Goal: Task Accomplishment & Management: Manage account settings

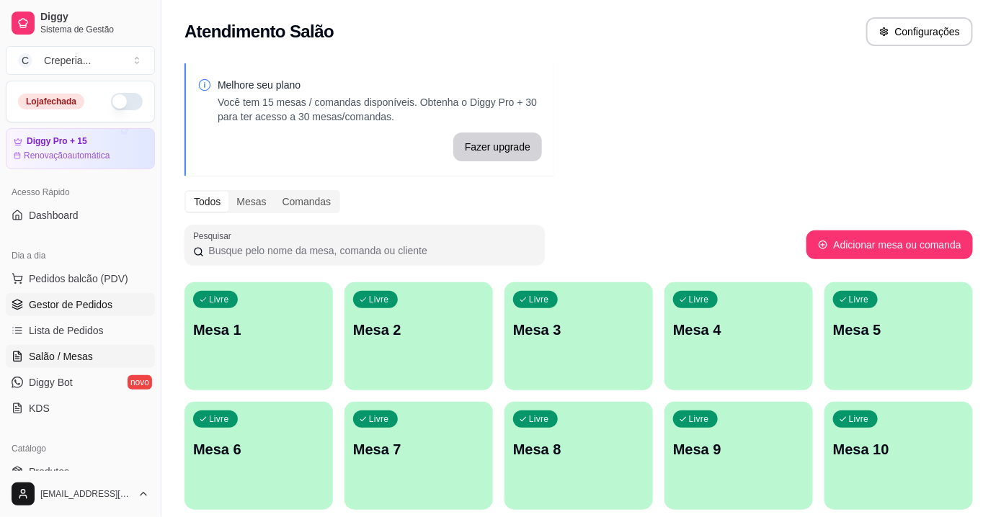
click at [75, 312] on link "Gestor de Pedidos" at bounding box center [80, 304] width 149 height 23
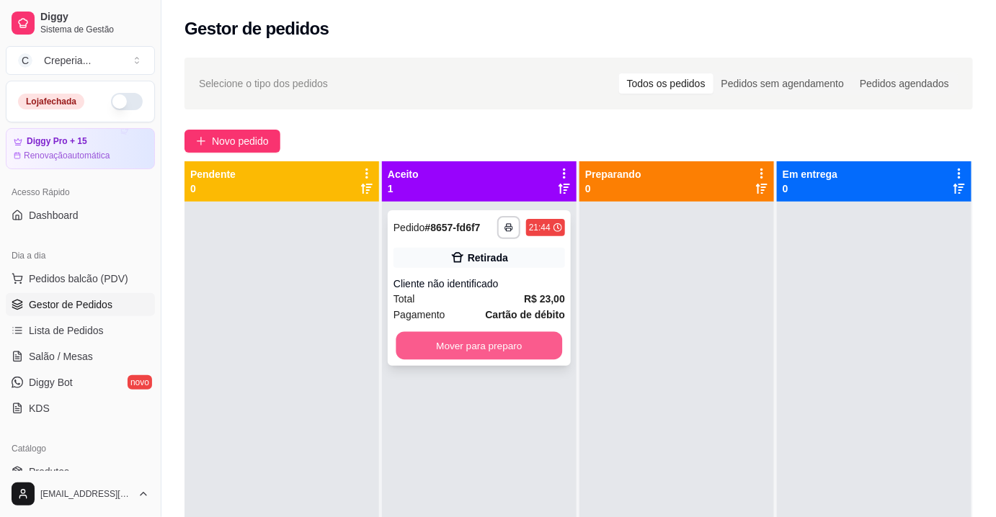
click at [437, 339] on button "Mover para preparo" at bounding box center [479, 346] width 166 height 28
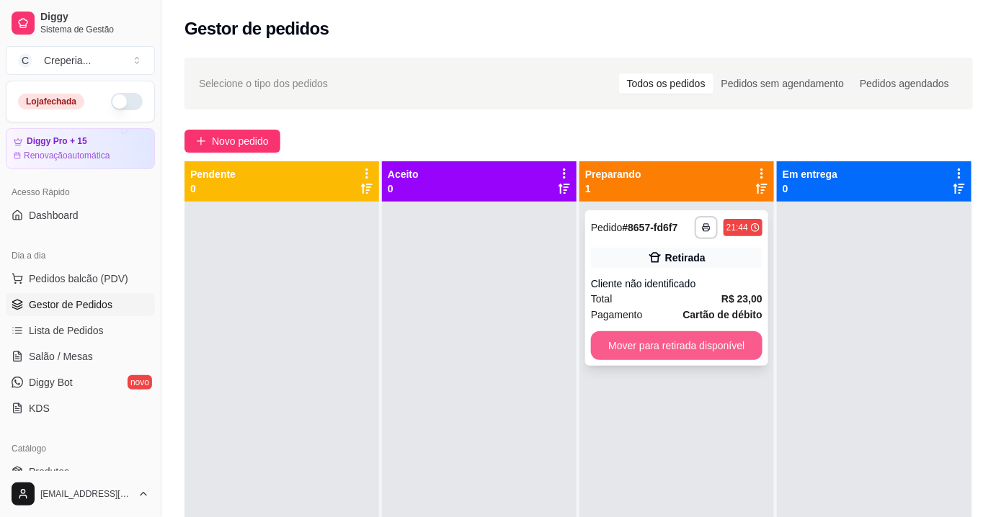
click at [667, 346] on button "Mover para retirada disponível" at bounding box center [677, 345] width 172 height 29
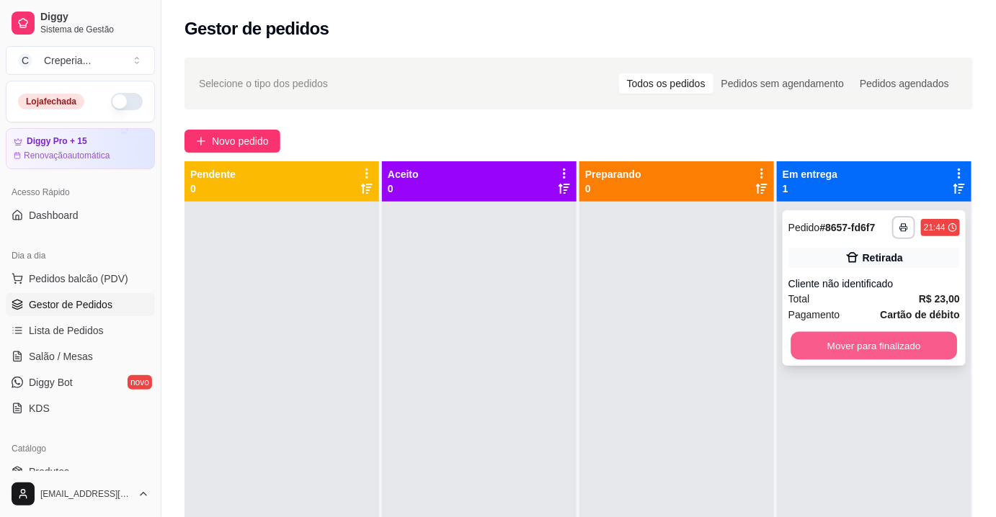
click at [840, 343] on button "Mover para finalizado" at bounding box center [874, 346] width 166 height 28
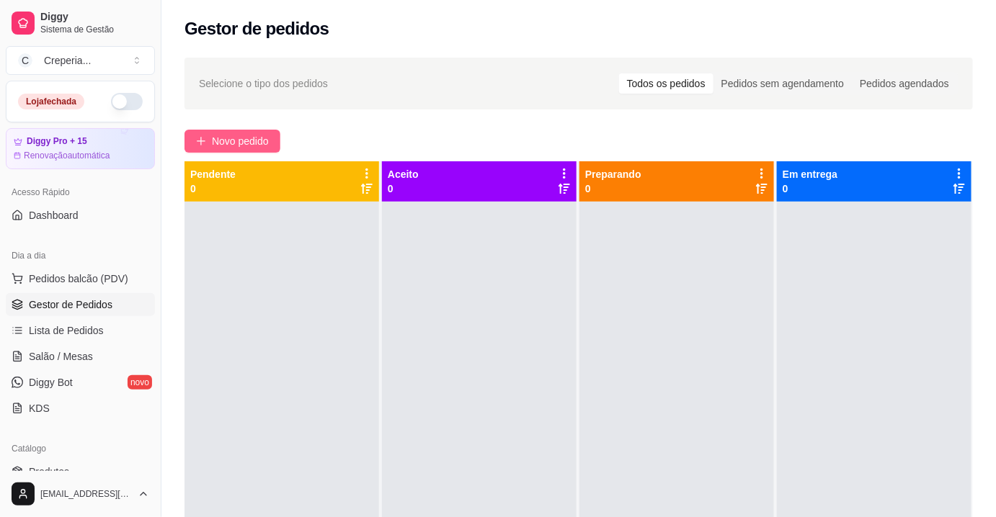
click at [210, 141] on button "Novo pedido" at bounding box center [232, 141] width 96 height 23
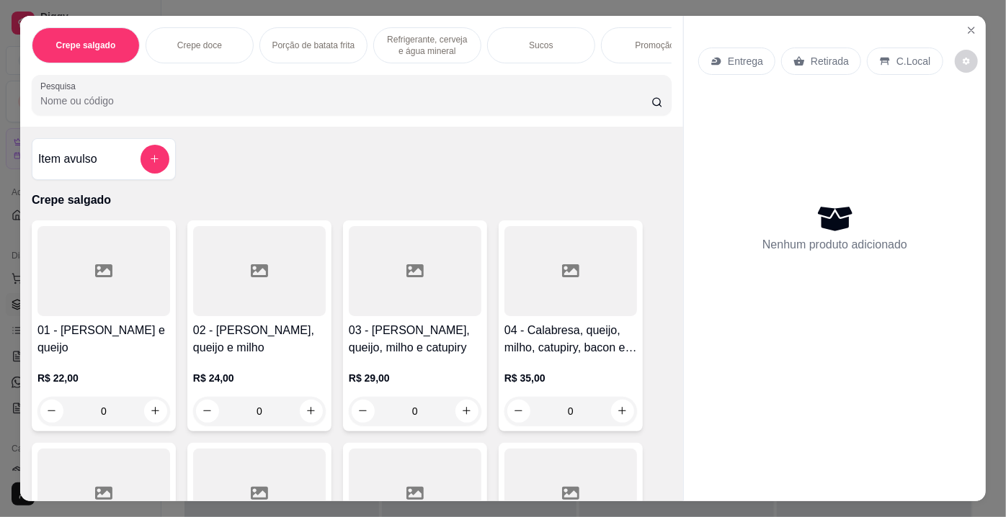
click at [278, 108] on input "Pesquisa" at bounding box center [345, 101] width 611 height 14
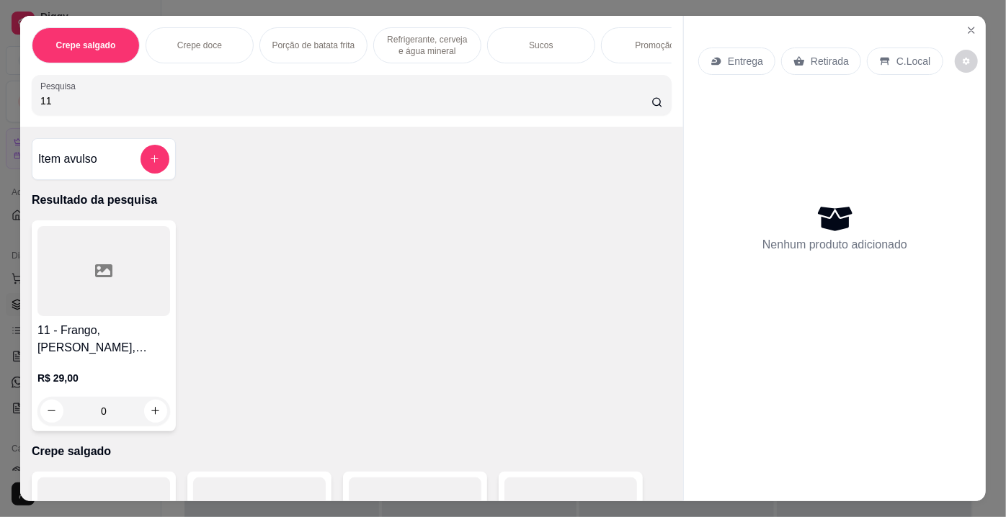
type input "11"
click at [105, 301] on div at bounding box center [103, 271] width 133 height 90
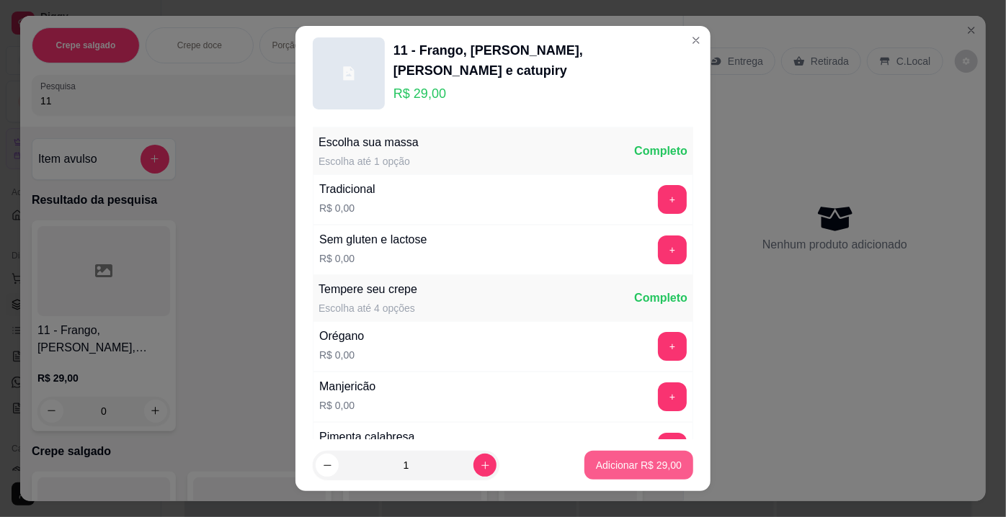
click at [625, 471] on p "Adicionar R$ 29,00" at bounding box center [639, 465] width 86 height 14
type input "1"
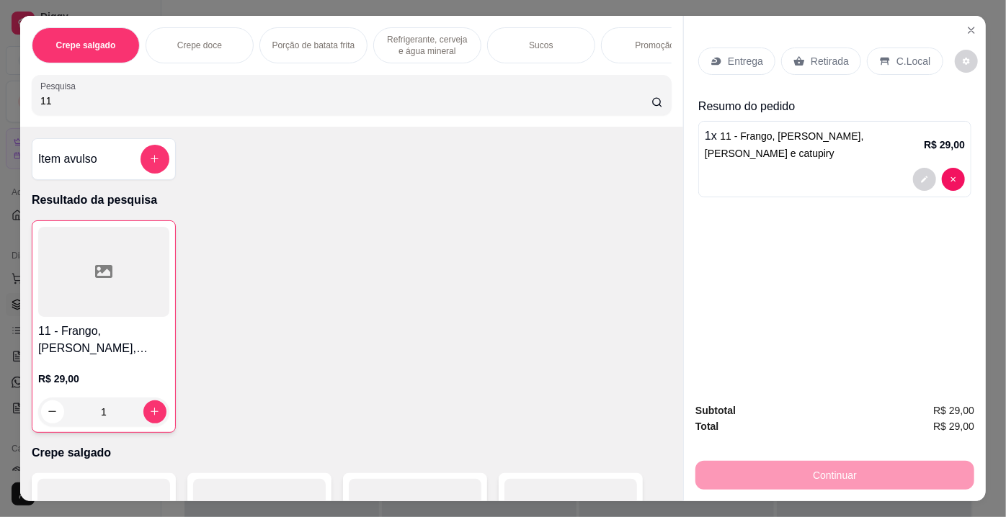
click at [797, 48] on div "Retirada" at bounding box center [821, 61] width 80 height 27
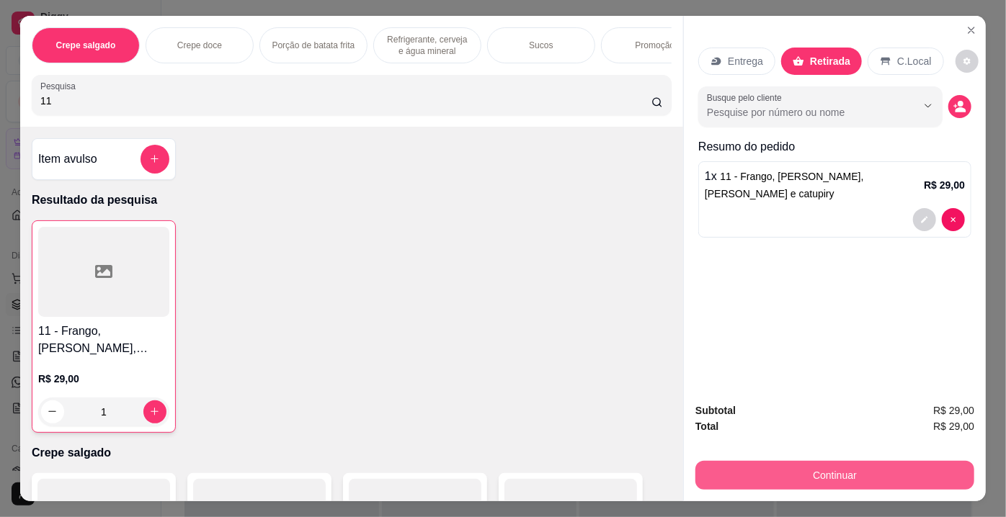
click at [794, 477] on button "Continuar" at bounding box center [834, 475] width 279 height 29
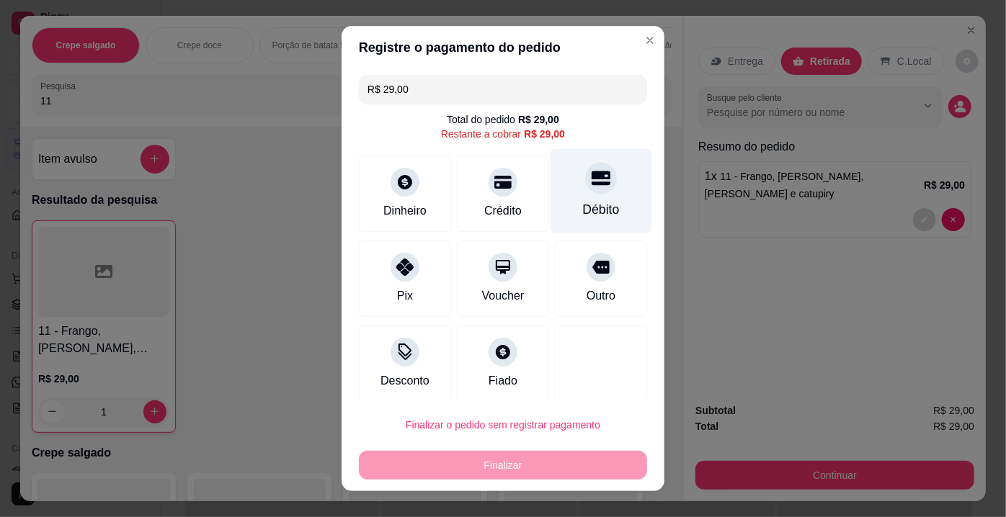
click at [592, 200] on div "Débito" at bounding box center [601, 209] width 37 height 19
type input "R$ 0,00"
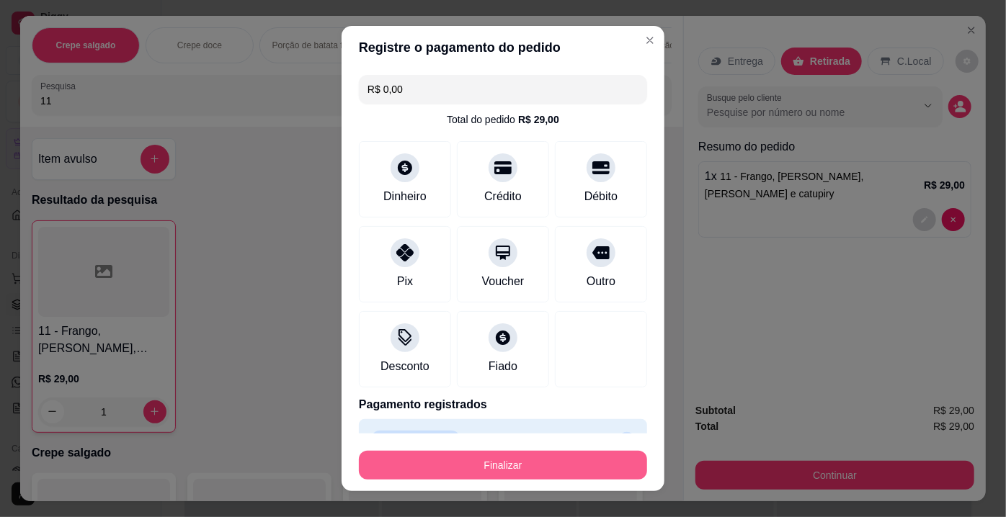
click at [534, 468] on button "Finalizar" at bounding box center [503, 465] width 288 height 29
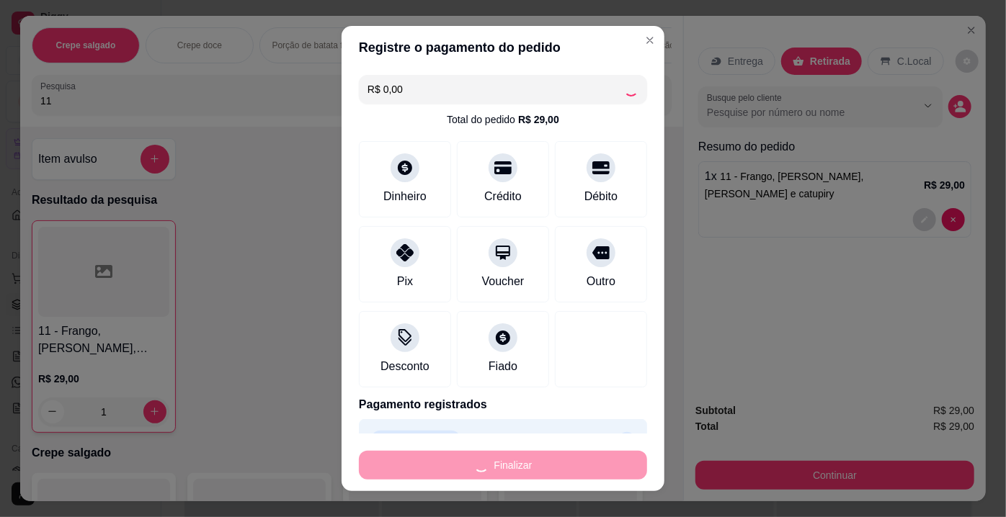
type input "0"
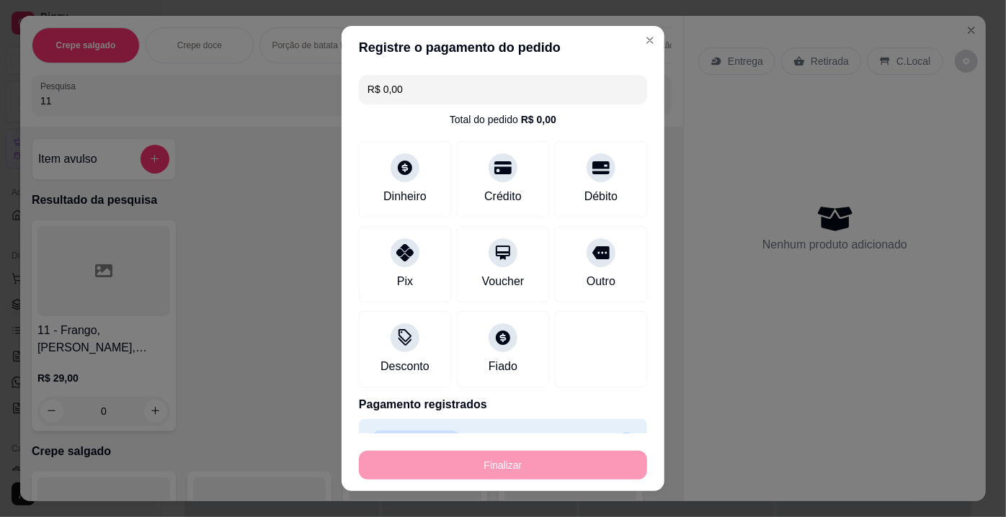
type input "-R$ 29,00"
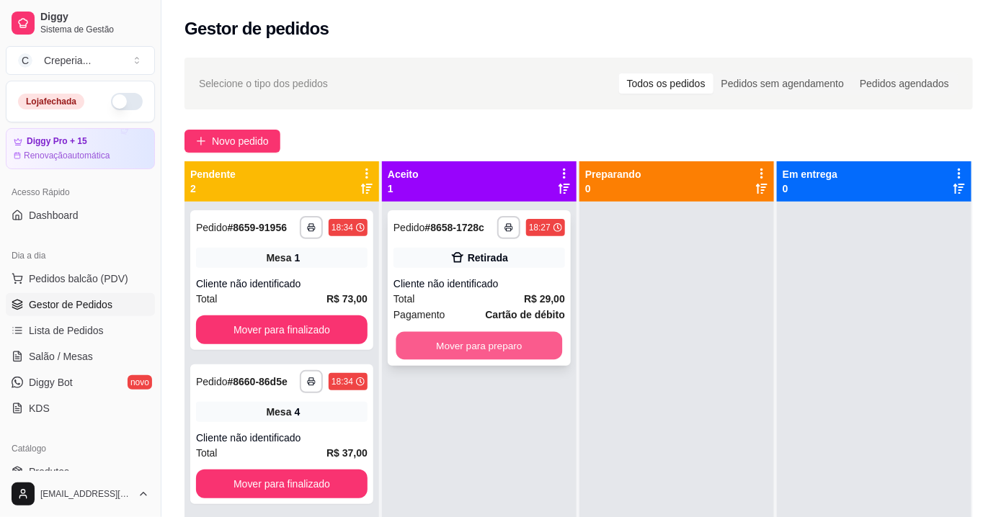
click at [540, 348] on button "Mover para preparo" at bounding box center [479, 346] width 166 height 28
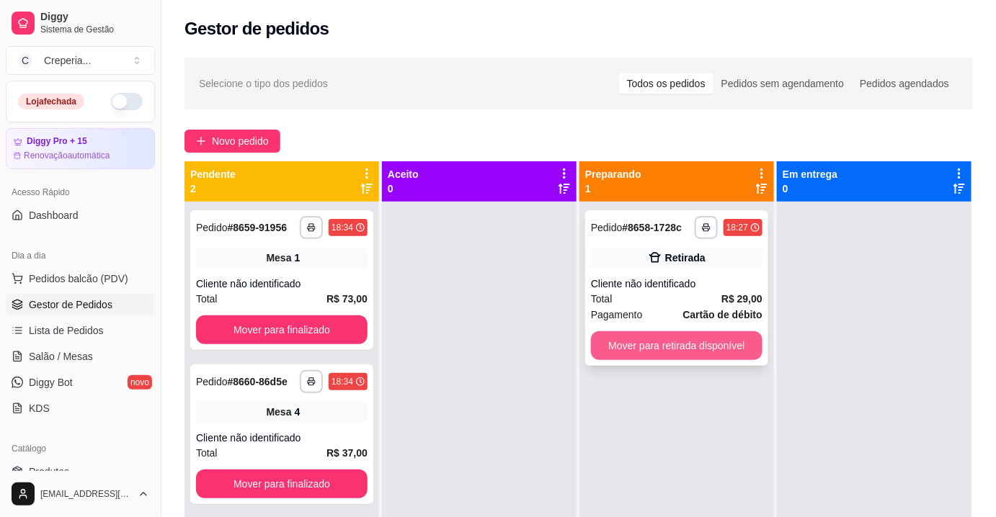
click at [672, 343] on button "Mover para retirada disponível" at bounding box center [677, 345] width 172 height 29
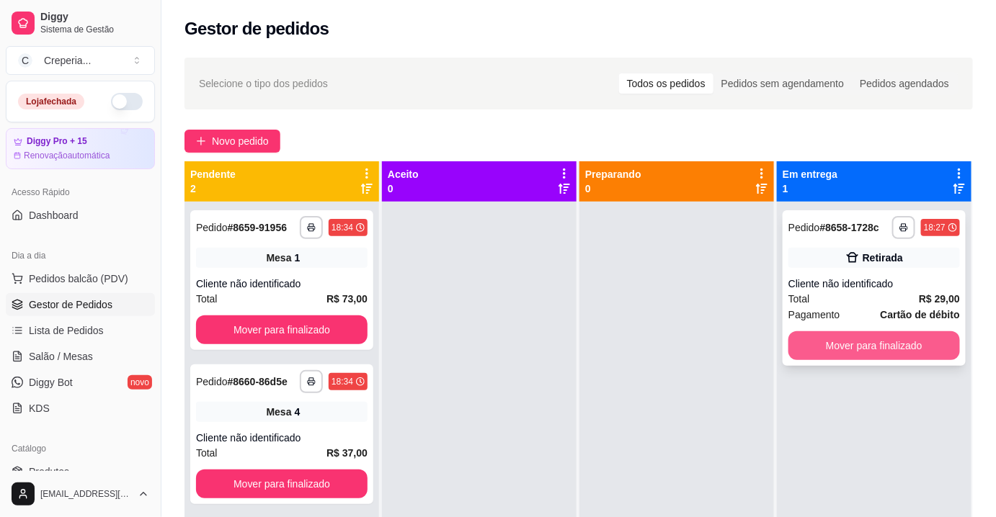
click at [825, 348] on button "Mover para finalizado" at bounding box center [874, 345] width 172 height 29
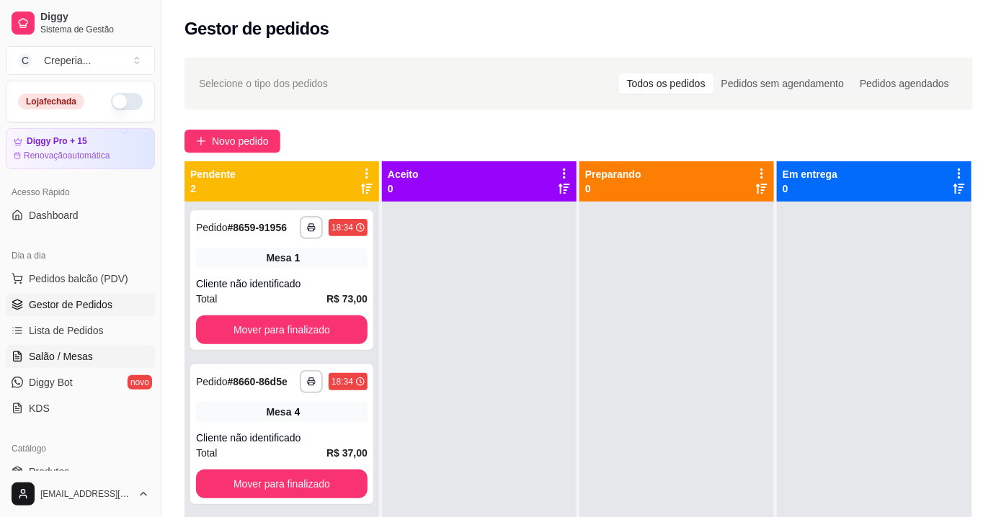
click at [89, 357] on span "Salão / Mesas" at bounding box center [61, 357] width 64 height 14
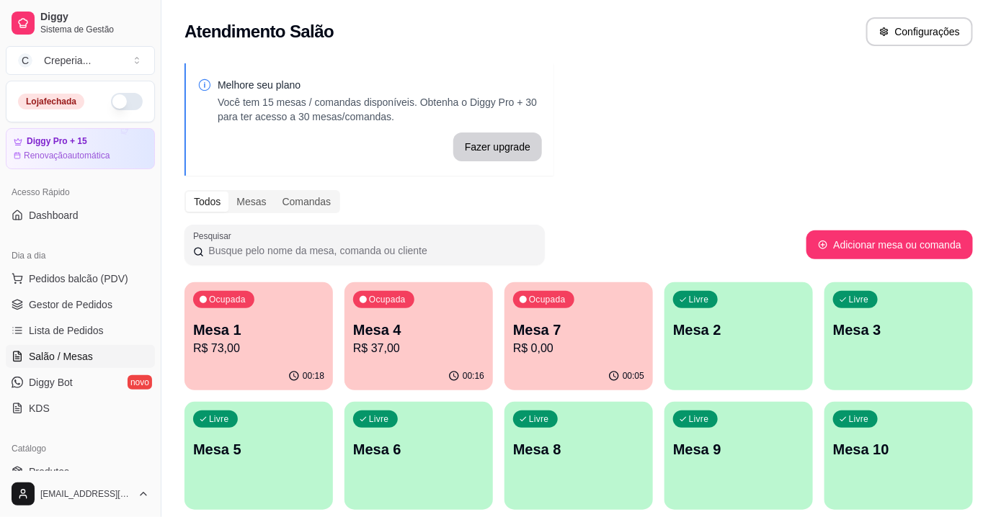
click at [592, 324] on p "Mesa 7" at bounding box center [578, 330] width 131 height 20
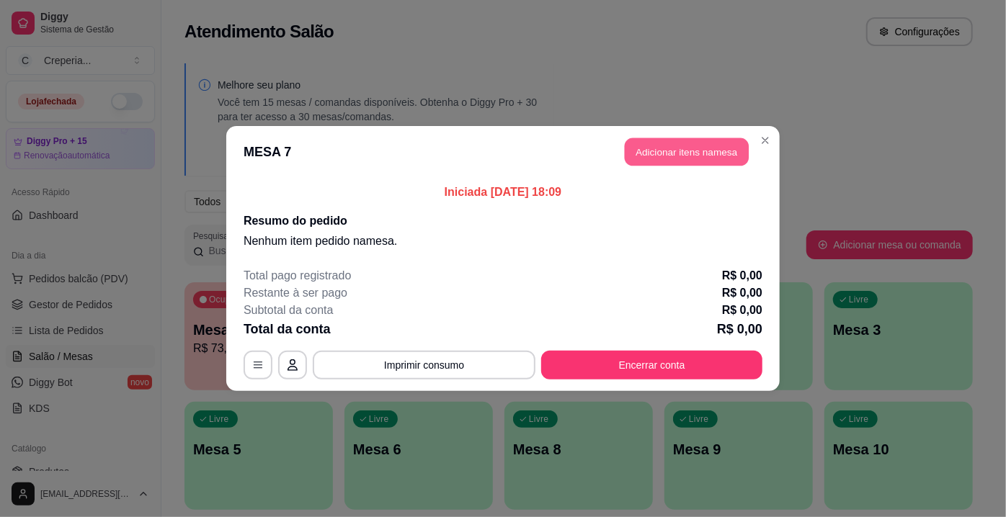
click at [651, 159] on button "Adicionar itens na mesa" at bounding box center [687, 152] width 124 height 28
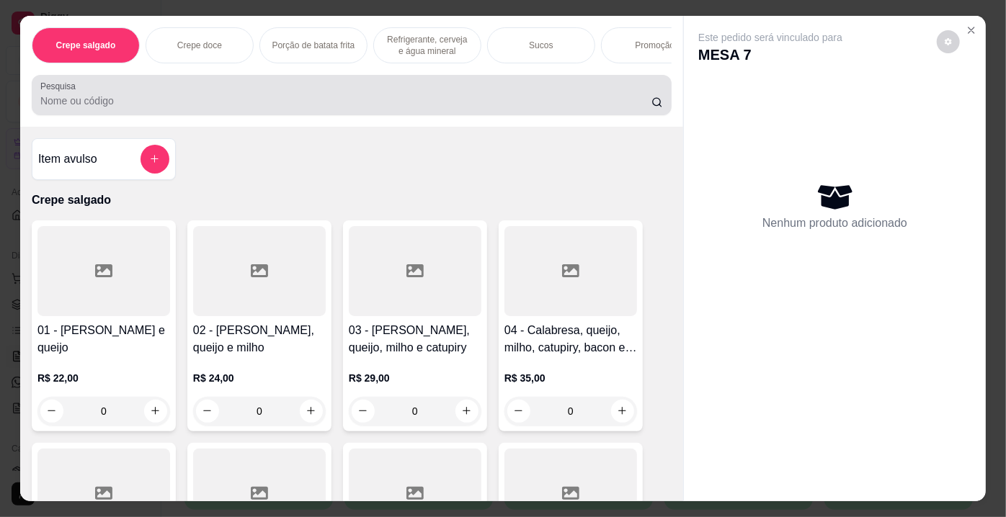
click at [425, 108] on input "Pesquisa" at bounding box center [345, 101] width 611 height 14
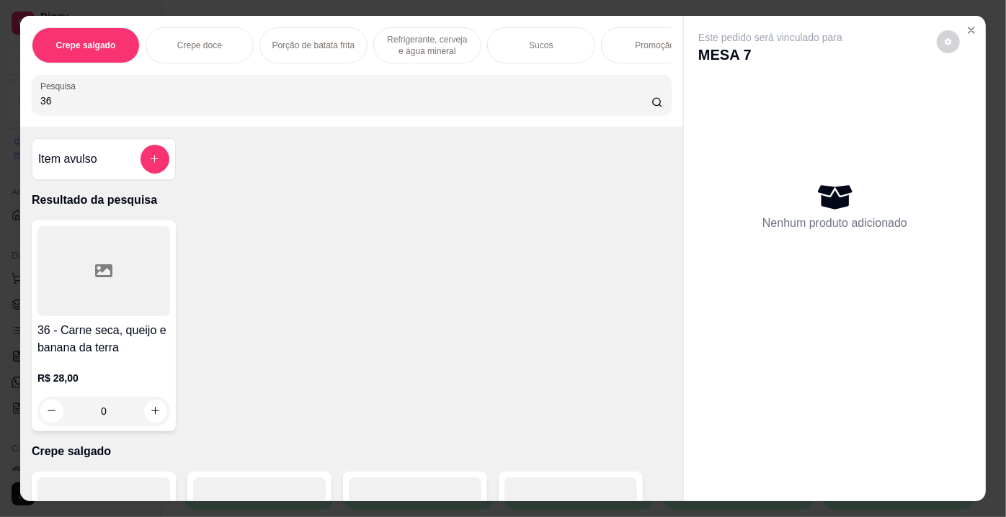
type input "36"
click at [134, 281] on div at bounding box center [103, 271] width 133 height 90
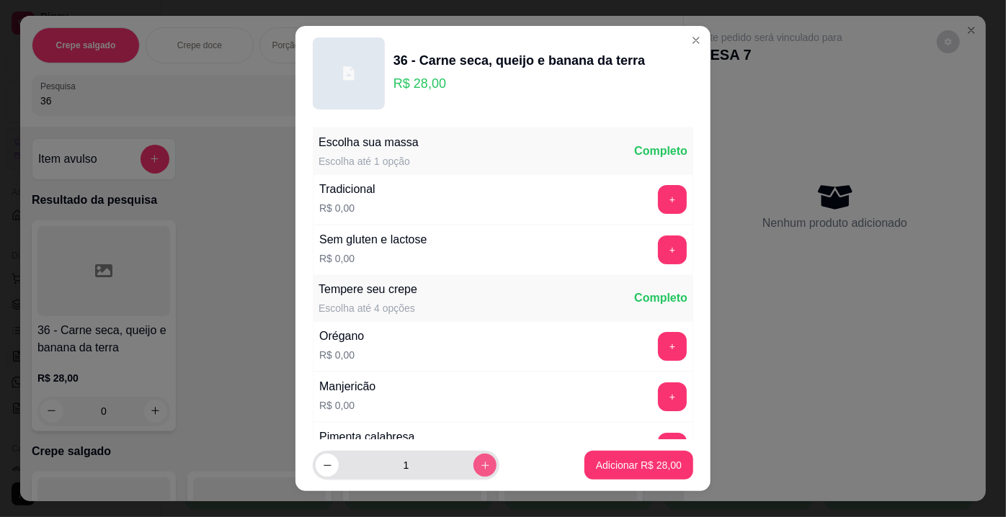
click at [480, 467] on icon "increase-product-quantity" at bounding box center [485, 465] width 11 height 11
type input "2"
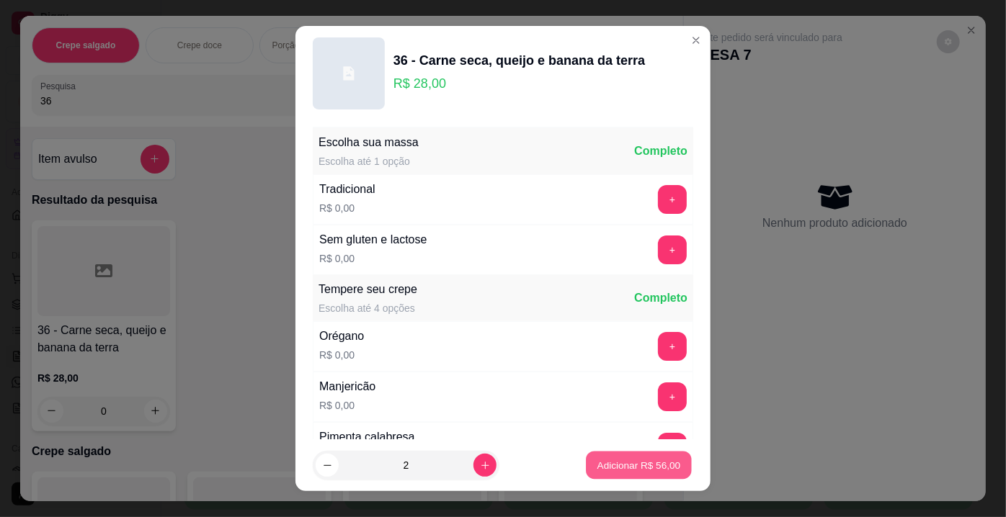
click at [597, 464] on p "Adicionar R$ 56,00" at bounding box center [639, 465] width 84 height 14
type input "2"
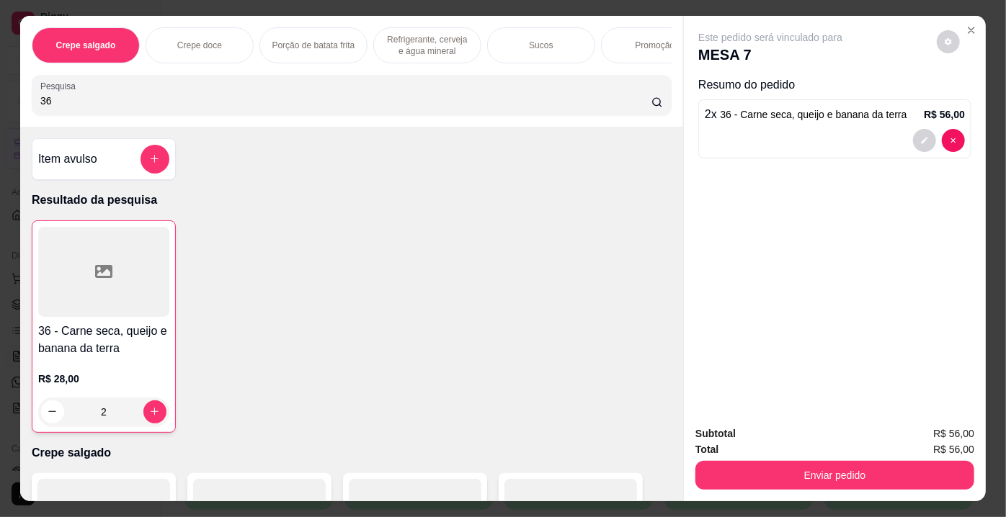
drag, startPoint x: 54, startPoint y: 107, endPoint x: 0, endPoint y: 105, distance: 54.1
click at [0, 105] on div "Crepe salgado Crepe doce Porção de batata frita Refrigerante, cerveja e água mi…" at bounding box center [503, 258] width 1006 height 517
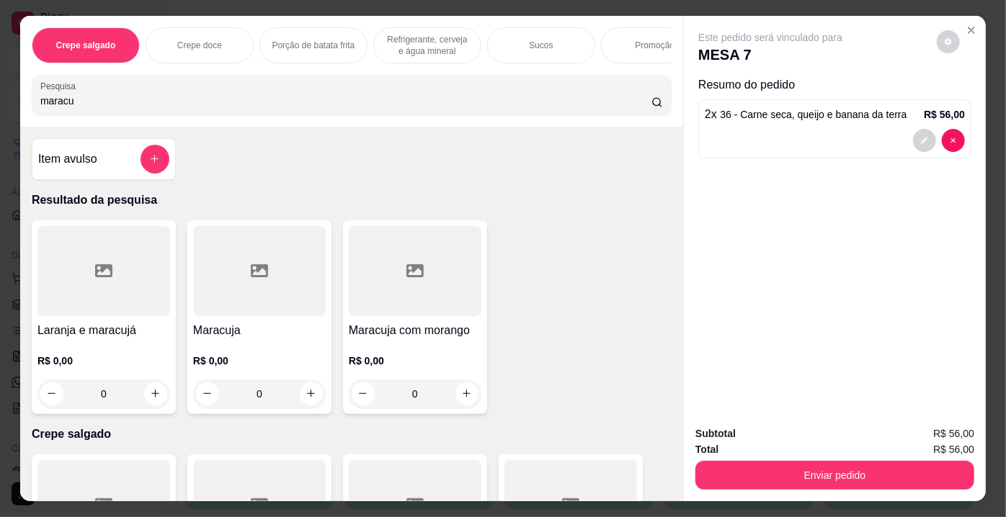
type input "maracu"
click at [246, 285] on div at bounding box center [259, 271] width 133 height 90
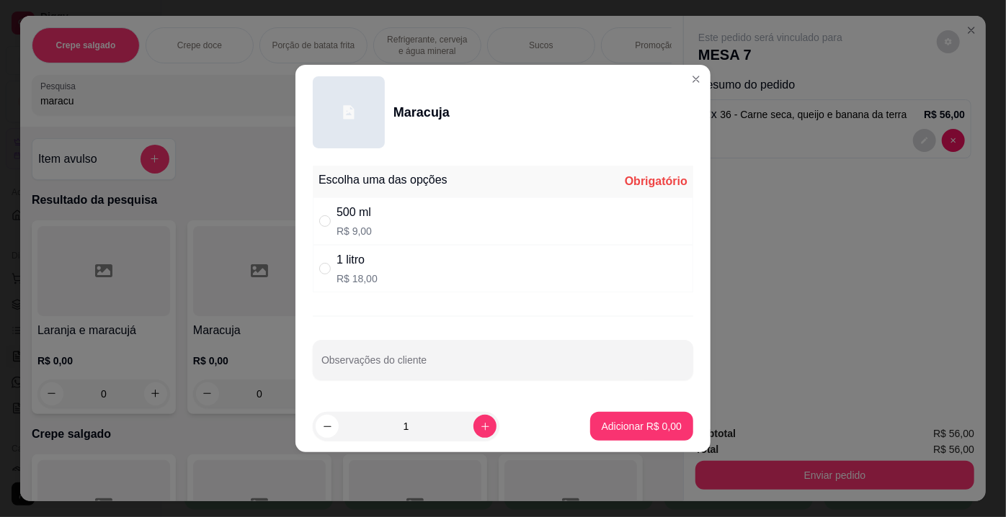
click at [365, 269] on div "1 litro R$ 18,00" at bounding box center [357, 269] width 41 height 35
radio input "true"
click at [634, 423] on p "Adicionar R$ 18,00" at bounding box center [639, 426] width 84 height 14
type input "1"
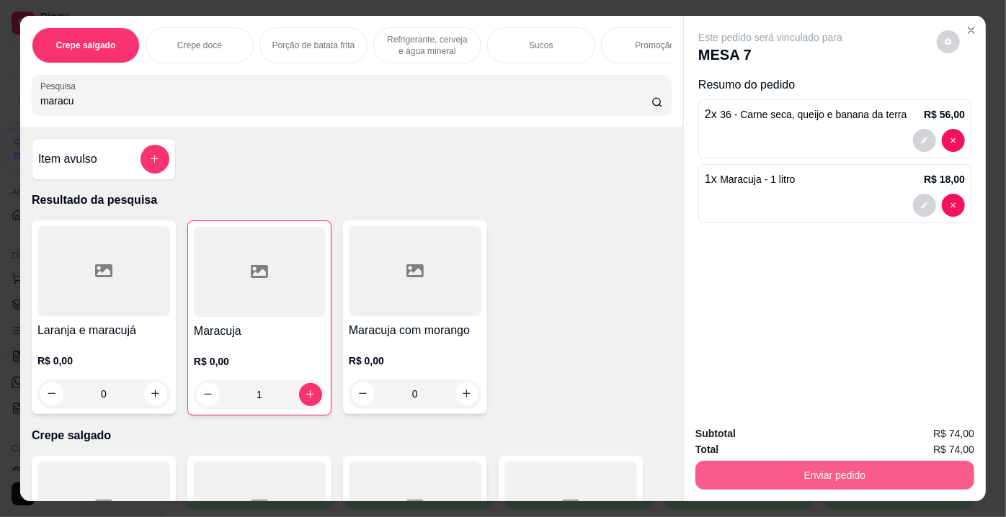
click at [784, 468] on button "Enviar pedido" at bounding box center [834, 475] width 279 height 29
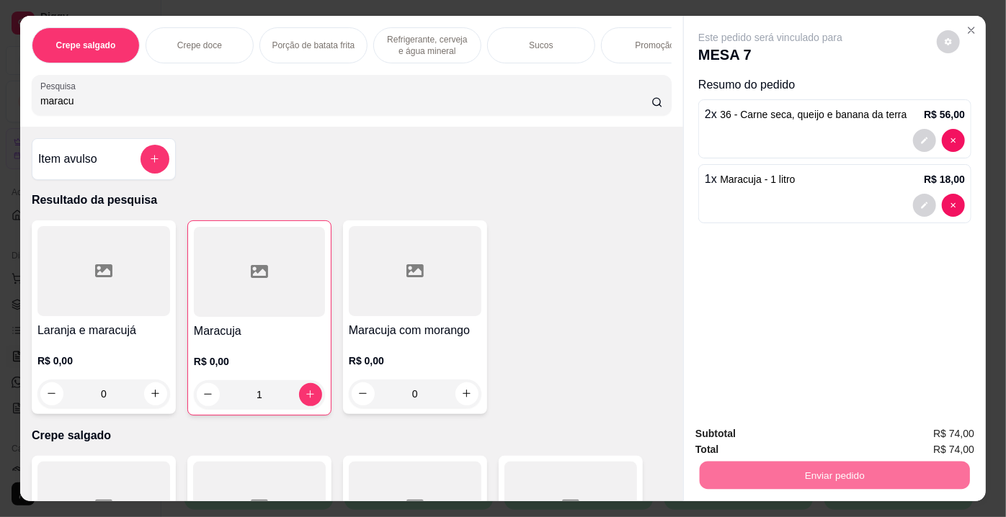
click at [785, 436] on button "Não registrar e enviar pedido" at bounding box center [788, 435] width 150 height 27
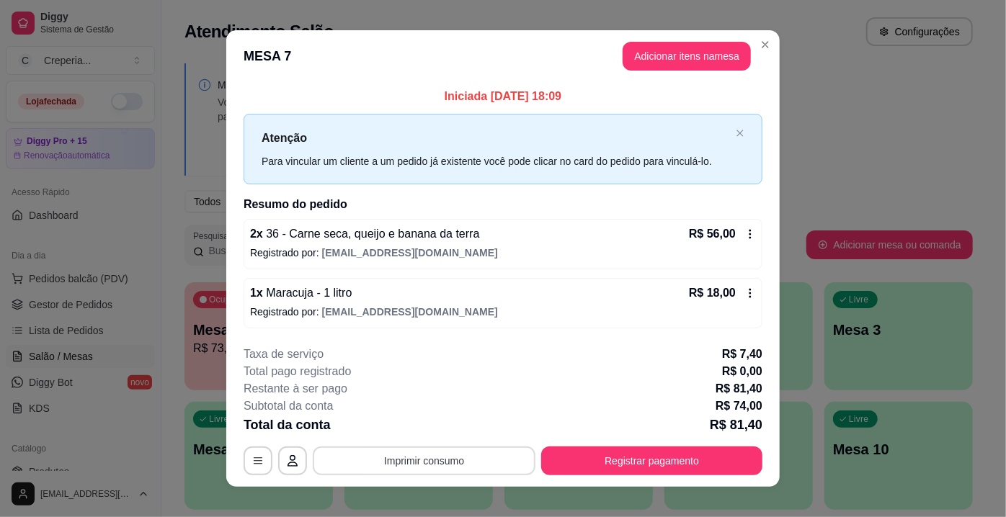
click at [399, 466] on button "Imprimir consumo" at bounding box center [424, 461] width 223 height 29
click at [408, 431] on button "IMPRESSORA" at bounding box center [423, 427] width 101 height 22
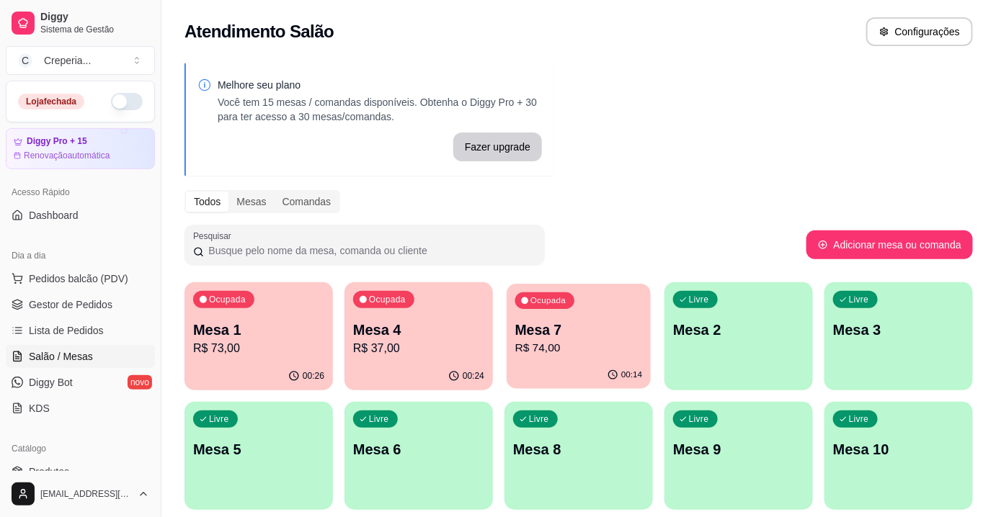
click at [554, 321] on p "Mesa 7" at bounding box center [579, 330] width 128 height 19
click at [365, 311] on div "Ocupada Mesa 4 R$ 37,00" at bounding box center [418, 322] width 148 height 80
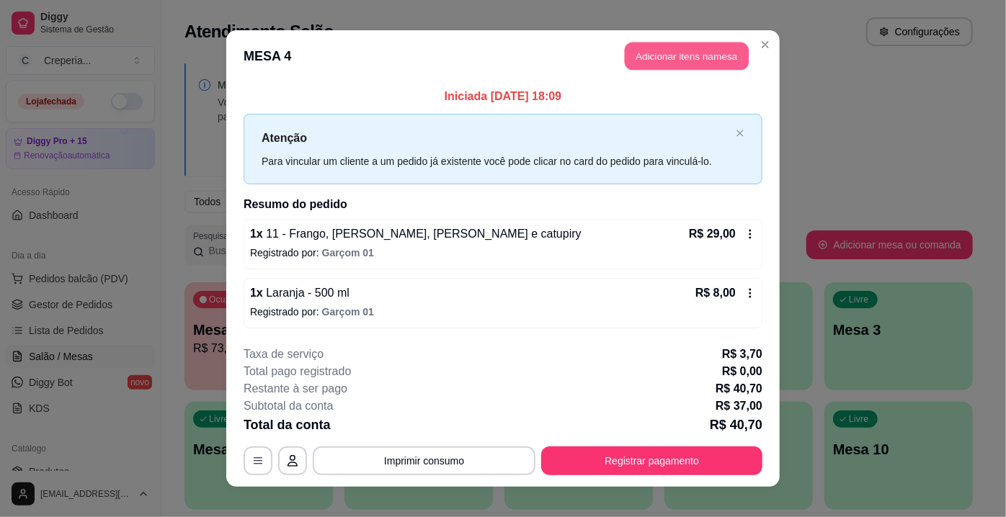
click at [646, 55] on button "Adicionar itens na mesa" at bounding box center [687, 57] width 124 height 28
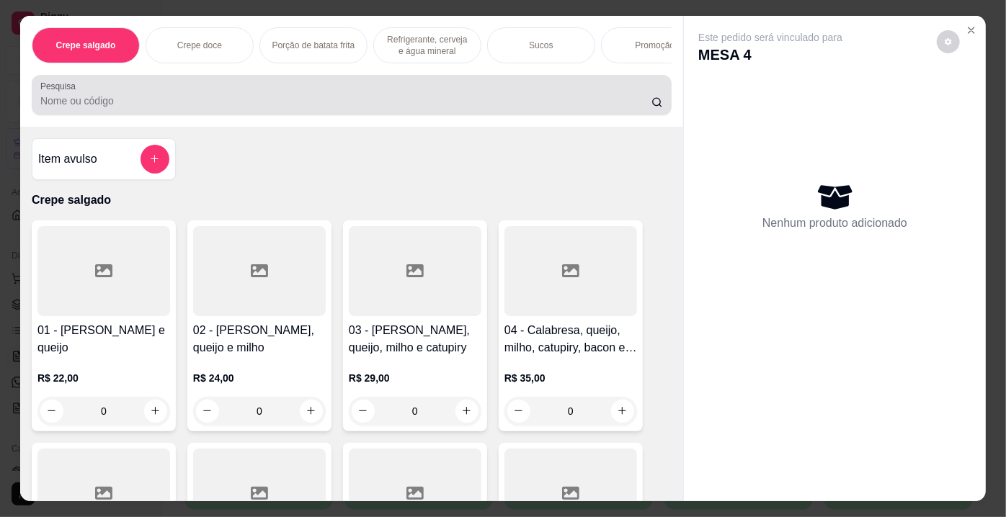
click at [349, 108] on input "Pesquisa" at bounding box center [345, 101] width 611 height 14
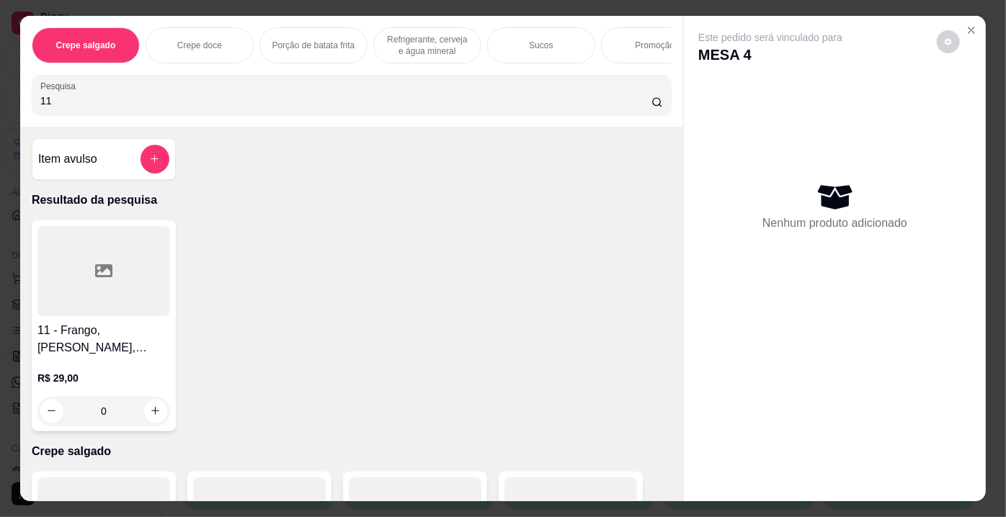
type input "11"
click at [74, 253] on div at bounding box center [103, 271] width 133 height 90
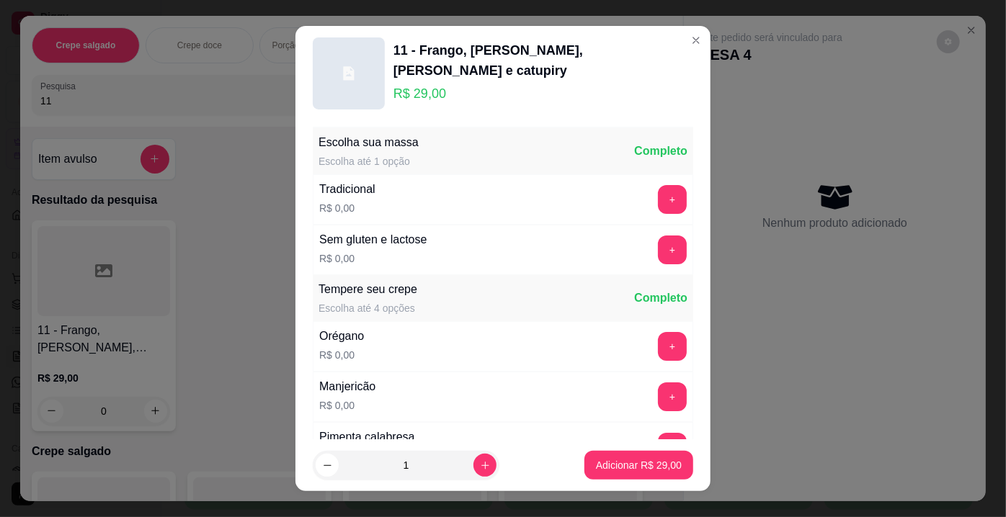
click at [646, 447] on footer "1 Adicionar R$ 29,00" at bounding box center [502, 466] width 415 height 52
click at [635, 460] on p "Adicionar R$ 29,00" at bounding box center [639, 465] width 86 height 14
type input "1"
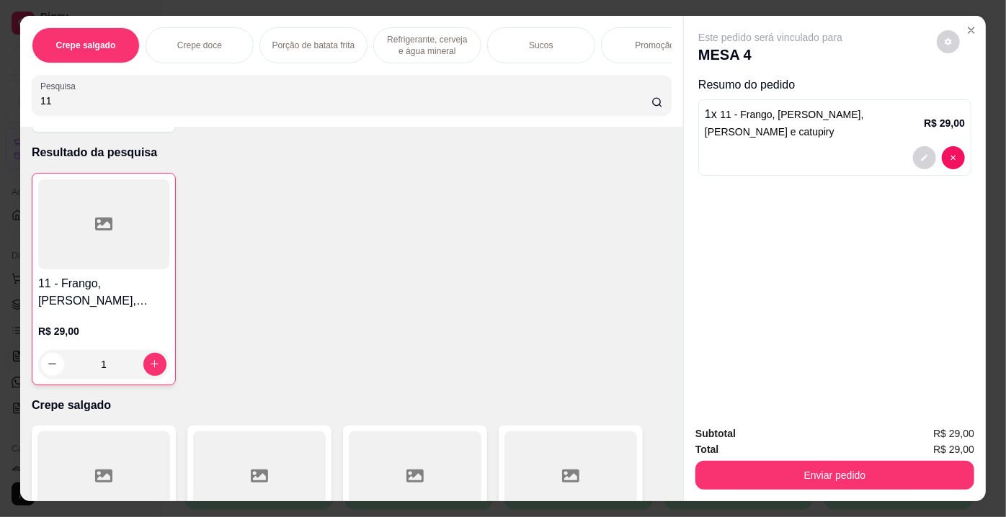
scroll to position [65, 0]
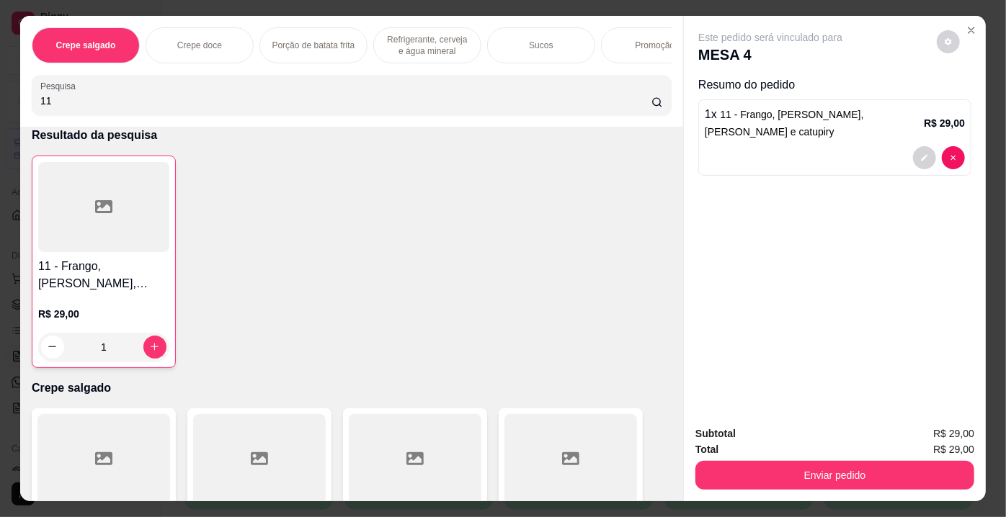
drag, startPoint x: 747, startPoint y: 448, endPoint x: 762, endPoint y: 428, distance: 24.2
click at [762, 442] on div "Total R$ 29,00" at bounding box center [834, 450] width 279 height 16
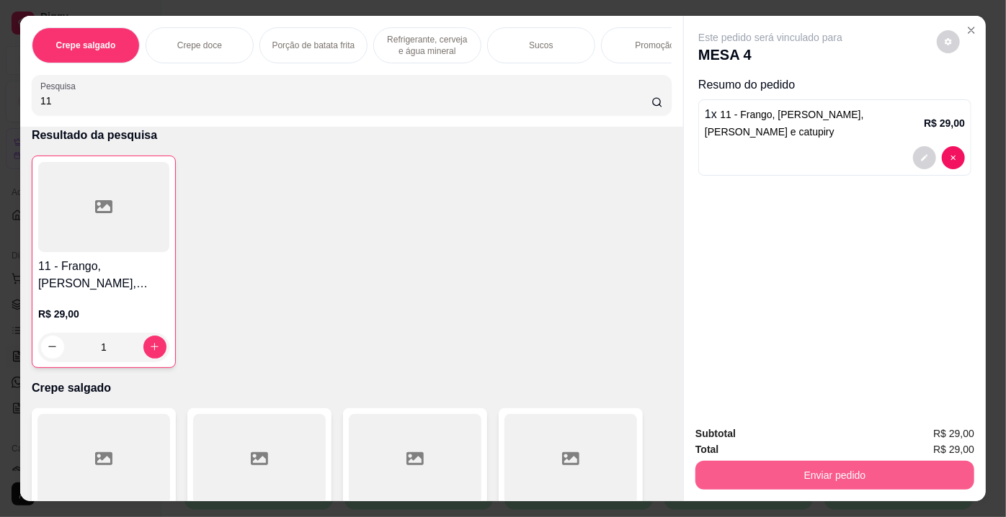
click at [747, 463] on button "Enviar pedido" at bounding box center [834, 475] width 279 height 29
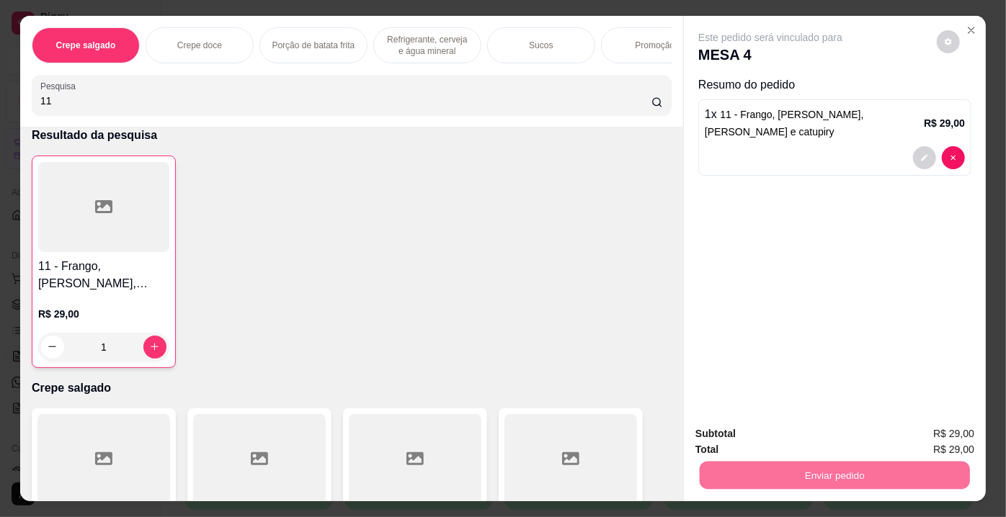
click at [771, 445] on button "Não registrar e enviar pedido" at bounding box center [788, 435] width 150 height 27
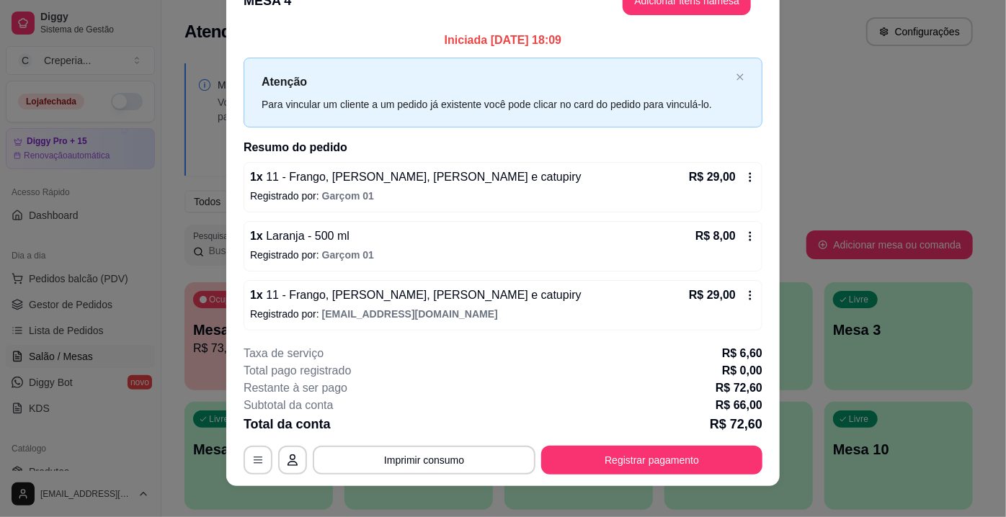
scroll to position [43, 0]
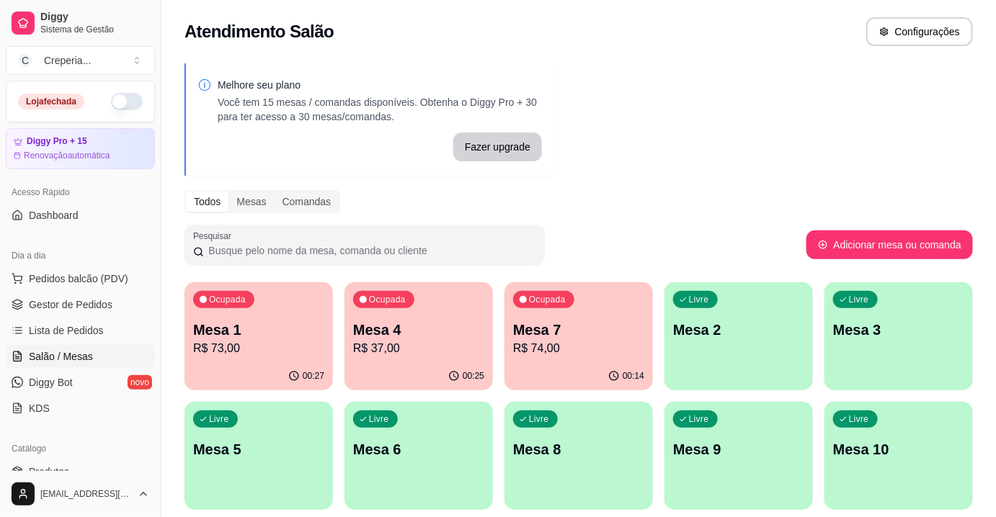
click at [239, 331] on p "Mesa 1" at bounding box center [258, 330] width 131 height 20
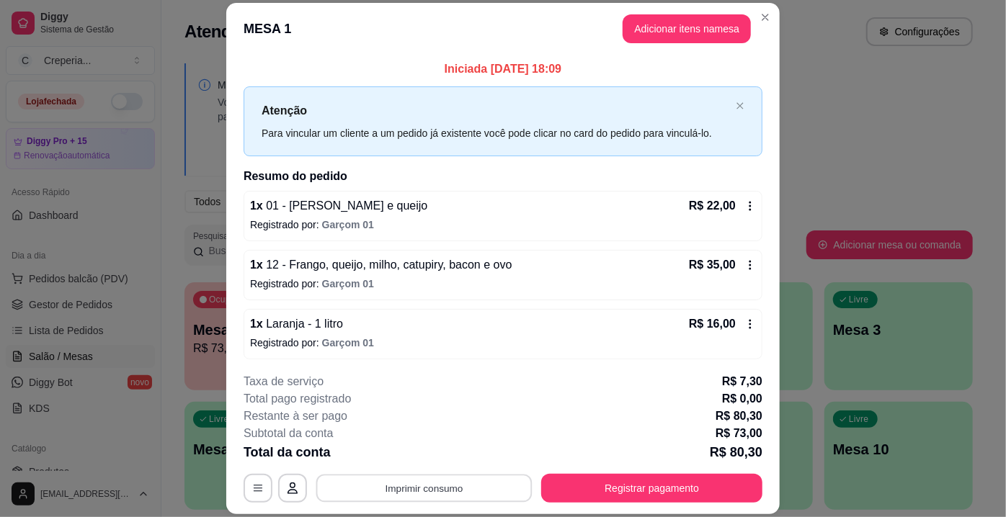
click at [370, 477] on button "Imprimir consumo" at bounding box center [424, 489] width 216 height 28
click at [397, 453] on button "IMPRESSORA" at bounding box center [424, 456] width 104 height 23
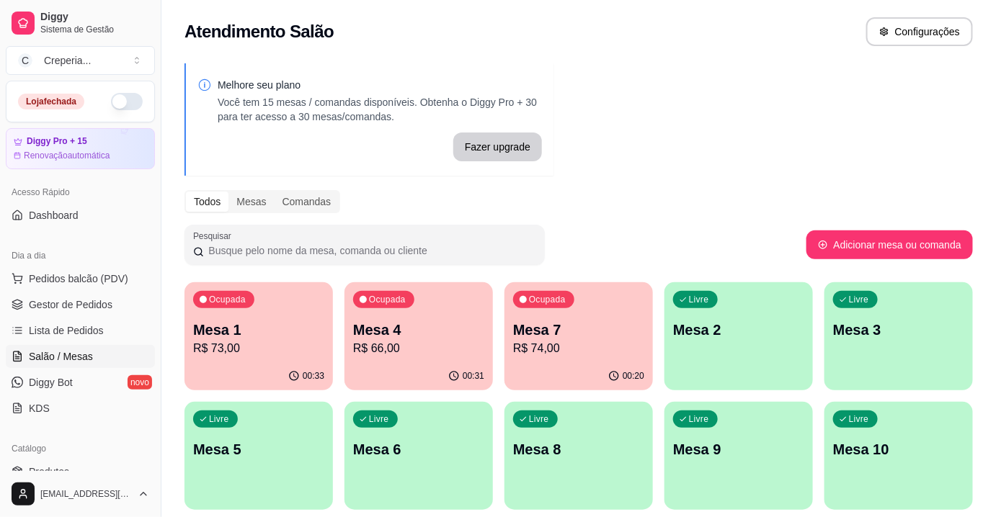
click at [382, 337] on p "Mesa 4" at bounding box center [418, 330] width 131 height 20
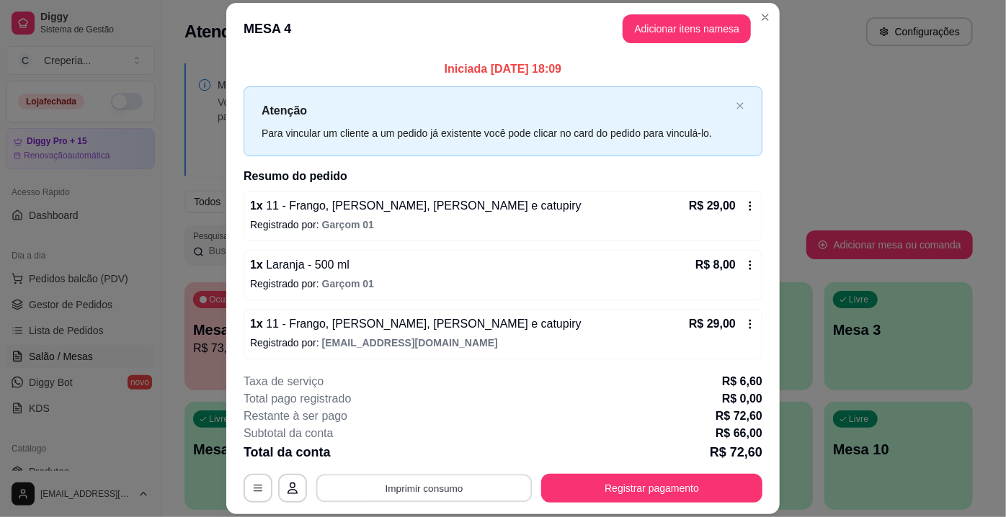
click at [415, 489] on button "Imprimir consumo" at bounding box center [424, 489] width 216 height 28
click at [406, 458] on button "IMPRESSORA" at bounding box center [424, 456] width 104 height 23
click at [619, 488] on button "Registrar pagamento" at bounding box center [651, 488] width 221 height 29
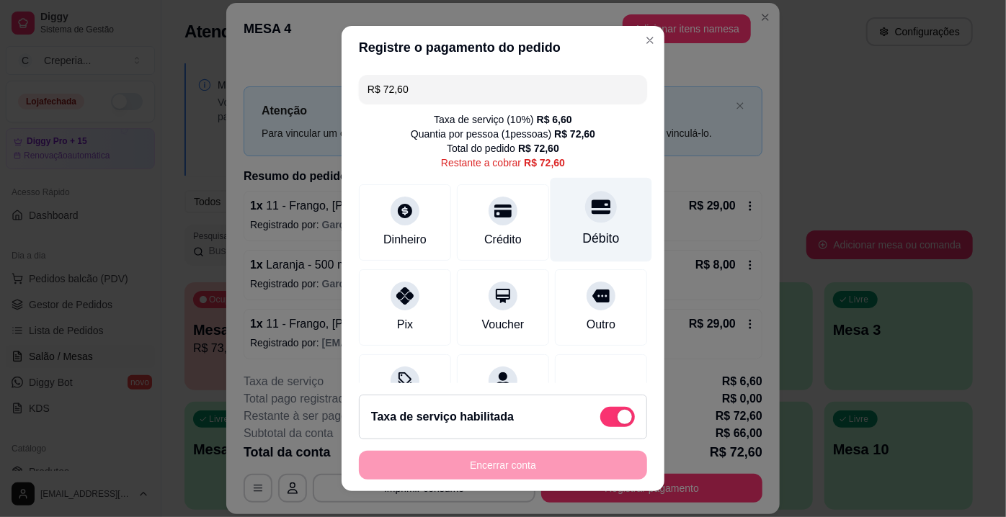
click at [582, 223] on div "Débito" at bounding box center [602, 220] width 102 height 84
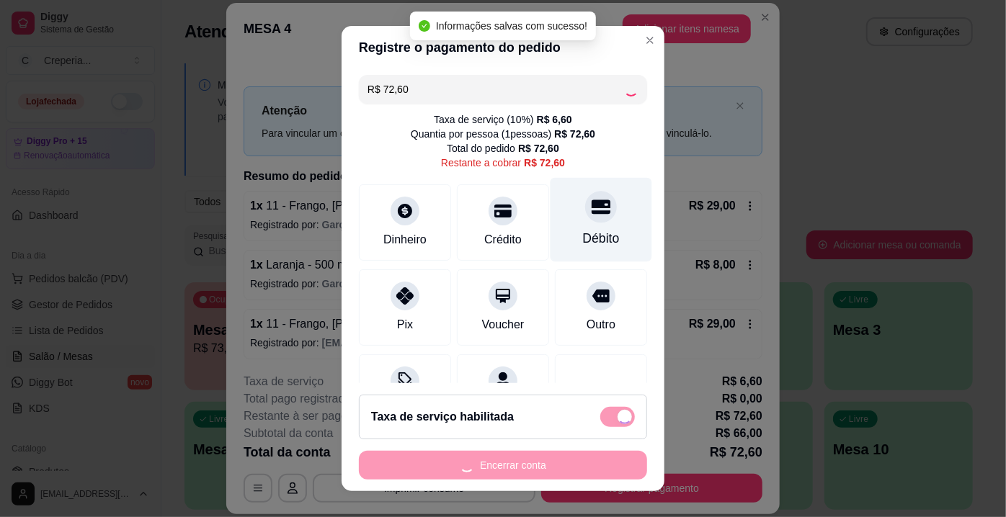
type input "R$ 0,00"
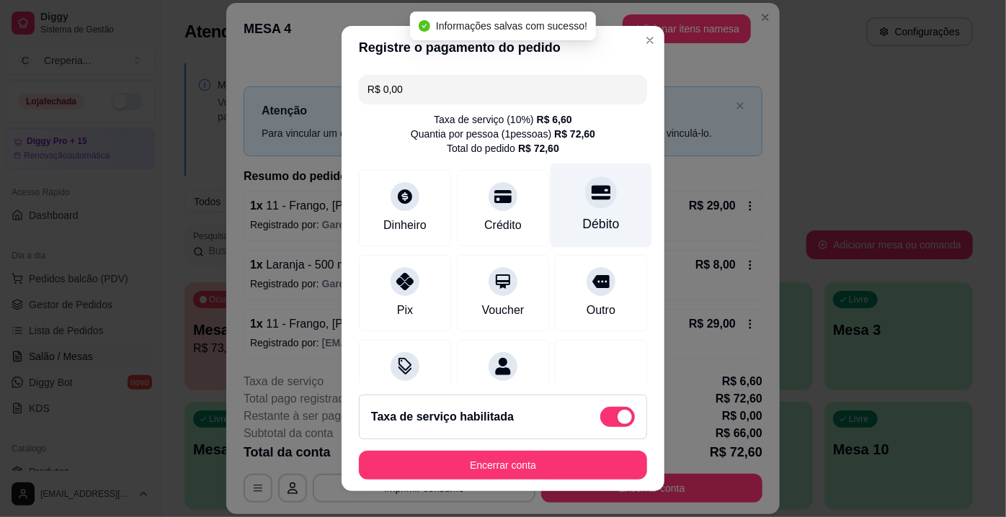
click at [592, 191] on icon at bounding box center [601, 192] width 19 height 19
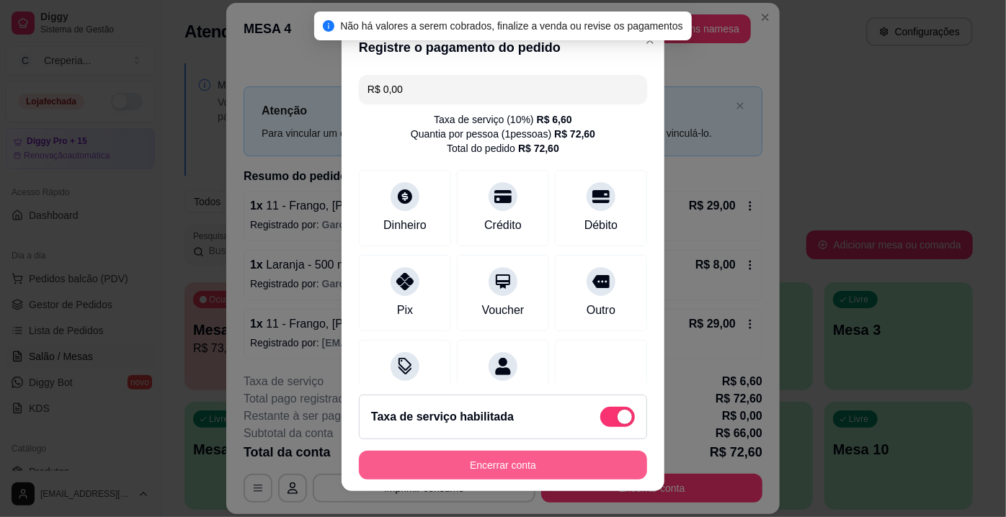
click at [502, 462] on button "Encerrar conta" at bounding box center [503, 465] width 288 height 29
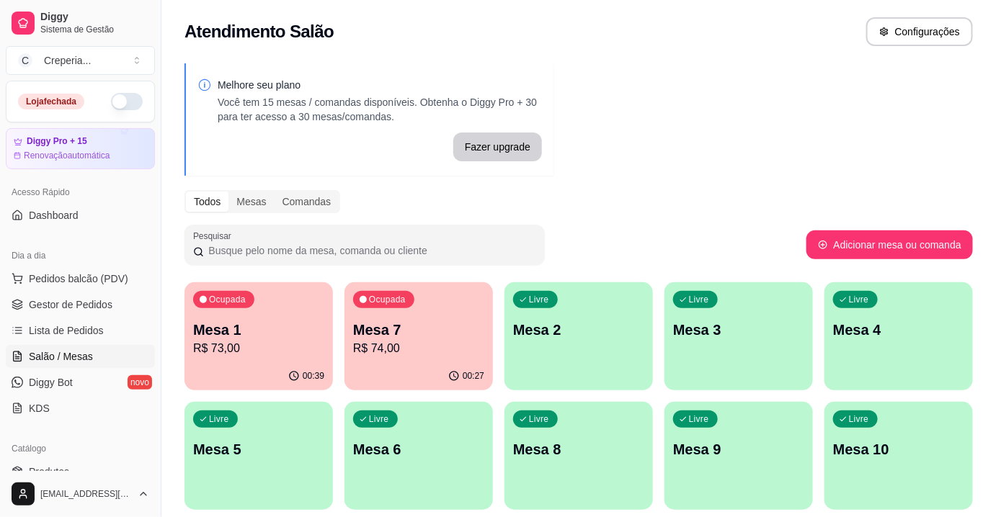
click at [270, 331] on p "Mesa 1" at bounding box center [258, 330] width 131 height 20
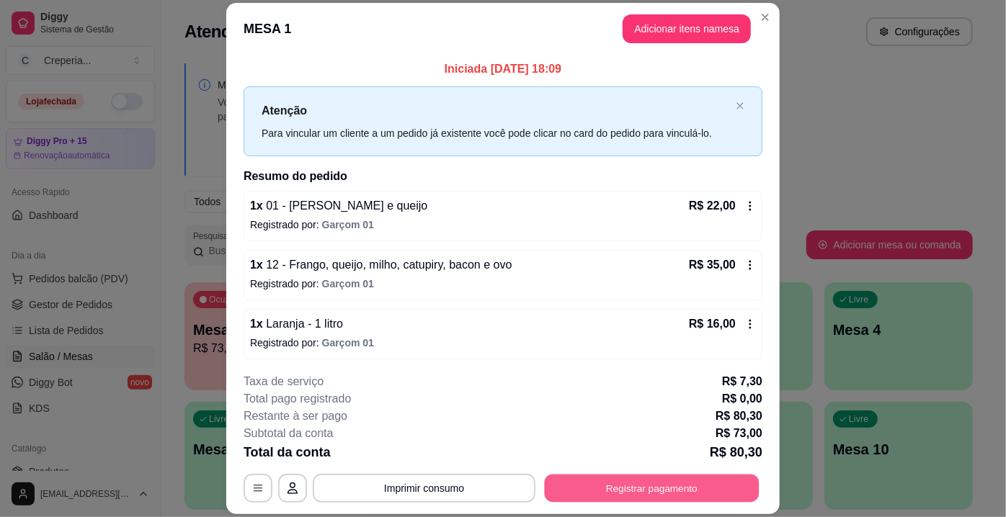
click at [638, 488] on button "Registrar pagamento" at bounding box center [652, 489] width 215 height 28
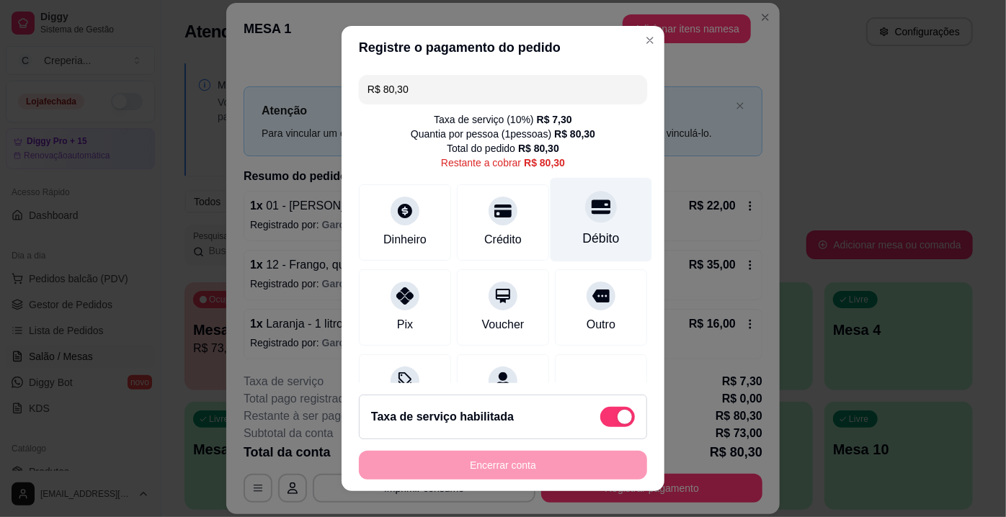
click at [555, 221] on div "Débito" at bounding box center [602, 220] width 102 height 84
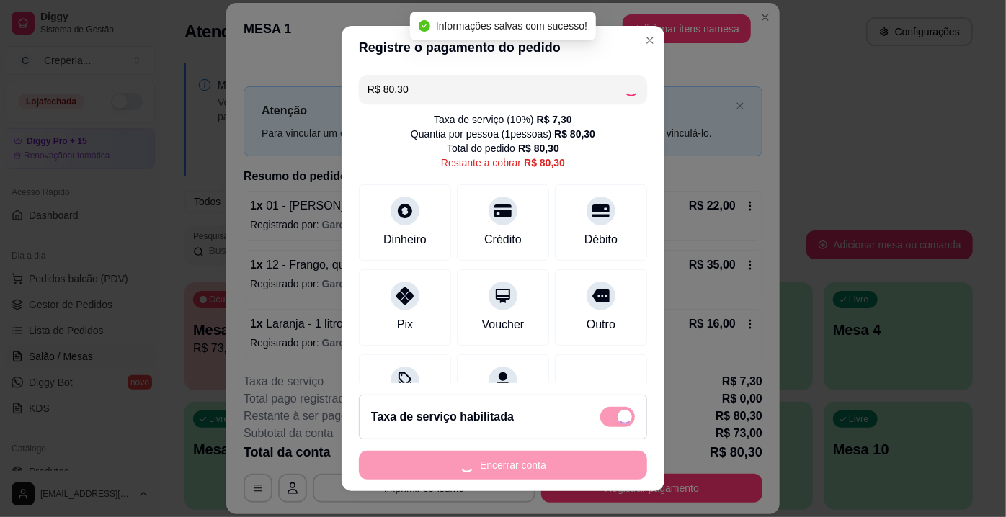
type input "R$ 0,00"
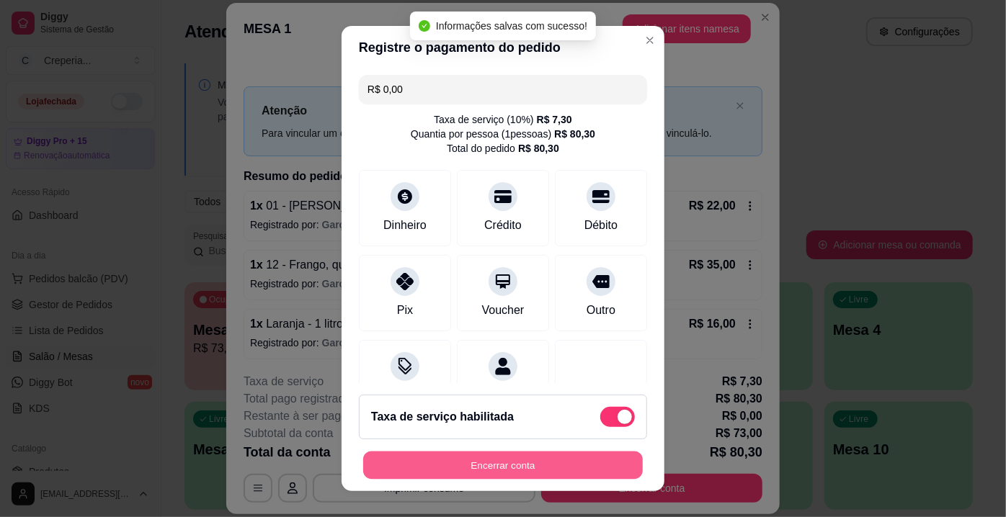
click at [482, 466] on button "Encerrar conta" at bounding box center [503, 466] width 280 height 28
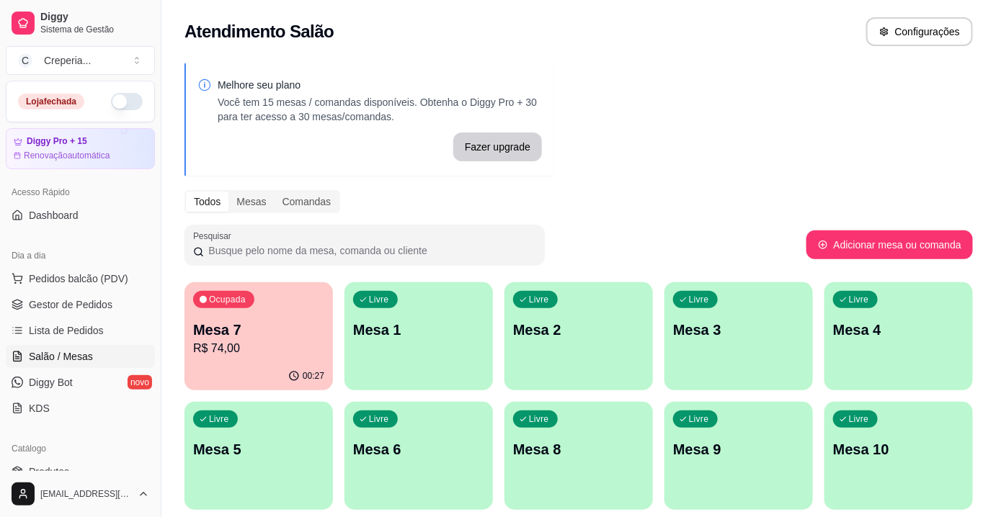
click at [259, 331] on p "Mesa 7" at bounding box center [258, 330] width 131 height 20
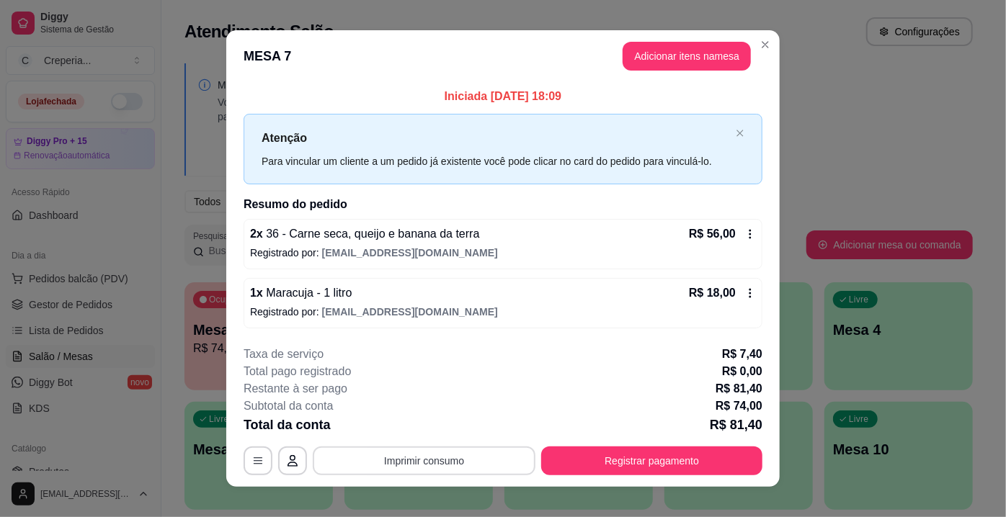
click at [441, 456] on button "Imprimir consumo" at bounding box center [424, 461] width 223 height 29
click at [431, 422] on button "IMPRESSORA" at bounding box center [424, 427] width 104 height 23
click at [659, 461] on button "Registrar pagamento" at bounding box center [651, 461] width 221 height 29
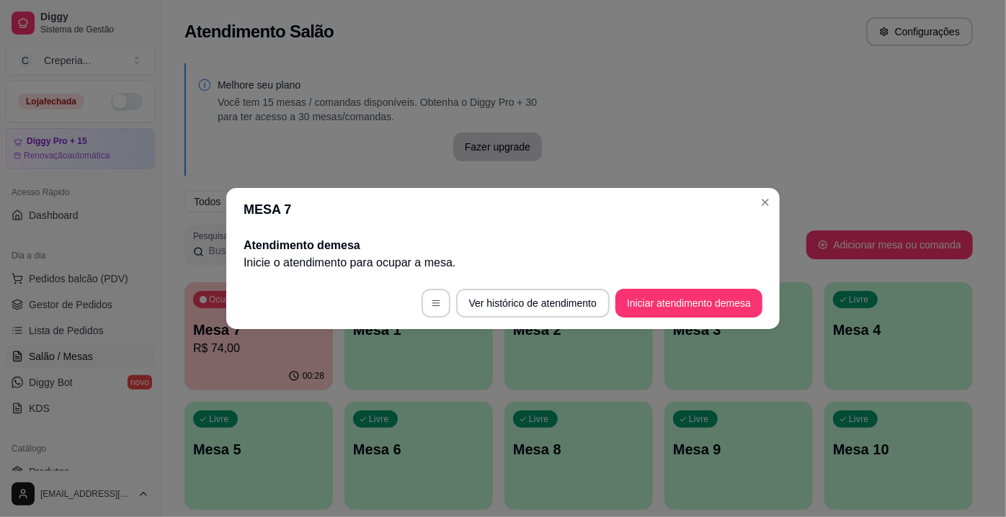
click at [568, 222] on header "MESA 7" at bounding box center [502, 209] width 553 height 43
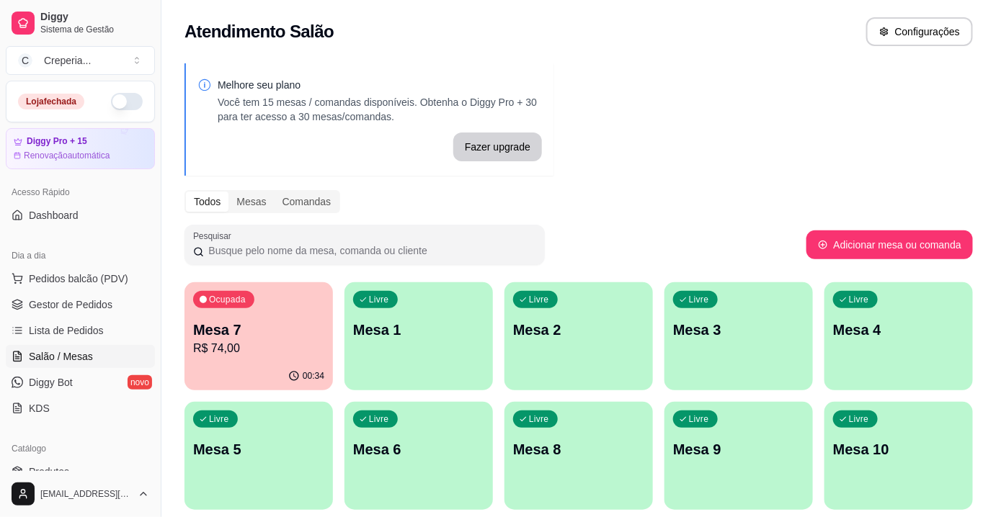
click at [682, 177] on div "Melhore seu plano Você tem 15 mesas / comandas disponíveis. Obtenha o Diggy Pro…" at bounding box center [578, 351] width 834 height 592
click at [323, 321] on p "Mesa 7" at bounding box center [259, 330] width 128 height 19
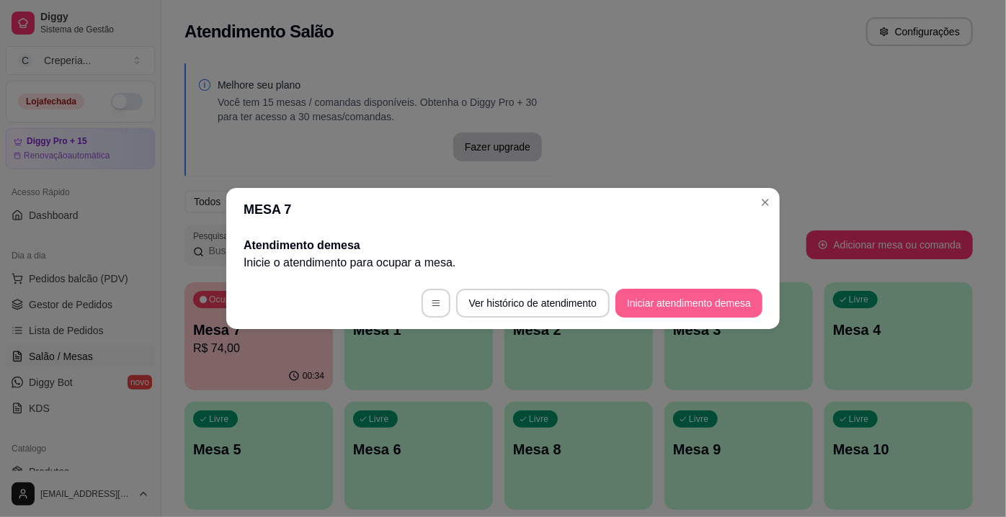
click at [692, 298] on button "Iniciar atendimento de mesa" at bounding box center [688, 303] width 147 height 29
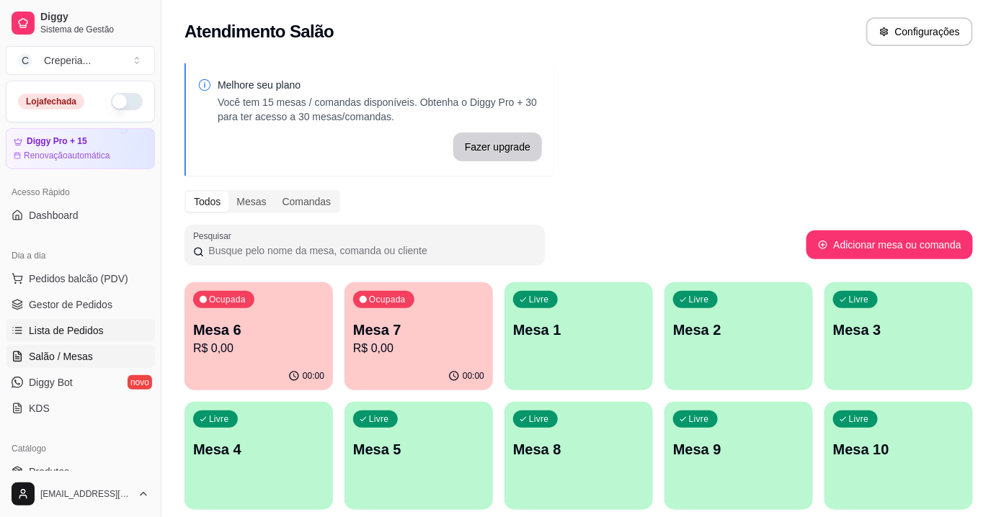
click at [96, 334] on span "Lista de Pedidos" at bounding box center [66, 331] width 75 height 14
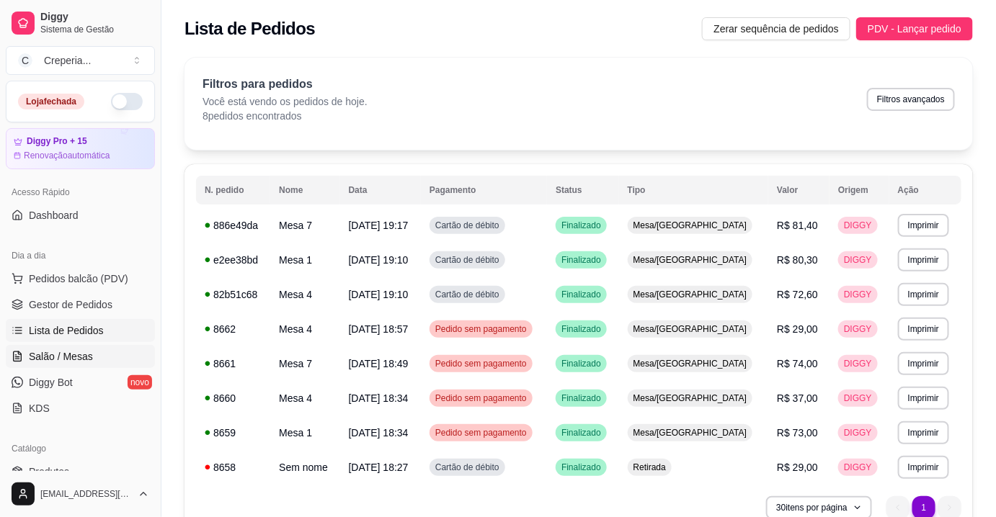
click at [81, 356] on span "Salão / Mesas" at bounding box center [61, 357] width 64 height 14
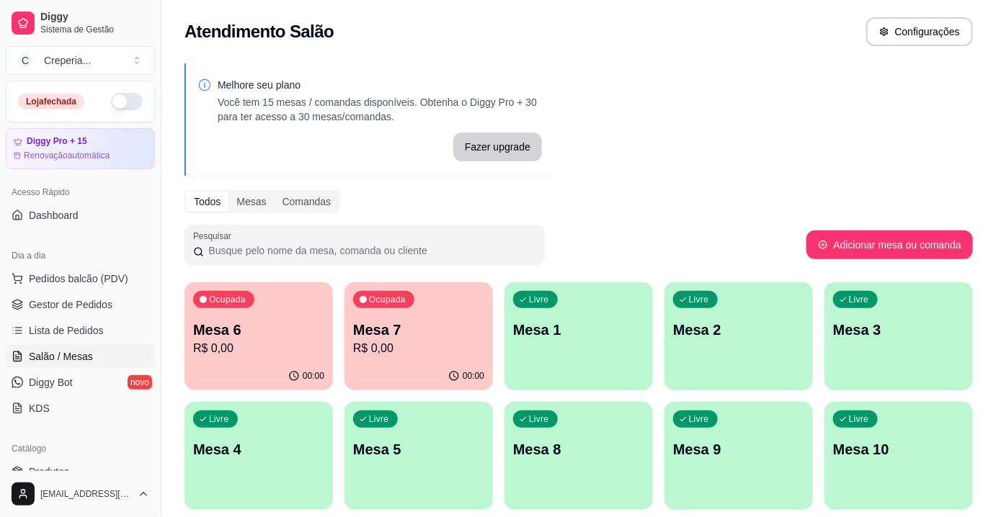
click at [376, 341] on p "R$ 0,00" at bounding box center [418, 348] width 131 height 17
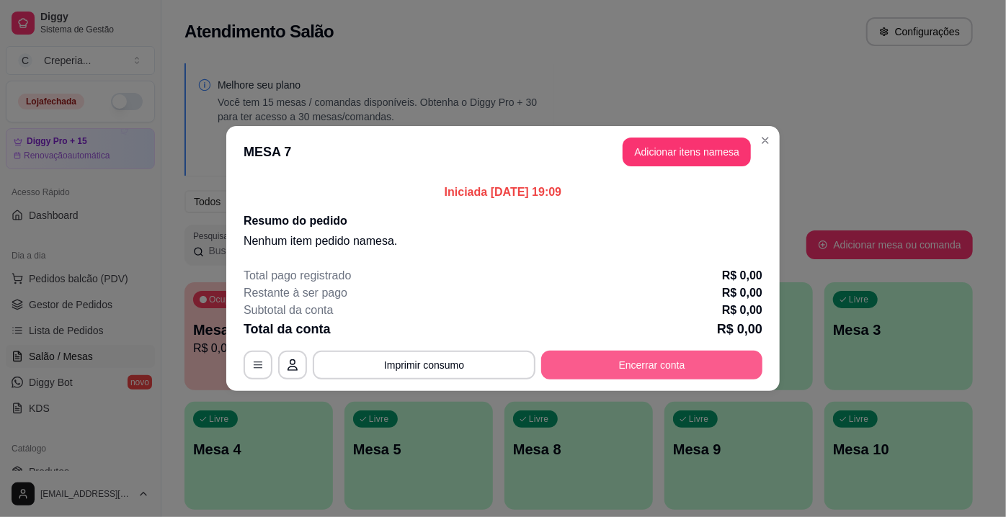
click at [664, 364] on button "Encerrar conta" at bounding box center [651, 365] width 221 height 29
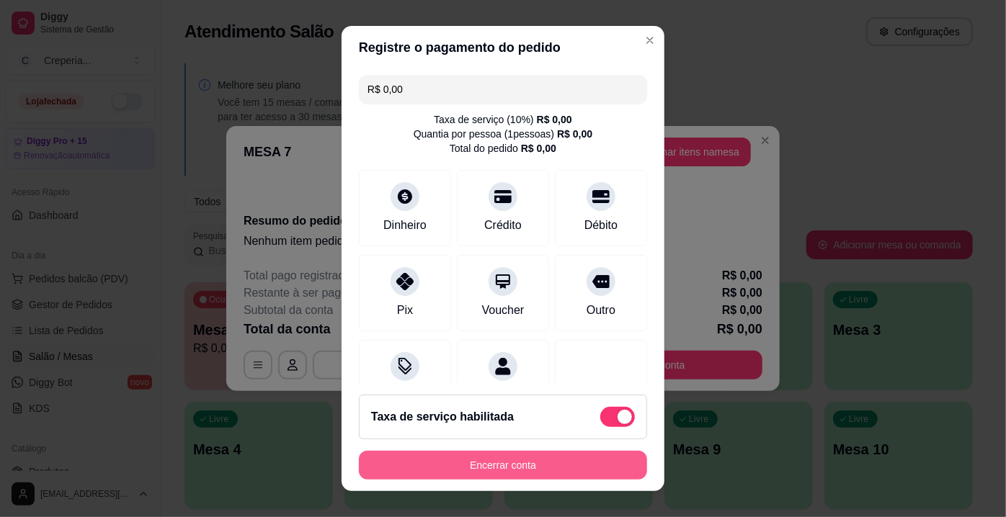
click at [509, 463] on button "Encerrar conta" at bounding box center [503, 465] width 288 height 29
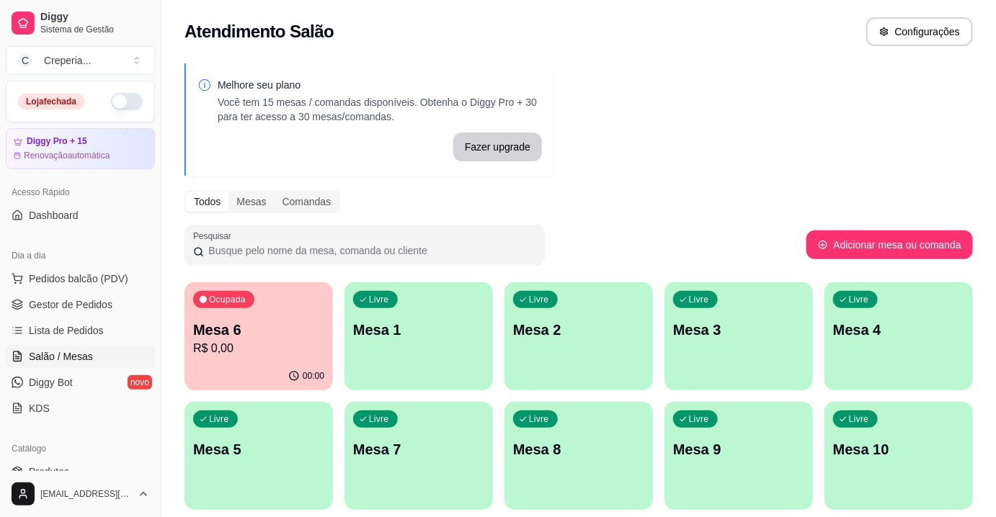
click at [313, 286] on div "Ocupada Mesa 6 R$ 0,00" at bounding box center [258, 322] width 148 height 80
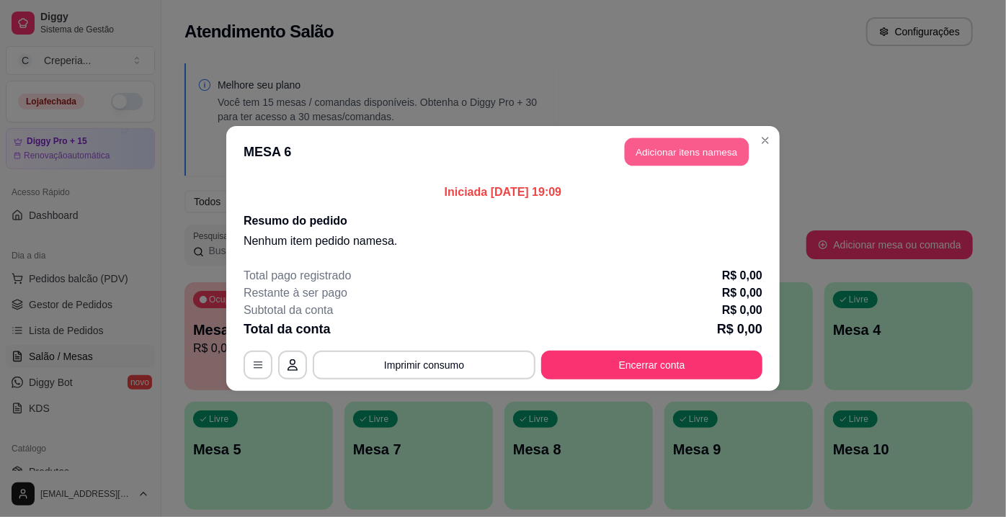
click at [726, 162] on button "Adicionar itens na mesa" at bounding box center [687, 152] width 124 height 28
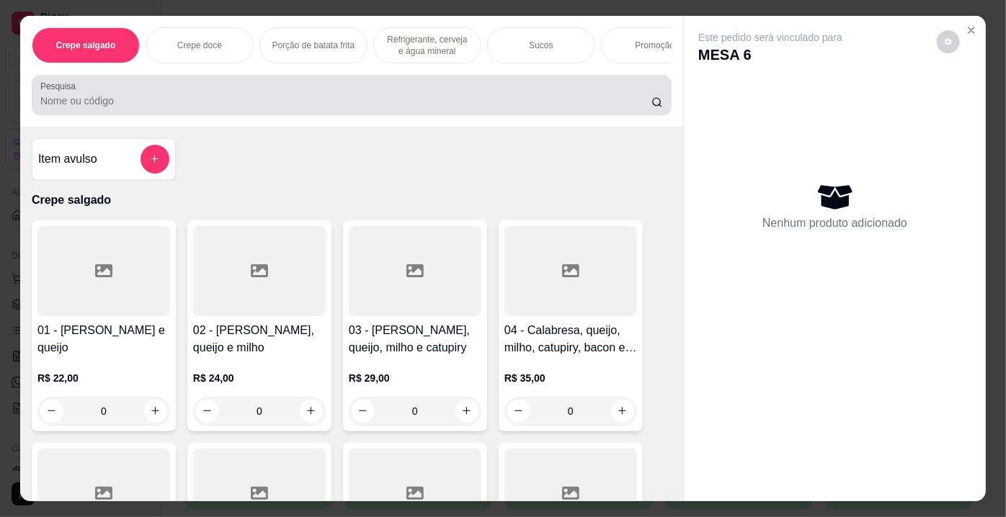
click at [453, 84] on div "Pesquisa" at bounding box center [352, 95] width 640 height 40
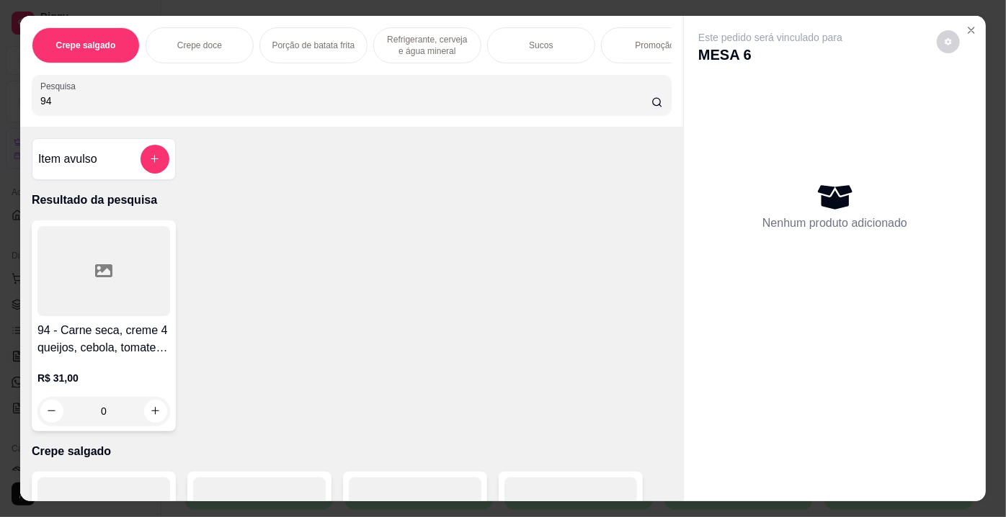
type input "94"
click at [146, 245] on div at bounding box center [103, 271] width 133 height 90
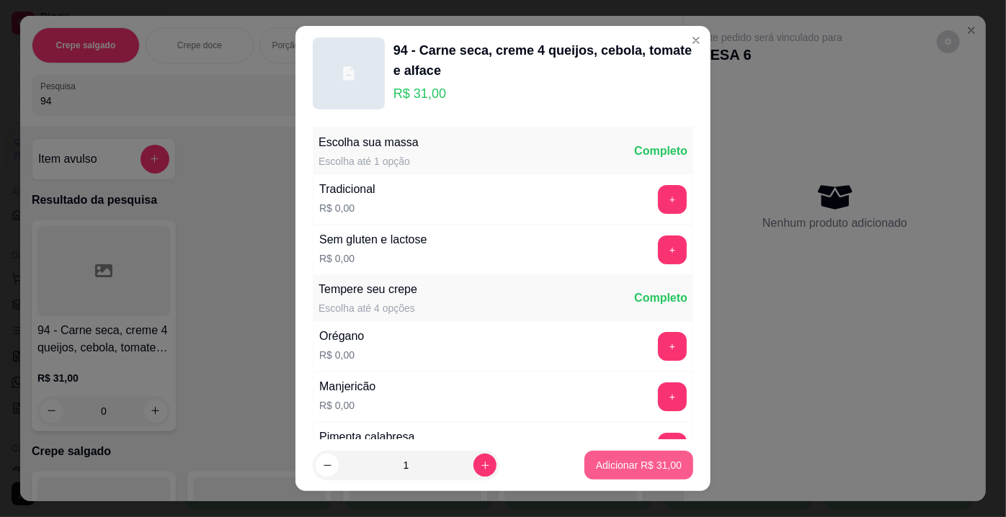
click at [606, 468] on p "Adicionar R$ 31,00" at bounding box center [639, 465] width 86 height 14
type input "1"
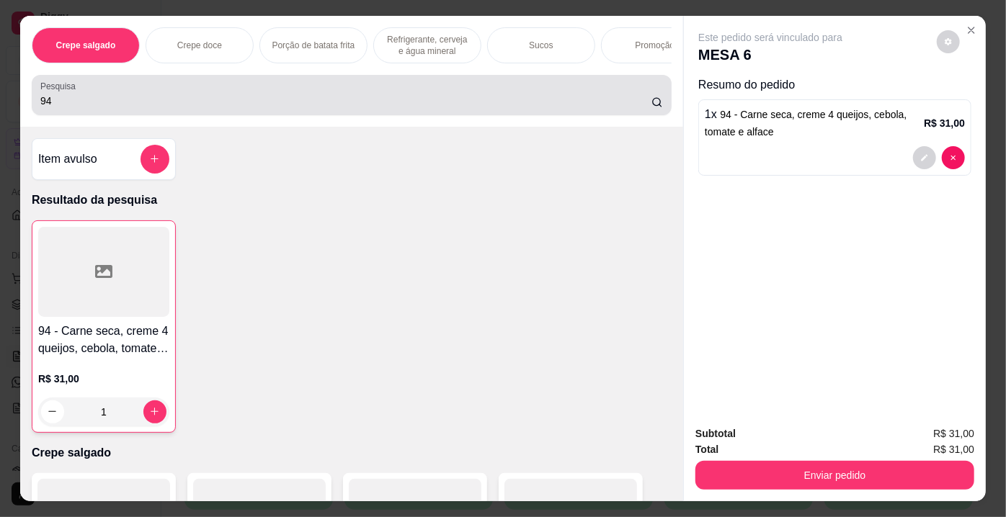
click at [352, 87] on div "94" at bounding box center [351, 95] width 623 height 29
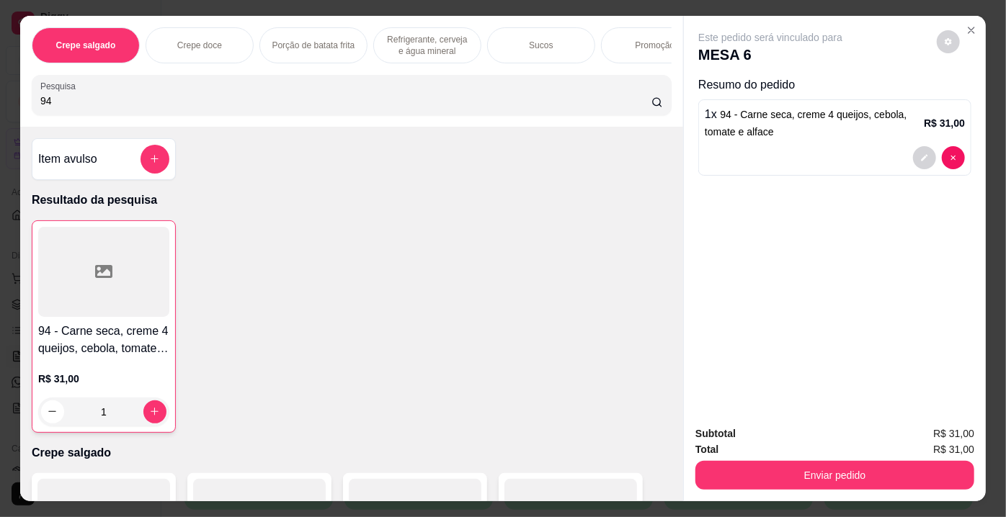
type input "9"
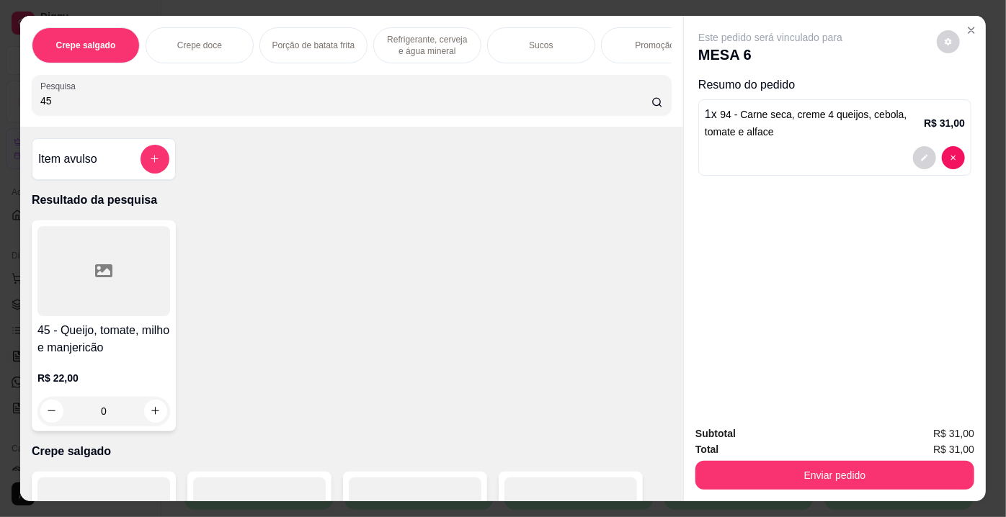
type input "45"
click at [114, 266] on div at bounding box center [103, 271] width 133 height 90
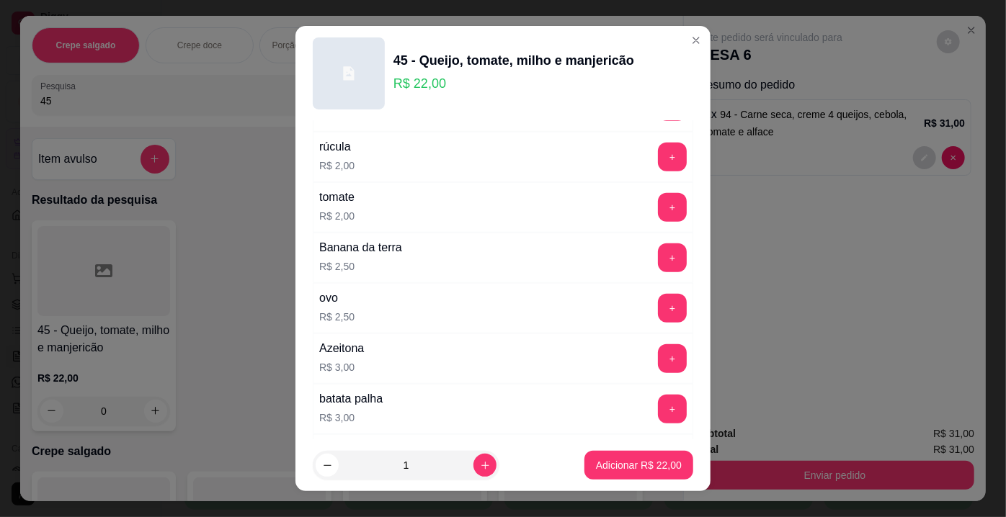
scroll to position [721, 0]
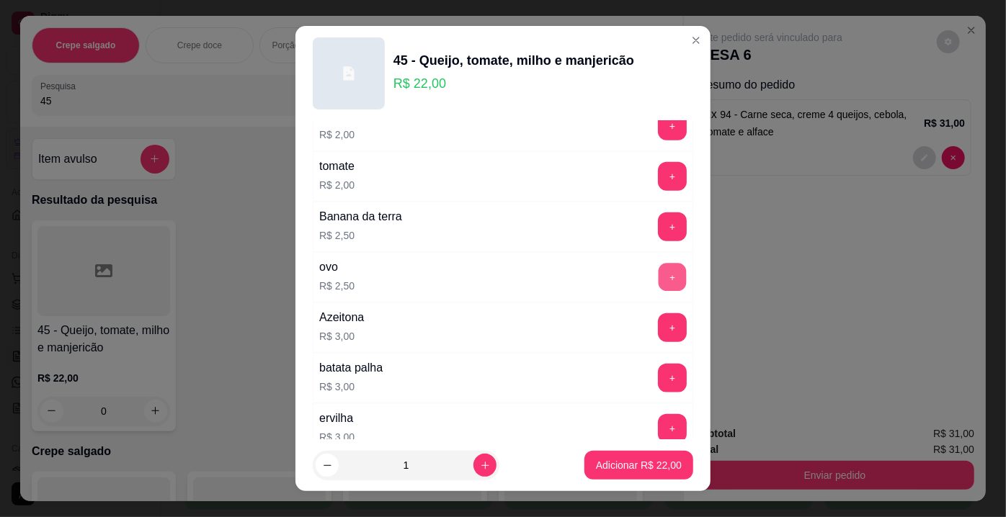
click at [659, 275] on button "+" at bounding box center [673, 278] width 28 height 28
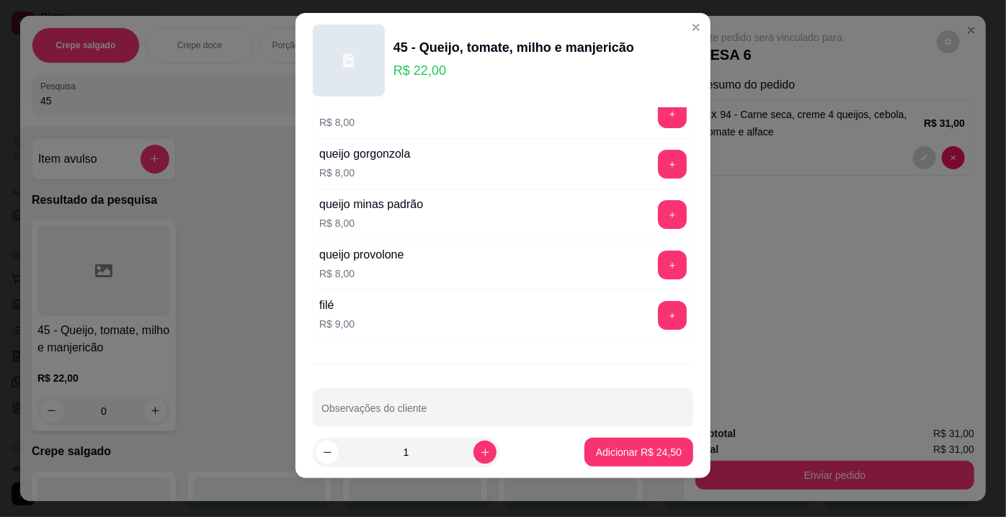
scroll to position [20, 0]
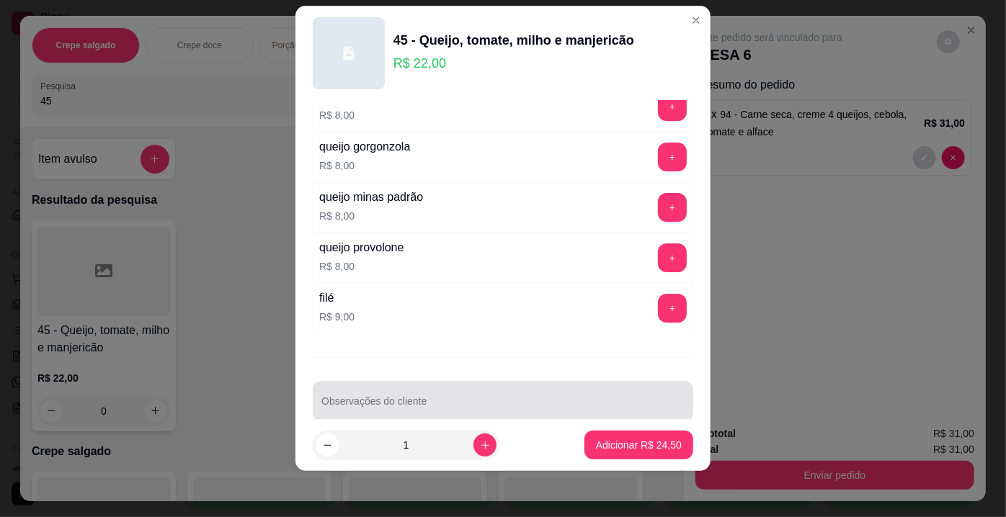
click at [440, 387] on div at bounding box center [502, 401] width 363 height 29
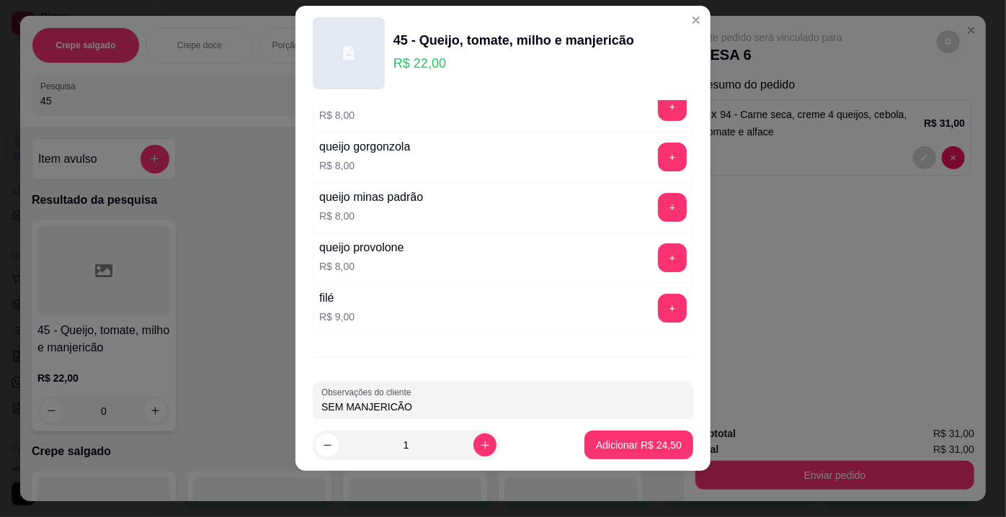
click at [396, 400] on input "SEM MANJERICÃO" at bounding box center [502, 407] width 363 height 14
type input "SEM MANJERICÃO"
click at [607, 432] on button "Adicionar R$ 24,50" at bounding box center [638, 445] width 109 height 29
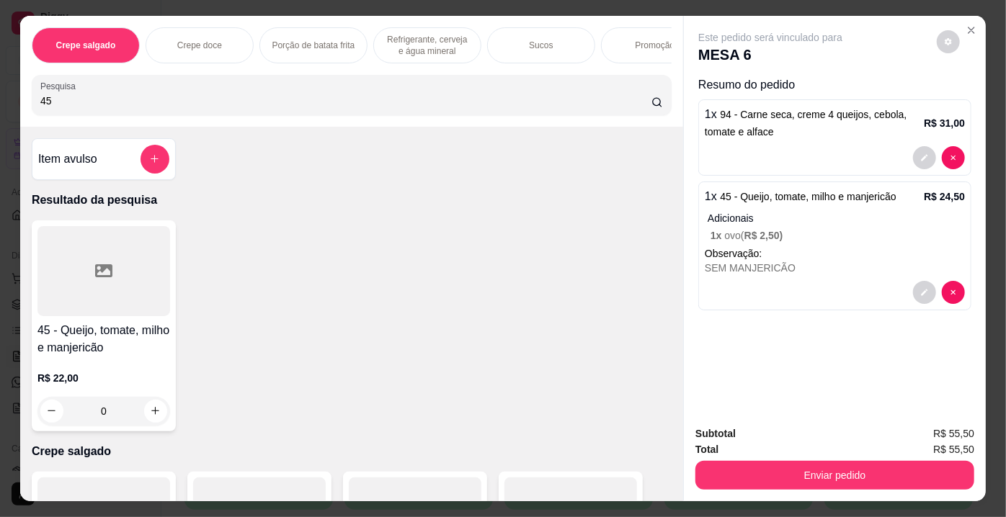
click at [346, 104] on input "45" at bounding box center [345, 101] width 611 height 14
type input "4"
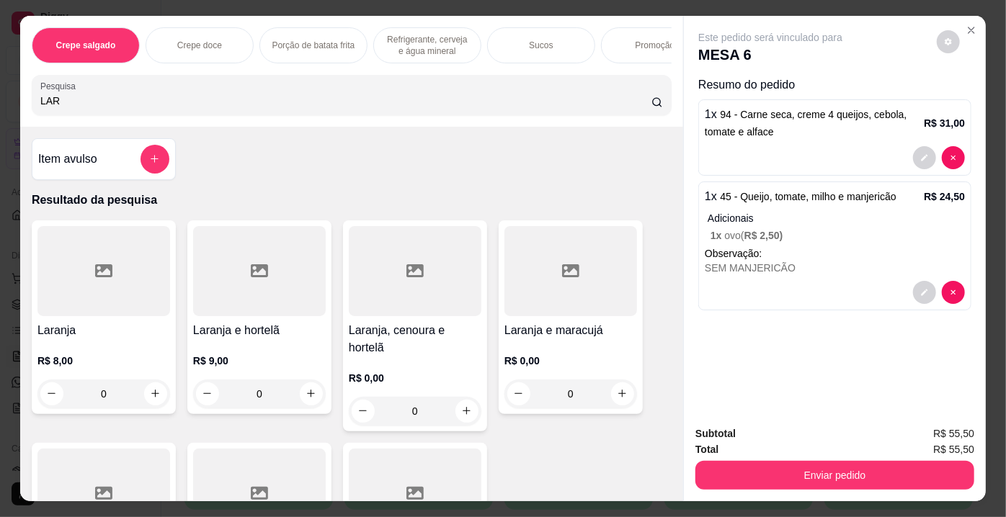
type input "LAR"
click at [263, 245] on div at bounding box center [259, 271] width 133 height 90
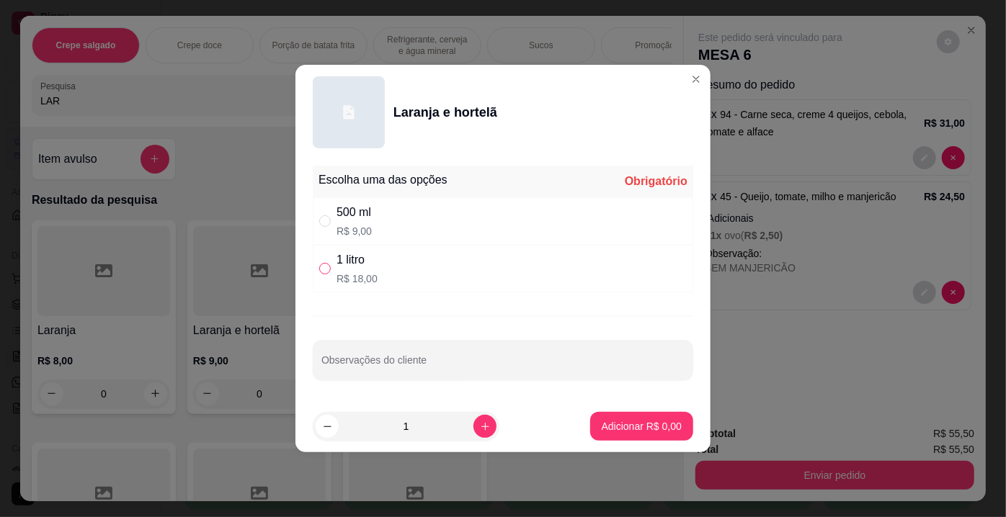
click at [321, 260] on div "1 litro R$ 18,00" at bounding box center [503, 269] width 380 height 48
radio input "true"
click at [602, 420] on p "Adicionar R$ 18,00" at bounding box center [639, 426] width 84 height 14
type input "1"
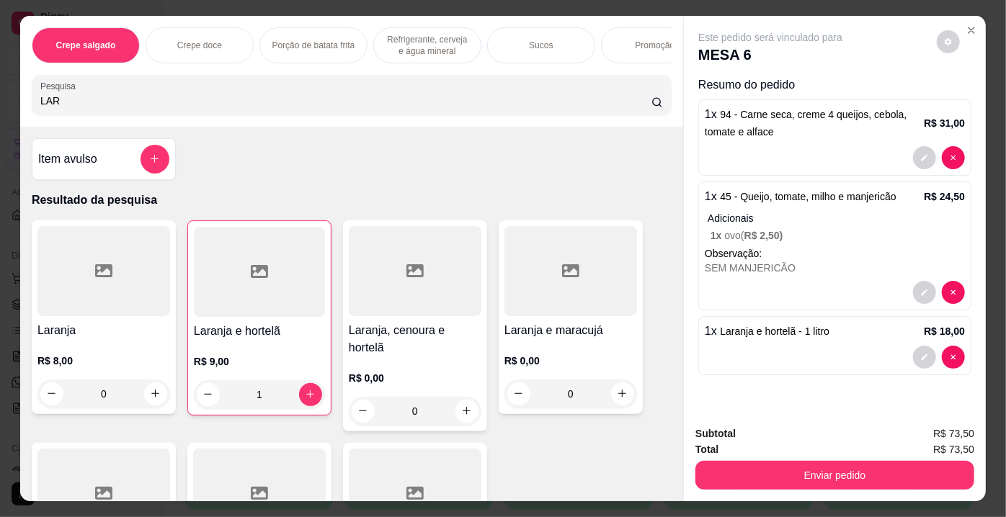
click at [294, 106] on input "LAR" at bounding box center [345, 101] width 611 height 14
type input "L"
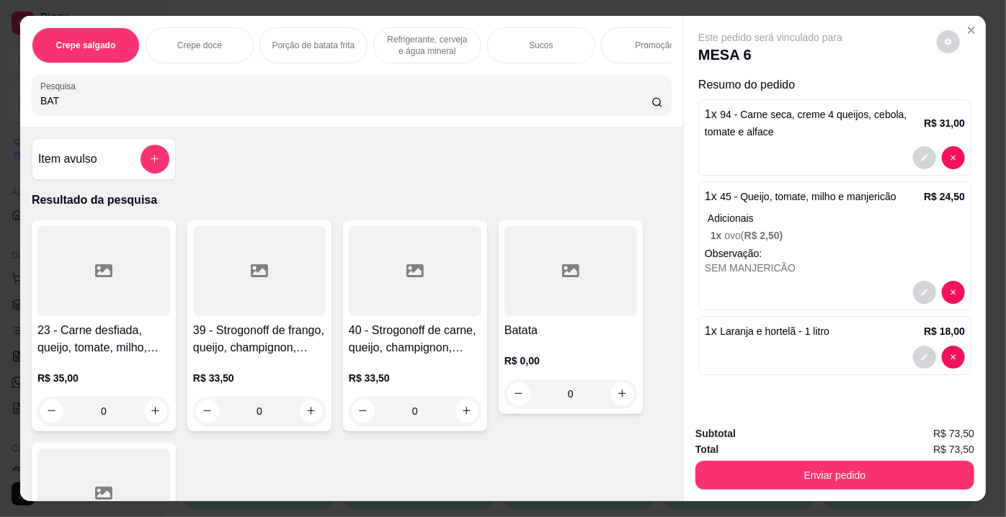
type input "BAT"
click at [602, 258] on div at bounding box center [570, 271] width 133 height 90
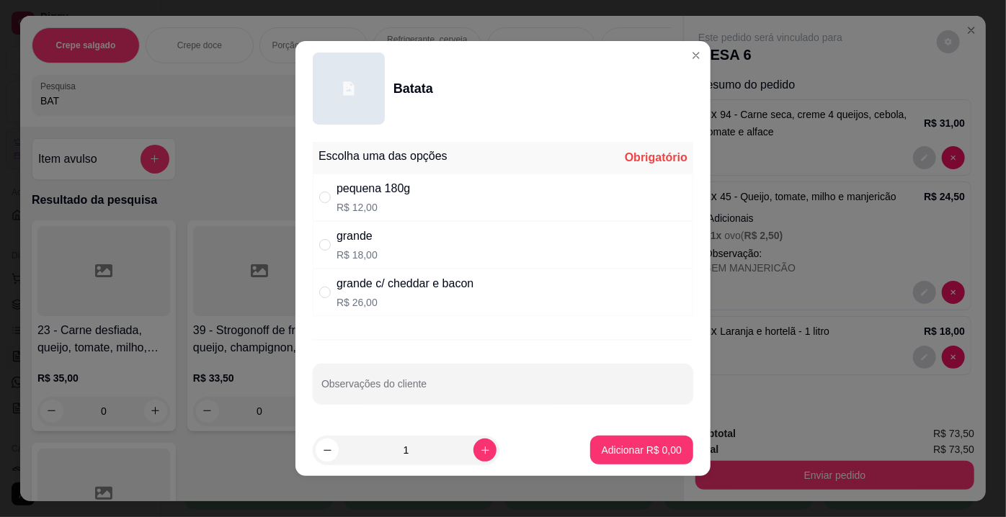
click at [319, 234] on div "grande R$ 18,00" at bounding box center [503, 245] width 380 height 48
radio input "true"
click at [611, 437] on button "Adicionar R$ 18,00" at bounding box center [639, 451] width 106 height 28
type input "1"
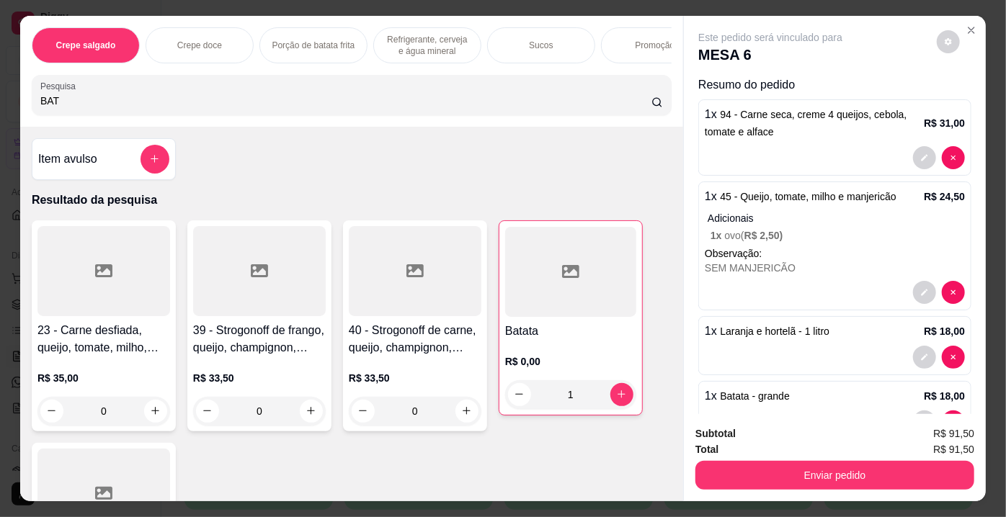
click at [797, 450] on div "Total R$ 91,50" at bounding box center [834, 450] width 279 height 16
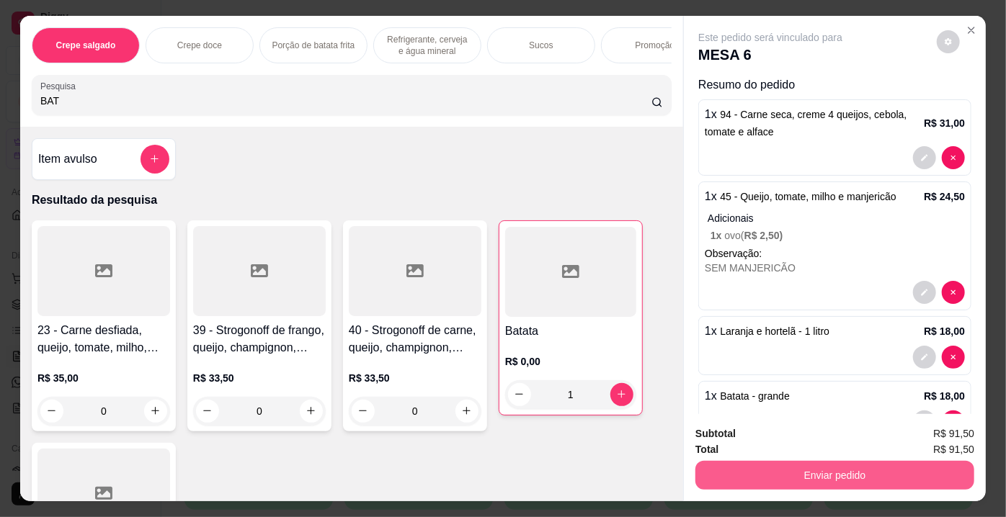
click at [798, 458] on div "Enviar pedido" at bounding box center [834, 474] width 279 height 32
click at [791, 466] on button "Enviar pedido" at bounding box center [835, 476] width 270 height 28
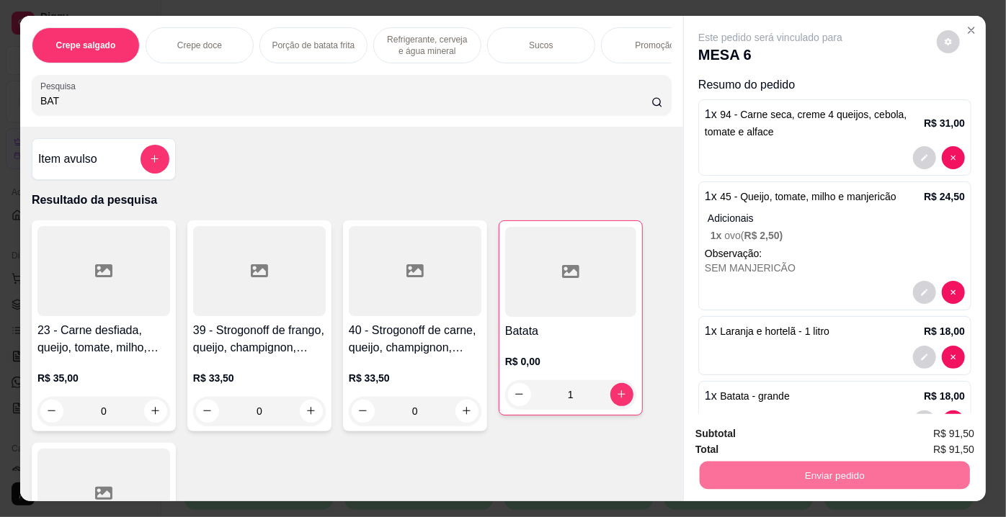
click at [784, 440] on button "Não registrar e enviar pedido" at bounding box center [788, 435] width 146 height 27
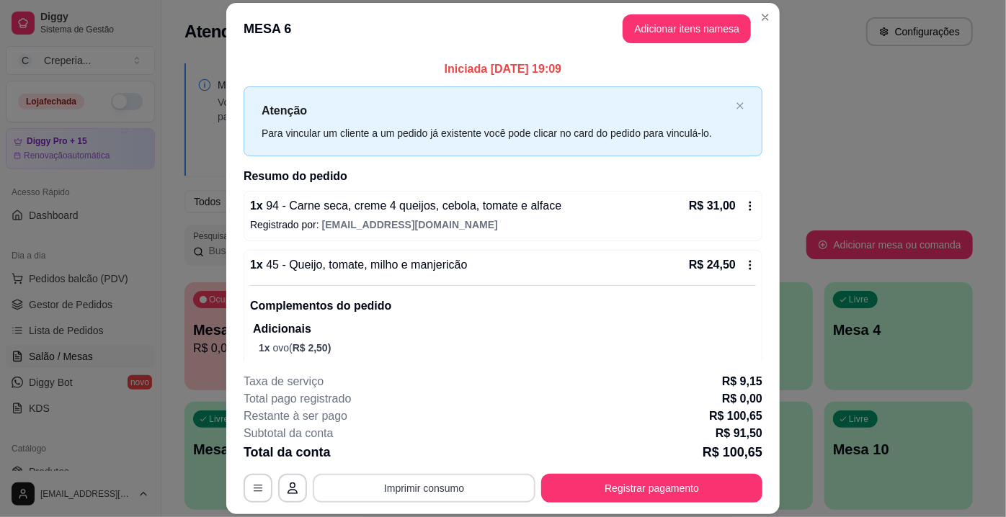
click at [483, 493] on button "Imprimir consumo" at bounding box center [424, 488] width 223 height 29
click at [437, 458] on button "IMPRESSORA" at bounding box center [423, 456] width 101 height 22
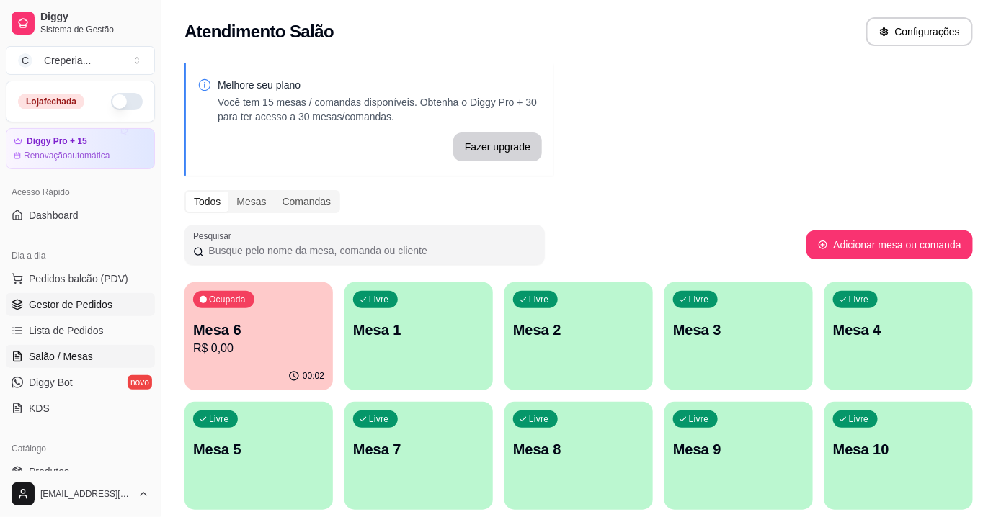
click at [86, 308] on span "Gestor de Pedidos" at bounding box center [71, 305] width 84 height 14
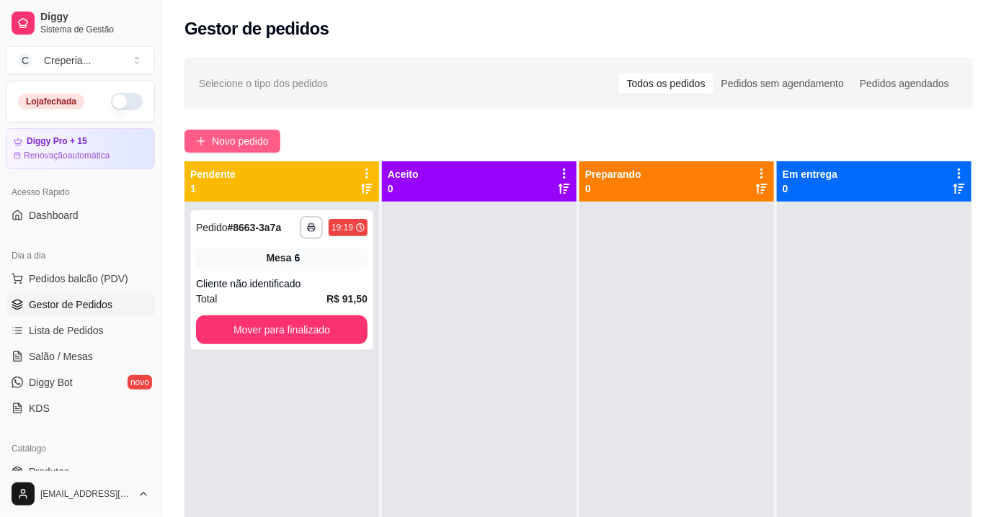
click at [257, 145] on span "Novo pedido" at bounding box center [240, 141] width 57 height 16
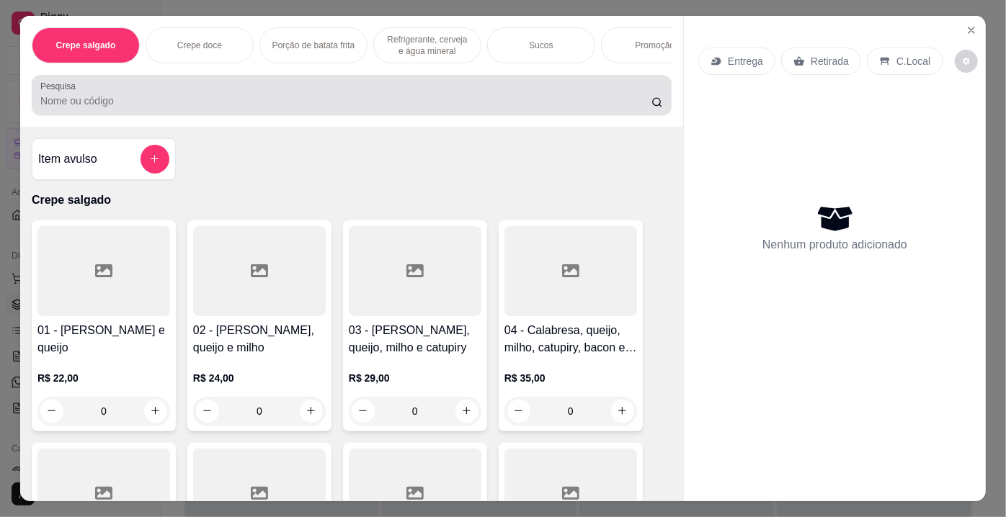
click at [277, 100] on input "Pesquisa" at bounding box center [345, 101] width 611 height 14
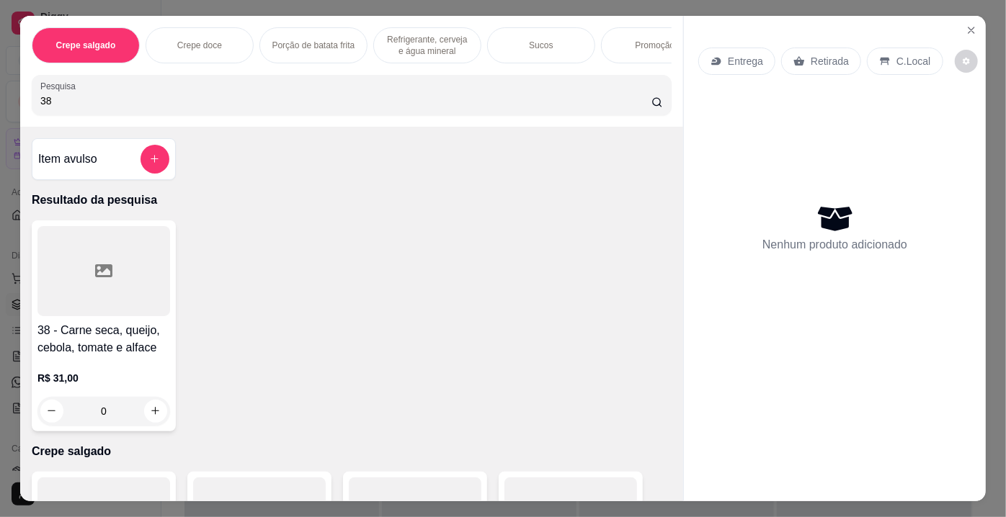
type input "38"
click at [118, 253] on div at bounding box center [103, 271] width 133 height 90
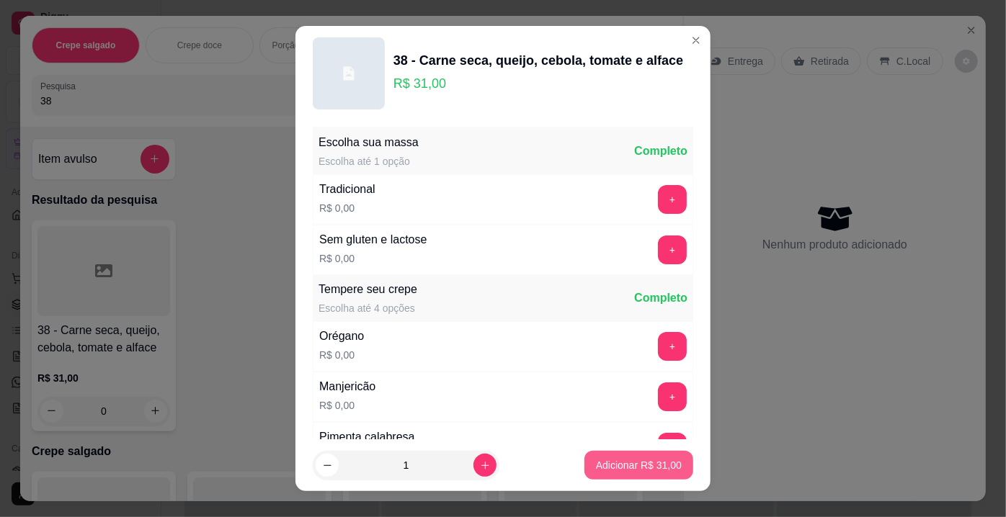
click at [624, 470] on p "Adicionar R$ 31,00" at bounding box center [639, 465] width 86 height 14
type input "1"
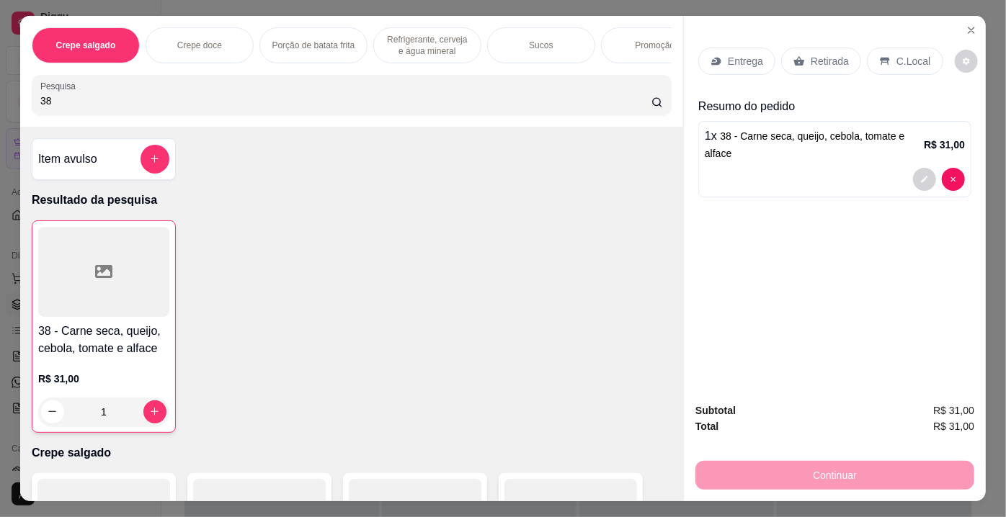
drag, startPoint x: 135, startPoint y: 101, endPoint x: 12, endPoint y: 107, distance: 123.4
click at [12, 107] on div "Crepe salgado Crepe doce Porção de batata frita Refrigerante, cerveja e água mi…" at bounding box center [503, 258] width 1006 height 517
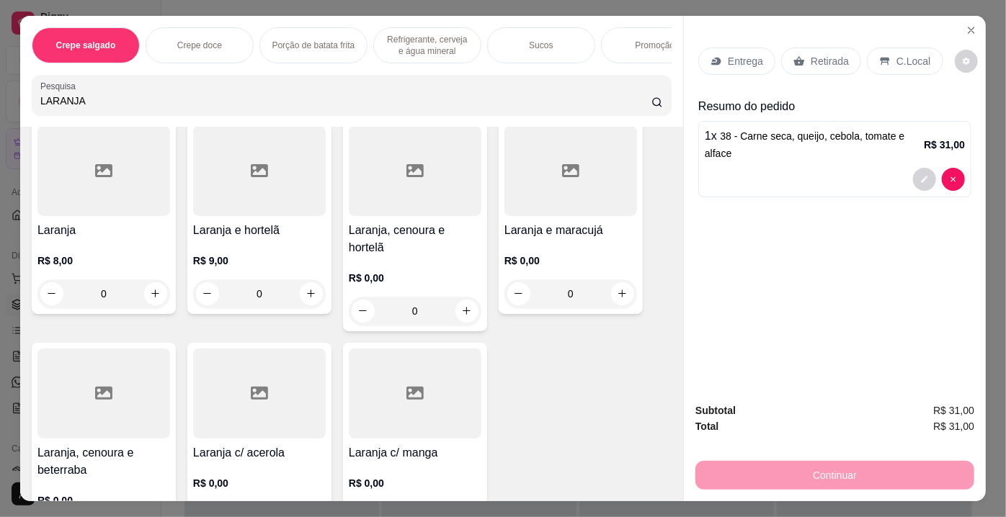
scroll to position [196, 0]
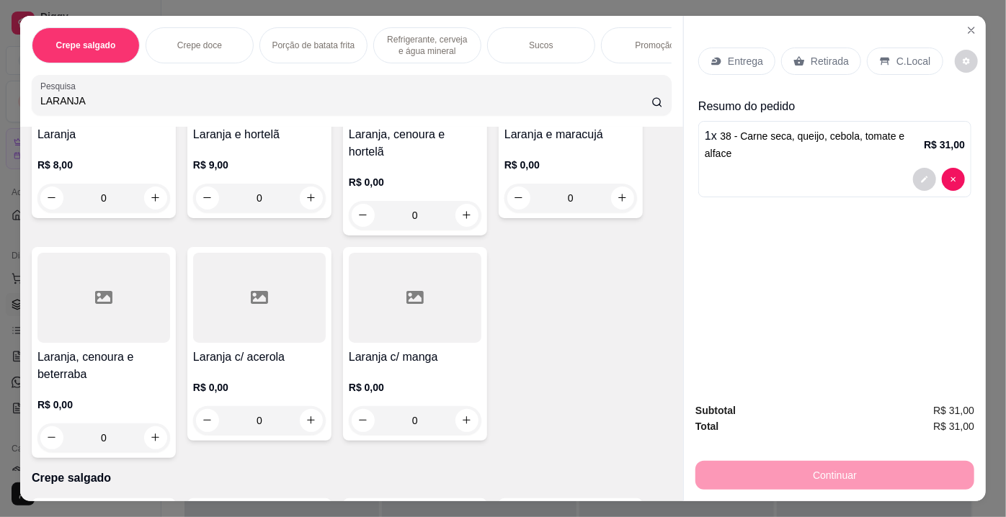
type input "LARANJA"
click at [96, 291] on icon at bounding box center [103, 297] width 17 height 13
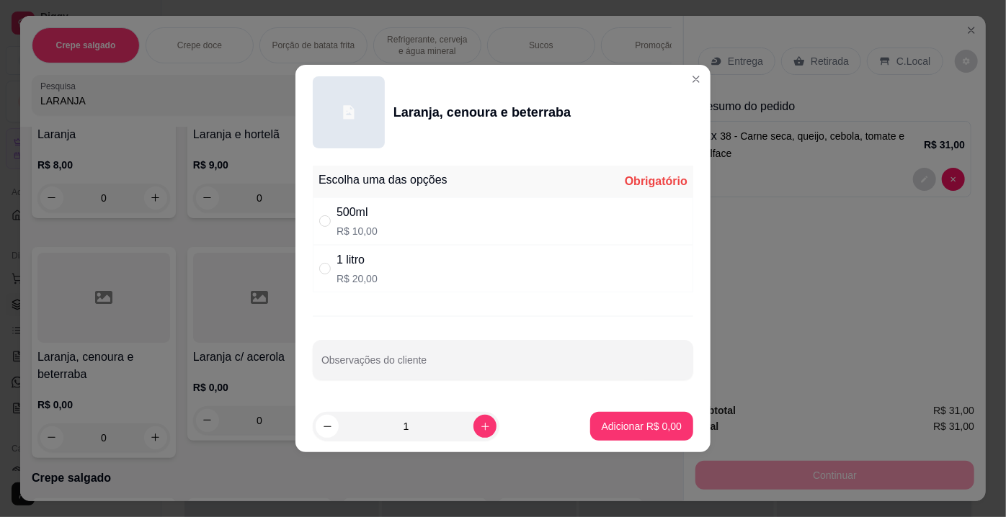
click at [359, 231] on p "R$ 10,00" at bounding box center [357, 231] width 41 height 14
radio input "true"
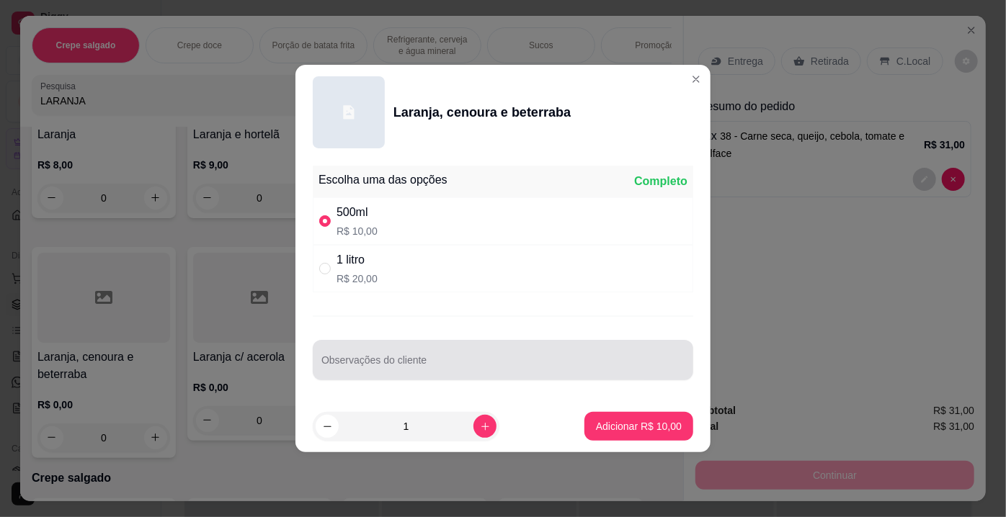
click at [389, 362] on input "Observações do cliente" at bounding box center [502, 366] width 363 height 14
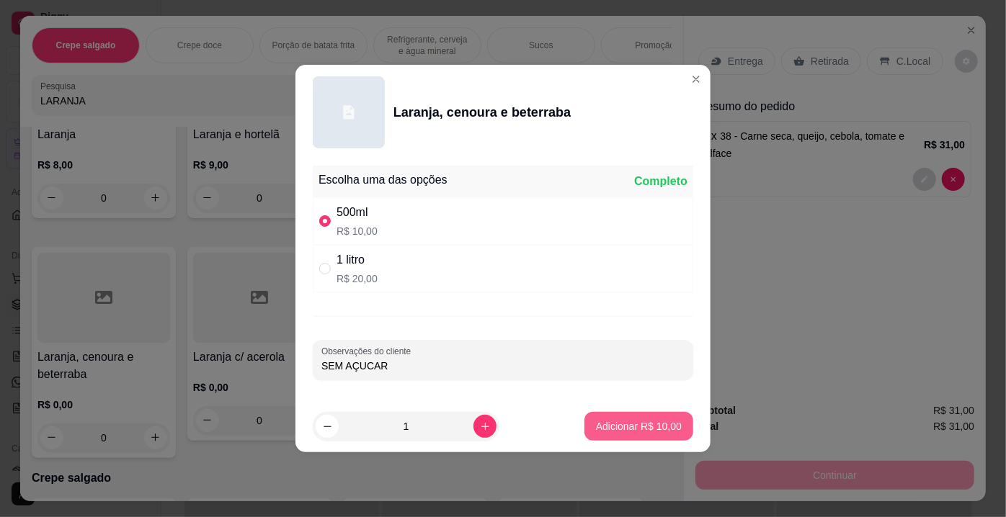
type input "SEM AÇUCAR"
click at [615, 424] on p "Adicionar R$ 10,00" at bounding box center [639, 426] width 86 height 14
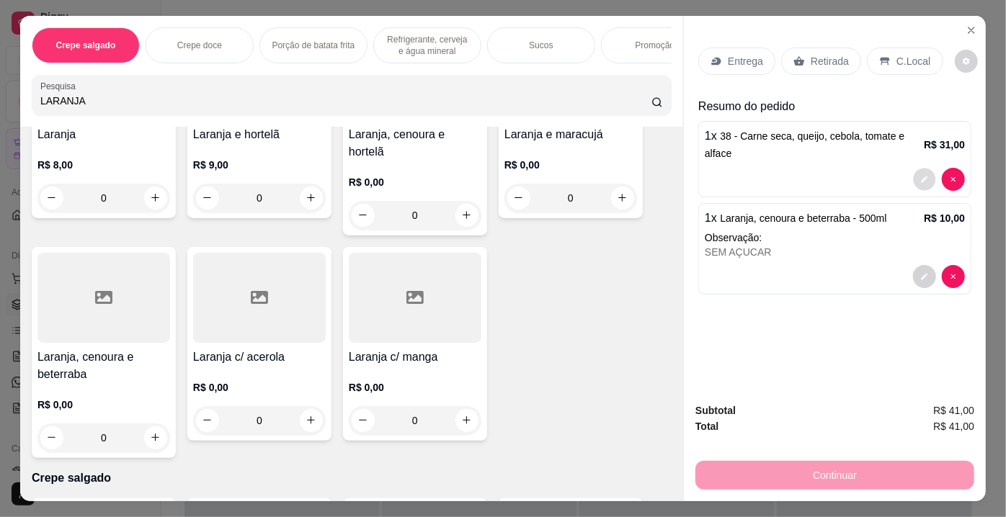
click at [914, 171] on button "decrease-product-quantity" at bounding box center [925, 179] width 22 height 22
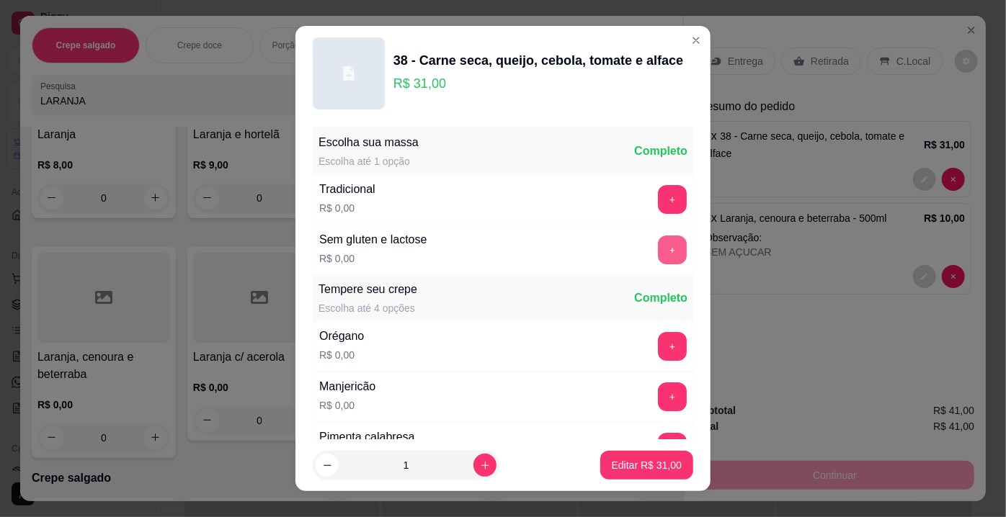
click at [658, 241] on button "+" at bounding box center [672, 250] width 29 height 29
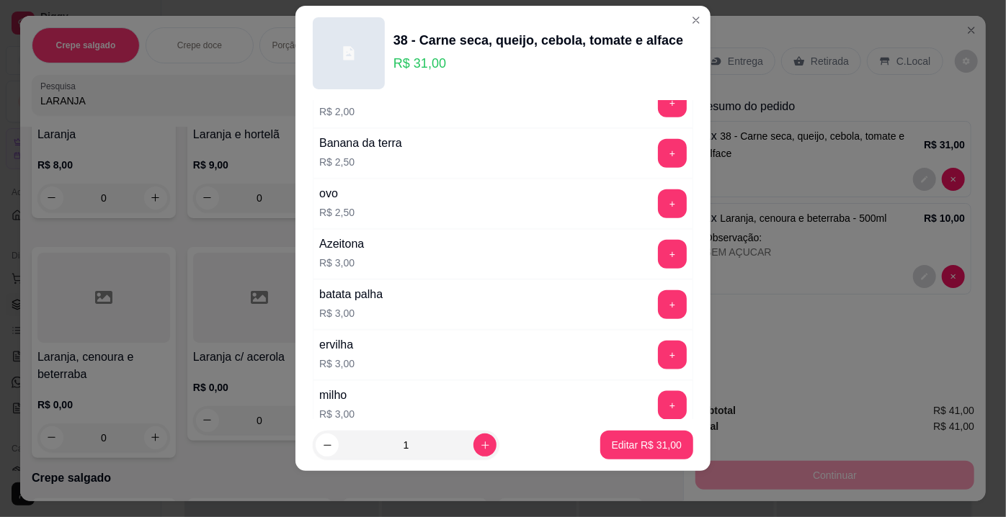
scroll to position [2586, 0]
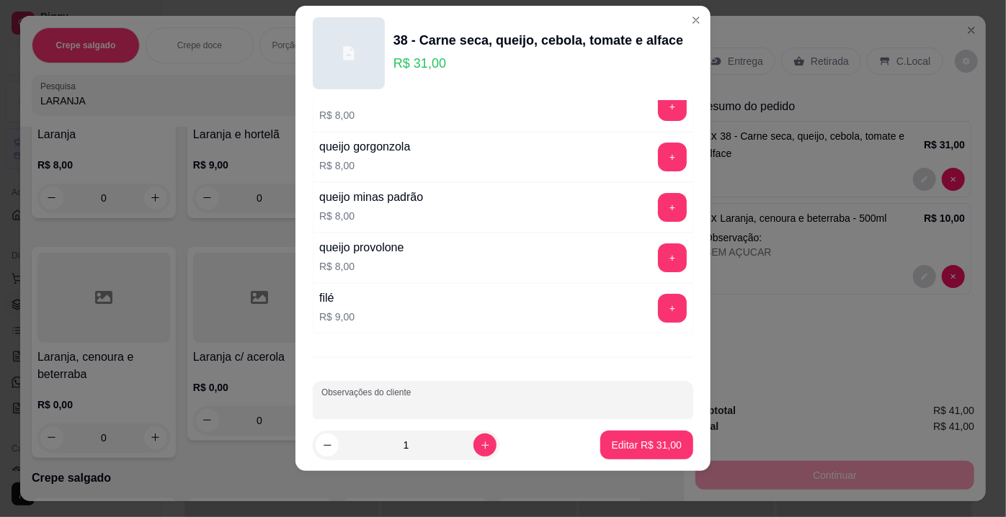
click at [588, 400] on input "Observações do cliente" at bounding box center [502, 407] width 363 height 14
type input "SEM CEBOLA"
click at [623, 439] on p "Editar R$ 31,00" at bounding box center [647, 445] width 70 height 14
type input "0"
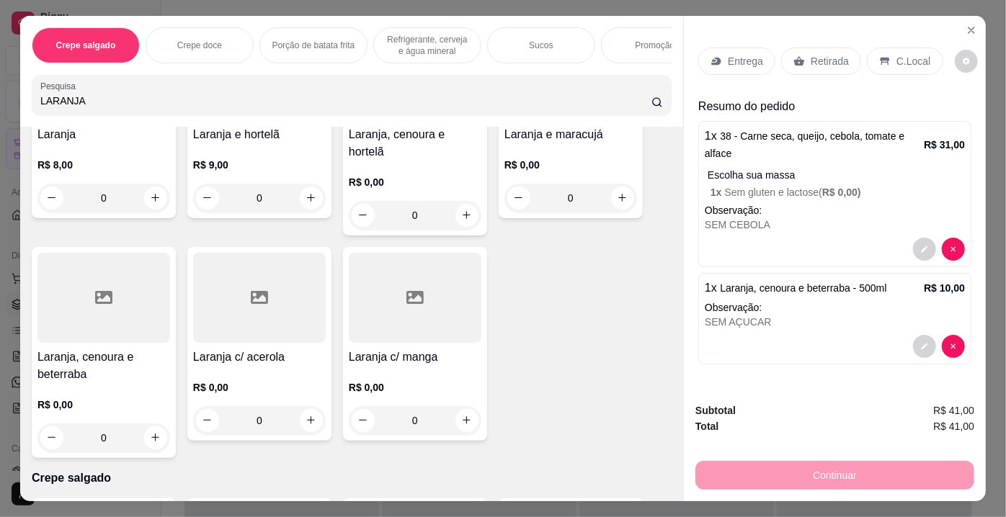
drag, startPoint x: 810, startPoint y: 52, endPoint x: 809, endPoint y: 260, distance: 208.3
click at [811, 54] on p "Retirada" at bounding box center [830, 61] width 38 height 14
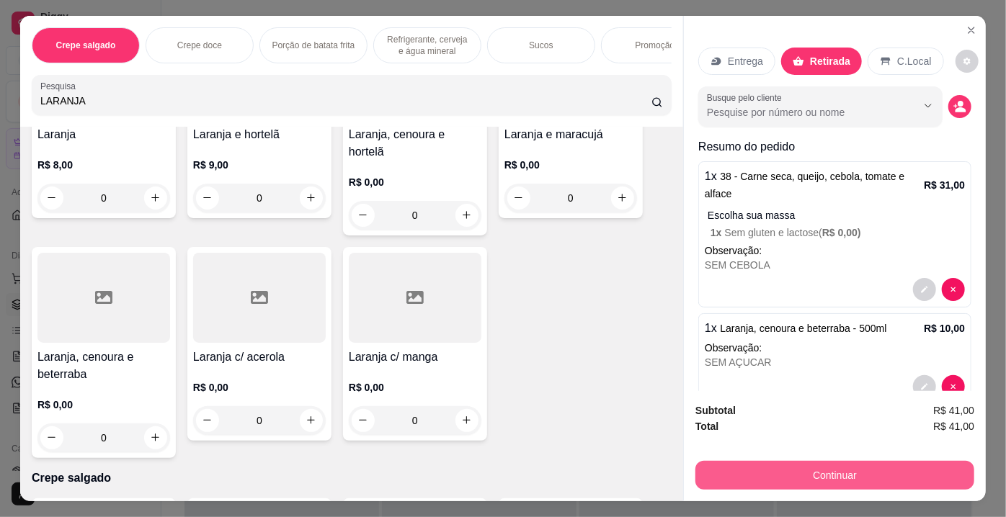
click at [778, 471] on button "Continuar" at bounding box center [834, 475] width 279 height 29
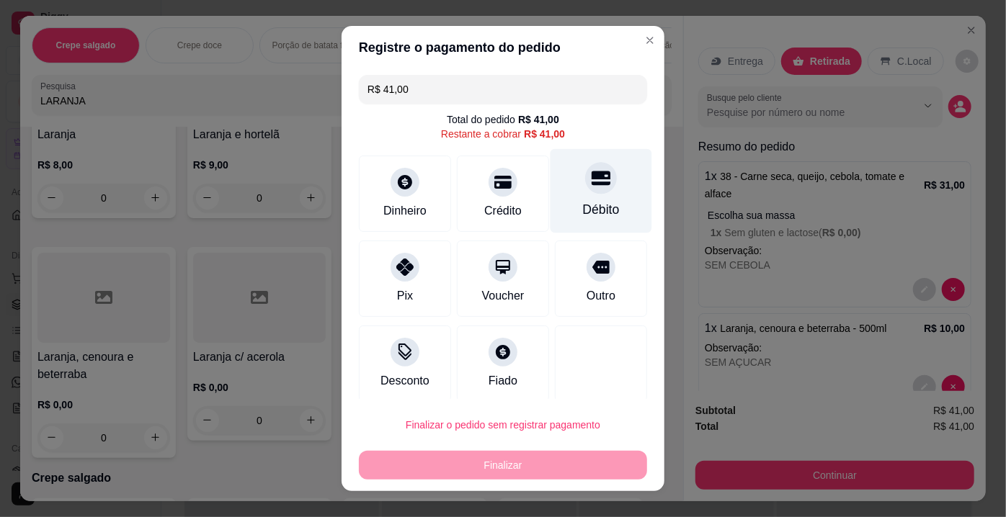
click at [585, 187] on div at bounding box center [601, 178] width 32 height 32
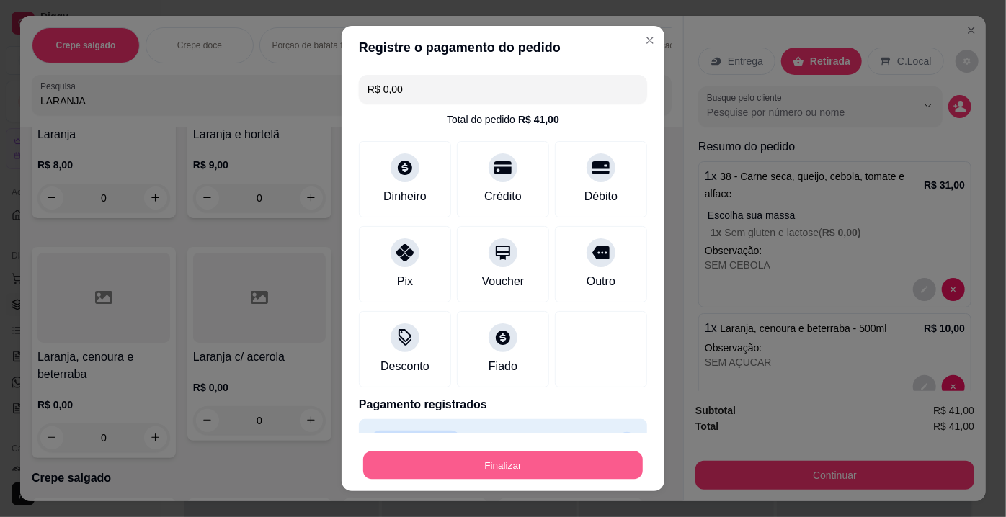
click at [503, 468] on button "Finalizar" at bounding box center [503, 466] width 280 height 28
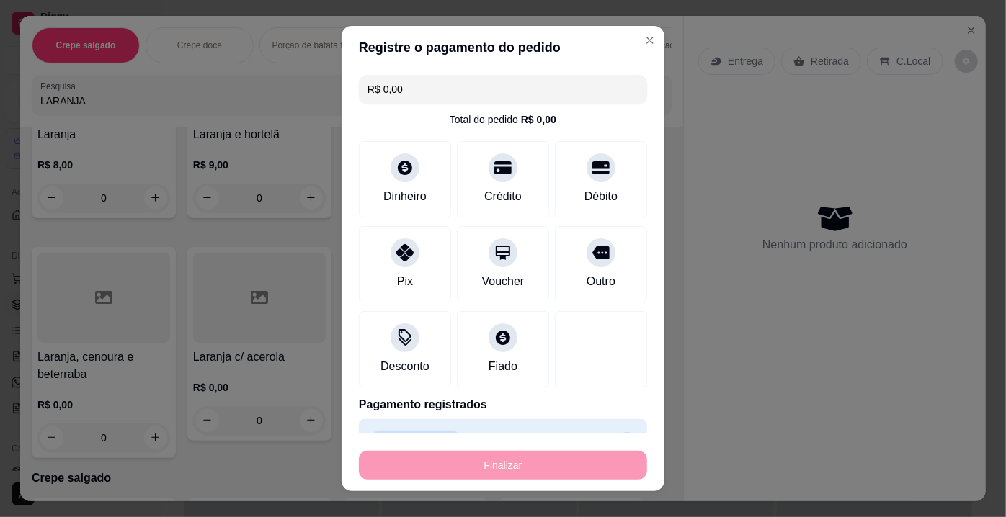
type input "-R$ 41,00"
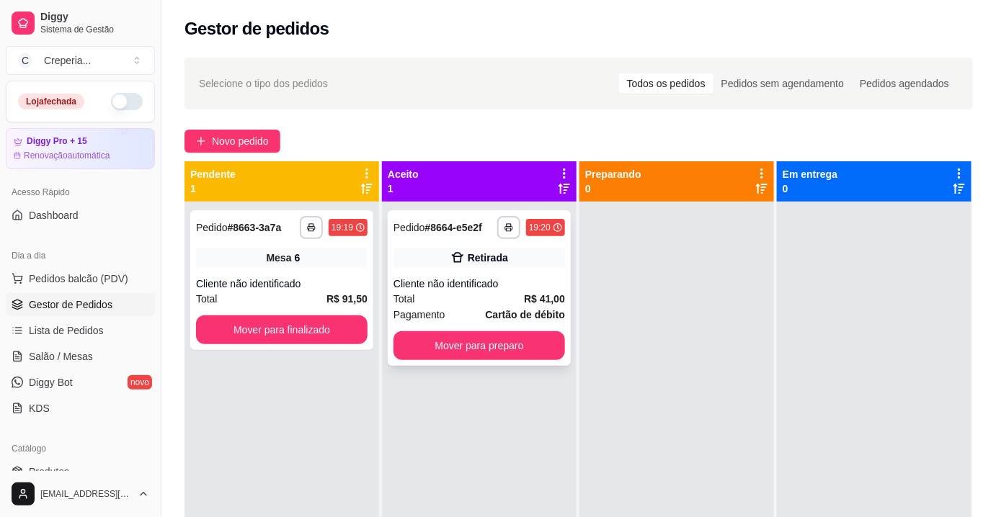
click at [448, 277] on div "Cliente não identificado" at bounding box center [479, 284] width 172 height 14
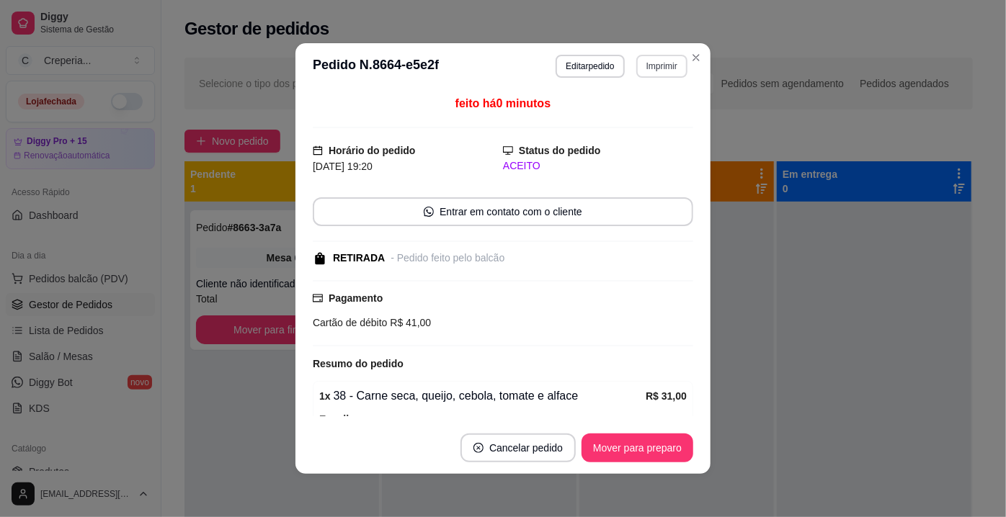
click at [640, 68] on button "Imprimir" at bounding box center [661, 66] width 51 height 23
click at [619, 121] on button "IMPRESSORA" at bounding box center [632, 116] width 101 height 22
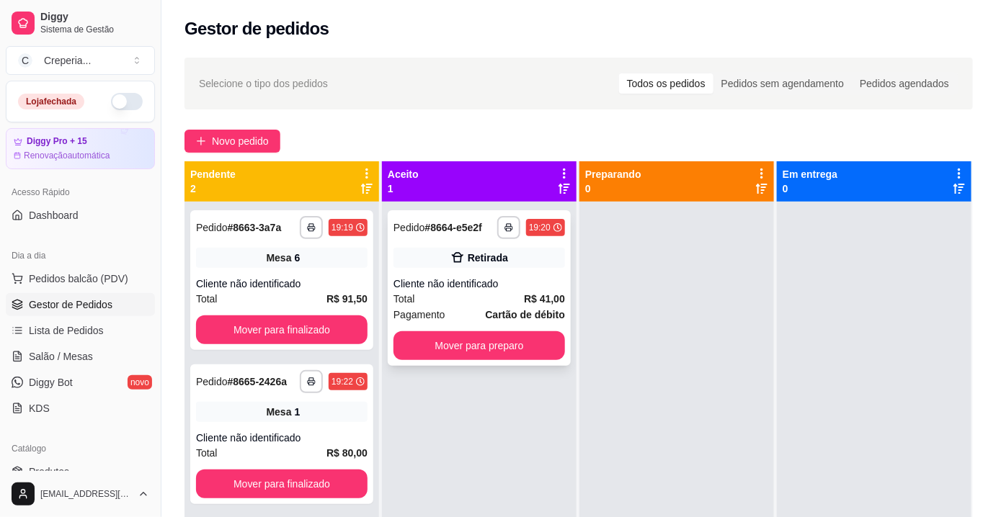
click at [509, 282] on div "Cliente não identificado" at bounding box center [479, 284] width 172 height 14
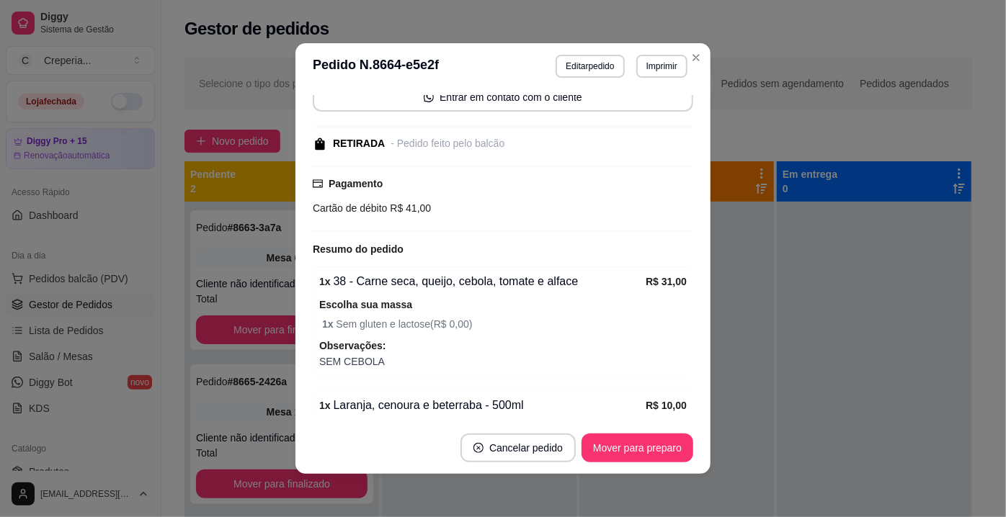
scroll to position [209, 0]
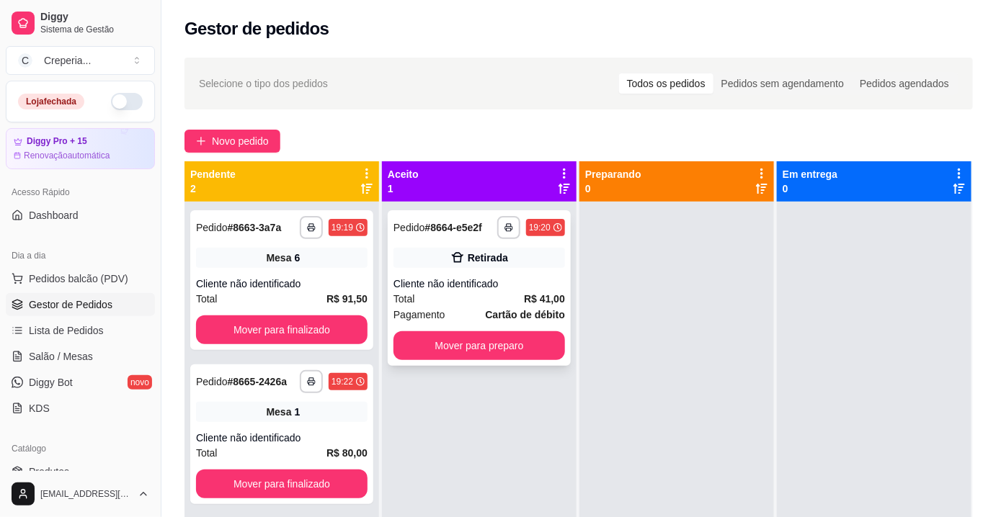
click at [479, 258] on div "Retirada" at bounding box center [488, 258] width 40 height 14
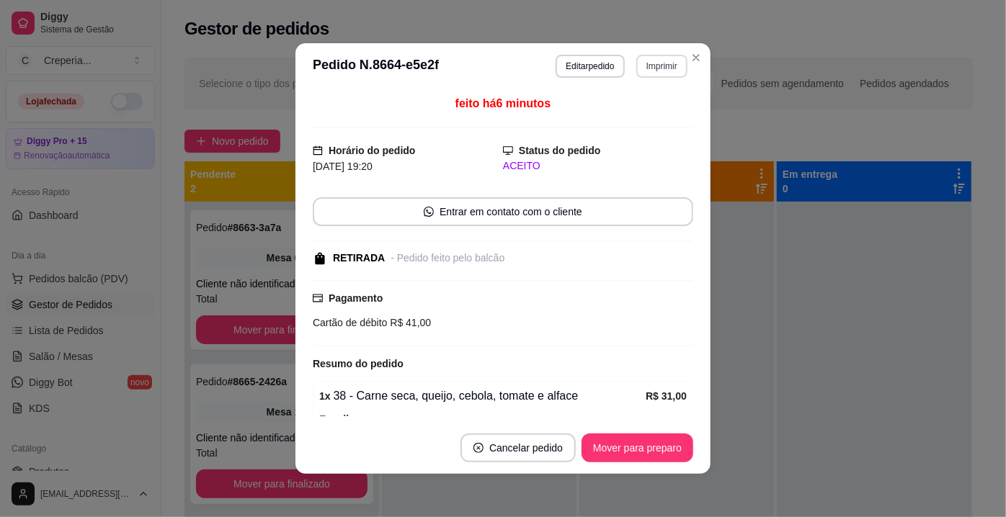
click at [645, 66] on button "Imprimir" at bounding box center [661, 66] width 51 height 23
click at [630, 116] on button "IMPRESSORA" at bounding box center [631, 116] width 101 height 22
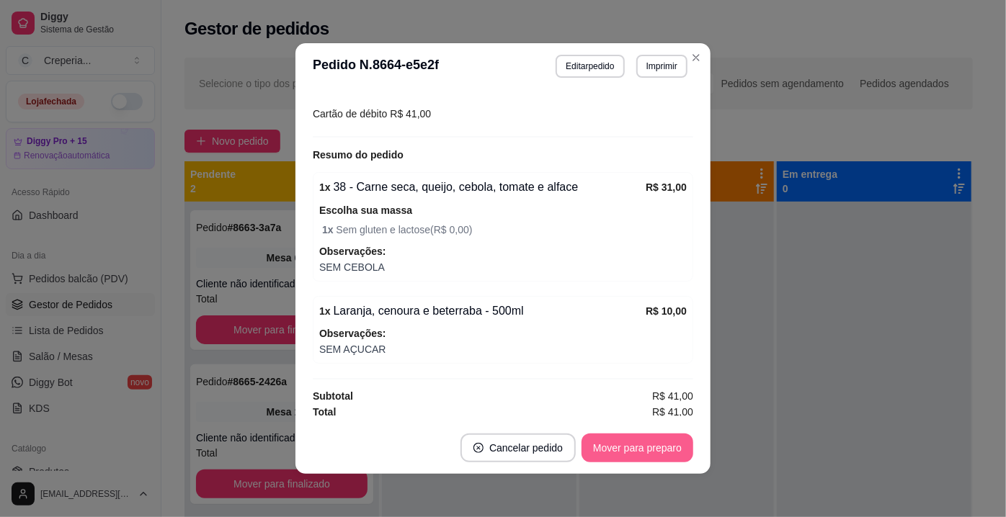
click at [626, 448] on button "Mover para preparo" at bounding box center [638, 448] width 112 height 29
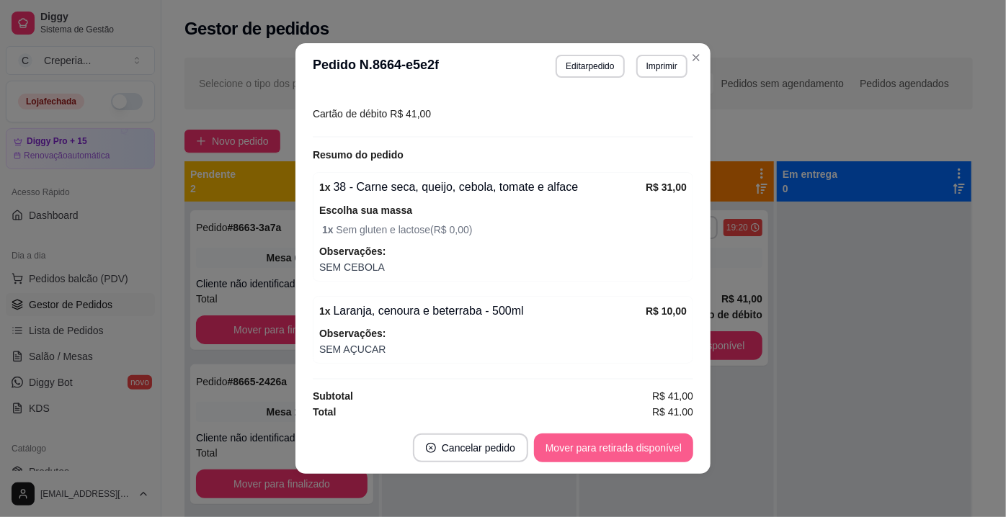
click at [600, 452] on button "Mover para retirada disponível" at bounding box center [613, 448] width 159 height 29
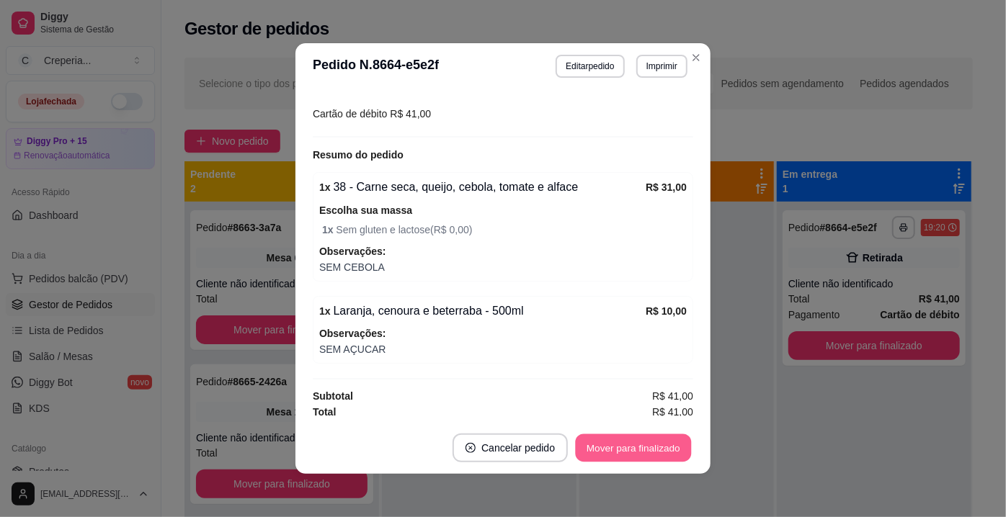
click at [600, 452] on button "Mover para finalizado" at bounding box center [634, 449] width 116 height 28
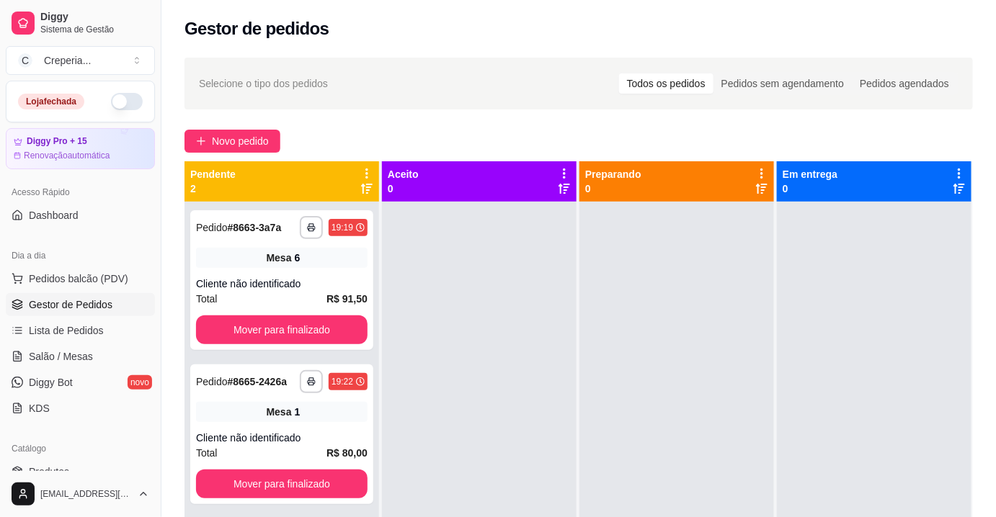
drag, startPoint x: 682, startPoint y: 350, endPoint x: 682, endPoint y: 437, distance: 86.5
click at [682, 352] on div at bounding box center [676, 460] width 195 height 517
click at [99, 360] on link "Salão / Mesas" at bounding box center [80, 356] width 149 height 23
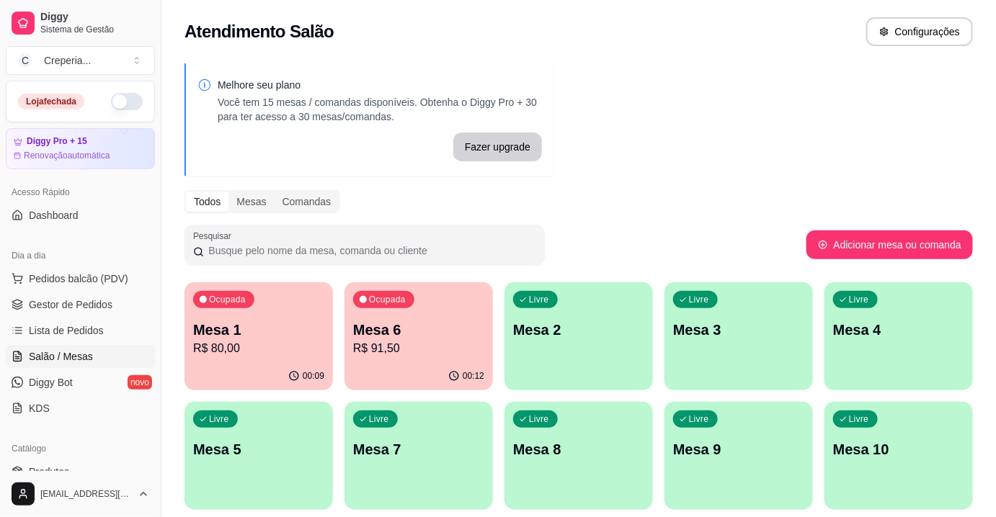
click at [791, 425] on div "Livre Mesa 9" at bounding box center [738, 447] width 148 height 91
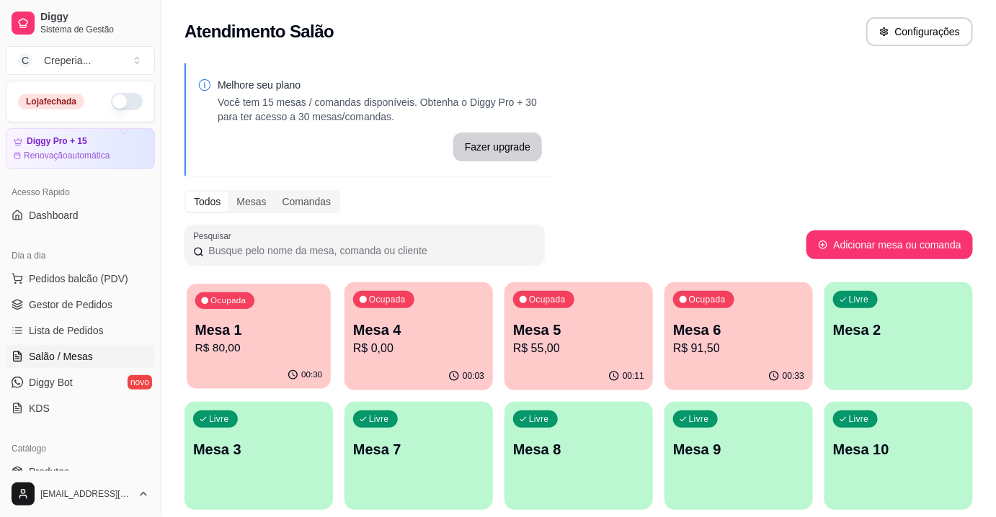
click at [284, 344] on p "R$ 80,00" at bounding box center [259, 348] width 128 height 17
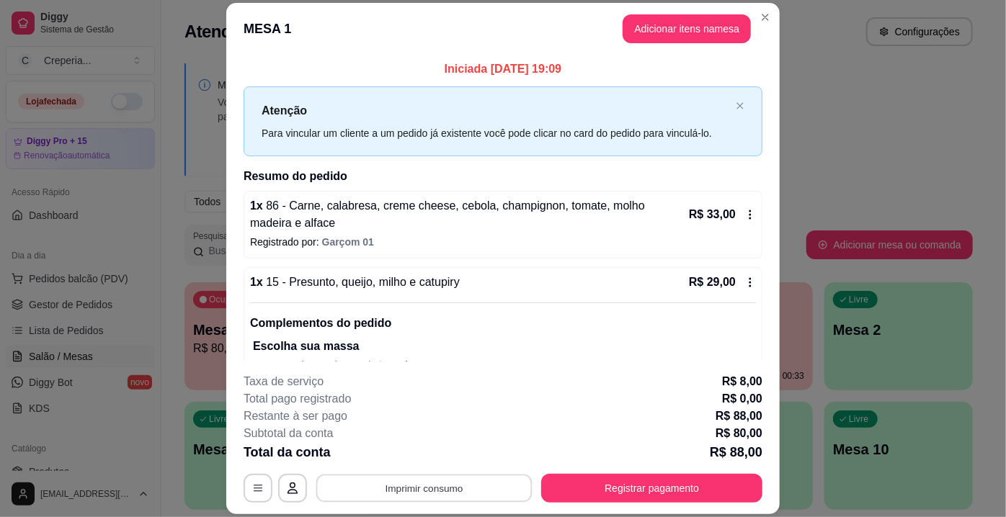
click at [460, 486] on button "Imprimir consumo" at bounding box center [424, 489] width 216 height 28
click at [429, 464] on button "IMPRESSORA" at bounding box center [424, 456] width 104 height 23
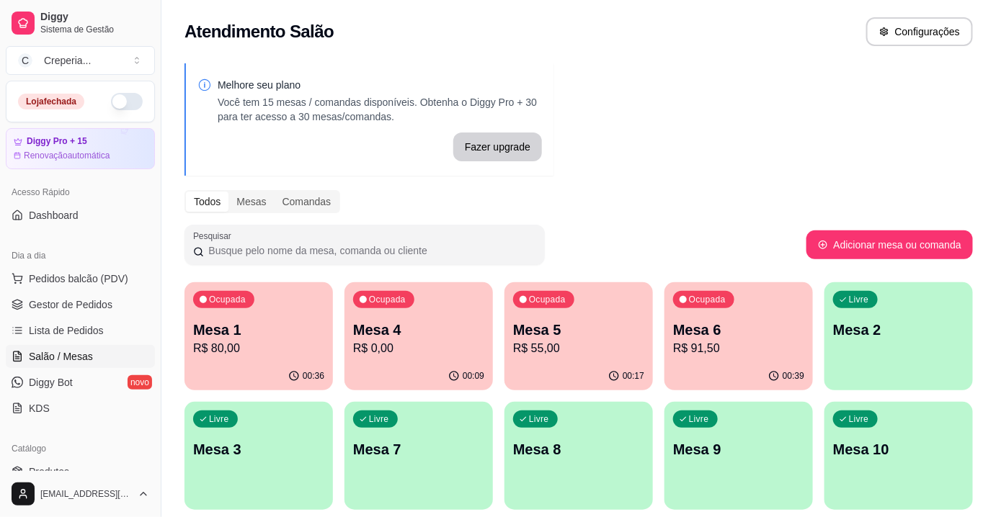
click at [233, 335] on p "Mesa 1" at bounding box center [258, 330] width 131 height 20
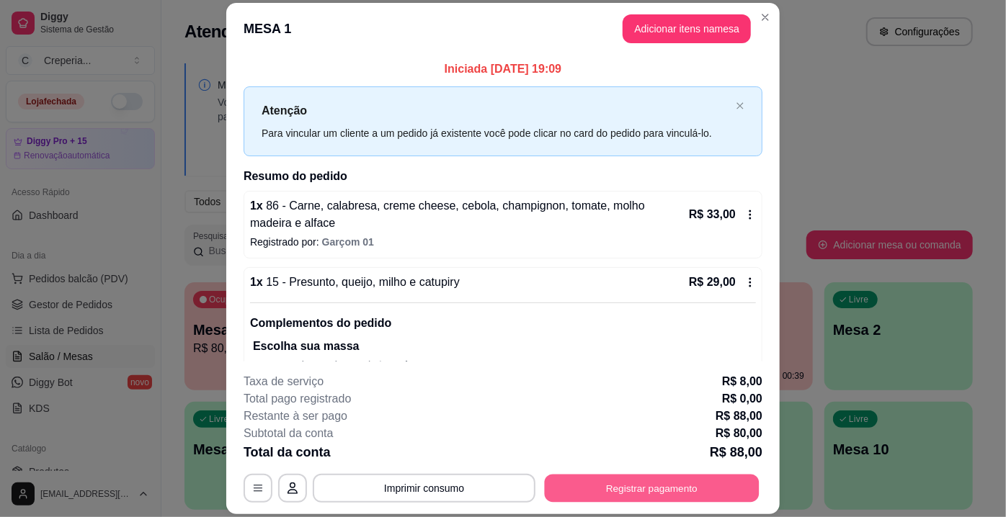
click at [715, 483] on button "Registrar pagamento" at bounding box center [652, 489] width 215 height 28
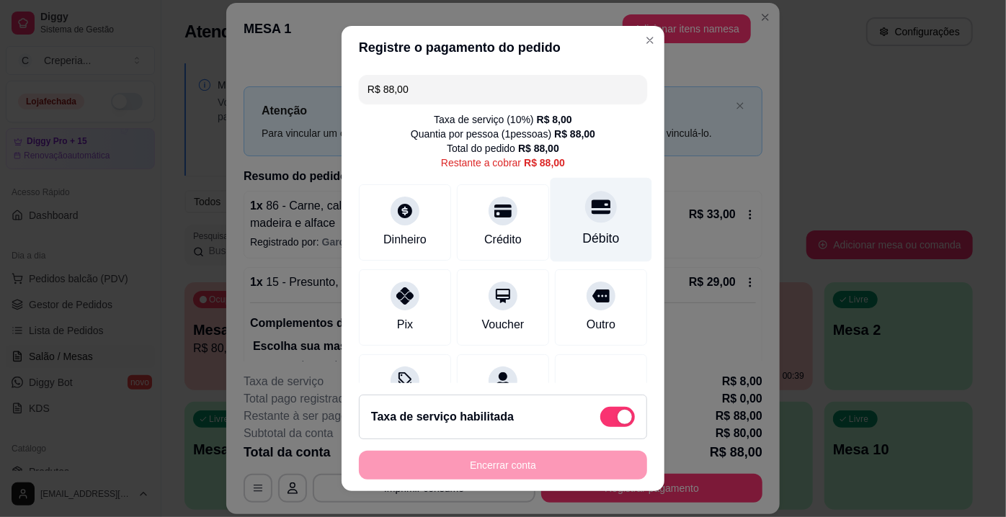
click at [585, 220] on div at bounding box center [601, 207] width 32 height 32
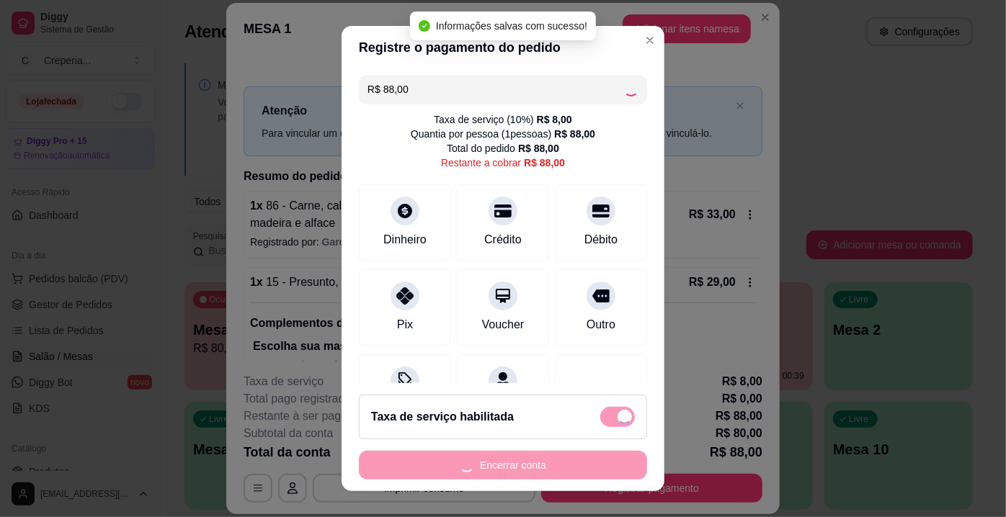
type input "R$ 0,00"
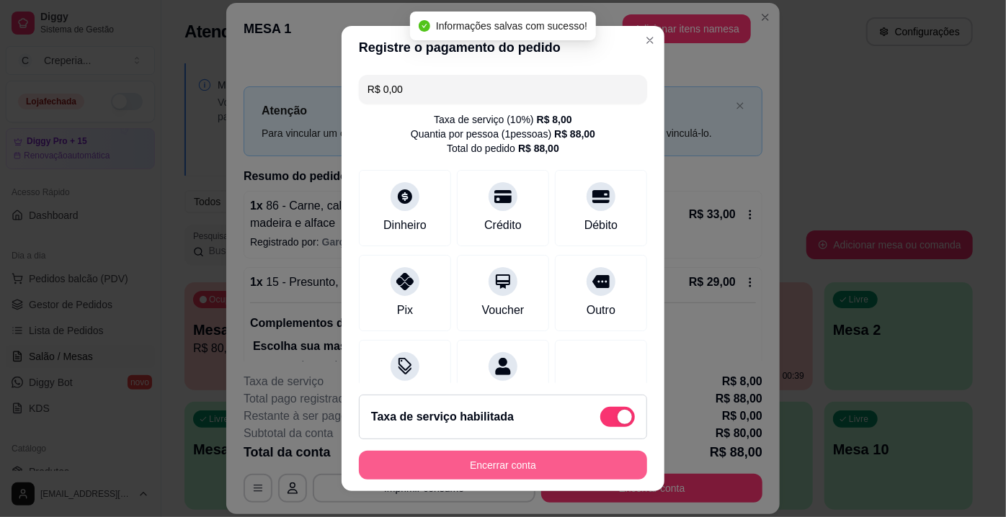
click at [522, 467] on button "Encerrar conta" at bounding box center [503, 465] width 288 height 29
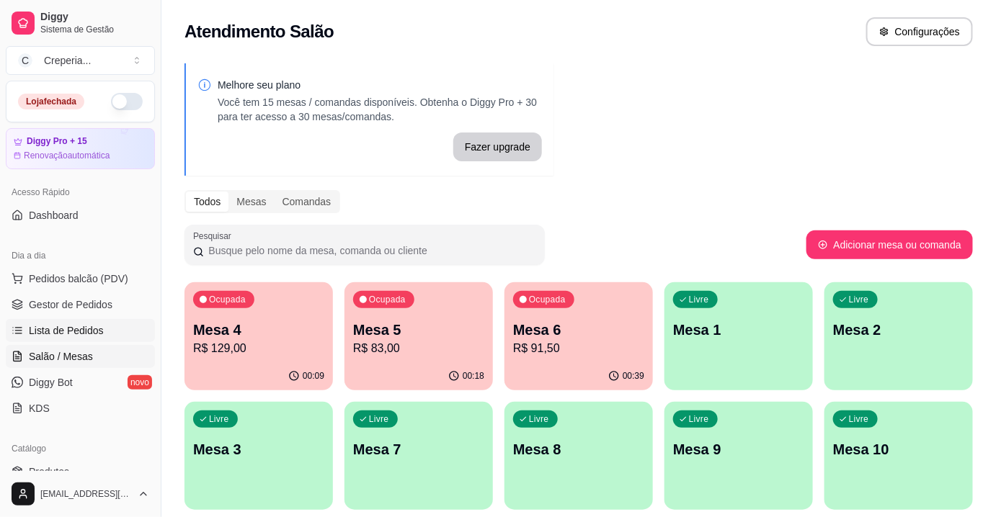
click at [52, 335] on span "Lista de Pedidos" at bounding box center [66, 331] width 75 height 14
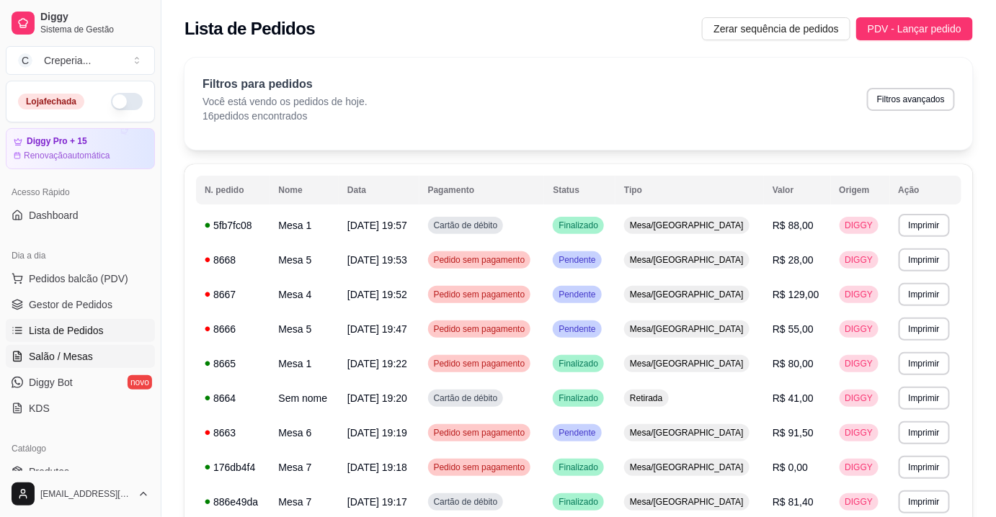
click at [84, 357] on span "Salão / Mesas" at bounding box center [61, 357] width 64 height 14
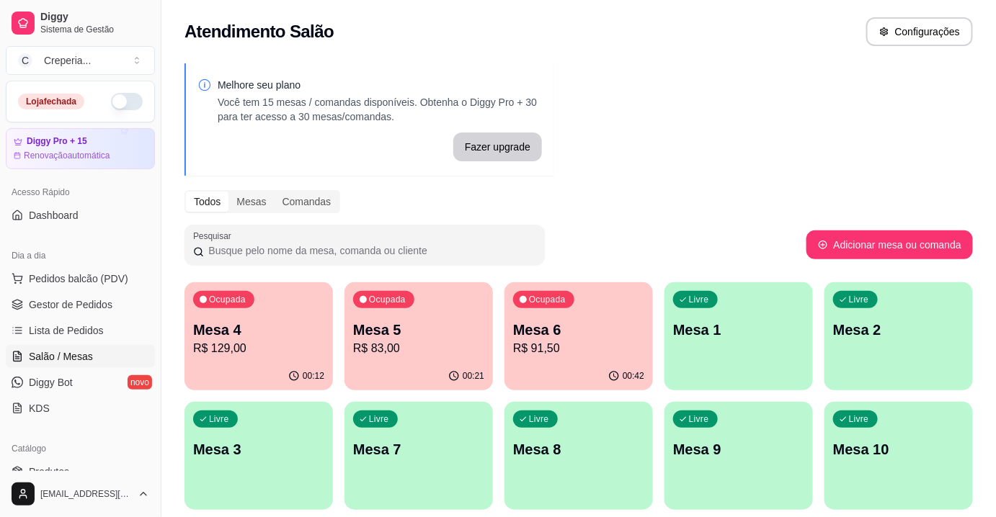
click at [311, 329] on p "Mesa 4" at bounding box center [258, 330] width 131 height 20
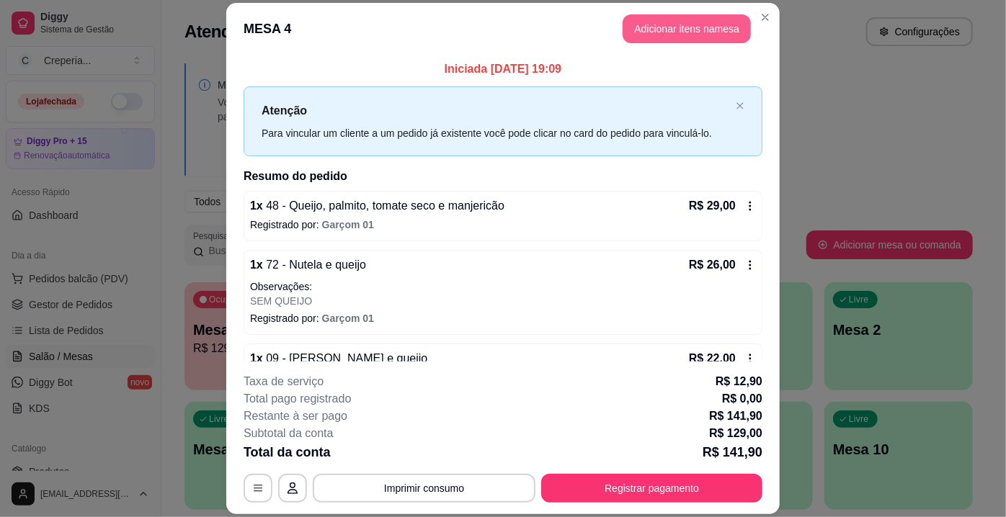
click at [646, 40] on button "Adicionar itens na mesa" at bounding box center [687, 28] width 128 height 29
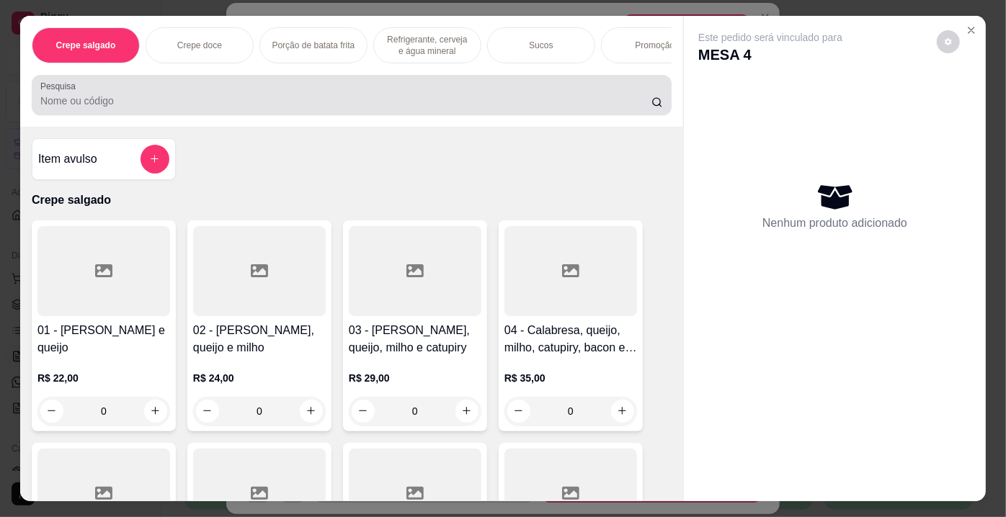
click at [281, 93] on div at bounding box center [351, 95] width 623 height 29
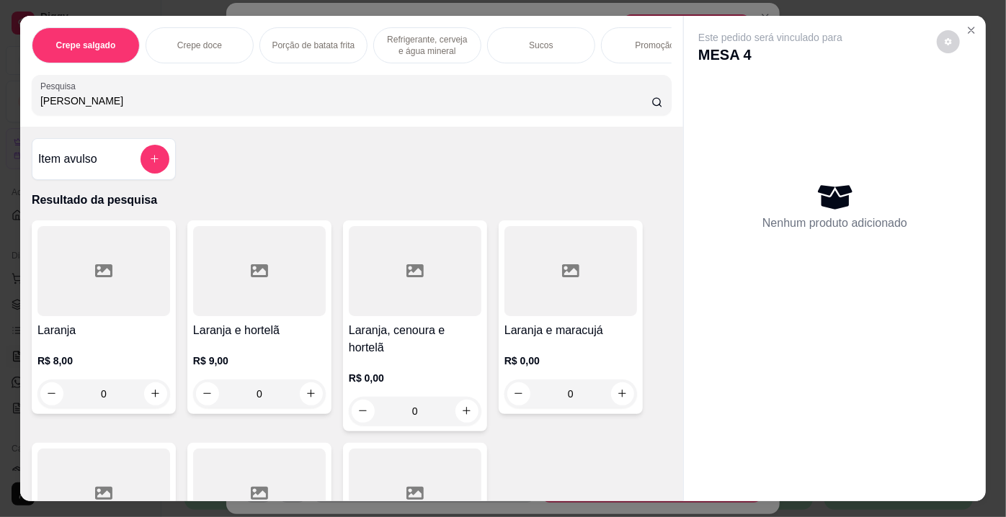
type input "[PERSON_NAME]"
click at [89, 247] on div at bounding box center [103, 271] width 133 height 90
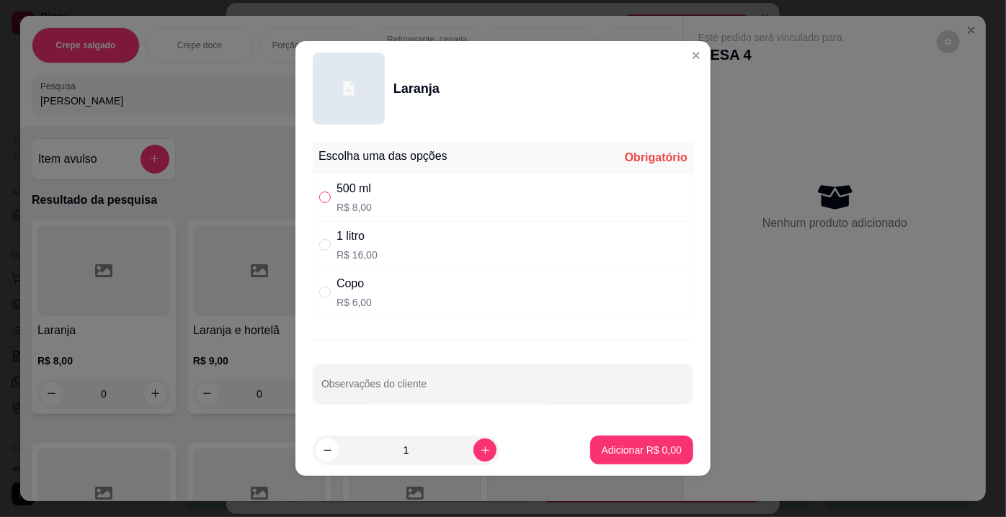
click at [319, 202] on input "" at bounding box center [325, 198] width 12 height 12
radio input "true"
click at [602, 448] on p "Adicionar R$ 8,00" at bounding box center [641, 450] width 78 height 14
type input "1"
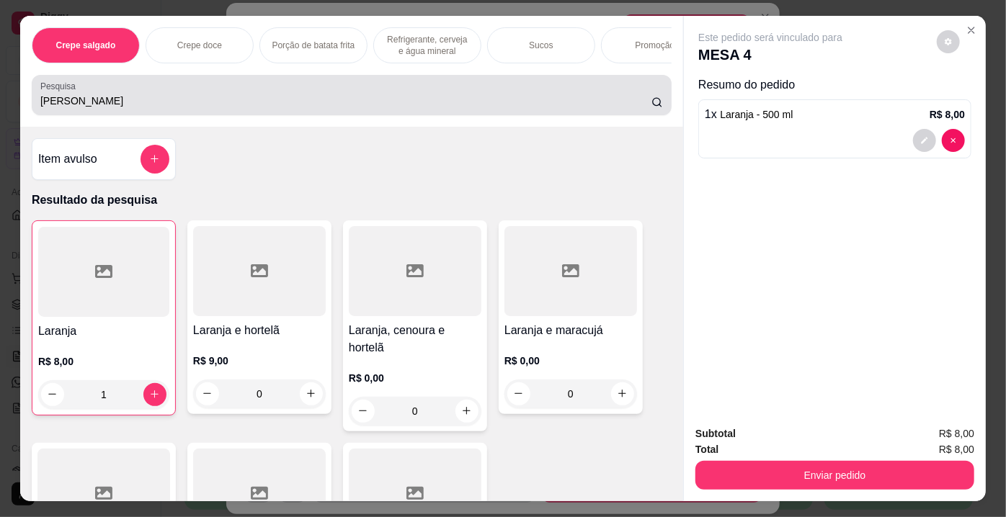
click at [275, 104] on input "[PERSON_NAME]" at bounding box center [345, 101] width 611 height 14
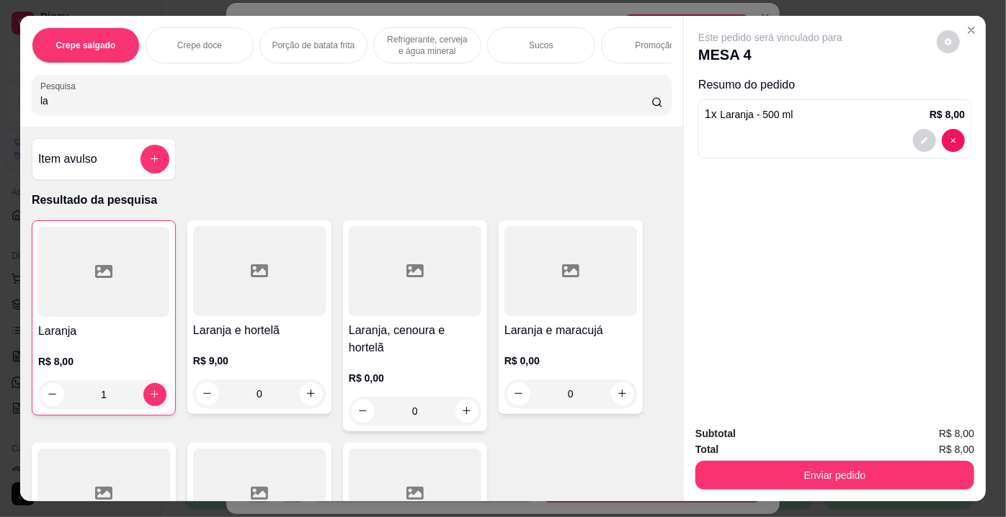
type input "l"
type input "o"
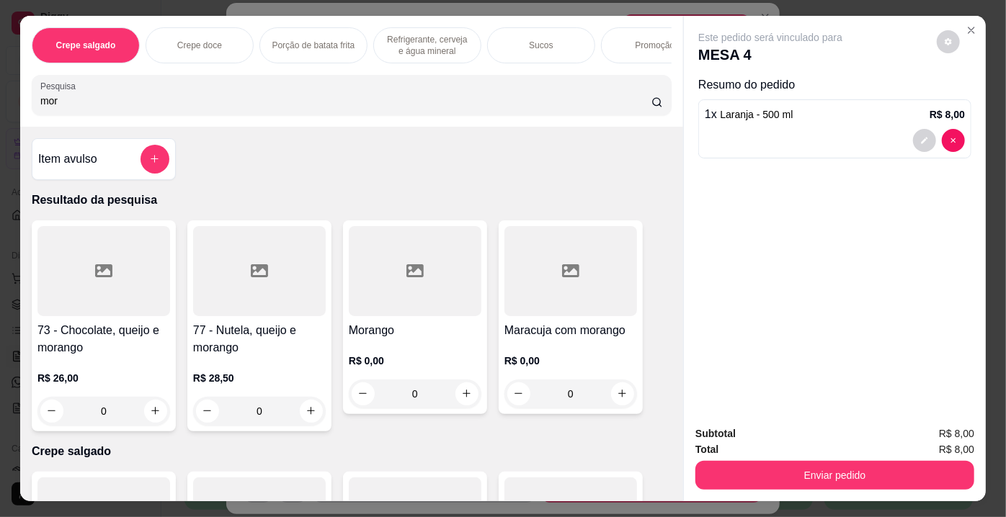
type input "mor"
click at [445, 289] on div at bounding box center [415, 271] width 133 height 90
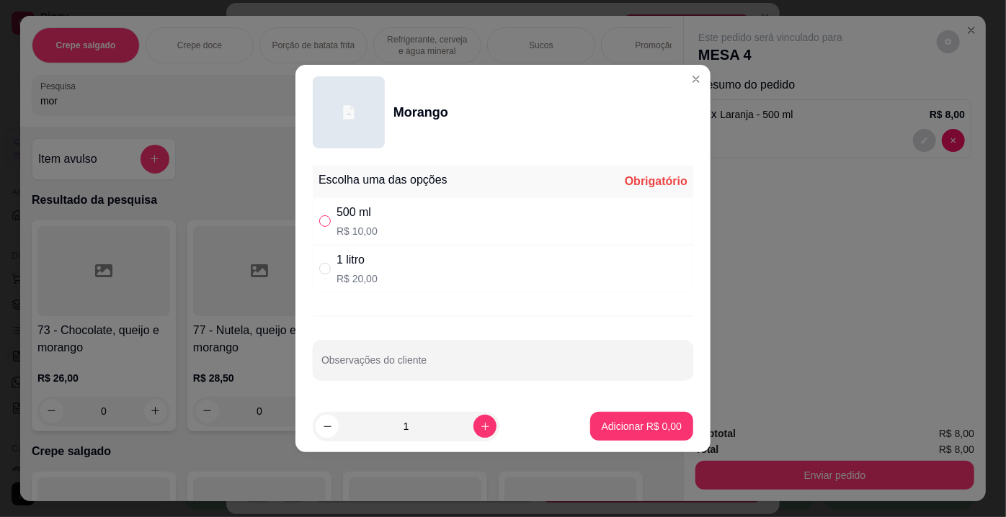
click at [327, 220] on input "" at bounding box center [325, 221] width 12 height 12
radio input "true"
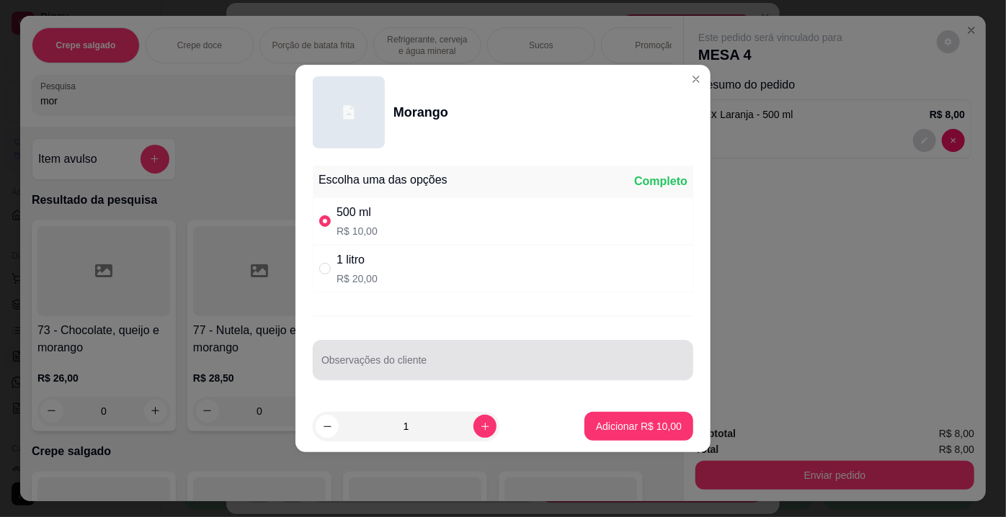
click at [361, 355] on div at bounding box center [502, 360] width 363 height 29
click at [361, 355] on label "Observações do cliente" at bounding box center [368, 351] width 94 height 12
click at [361, 359] on input "CO" at bounding box center [502, 366] width 363 height 14
click at [361, 355] on label "Observações do cliente" at bounding box center [368, 351] width 94 height 12
click at [361, 359] on input "CO" at bounding box center [502, 366] width 363 height 14
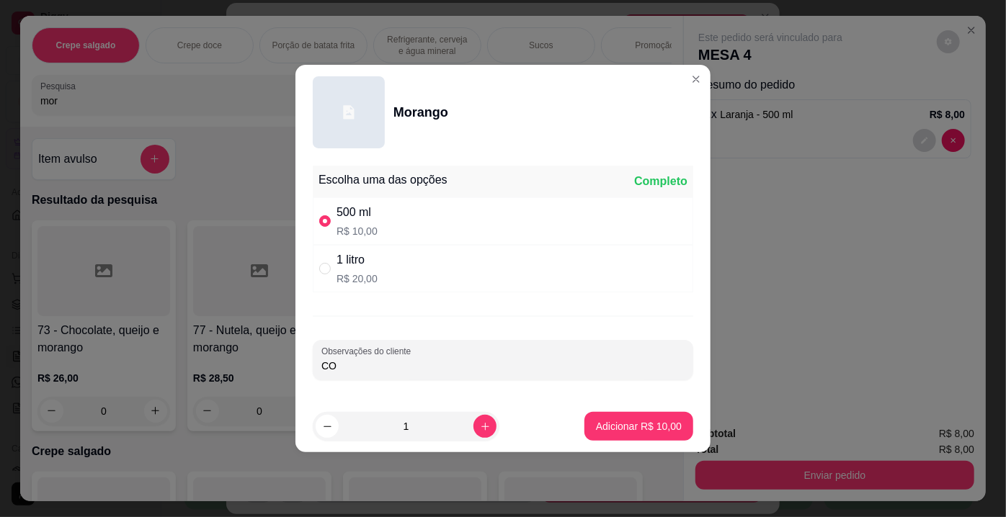
click at [450, 79] on div "Morango" at bounding box center [503, 112] width 380 height 72
click at [332, 372] on input "CO" at bounding box center [502, 366] width 363 height 14
type input "COM LARANJA"
click at [649, 427] on p "Adicionar R$ 10,00" at bounding box center [639, 426] width 86 height 14
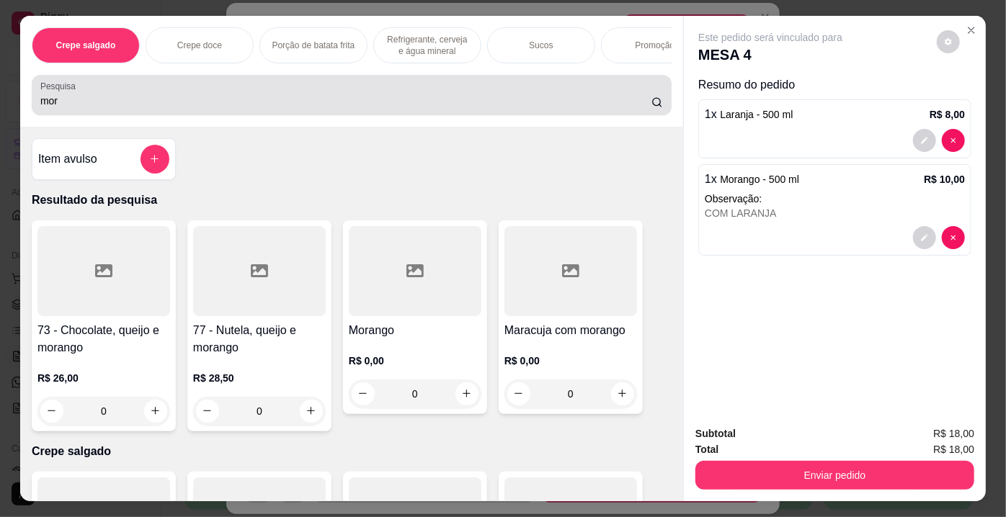
click at [395, 110] on div "mor" at bounding box center [351, 95] width 623 height 29
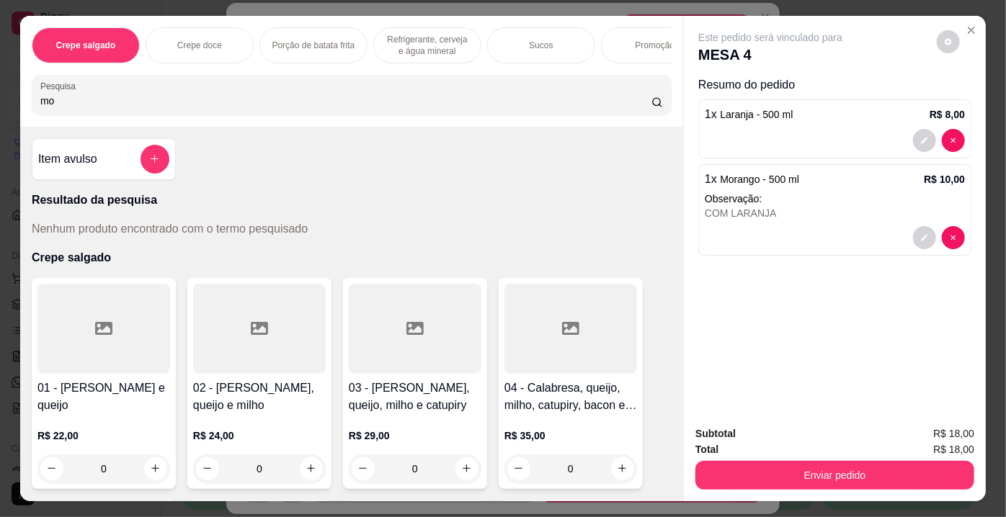
type input "m"
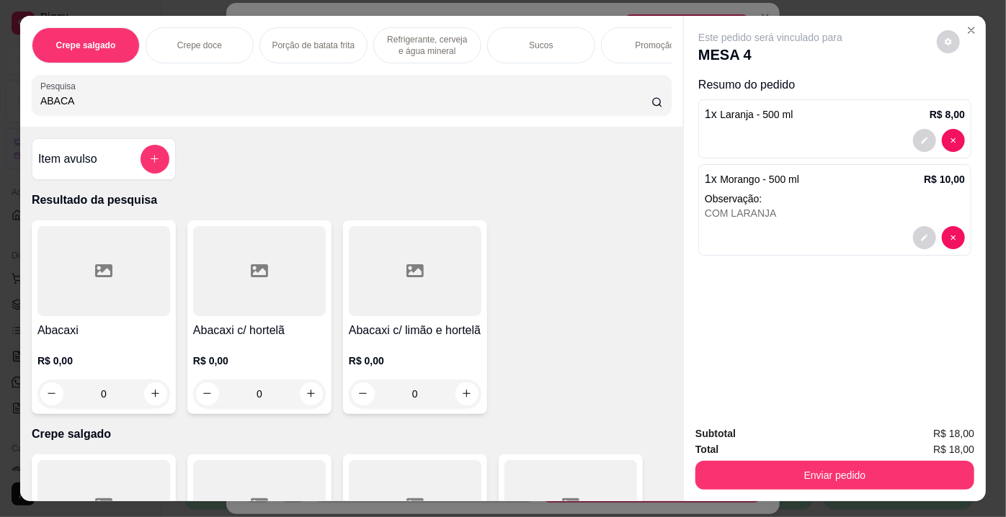
type input "ABACA"
click at [284, 280] on div at bounding box center [259, 271] width 133 height 90
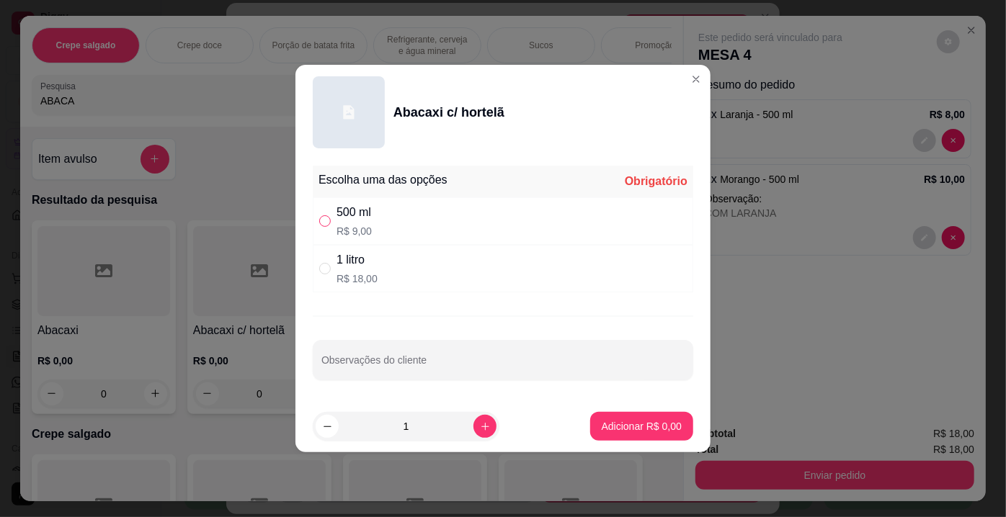
click at [329, 216] on input "" at bounding box center [325, 221] width 12 height 12
radio input "true"
click at [377, 360] on input "Observações do cliente" at bounding box center [502, 366] width 363 height 14
type input "SEM AÇUCAR"
click at [602, 430] on p "Adicionar R$ 9,00" at bounding box center [642, 426] width 80 height 14
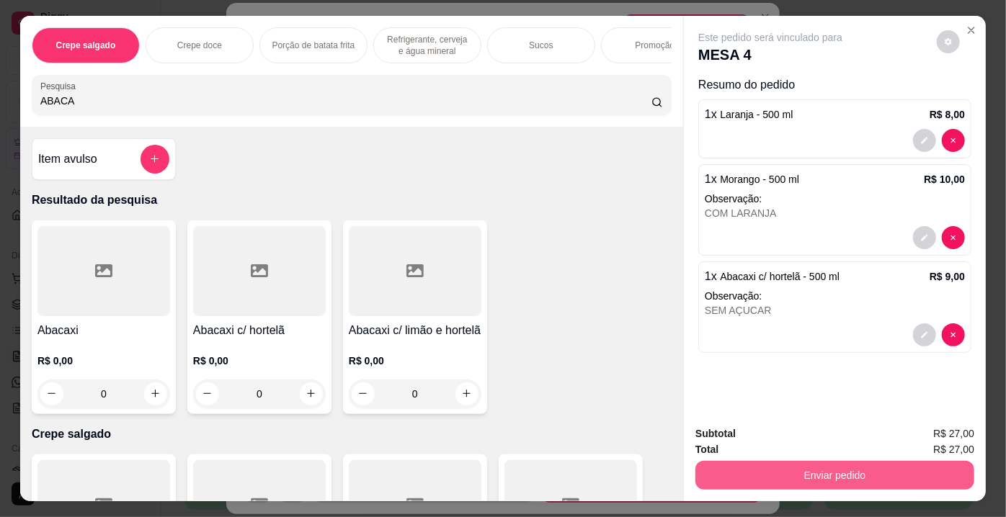
click at [847, 461] on button "Enviar pedido" at bounding box center [834, 475] width 279 height 29
click at [817, 466] on button "Enviar pedido" at bounding box center [834, 475] width 279 height 29
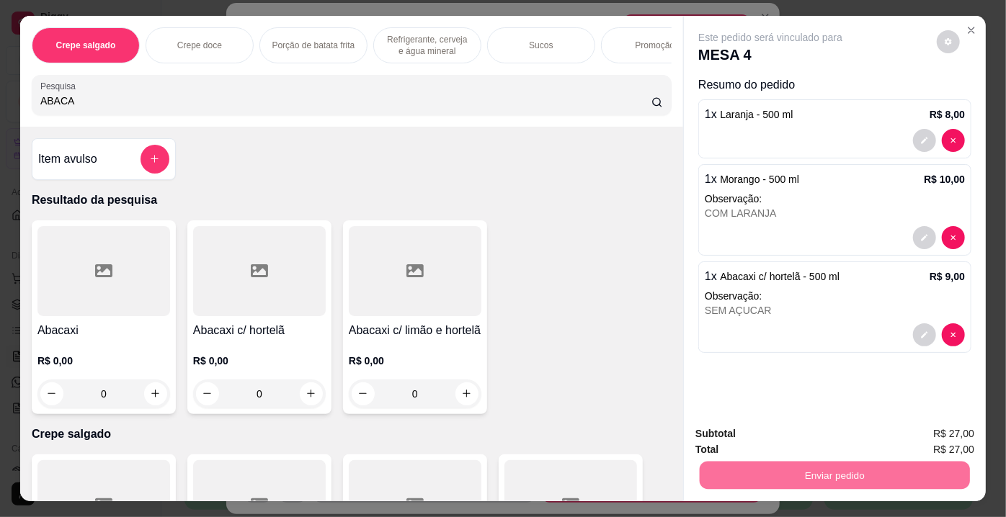
click at [801, 438] on button "Não registrar e enviar pedido" at bounding box center [788, 435] width 146 height 27
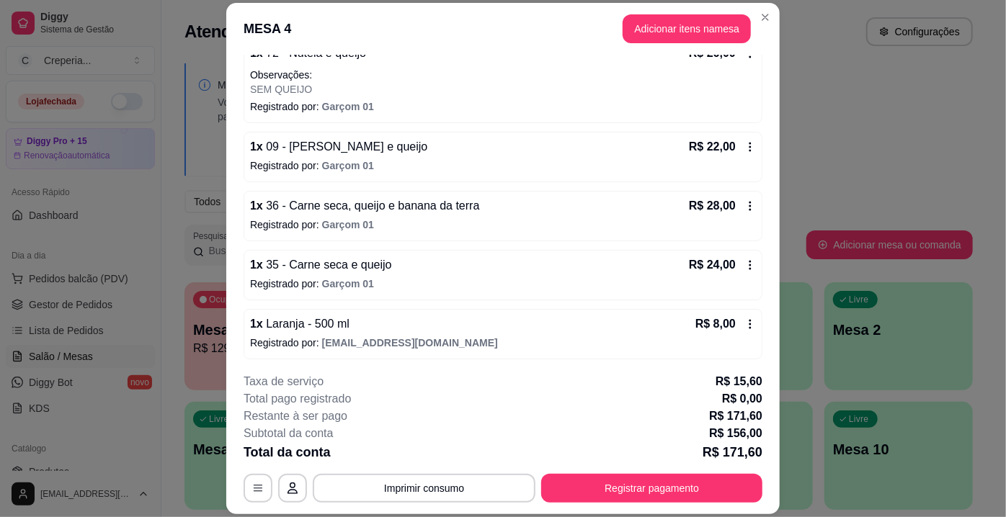
scroll to position [270, 0]
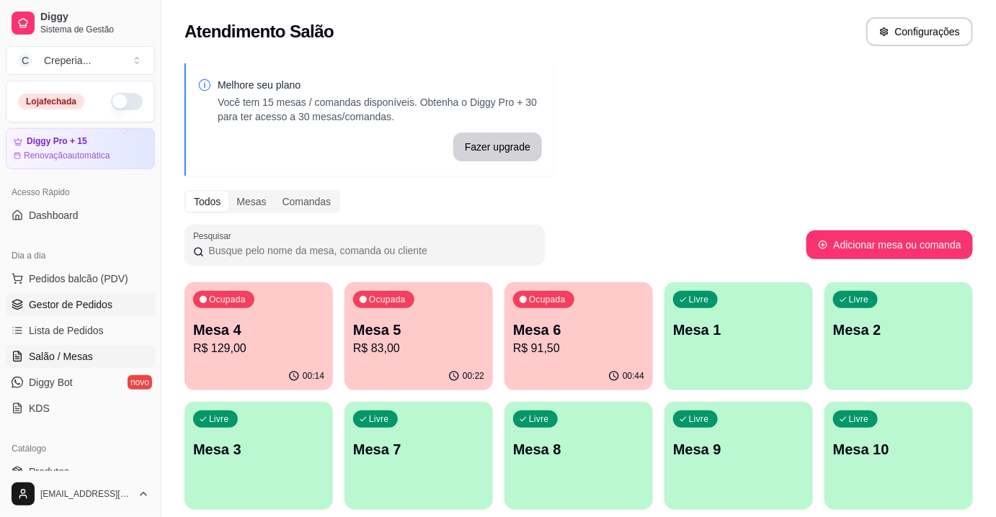
click at [107, 308] on span "Gestor de Pedidos" at bounding box center [71, 305] width 84 height 14
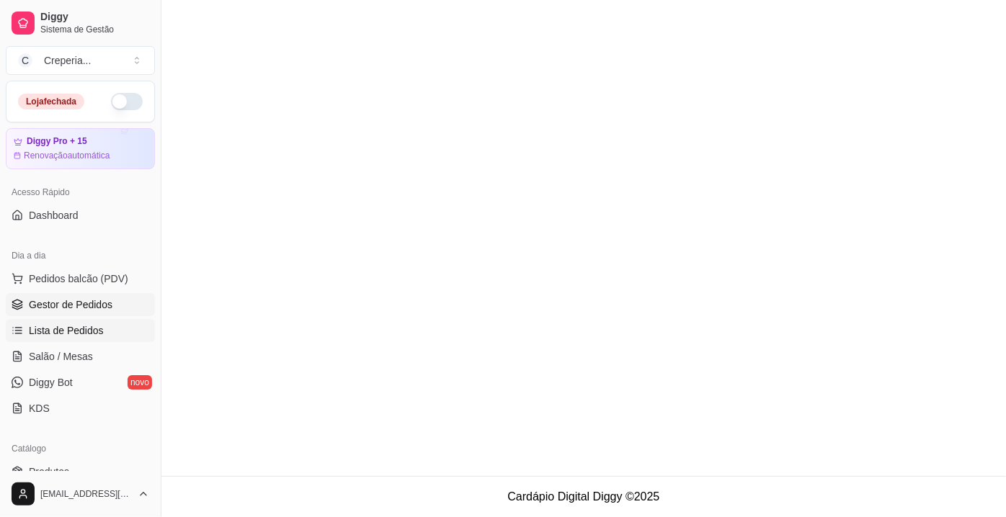
click at [115, 331] on link "Lista de Pedidos" at bounding box center [80, 330] width 149 height 23
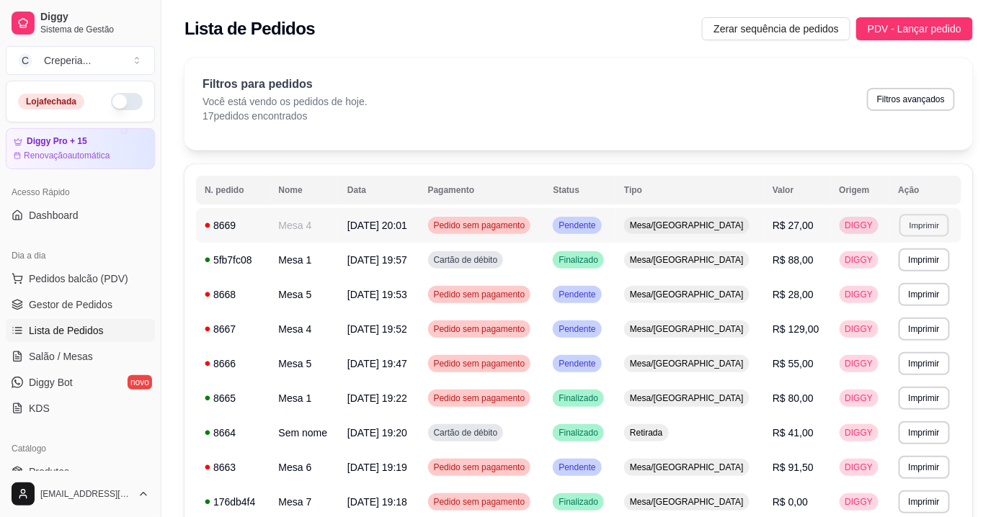
click at [920, 227] on button "Imprimir" at bounding box center [924, 225] width 50 height 22
click at [854, 270] on button "IMPRESSORA" at bounding box center [894, 275] width 104 height 23
drag, startPoint x: 718, startPoint y: 350, endPoint x: 442, endPoint y: 145, distance: 343.6
click at [463, 114] on div "Filtros para pedidos Você está vendo os pedidos de hoje. 17 pedidos encontrados…" at bounding box center [578, 100] width 752 height 48
click at [81, 308] on span "Gestor de Pedidos" at bounding box center [71, 305] width 84 height 14
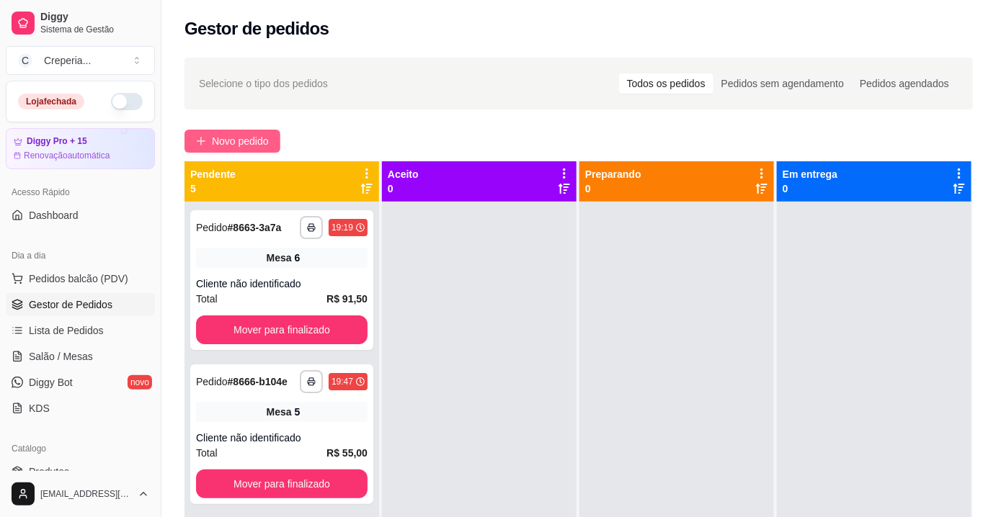
click at [236, 139] on span "Novo pedido" at bounding box center [240, 141] width 57 height 16
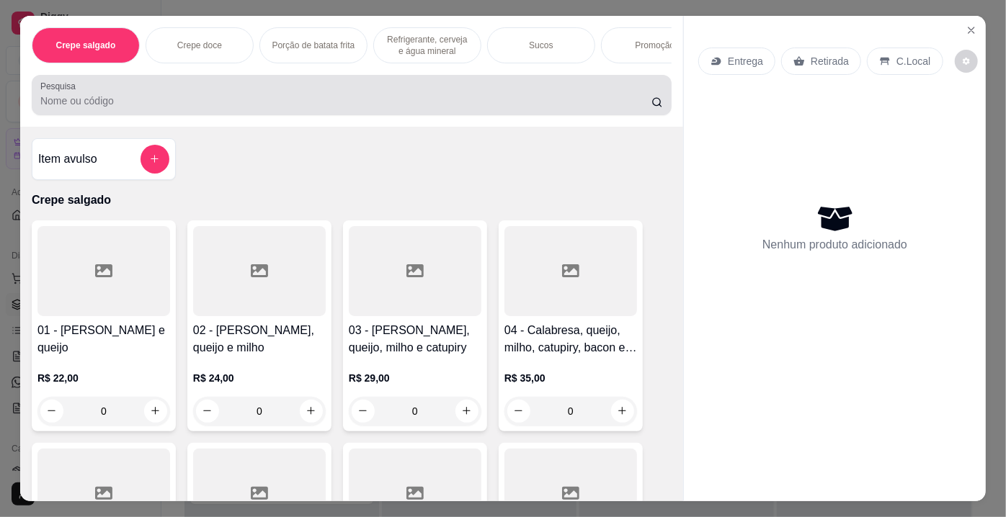
click at [214, 110] on div at bounding box center [351, 95] width 623 height 29
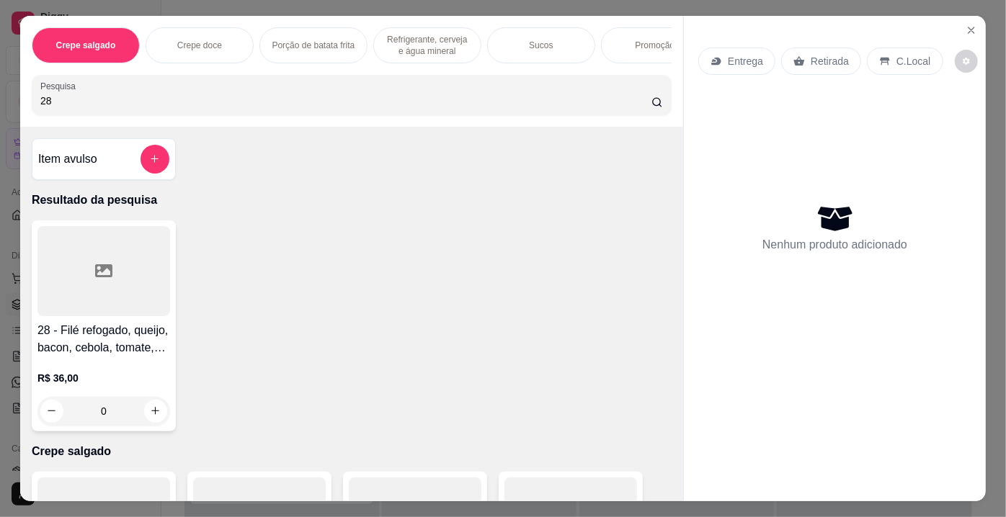
type input "28"
click at [148, 257] on div at bounding box center [103, 271] width 133 height 90
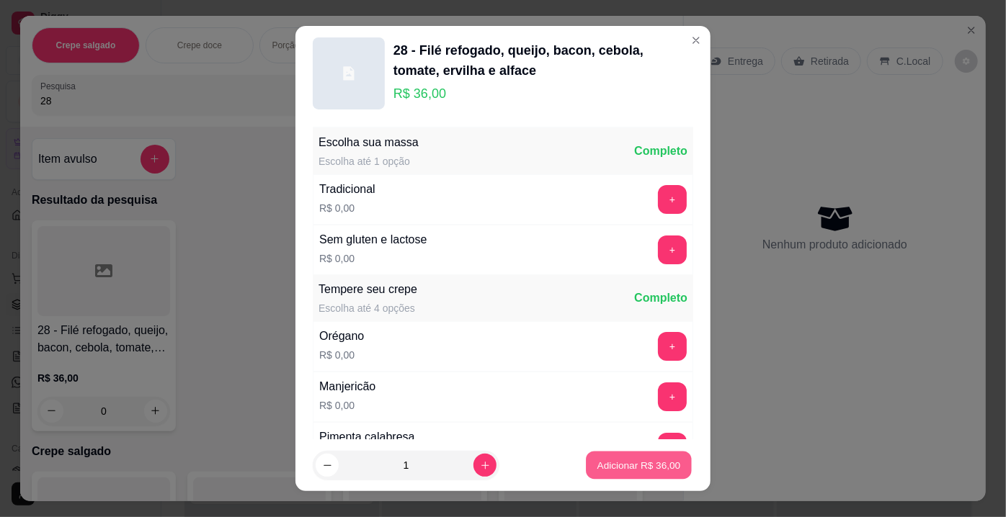
click at [597, 465] on p "Adicionar R$ 36,00" at bounding box center [639, 465] width 84 height 14
type input "1"
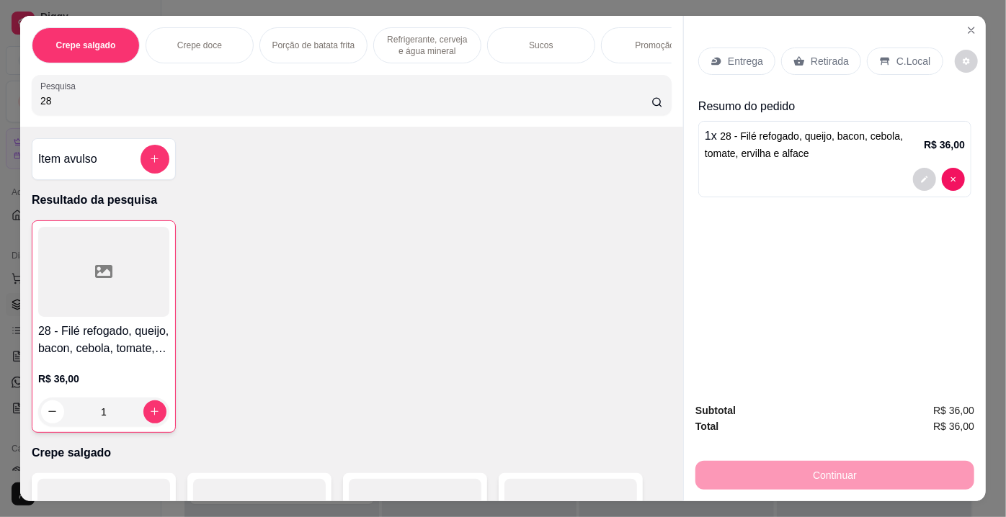
drag, startPoint x: 57, startPoint y: 114, endPoint x: 28, endPoint y: 101, distance: 31.6
click at [32, 101] on div "Pesquisa 28" at bounding box center [352, 95] width 640 height 40
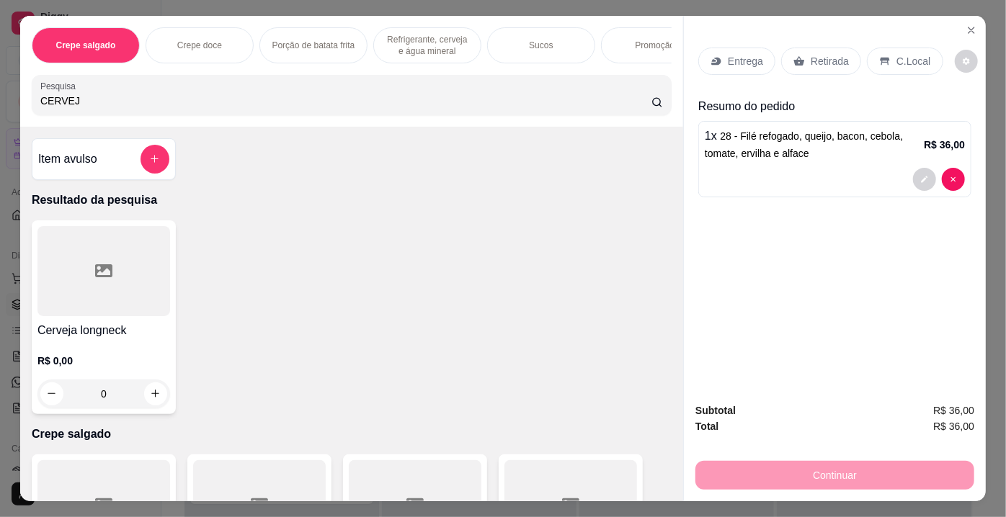
type input "CERVEJ"
click at [106, 293] on div at bounding box center [103, 271] width 133 height 90
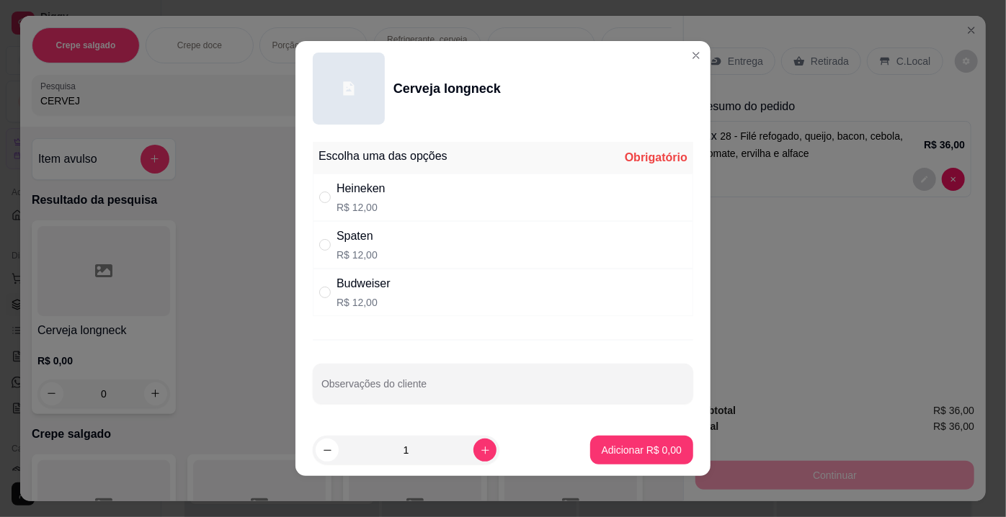
click at [362, 201] on div "Heineken R$ 12,00" at bounding box center [361, 197] width 49 height 35
radio input "true"
click at [651, 454] on p "Adicionar R$ 12,00" at bounding box center [639, 450] width 84 height 14
type input "1"
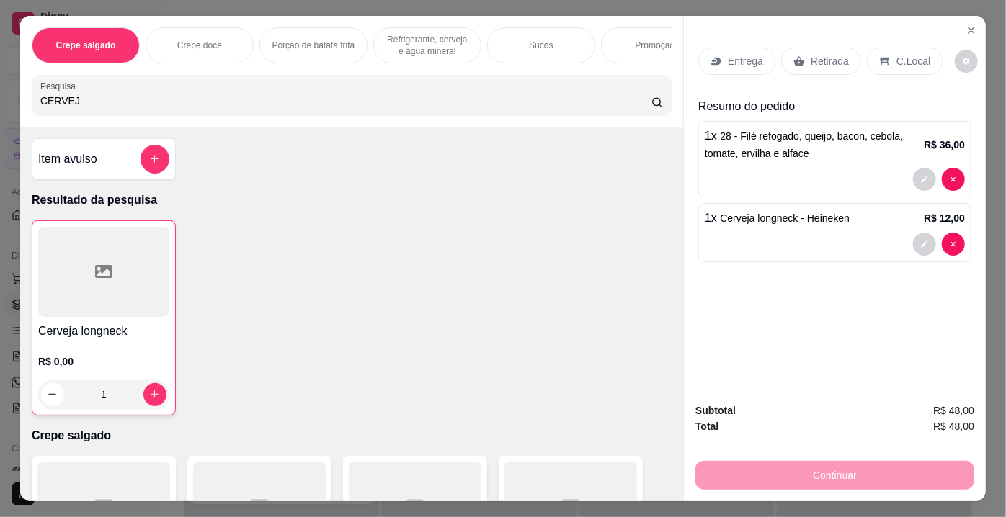
click at [831, 62] on p "Retirada" at bounding box center [830, 61] width 38 height 14
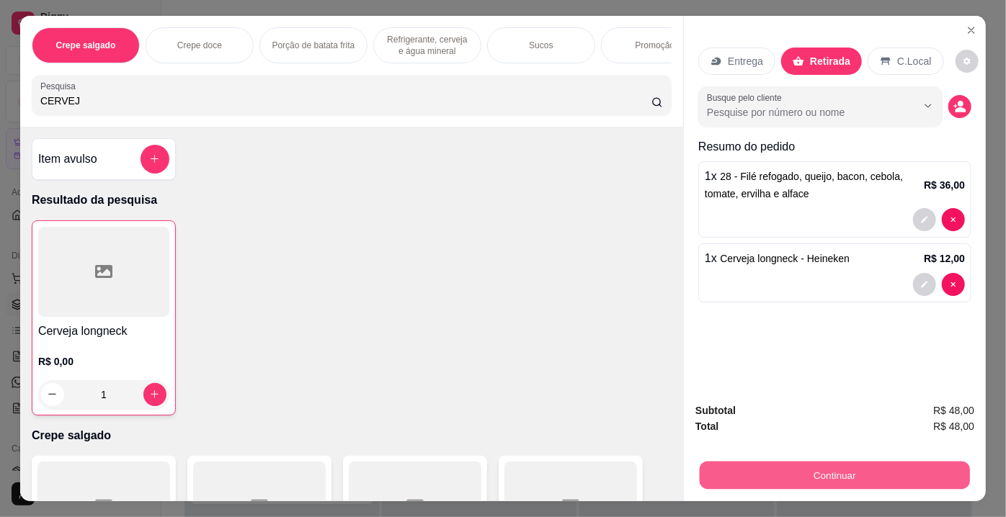
click at [804, 458] on div "Continuar" at bounding box center [834, 474] width 279 height 32
click at [784, 477] on button "Continuar" at bounding box center [834, 475] width 279 height 29
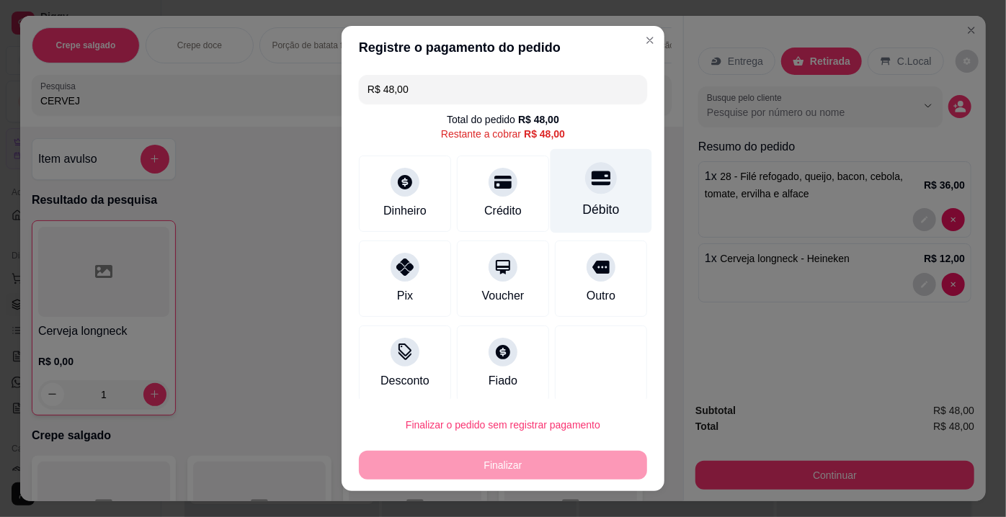
click at [592, 187] on icon at bounding box center [601, 178] width 19 height 19
type input "R$ 0,00"
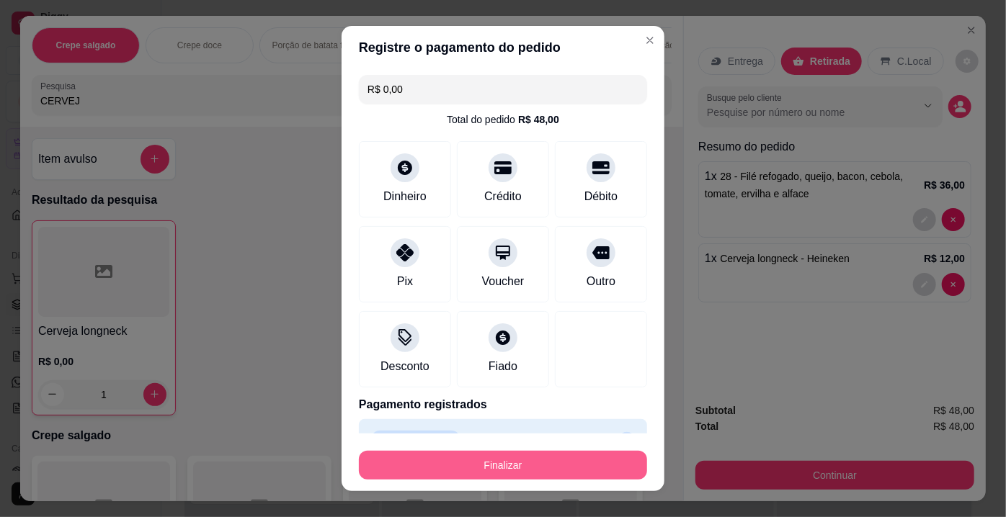
click at [472, 468] on button "Finalizar" at bounding box center [503, 465] width 288 height 29
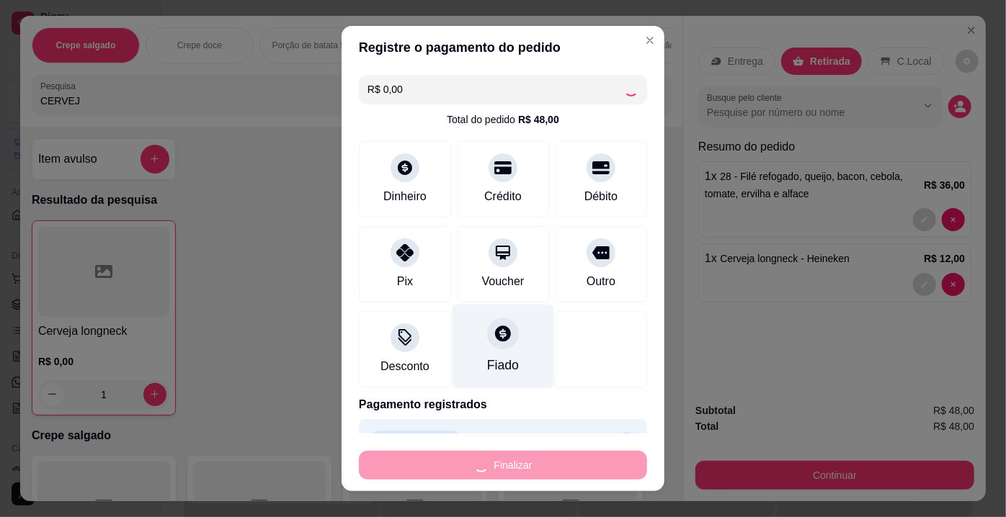
type input "0"
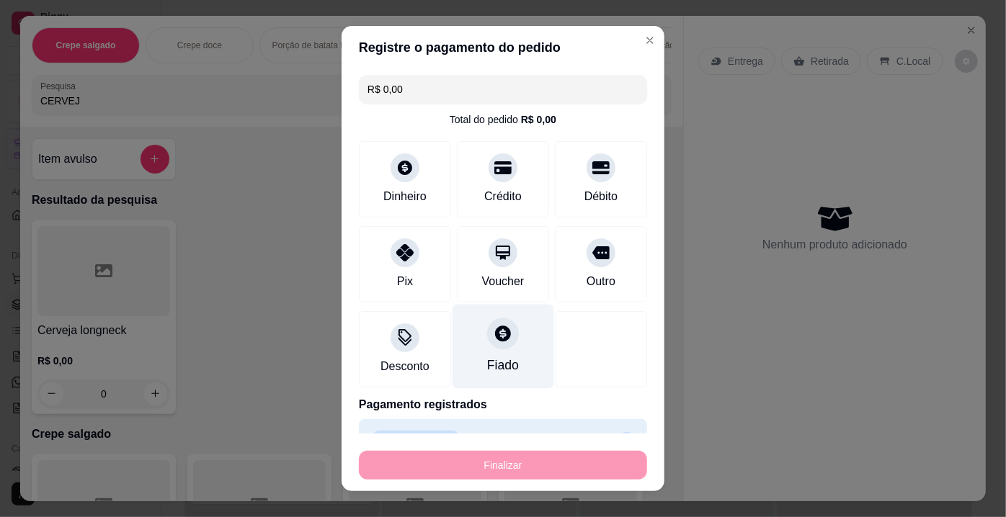
type input "-R$ 48,00"
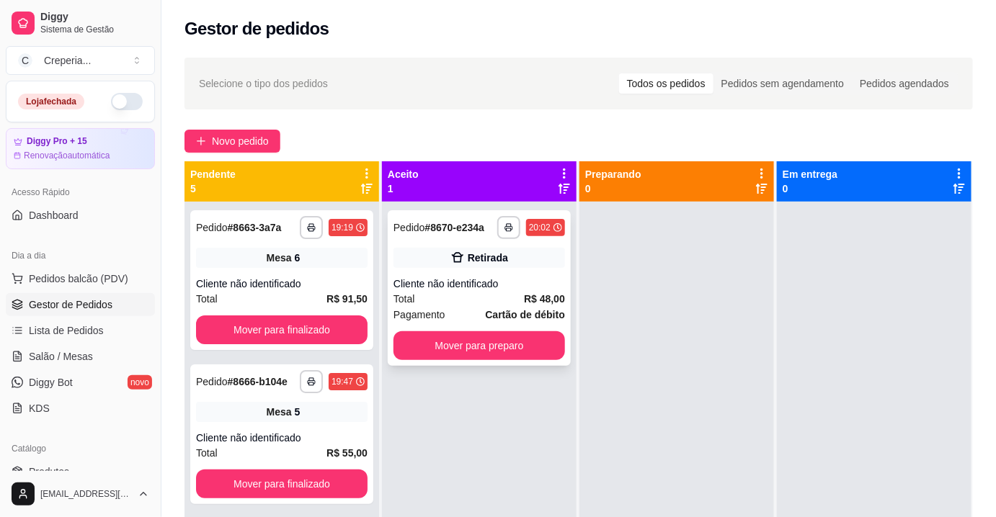
click at [512, 283] on div "Cliente não identificado" at bounding box center [479, 284] width 172 height 14
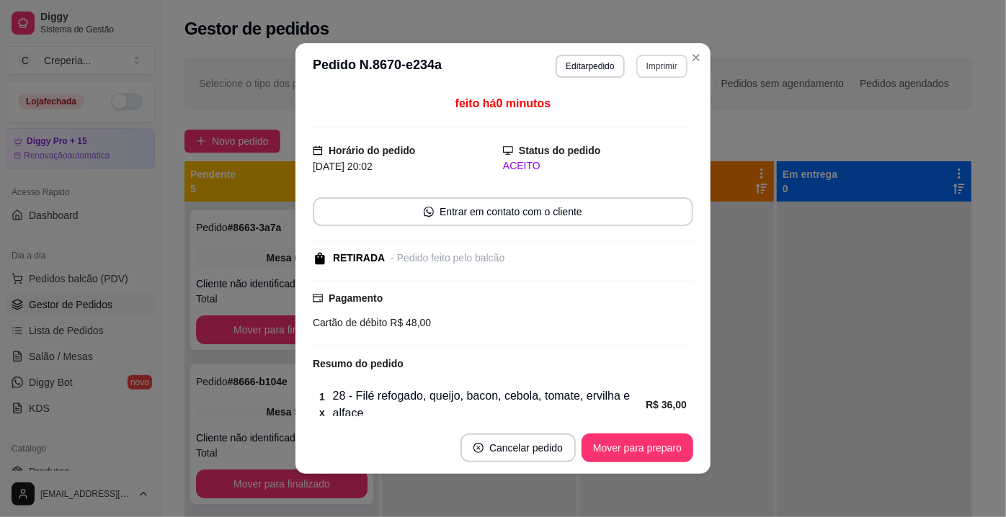
click at [646, 69] on button "Imprimir" at bounding box center [661, 66] width 51 height 23
click at [620, 120] on button "IMPRESSORA" at bounding box center [631, 116] width 104 height 23
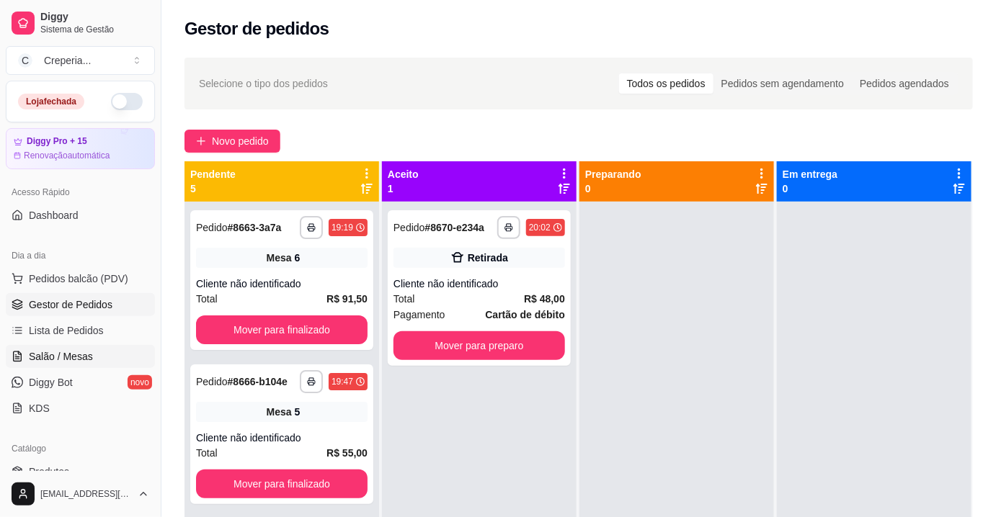
click at [82, 350] on span "Salão / Mesas" at bounding box center [61, 357] width 64 height 14
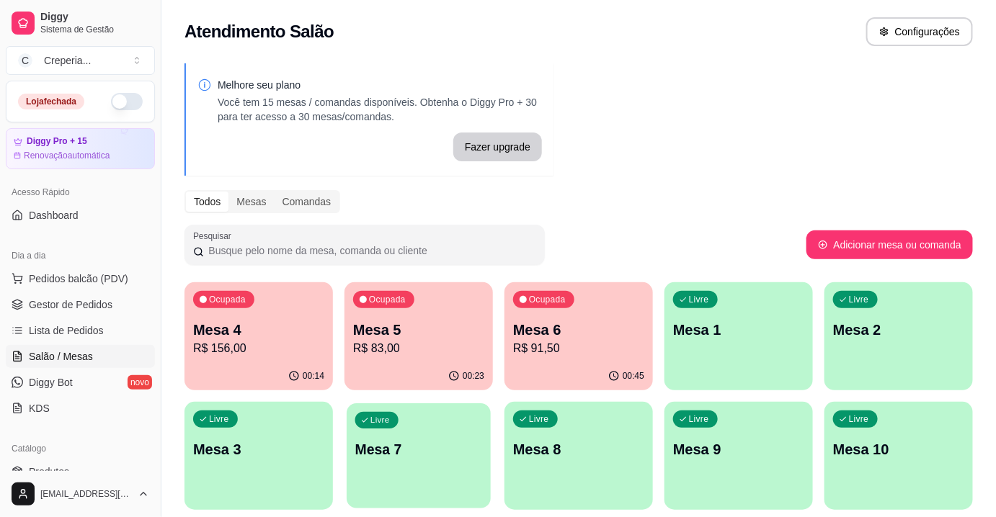
click at [393, 448] on p "Mesa 7" at bounding box center [419, 449] width 128 height 19
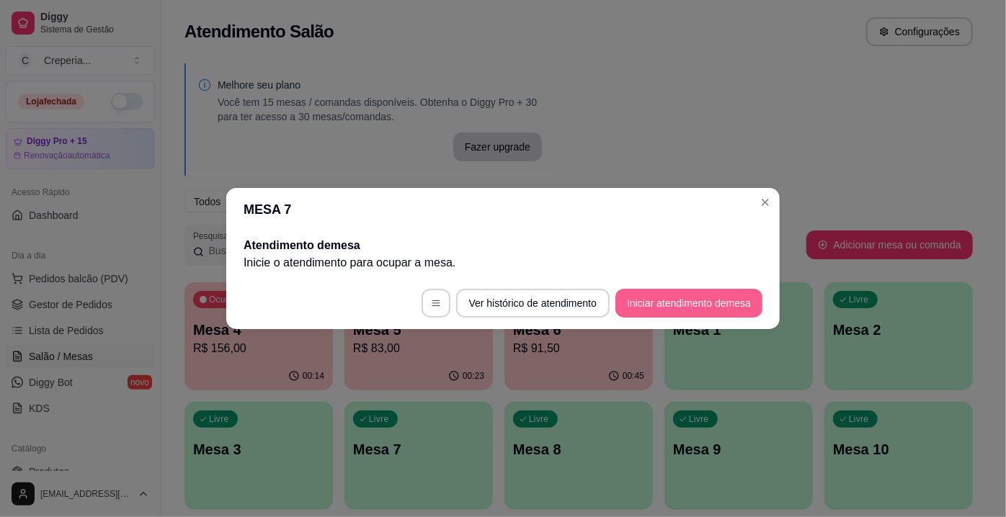
click at [715, 303] on button "Iniciar atendimento de mesa" at bounding box center [688, 303] width 147 height 29
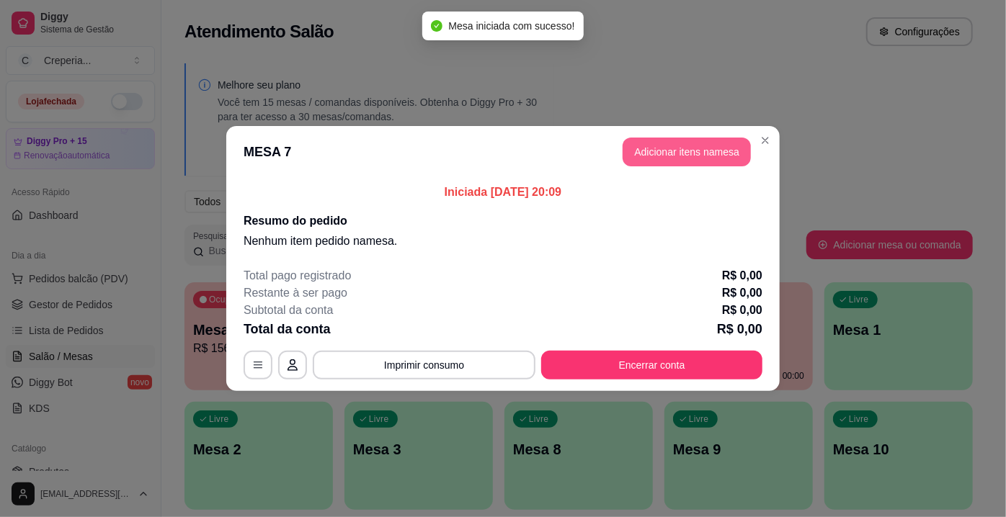
click at [646, 154] on button "Adicionar itens na mesa" at bounding box center [687, 152] width 128 height 29
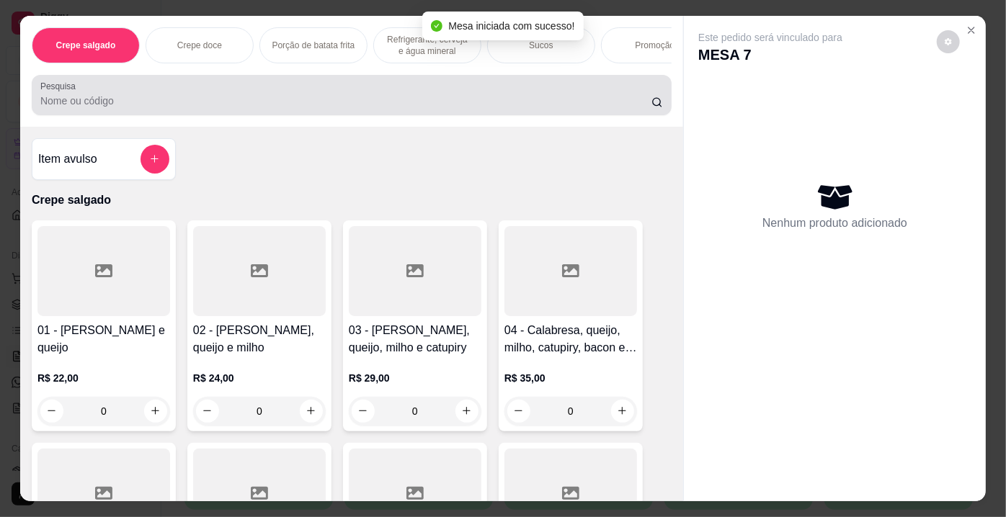
click at [337, 106] on input "Pesquisa" at bounding box center [345, 101] width 611 height 14
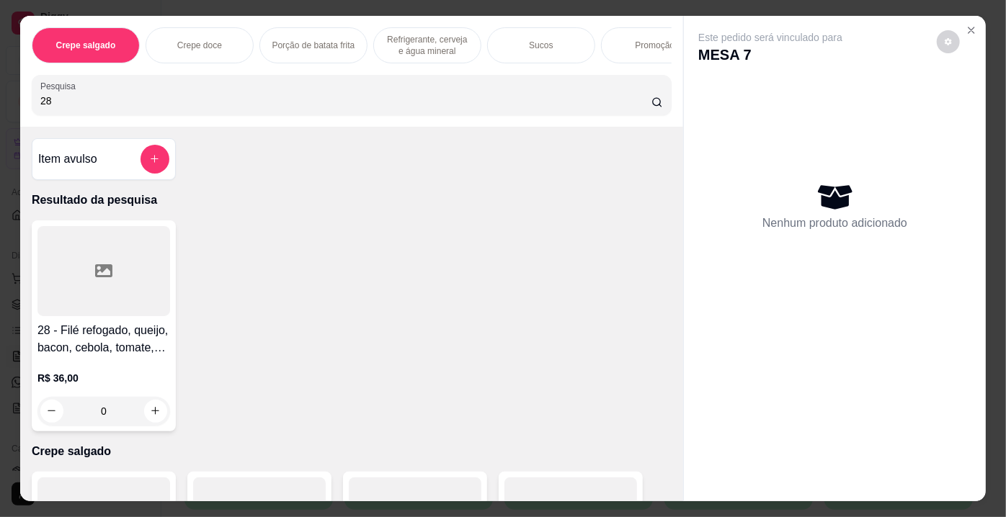
type input "28"
click at [123, 275] on div at bounding box center [103, 271] width 133 height 90
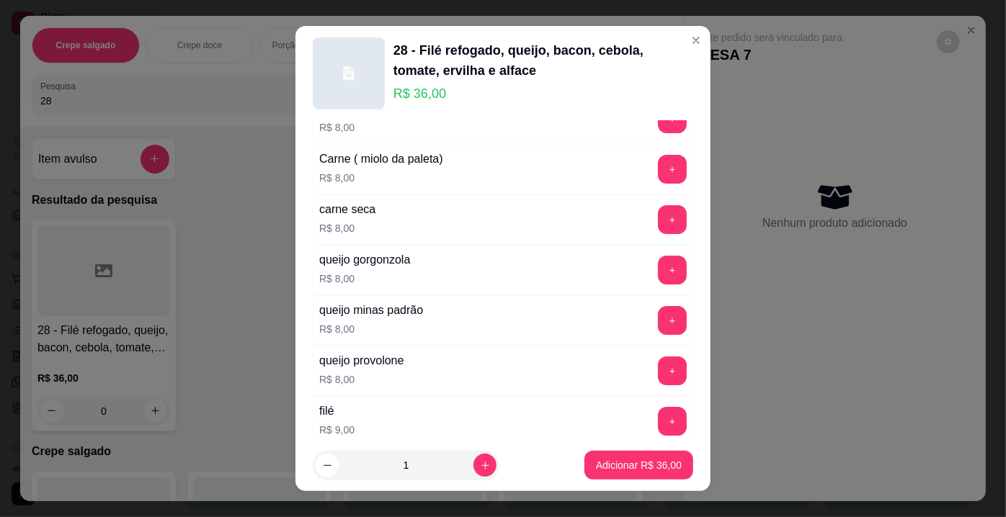
scroll to position [2586, 0]
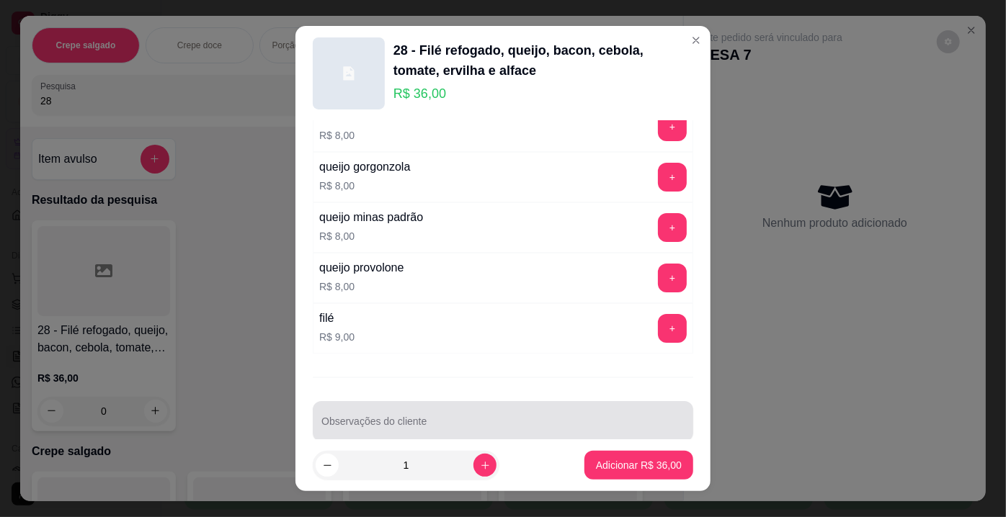
click at [616, 420] on input "Observações do cliente" at bounding box center [502, 427] width 363 height 14
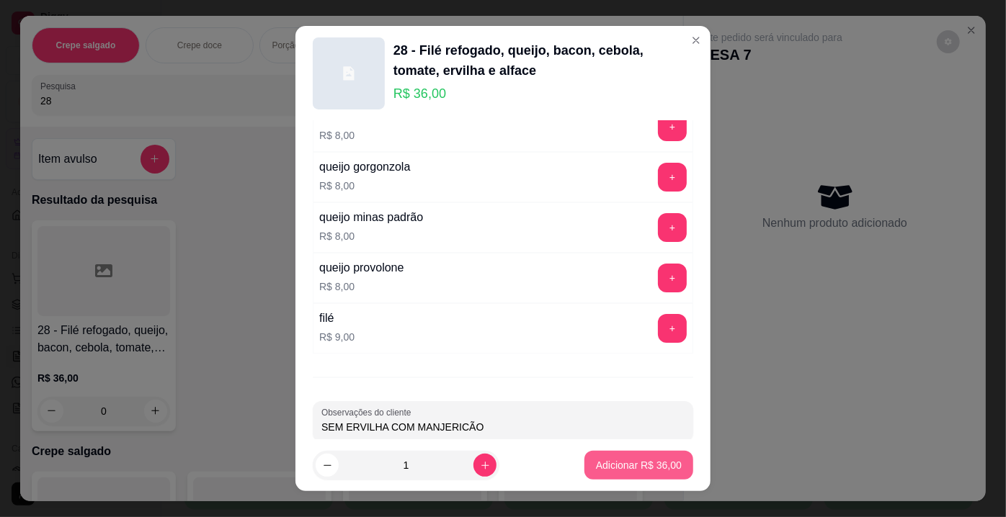
type input "SEM ERVILHA COM MANJERICÃO"
click at [634, 463] on p "Adicionar R$ 36,00" at bounding box center [639, 465] width 84 height 14
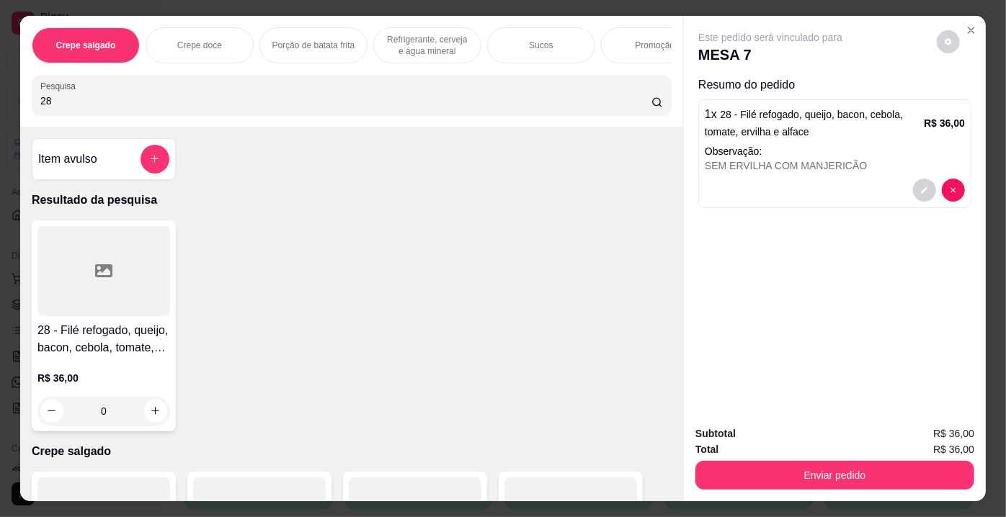
drag, startPoint x: 150, startPoint y: 93, endPoint x: 7, endPoint y: 106, distance: 143.3
click at [7, 106] on div "Crepe salgado Crepe doce Porção de batata frita Refrigerante, cerveja e água mi…" at bounding box center [503, 258] width 1006 height 517
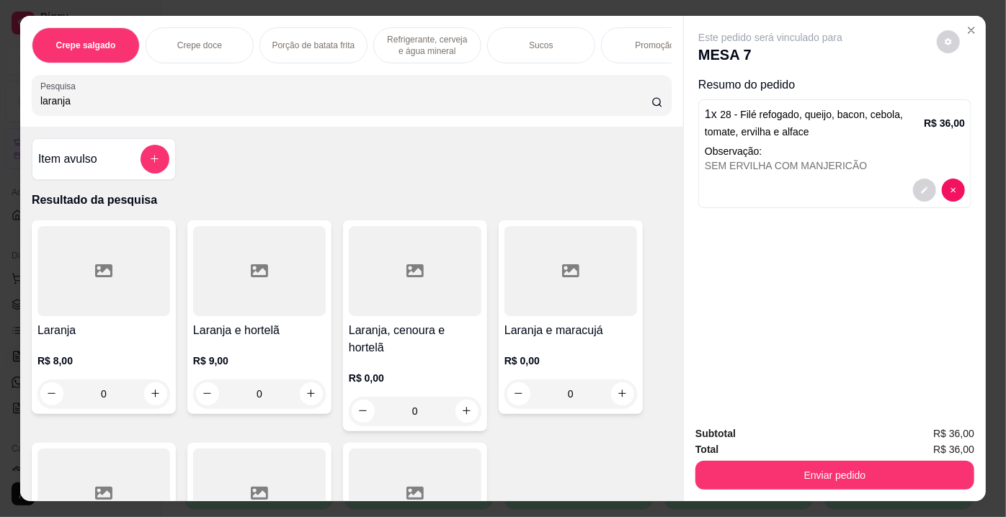
type input "laranja"
click at [104, 274] on icon at bounding box center [103, 270] width 17 height 17
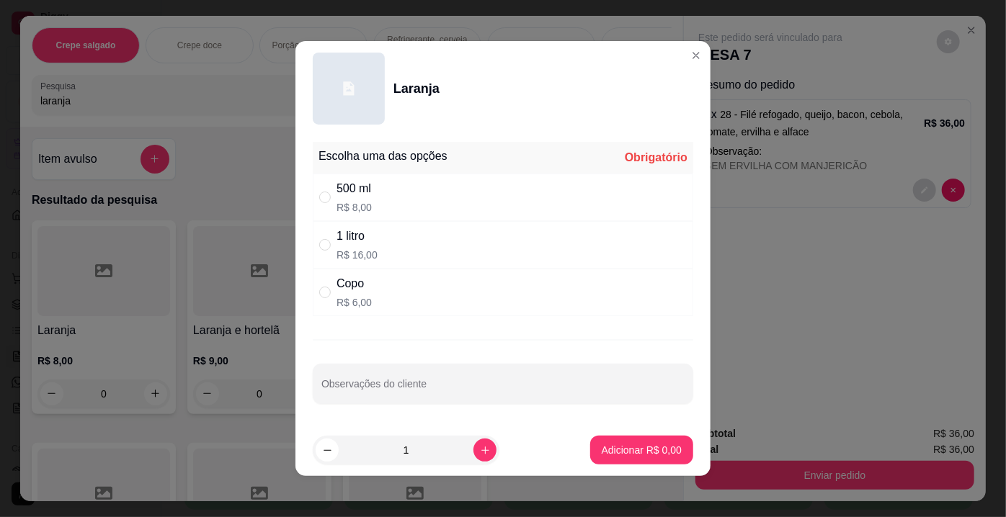
drag, startPoint x: 356, startPoint y: 199, endPoint x: 350, endPoint y: 344, distance: 145.7
click at [356, 205] on div "500 ml R$ 8,00" at bounding box center [354, 197] width 35 height 35
radio input "true"
click at [360, 383] on input "Observações do cliente" at bounding box center [502, 390] width 363 height 14
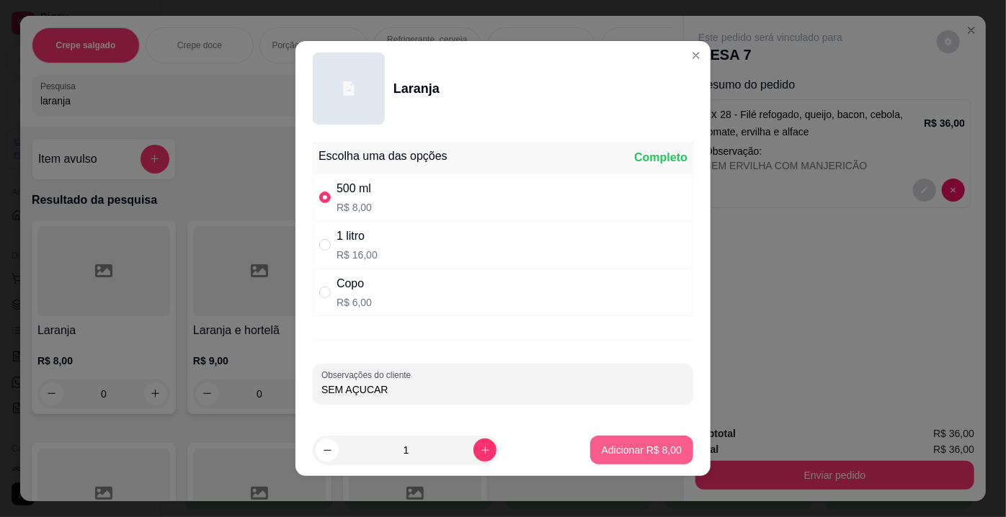
type input "SEM AÇUCAR"
click at [602, 451] on p "Adicionar R$ 8,00" at bounding box center [642, 450] width 80 height 14
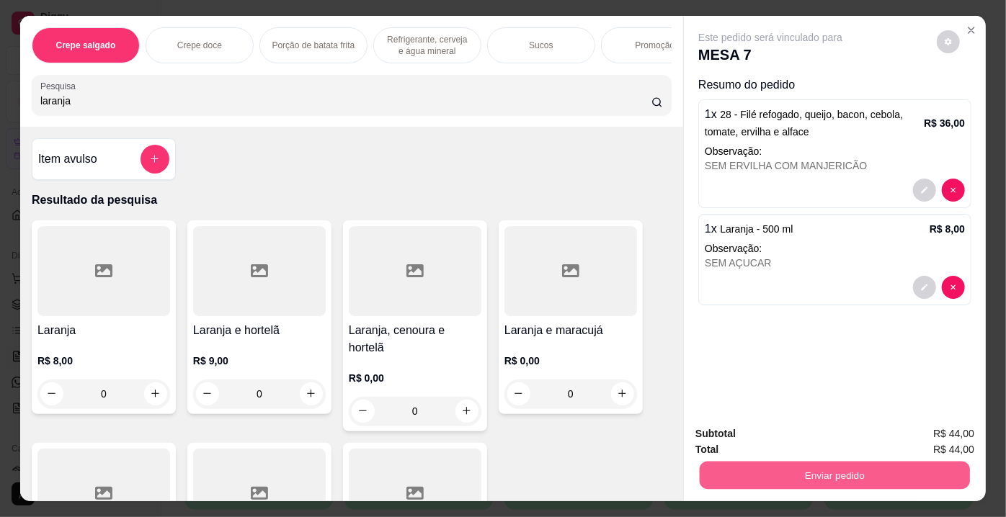
click at [715, 466] on button "Enviar pedido" at bounding box center [835, 476] width 270 height 28
click at [726, 426] on button "Não registrar e enviar pedido" at bounding box center [788, 435] width 150 height 27
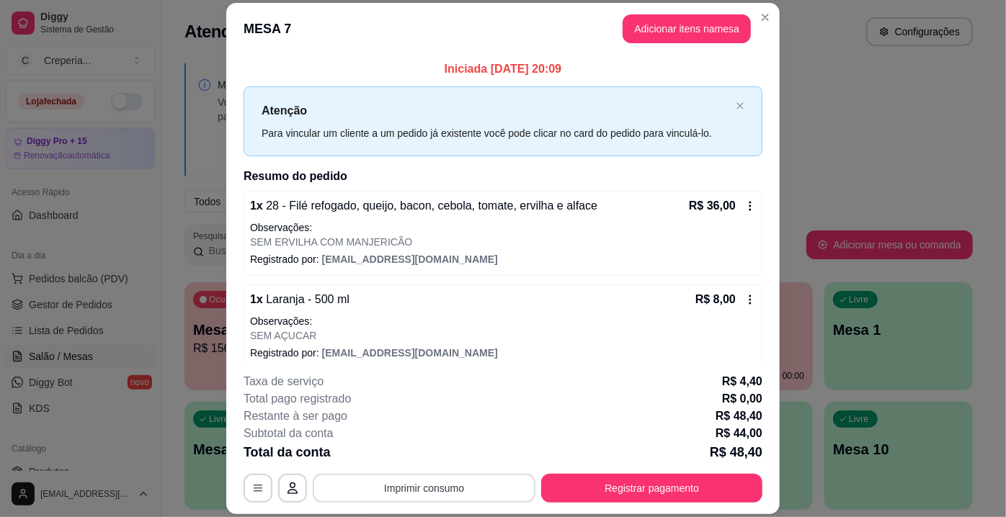
click at [471, 490] on button "Imprimir consumo" at bounding box center [424, 488] width 223 height 29
click at [444, 464] on button "IMPRESSORA" at bounding box center [424, 456] width 104 height 23
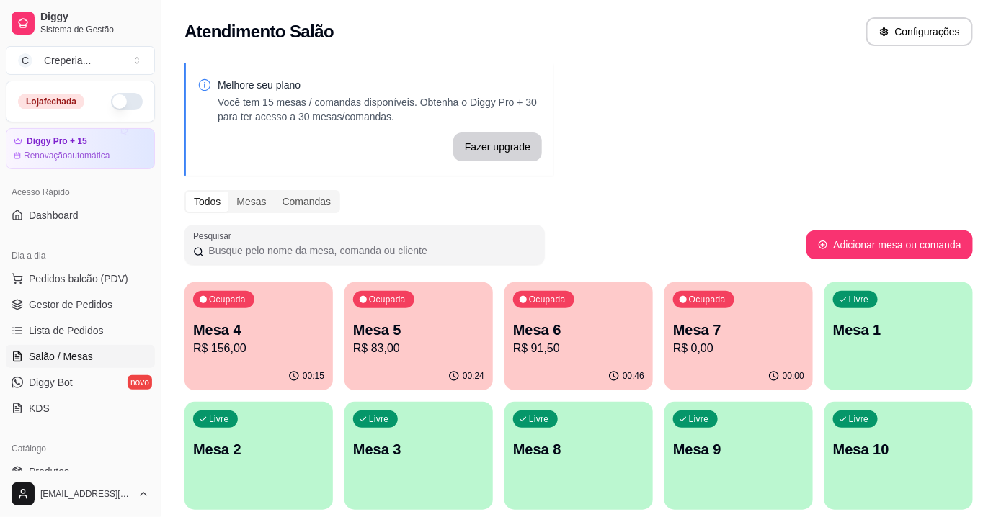
click at [375, 352] on p "R$ 83,00" at bounding box center [418, 348] width 131 height 17
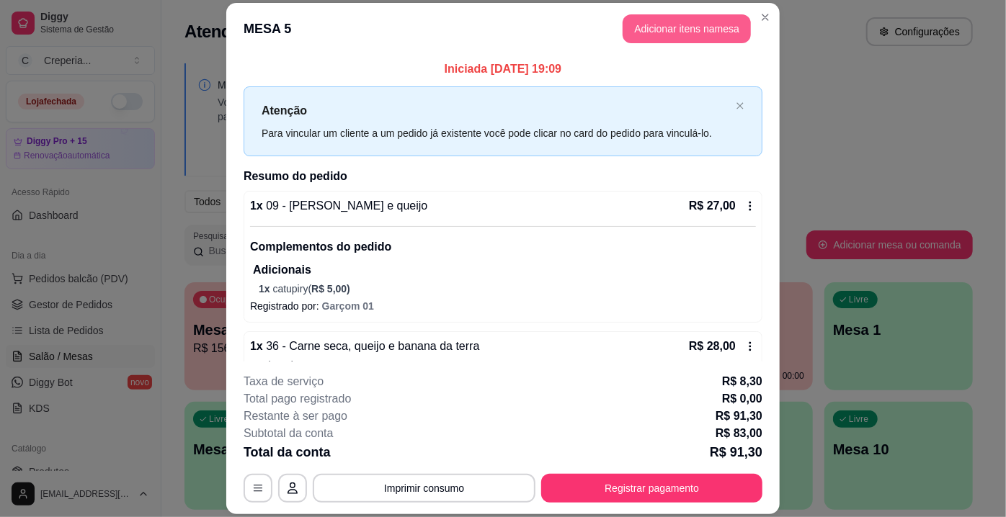
click at [623, 33] on button "Adicionar itens na mesa" at bounding box center [687, 28] width 128 height 29
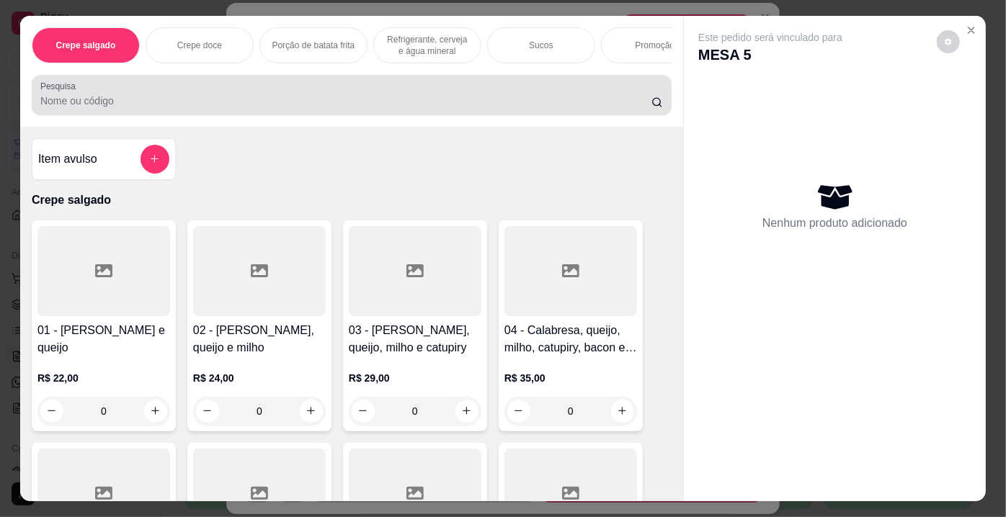
click at [246, 115] on div "Pesquisa" at bounding box center [352, 95] width 640 height 40
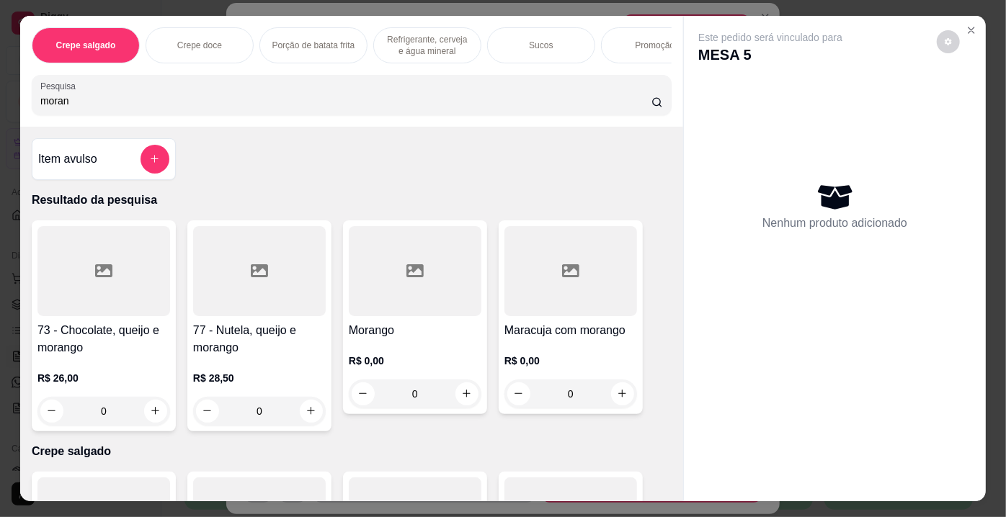
type input "moran"
click at [424, 251] on div at bounding box center [415, 271] width 133 height 90
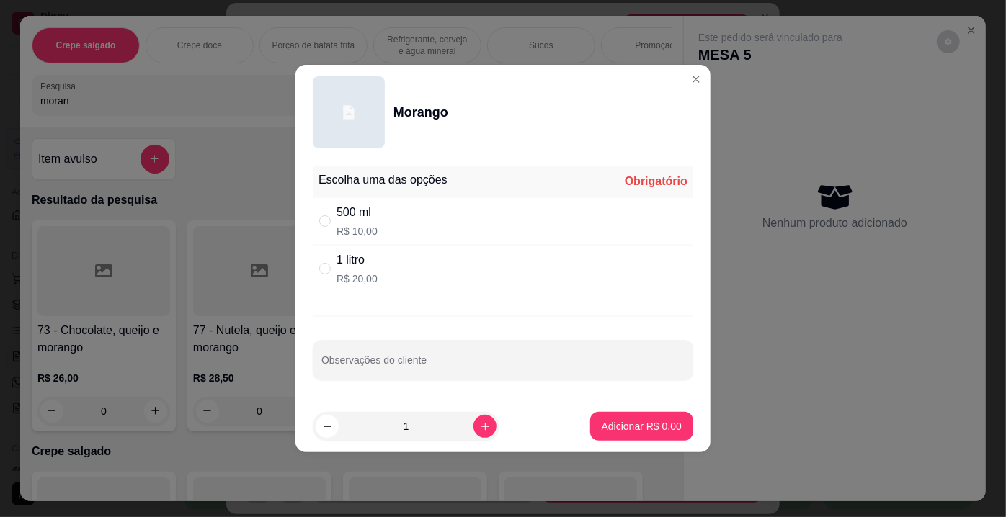
click at [319, 222] on div "500 ml R$ 10,00" at bounding box center [503, 221] width 380 height 48
radio input "true"
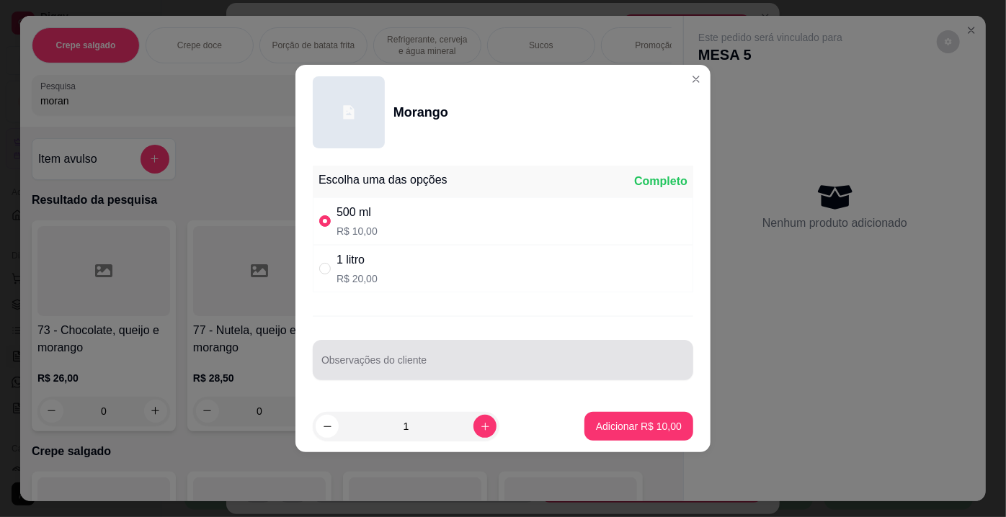
click at [360, 350] on div at bounding box center [502, 360] width 363 height 29
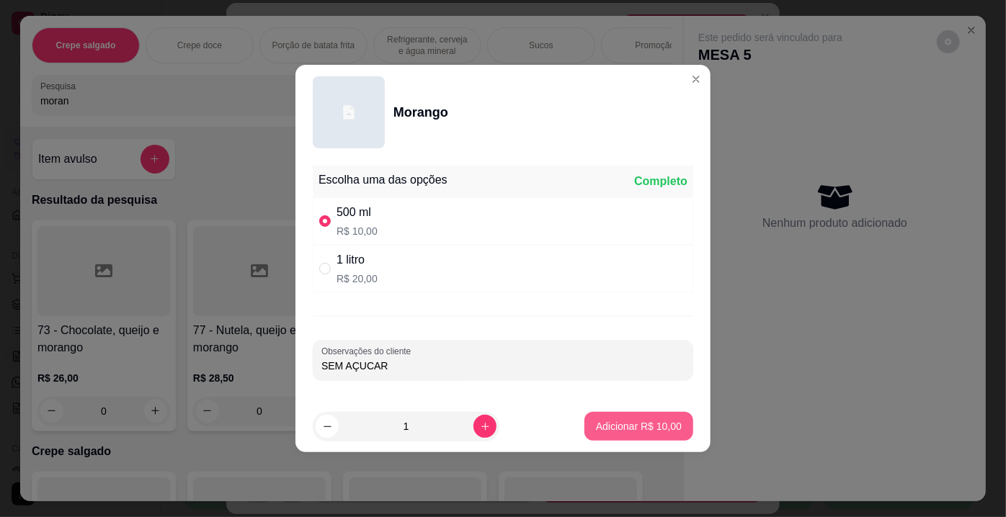
type input "SEM AÇUCAR"
click at [608, 412] on div "Adicionar R$ 10,00" at bounding box center [638, 426] width 109 height 29
click at [610, 414] on button "Adicionar R$ 10,00" at bounding box center [638, 426] width 109 height 29
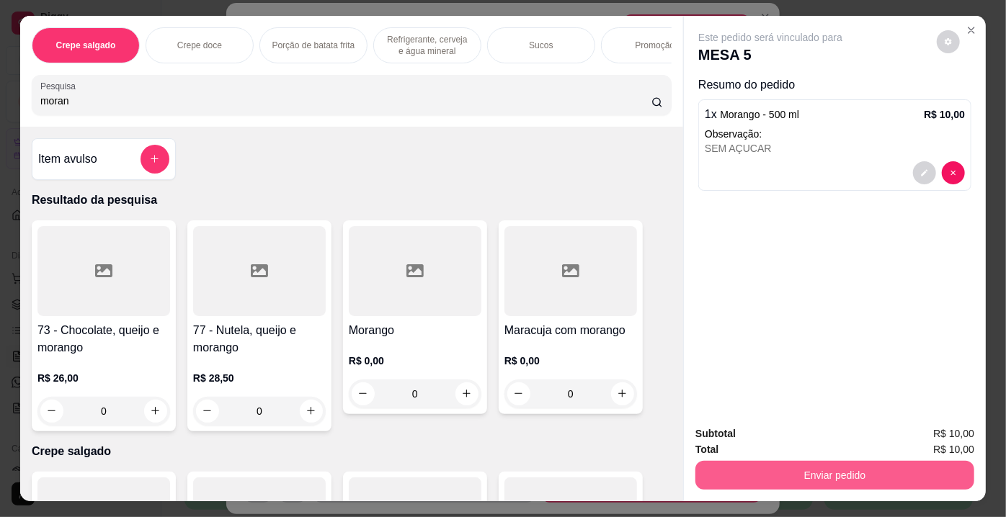
click at [767, 461] on button "Enviar pedido" at bounding box center [834, 475] width 279 height 29
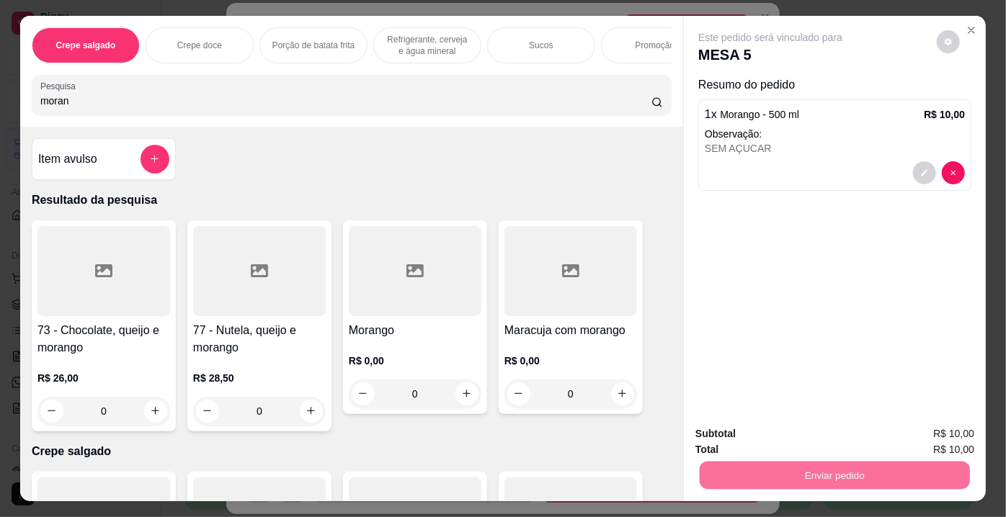
click at [744, 438] on button "Não registrar e enviar pedido" at bounding box center [788, 435] width 146 height 27
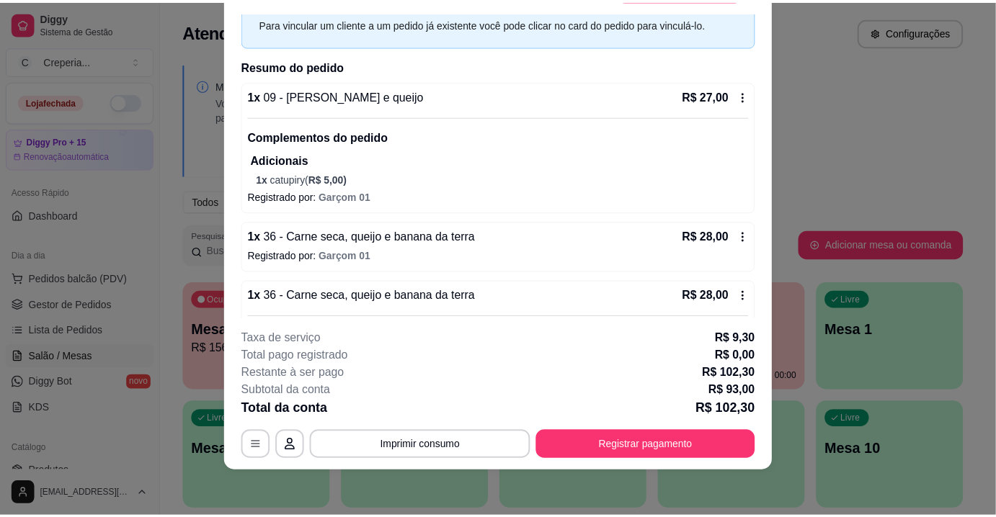
scroll to position [0, 0]
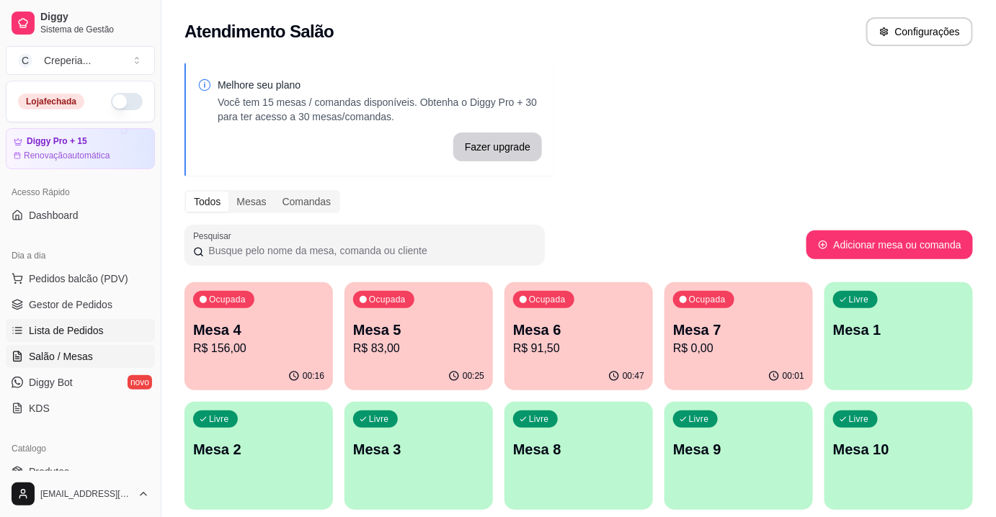
click at [99, 334] on span "Lista de Pedidos" at bounding box center [66, 331] width 75 height 14
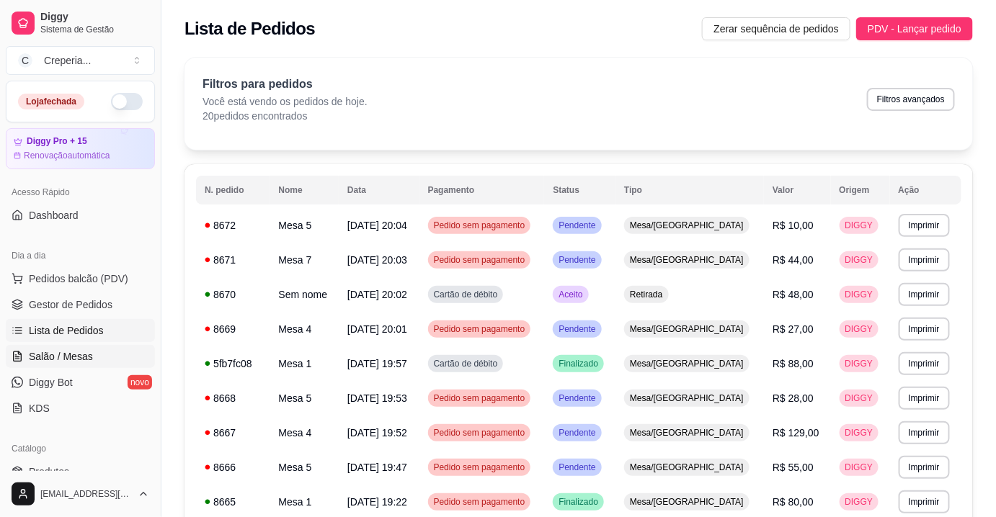
click at [90, 351] on link "Salão / Mesas" at bounding box center [80, 356] width 149 height 23
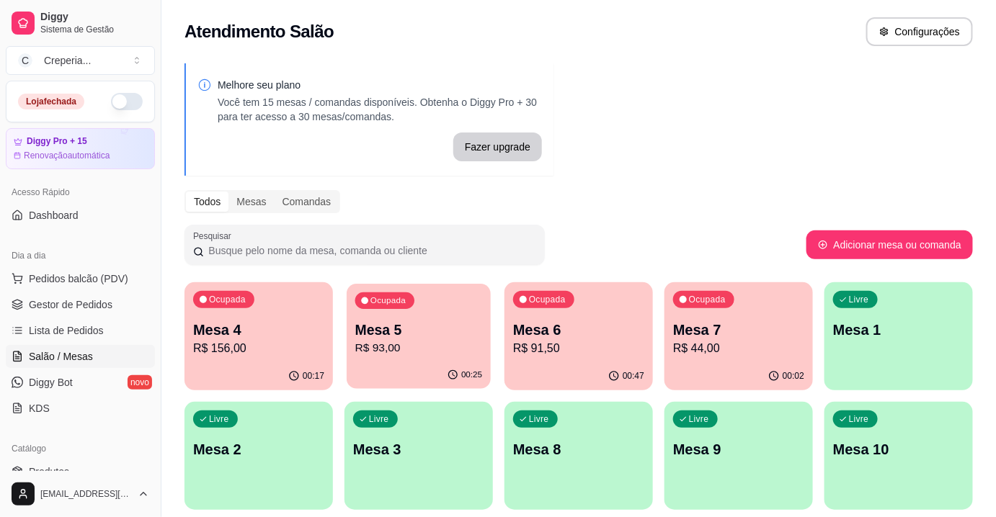
click at [380, 339] on p "Mesa 5" at bounding box center [419, 330] width 128 height 19
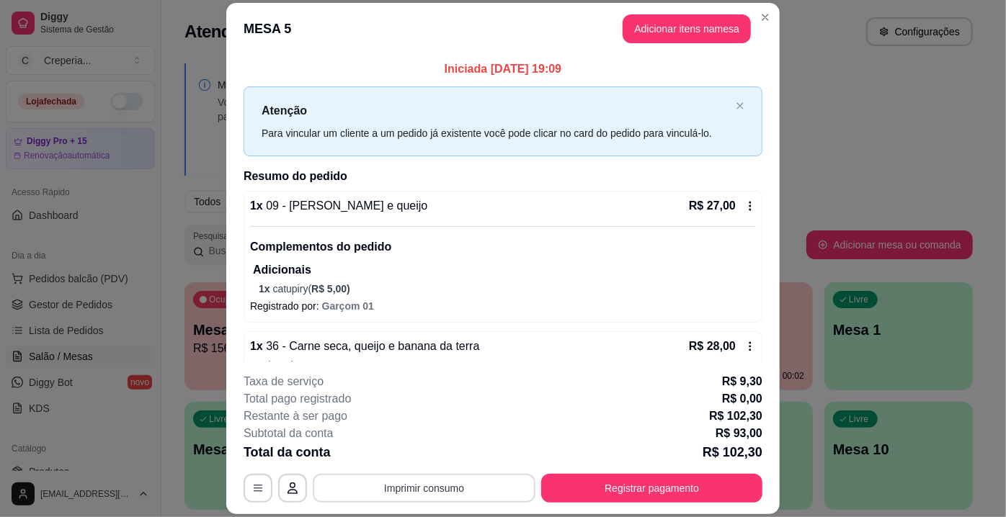
click at [447, 492] on button "Imprimir consumo" at bounding box center [424, 488] width 223 height 29
click at [424, 456] on button "IMPRESSORA" at bounding box center [423, 456] width 101 height 22
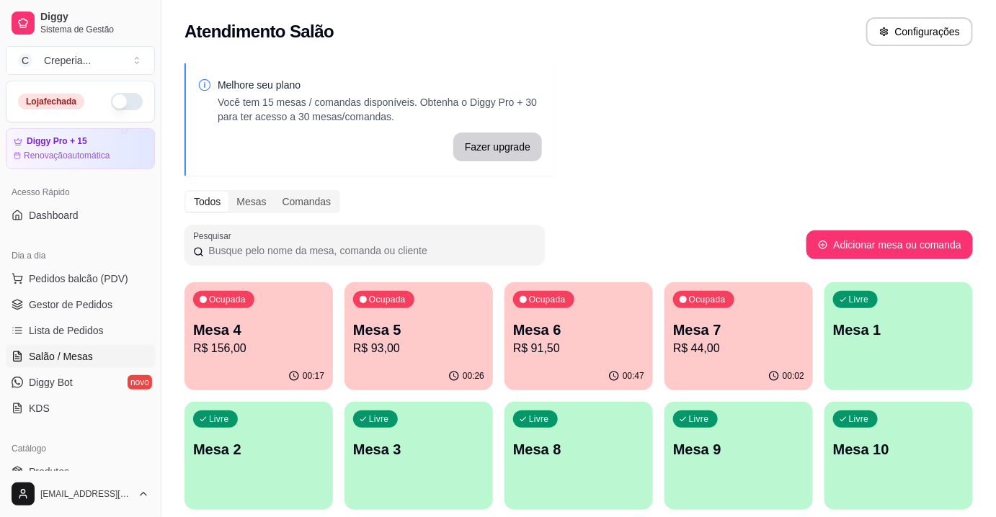
drag, startPoint x: 692, startPoint y: 166, endPoint x: 838, endPoint y: 362, distance: 244.0
click at [701, 173] on div "Melhore seu plano Você tem 15 mesas / comandas disponíveis. Obtenha o Diggy Pro…" at bounding box center [578, 351] width 834 height 592
click at [901, 359] on div "Livre Mesa 1" at bounding box center [898, 327] width 148 height 91
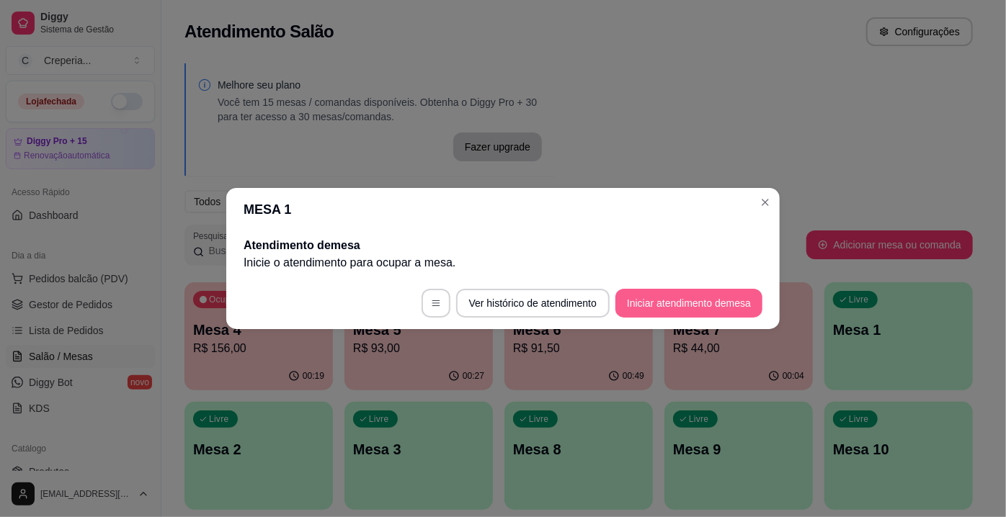
click at [656, 303] on button "Iniciar atendimento de mesa" at bounding box center [688, 303] width 147 height 29
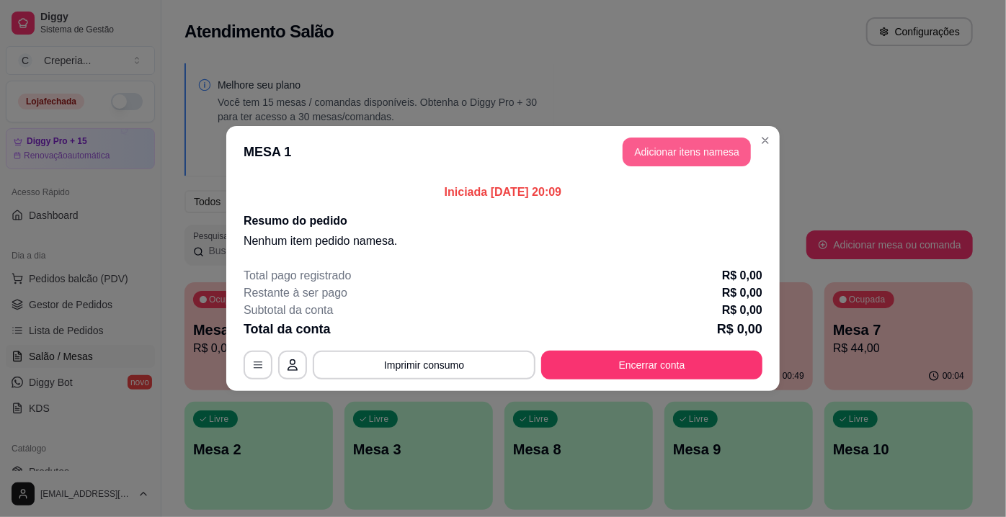
click at [654, 156] on button "Adicionar itens na mesa" at bounding box center [687, 152] width 128 height 29
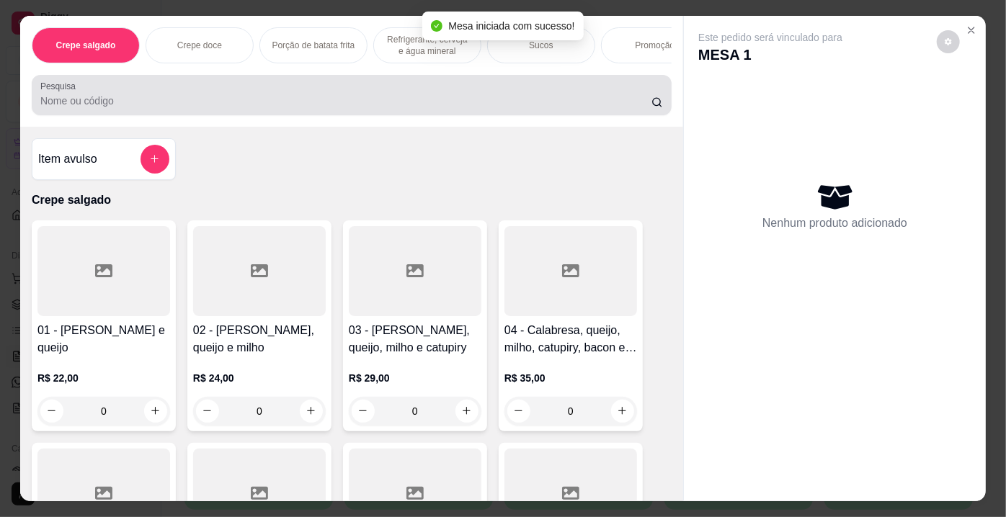
click at [200, 114] on div "Pesquisa" at bounding box center [352, 95] width 640 height 40
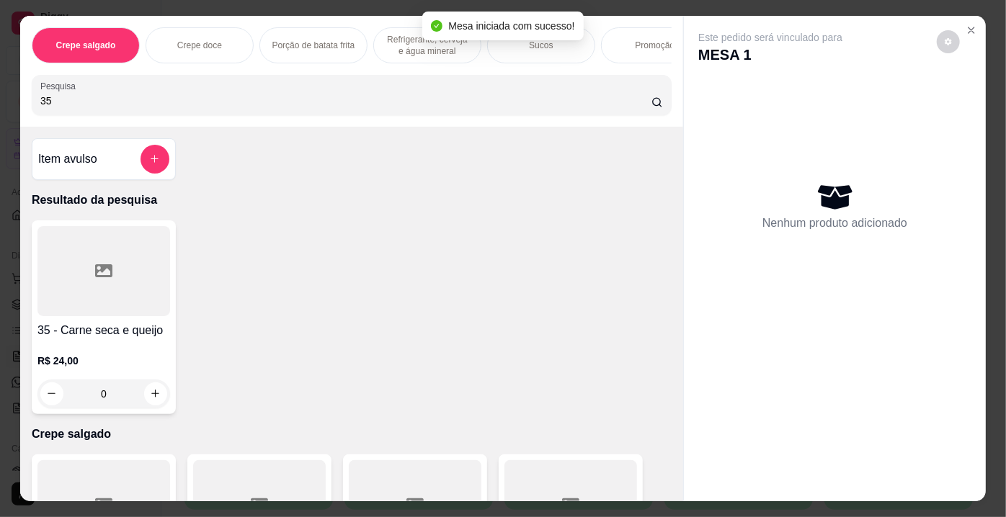
type input "35"
click at [137, 303] on div at bounding box center [103, 271] width 133 height 90
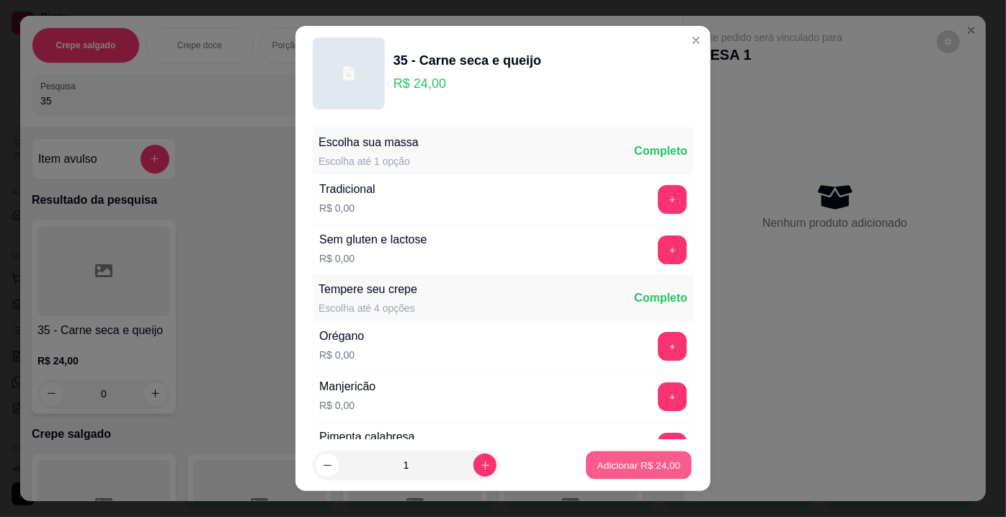
click at [659, 466] on p "Adicionar R$ 24,00" at bounding box center [639, 465] width 84 height 14
type input "1"
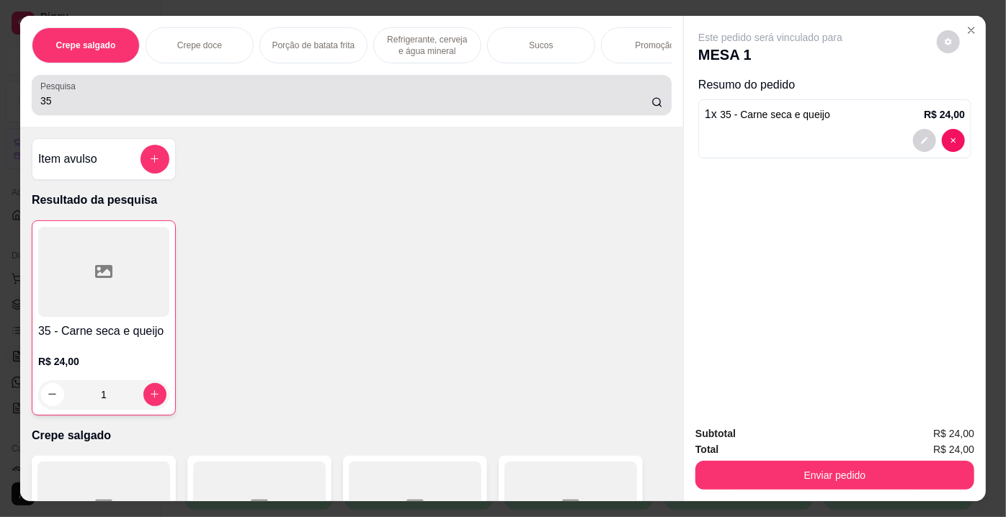
click at [78, 108] on input "35" at bounding box center [345, 101] width 611 height 14
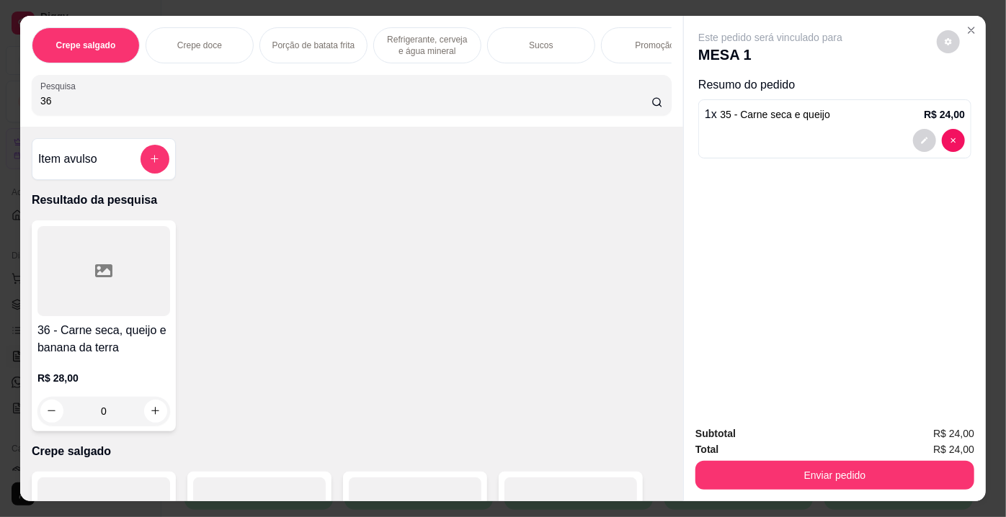
type input "36"
click at [93, 287] on div at bounding box center [103, 271] width 133 height 90
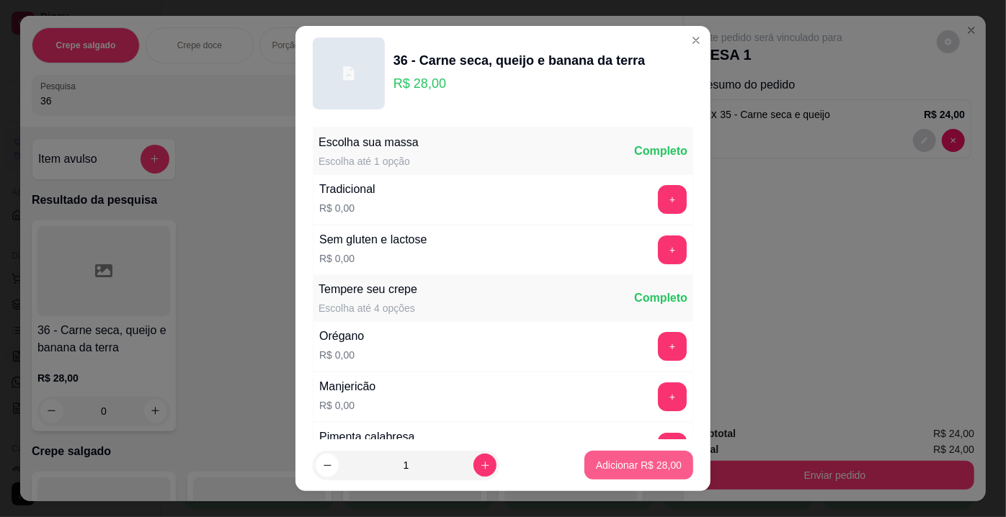
click at [609, 471] on p "Adicionar R$ 28,00" at bounding box center [639, 465] width 86 height 14
type input "1"
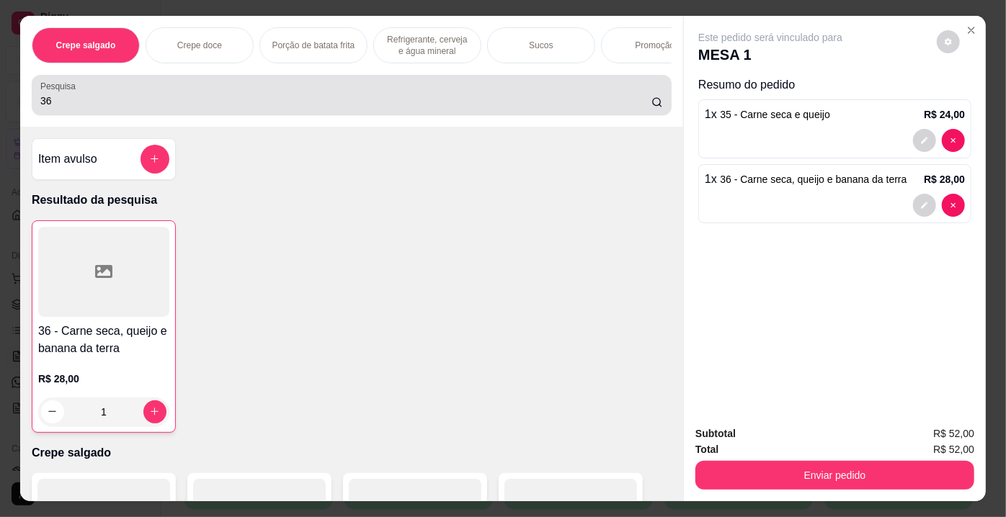
drag, startPoint x: 57, startPoint y: 113, endPoint x: 0, endPoint y: 99, distance: 58.6
click at [0, 99] on div "Crepe salgado Crepe doce Porção de batata frita Refrigerante, cerveja e água mi…" at bounding box center [503, 258] width 1006 height 517
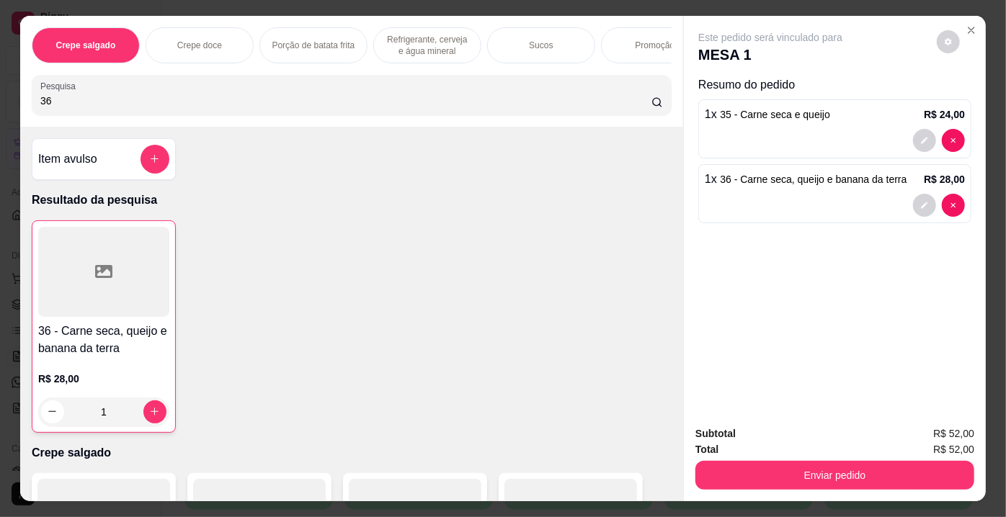
drag, startPoint x: 58, startPoint y: 104, endPoint x: 0, endPoint y: 93, distance: 59.5
click at [0, 93] on div "Crepe salgado Crepe doce Porção de batata frita Refrigerante, cerveja e água mi…" at bounding box center [503, 258] width 1006 height 517
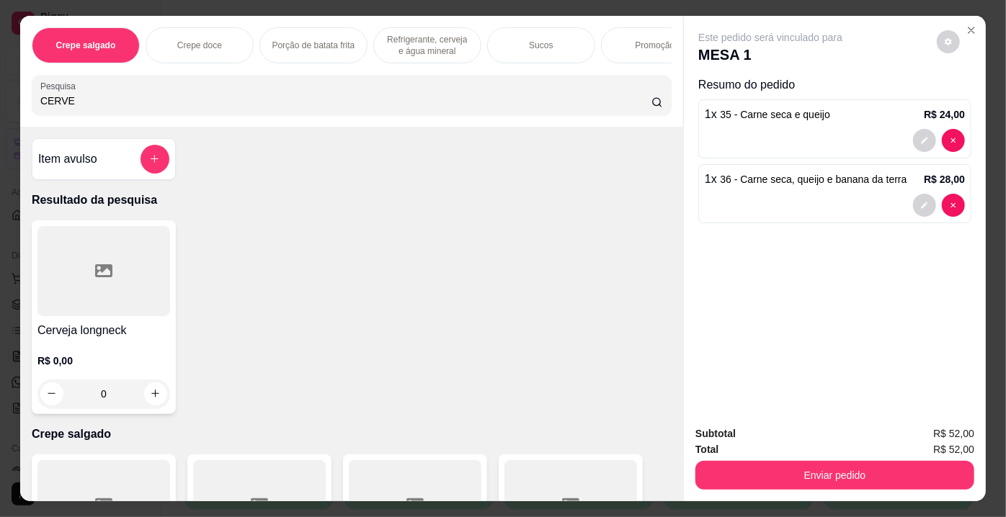
type input "CERVE"
click at [88, 282] on div at bounding box center [103, 271] width 133 height 90
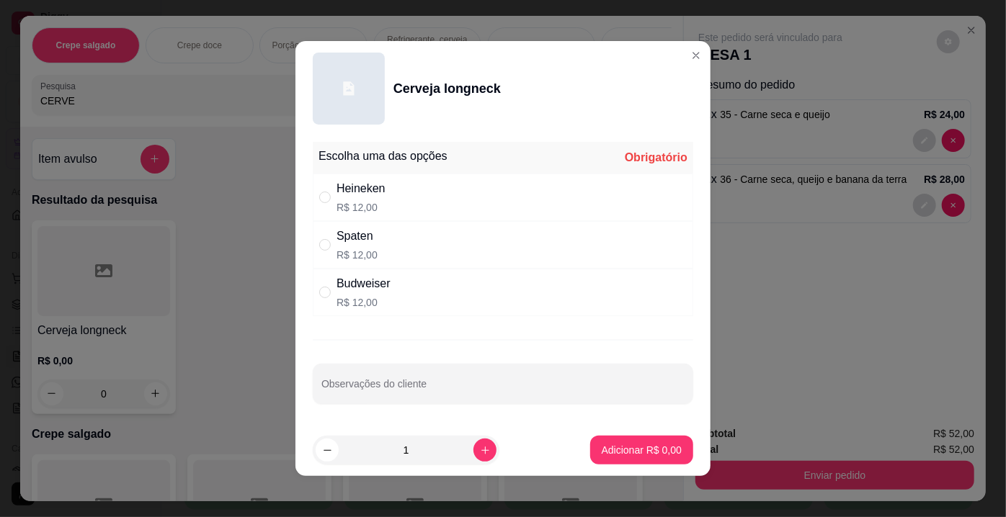
click at [379, 191] on div "Heineken" at bounding box center [361, 188] width 49 height 17
radio input "true"
click at [600, 452] on p "Adicionar R$ 12,00" at bounding box center [639, 450] width 86 height 14
type input "1"
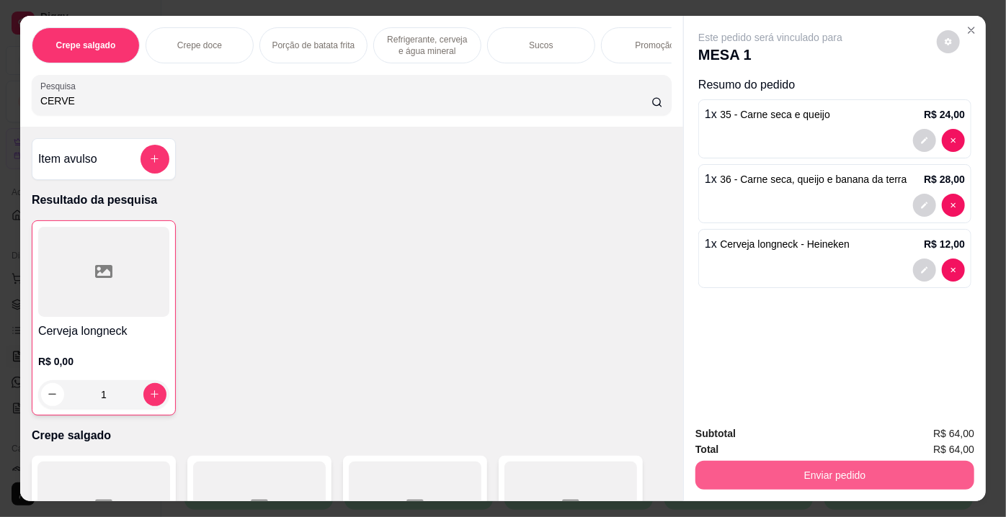
click at [773, 463] on button "Enviar pedido" at bounding box center [834, 475] width 279 height 29
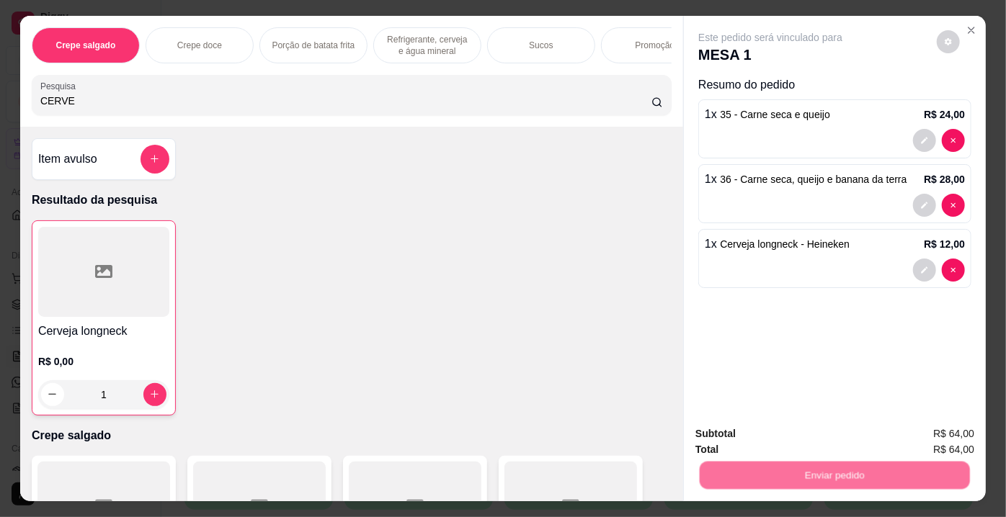
click at [762, 431] on button "Não registrar e enviar pedido" at bounding box center [788, 435] width 146 height 27
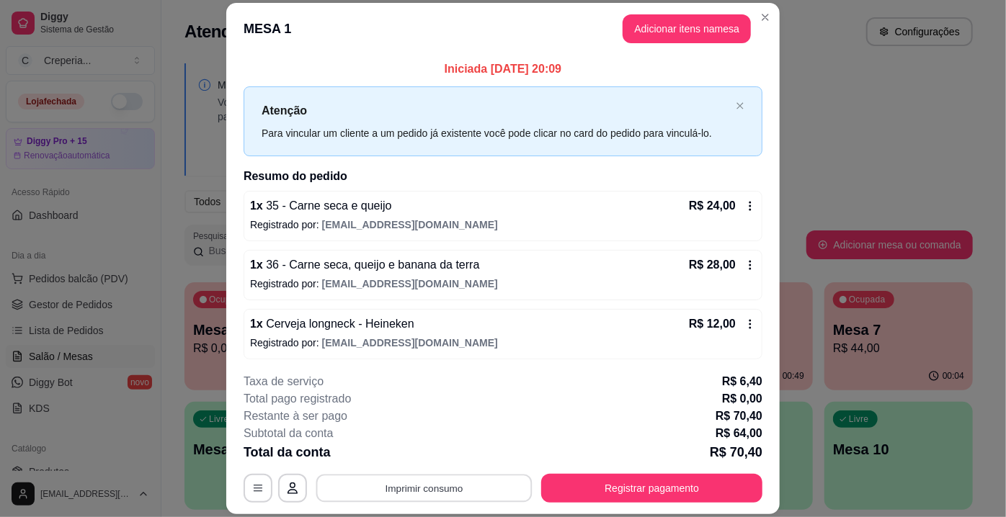
click at [446, 483] on button "Imprimir consumo" at bounding box center [424, 489] width 216 height 28
click at [421, 455] on button "IMPRESSORA" at bounding box center [424, 456] width 104 height 23
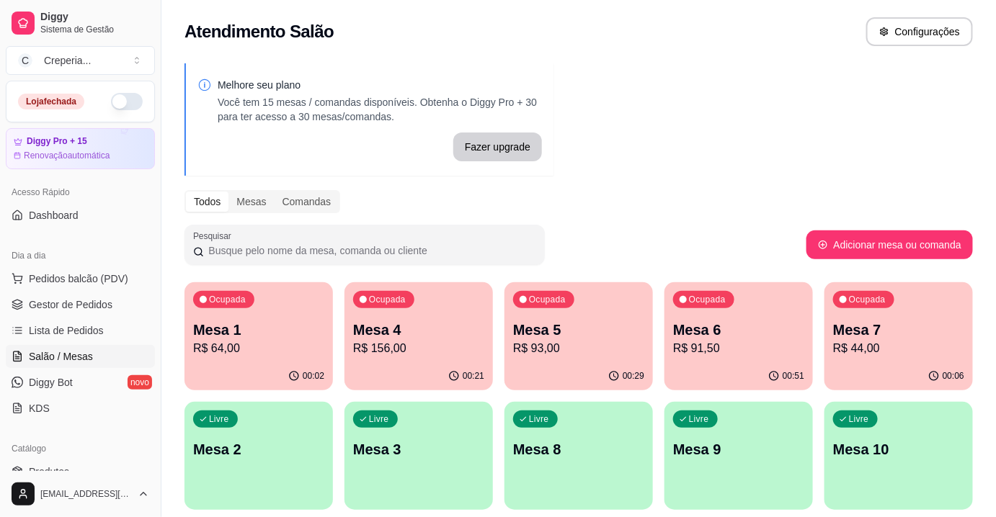
click at [89, 360] on span "Salão / Mesas" at bounding box center [61, 357] width 64 height 14
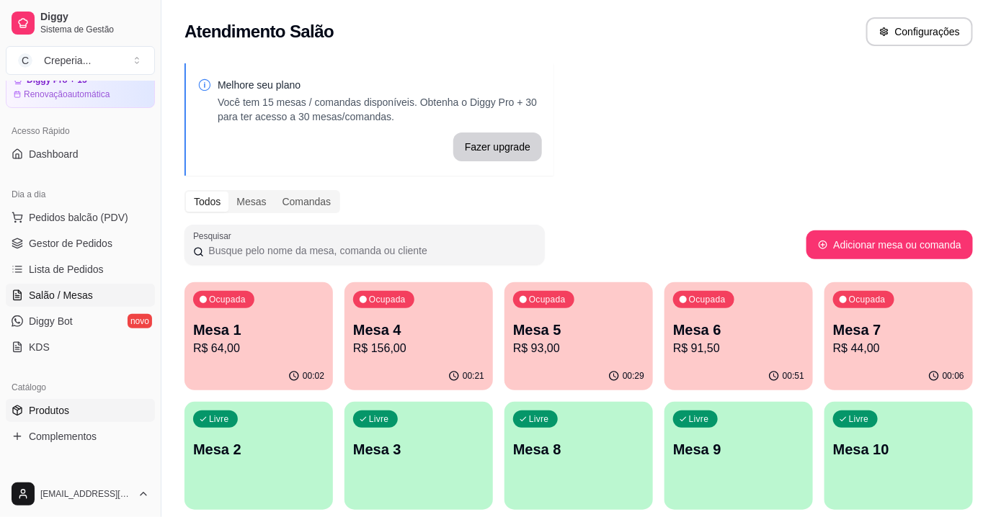
scroll to position [130, 0]
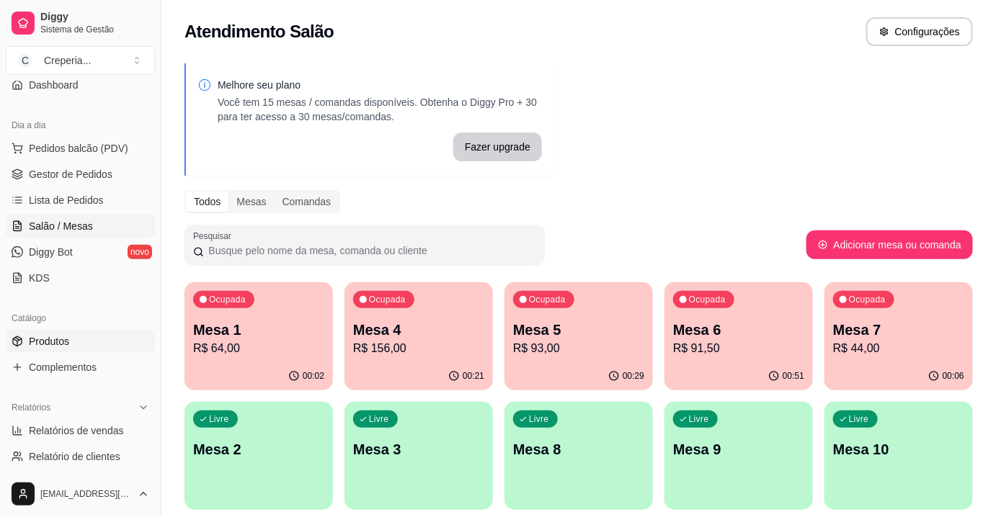
click at [75, 343] on link "Produtos" at bounding box center [80, 341] width 149 height 23
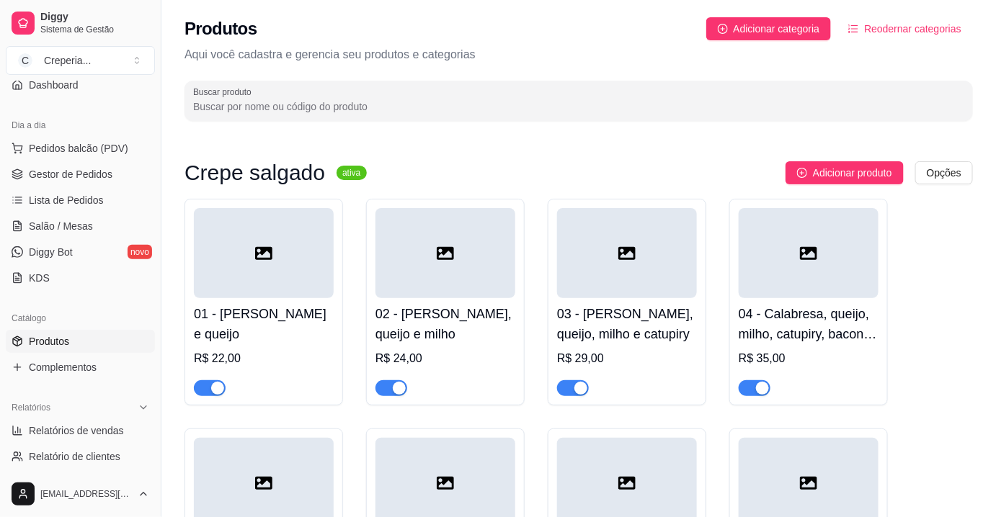
click at [247, 107] on input "Buscar produto" at bounding box center [578, 106] width 771 height 14
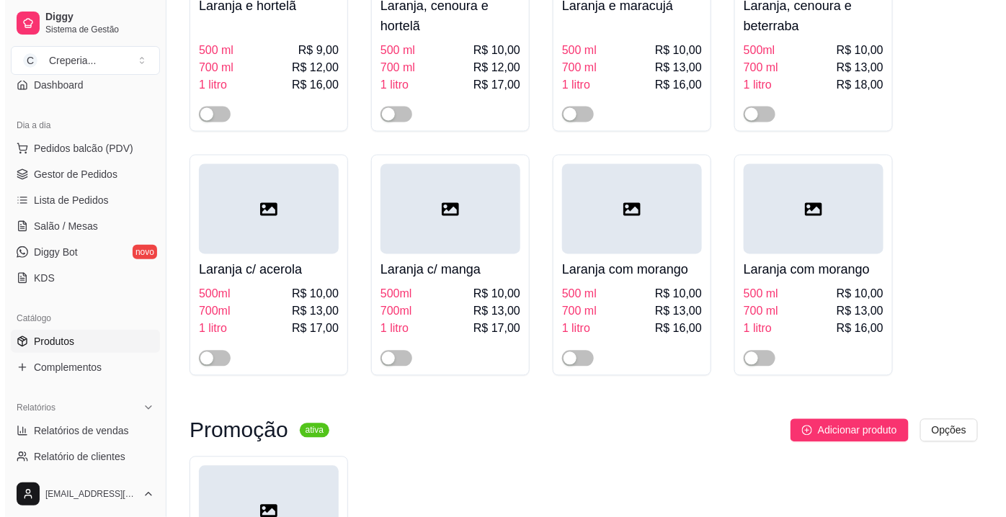
scroll to position [851, 0]
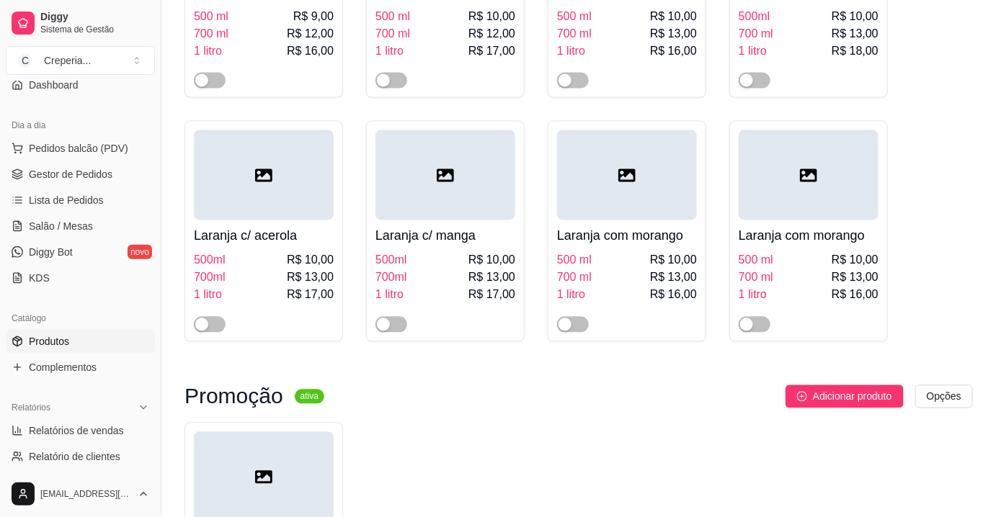
type input "laranja"
click at [628, 213] on div at bounding box center [627, 175] width 140 height 90
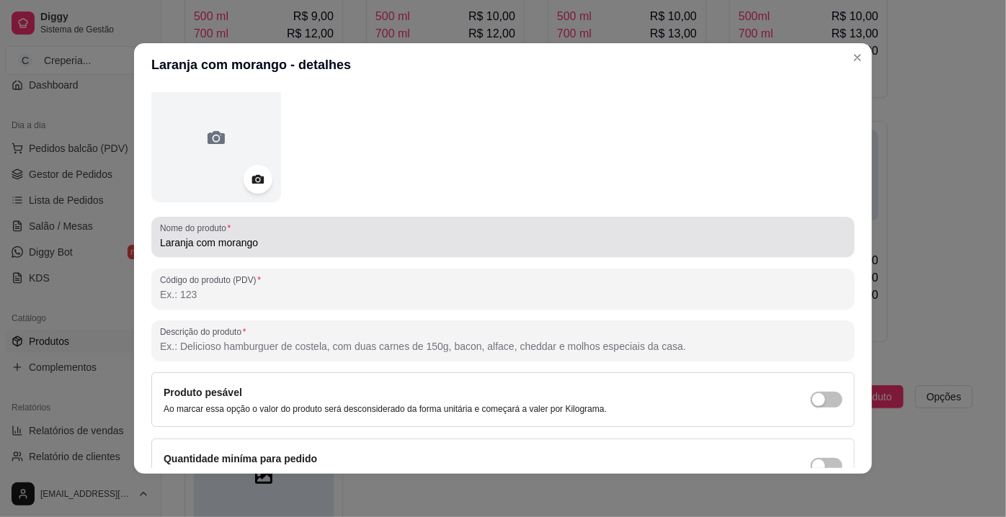
scroll to position [0, 0]
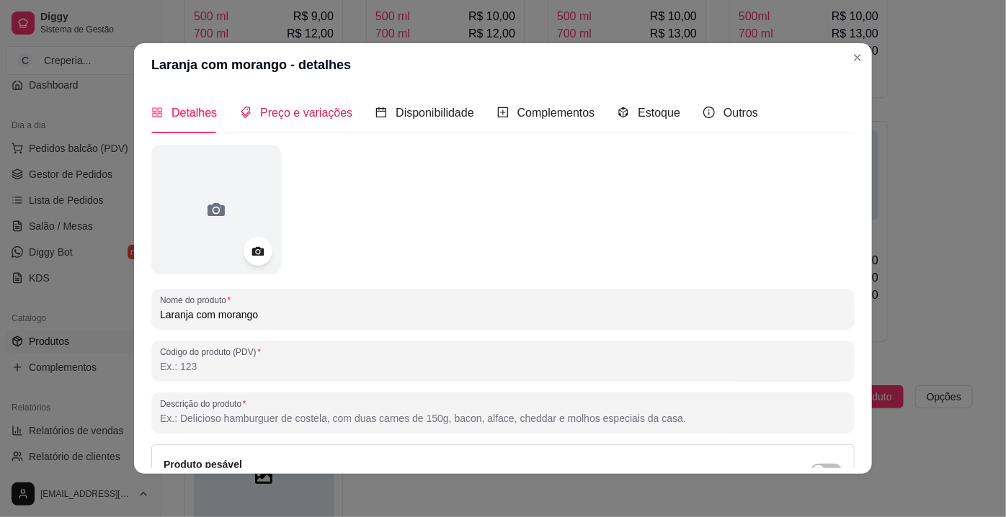
click at [300, 115] on span "Preço e variações" at bounding box center [306, 113] width 92 height 12
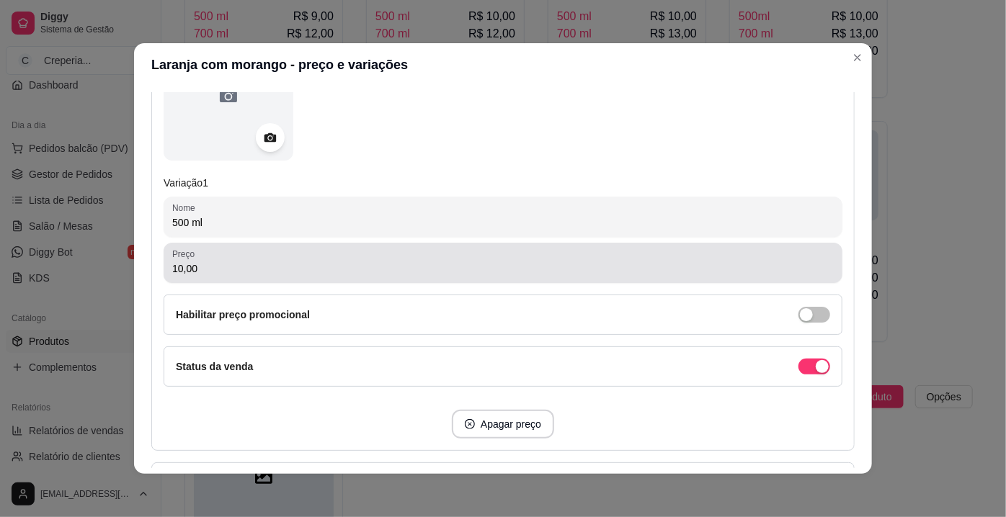
scroll to position [262, 0]
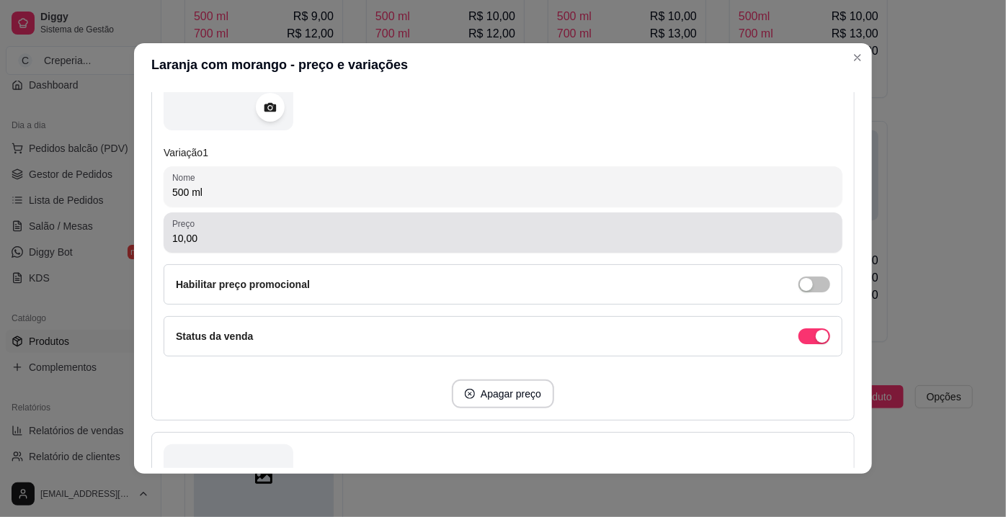
click at [177, 236] on input "10,00" at bounding box center [503, 238] width 662 height 14
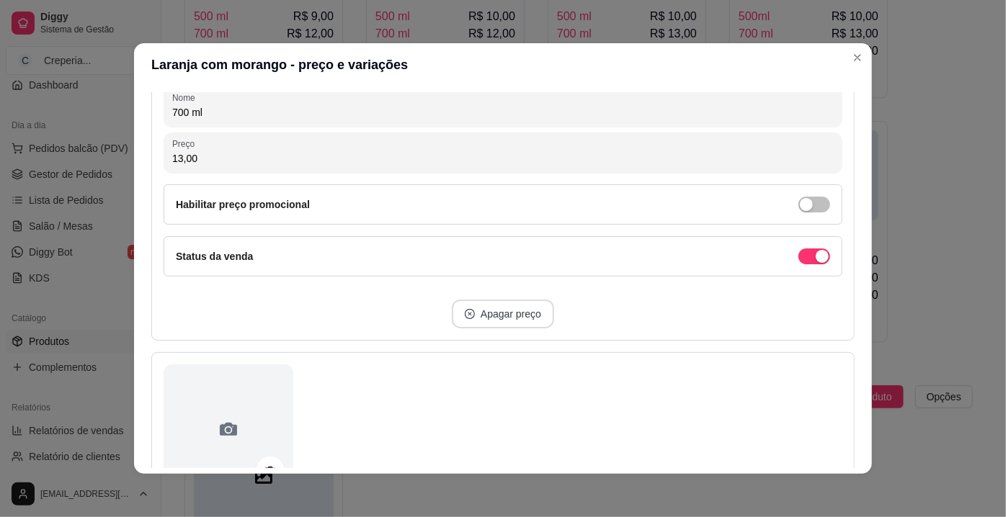
type input "12,00"
click at [483, 310] on button "Apagar preço" at bounding box center [502, 315] width 99 height 28
type input "1 litro"
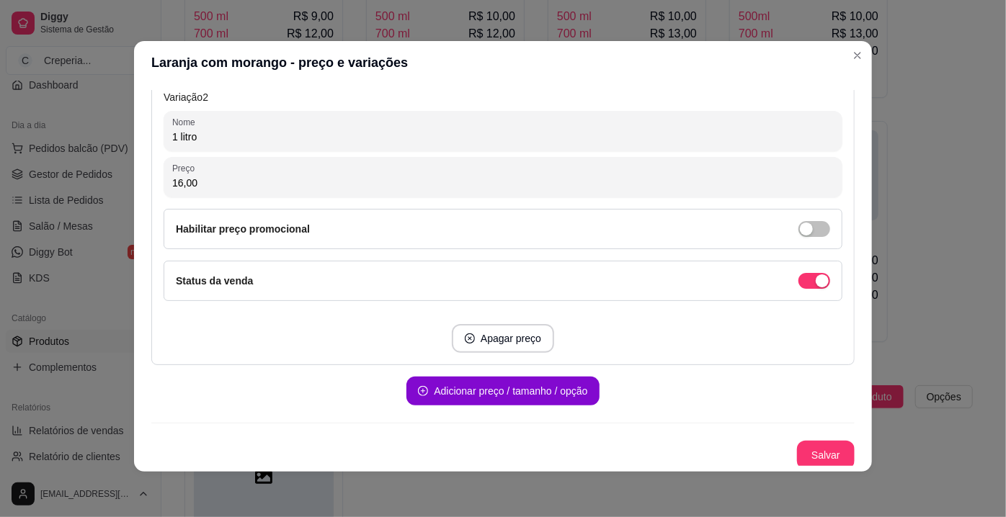
scroll to position [3, 0]
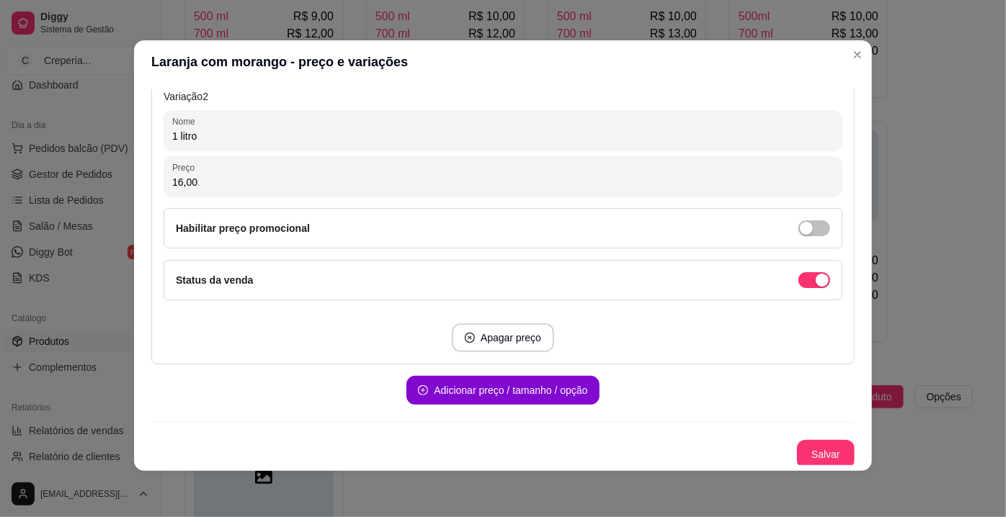
drag, startPoint x: 177, startPoint y: 177, endPoint x: 156, endPoint y: 180, distance: 21.1
click at [156, 180] on div "Variação 2 Nome 1 litro Preço 16,00 Habilitar preço promocional Status da venda…" at bounding box center [502, 148] width 703 height 432
type input "24,00"
click at [817, 448] on button "Salvar" at bounding box center [826, 455] width 56 height 28
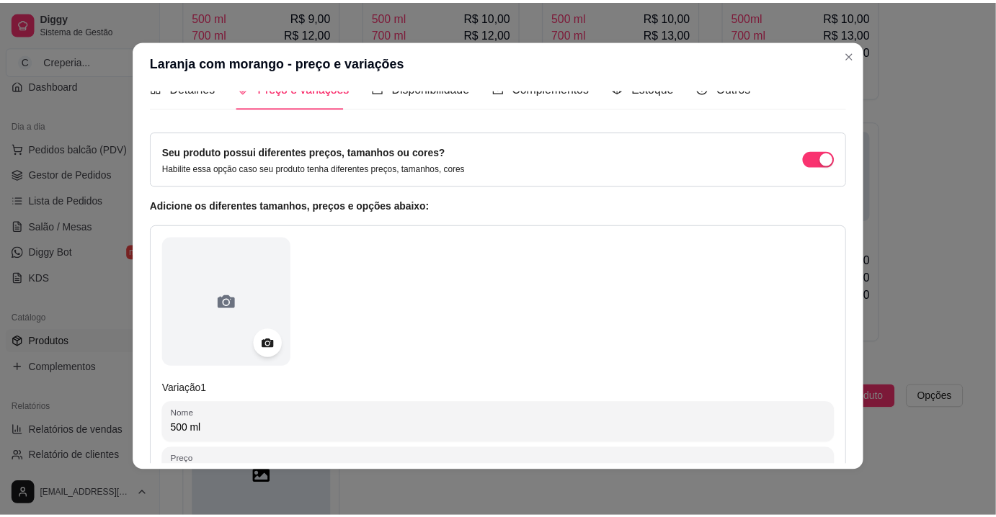
scroll to position [0, 0]
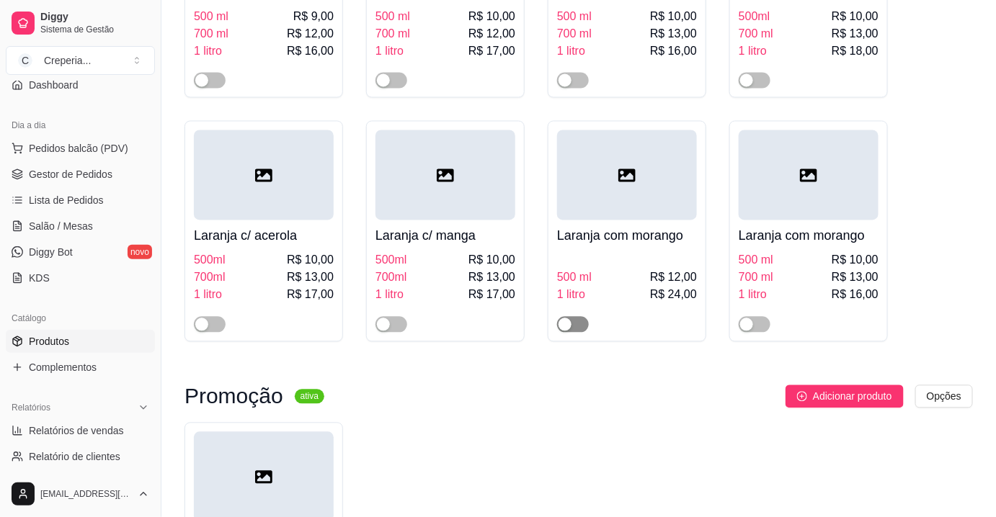
click at [578, 326] on span "button" at bounding box center [573, 325] width 32 height 16
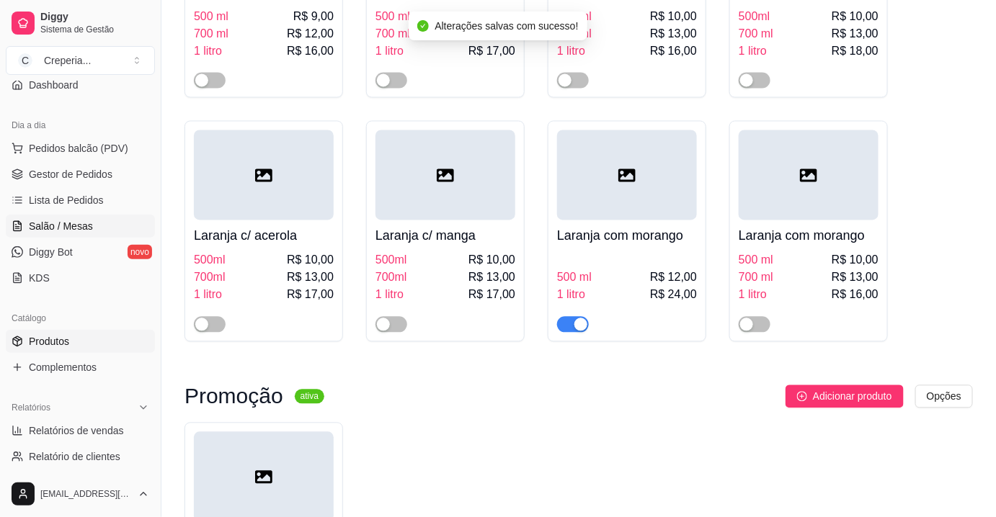
click at [82, 228] on span "Salão / Mesas" at bounding box center [61, 226] width 64 height 14
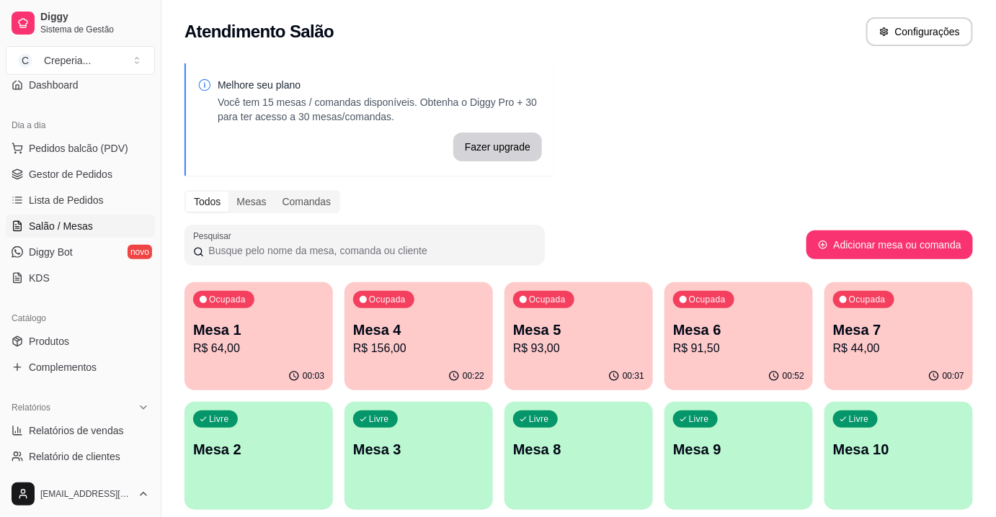
click at [757, 339] on p "Mesa 6" at bounding box center [738, 330] width 131 height 20
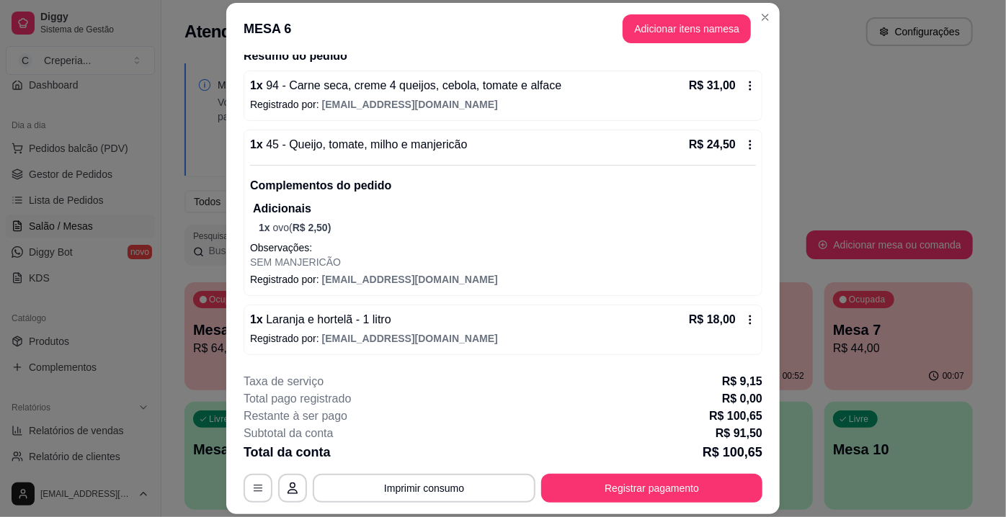
scroll to position [175, 0]
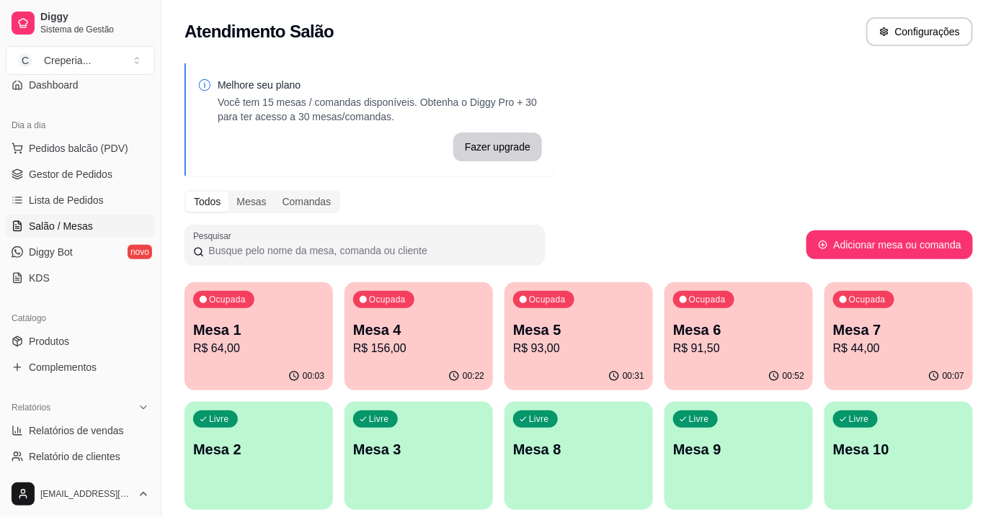
click at [595, 326] on p "Mesa 5" at bounding box center [578, 330] width 131 height 20
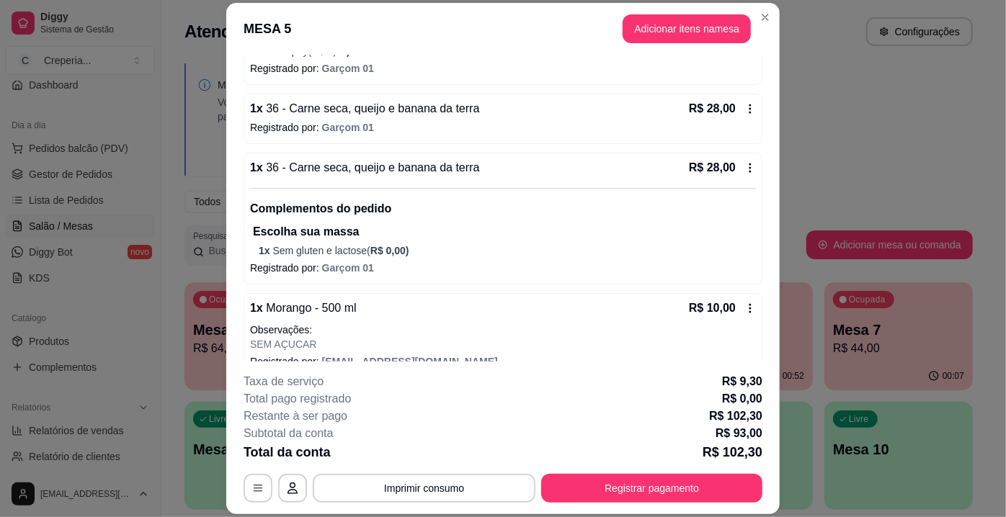
scroll to position [257, 0]
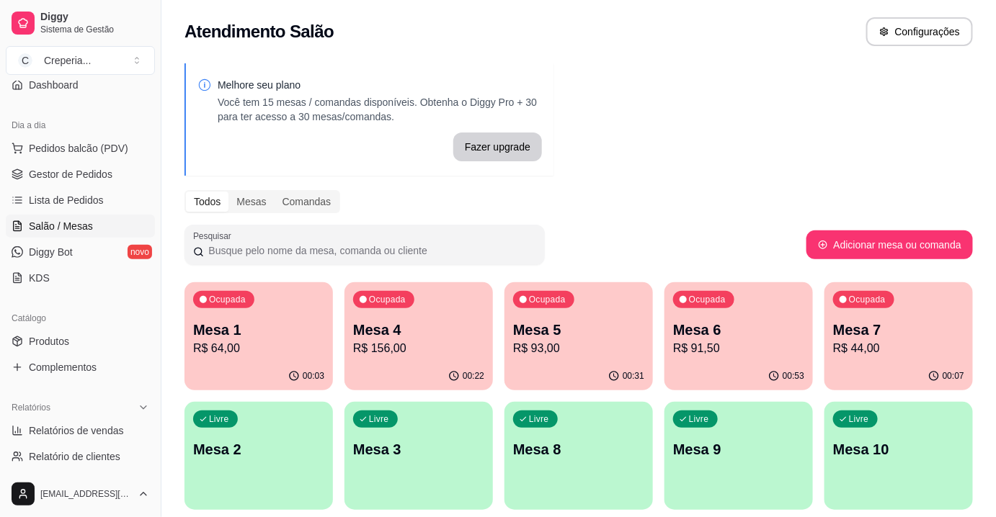
click at [869, 327] on p "Mesa 7" at bounding box center [898, 330] width 131 height 20
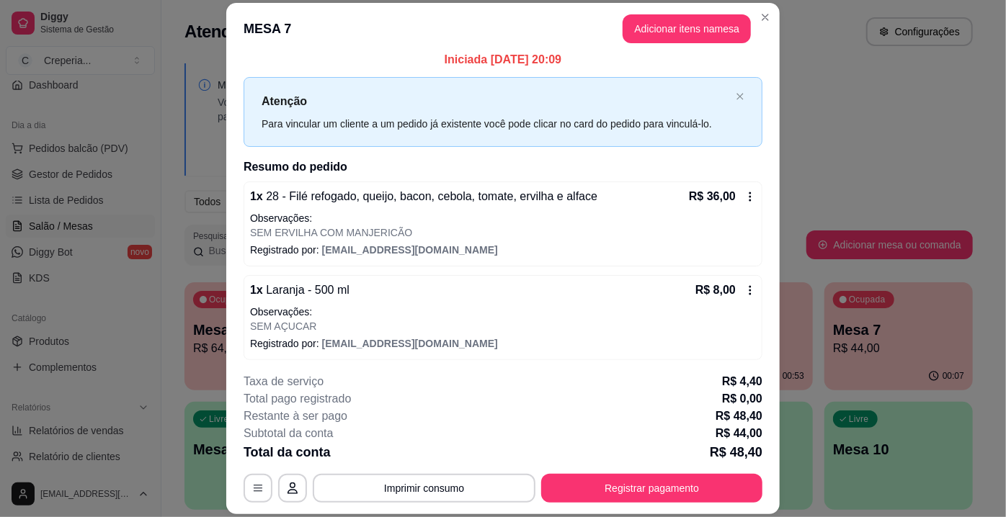
scroll to position [12, 0]
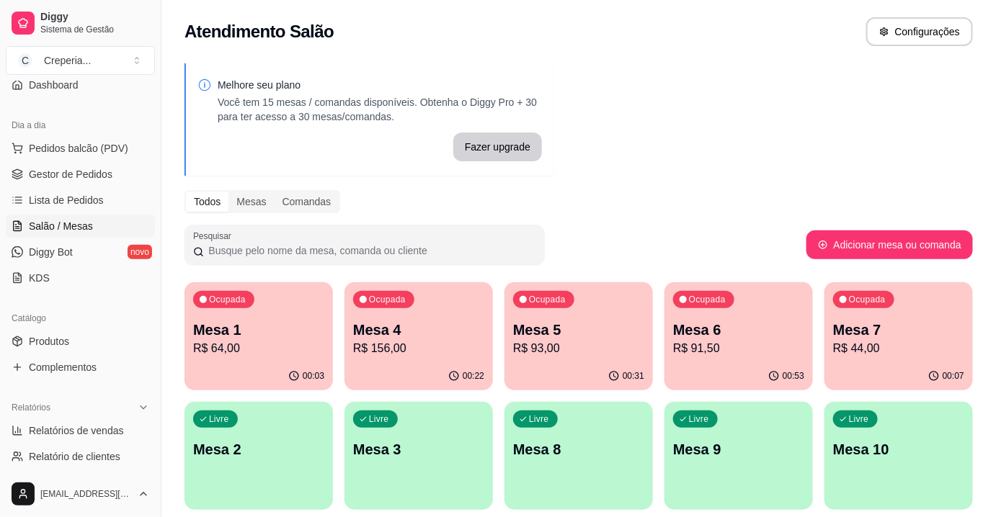
click at [414, 344] on p "R$ 156,00" at bounding box center [418, 348] width 131 height 17
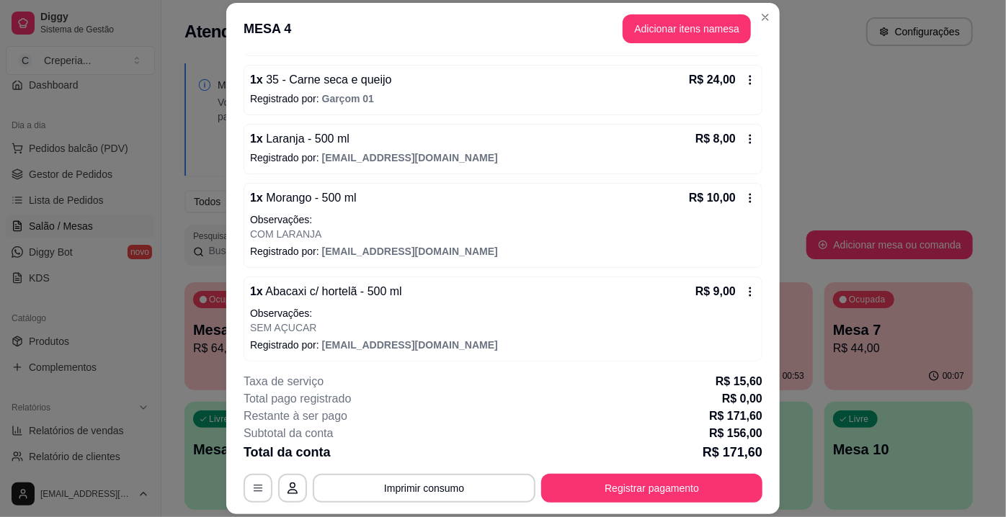
scroll to position [398, 0]
click at [744, 192] on icon at bounding box center [750, 198] width 12 height 12
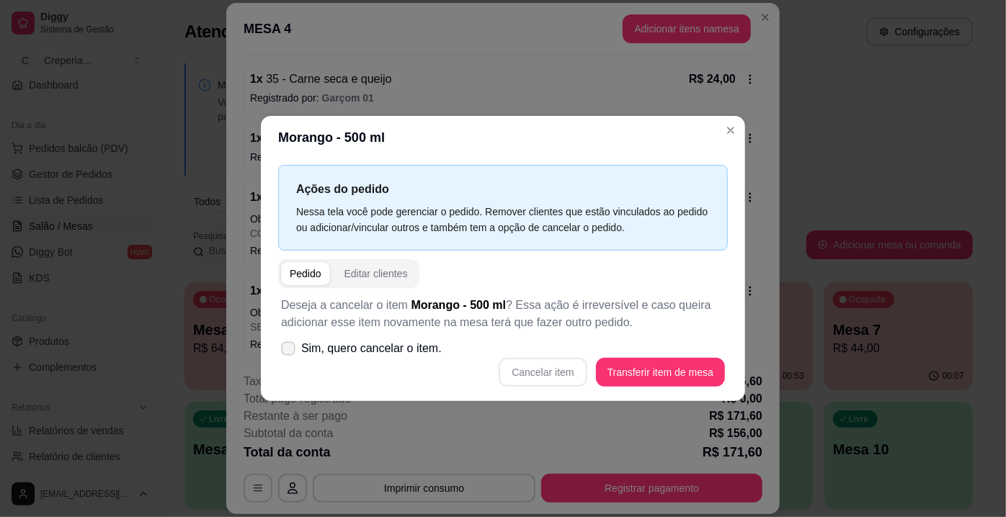
click at [312, 348] on span "Sim, quero cancelar o item." at bounding box center [371, 348] width 141 height 17
click at [290, 352] on input "Sim, quero cancelar o item." at bounding box center [284, 356] width 9 height 9
checkbox input "true"
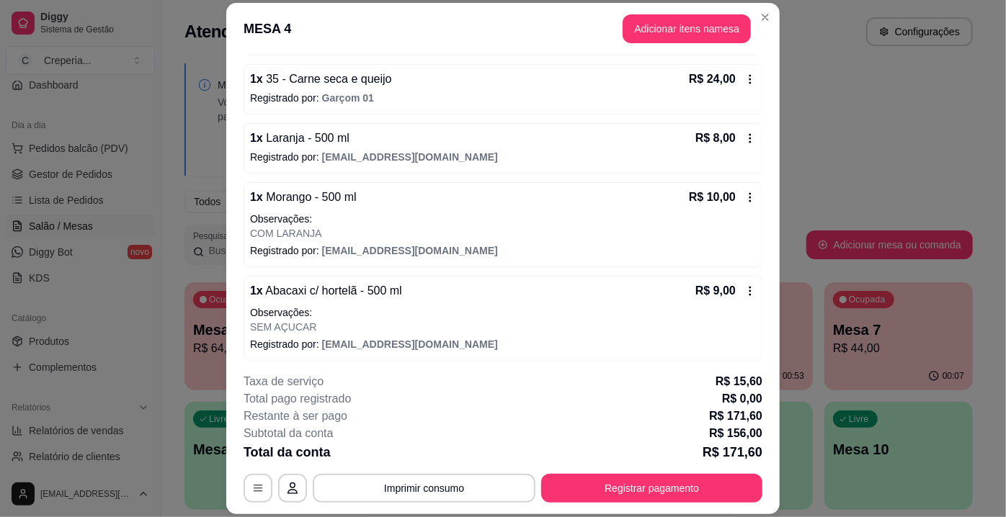
click at [663, 226] on p "COM LARANJA" at bounding box center [503, 233] width 506 height 14
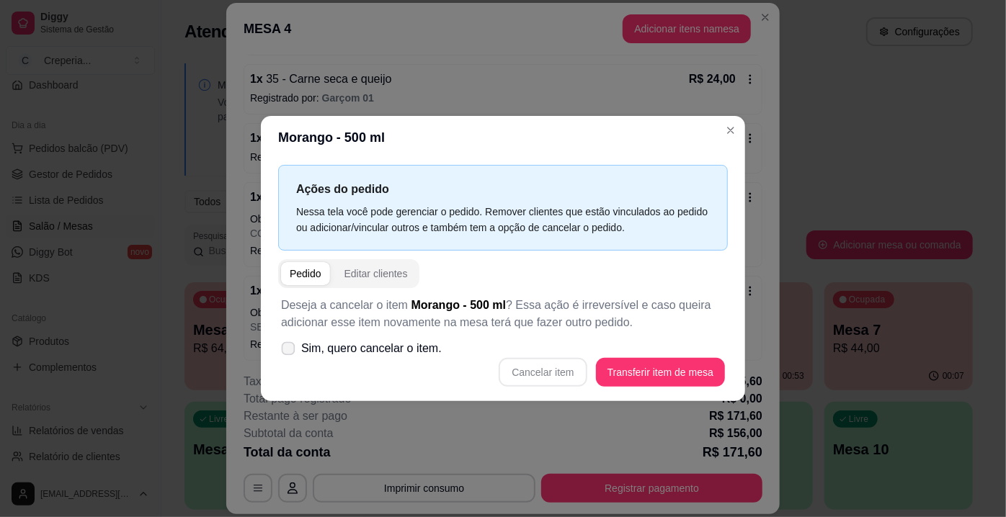
click at [309, 347] on span "Sim, quero cancelar o item." at bounding box center [371, 348] width 141 height 17
click at [290, 352] on input "Sim, quero cancelar o item." at bounding box center [284, 356] width 9 height 9
checkbox input "true"
click at [525, 368] on button "Cancelar item" at bounding box center [543, 373] width 86 height 28
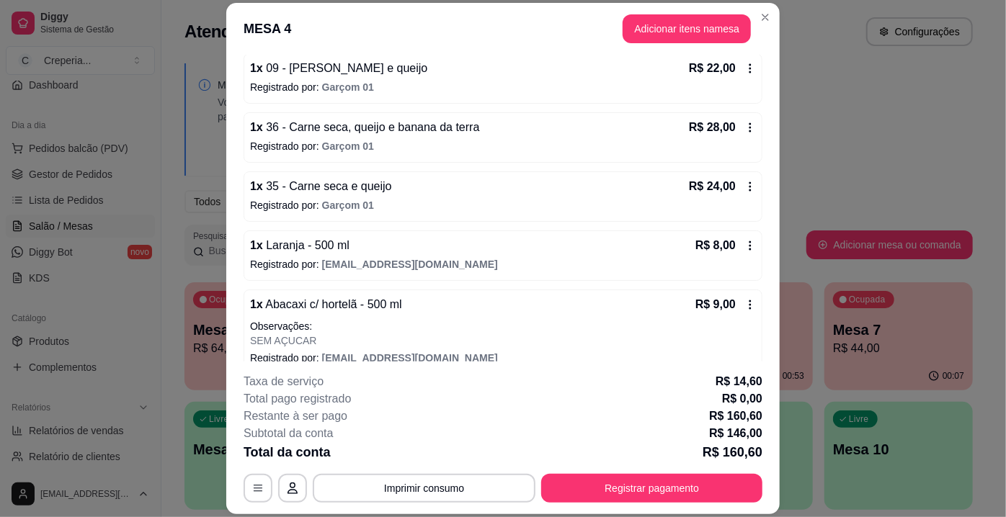
scroll to position [290, 0]
click at [655, 35] on button "Adicionar itens na mesa" at bounding box center [687, 28] width 124 height 28
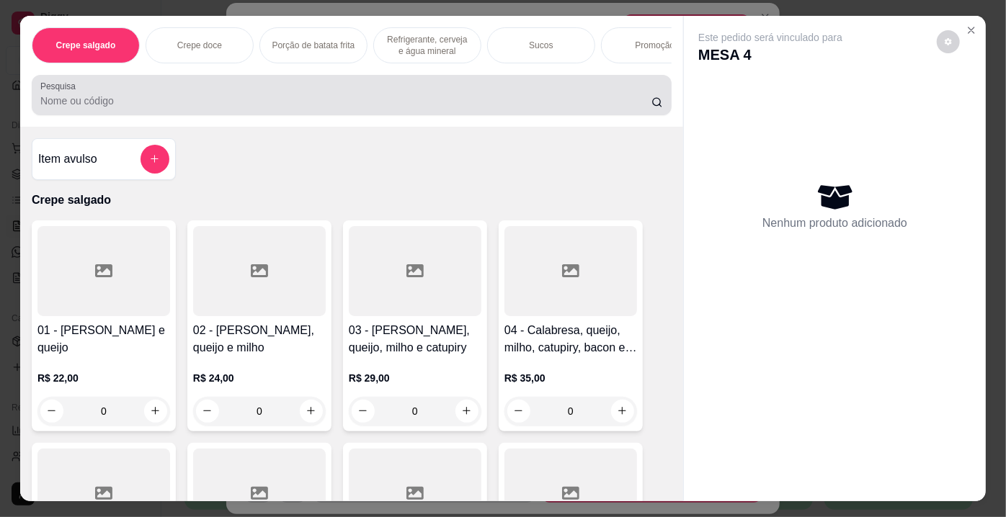
click at [202, 107] on input "Pesquisa" at bounding box center [345, 101] width 611 height 14
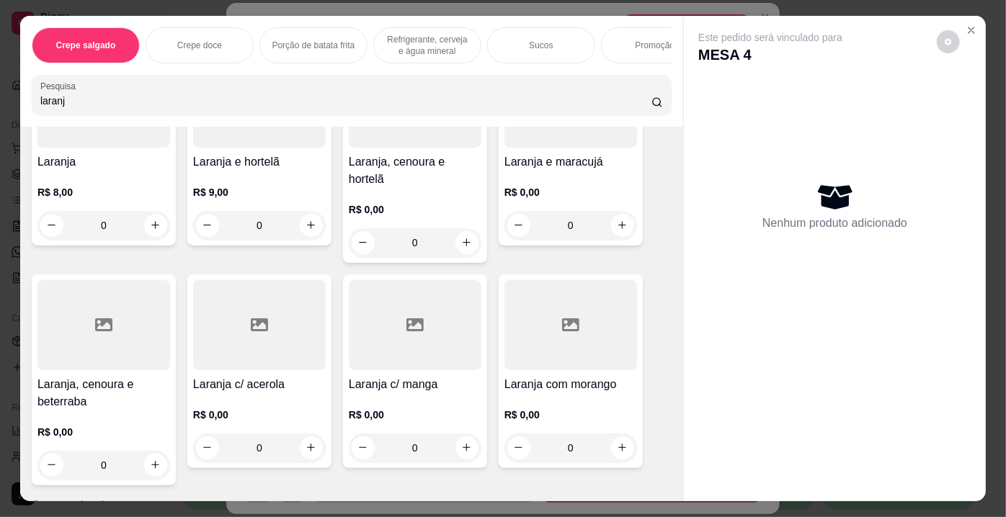
scroll to position [196, 0]
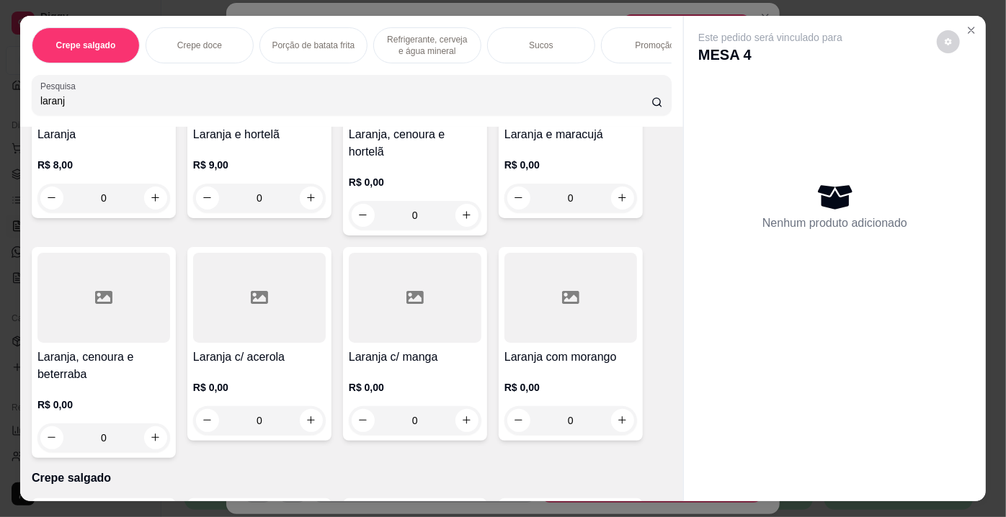
type input "laranj"
click at [573, 303] on div at bounding box center [570, 298] width 133 height 90
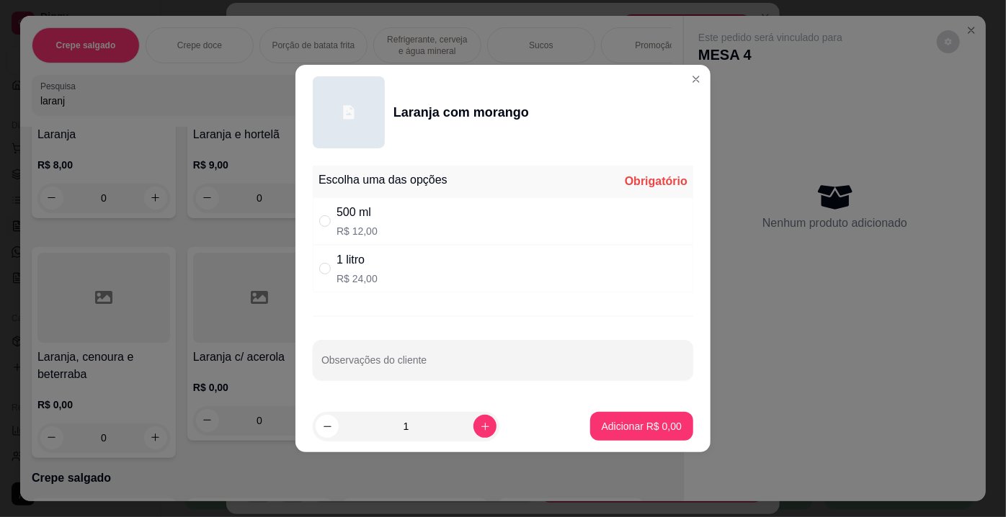
click at [373, 227] on p "R$ 12,00" at bounding box center [357, 231] width 41 height 14
radio input "true"
click at [644, 424] on p "Adicionar R$ 12,00" at bounding box center [639, 426] width 84 height 14
type input "1"
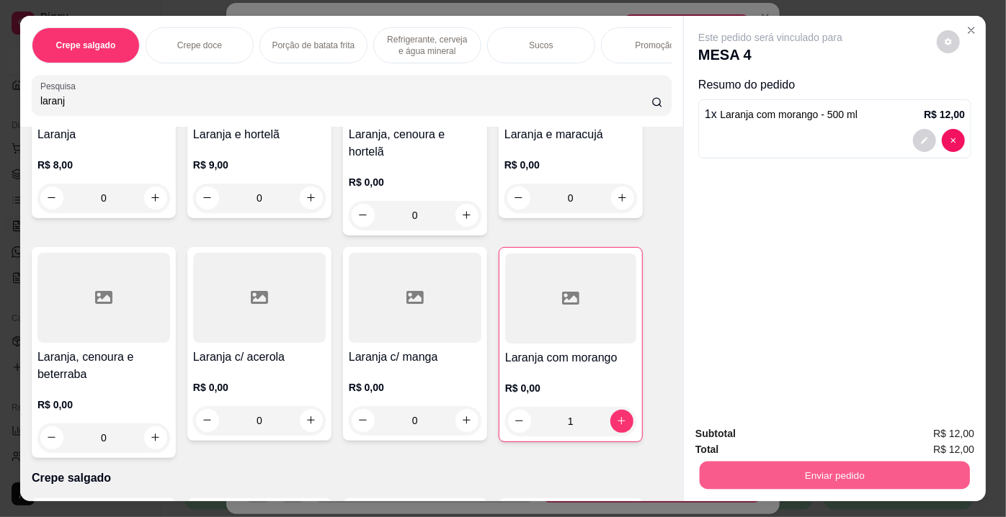
click at [779, 468] on button "Enviar pedido" at bounding box center [835, 476] width 270 height 28
click at [772, 437] on button "Não registrar e enviar pedido" at bounding box center [788, 435] width 146 height 27
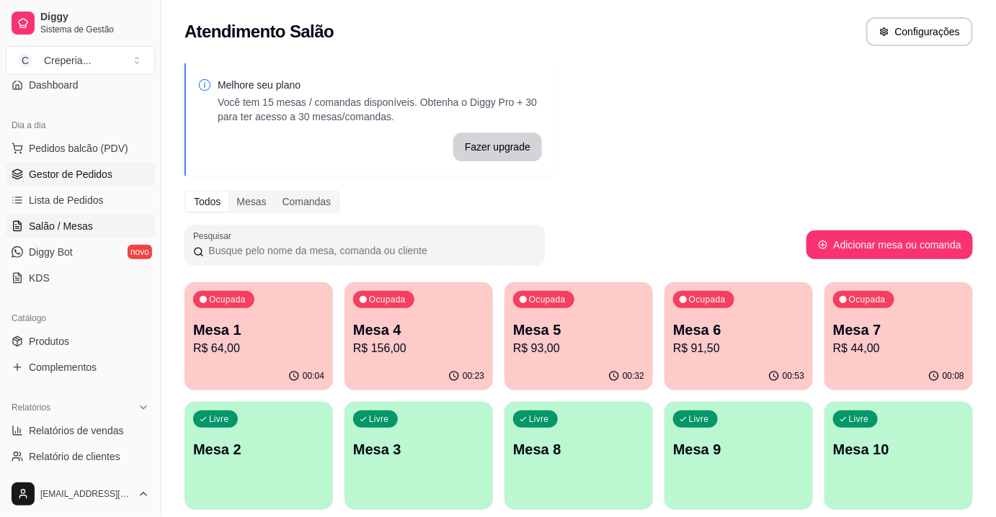
click at [60, 178] on span "Gestor de Pedidos" at bounding box center [71, 174] width 84 height 14
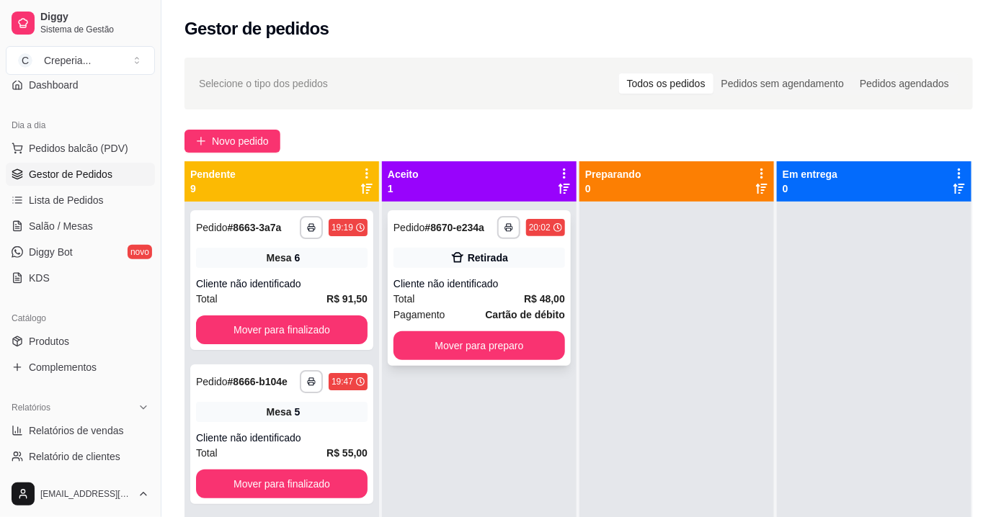
click at [525, 286] on div "Cliente não identificado" at bounding box center [479, 284] width 172 height 14
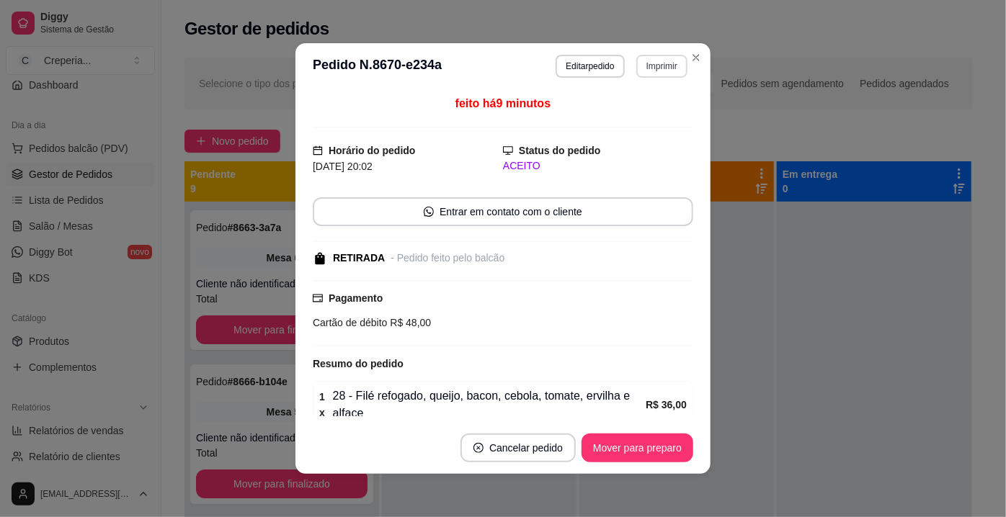
click at [647, 64] on button "Imprimir" at bounding box center [661, 66] width 51 height 23
click at [633, 118] on button "IMPRESSORA" at bounding box center [631, 116] width 104 height 23
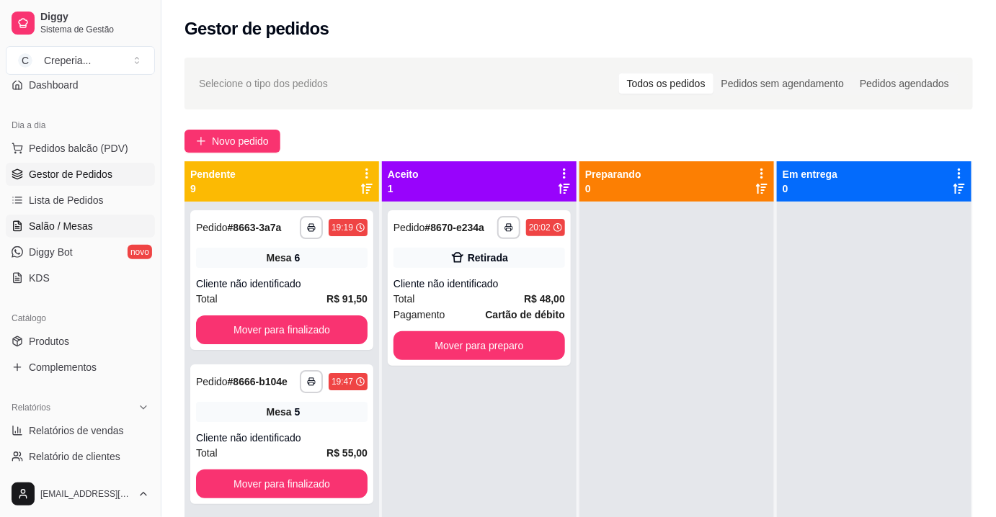
click at [105, 222] on link "Salão / Mesas" at bounding box center [80, 226] width 149 height 23
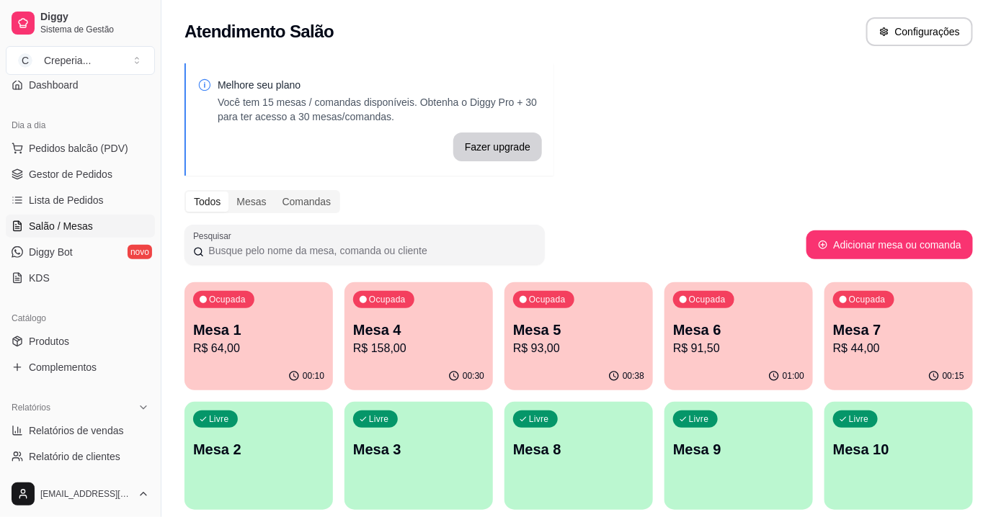
click at [551, 320] on p "Mesa 5" at bounding box center [578, 330] width 131 height 20
click at [448, 355] on div "Ocupada Mesa 4 R$ 158,00" at bounding box center [418, 322] width 148 height 80
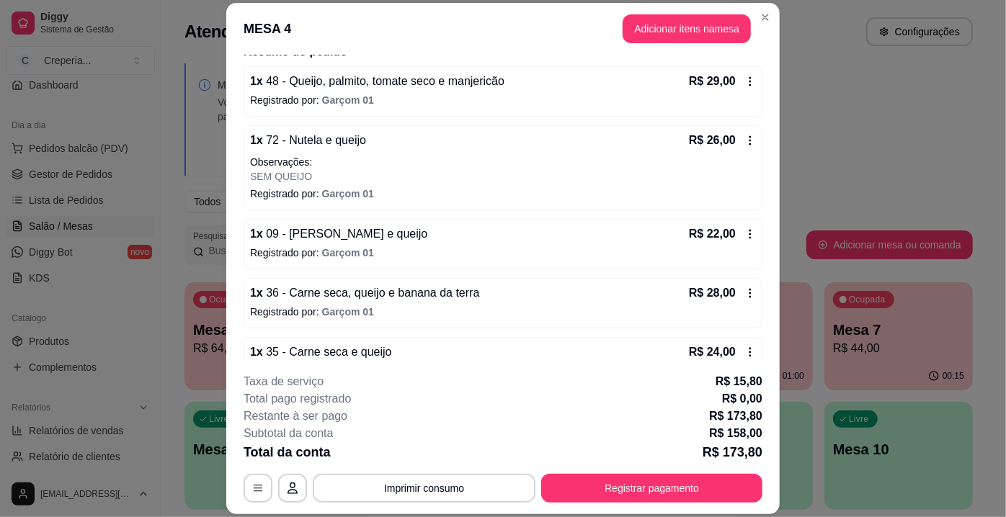
scroll to position [130, 0]
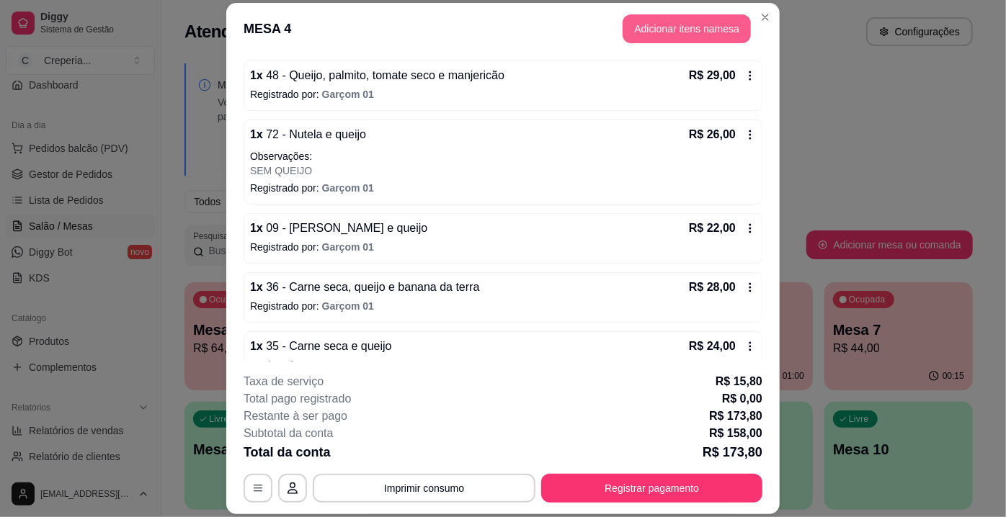
click at [638, 35] on button "Adicionar itens na mesa" at bounding box center [687, 28] width 128 height 29
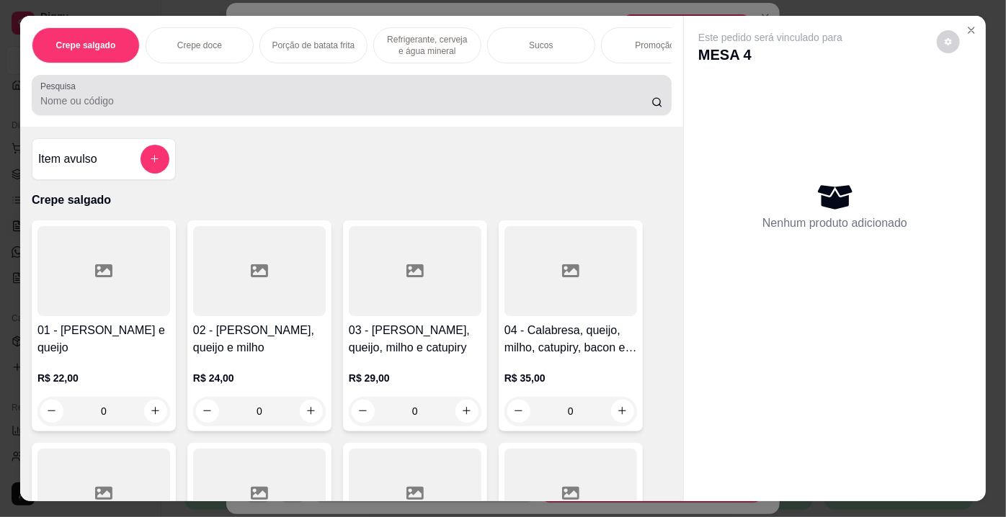
click at [331, 99] on input "Pesquisa" at bounding box center [345, 101] width 611 height 14
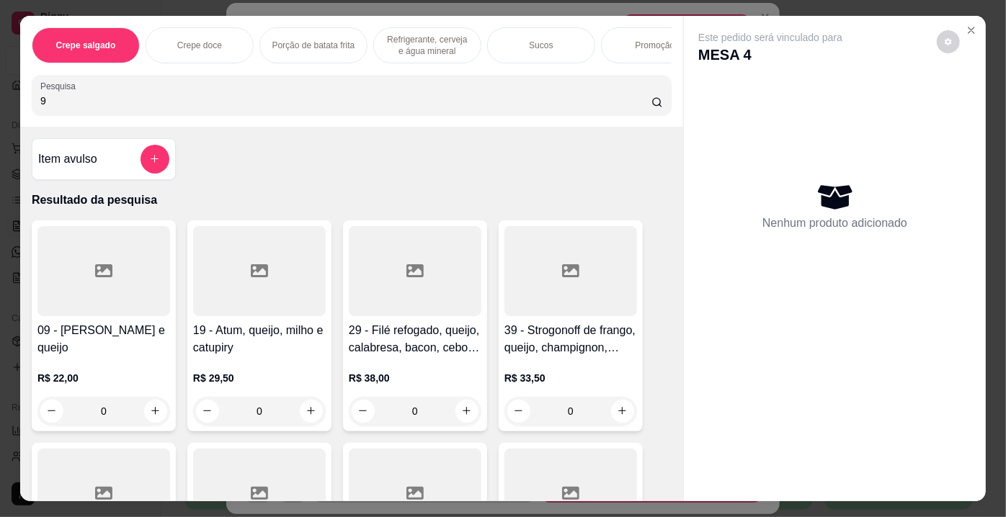
type input "9"
click at [69, 267] on div at bounding box center [103, 271] width 133 height 90
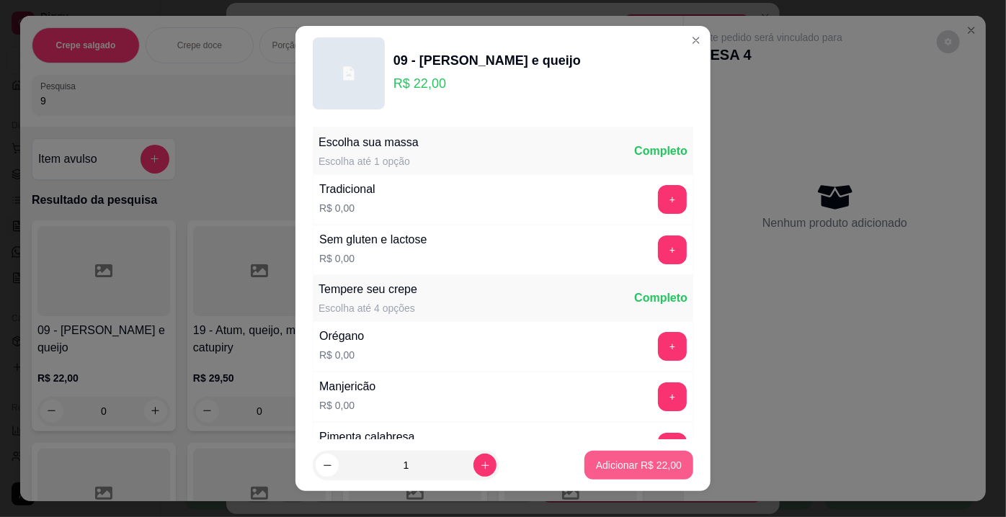
click at [590, 458] on button "Adicionar R$ 22,00" at bounding box center [638, 465] width 109 height 29
type input "1"
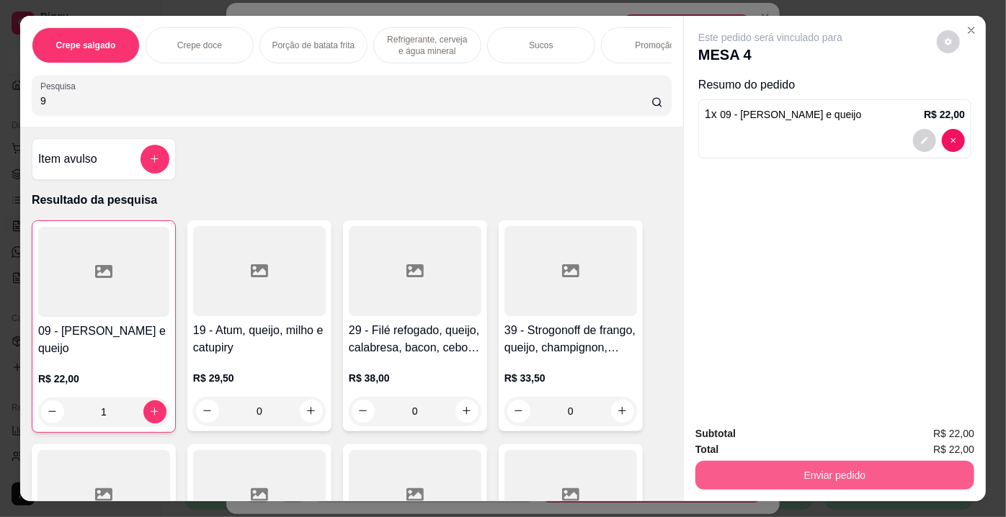
click at [764, 473] on button "Enviar pedido" at bounding box center [834, 475] width 279 height 29
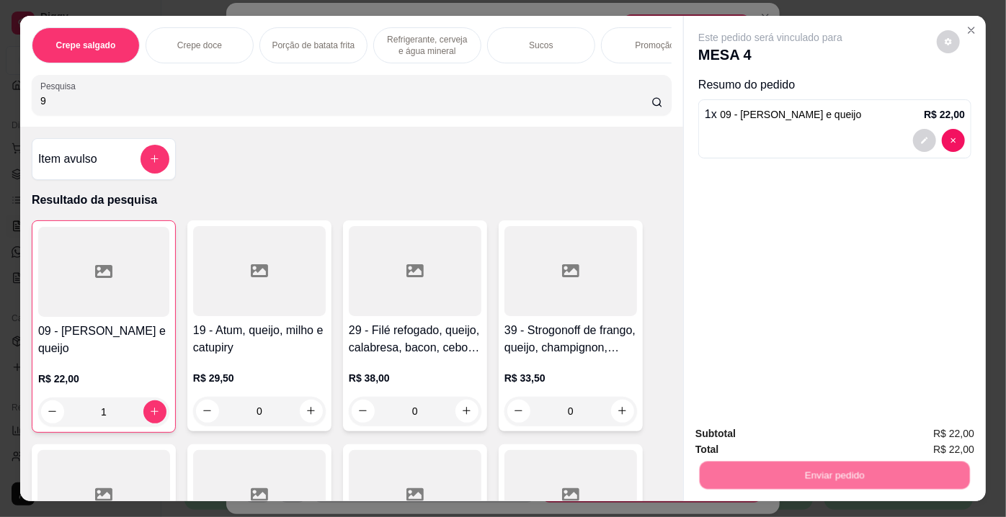
click at [739, 431] on button "Não registrar e enviar pedido" at bounding box center [788, 435] width 150 height 27
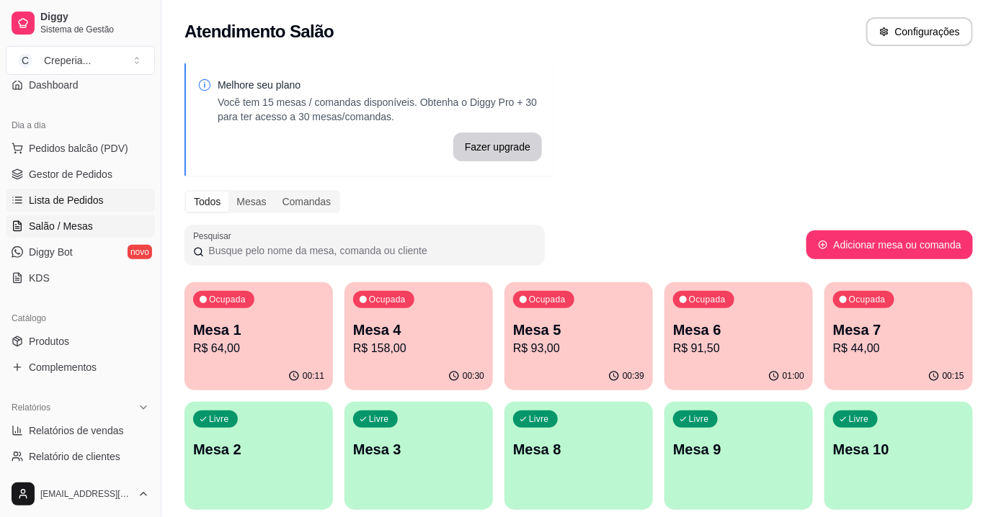
click at [46, 196] on span "Lista de Pedidos" at bounding box center [66, 200] width 75 height 14
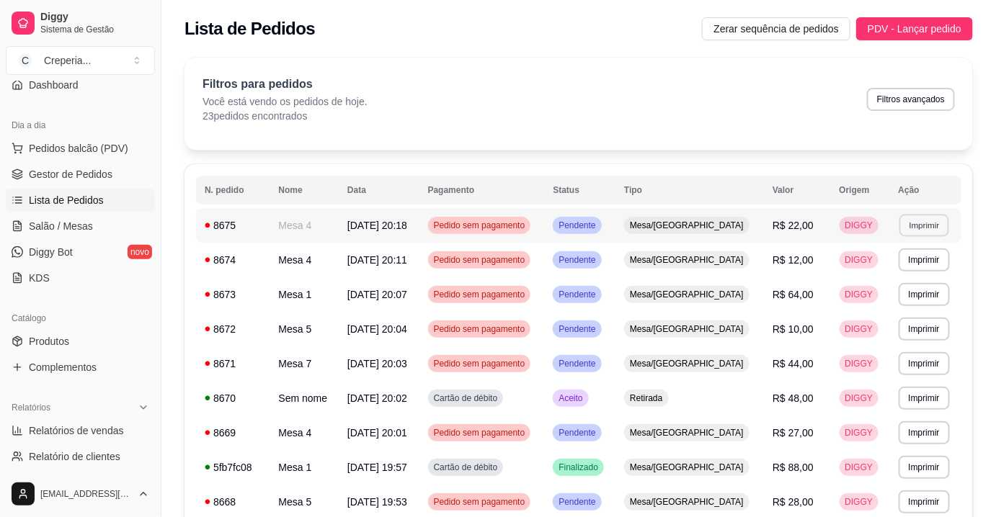
click at [917, 227] on button "Imprimir" at bounding box center [924, 225] width 50 height 22
click at [859, 273] on button "IMPRESSORA" at bounding box center [894, 275] width 101 height 22
click at [94, 233] on link "Salão / Mesas" at bounding box center [80, 226] width 149 height 23
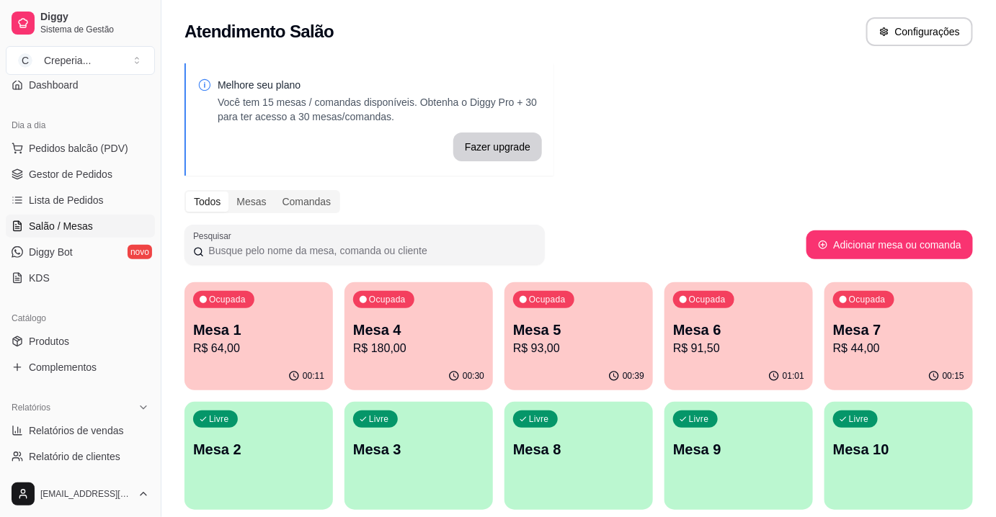
click at [728, 311] on div "Ocupada Mesa 6 R$ 91,50" at bounding box center [738, 322] width 148 height 80
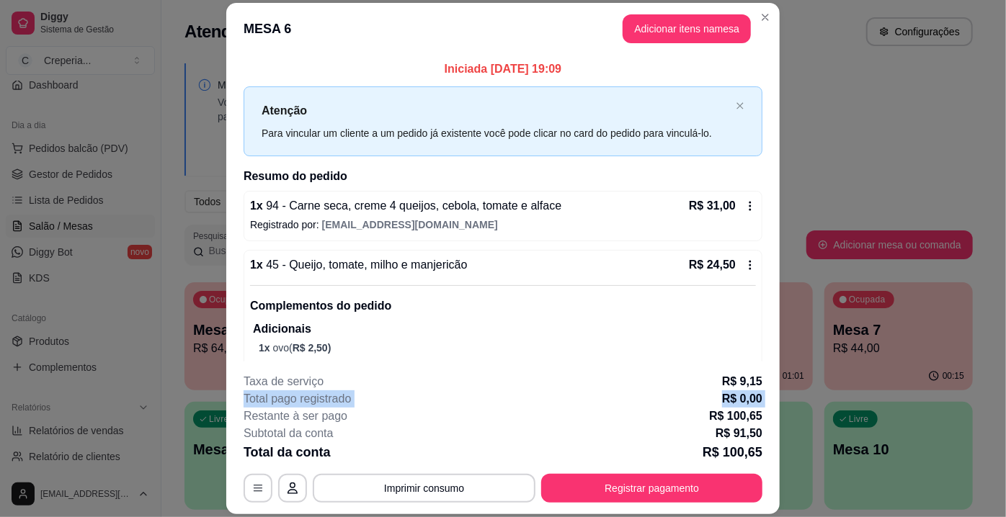
drag, startPoint x: 228, startPoint y: 408, endPoint x: 205, endPoint y: 416, distance: 25.1
click at [216, 413] on div "MESA 6 Adicionar itens na mesa Iniciada [DATE] 19:09 Atenção Para vincular um c…" at bounding box center [503, 258] width 1006 height 517
click at [422, 493] on button "Imprimir consumo" at bounding box center [424, 488] width 223 height 29
click at [409, 460] on button "IMPRESSORA" at bounding box center [424, 456] width 104 height 23
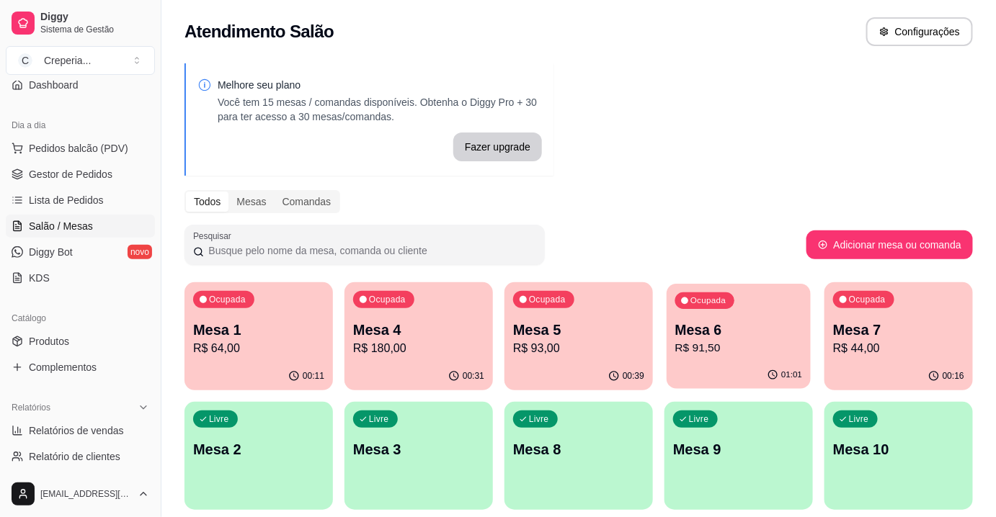
click at [767, 340] on p "R$ 91,50" at bounding box center [739, 348] width 128 height 17
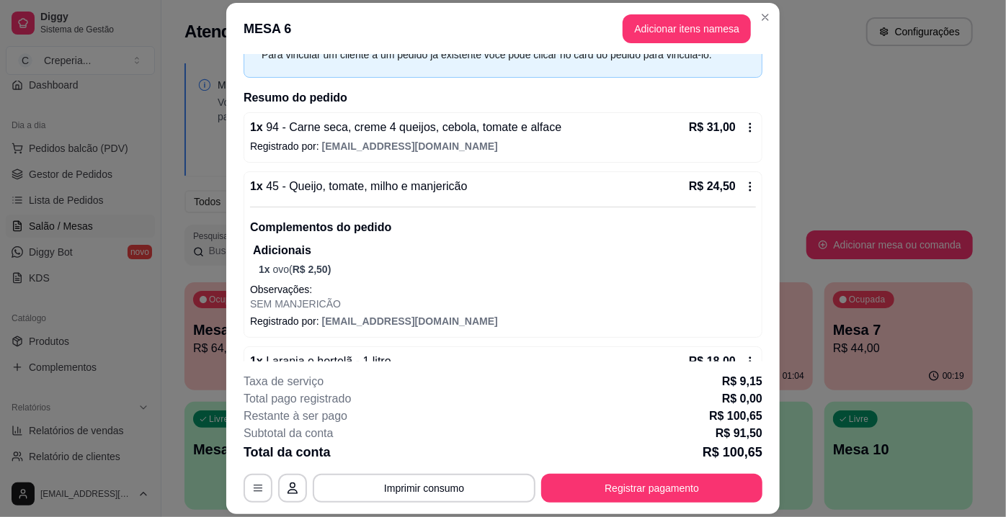
scroll to position [175, 0]
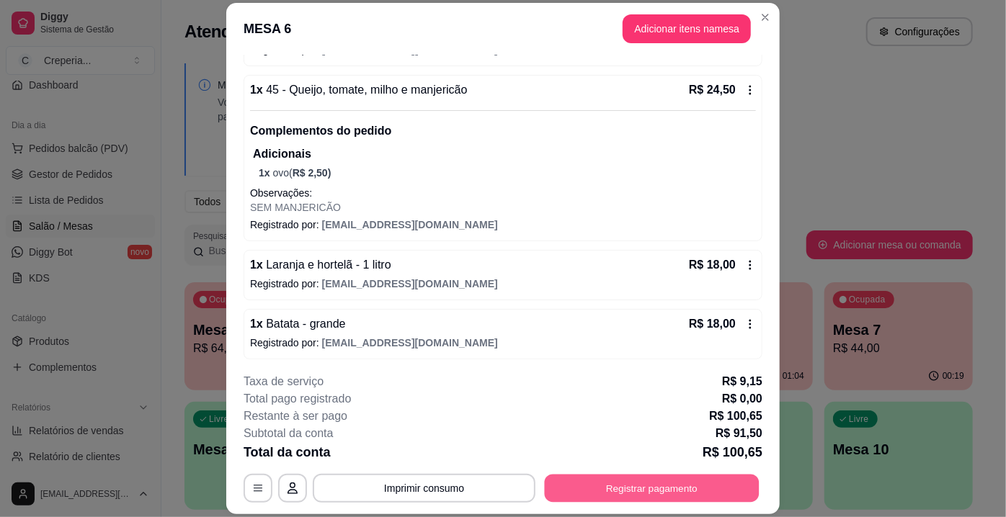
click at [592, 492] on button "Registrar pagamento" at bounding box center [652, 489] width 215 height 28
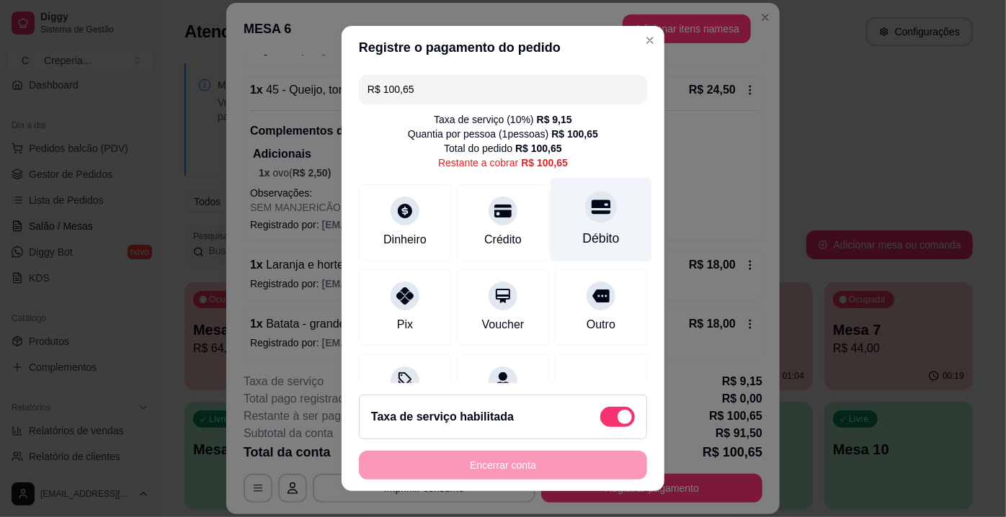
click at [588, 234] on div "Débito" at bounding box center [601, 238] width 37 height 19
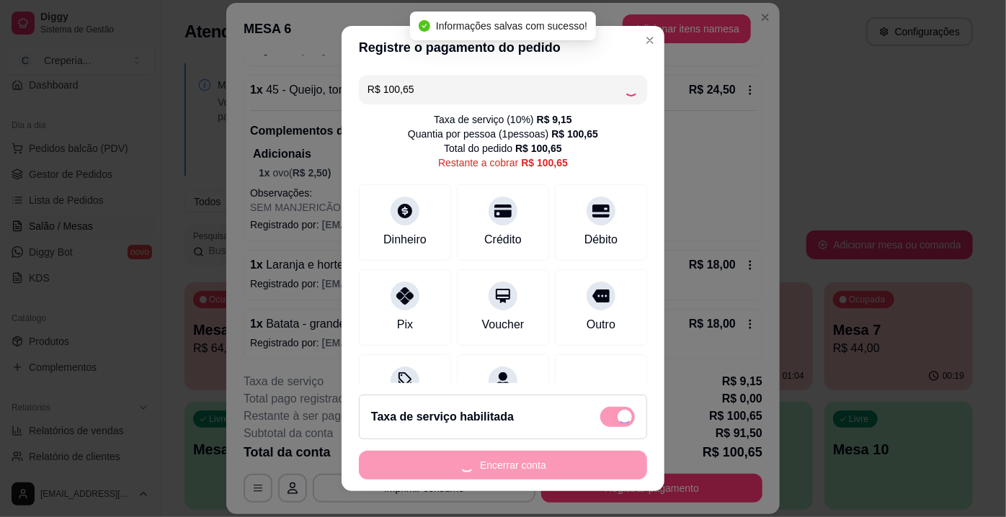
type input "R$ 0,00"
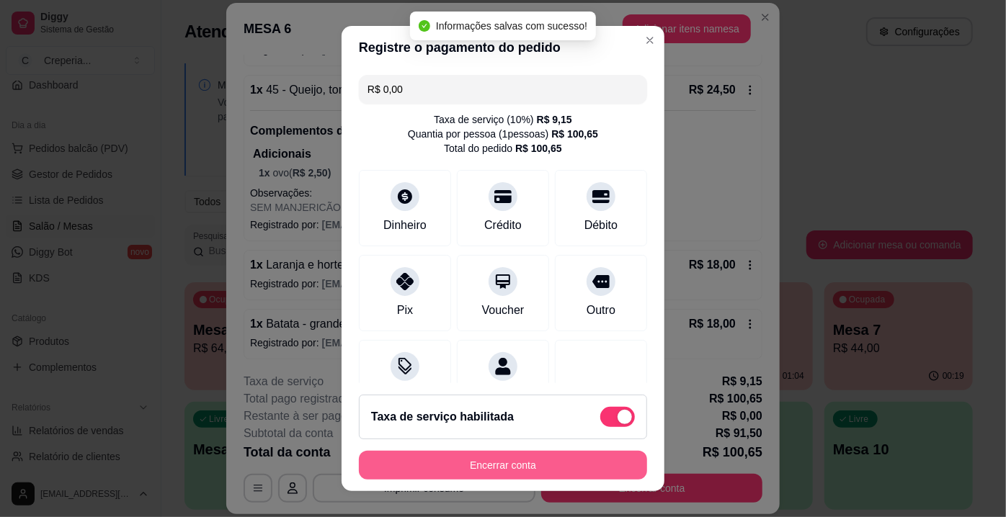
click at [482, 470] on button "Encerrar conta" at bounding box center [503, 465] width 288 height 29
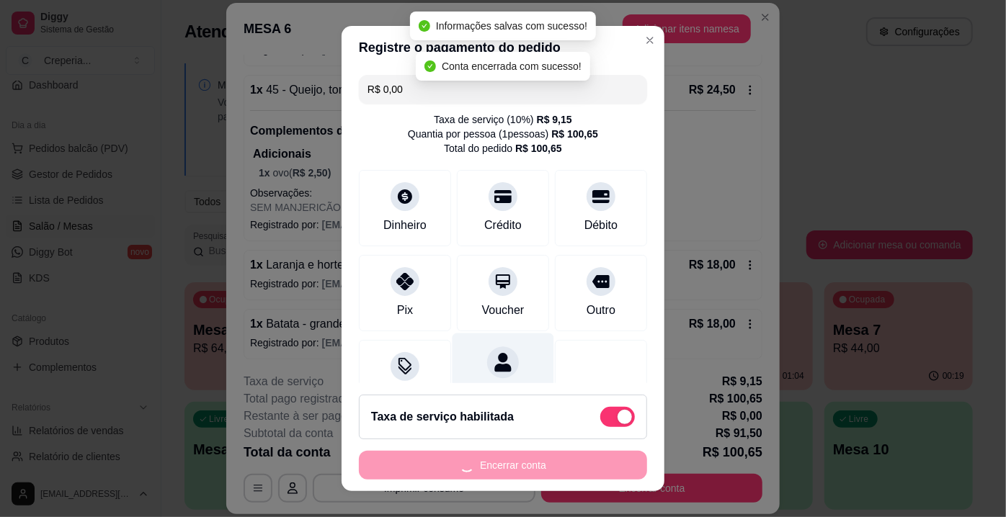
scroll to position [0, 0]
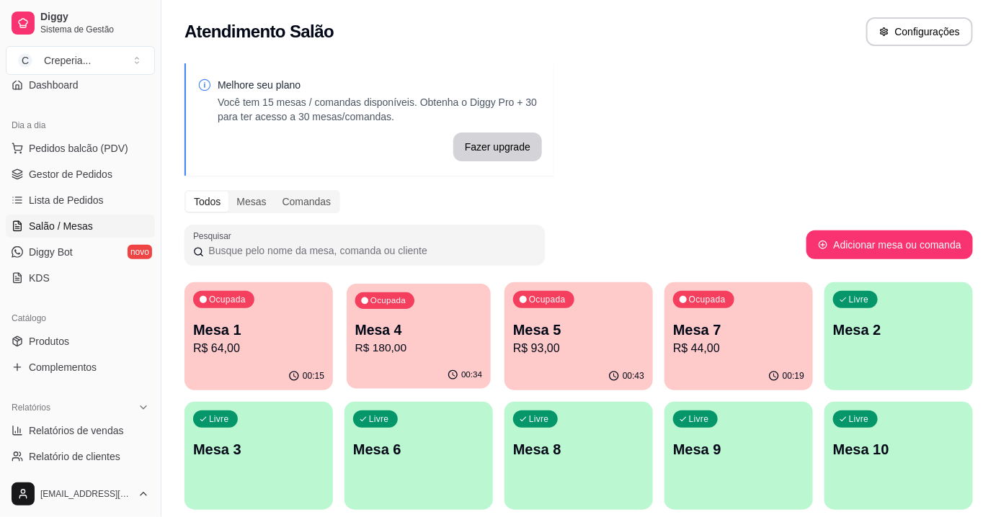
click at [414, 346] on p "R$ 180,00" at bounding box center [419, 348] width 128 height 17
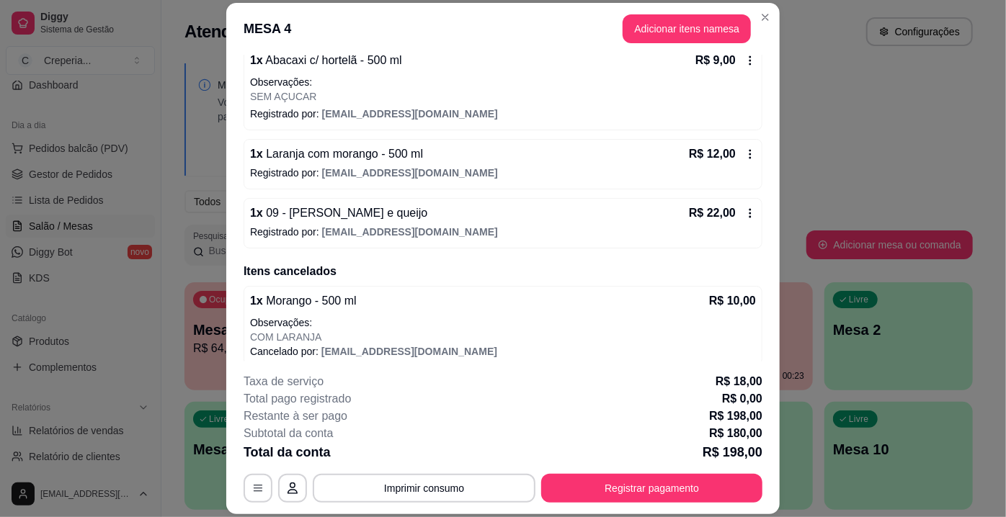
scroll to position [538, 0]
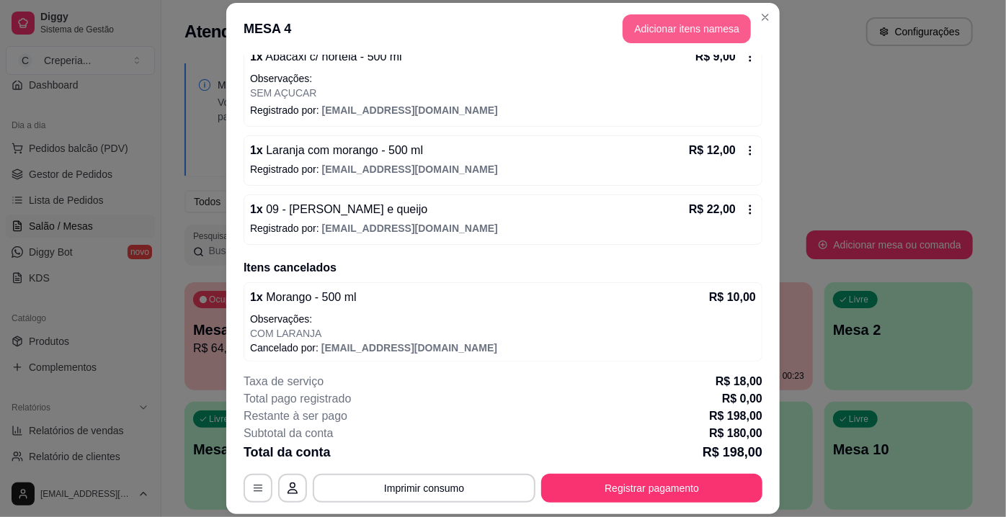
click at [639, 18] on button "Adicionar itens na mesa" at bounding box center [687, 28] width 128 height 29
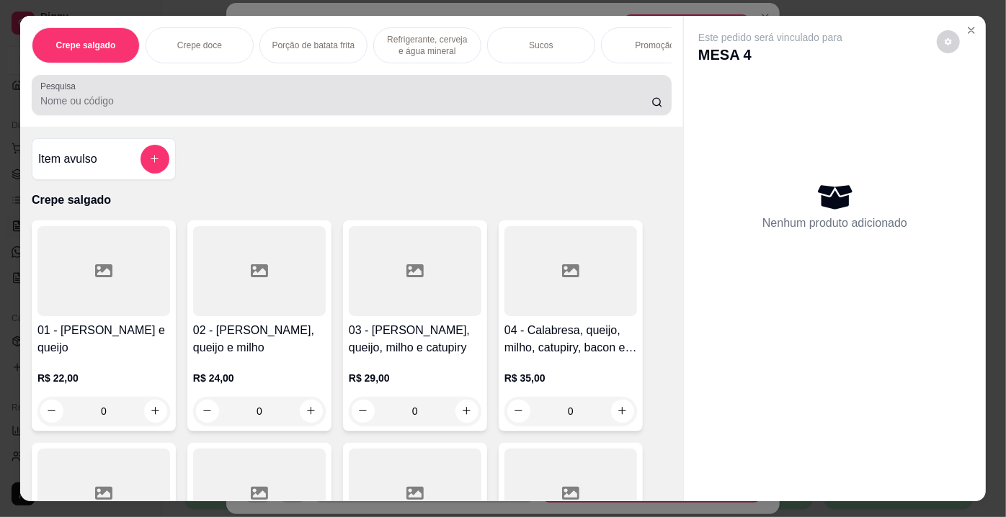
click at [256, 101] on input "Pesquisa" at bounding box center [345, 101] width 611 height 14
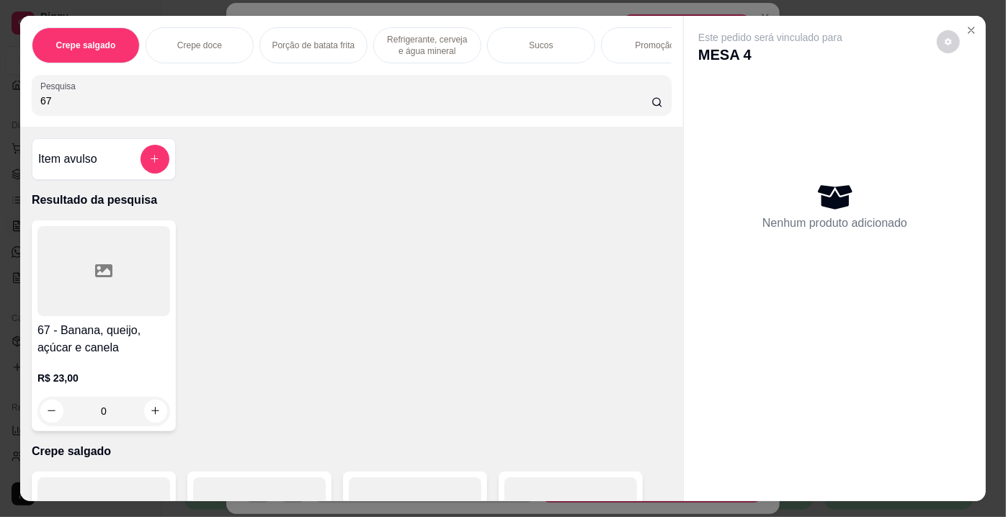
type input "67"
click at [115, 241] on div at bounding box center [103, 271] width 133 height 90
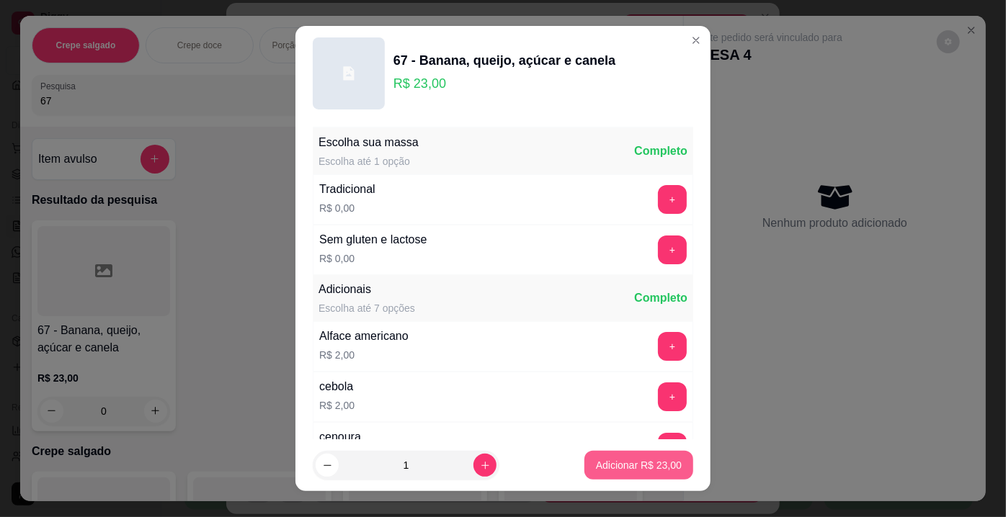
click at [603, 456] on button "Adicionar R$ 23,00" at bounding box center [638, 465] width 109 height 29
type input "1"
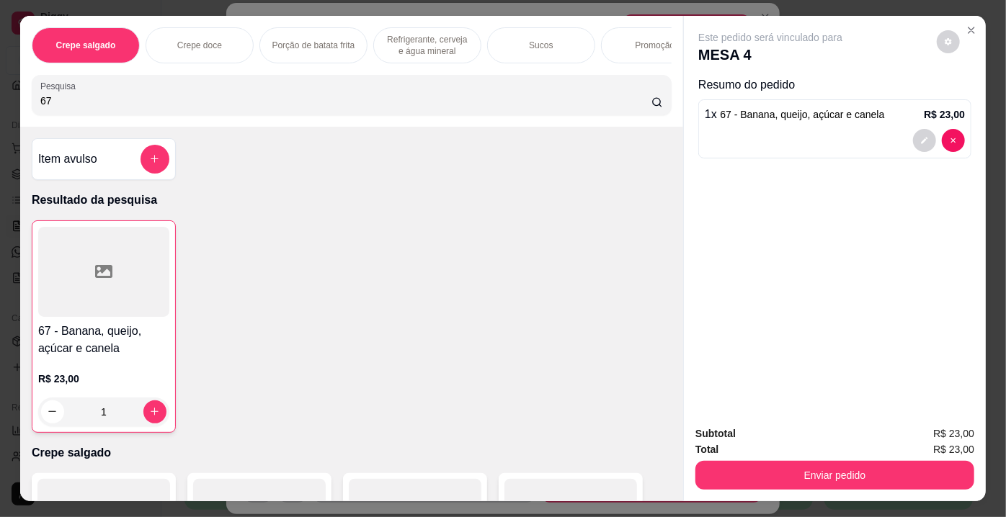
click at [635, 107] on input "67" at bounding box center [345, 101] width 611 height 14
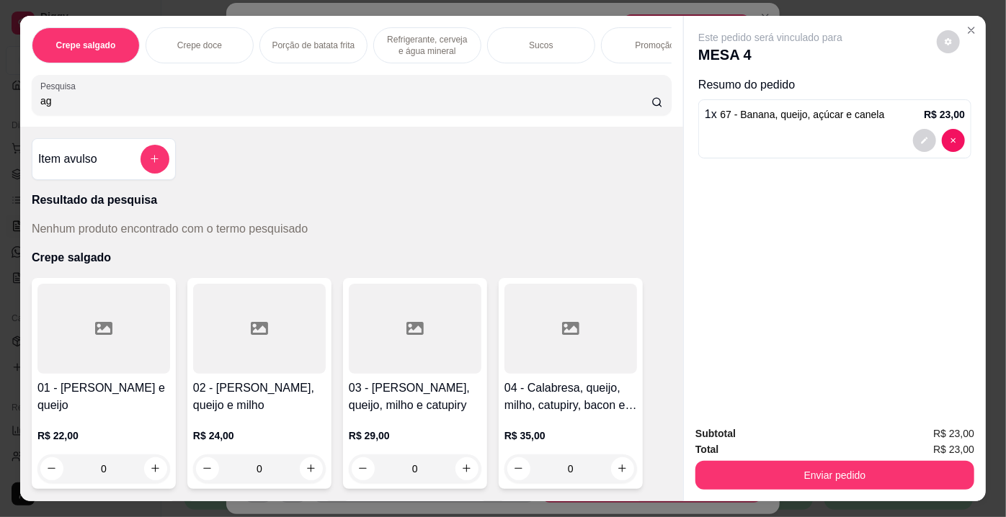
type input "a"
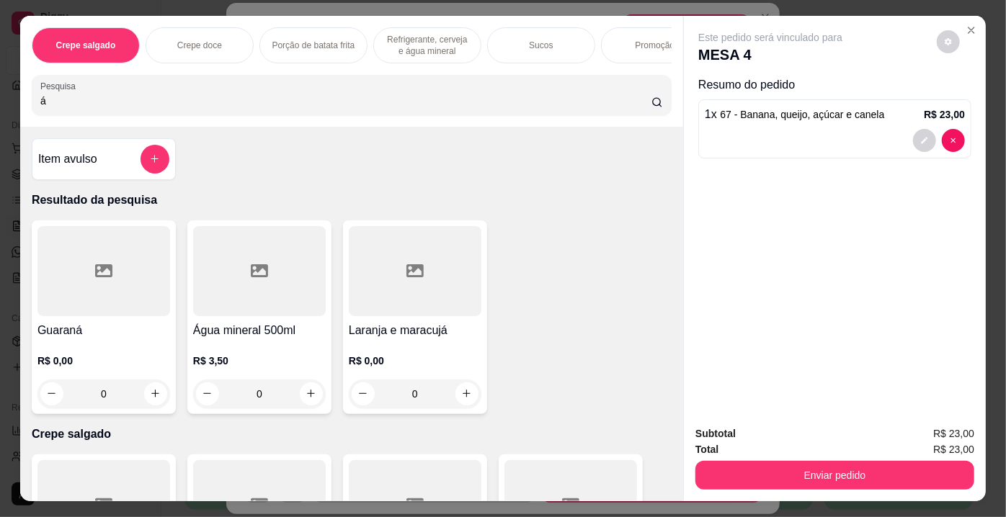
type input "á"
click at [265, 241] on div at bounding box center [259, 271] width 133 height 90
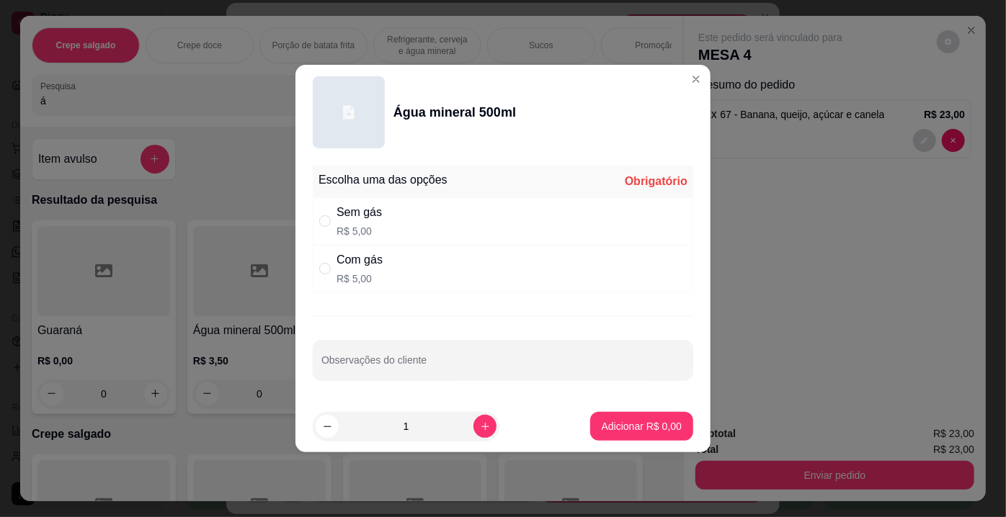
click at [328, 210] on div "Sem gás R$ 5,00" at bounding box center [503, 221] width 380 height 48
radio input "true"
click at [669, 434] on button "Adicionar R$ 5,00" at bounding box center [642, 427] width 100 height 28
type input "1"
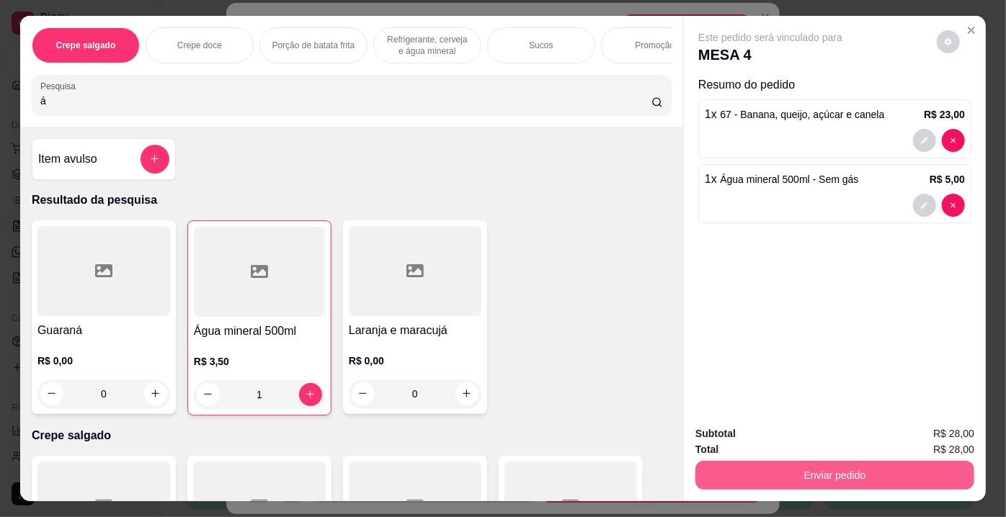
click at [742, 461] on button "Enviar pedido" at bounding box center [834, 475] width 279 height 29
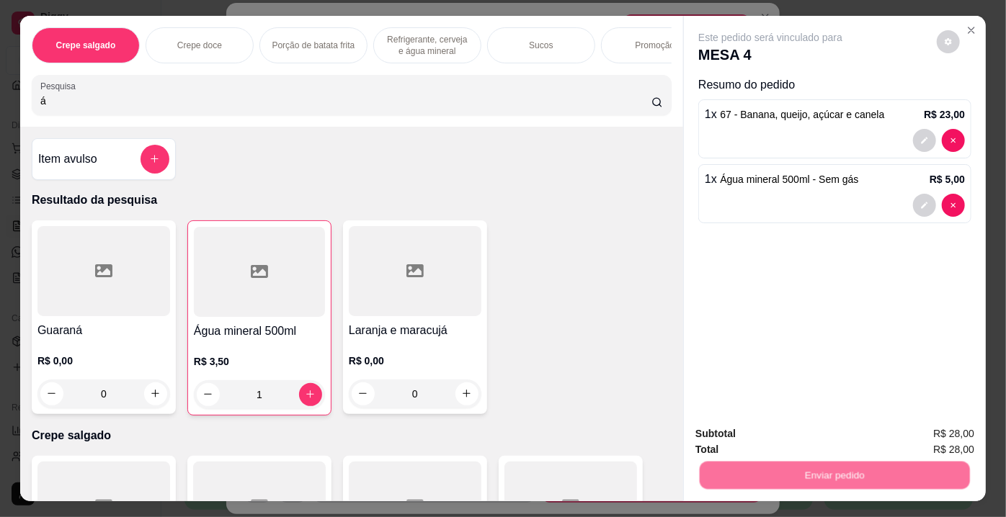
click at [726, 445] on button "Não registrar e enviar pedido" at bounding box center [788, 435] width 150 height 27
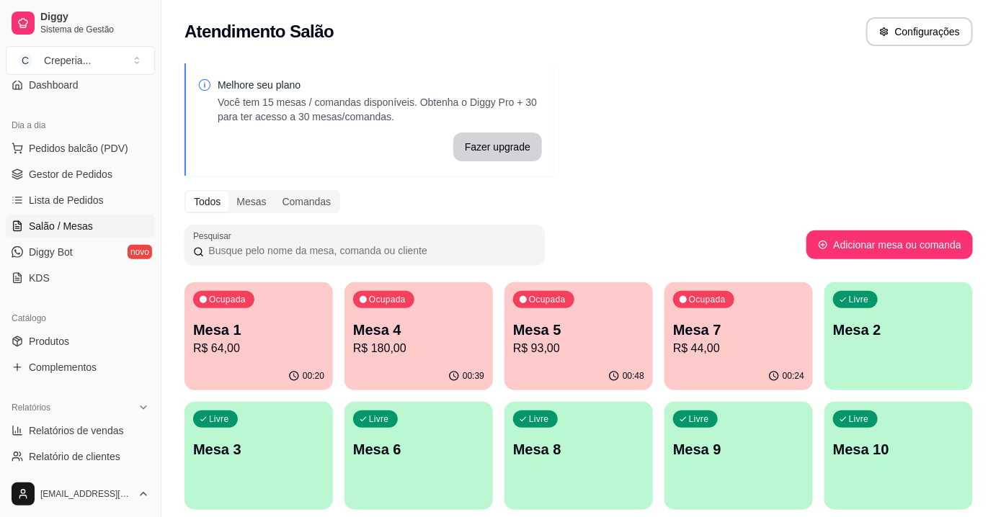
click at [718, 365] on div "00:24" at bounding box center [738, 376] width 148 height 28
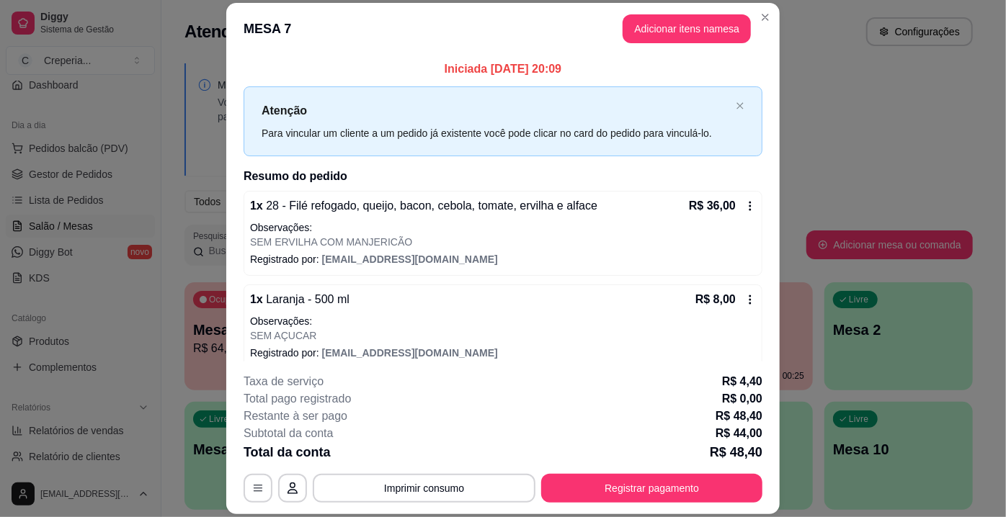
click at [458, 473] on div "**********" at bounding box center [503, 438] width 519 height 130
click at [450, 466] on div "**********" at bounding box center [503, 438] width 519 height 130
click at [448, 479] on button "Imprimir consumo" at bounding box center [424, 488] width 223 height 29
click at [445, 457] on button "IMPRESSORA" at bounding box center [424, 456] width 104 height 23
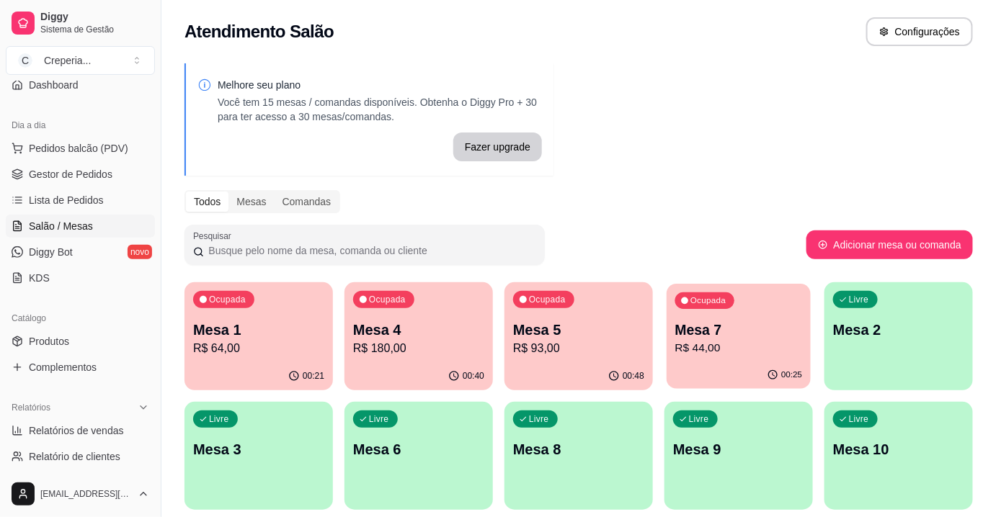
click at [779, 373] on icon "button" at bounding box center [773, 376] width 12 height 12
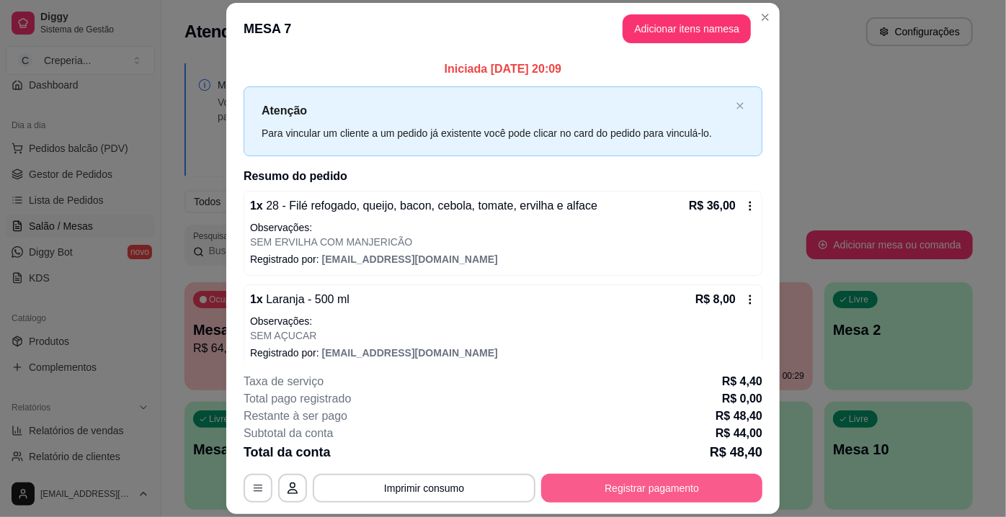
click at [551, 491] on button "Registrar pagamento" at bounding box center [651, 488] width 221 height 29
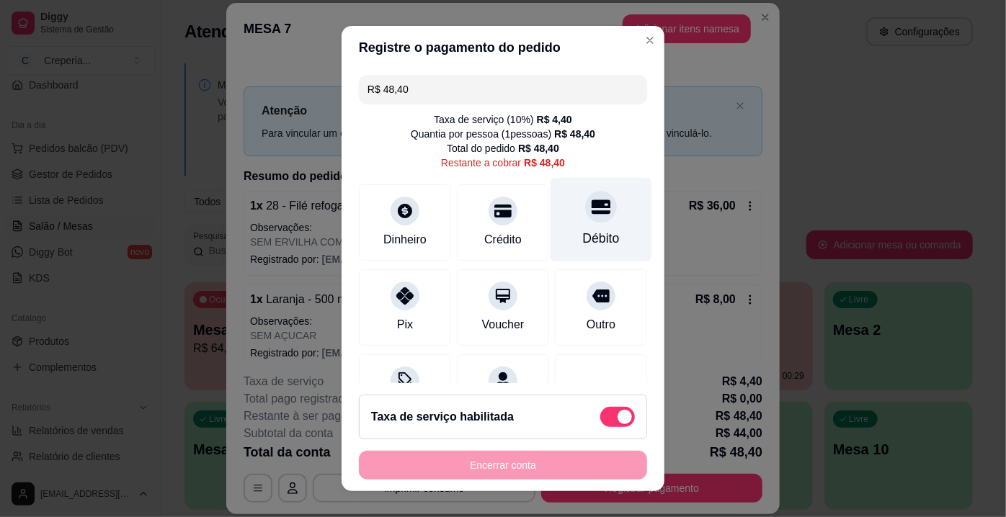
click at [565, 226] on div "Débito" at bounding box center [602, 220] width 102 height 84
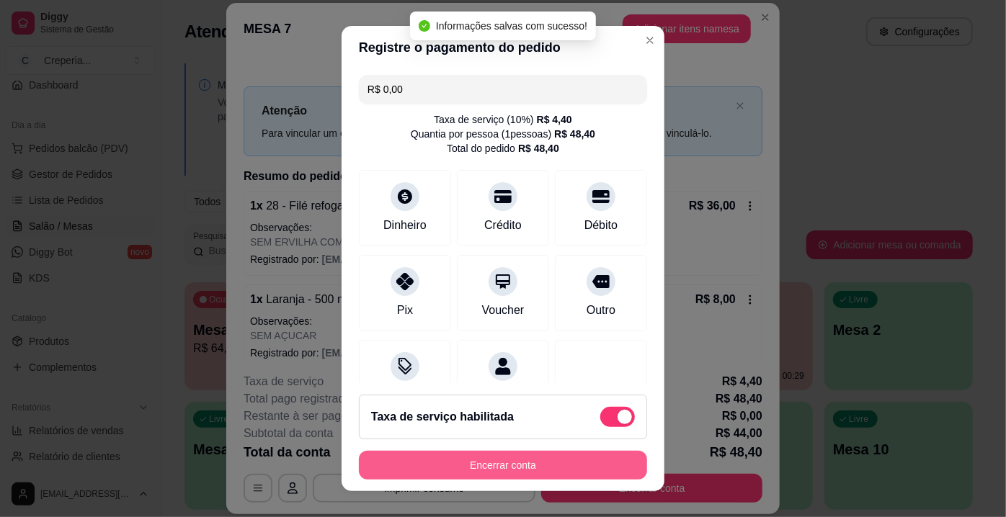
type input "R$ 0,00"
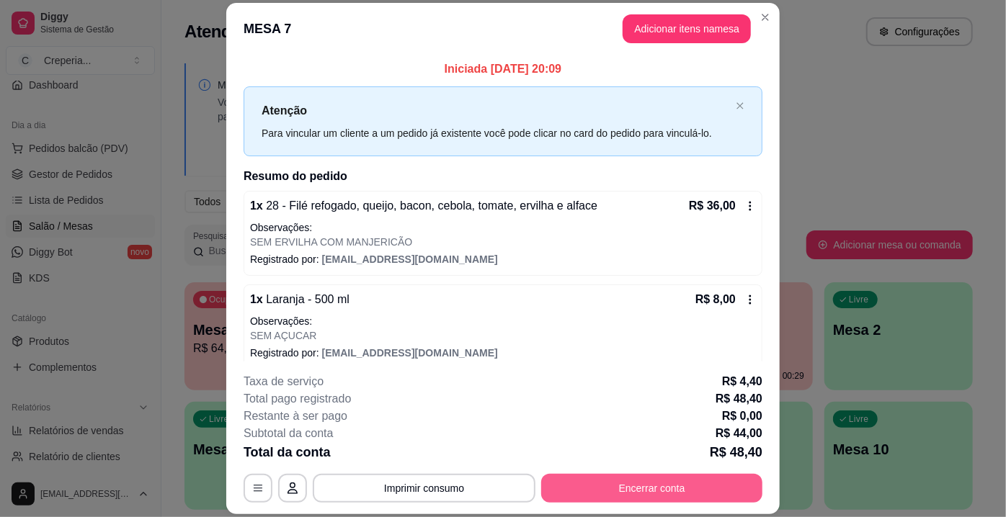
click at [589, 479] on button "Encerrar conta" at bounding box center [651, 488] width 221 height 29
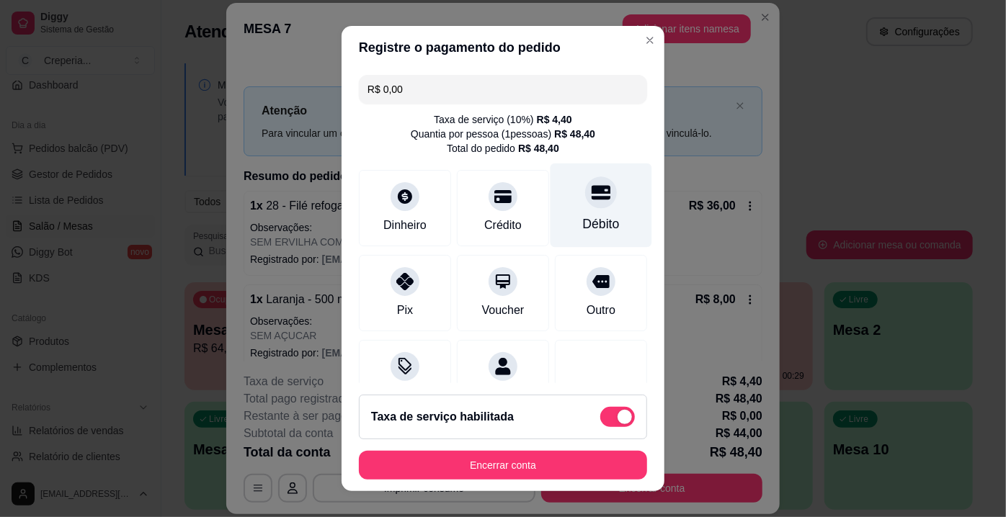
click at [583, 220] on div "Débito" at bounding box center [601, 224] width 37 height 19
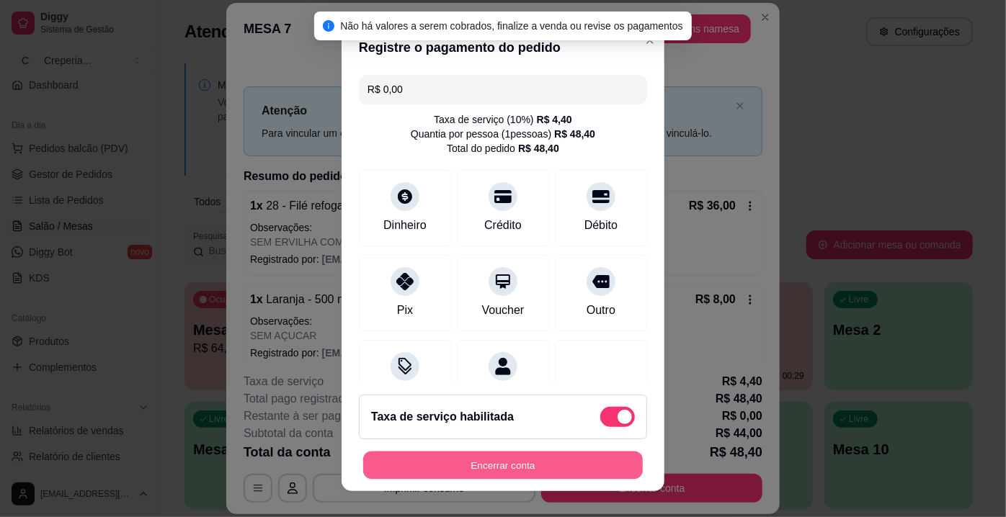
click at [533, 456] on button "Encerrar conta" at bounding box center [503, 466] width 280 height 28
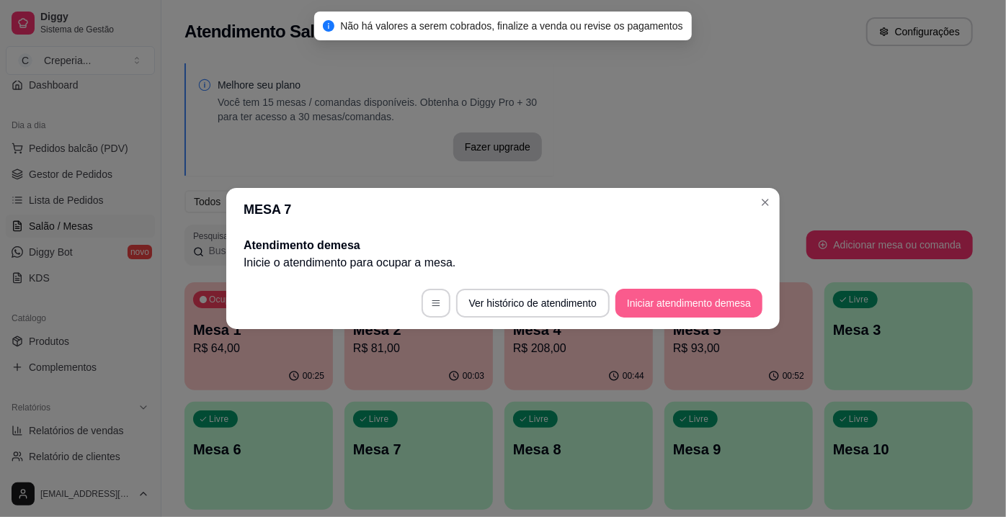
click at [672, 305] on button "Iniciar atendimento de mesa" at bounding box center [688, 303] width 147 height 29
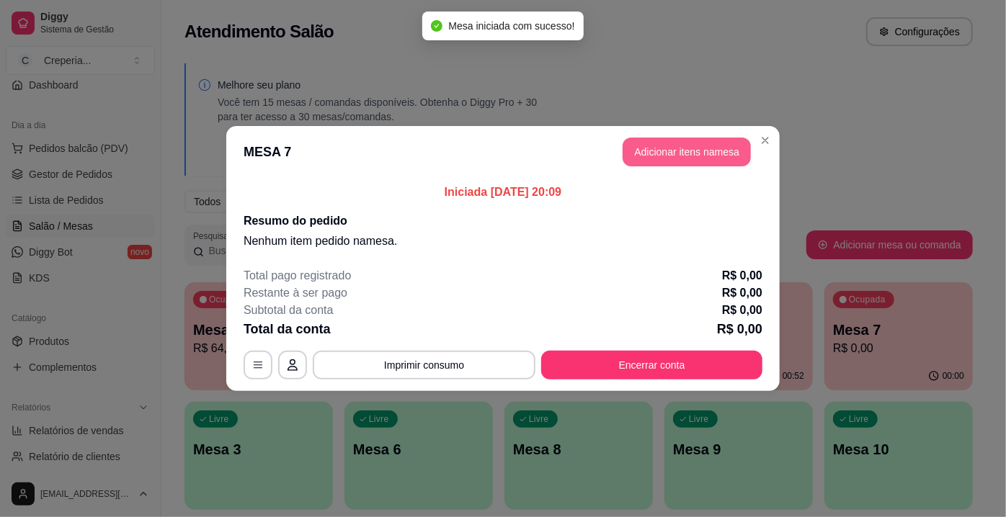
click at [699, 157] on button "Adicionar itens na mesa" at bounding box center [687, 152] width 128 height 29
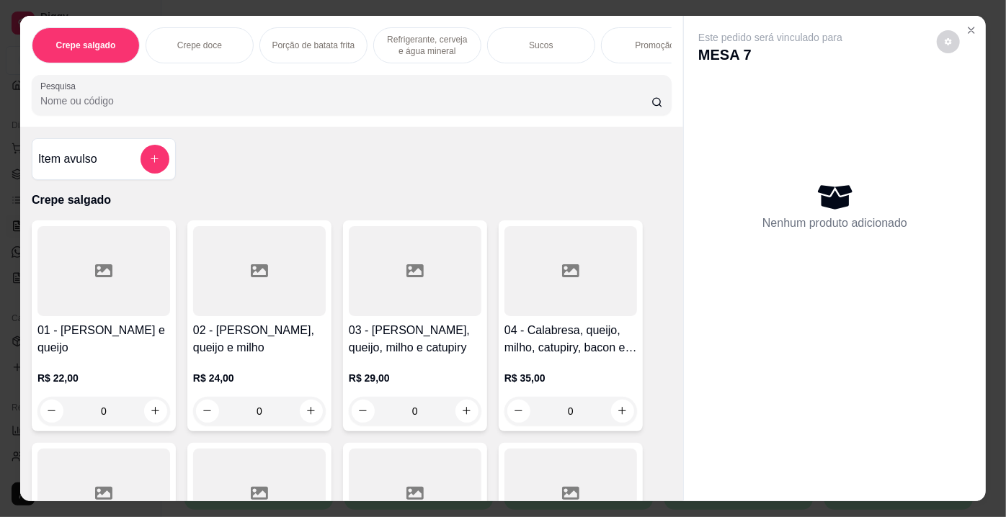
click at [292, 108] on input "Pesquisa" at bounding box center [345, 101] width 611 height 14
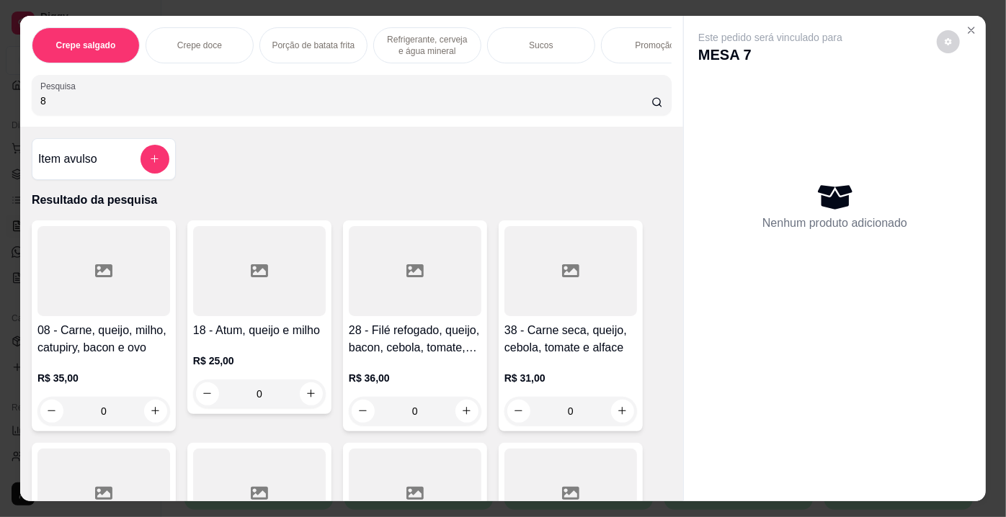
type input "8"
click at [37, 315] on div at bounding box center [103, 271] width 133 height 90
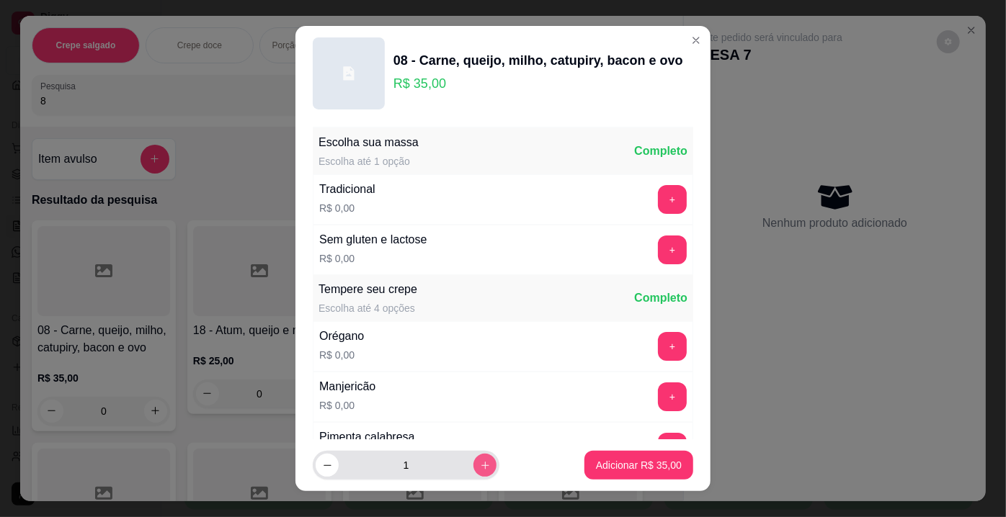
click at [479, 448] on footer "1 Adicionar R$ 35,00" at bounding box center [502, 466] width 415 height 52
click at [480, 466] on icon "increase-product-quantity" at bounding box center [485, 465] width 11 height 11
type input "2"
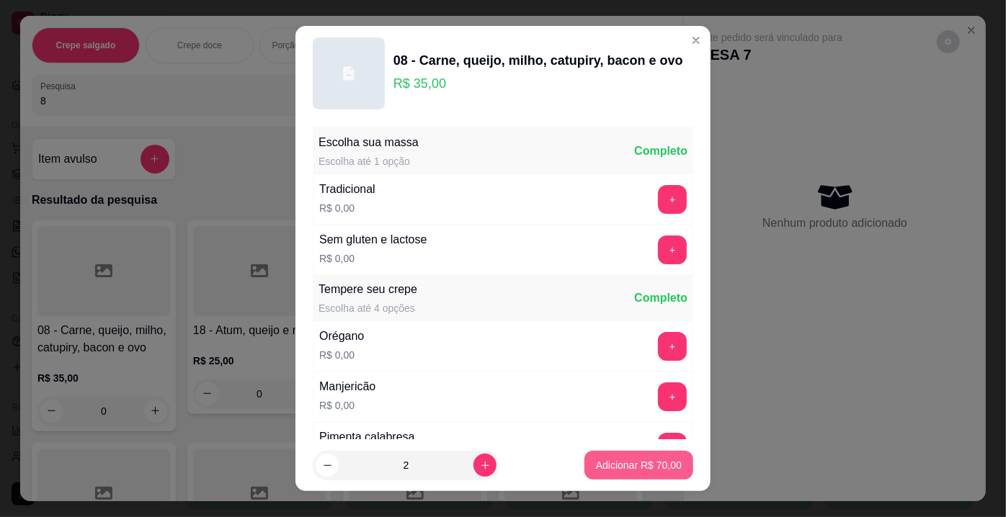
click at [600, 462] on p "Adicionar R$ 70,00" at bounding box center [639, 465] width 86 height 14
type input "2"
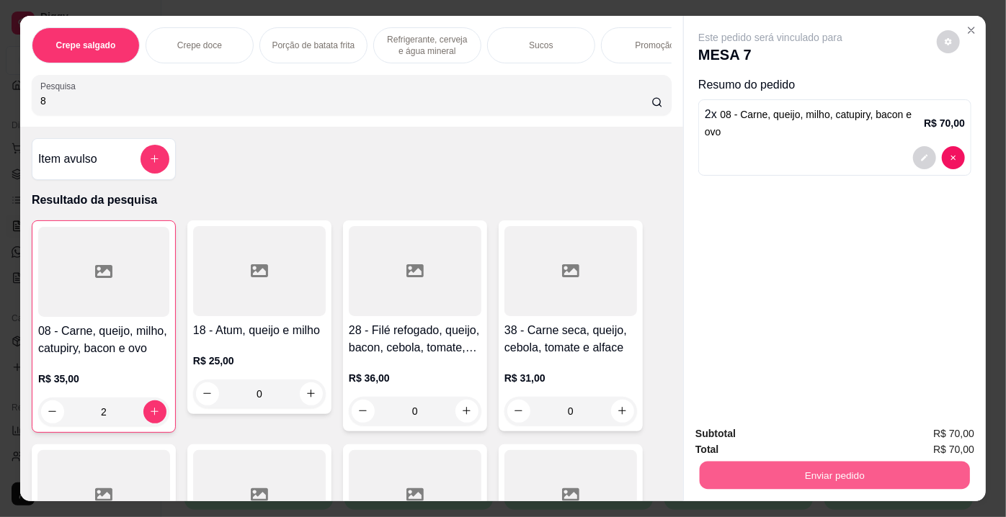
click at [748, 462] on button "Enviar pedido" at bounding box center [835, 476] width 270 height 28
click at [749, 439] on button "Não registrar e enviar pedido" at bounding box center [788, 435] width 150 height 27
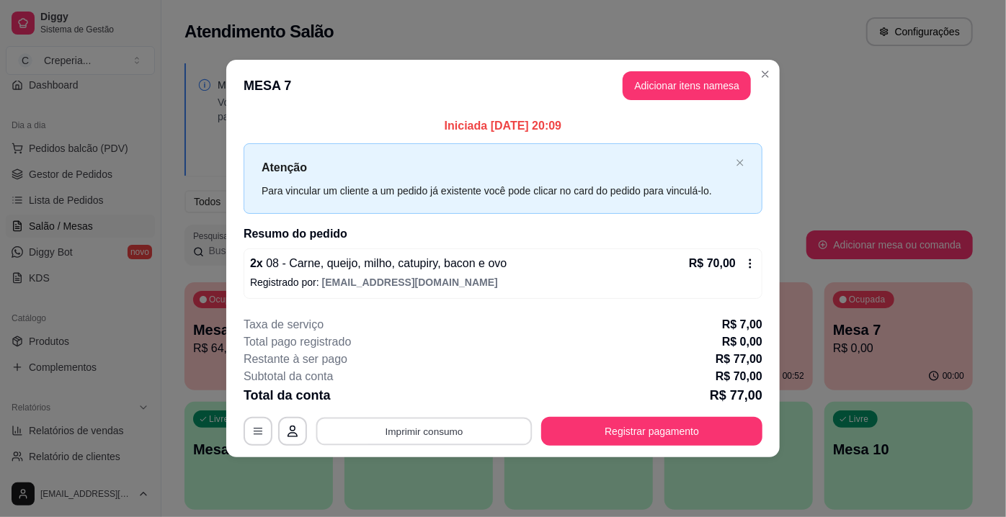
click at [399, 418] on button "Imprimir consumo" at bounding box center [424, 431] width 216 height 28
click at [401, 405] on button "IMPRESSORA" at bounding box center [428, 397] width 101 height 22
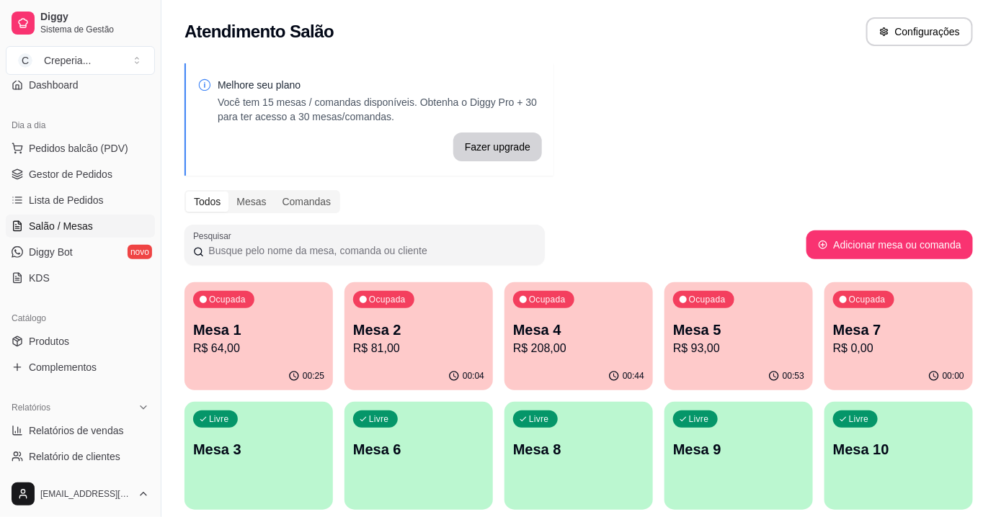
drag, startPoint x: 638, startPoint y: 174, endPoint x: 626, endPoint y: 157, distance: 20.8
click at [631, 170] on div "Melhore seu plano Você tem 15 mesas / comandas disponíveis. Obtenha o Diggy Pro…" at bounding box center [578, 351] width 834 height 592
click at [81, 428] on span "Relatórios de vendas" at bounding box center [76, 431] width 95 height 14
select select "ALL"
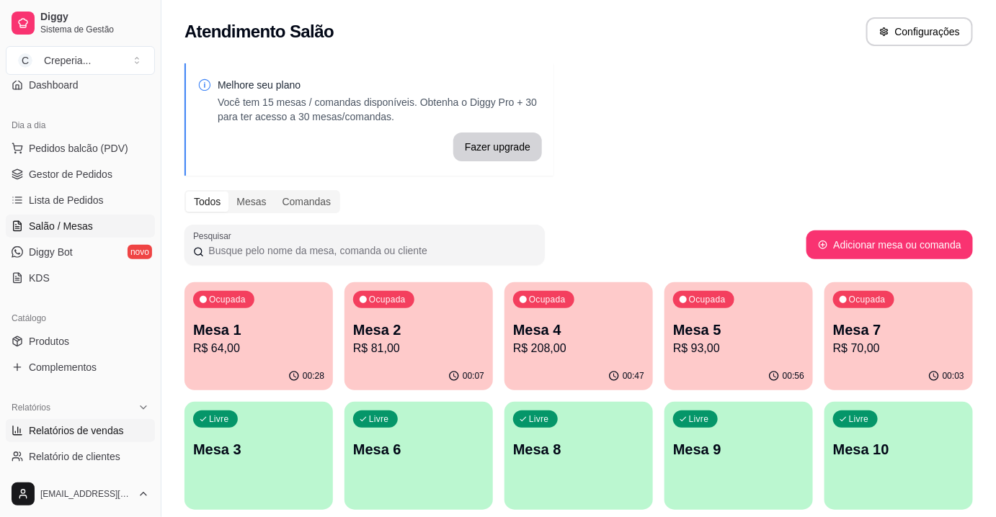
select select "0"
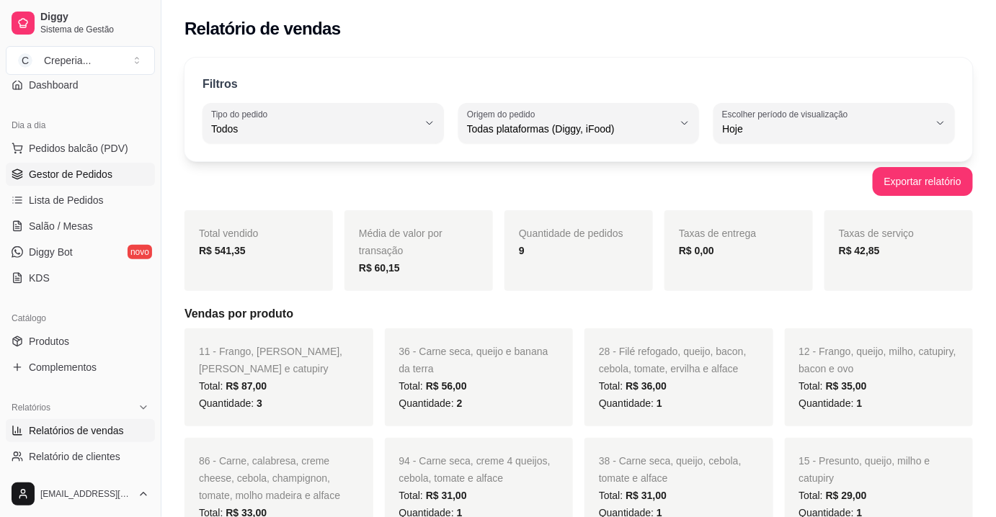
click at [82, 179] on span "Gestor de Pedidos" at bounding box center [71, 174] width 84 height 14
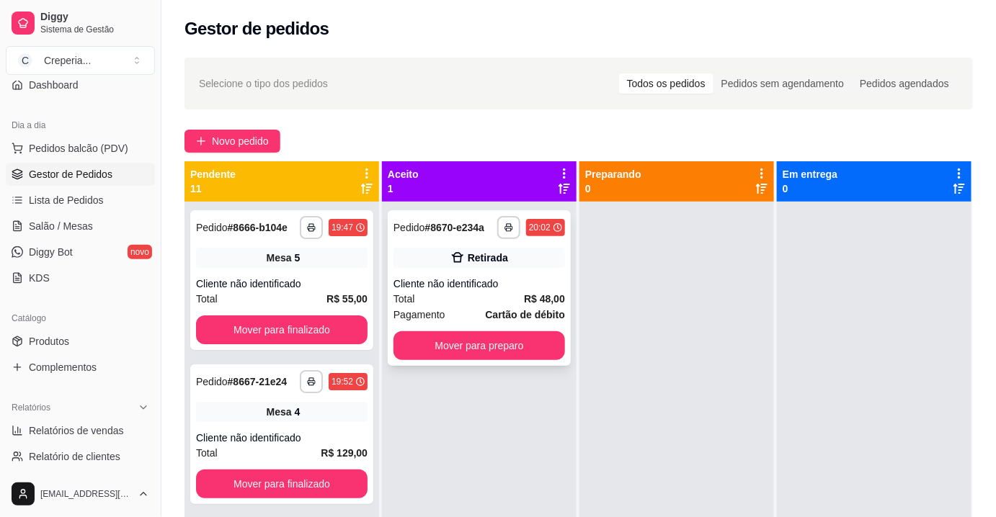
click at [474, 272] on div "**********" at bounding box center [479, 288] width 183 height 156
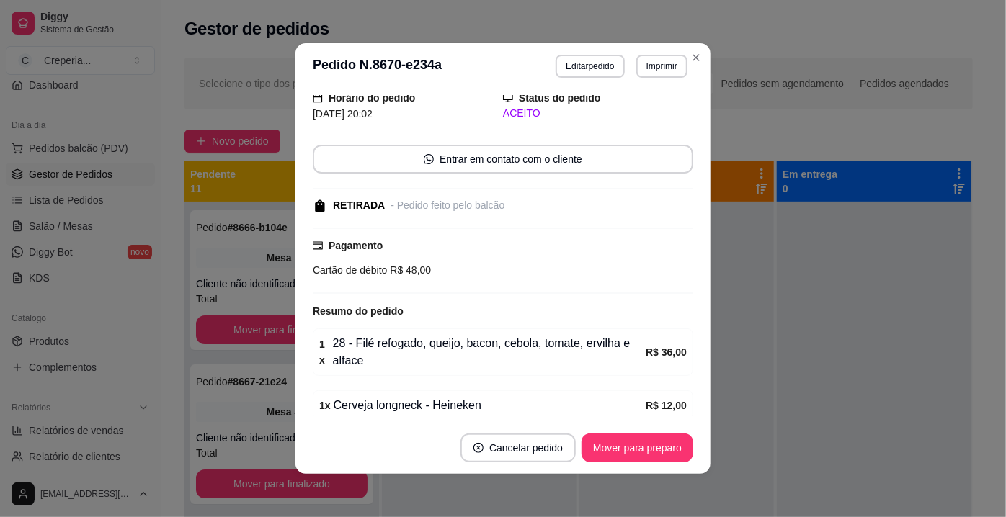
scroll to position [110, 0]
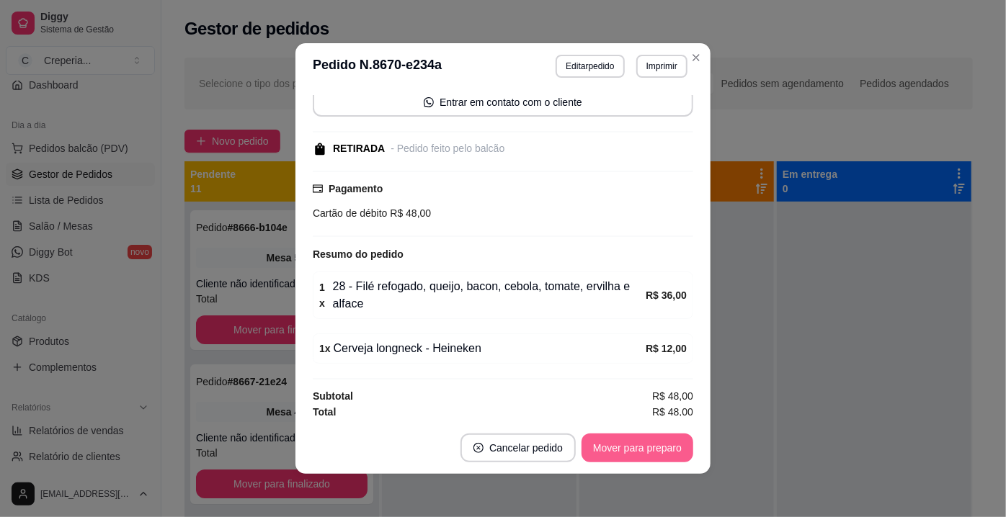
click at [618, 440] on button "Mover para preparo" at bounding box center [638, 448] width 112 height 29
click at [621, 445] on div "Mover para preparo" at bounding box center [627, 448] width 132 height 29
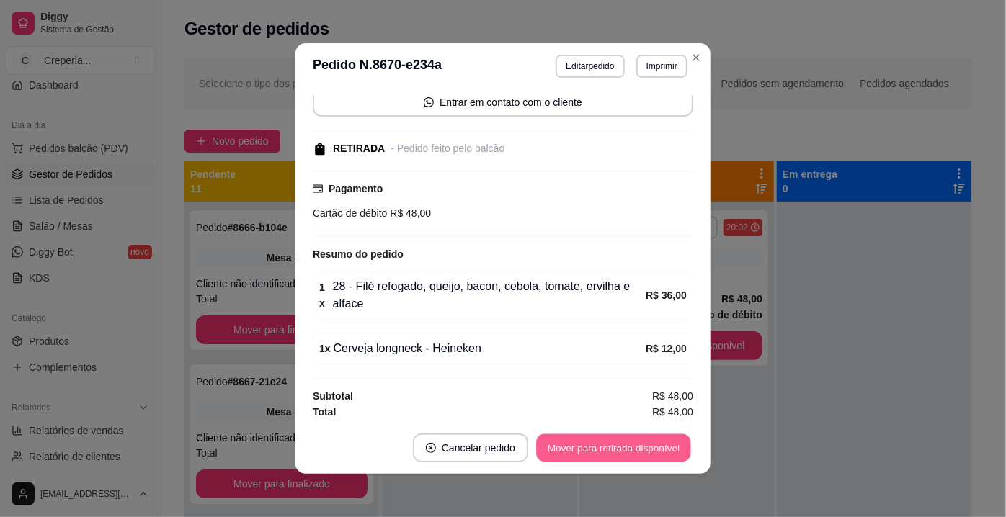
click at [621, 445] on button "Mover para retirada disponível" at bounding box center [613, 449] width 154 height 28
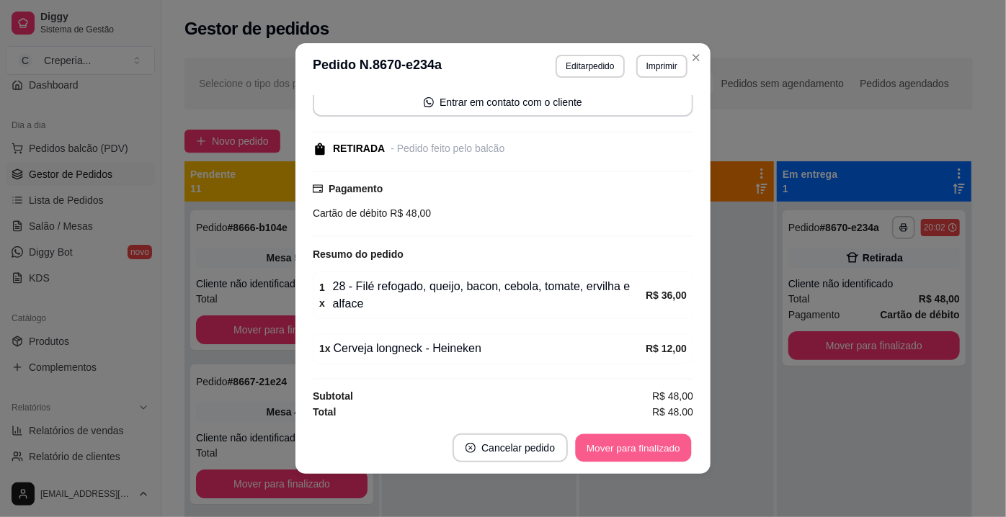
click at [621, 445] on button "Mover para finalizado" at bounding box center [634, 449] width 116 height 28
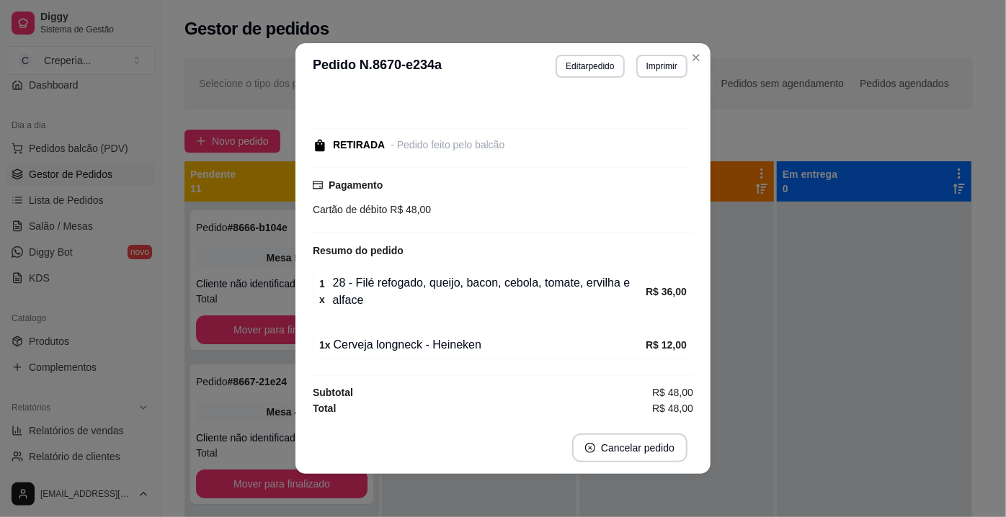
scroll to position [48, 0]
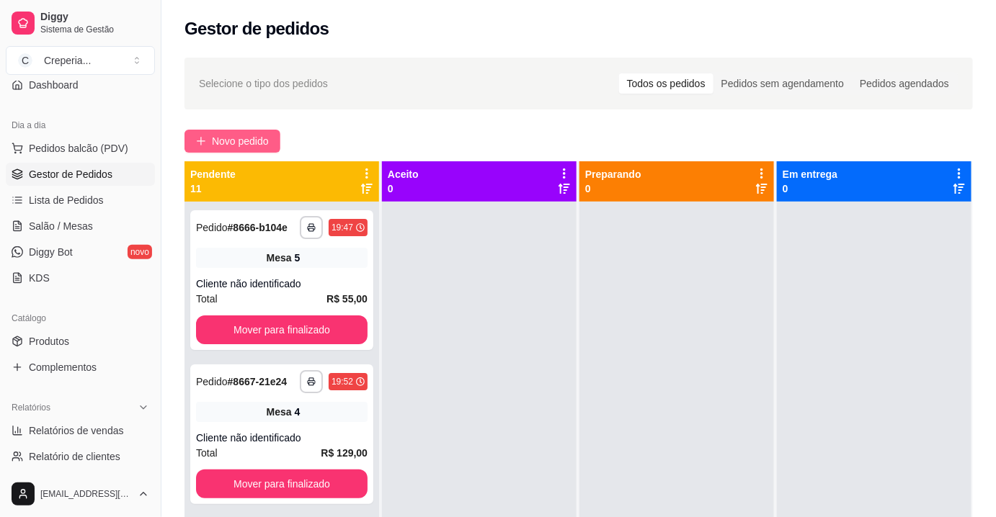
click at [259, 142] on span "Novo pedido" at bounding box center [240, 141] width 57 height 16
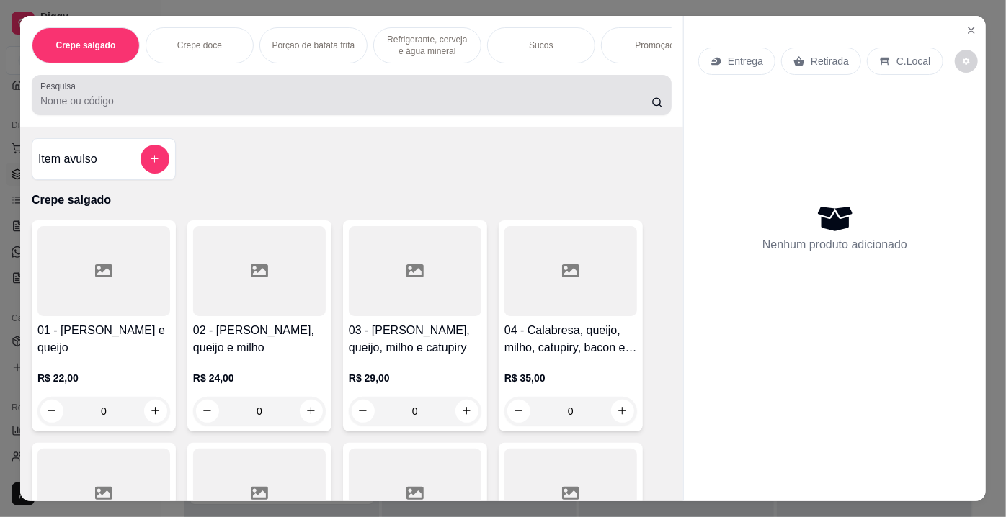
click at [234, 104] on input "Pesquisa" at bounding box center [345, 101] width 611 height 14
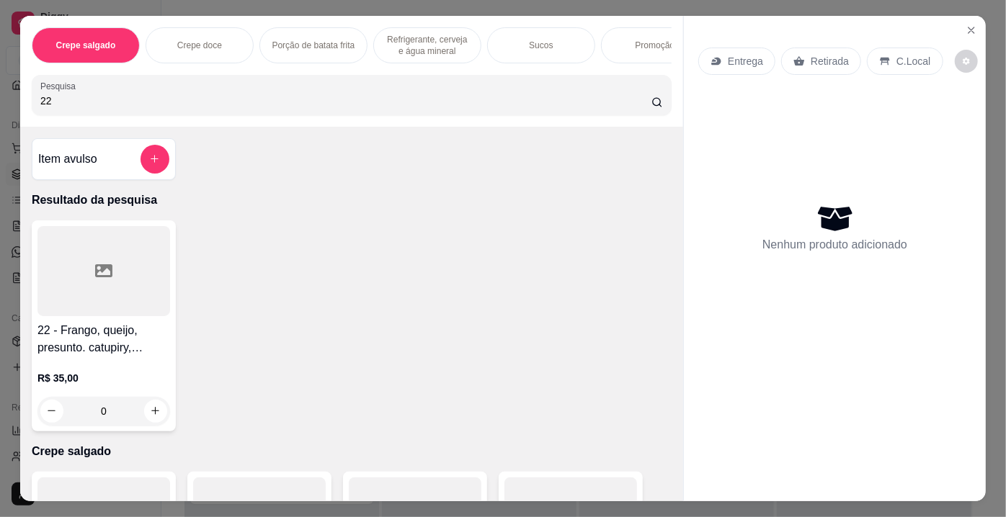
type input "22"
click at [107, 257] on div at bounding box center [103, 271] width 133 height 90
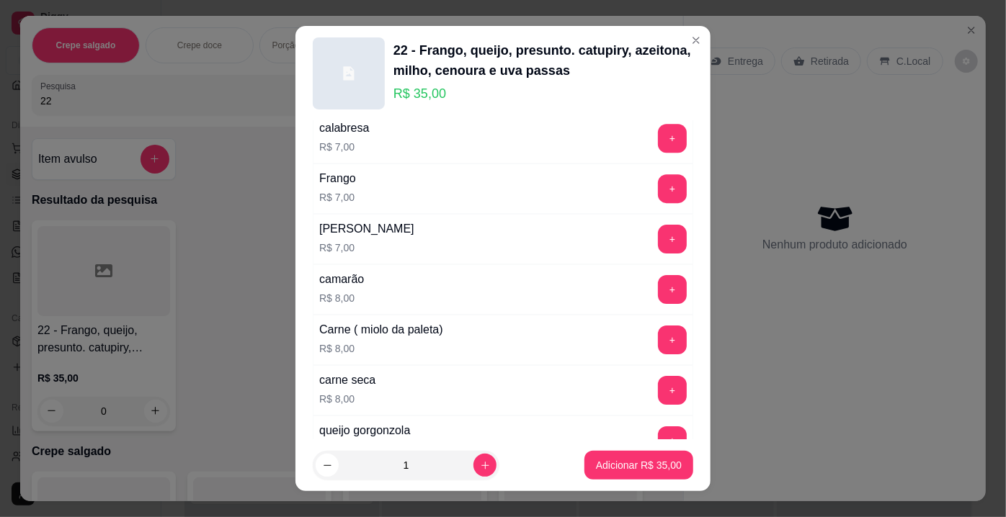
scroll to position [2586, 0]
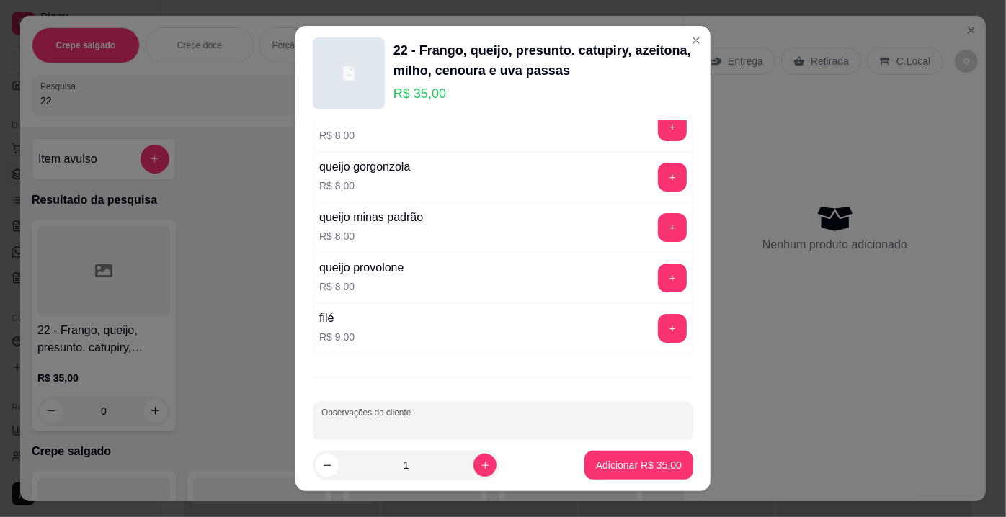
click at [636, 420] on input "Observações do cliente" at bounding box center [502, 427] width 363 height 14
type input "SEM AZEITONA"
click at [656, 472] on p "Adicionar R$ 35,00" at bounding box center [639, 465] width 84 height 14
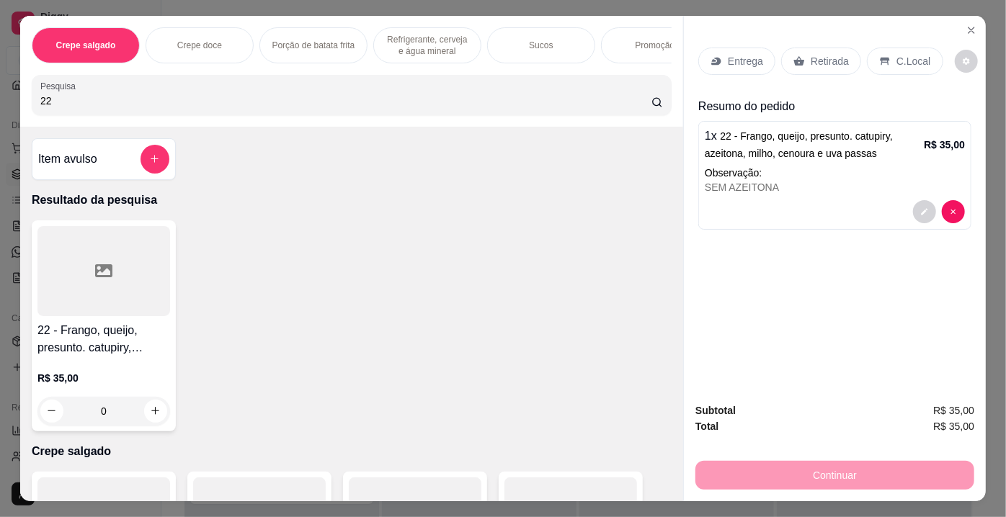
drag, startPoint x: 89, startPoint y: 104, endPoint x: 0, endPoint y: 109, distance: 89.5
click at [0, 109] on div "Crepe salgado Crepe doce Porção de batata frita Refrigerante, cerveja e água mi…" at bounding box center [503, 258] width 1006 height 517
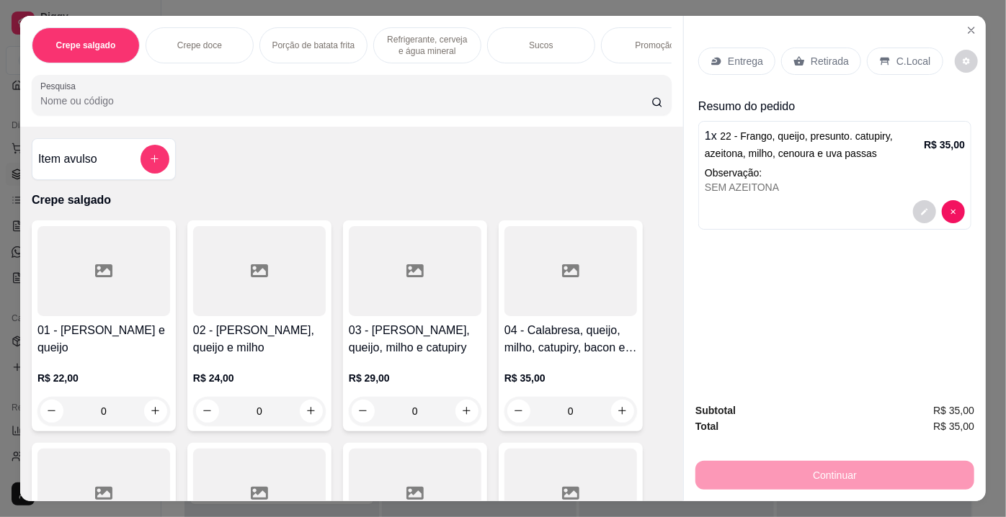
type input "ç"
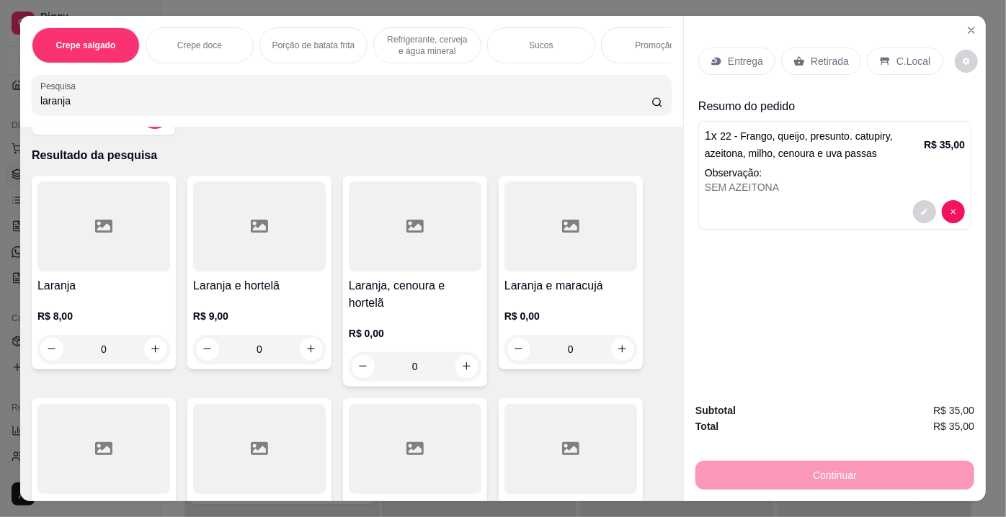
scroll to position [0, 0]
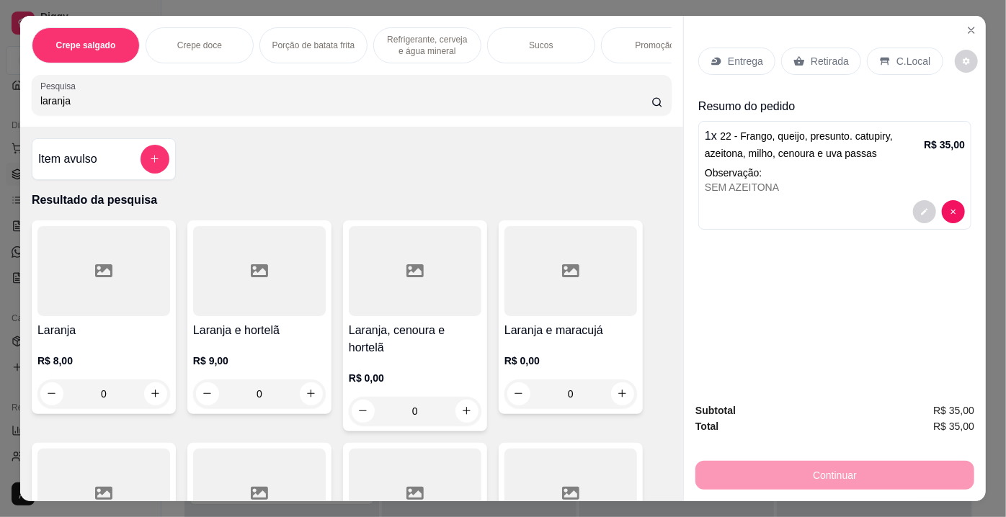
type input "laranja"
click at [127, 259] on div at bounding box center [103, 271] width 133 height 90
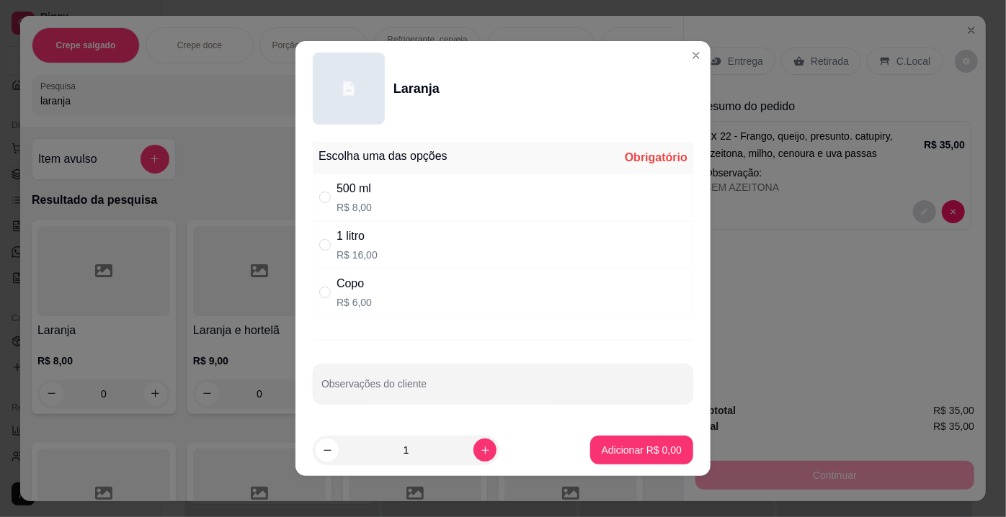
click at [392, 195] on div "500 ml R$ 8,00" at bounding box center [503, 198] width 380 height 48
radio input "true"
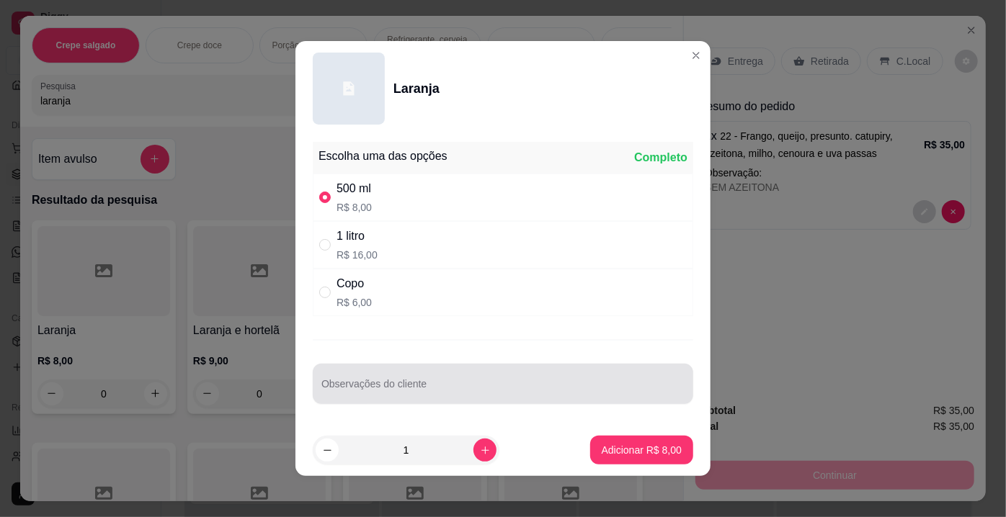
click at [394, 391] on input "Observações do cliente" at bounding box center [502, 390] width 363 height 14
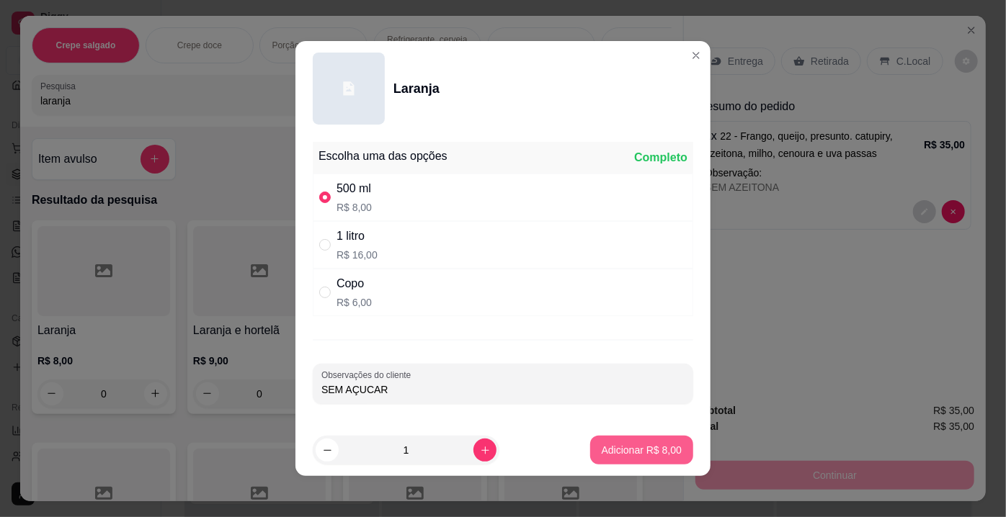
type input "SEM AÇUCAR"
click at [624, 443] on p "Adicionar R$ 8,00" at bounding box center [642, 450] width 80 height 14
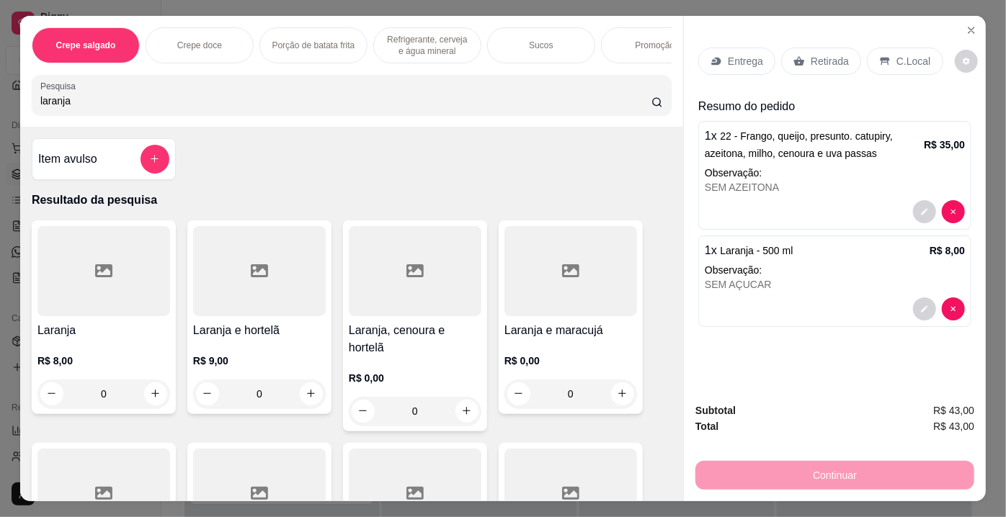
click at [797, 61] on div "Retirada" at bounding box center [821, 61] width 80 height 27
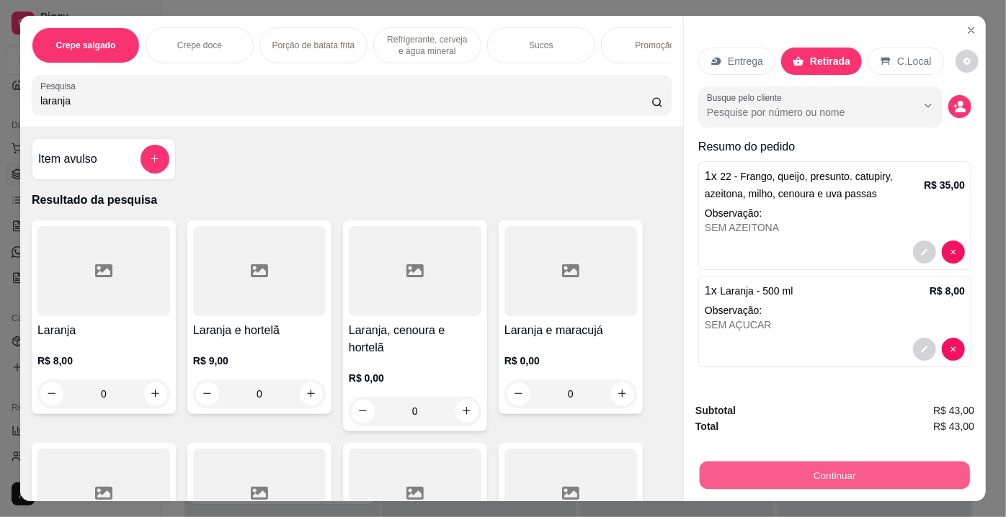
click at [850, 473] on button "Continuar" at bounding box center [835, 476] width 270 height 28
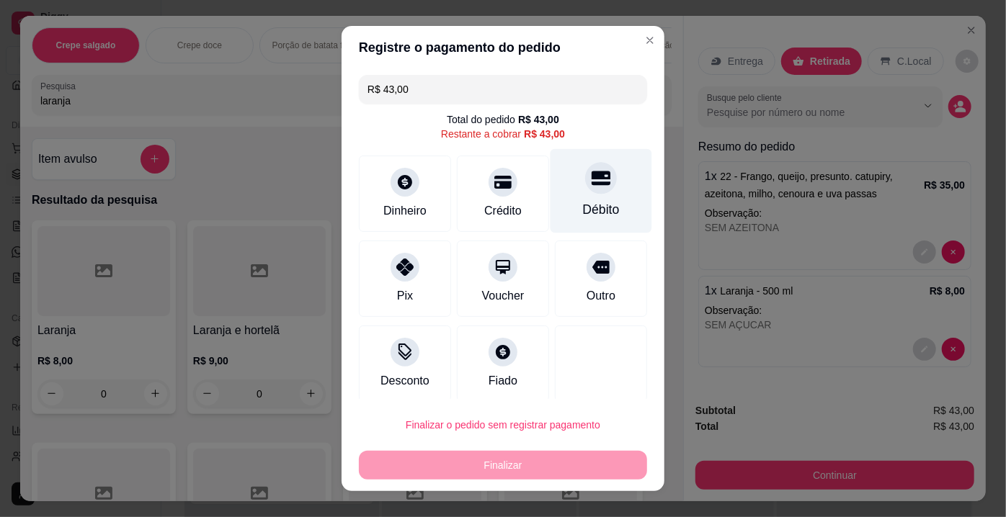
click at [571, 192] on div "Débito" at bounding box center [602, 191] width 102 height 84
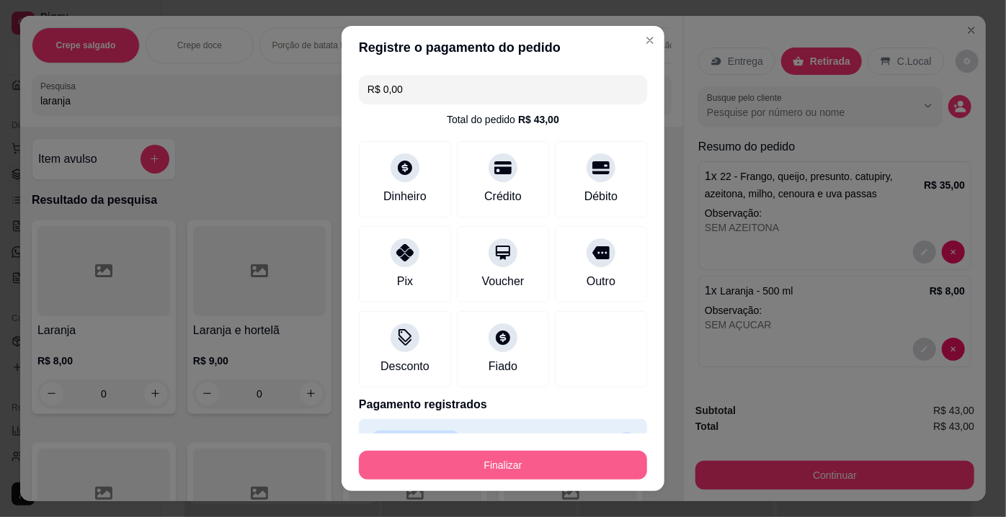
click at [442, 459] on button "Finalizar" at bounding box center [503, 465] width 288 height 29
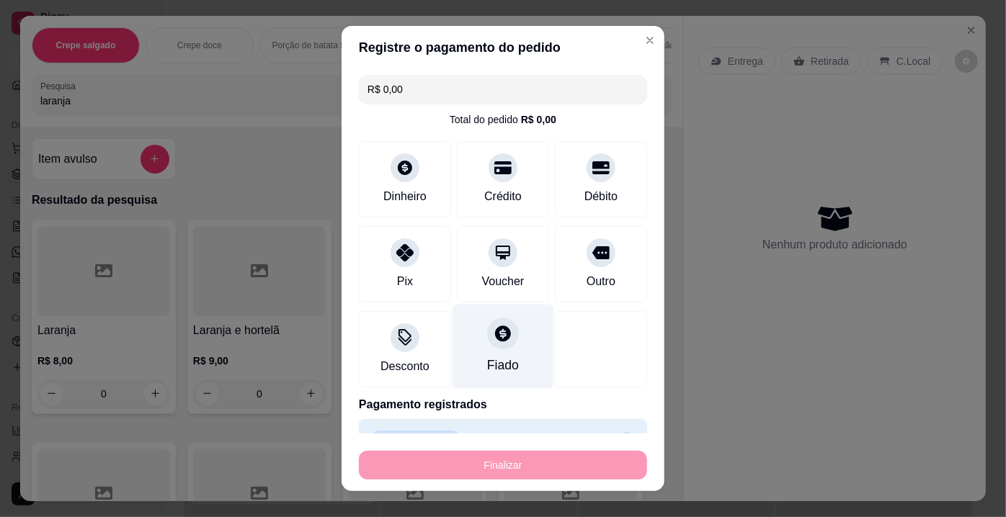
type input "-R$ 43,00"
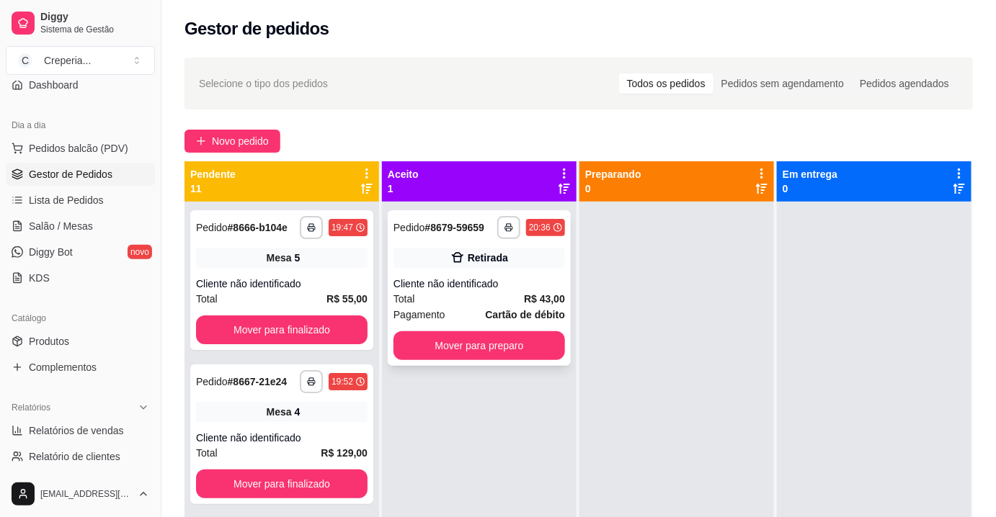
click at [455, 262] on icon at bounding box center [458, 258] width 12 height 10
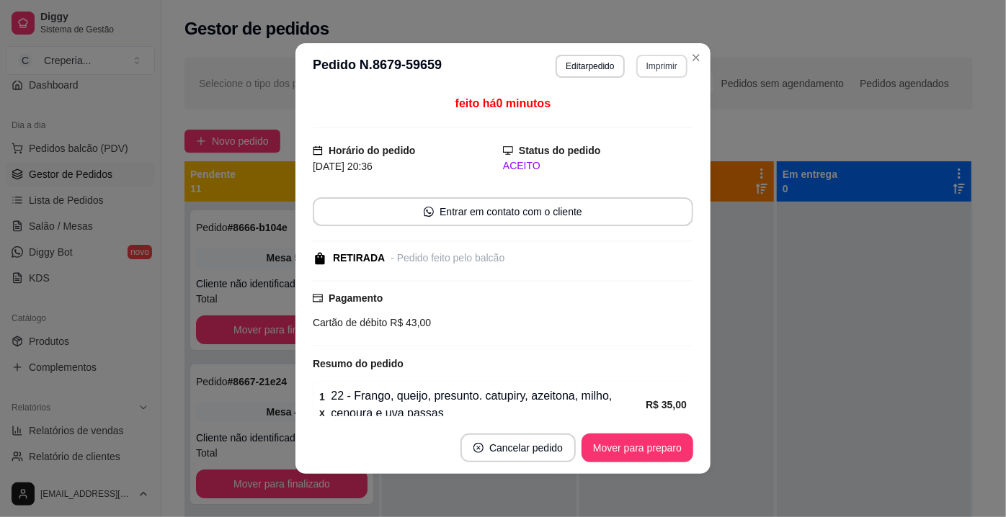
click at [654, 69] on button "Imprimir" at bounding box center [661, 66] width 51 height 23
click at [636, 119] on button "IMPRESSORA" at bounding box center [631, 116] width 101 height 22
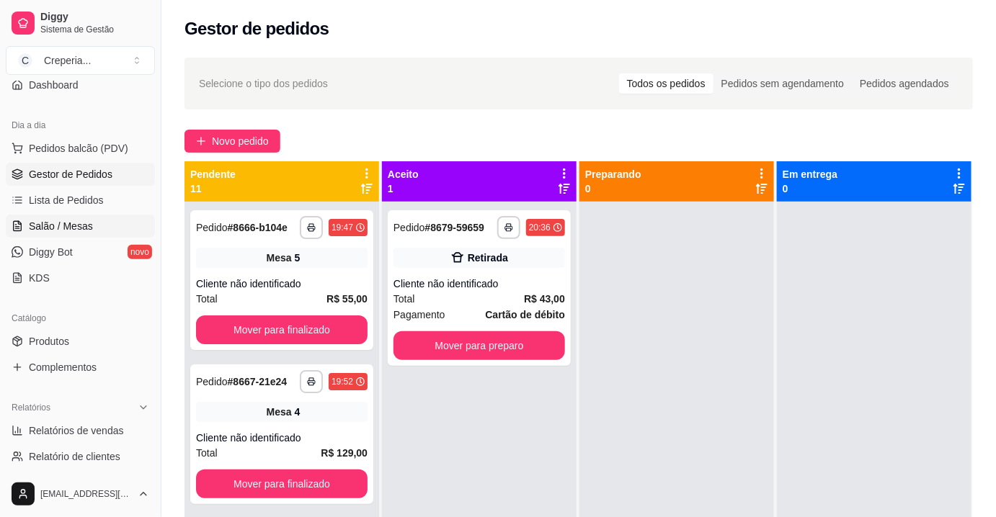
click at [96, 215] on link "Salão / Mesas" at bounding box center [80, 226] width 149 height 23
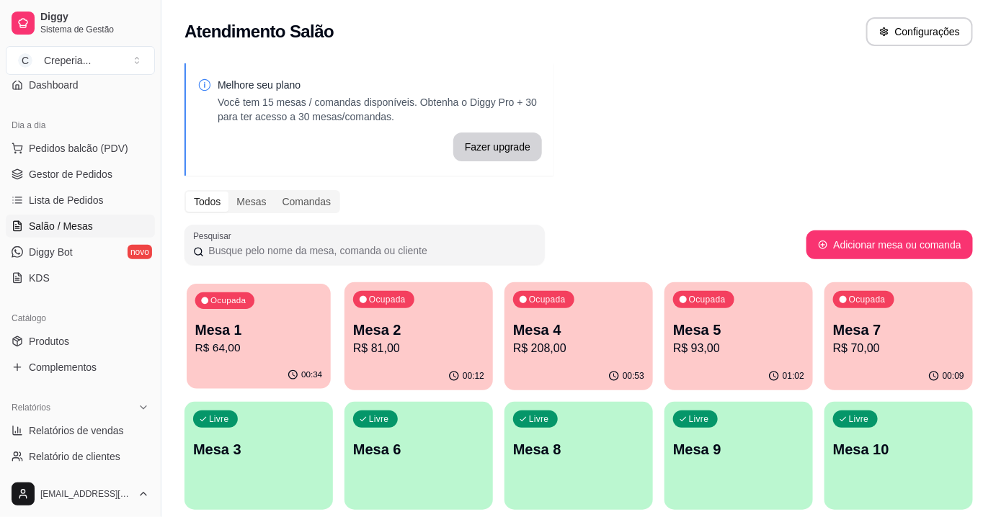
click at [297, 318] on div "Ocupada Mesa 1 R$ 64,00" at bounding box center [259, 323] width 144 height 78
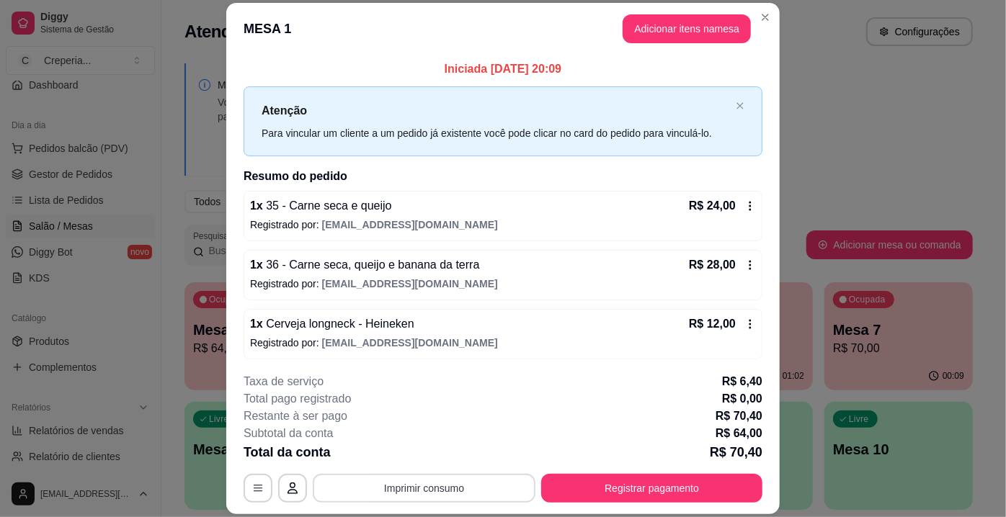
click at [424, 491] on button "Imprimir consumo" at bounding box center [424, 488] width 223 height 29
click at [424, 460] on button "IMPRESSORA" at bounding box center [424, 456] width 104 height 23
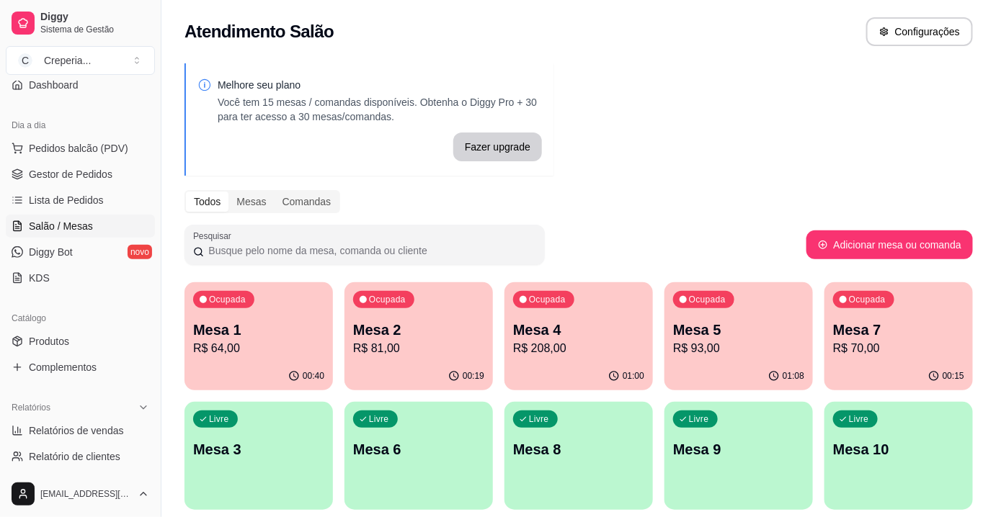
click at [452, 439] on div "Livre Mesa 6" at bounding box center [418, 447] width 148 height 91
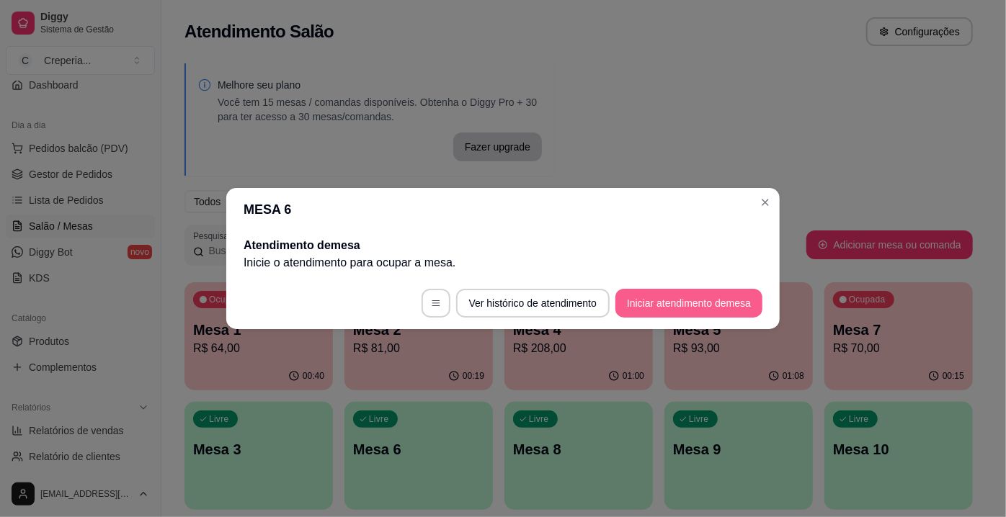
click at [660, 304] on button "Iniciar atendimento de mesa" at bounding box center [688, 303] width 147 height 29
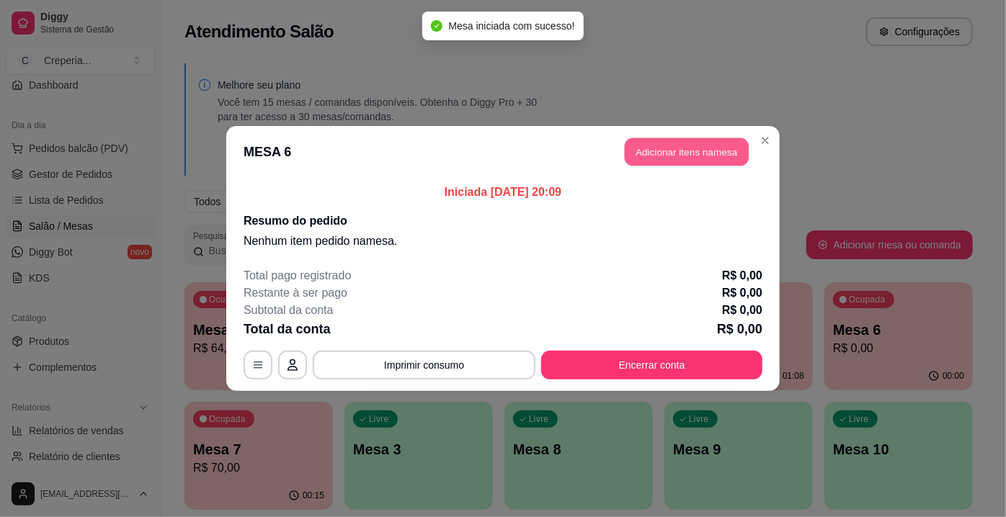
click at [729, 143] on button "Adicionar itens na mesa" at bounding box center [687, 152] width 124 height 28
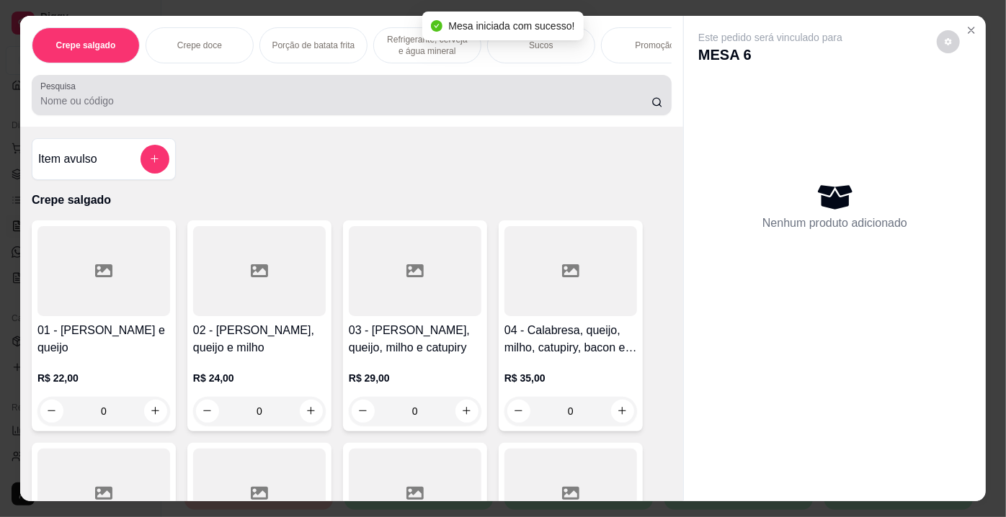
click at [120, 100] on input "Pesquisa" at bounding box center [345, 101] width 611 height 14
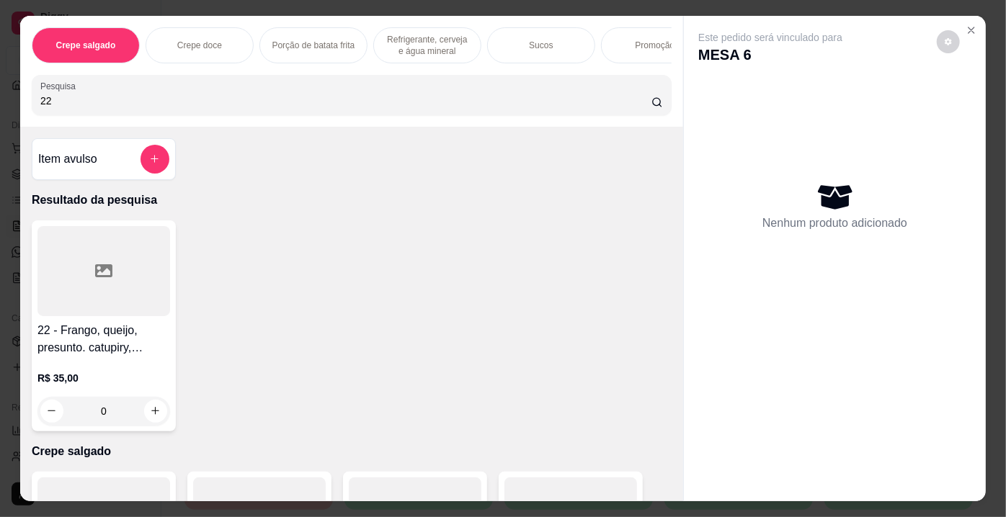
type input "22"
click at [69, 255] on div at bounding box center [103, 271] width 133 height 90
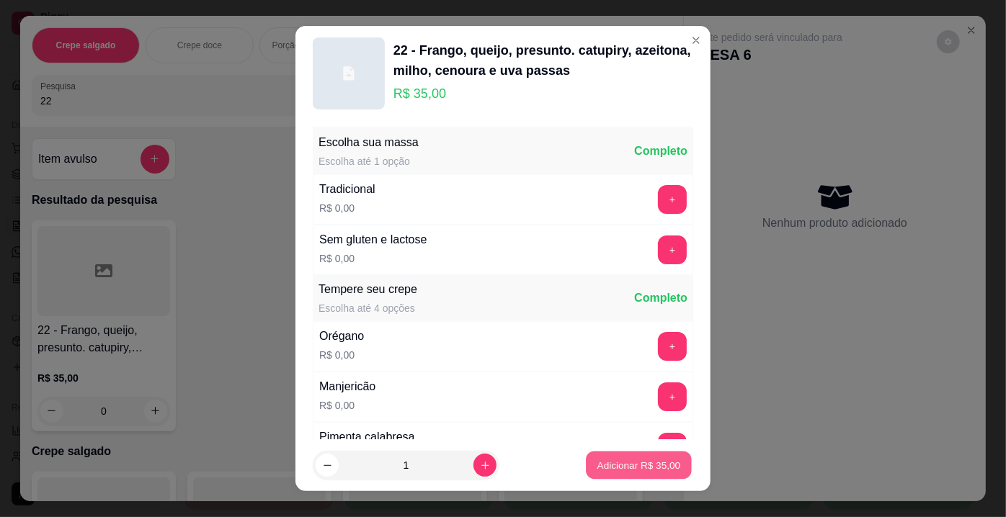
click at [598, 454] on button "Adicionar R$ 35,00" at bounding box center [639, 466] width 106 height 28
type input "1"
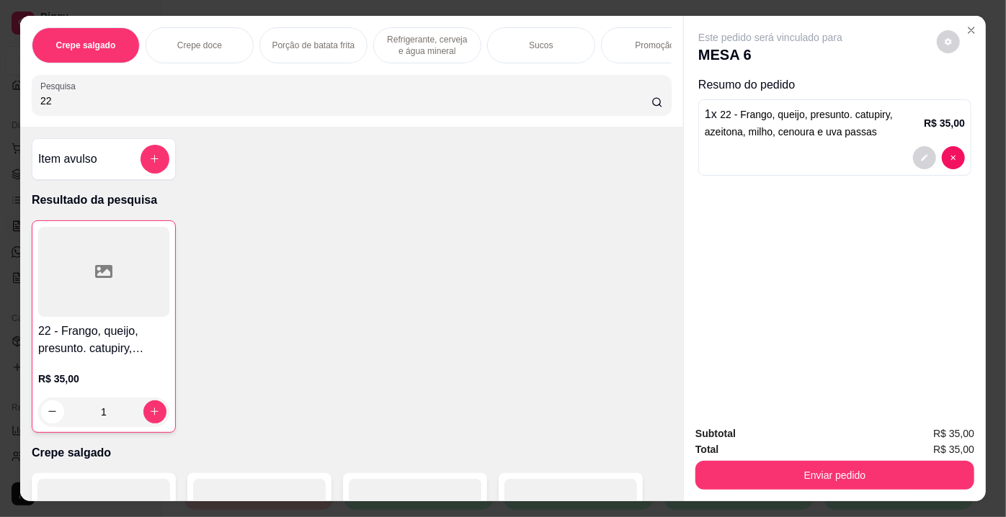
click at [254, 122] on div "Crepe salgado Crepe doce Porção de batata frita Refrigerante, cerveja e água mi…" at bounding box center [351, 71] width 663 height 111
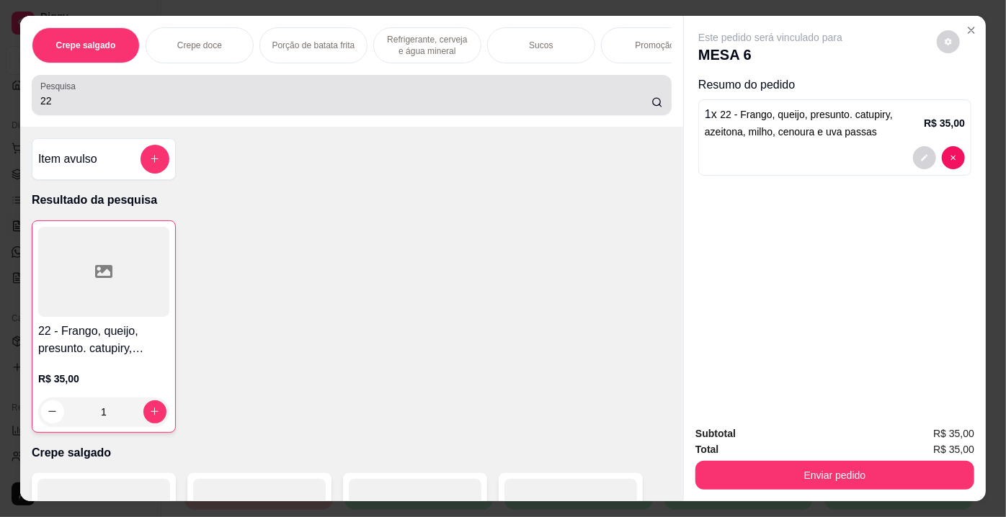
click at [254, 107] on input "22" at bounding box center [345, 101] width 611 height 14
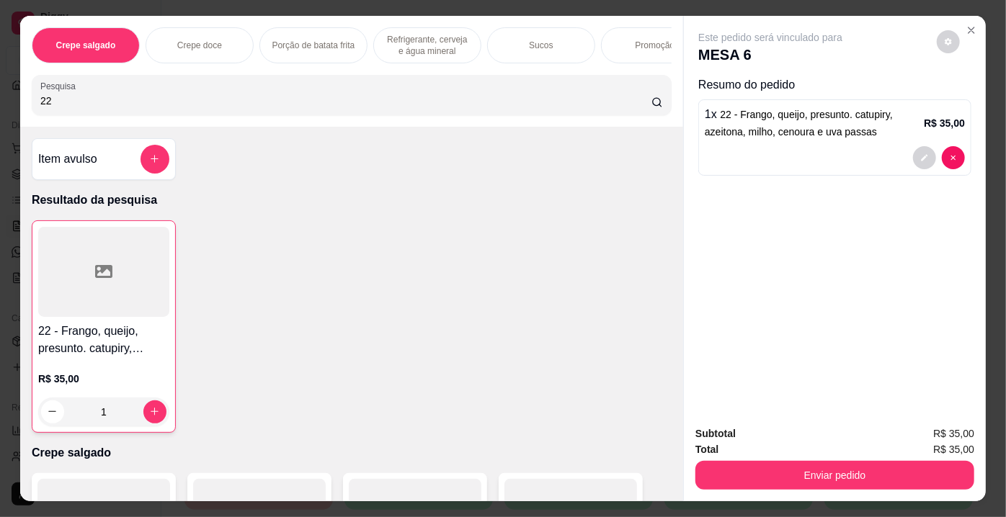
type input "2"
type input "39"
click at [110, 250] on div at bounding box center [103, 271] width 133 height 90
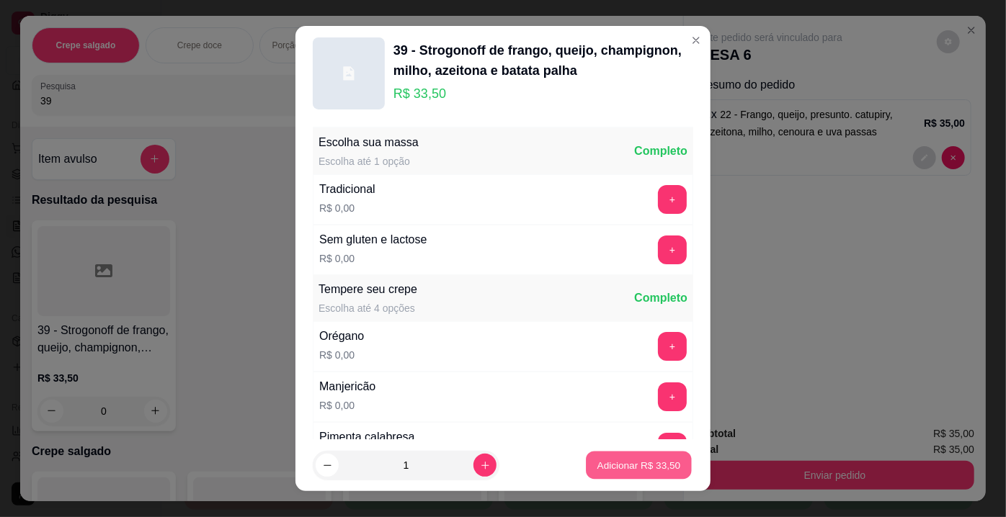
click at [598, 454] on button "Adicionar R$ 33,50" at bounding box center [639, 466] width 106 height 28
type input "1"
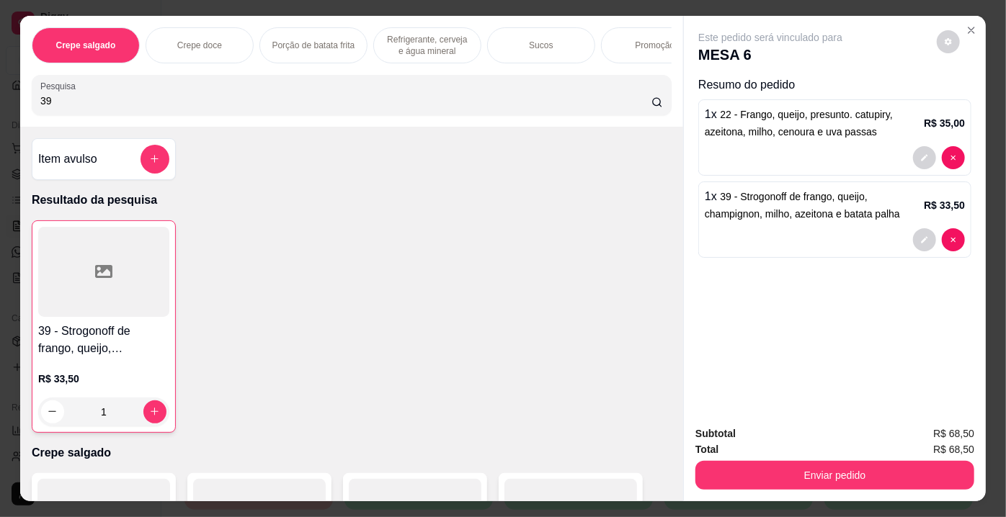
click at [227, 108] on input "39" at bounding box center [345, 101] width 611 height 14
type input "3"
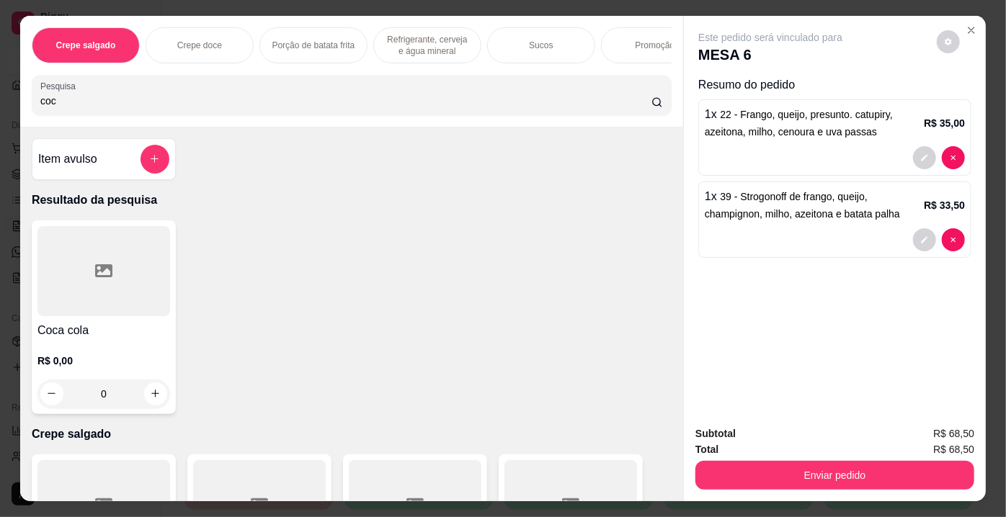
type input "coc"
click at [51, 322] on div "Coca cola R$ 0,00 0" at bounding box center [104, 318] width 144 height 194
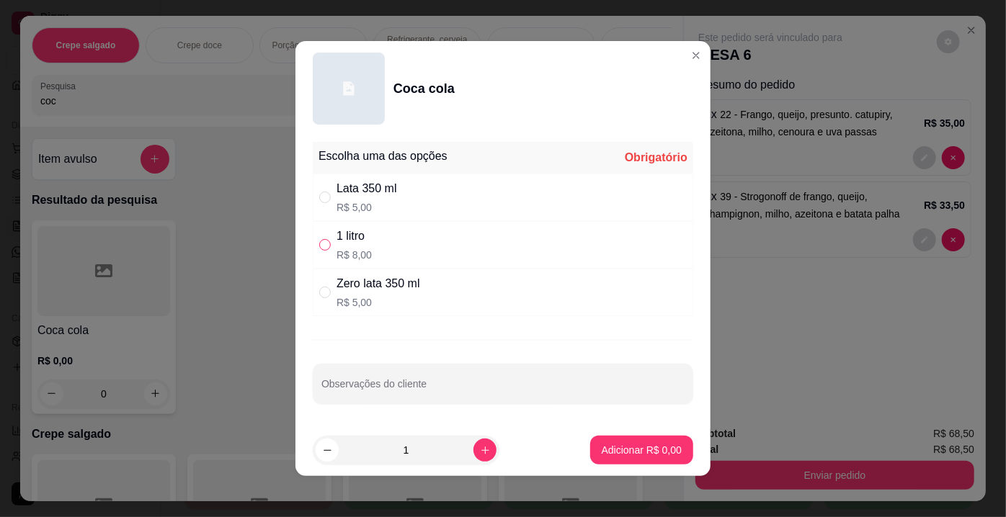
click at [321, 239] on input "" at bounding box center [325, 245] width 12 height 12
radio input "true"
click at [631, 455] on button "Adicionar R$ 8,00" at bounding box center [642, 451] width 100 height 28
type input "1"
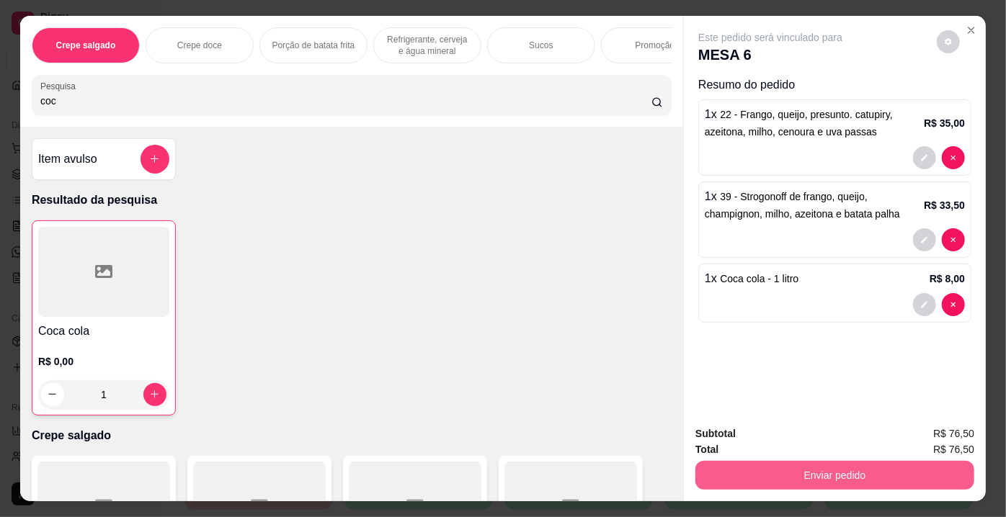
click at [768, 467] on button "Enviar pedido" at bounding box center [834, 475] width 279 height 29
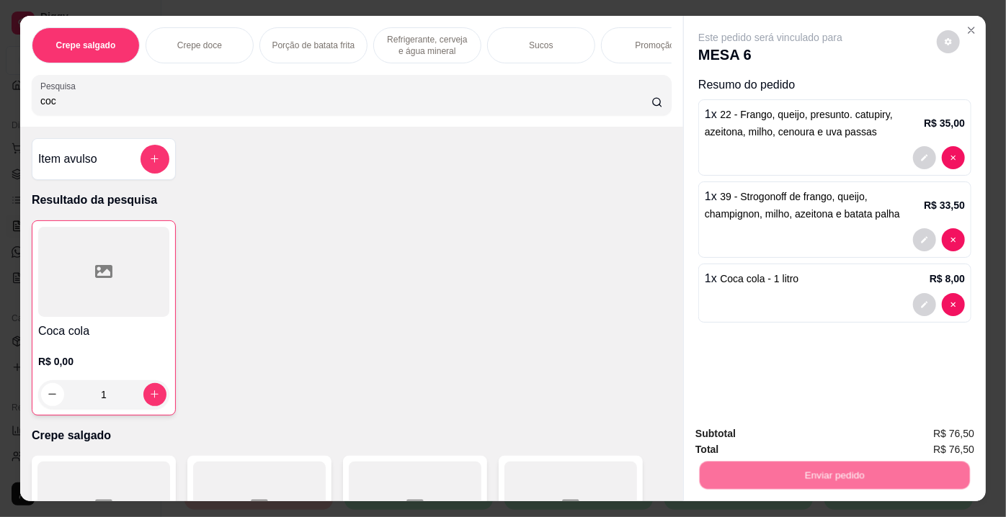
click at [754, 439] on button "Não registrar e enviar pedido" at bounding box center [788, 435] width 150 height 27
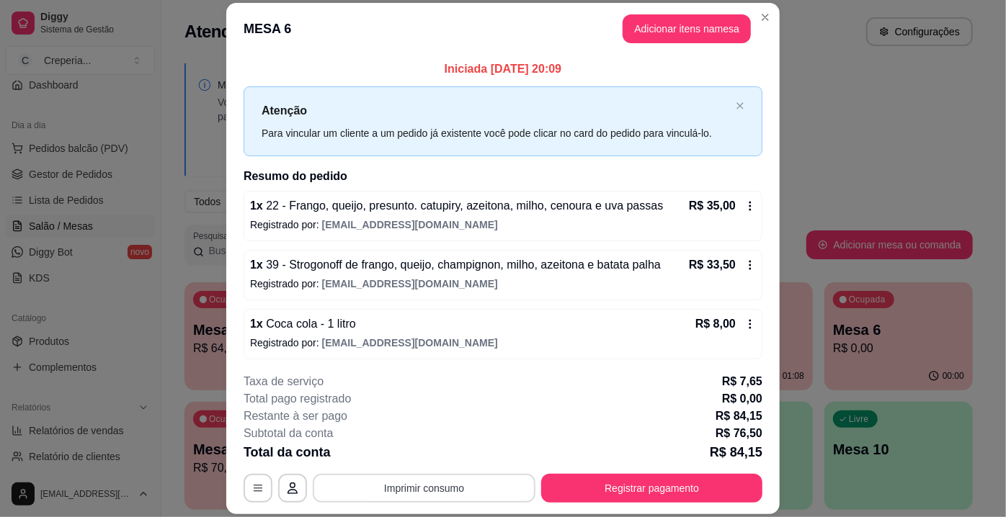
click at [452, 493] on button "Imprimir consumo" at bounding box center [424, 488] width 223 height 29
click at [416, 445] on button "IMPRESSORA" at bounding box center [424, 456] width 104 height 23
click at [425, 456] on button "IMPRESSORA" at bounding box center [423, 456] width 101 height 22
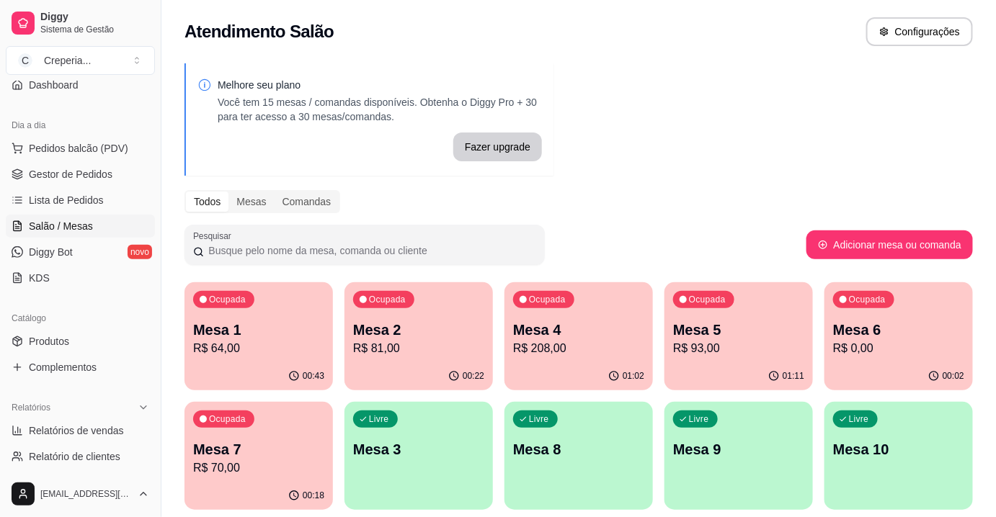
click at [257, 362] on div "00:43" at bounding box center [258, 376] width 148 height 28
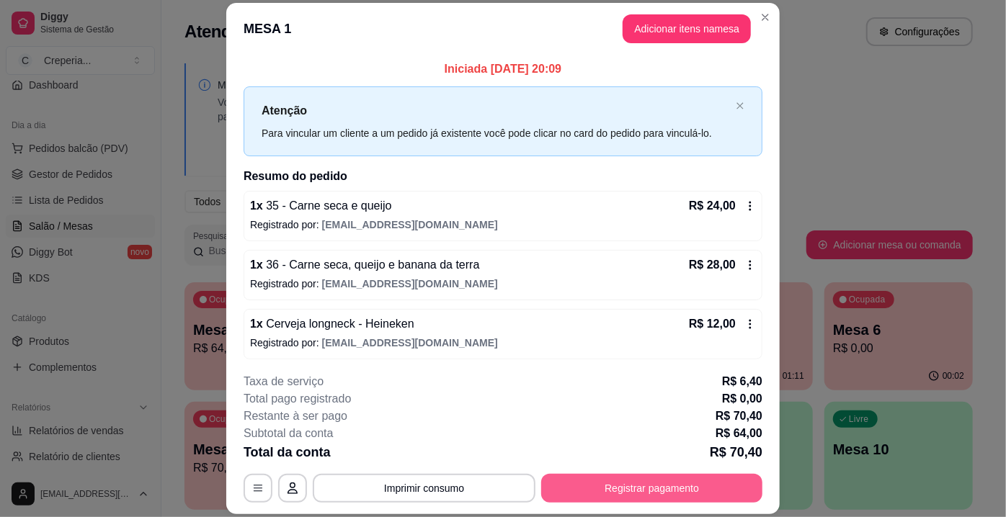
click at [624, 485] on button "Registrar pagamento" at bounding box center [651, 488] width 221 height 29
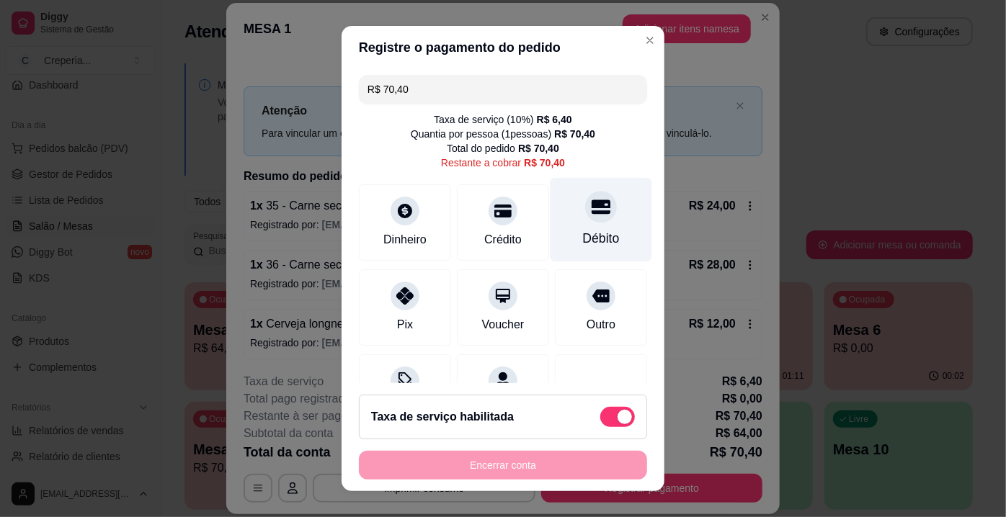
click at [573, 227] on div "Débito" at bounding box center [602, 220] width 102 height 84
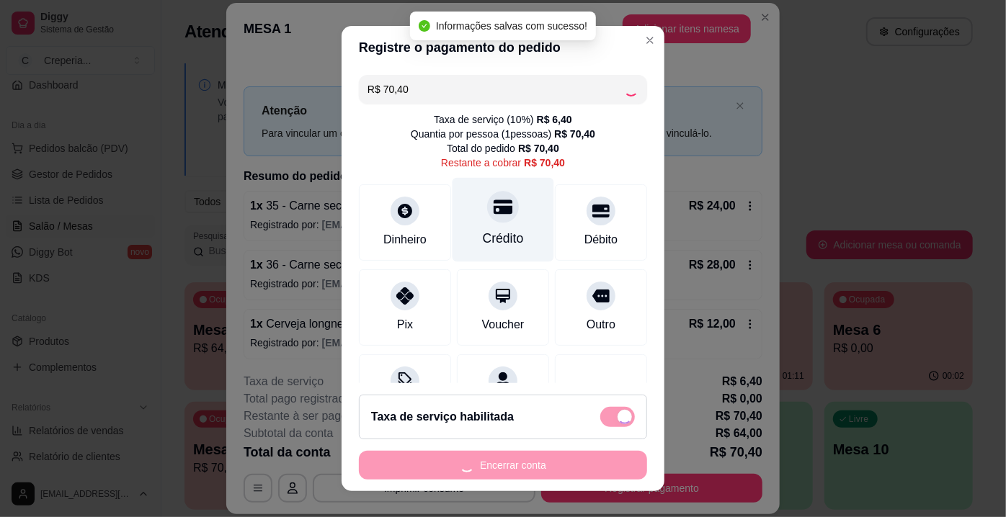
type input "R$ 0,00"
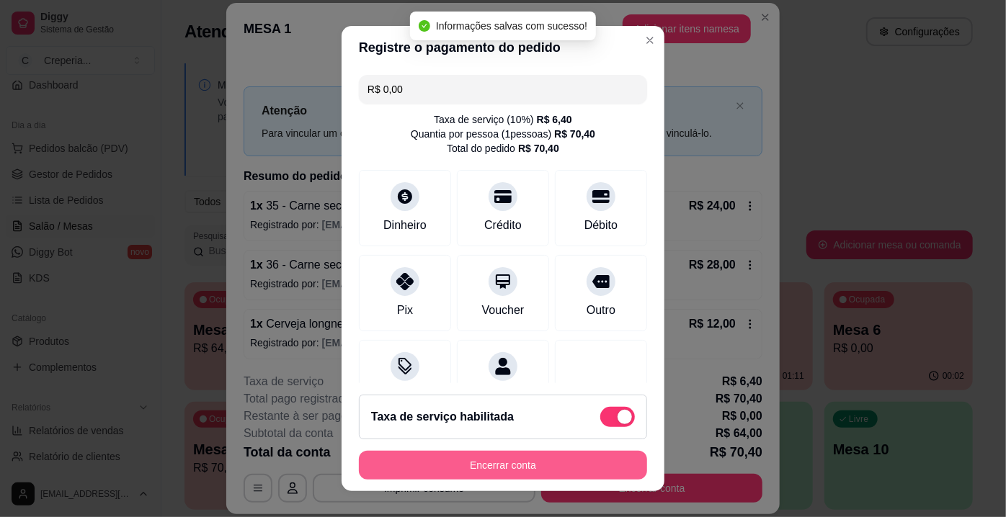
click at [465, 468] on button "Encerrar conta" at bounding box center [503, 465] width 288 height 29
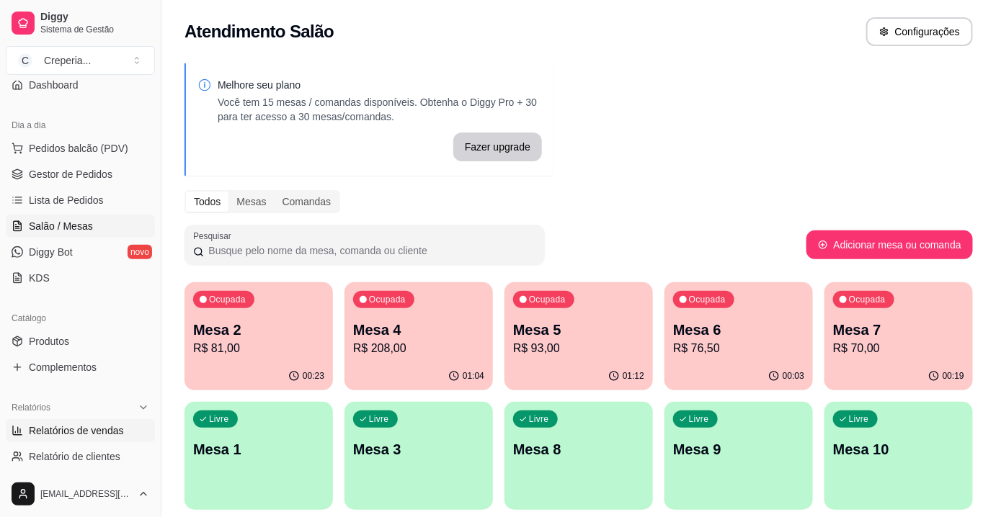
click at [69, 431] on span "Relatórios de vendas" at bounding box center [76, 431] width 95 height 14
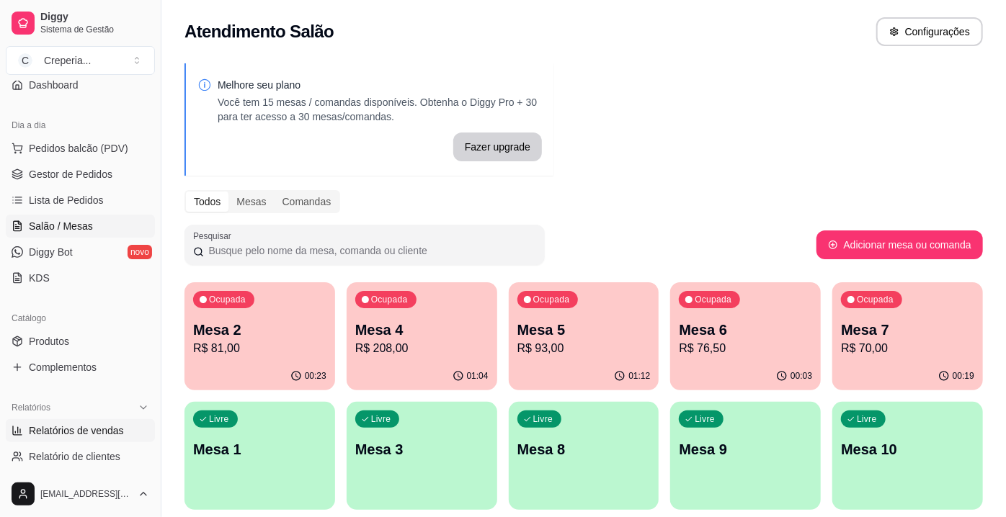
select select "ALL"
select select "0"
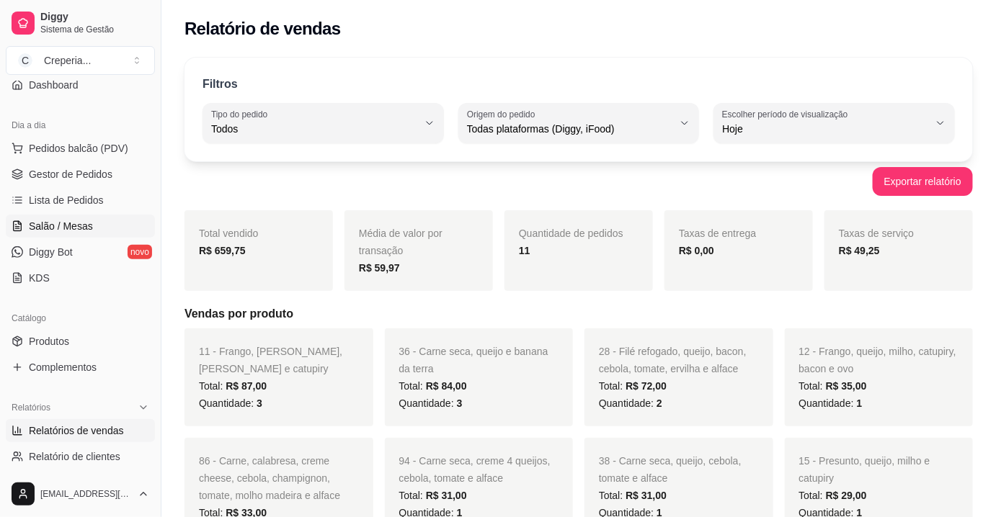
click at [73, 230] on span "Salão / Mesas" at bounding box center [61, 226] width 64 height 14
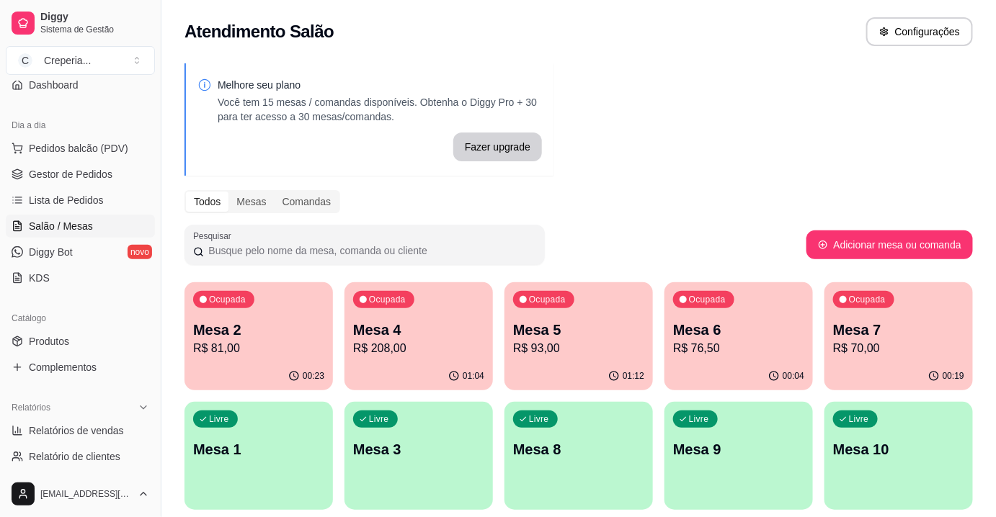
click at [262, 352] on p "R$ 81,00" at bounding box center [258, 348] width 131 height 17
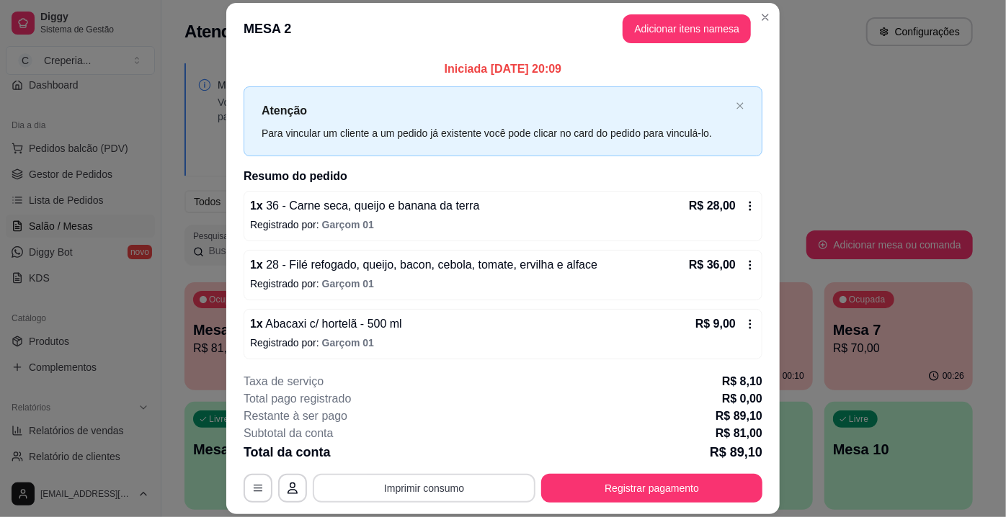
click at [390, 486] on button "Imprimir consumo" at bounding box center [424, 488] width 223 height 29
click at [392, 459] on button "IMPRESSORA" at bounding box center [424, 456] width 104 height 23
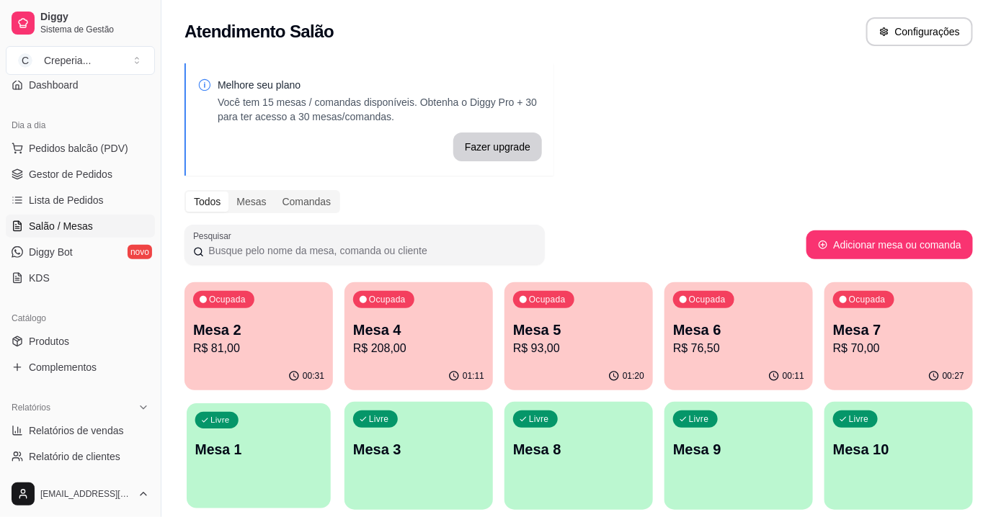
click at [252, 435] on div "Livre Mesa 1" at bounding box center [259, 448] width 144 height 88
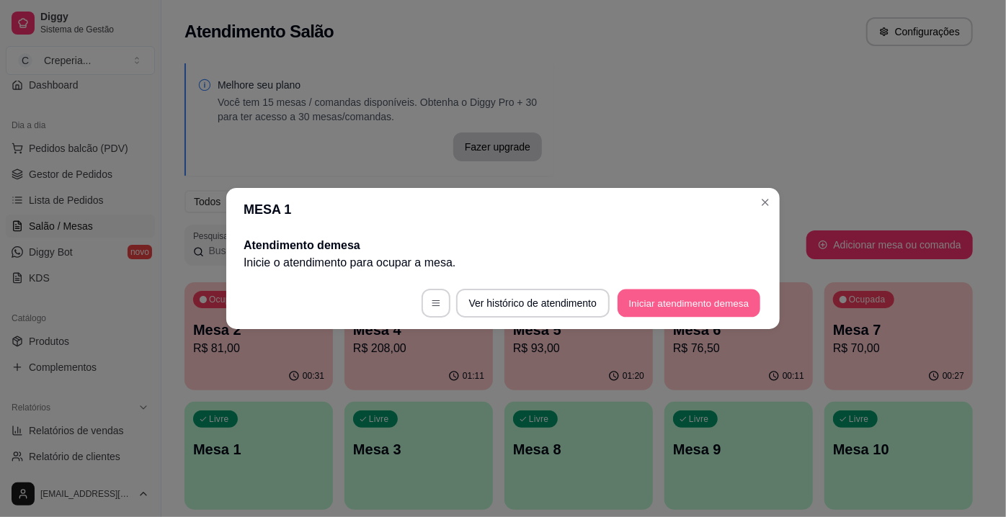
click at [644, 303] on button "Iniciar atendimento de mesa" at bounding box center [689, 304] width 143 height 28
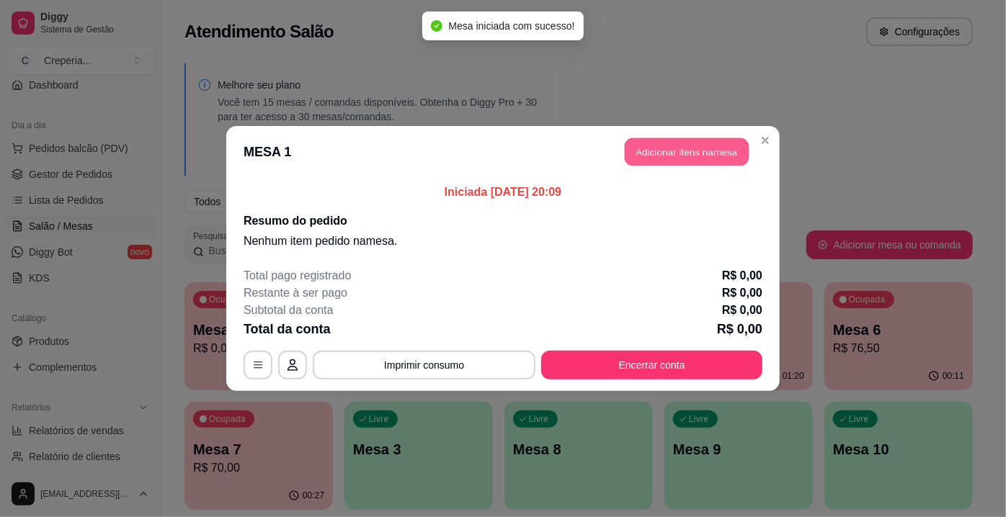
click at [644, 152] on button "Adicionar itens na mesa" at bounding box center [687, 152] width 124 height 28
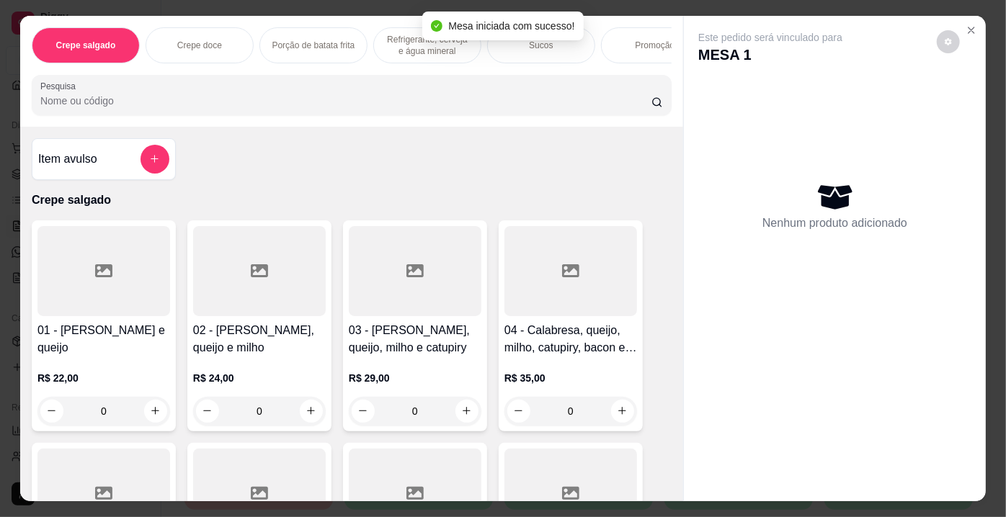
click at [241, 99] on input "Pesquisa" at bounding box center [345, 101] width 611 height 14
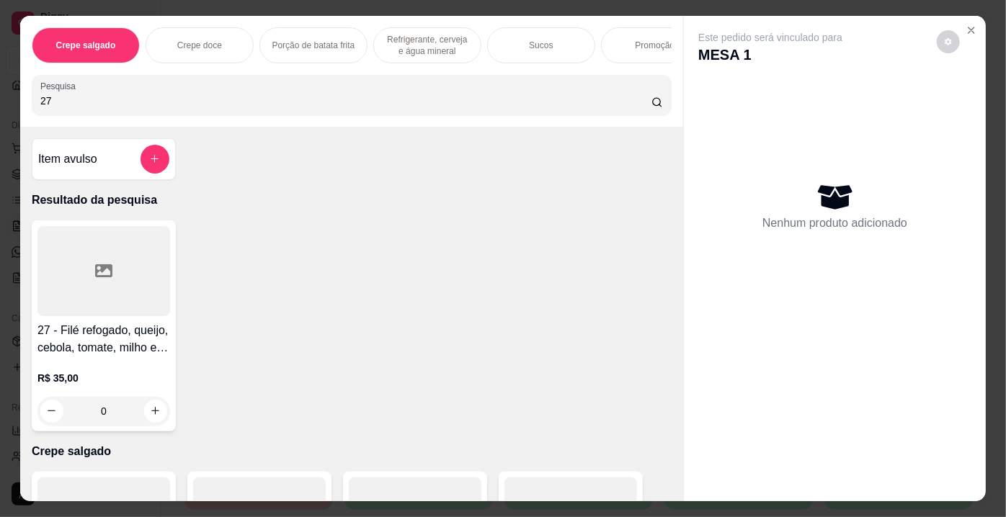
type input "27"
click at [117, 314] on div at bounding box center [103, 271] width 133 height 90
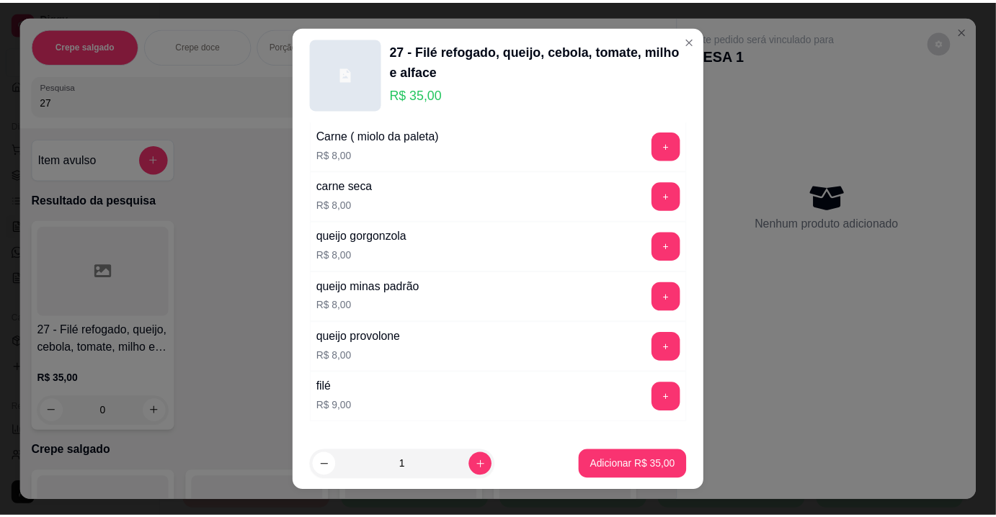
scroll to position [2586, 0]
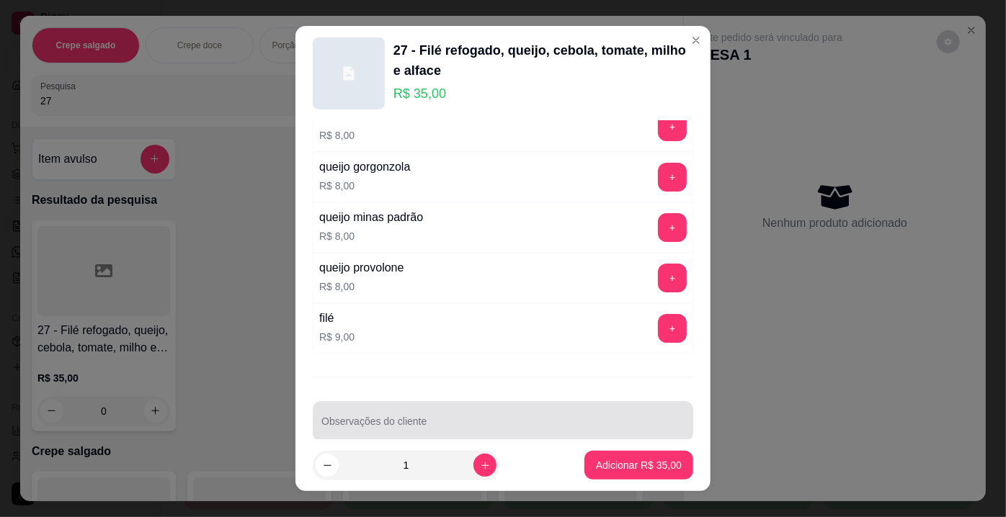
click at [476, 411] on div at bounding box center [502, 421] width 363 height 29
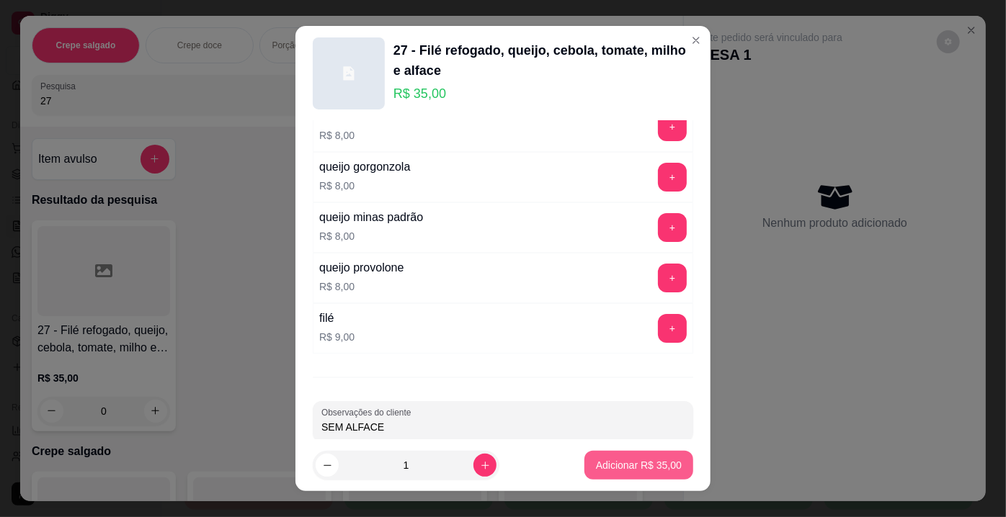
type input "SEM ALFACE"
click at [647, 471] on p "Adicionar R$ 35,00" at bounding box center [639, 465] width 86 height 14
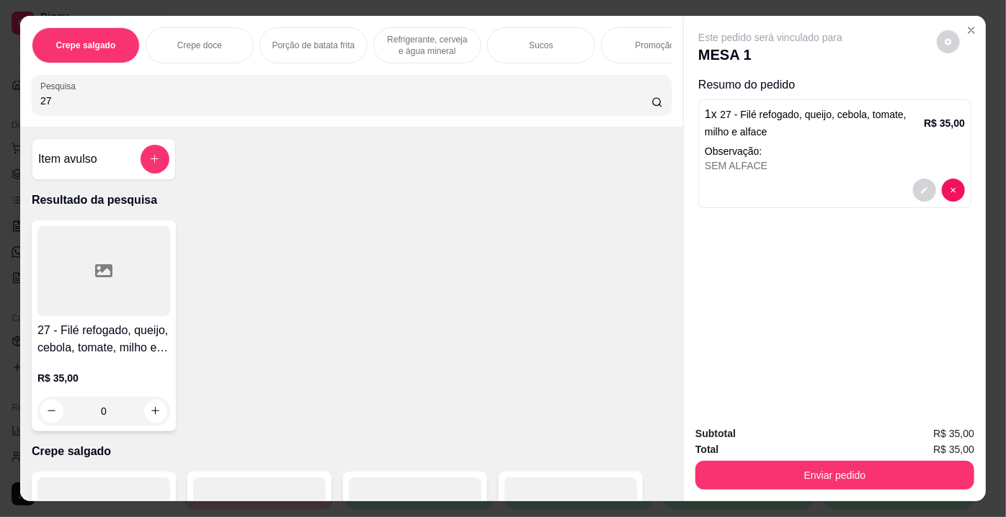
drag, startPoint x: 745, startPoint y: 450, endPoint x: 751, endPoint y: 466, distance: 16.2
click at [746, 450] on div "Total R$ 35,00" at bounding box center [834, 450] width 279 height 16
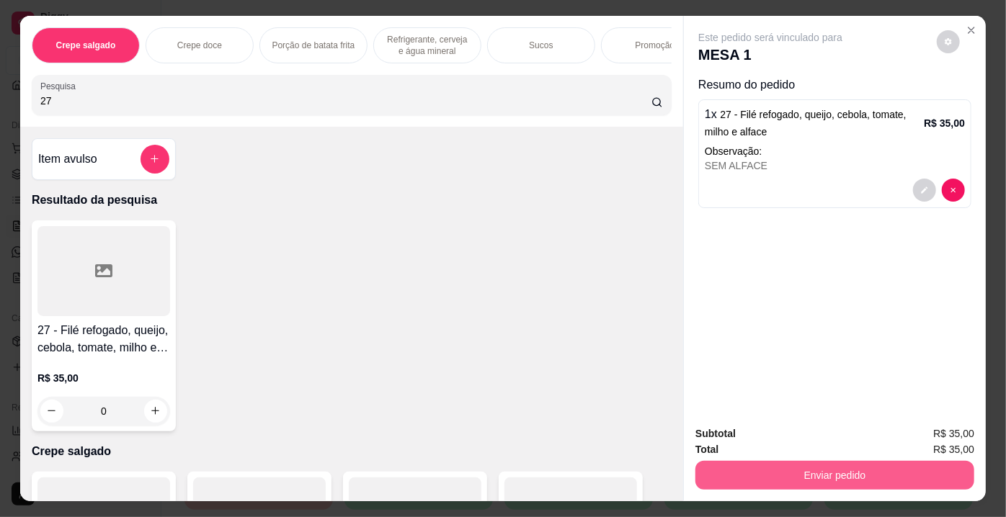
click at [748, 461] on button "Enviar pedido" at bounding box center [834, 475] width 279 height 29
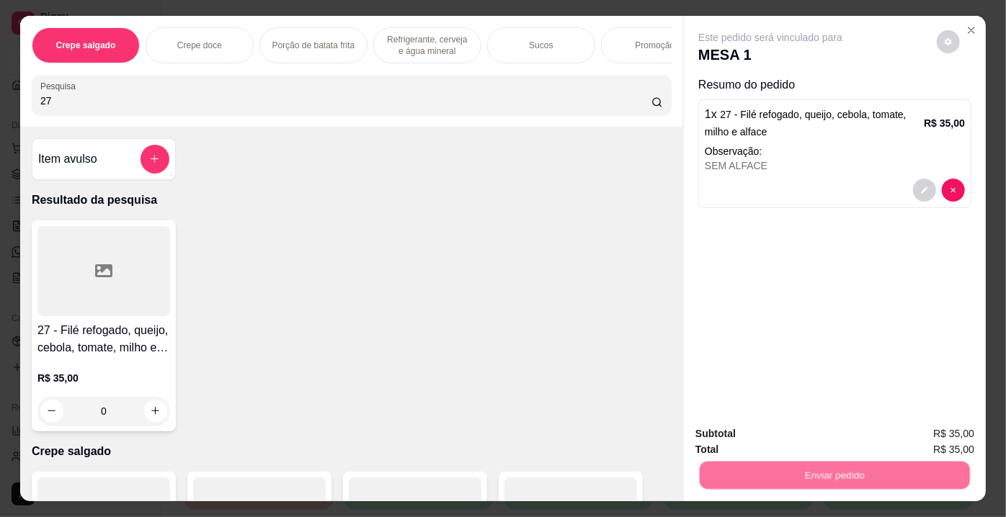
click at [746, 440] on button "Não registrar e enviar pedido" at bounding box center [788, 435] width 146 height 27
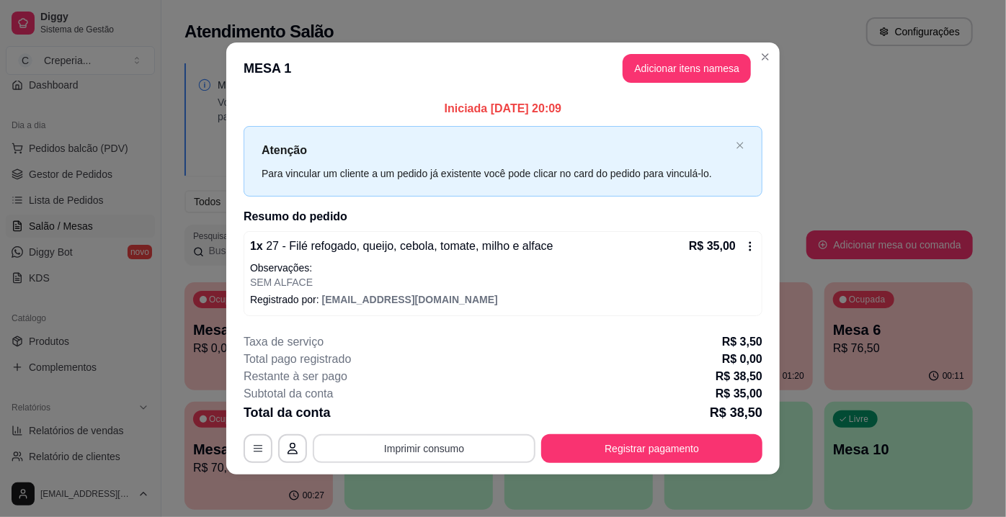
click at [488, 445] on button "Imprimir consumo" at bounding box center [424, 449] width 223 height 29
click at [448, 414] on button "IMPRESSORA" at bounding box center [424, 415] width 104 height 23
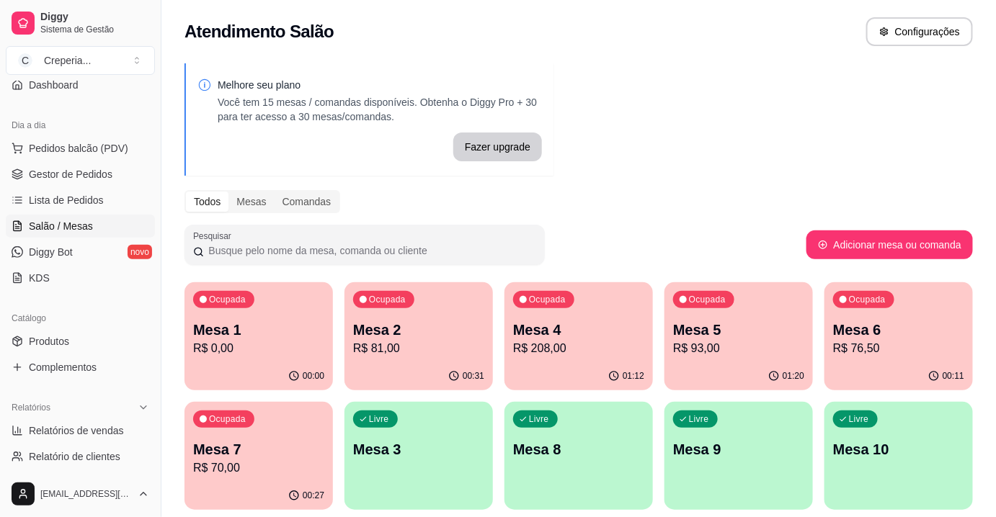
click at [215, 450] on p "Mesa 7" at bounding box center [258, 450] width 131 height 20
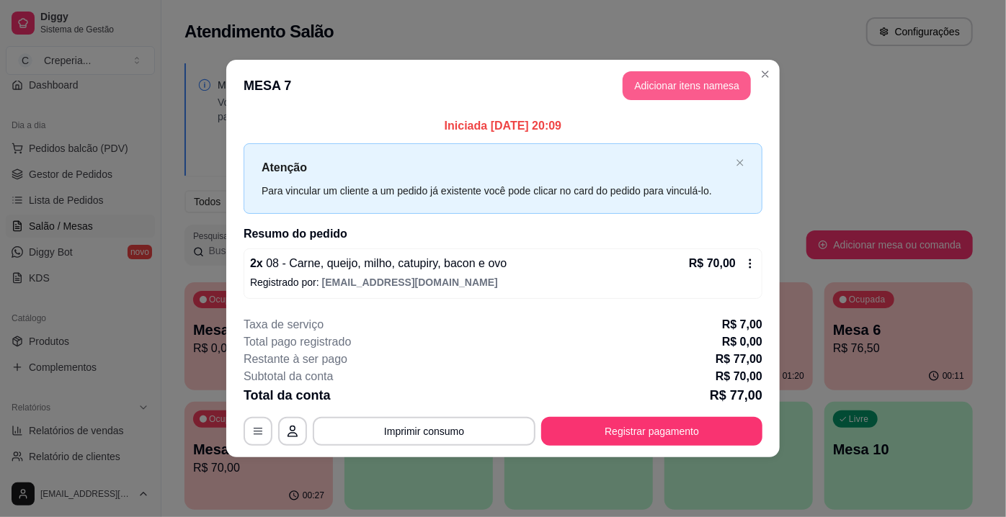
click at [664, 100] on button "Adicionar itens na mesa" at bounding box center [687, 85] width 128 height 29
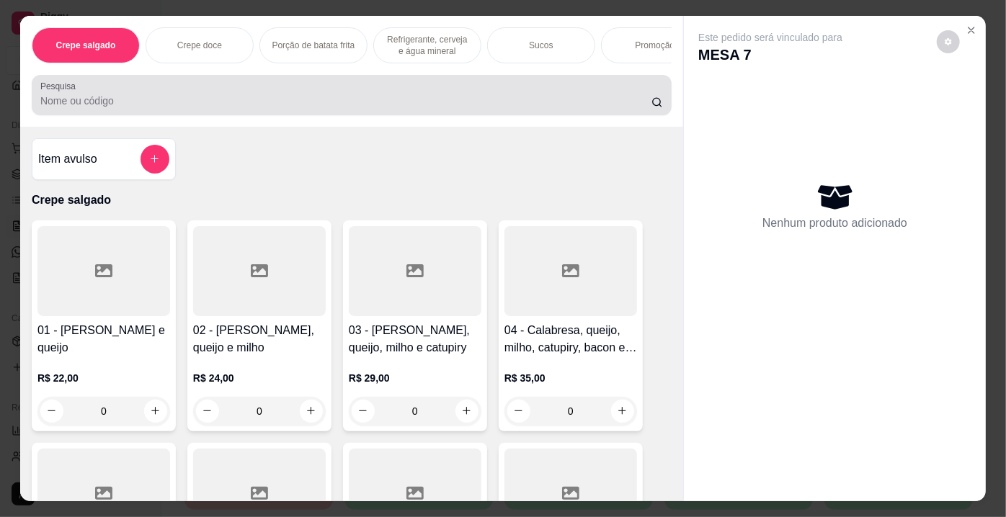
drag, startPoint x: 280, startPoint y: 118, endPoint x: 269, endPoint y: 104, distance: 17.4
click at [276, 110] on div "Pesquisa" at bounding box center [352, 95] width 640 height 40
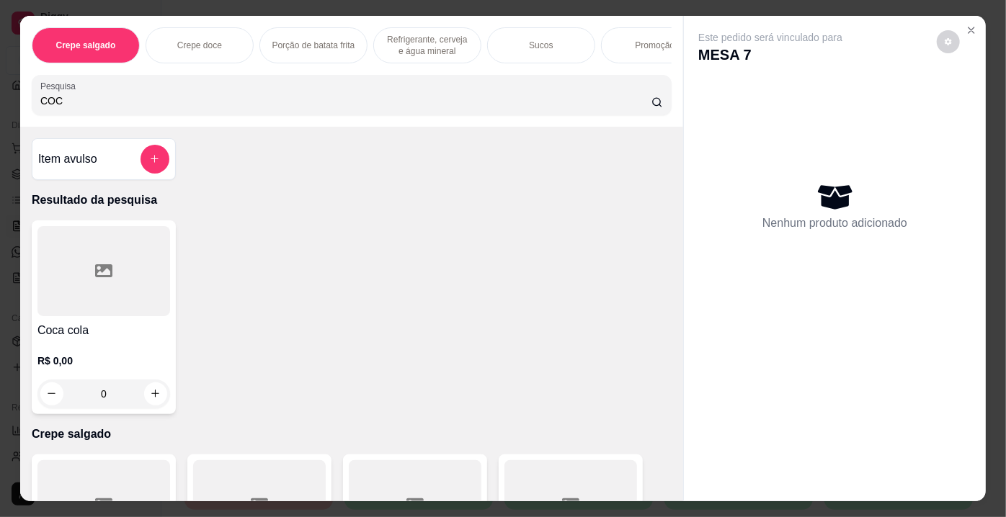
type input "COC"
click at [138, 295] on div at bounding box center [103, 271] width 133 height 90
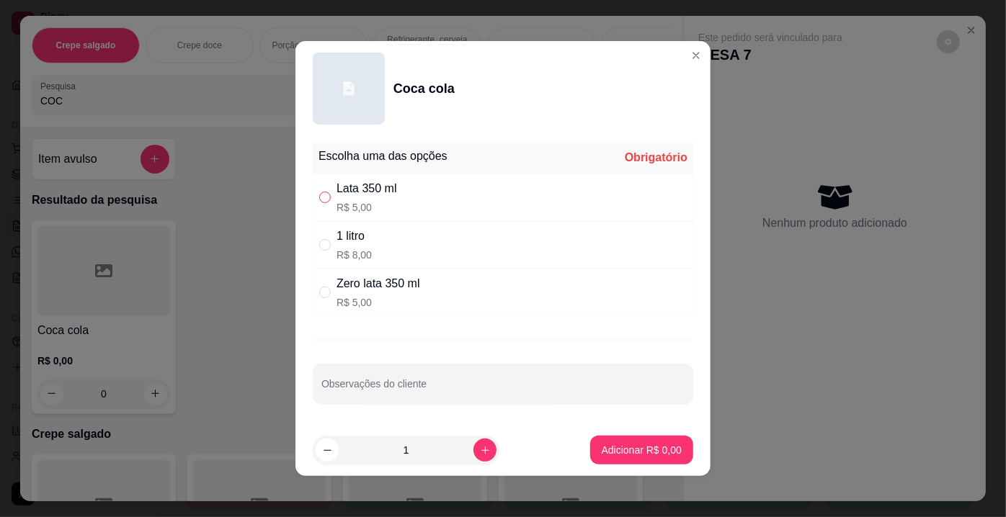
click at [321, 200] on input "" at bounding box center [325, 198] width 12 height 12
radio input "true"
click at [615, 442] on button "Adicionar R$ 5,00" at bounding box center [641, 450] width 103 height 29
type input "1"
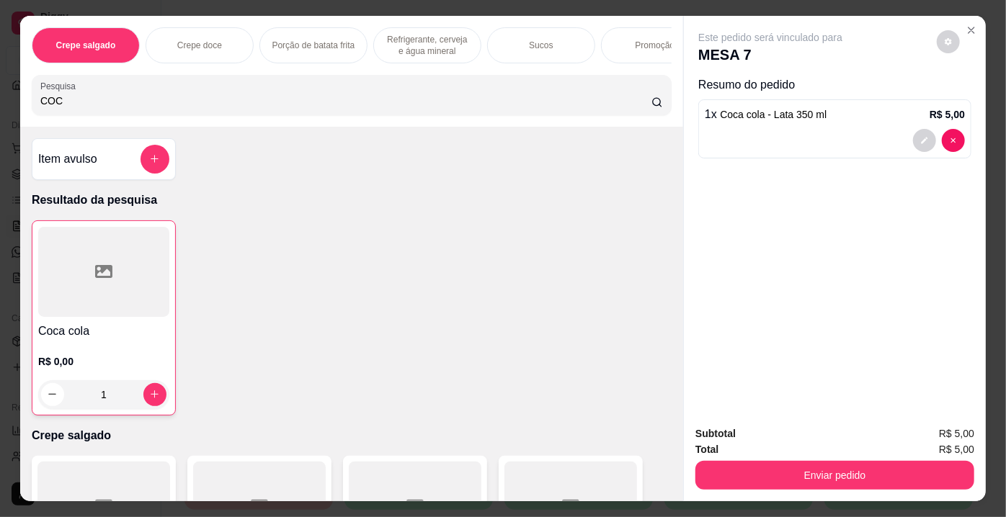
drag, startPoint x: 615, startPoint y: 442, endPoint x: 623, endPoint y: 409, distance: 34.1
click at [620, 423] on div "Item avulso Resultado da pesquisa Coca cola R$ 0,00 1 Crepe salgado 01 - Calabr…" at bounding box center [351, 314] width 663 height 375
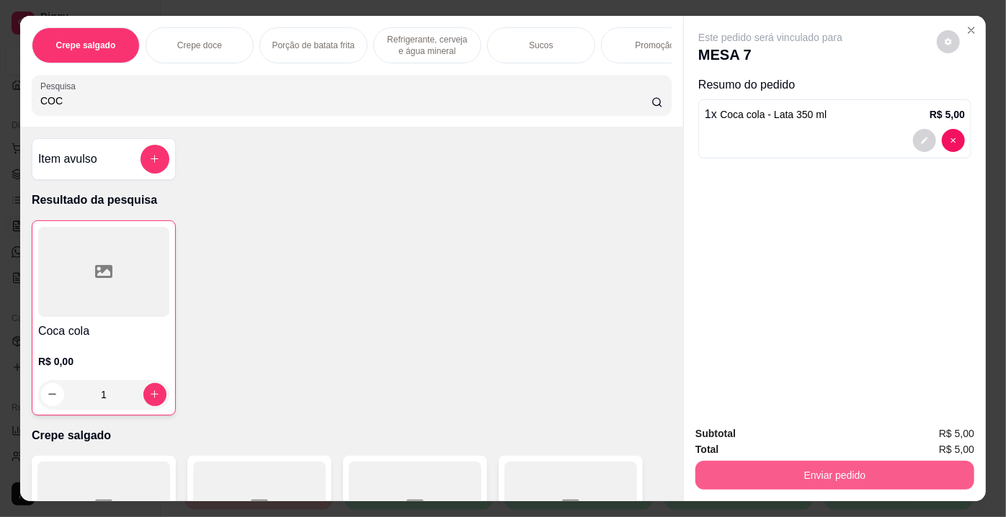
click at [738, 473] on button "Enviar pedido" at bounding box center [834, 475] width 279 height 29
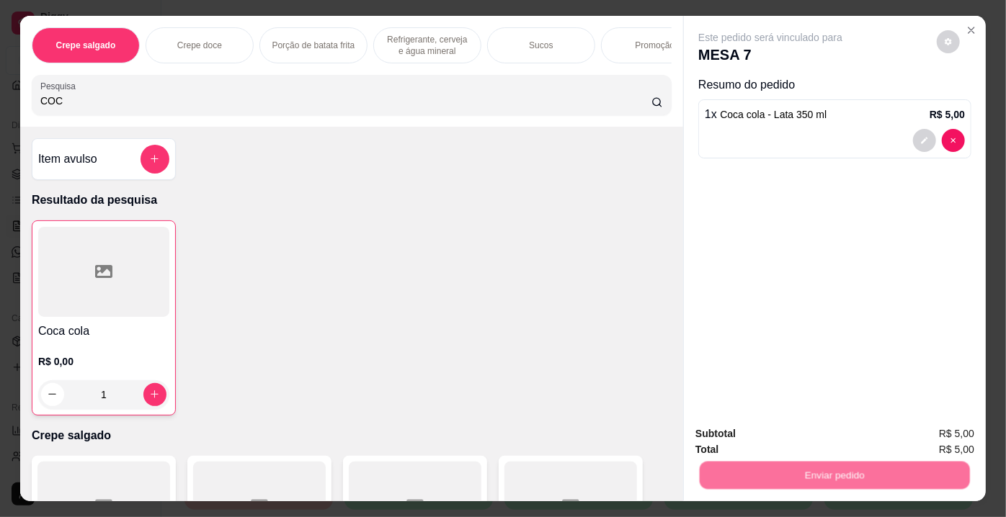
click at [736, 433] on button "Não registrar e enviar pedido" at bounding box center [788, 435] width 150 height 27
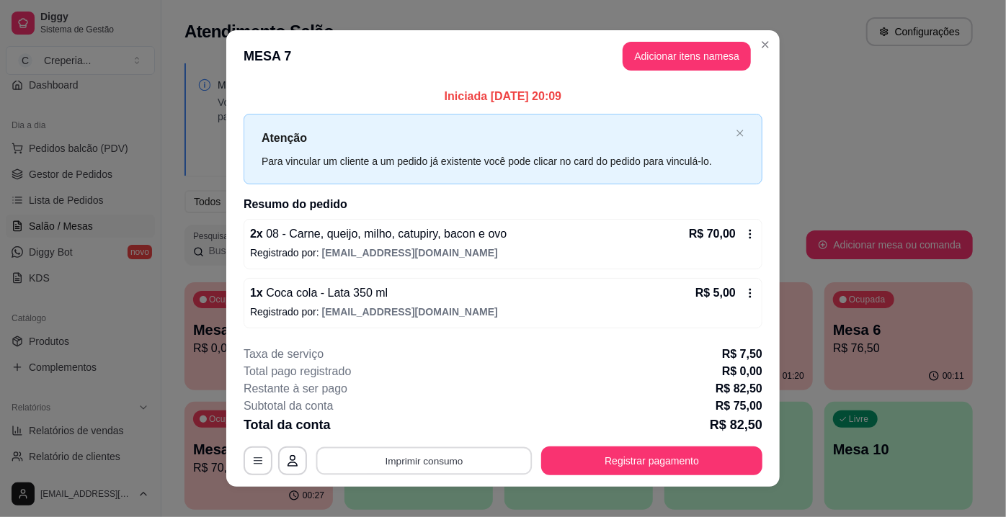
click at [448, 450] on button "Imprimir consumo" at bounding box center [424, 461] width 216 height 28
click at [437, 428] on button "IMPRESSORA" at bounding box center [423, 427] width 101 height 22
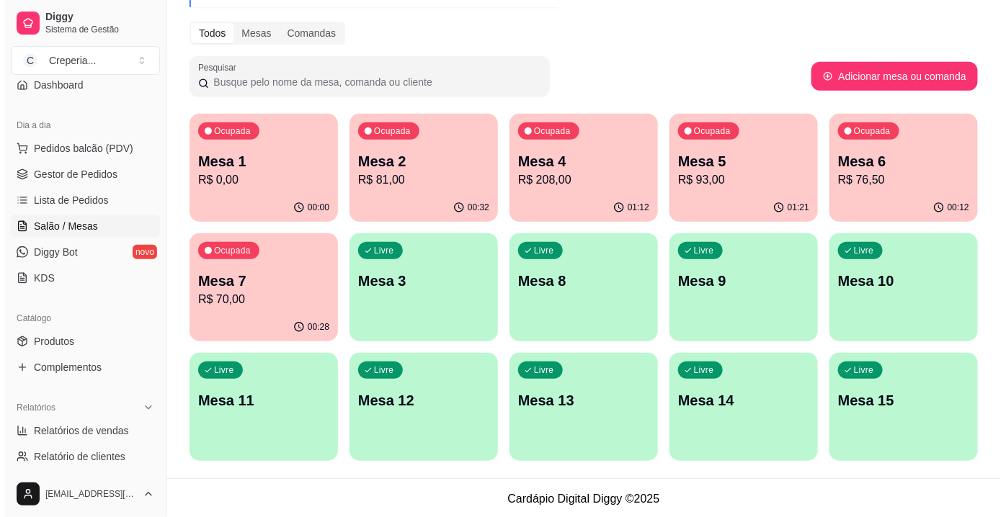
scroll to position [170, 0]
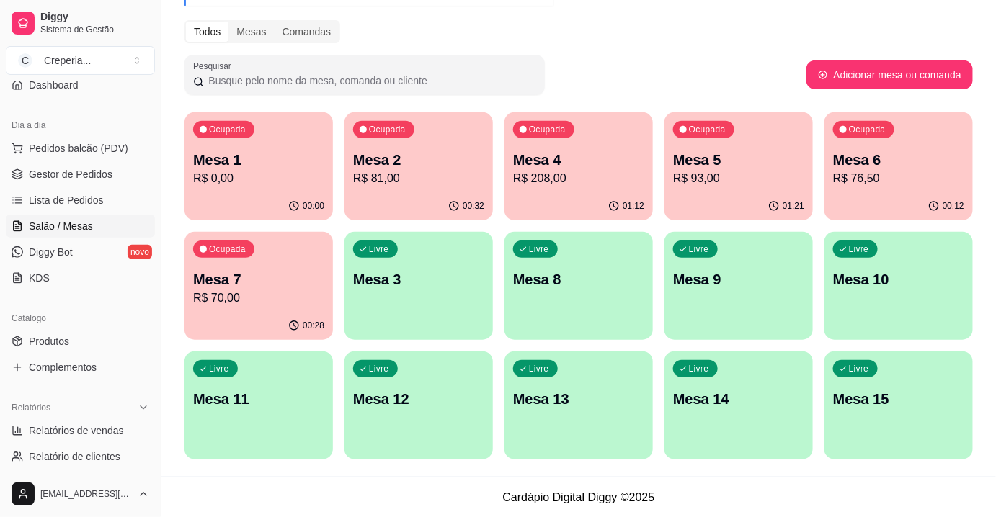
click at [896, 435] on div "Livre Mesa 15" at bounding box center [898, 397] width 148 height 91
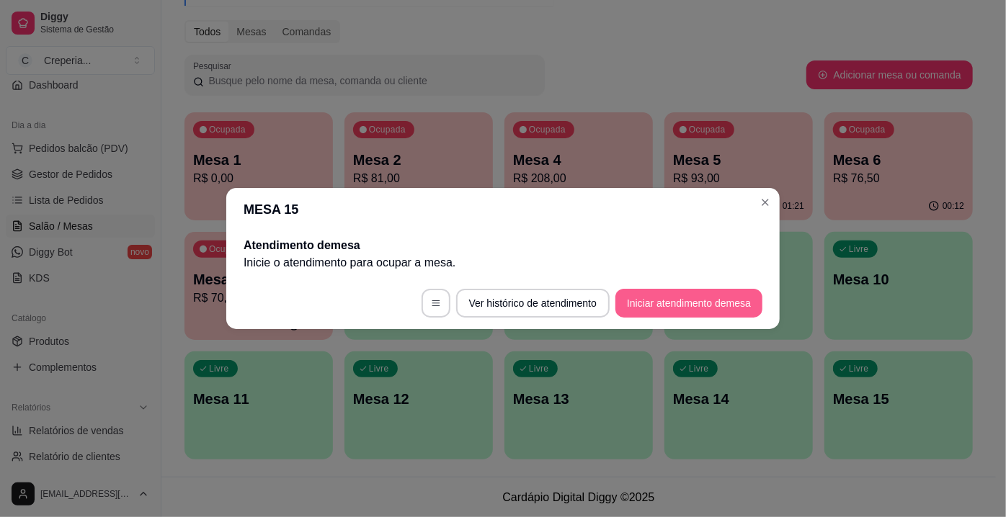
click at [679, 303] on button "Iniciar atendimento de mesa" at bounding box center [688, 303] width 147 height 29
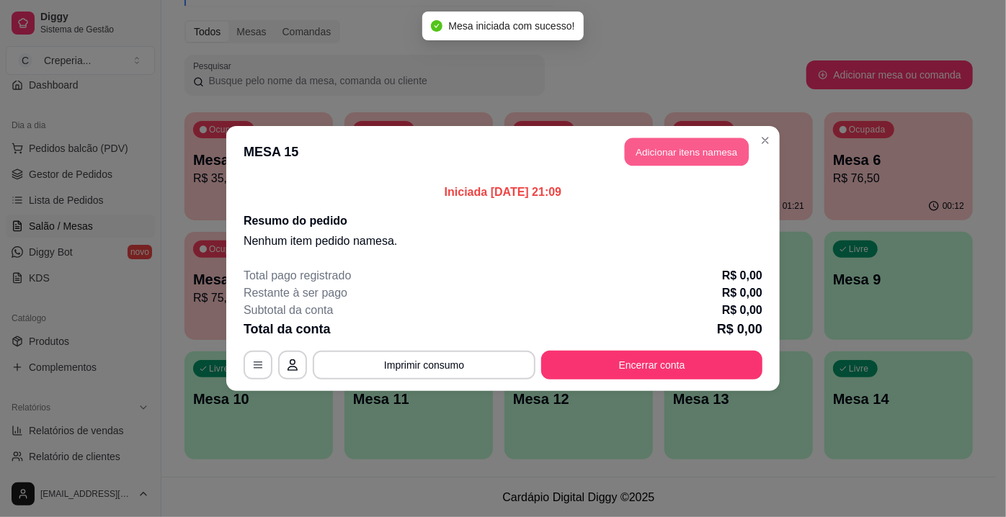
click at [703, 151] on button "Adicionar itens na mesa" at bounding box center [687, 152] width 124 height 28
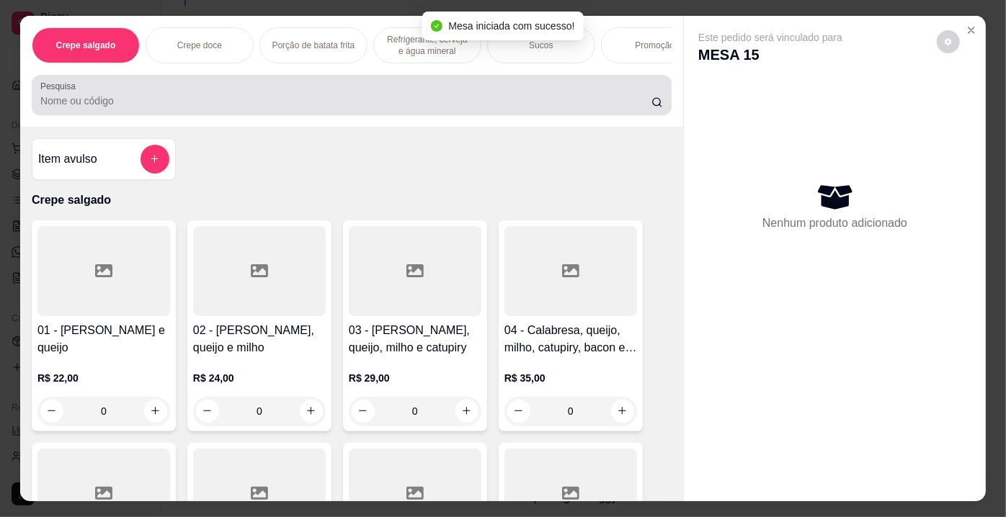
click at [236, 99] on input "Pesquisa" at bounding box center [345, 101] width 611 height 14
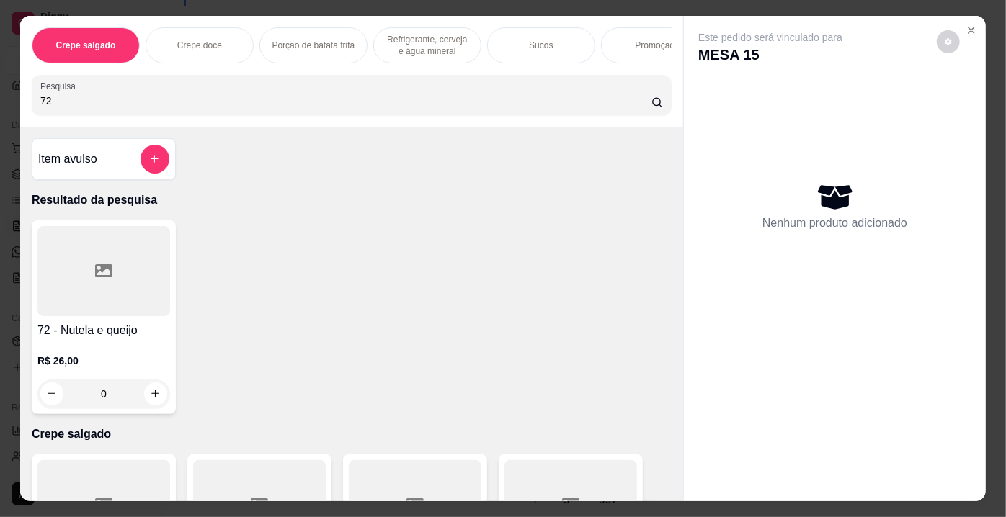
type input "72"
click at [149, 401] on div "0" at bounding box center [103, 394] width 133 height 29
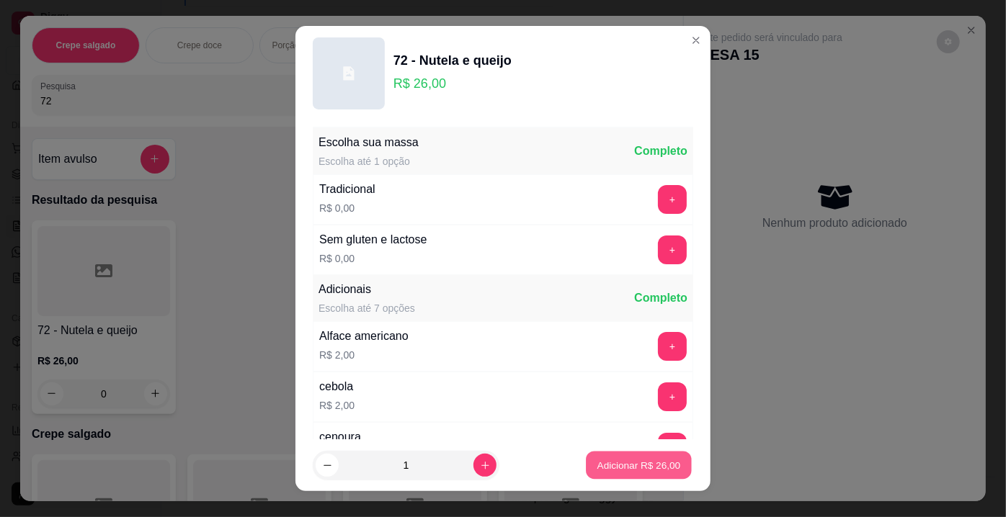
click at [636, 466] on p "Adicionar R$ 26,00" at bounding box center [639, 465] width 84 height 14
type input "1"
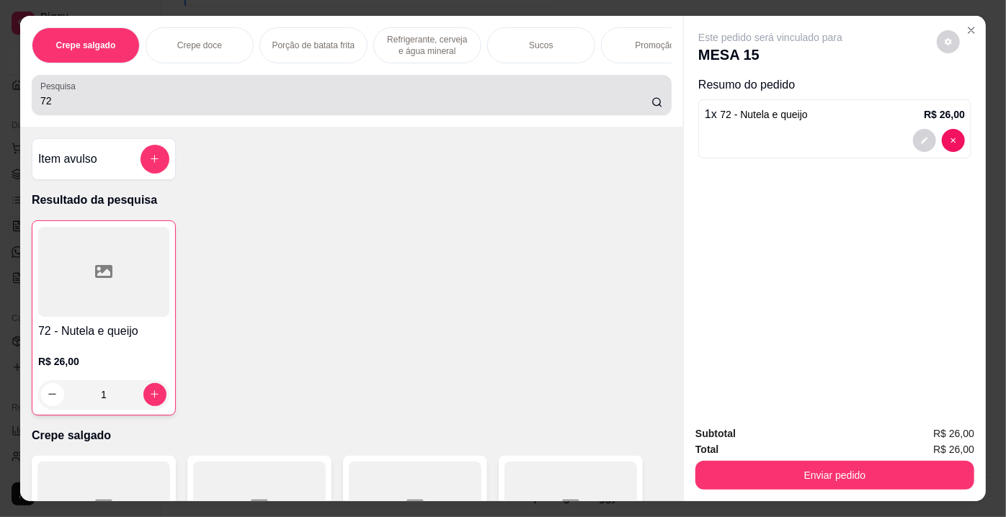
click at [651, 108] on icon at bounding box center [657, 103] width 12 height 12
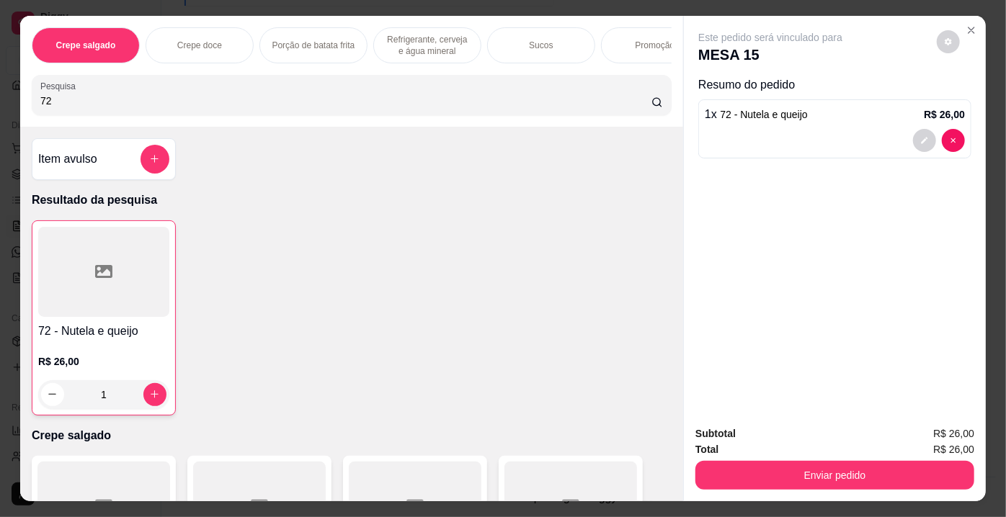
click at [610, 106] on input "72" at bounding box center [345, 101] width 611 height 14
click at [636, 104] on input "72" at bounding box center [345, 101] width 611 height 14
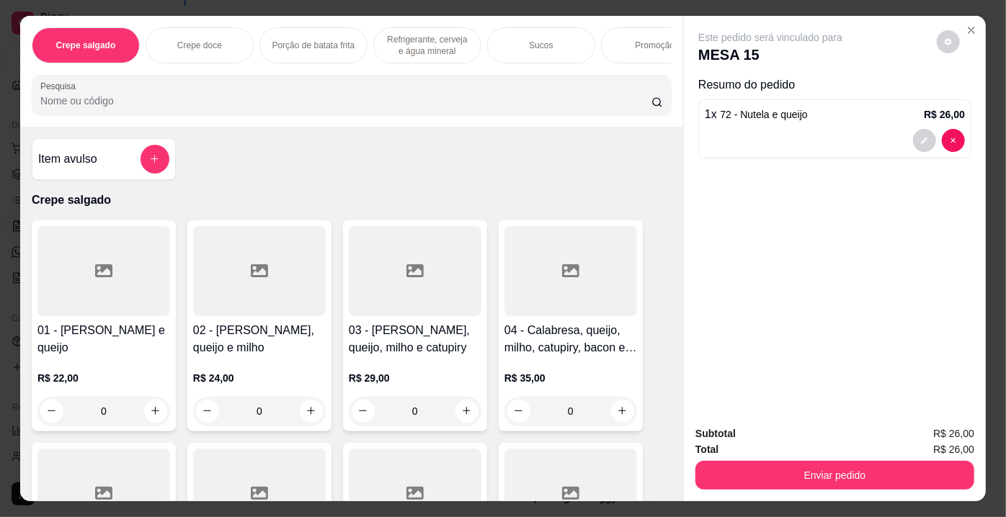
click at [582, 106] on input "Pesquisa" at bounding box center [345, 101] width 611 height 14
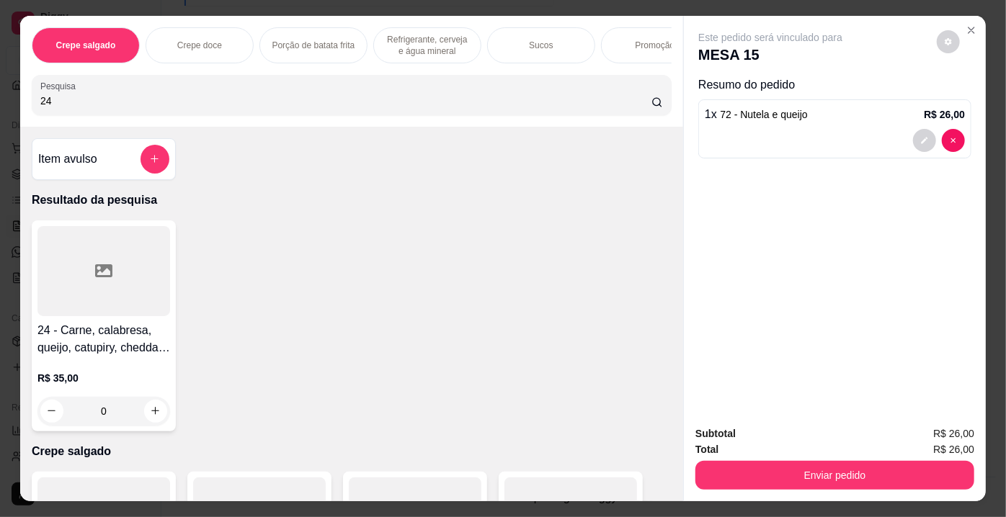
type input "24"
click at [148, 416] on div "0" at bounding box center [103, 411] width 133 height 29
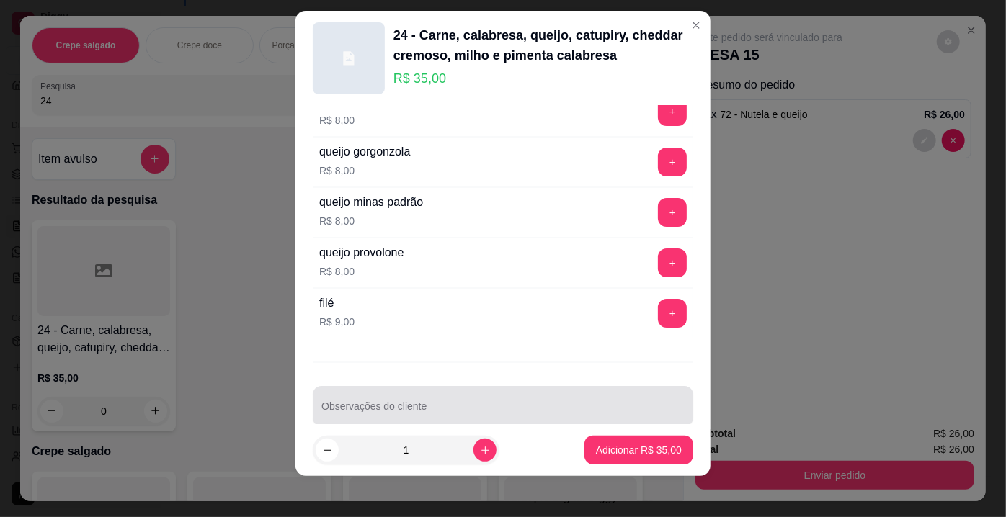
scroll to position [20, 0]
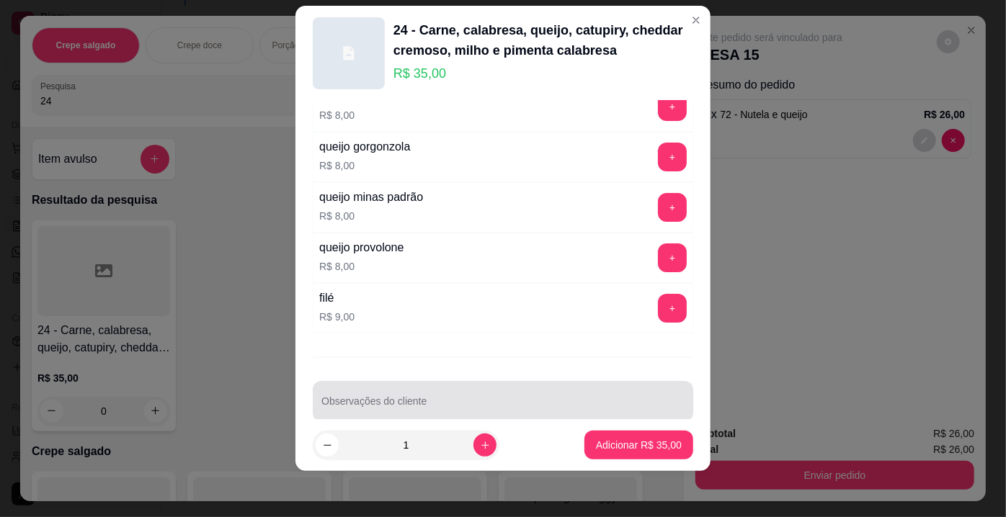
click at [499, 387] on div at bounding box center [502, 401] width 363 height 29
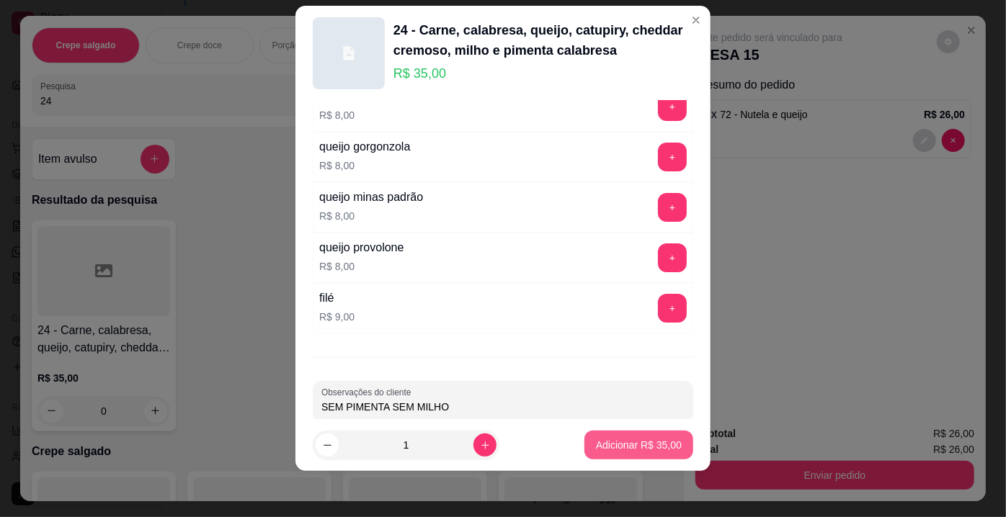
type input "SEM PIMENTA SEM MILHO"
click at [641, 445] on p "Adicionar R$ 35,00" at bounding box center [639, 445] width 86 height 14
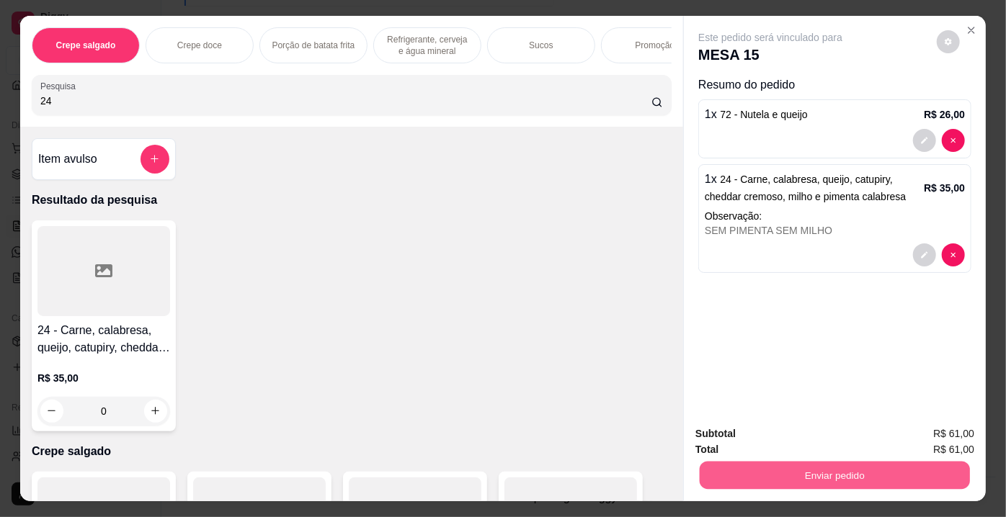
click at [814, 466] on button "Enviar pedido" at bounding box center [835, 476] width 270 height 28
click at [816, 431] on button "Não registrar e enviar pedido" at bounding box center [788, 435] width 150 height 27
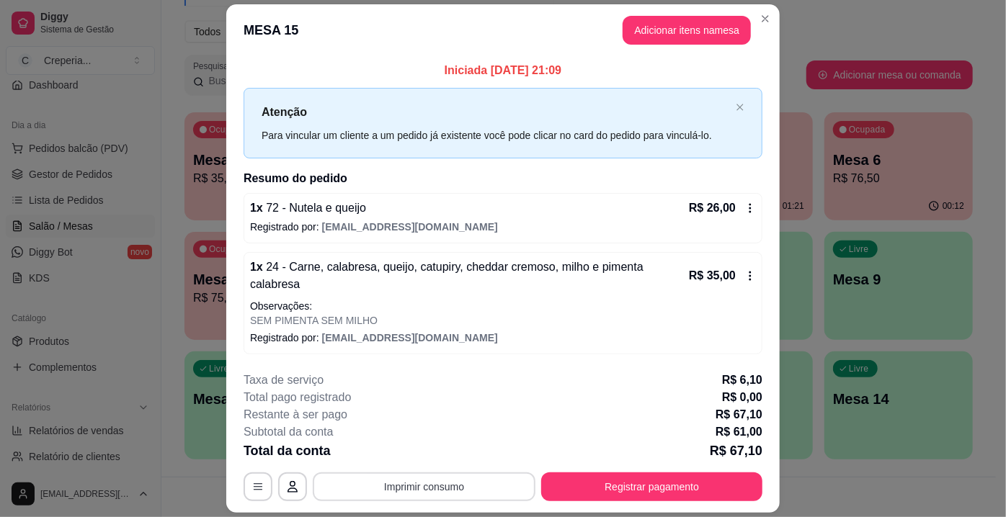
click at [431, 473] on button "Imprimir consumo" at bounding box center [424, 487] width 223 height 29
click at [429, 448] on button "IMPRESSORA" at bounding box center [423, 444] width 101 height 22
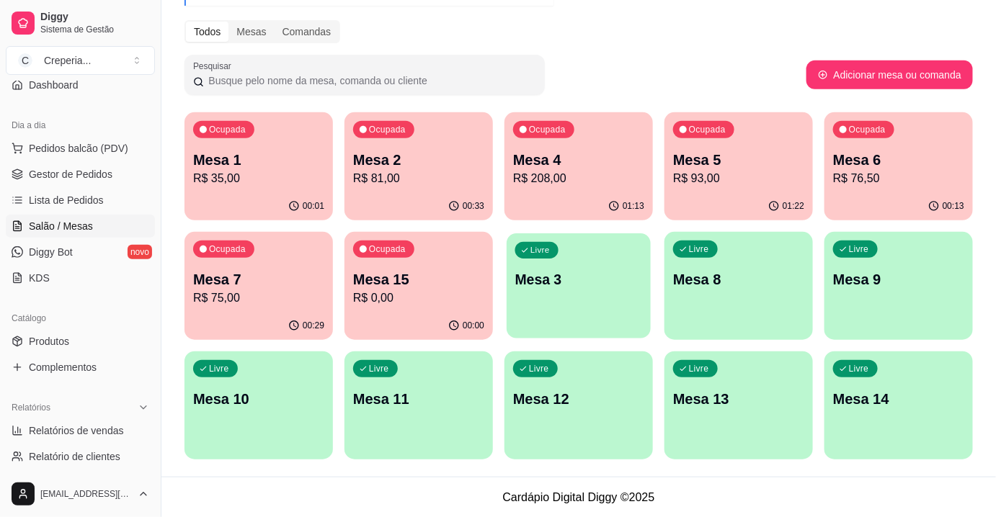
click at [589, 279] on p "Mesa 3" at bounding box center [579, 279] width 128 height 19
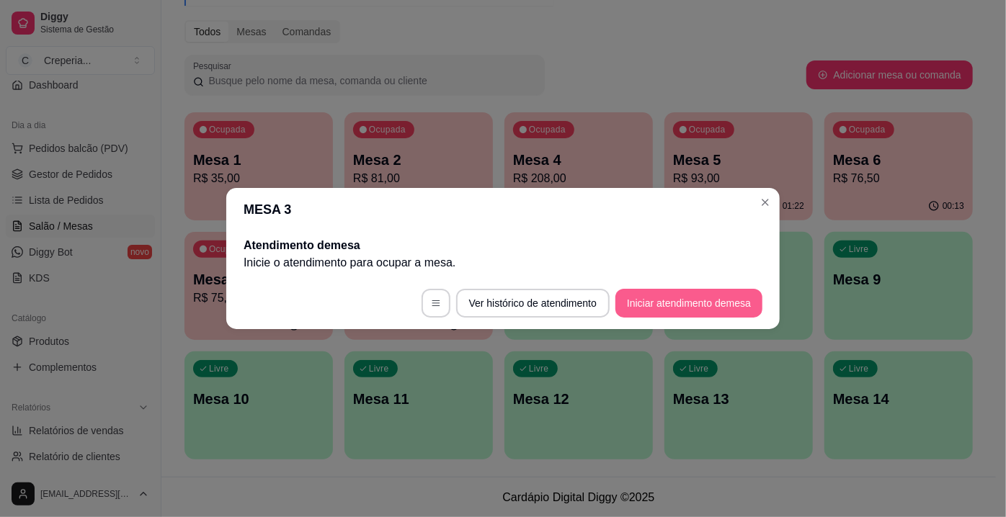
click at [664, 306] on button "Iniciar atendimento de mesa" at bounding box center [688, 303] width 147 height 29
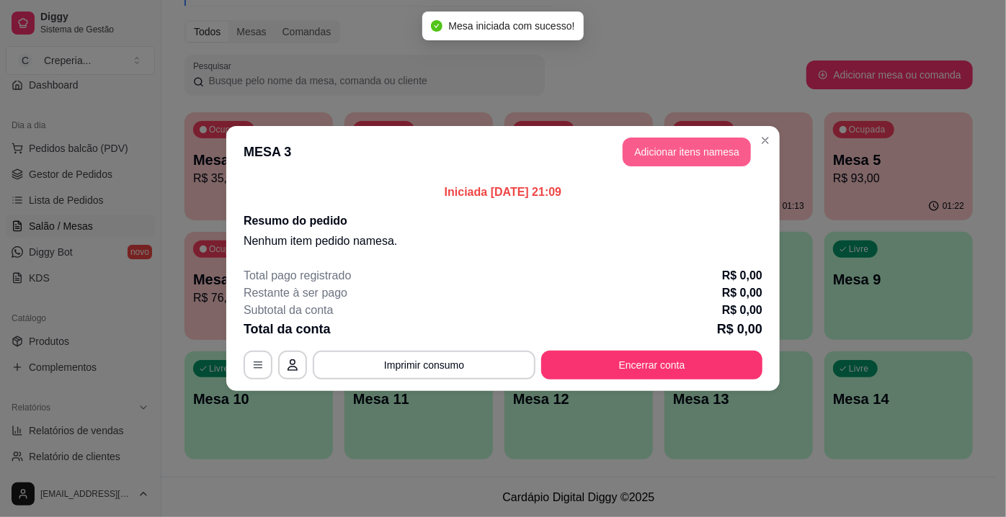
click at [636, 143] on button "Adicionar itens na mesa" at bounding box center [687, 152] width 128 height 29
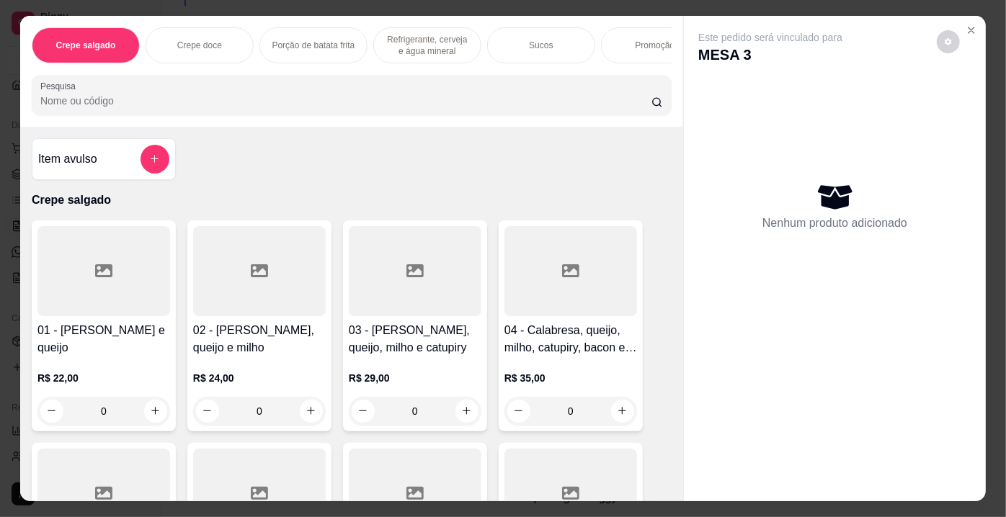
click at [496, 98] on input "Pesquisa" at bounding box center [345, 101] width 611 height 14
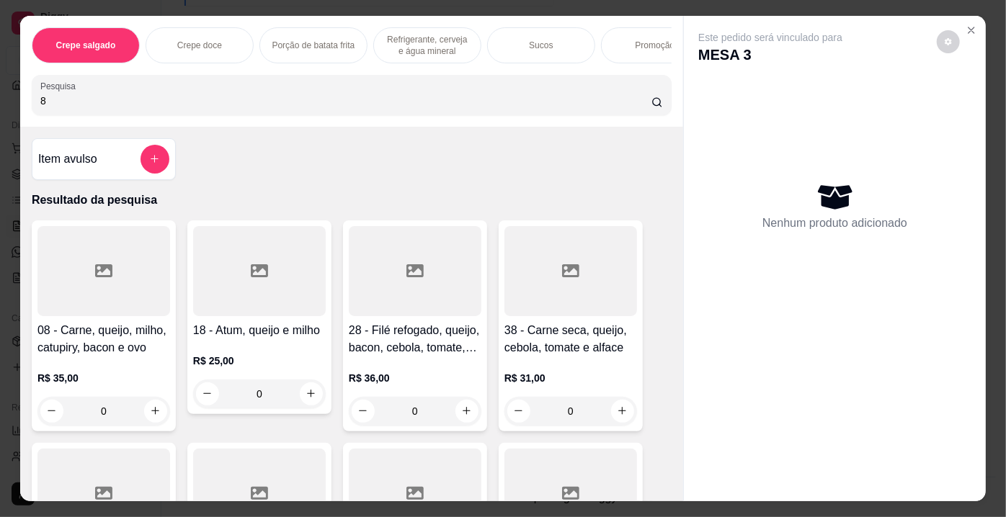
type input "8"
click at [160, 411] on div "0" at bounding box center [103, 411] width 133 height 29
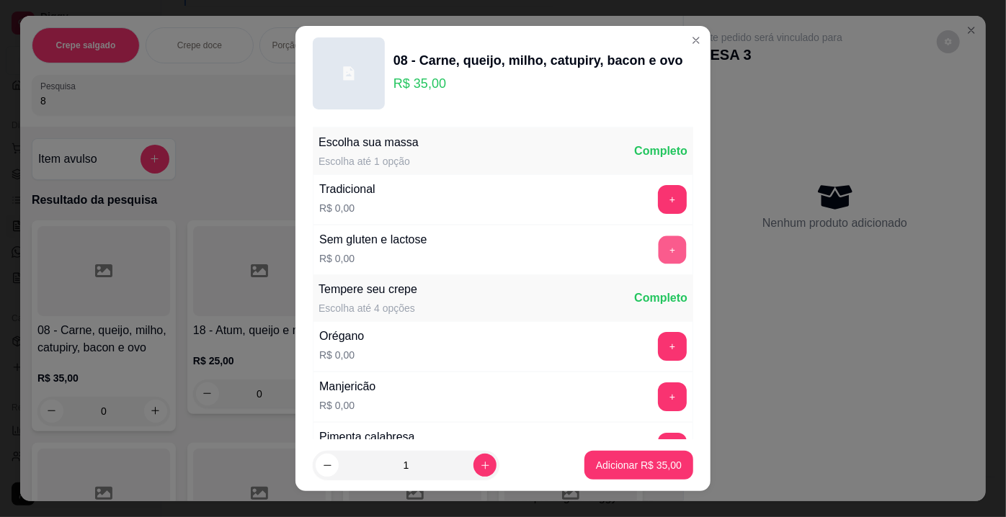
click at [659, 250] on button "+" at bounding box center [673, 250] width 28 height 28
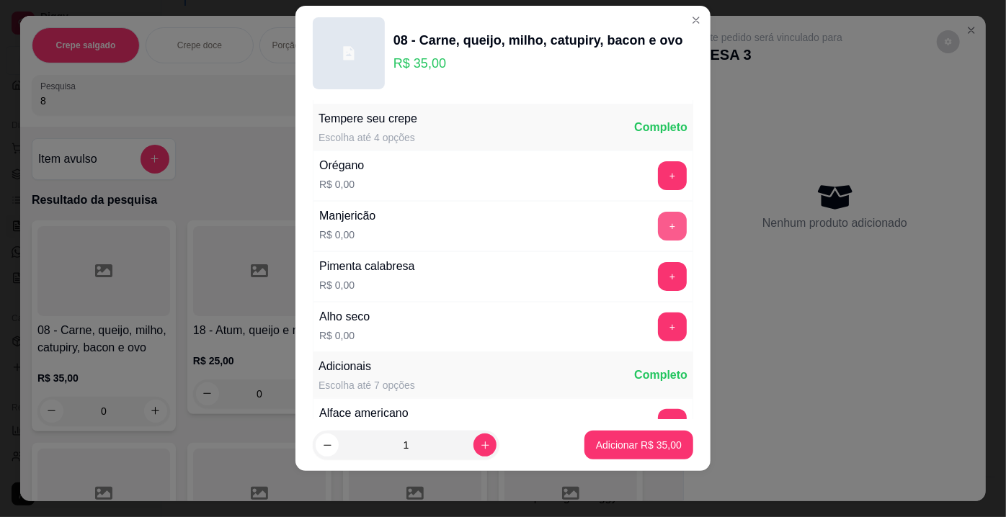
scroll to position [153, 0]
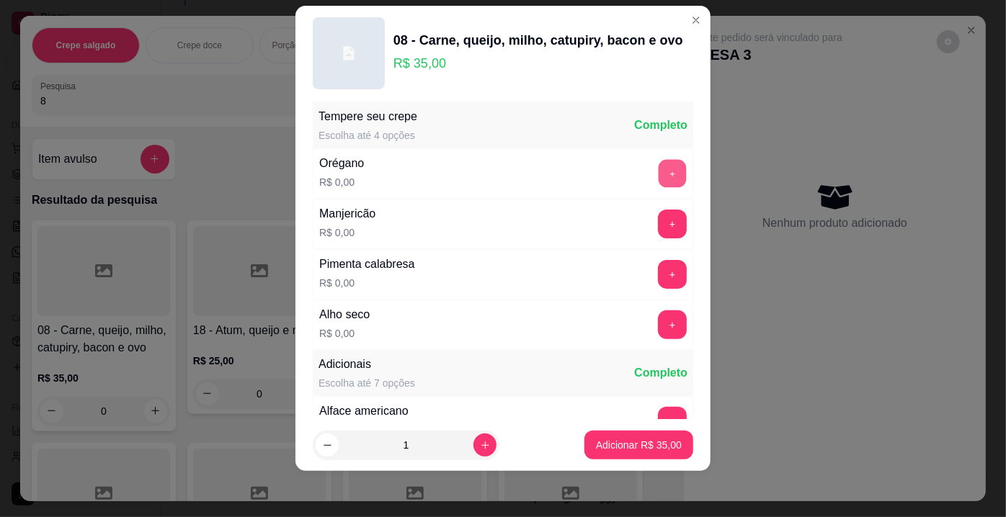
click at [659, 169] on button "+" at bounding box center [673, 174] width 28 height 28
click at [658, 318] on button "+" at bounding box center [672, 325] width 29 height 29
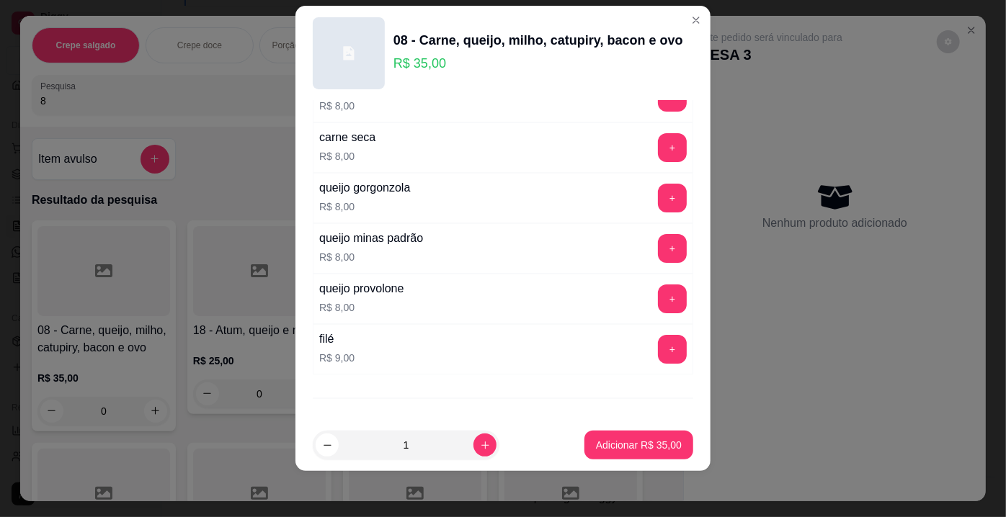
scroll to position [2586, 0]
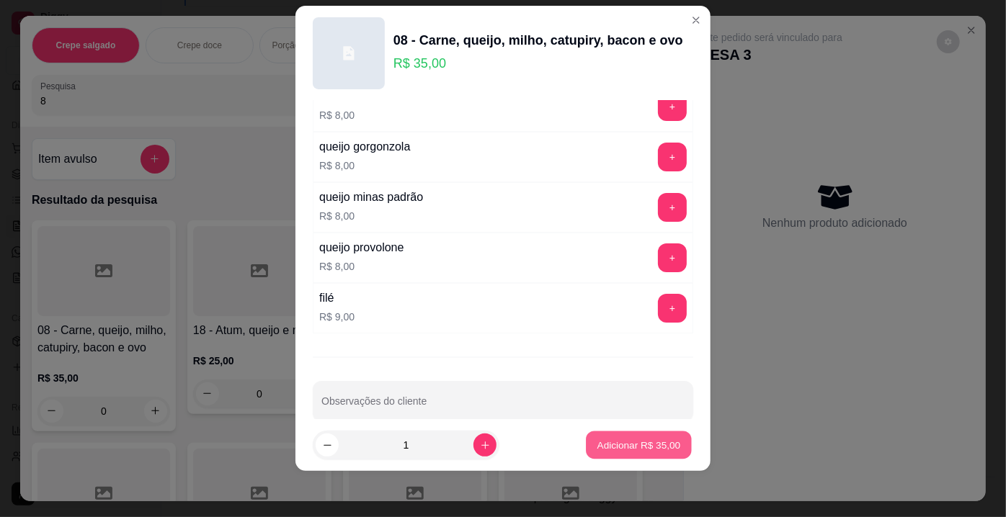
click at [626, 434] on button "Adicionar R$ 35,00" at bounding box center [639, 446] width 106 height 28
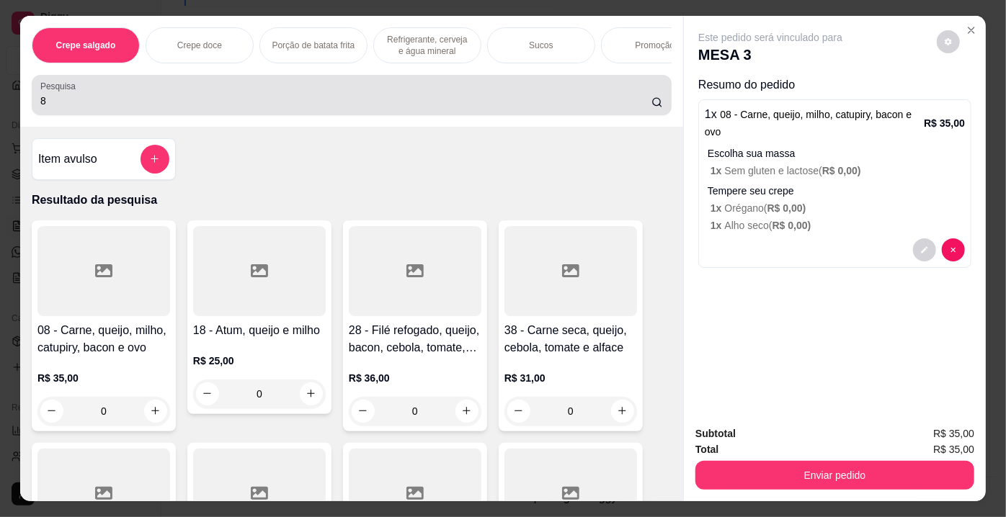
click at [398, 97] on div "8" at bounding box center [351, 95] width 623 height 29
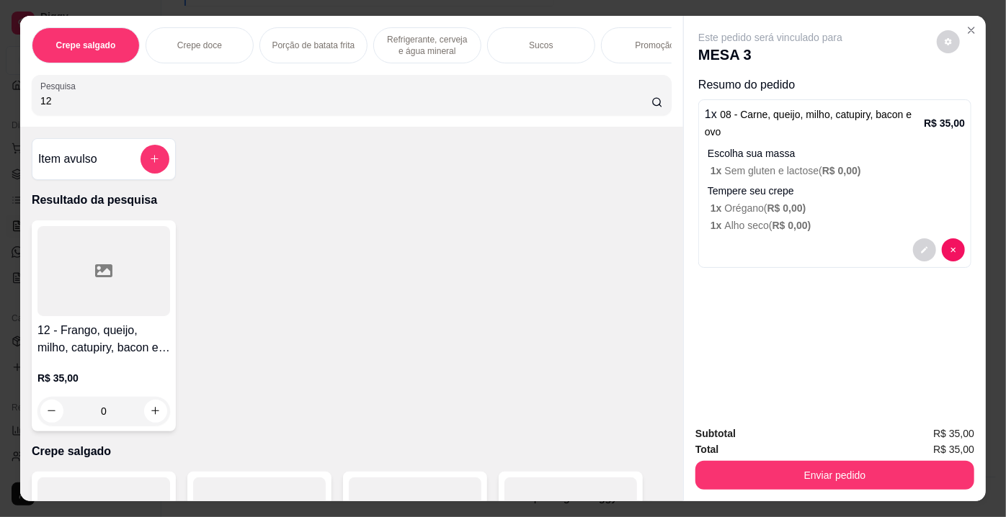
click at [149, 419] on div "0" at bounding box center [103, 411] width 133 height 29
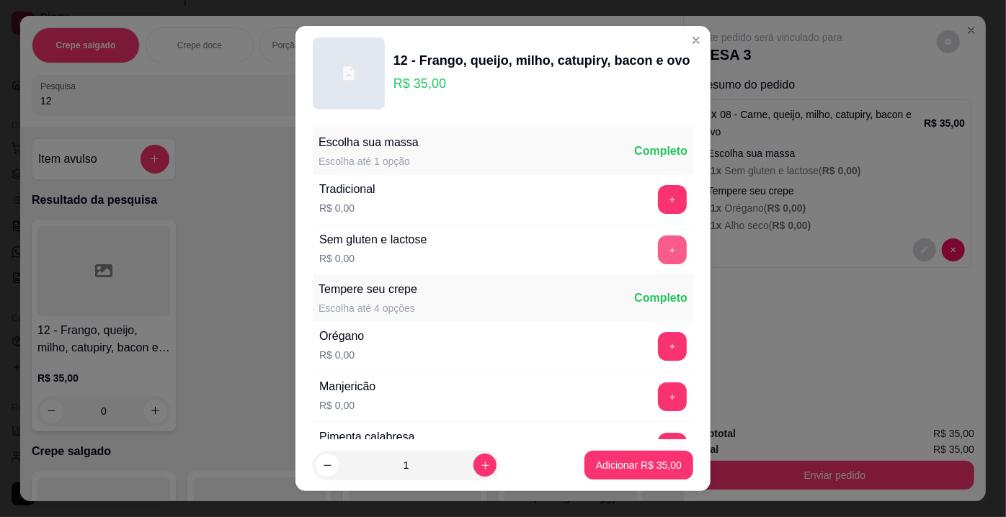
click at [658, 251] on button "+" at bounding box center [672, 250] width 29 height 29
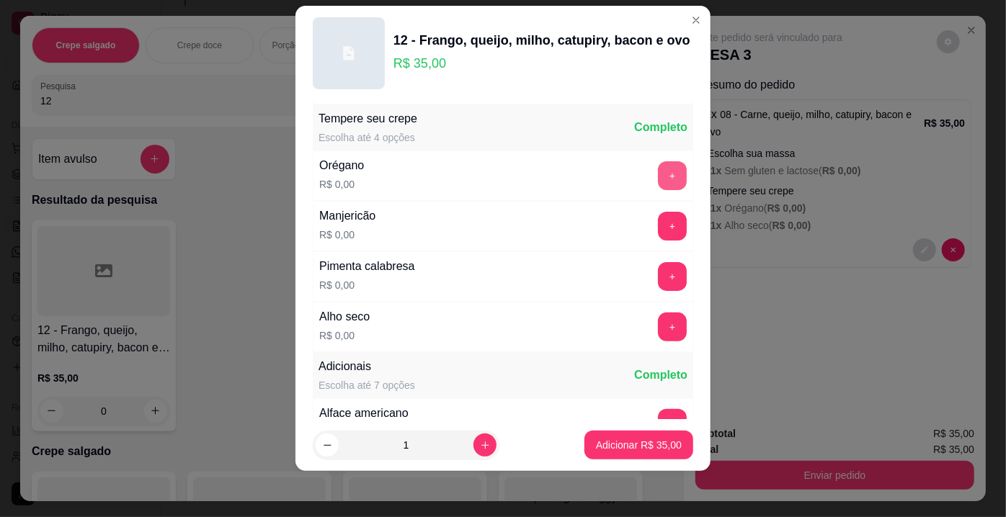
scroll to position [153, 0]
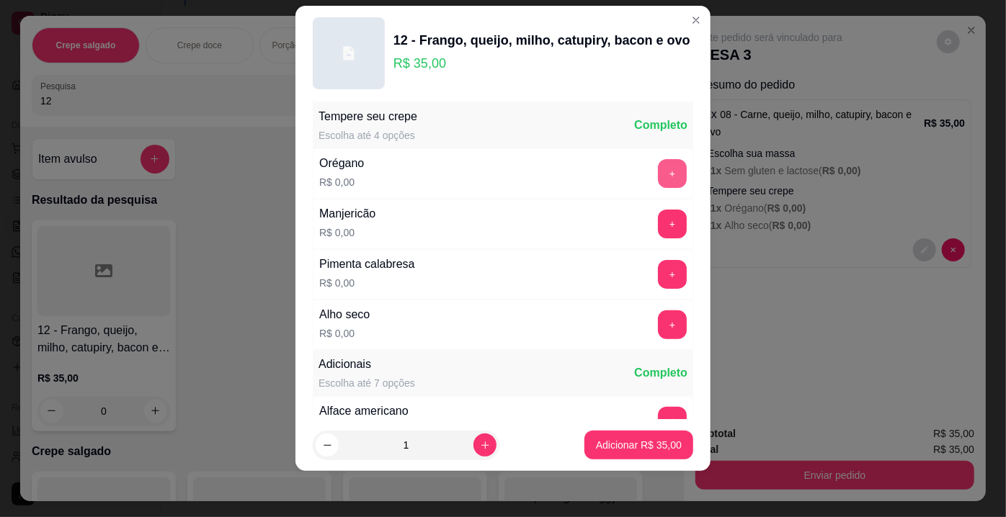
click at [658, 164] on button "+" at bounding box center [672, 173] width 29 height 29
click at [658, 326] on button "+" at bounding box center [672, 325] width 29 height 29
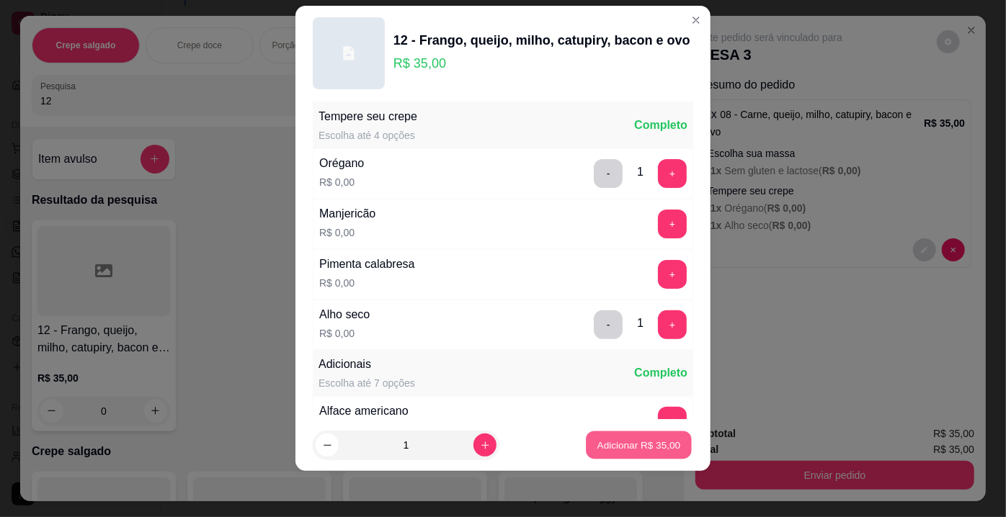
click at [615, 448] on p "Adicionar R$ 35,00" at bounding box center [639, 445] width 84 height 14
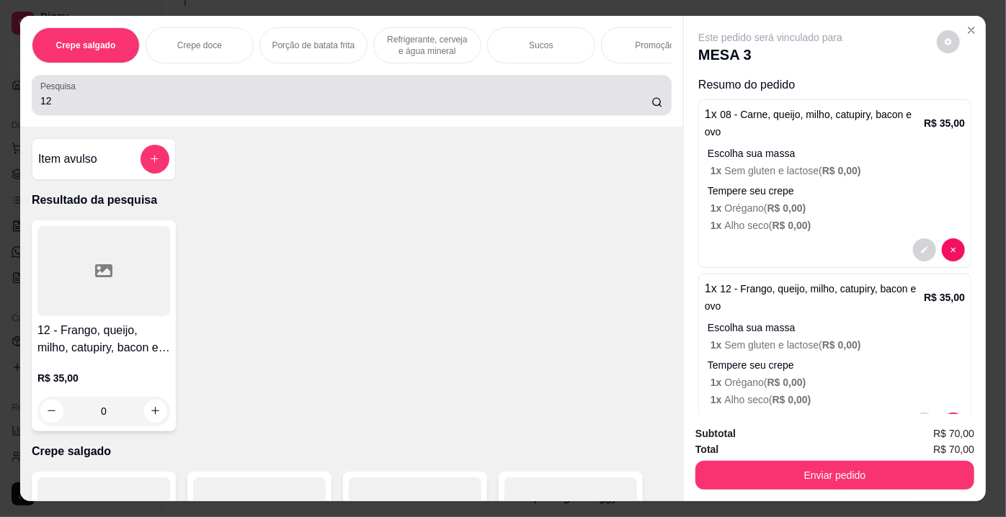
click at [321, 110] on div "12" at bounding box center [351, 95] width 623 height 29
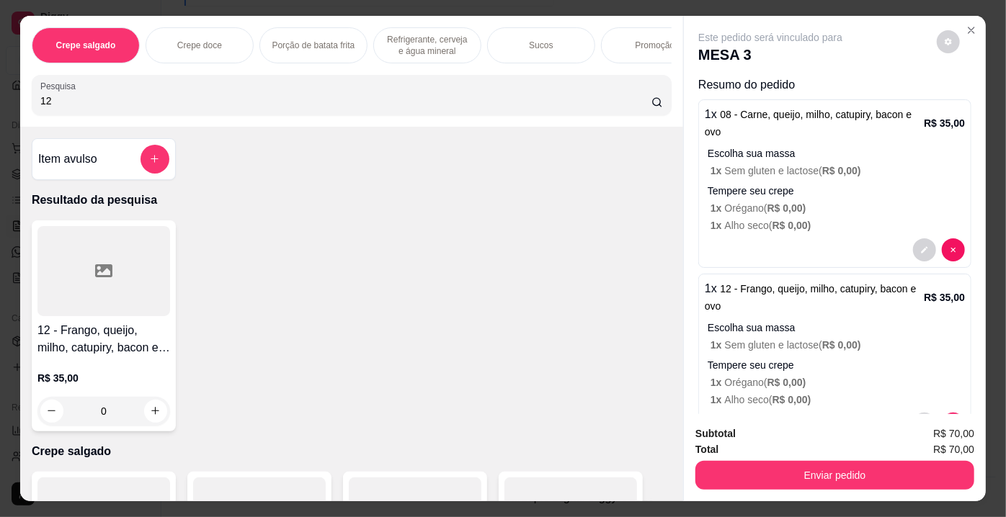
type input "1"
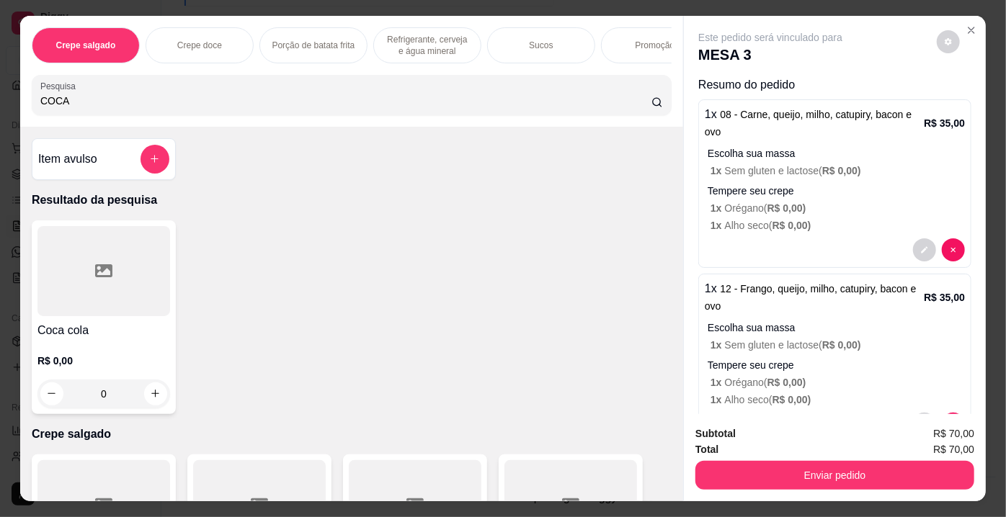
type input "COCA"
click at [159, 399] on div "0" at bounding box center [103, 394] width 133 height 29
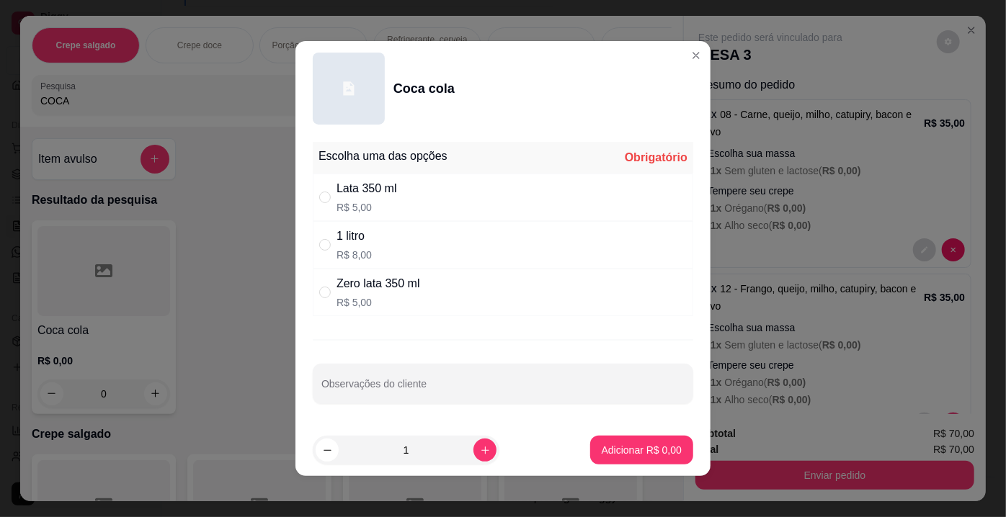
click at [560, 239] on div "1 litro R$ 8,00" at bounding box center [503, 245] width 380 height 48
radio input "true"
click at [644, 441] on button "Adicionar R$ 8,00" at bounding box center [642, 451] width 100 height 28
type input "1"
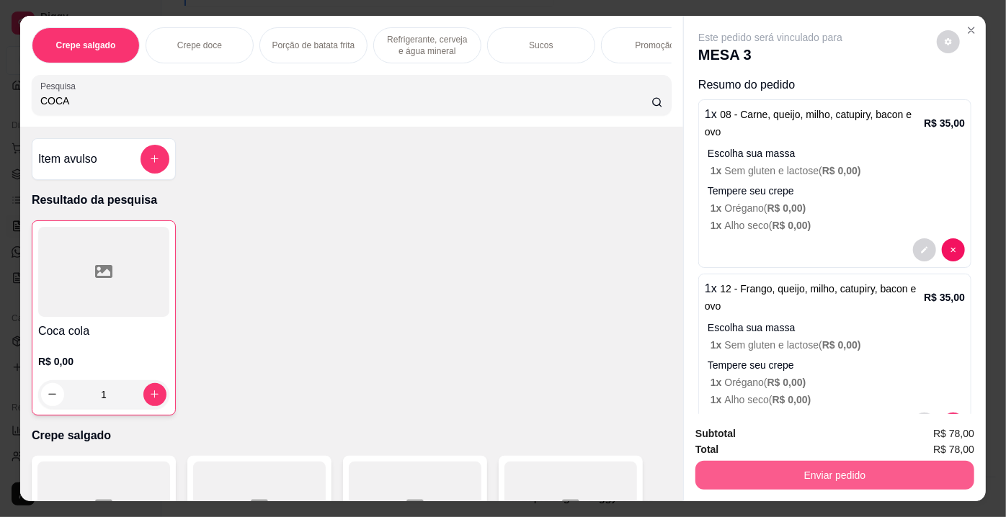
click at [870, 475] on button "Enviar pedido" at bounding box center [834, 475] width 279 height 29
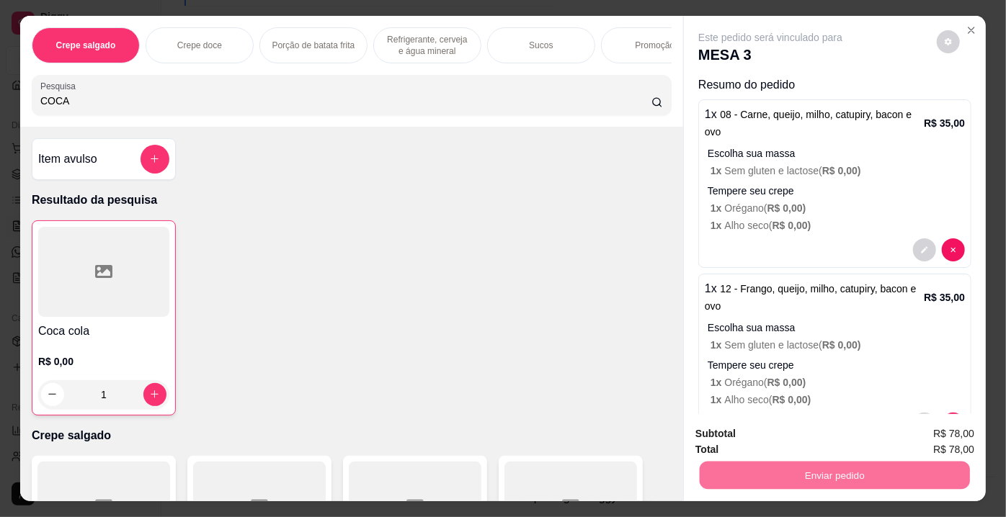
click at [834, 448] on button "Não registrar e enviar pedido" at bounding box center [788, 435] width 150 height 27
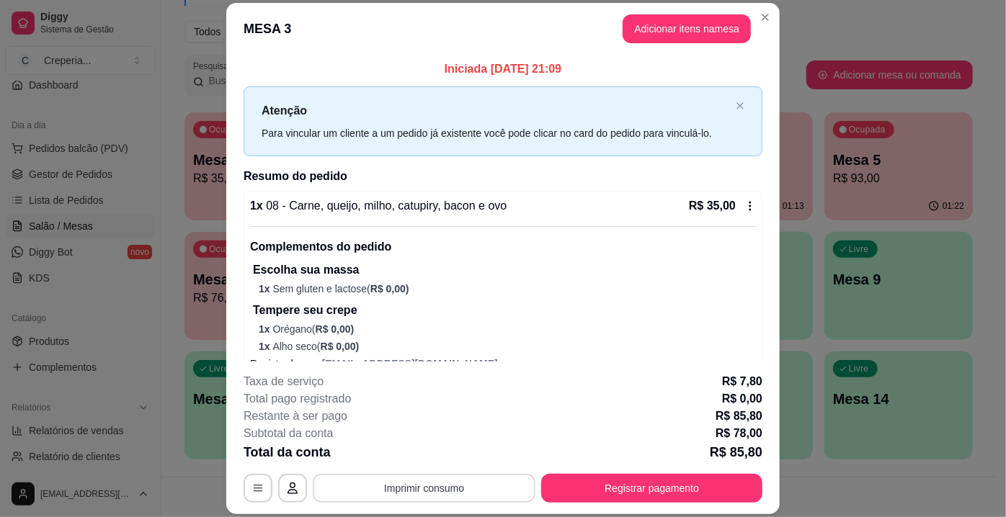
click at [450, 485] on button "Imprimir consumo" at bounding box center [424, 488] width 223 height 29
click at [429, 458] on button "IMPRESSORA" at bounding box center [424, 456] width 104 height 23
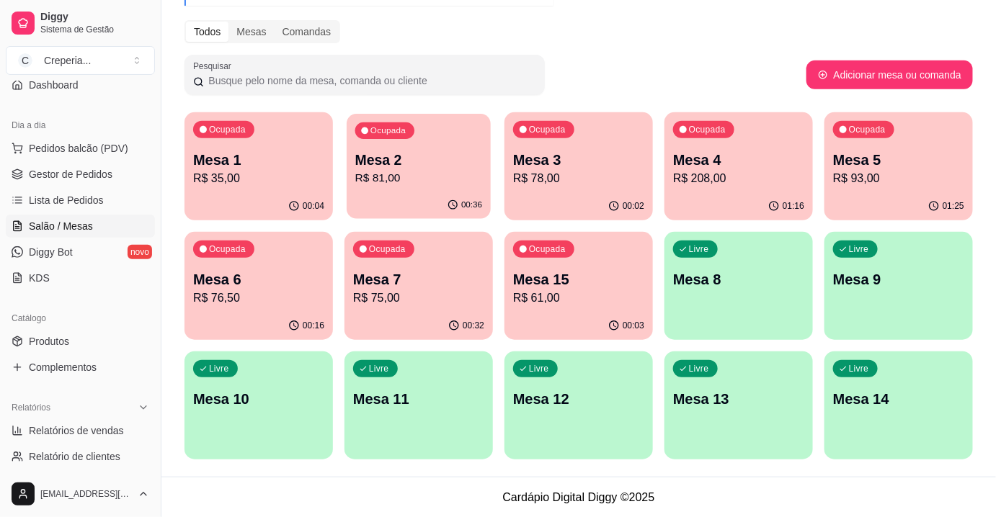
click at [427, 162] on p "Mesa 2" at bounding box center [419, 160] width 128 height 19
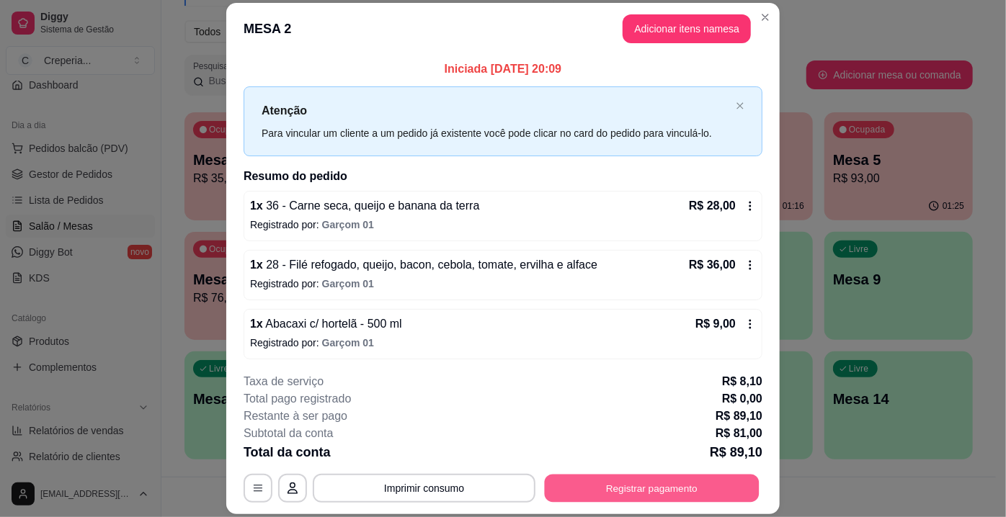
click at [660, 486] on button "Registrar pagamento" at bounding box center [652, 489] width 215 height 28
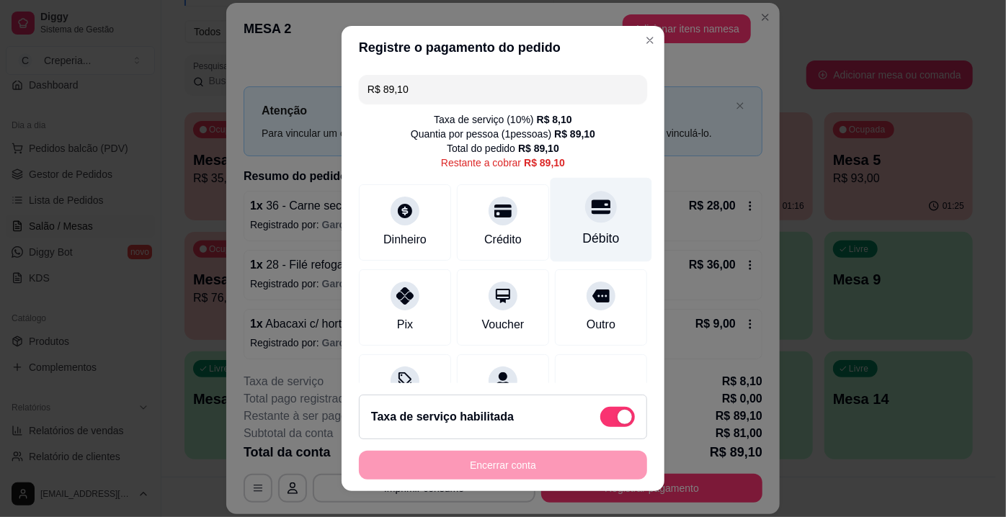
click at [585, 222] on div at bounding box center [601, 207] width 32 height 32
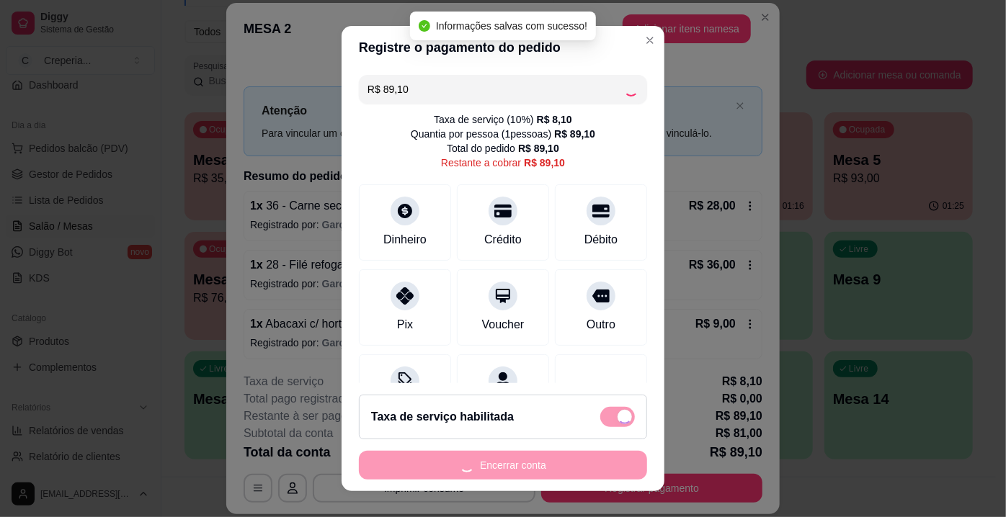
type input "R$ 0,00"
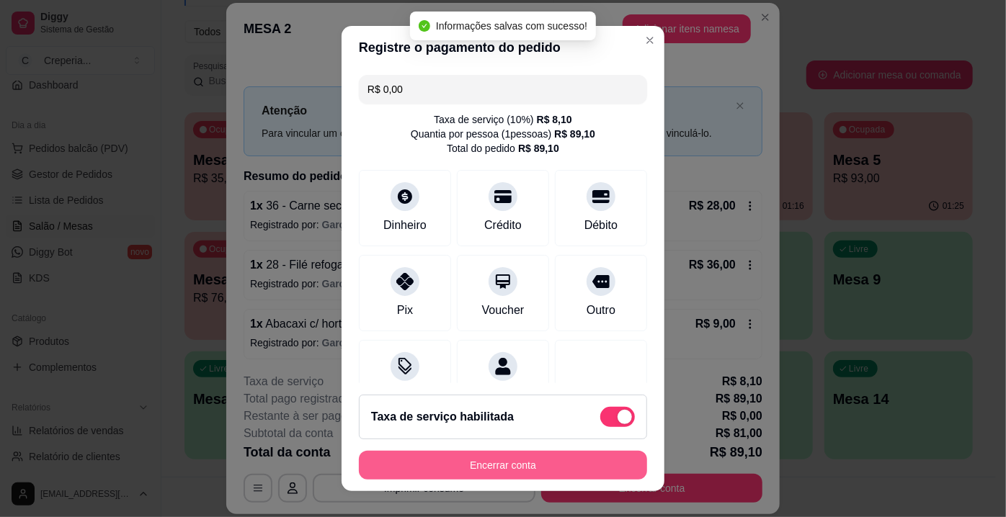
click at [493, 466] on button "Encerrar conta" at bounding box center [503, 465] width 288 height 29
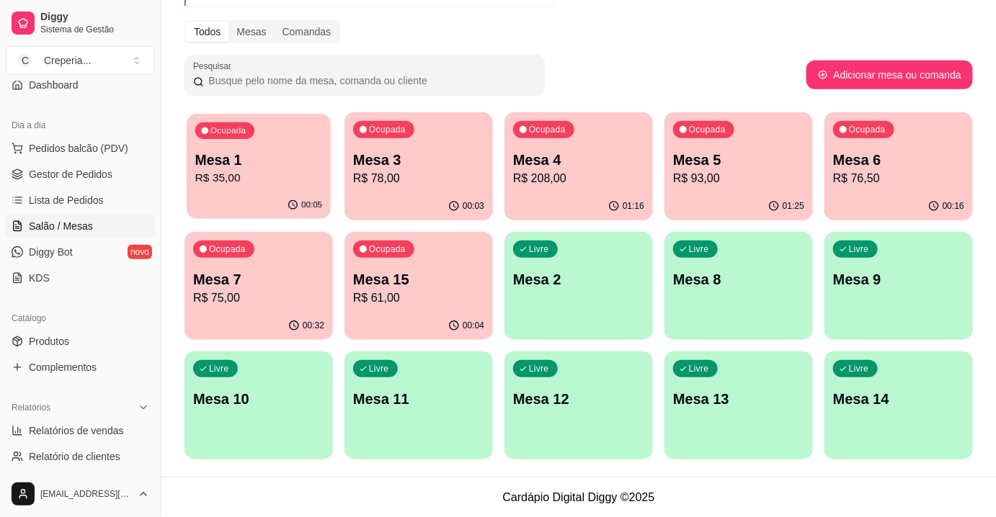
click at [275, 125] on div "Ocupada Mesa 1 R$ 35,00" at bounding box center [259, 153] width 144 height 78
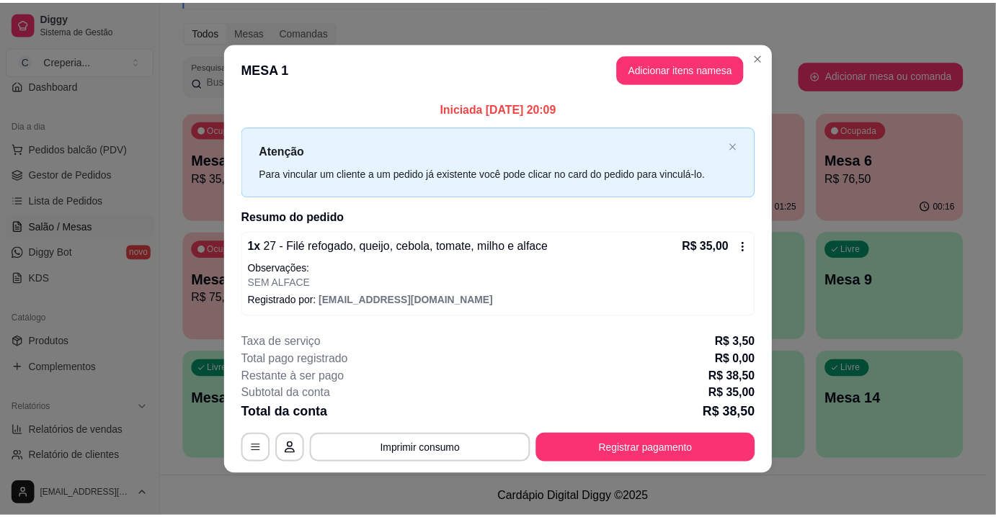
scroll to position [2, 0]
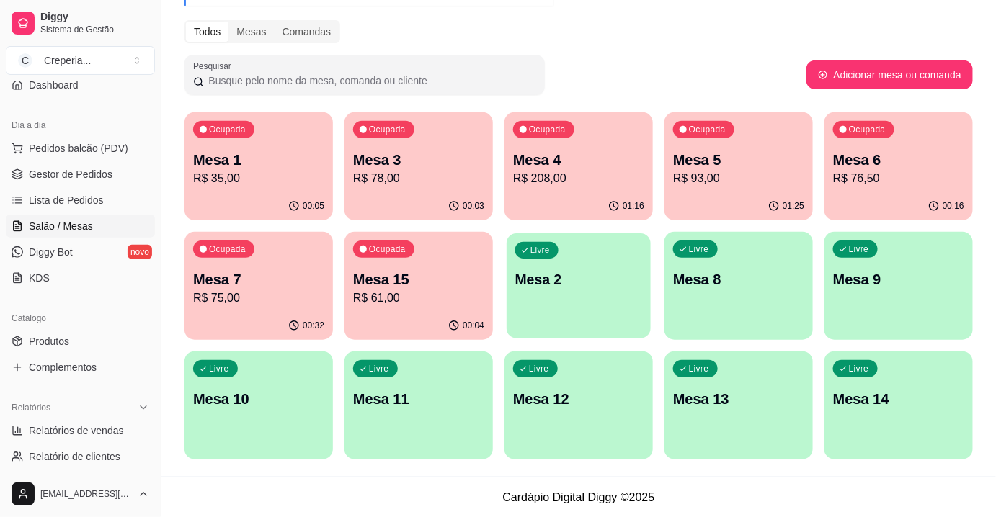
click at [561, 283] on p "Mesa 2" at bounding box center [579, 279] width 128 height 19
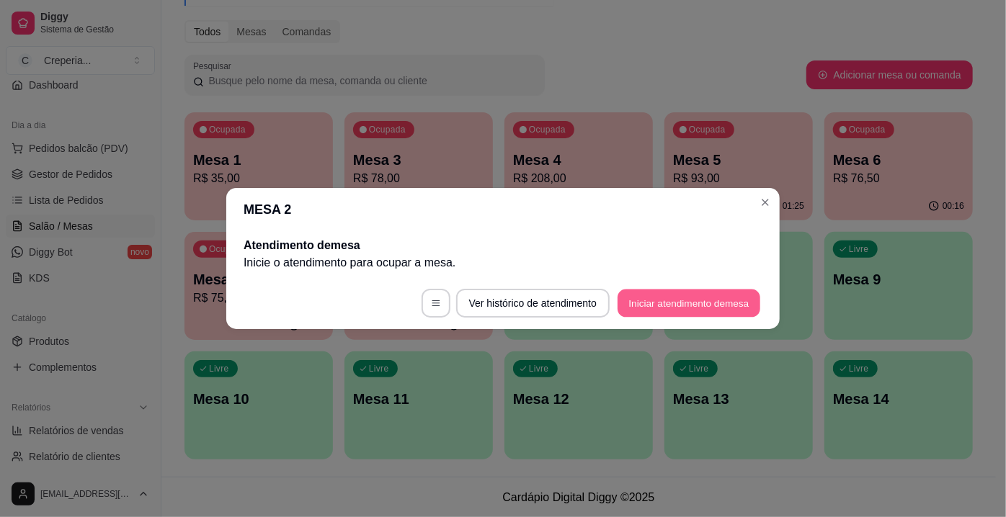
click at [650, 299] on button "Iniciar atendimento de mesa" at bounding box center [689, 304] width 143 height 28
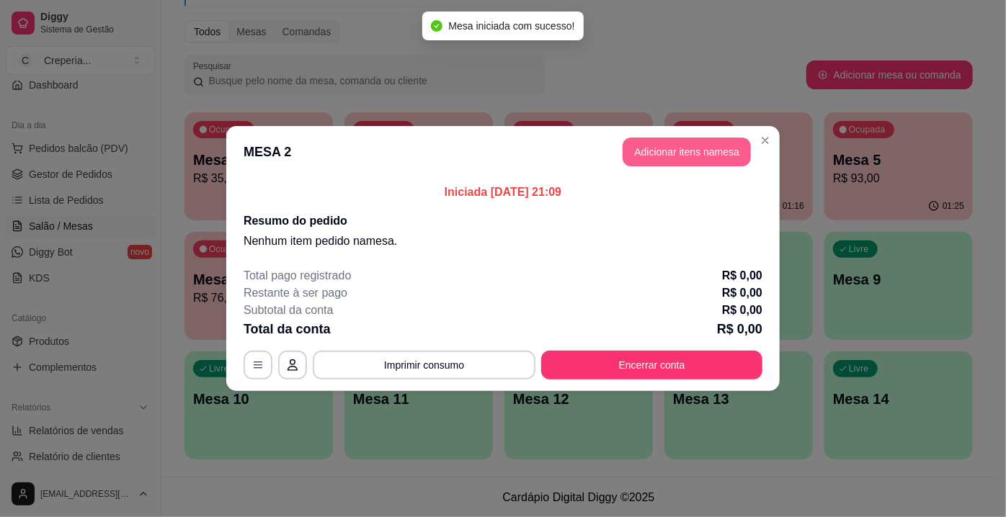
click at [675, 165] on button "Adicionar itens na mesa" at bounding box center [687, 152] width 128 height 29
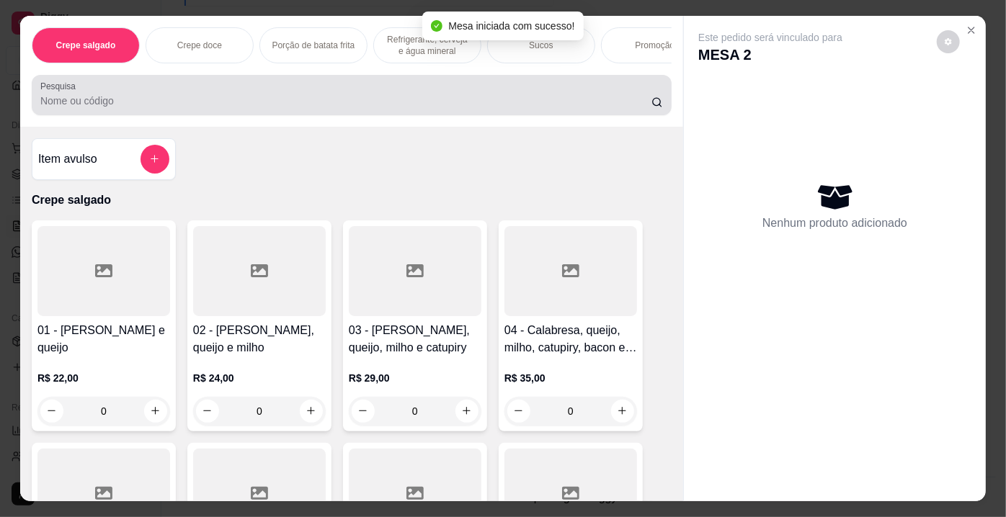
click at [424, 105] on input "Pesquisa" at bounding box center [345, 101] width 611 height 14
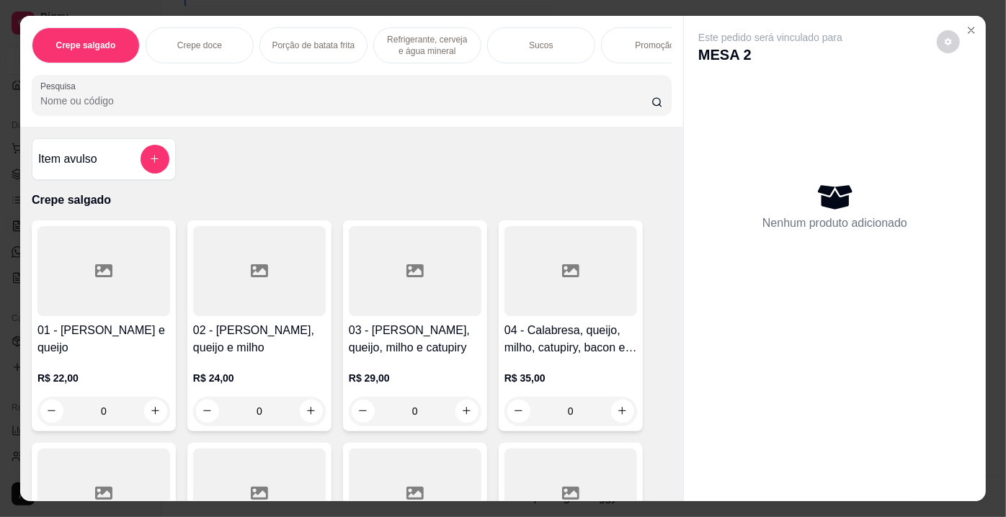
click at [252, 102] on input "Pesquisa" at bounding box center [345, 101] width 611 height 14
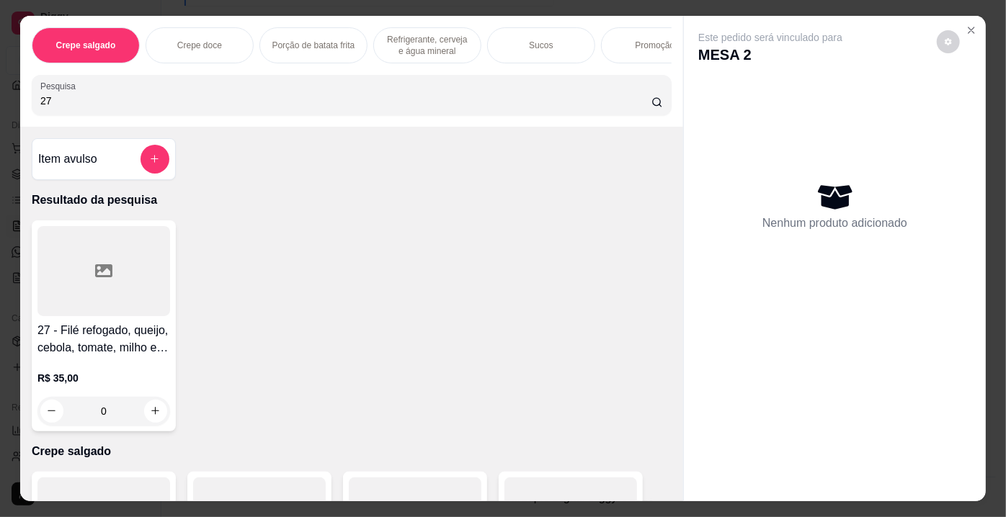
type input "27"
click at [99, 288] on div at bounding box center [103, 271] width 133 height 90
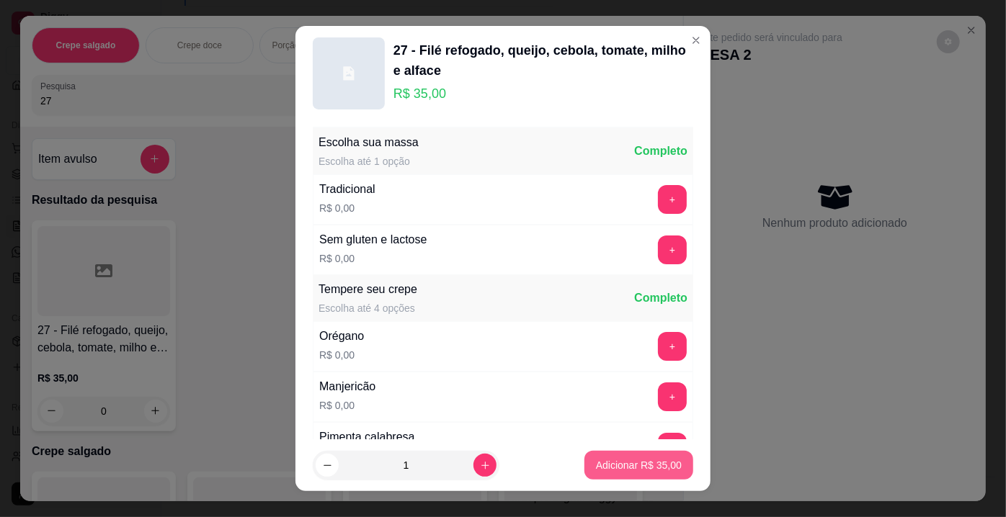
click at [635, 466] on p "Adicionar R$ 35,00" at bounding box center [639, 465] width 86 height 14
type input "1"
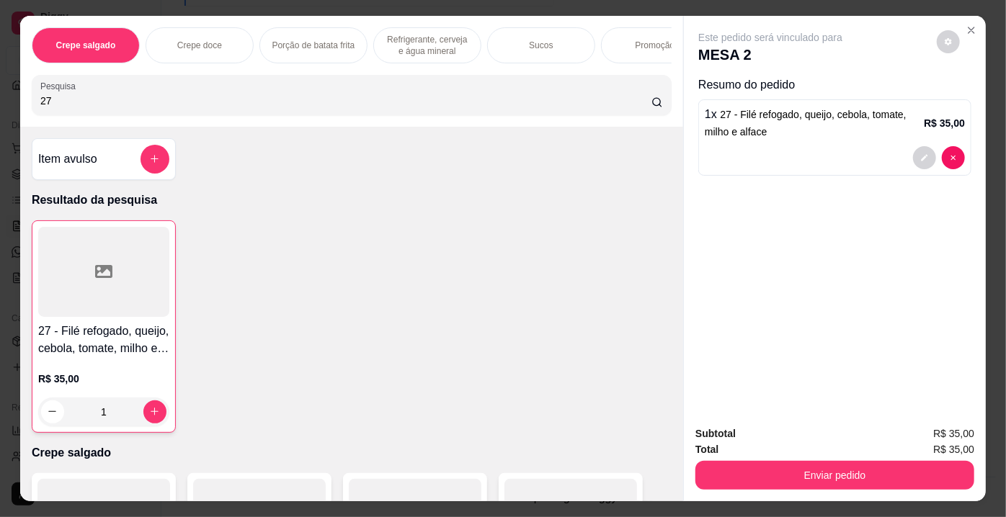
drag, startPoint x: 110, startPoint y: 97, endPoint x: 1, endPoint y: 99, distance: 109.5
click at [0, 99] on div "Crepe salgado Crepe doce Porção de batata frita Refrigerante, cerveja e água mi…" at bounding box center [503, 258] width 1006 height 517
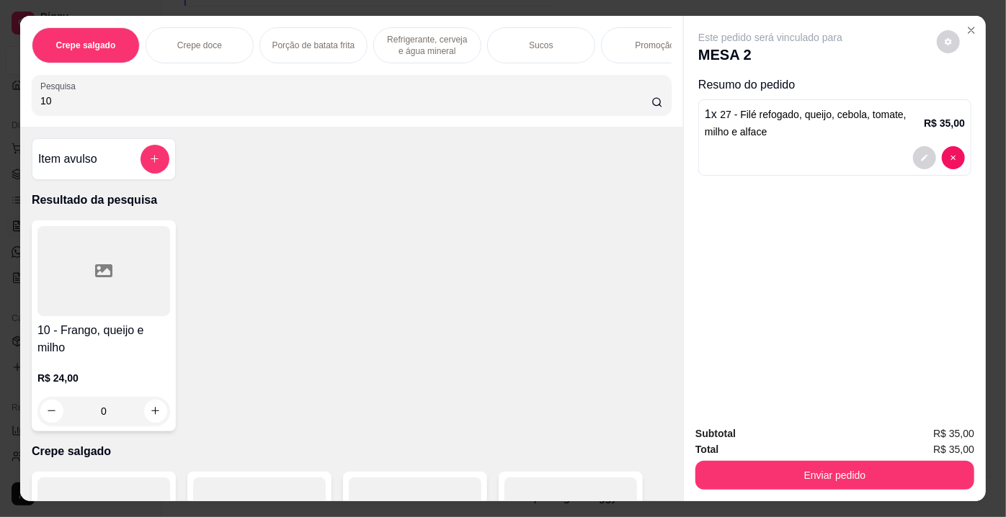
type input "10"
click at [153, 267] on div at bounding box center [103, 271] width 133 height 90
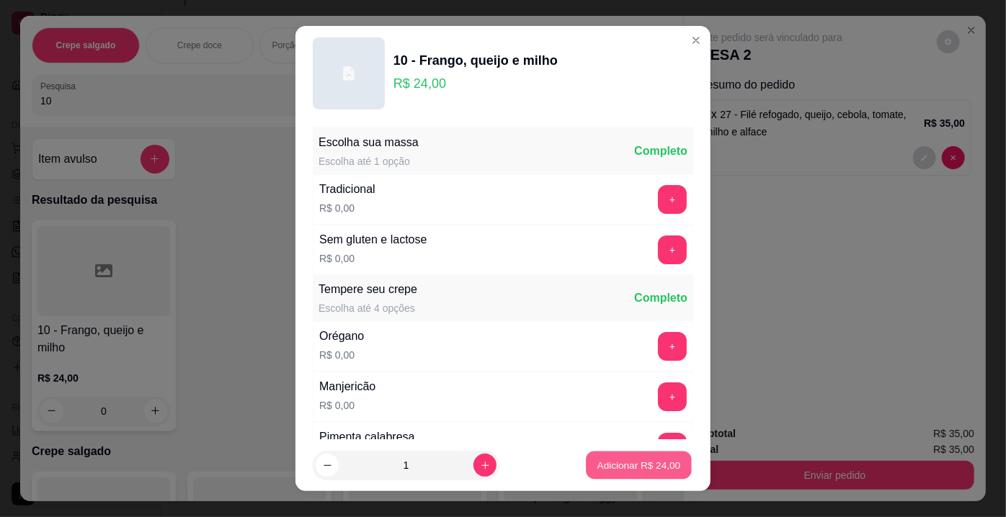
click at [605, 475] on button "Adicionar R$ 24,00" at bounding box center [639, 466] width 106 height 28
type input "1"
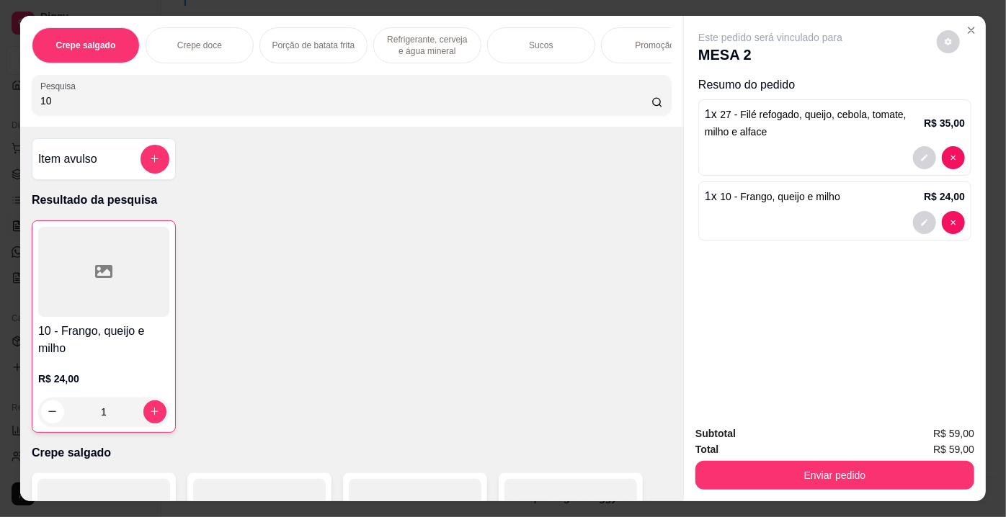
drag, startPoint x: 71, startPoint y: 112, endPoint x: 0, endPoint y: 96, distance: 73.1
click at [0, 96] on div "Crepe salgado Crepe doce Porção de batata frita Refrigerante, cerveja e água mi…" at bounding box center [503, 258] width 1006 height 517
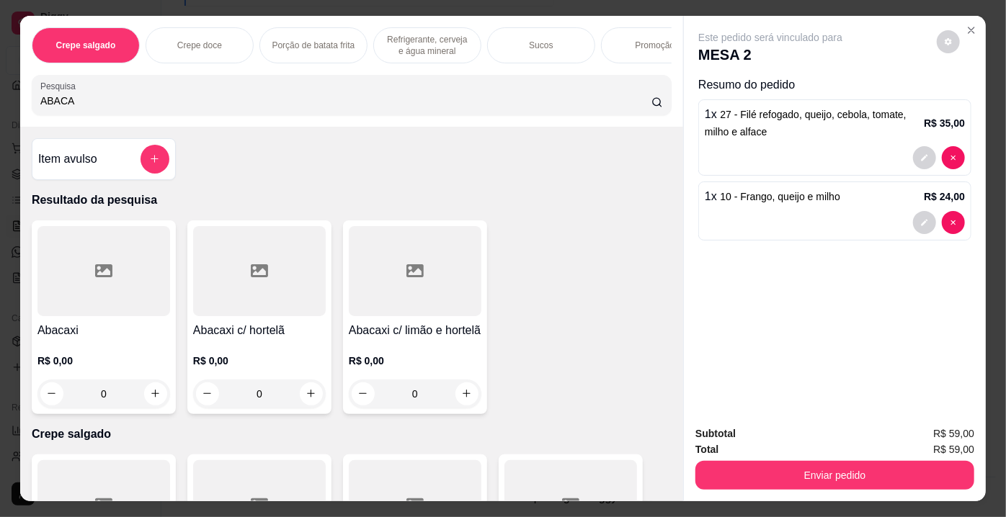
type input "ABACA"
click at [231, 274] on div at bounding box center [259, 271] width 133 height 90
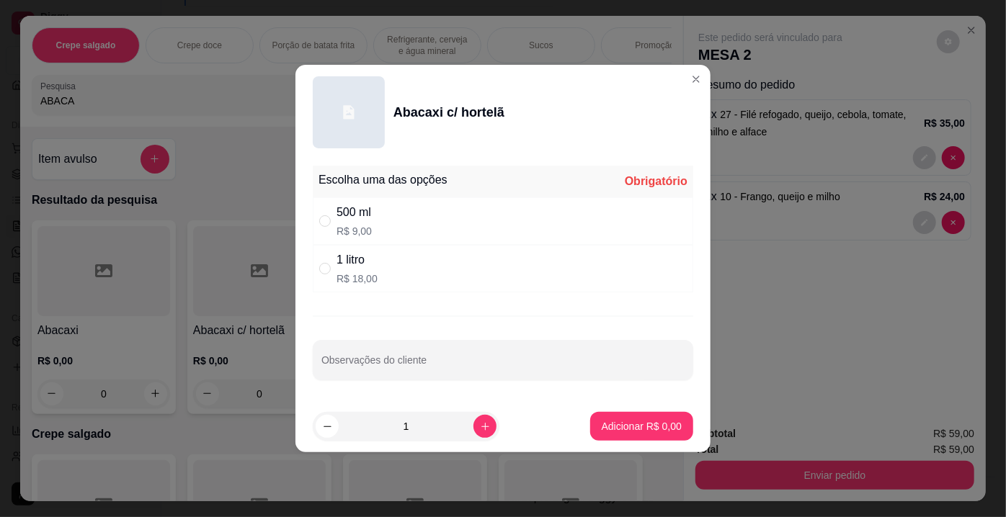
drag, startPoint x: 348, startPoint y: 216, endPoint x: 360, endPoint y: 234, distance: 21.8
click at [350, 221] on div "500 ml" at bounding box center [354, 212] width 35 height 17
radio input "true"
click at [613, 422] on p "Adicionar R$ 9,00" at bounding box center [642, 426] width 80 height 14
type input "1"
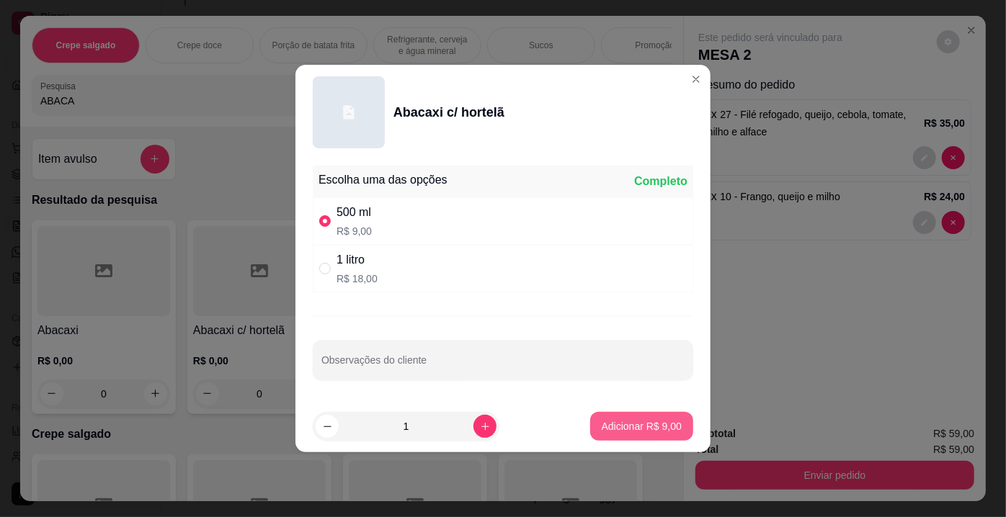
type input "1"
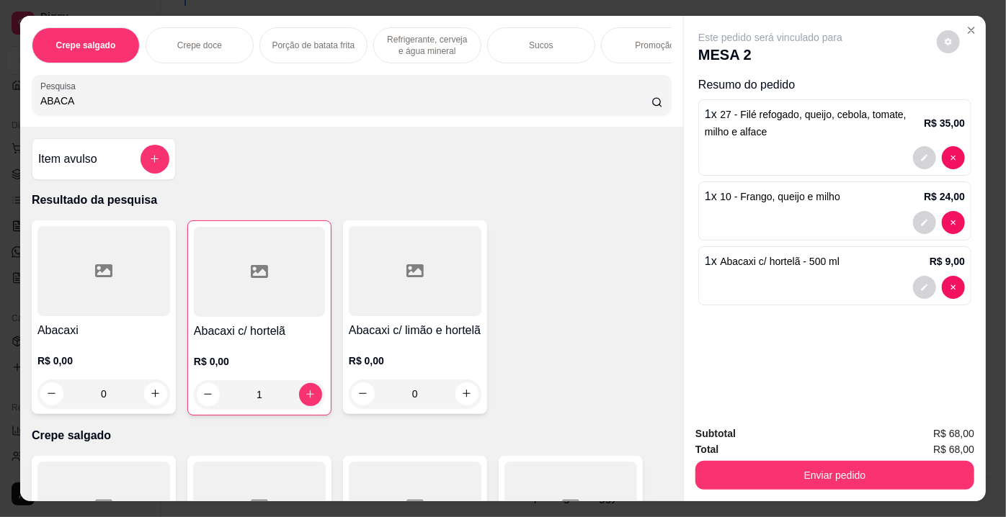
drag, startPoint x: 80, startPoint y: 101, endPoint x: 0, endPoint y: 99, distance: 80.0
click at [0, 99] on div "Crepe salgado Crepe doce Porção de batata frita Refrigerante, cerveja e água mi…" at bounding box center [503, 258] width 1006 height 517
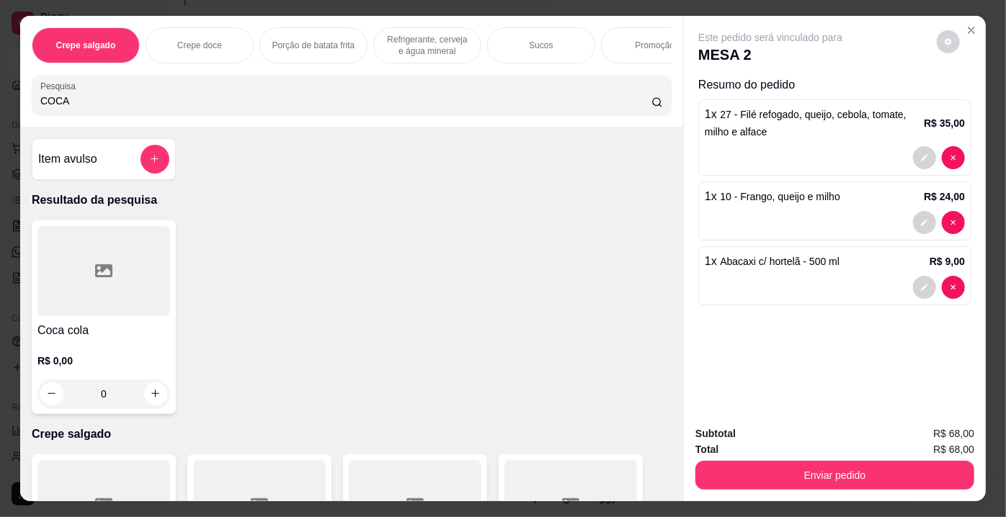
type input "COCA"
click at [102, 262] on div at bounding box center [103, 271] width 133 height 90
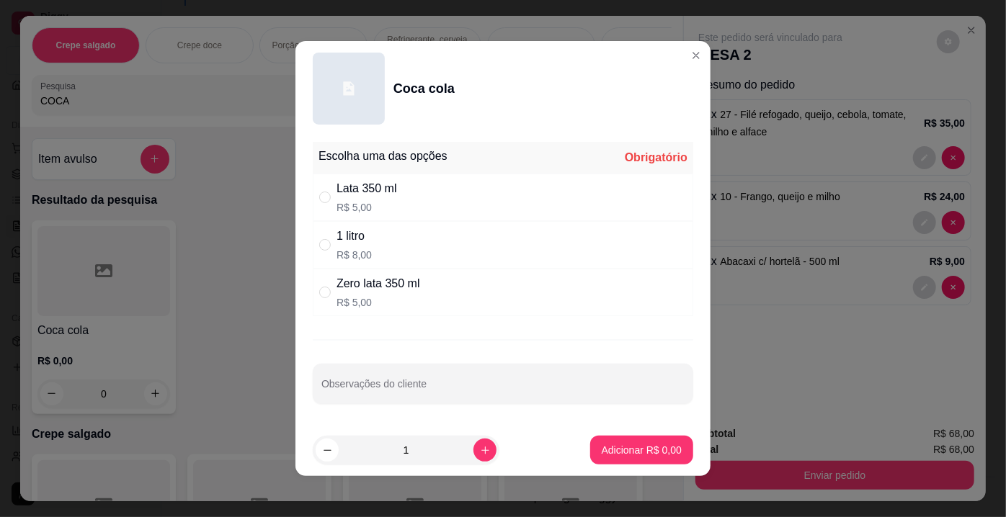
drag, startPoint x: 347, startPoint y: 193, endPoint x: 386, endPoint y: 235, distance: 57.6
click at [347, 193] on div "Lata 350 ml" at bounding box center [367, 188] width 61 height 17
radio input "true"
click at [602, 450] on p "Adicionar R$ 5,00" at bounding box center [642, 450] width 80 height 14
type input "1"
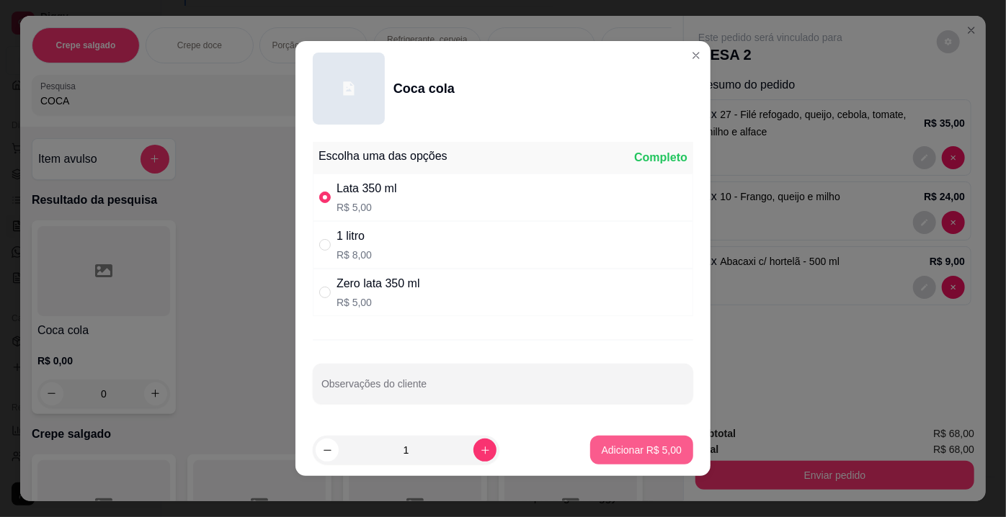
type input "1"
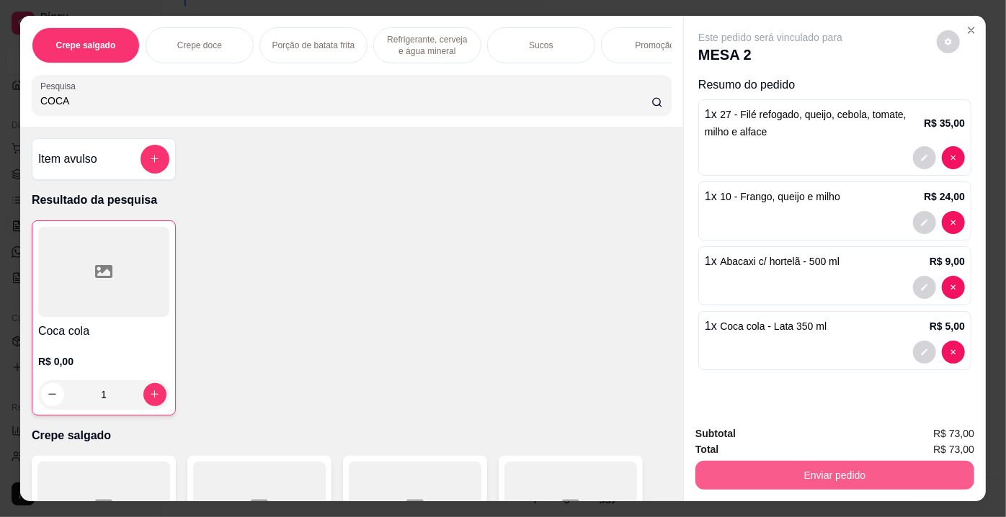
click at [753, 465] on button "Enviar pedido" at bounding box center [834, 475] width 279 height 29
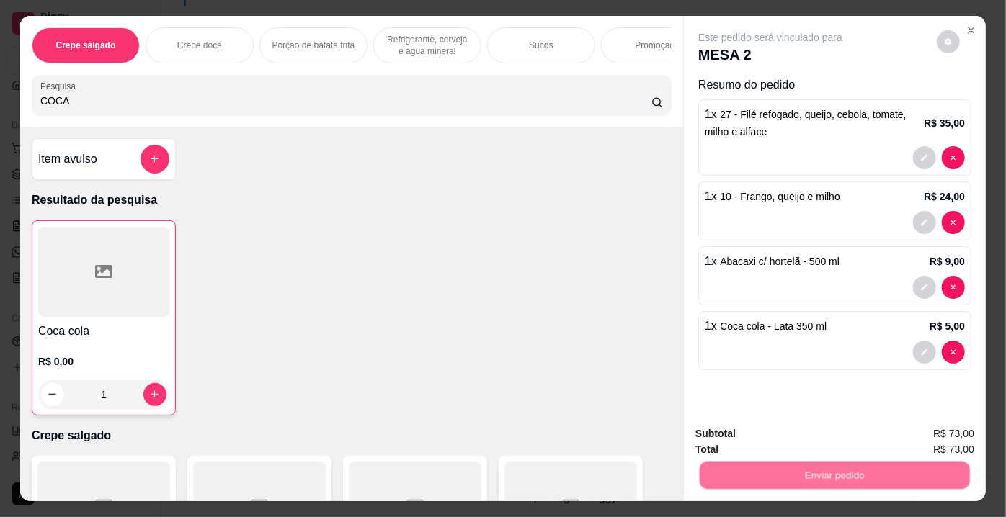
click at [769, 437] on button "Não registrar e enviar pedido" at bounding box center [788, 435] width 146 height 27
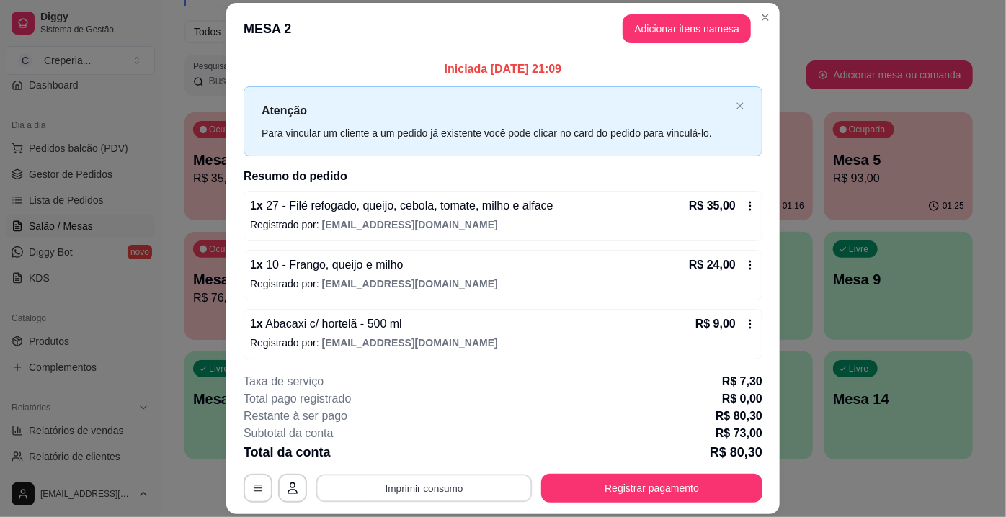
click at [447, 488] on button "Imprimir consumo" at bounding box center [424, 489] width 216 height 28
click at [432, 447] on button "IMPRESSORA" at bounding box center [424, 456] width 104 height 23
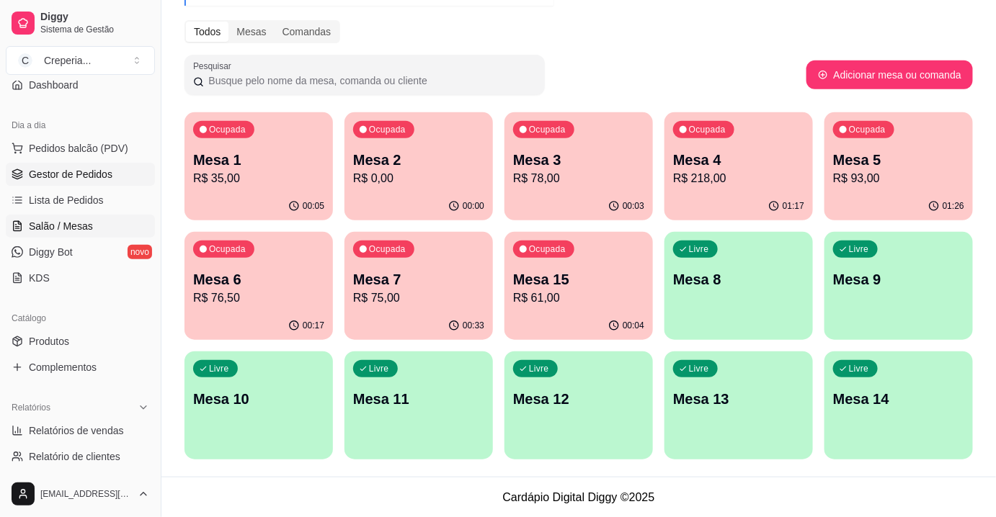
click at [85, 183] on link "Gestor de Pedidos" at bounding box center [80, 174] width 149 height 23
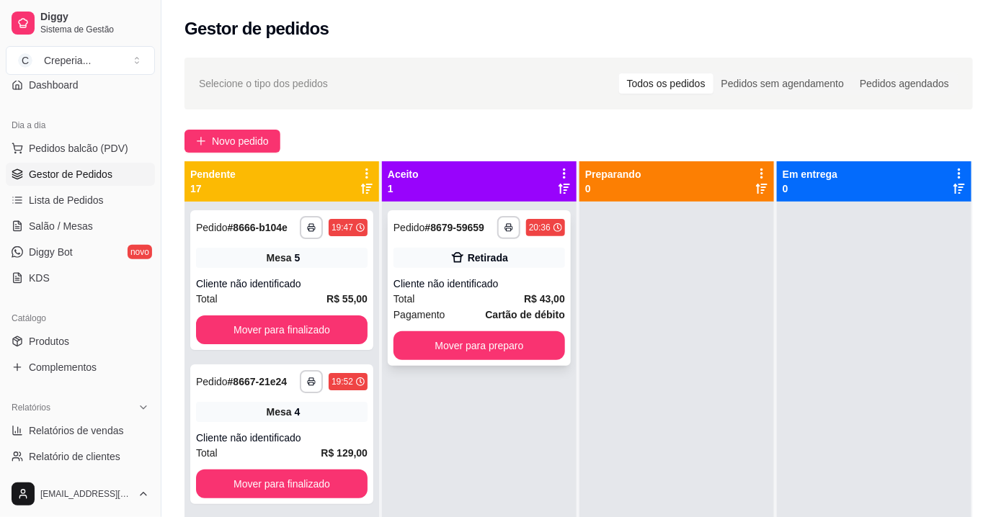
click at [511, 292] on div "Total R$ 43,00" at bounding box center [479, 299] width 172 height 16
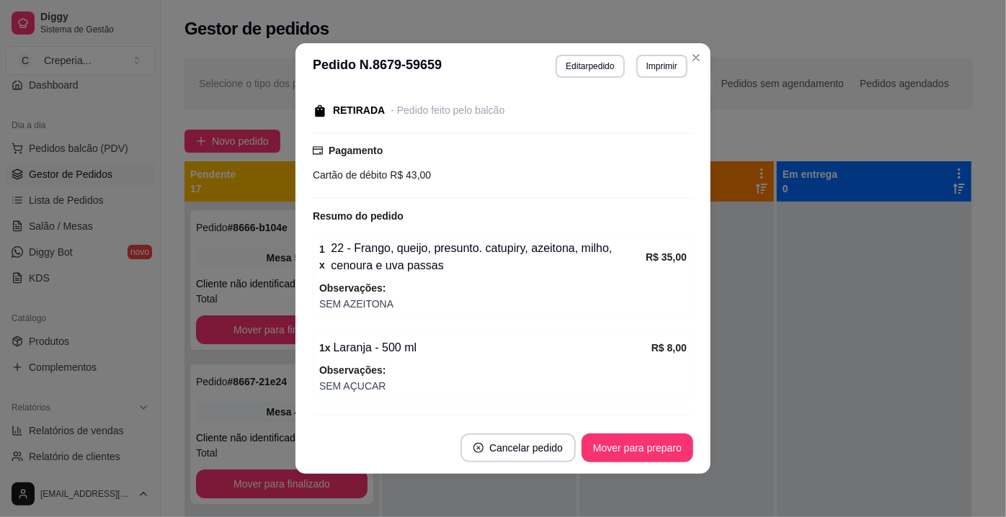
scroll to position [184, 0]
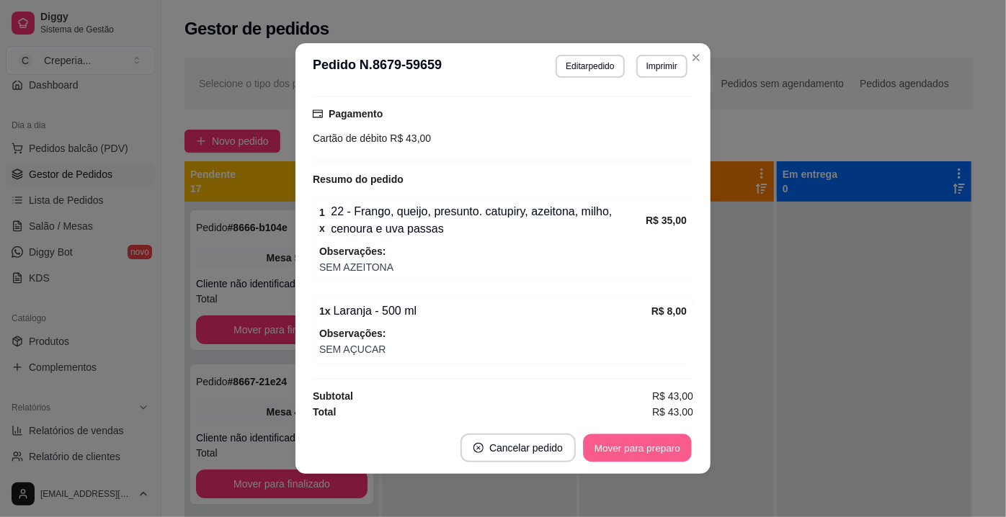
click at [624, 445] on button "Mover para preparo" at bounding box center [637, 449] width 108 height 28
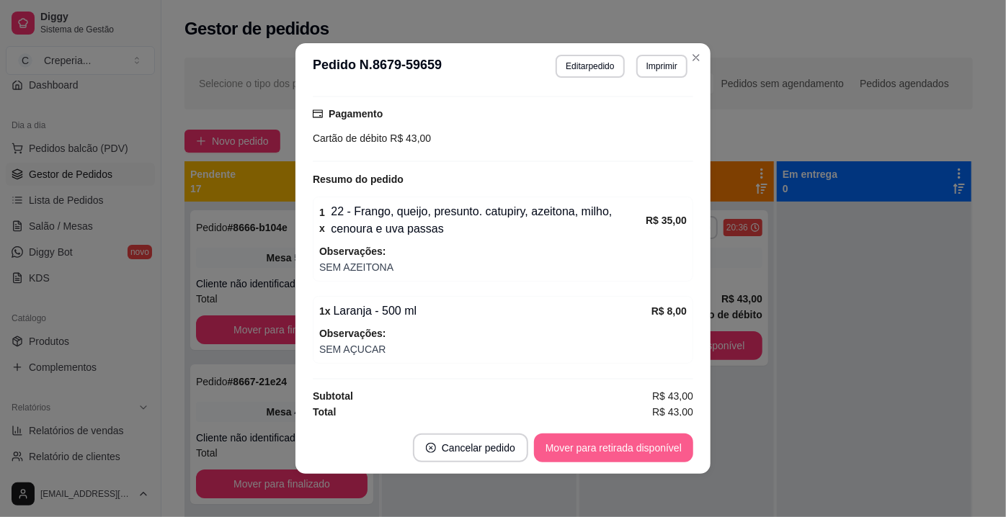
click at [637, 450] on button "Mover para retirada disponível" at bounding box center [613, 448] width 159 height 29
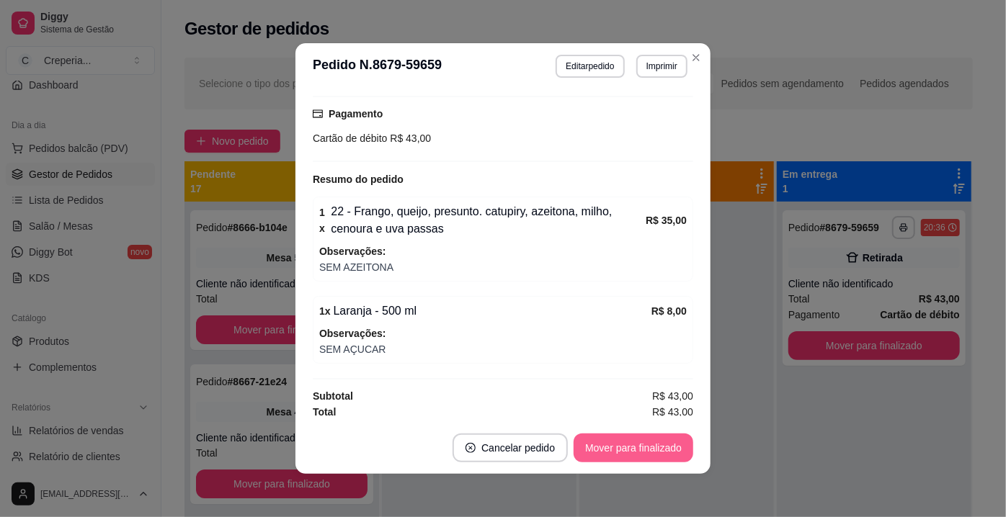
click at [637, 450] on button "Mover para finalizado" at bounding box center [634, 448] width 120 height 29
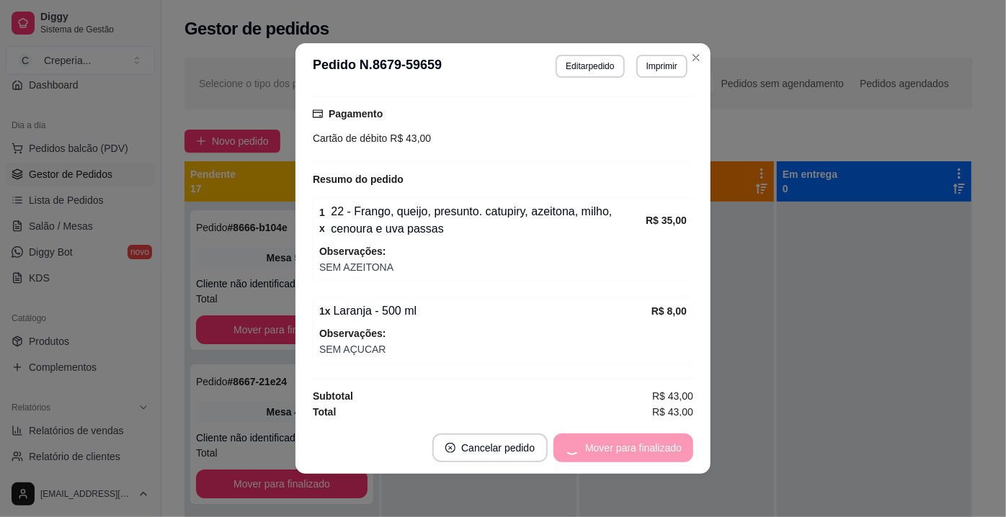
scroll to position [123, 0]
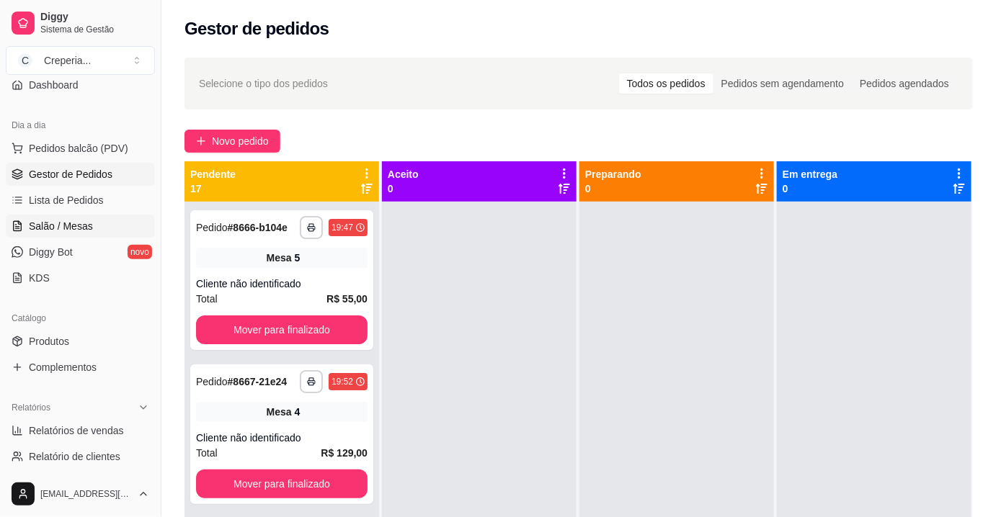
click at [82, 225] on span "Salão / Mesas" at bounding box center [61, 226] width 64 height 14
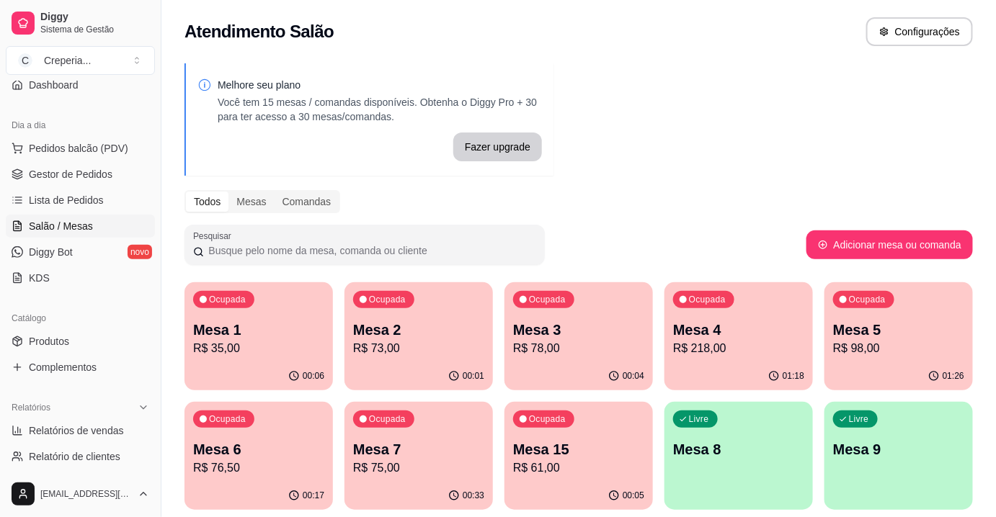
click at [597, 463] on p "R$ 61,00" at bounding box center [578, 468] width 131 height 17
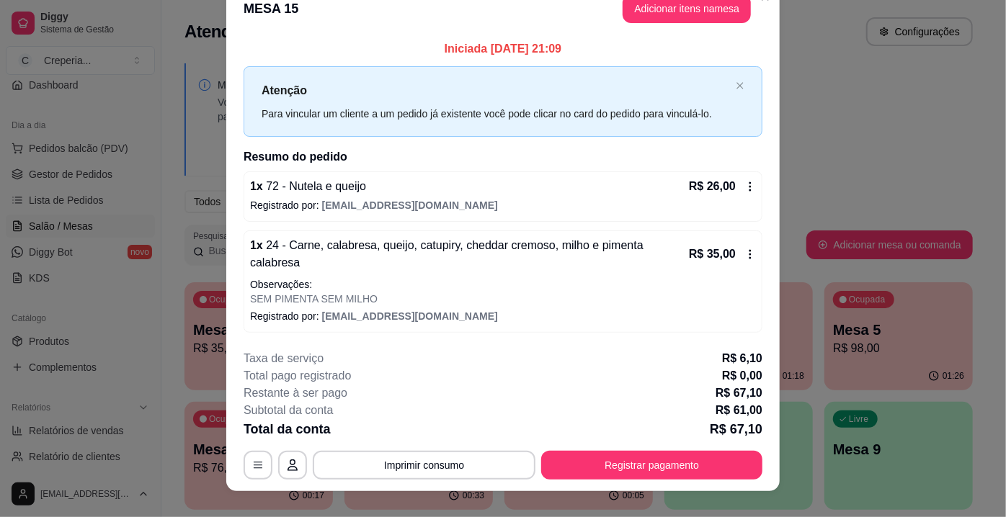
scroll to position [32, 0]
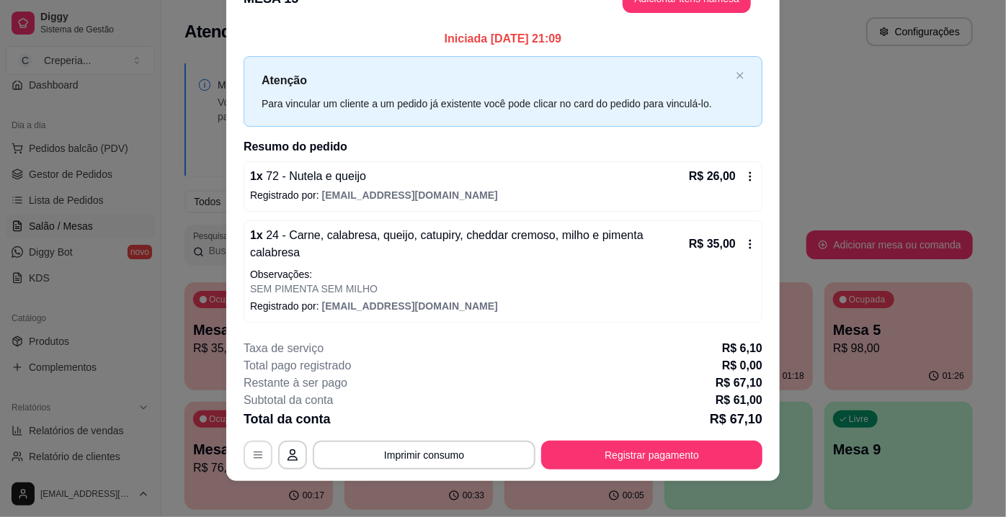
click at [246, 441] on button "button" at bounding box center [258, 455] width 29 height 29
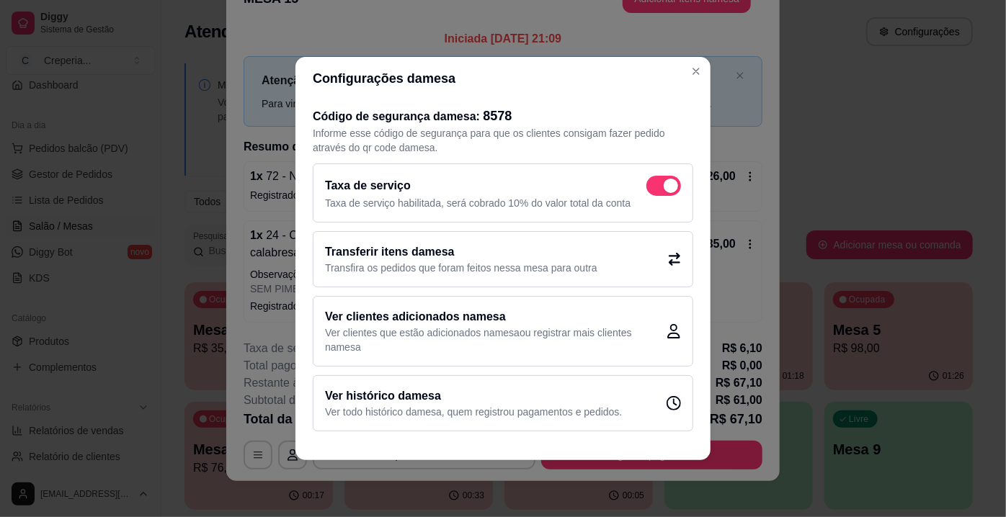
click at [665, 188] on span at bounding box center [671, 186] width 14 height 14
click at [655, 189] on input "checkbox" at bounding box center [650, 193] width 9 height 9
checkbox input "false"
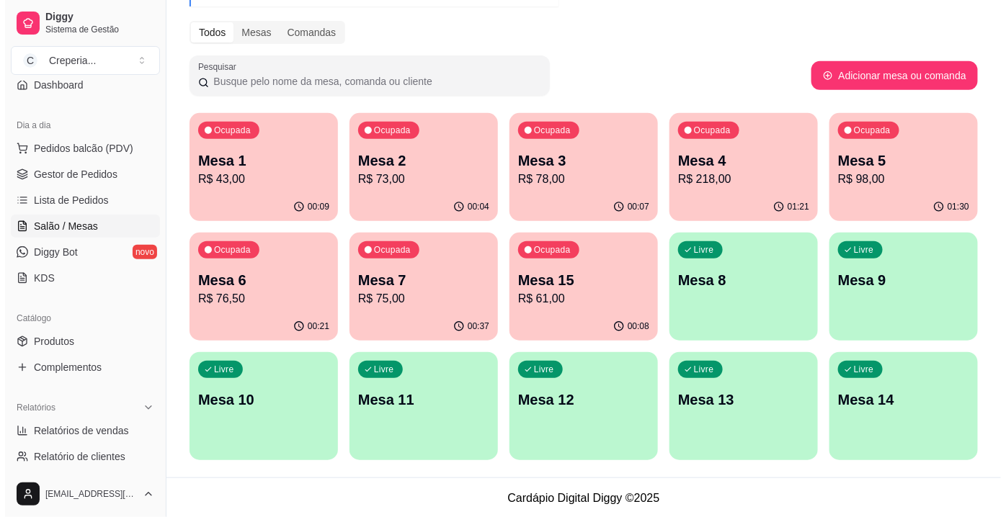
scroll to position [170, 0]
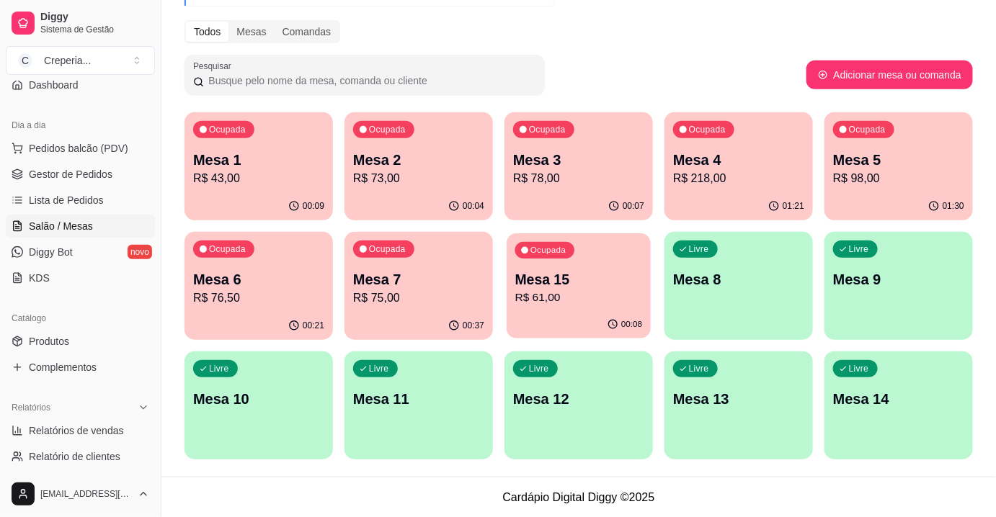
click at [582, 312] on div "00:08" at bounding box center [579, 324] width 144 height 27
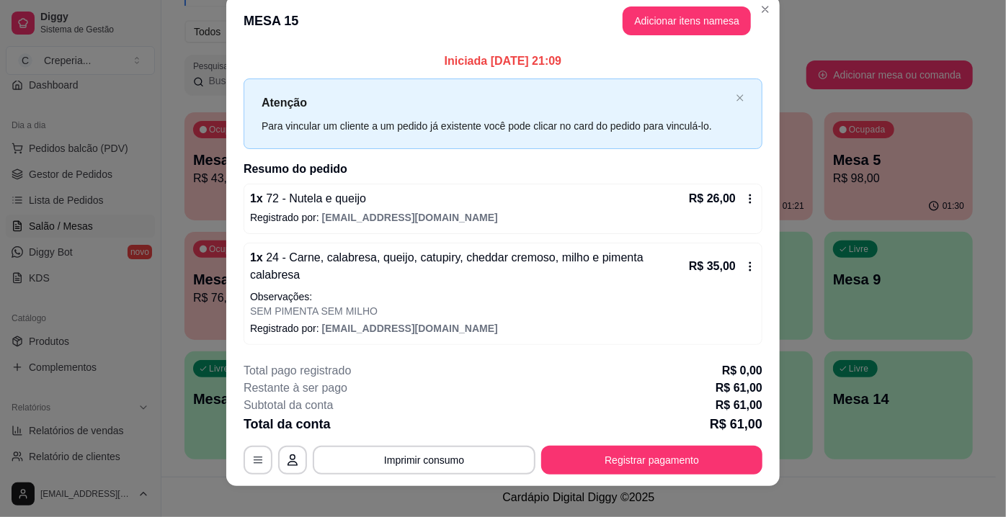
scroll to position [23, 0]
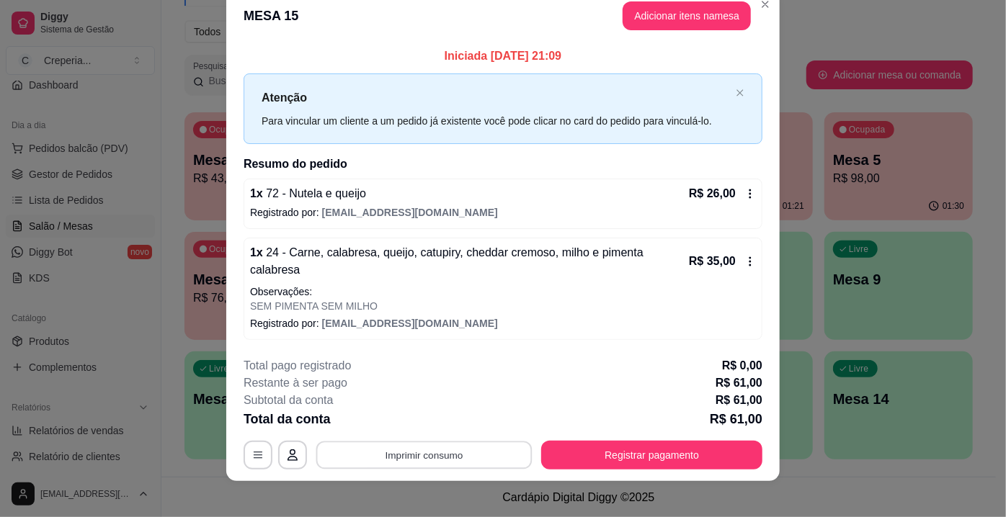
click at [490, 448] on button "Imprimir consumo" at bounding box center [424, 455] width 216 height 28
click at [434, 409] on button "IMPRESSORA" at bounding box center [423, 412] width 101 height 22
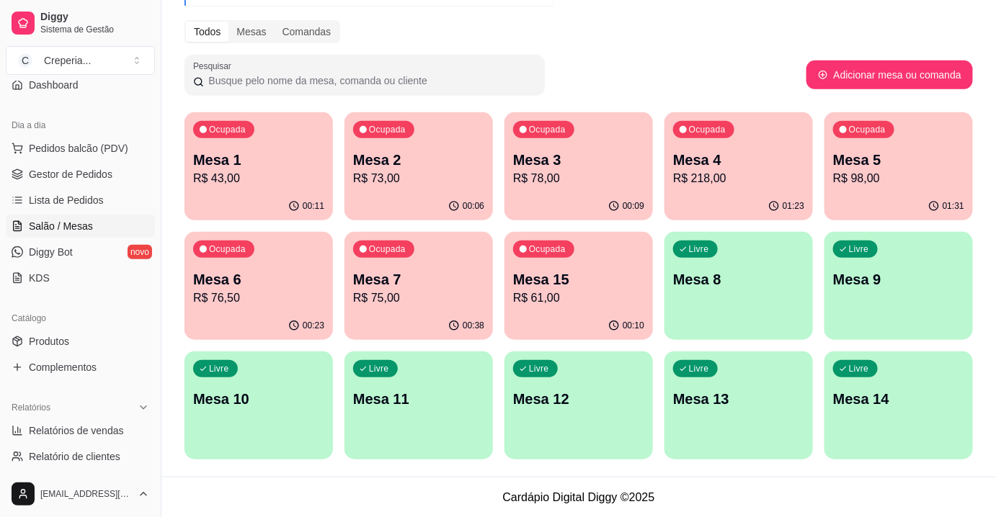
drag, startPoint x: 338, startPoint y: 274, endPoint x: 360, endPoint y: 274, distance: 21.6
click at [340, 274] on div "Ocupada Mesa 1 R$ 43,00 00:11 Ocupada Mesa 2 R$ 73,00 00:06 Ocupada Mesa 3 R$ 7…" at bounding box center [578, 285] width 788 height 347
click at [365, 274] on p "Mesa 7" at bounding box center [418, 280] width 131 height 20
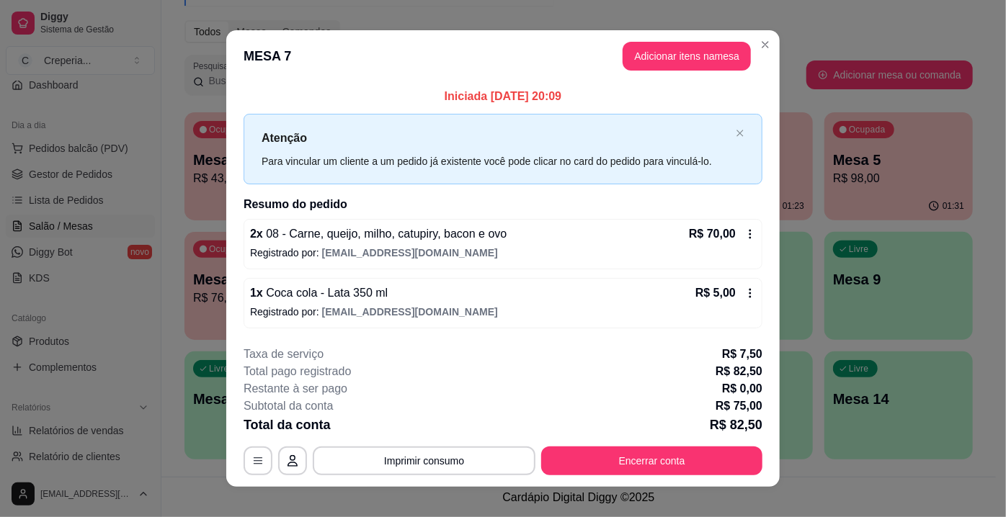
click at [605, 447] on button "Encerrar conta" at bounding box center [651, 461] width 221 height 29
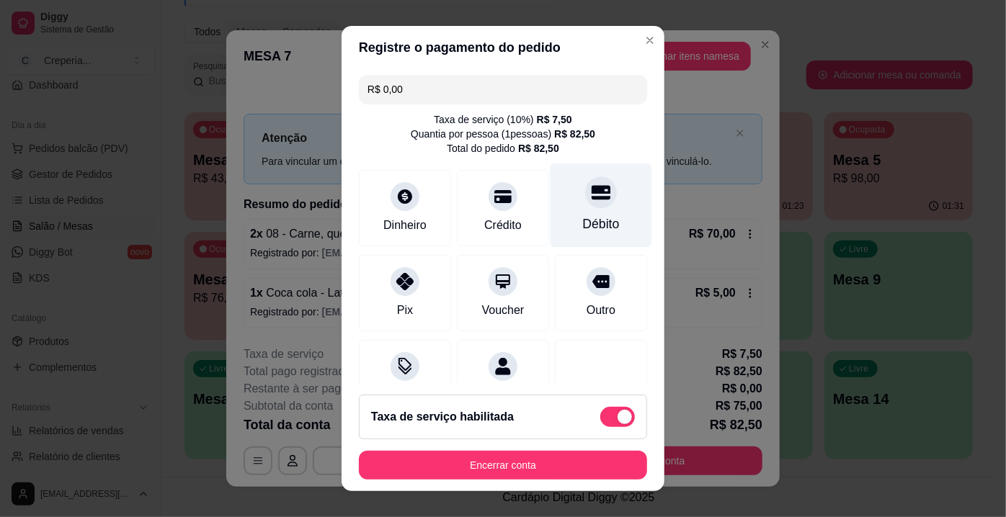
click at [586, 221] on div "Débito" at bounding box center [601, 224] width 37 height 19
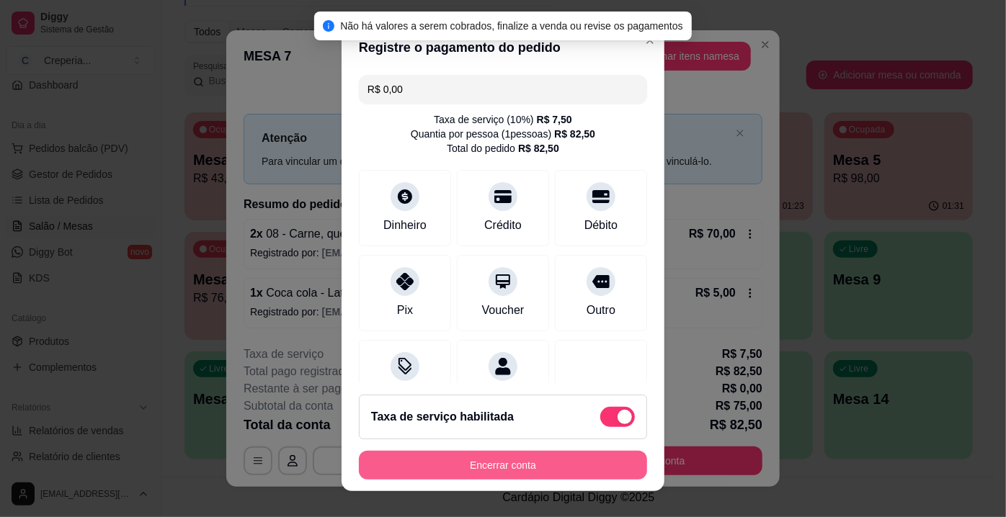
click at [574, 454] on button "Encerrar conta" at bounding box center [503, 465] width 288 height 29
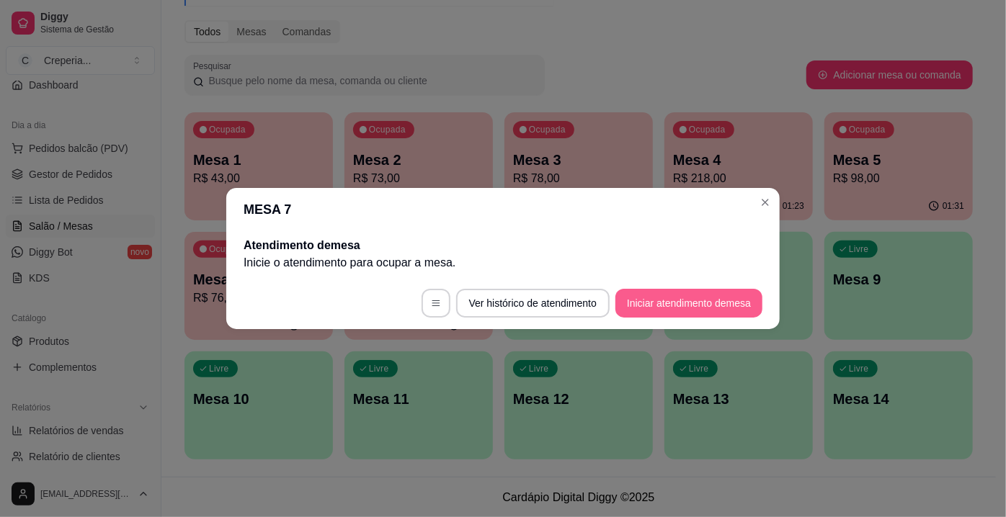
click at [685, 303] on button "Iniciar atendimento de mesa" at bounding box center [688, 303] width 147 height 29
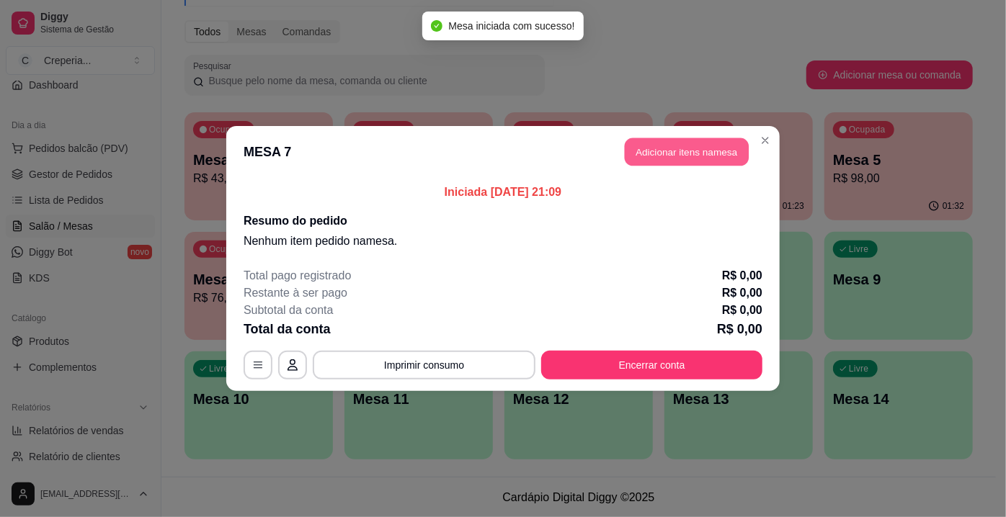
click at [632, 159] on button "Adicionar itens na mesa" at bounding box center [687, 152] width 124 height 28
click at [300, 102] on input "Pesquisa" at bounding box center [345, 101] width 611 height 14
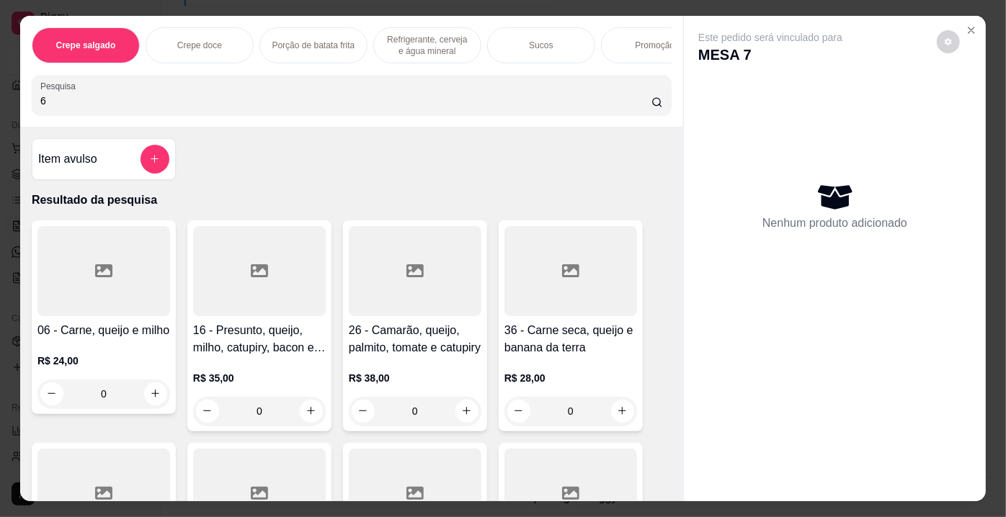
type input "6"
click at [169, 236] on div "06 - Carne, queijo e milho R$ 24,00 0" at bounding box center [104, 318] width 144 height 194
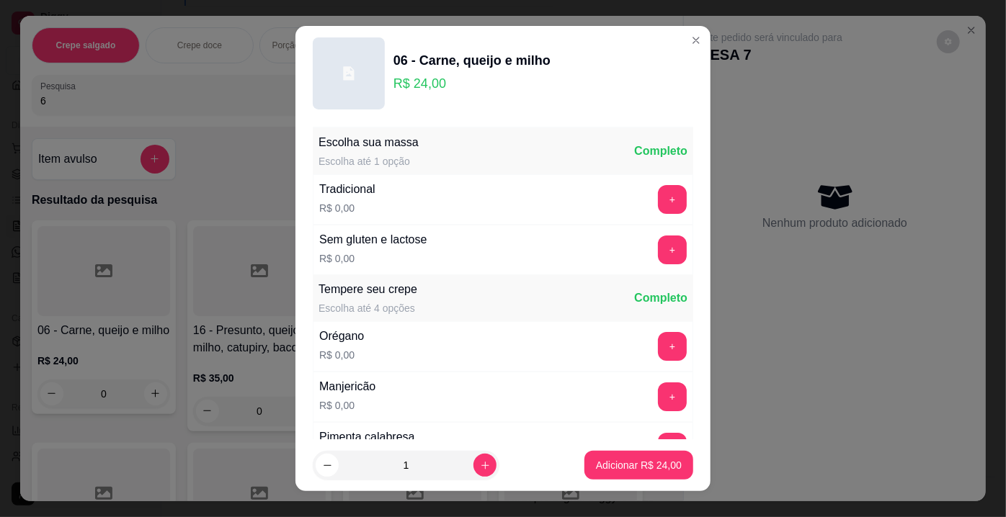
click at [577, 422] on div "Pimenta calabresa R$ 0,00 +" at bounding box center [503, 447] width 380 height 50
click at [593, 481] on footer "1 Adicionar R$ 24,00" at bounding box center [502, 466] width 415 height 52
click at [594, 477] on button "Adicionar R$ 24,00" at bounding box center [638, 465] width 109 height 29
type input "1"
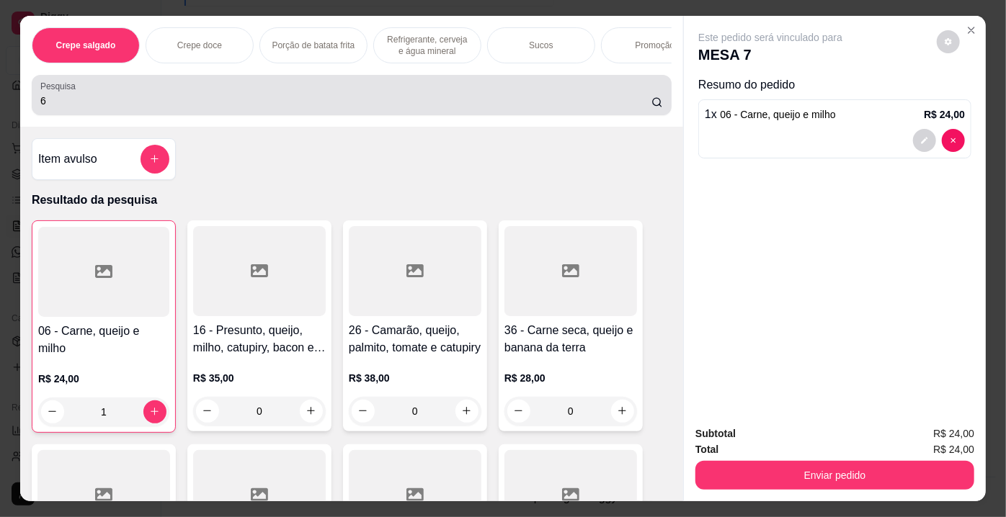
click at [535, 110] on div "6" at bounding box center [351, 95] width 623 height 29
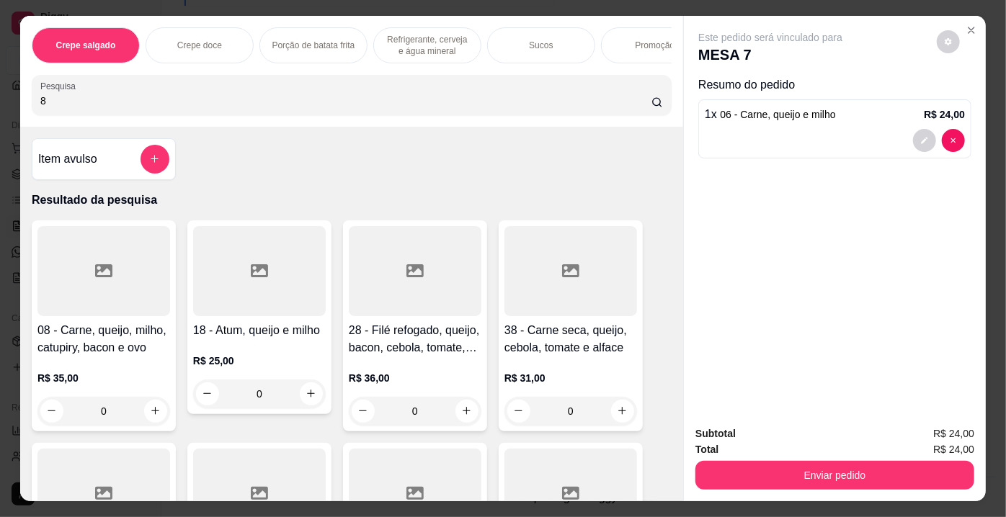
type input "8"
drag, startPoint x: 179, startPoint y: 245, endPoint x: 107, endPoint y: 241, distance: 72.2
click at [117, 239] on div at bounding box center [103, 271] width 133 height 90
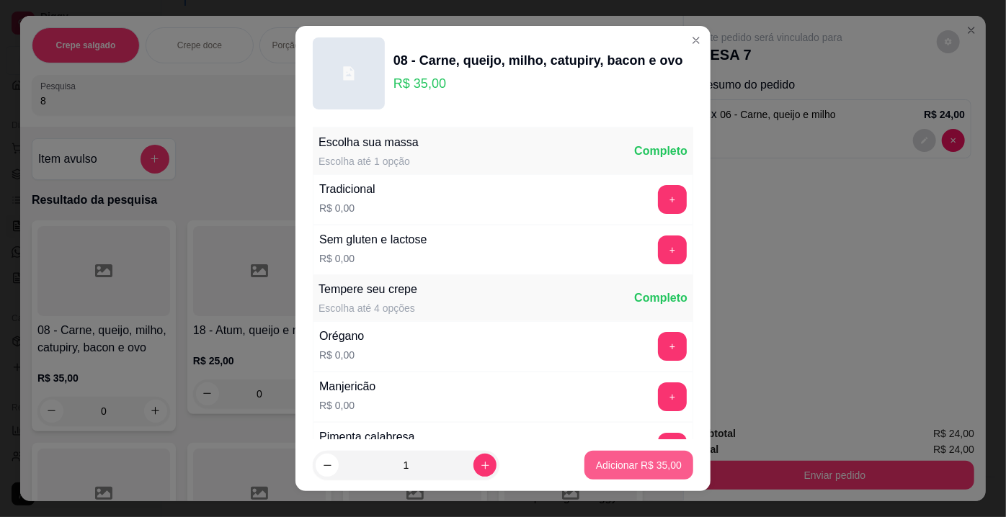
click at [670, 466] on button "Adicionar R$ 35,00" at bounding box center [638, 465] width 109 height 29
type input "1"
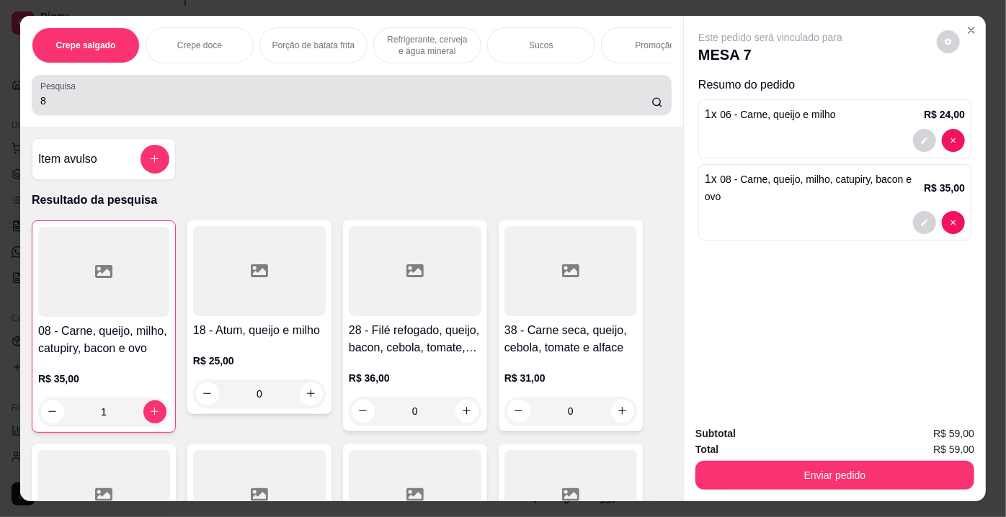
click at [427, 115] on div "Pesquisa 8" at bounding box center [352, 95] width 640 height 40
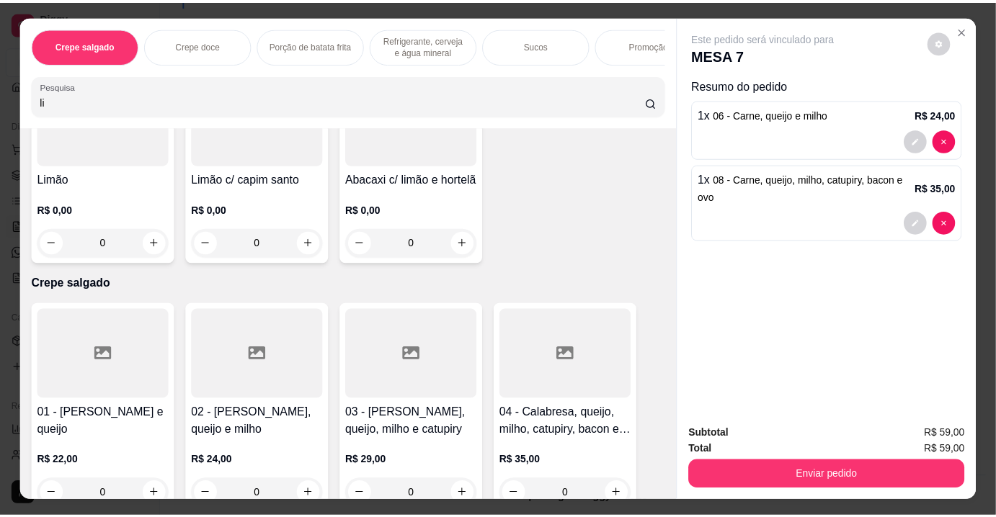
scroll to position [65, 0]
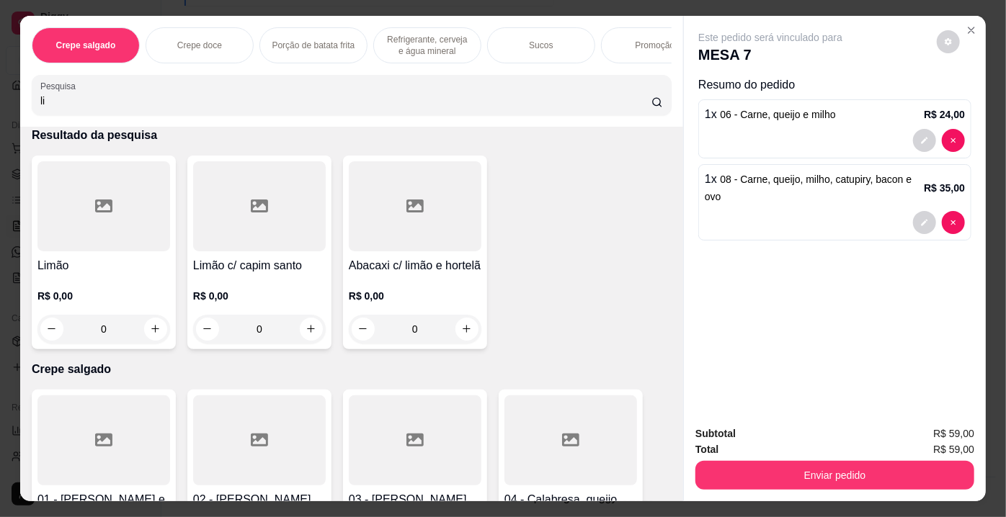
type input "li"
click at [125, 216] on div at bounding box center [103, 206] width 133 height 90
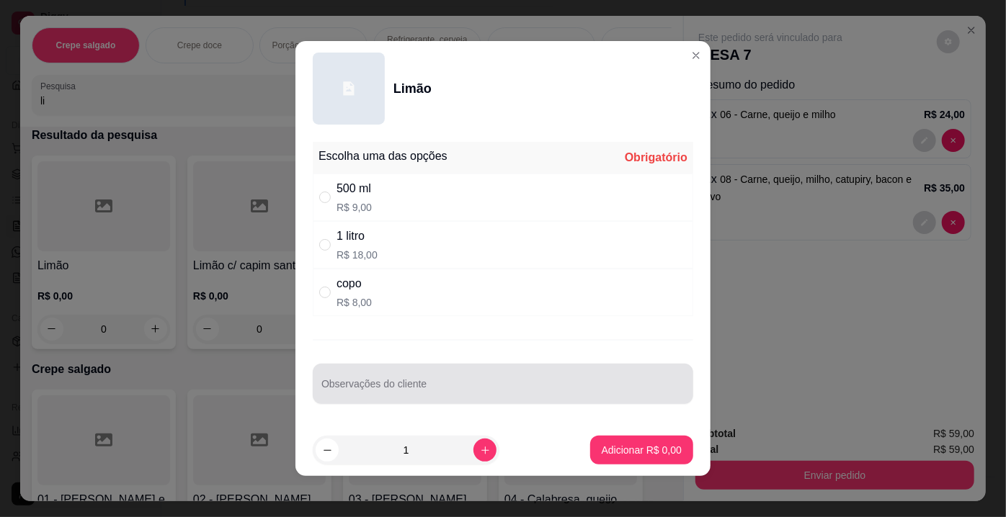
click at [318, 381] on div "Observações do cliente" at bounding box center [503, 384] width 380 height 40
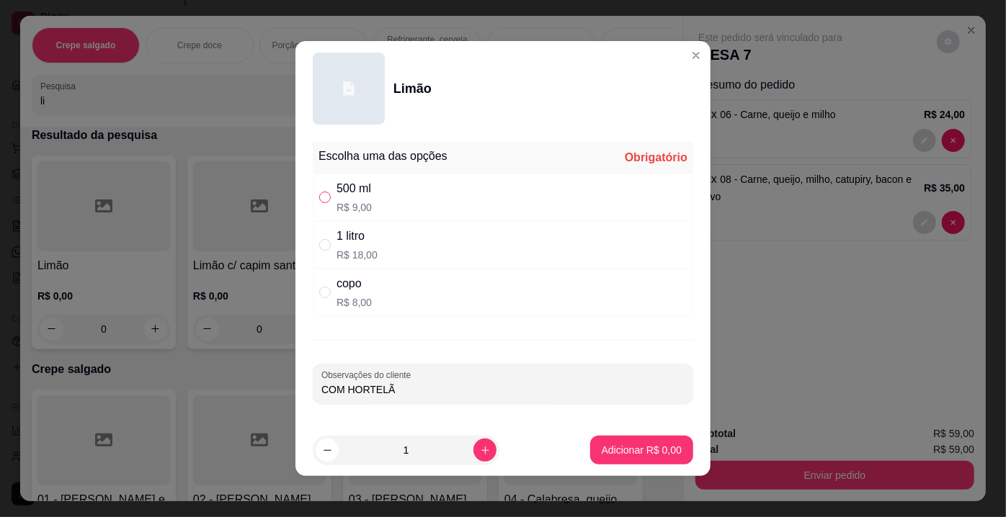
type input "COM HORTELÃ"
click at [323, 204] on label "" at bounding box center [325, 198] width 12 height 16
click at [323, 203] on input "" at bounding box center [325, 198] width 12 height 12
click at [319, 205] on label "" at bounding box center [325, 198] width 12 height 16
click at [319, 203] on input "" at bounding box center [325, 198] width 12 height 12
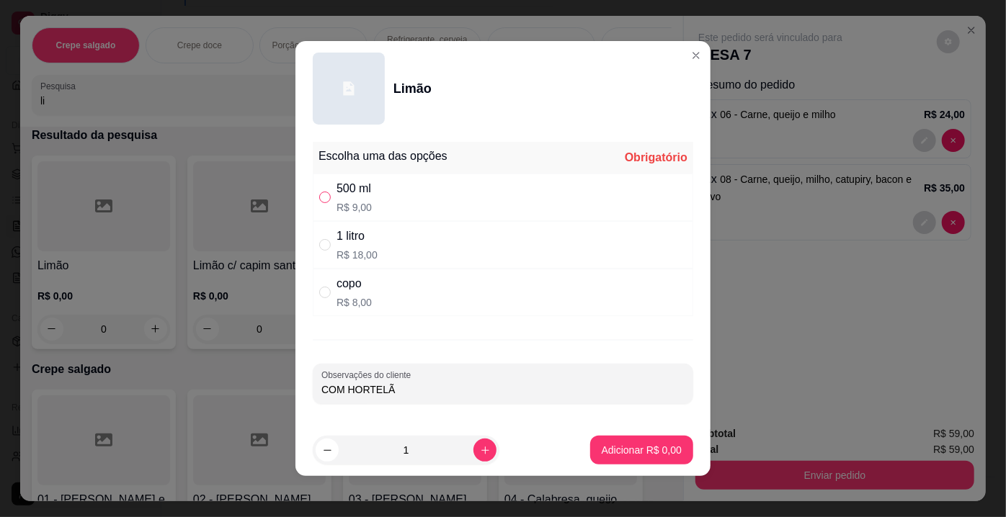
click at [319, 193] on input "" at bounding box center [325, 198] width 12 height 12
radio input "true"
click at [649, 448] on p "Adicionar R$ 9,00" at bounding box center [642, 450] width 80 height 14
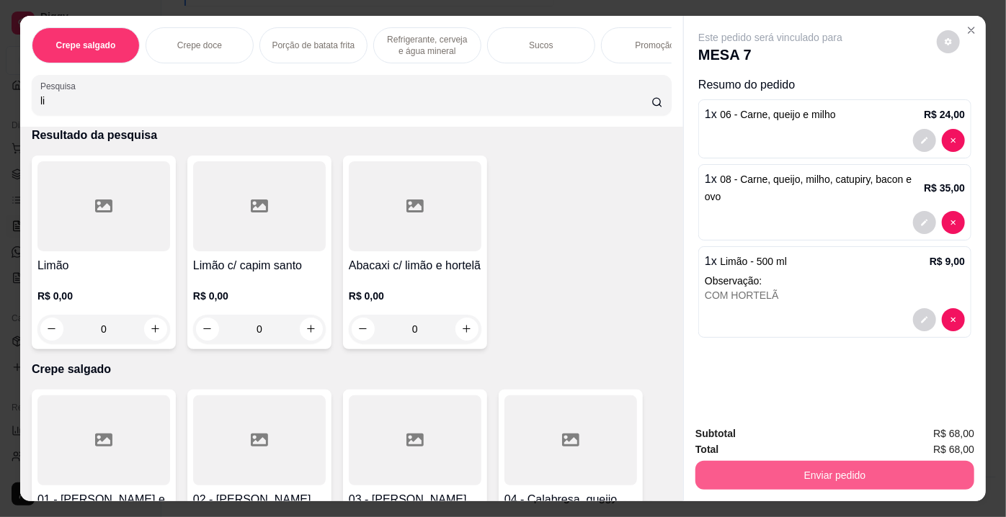
click at [759, 469] on button "Enviar pedido" at bounding box center [834, 475] width 279 height 29
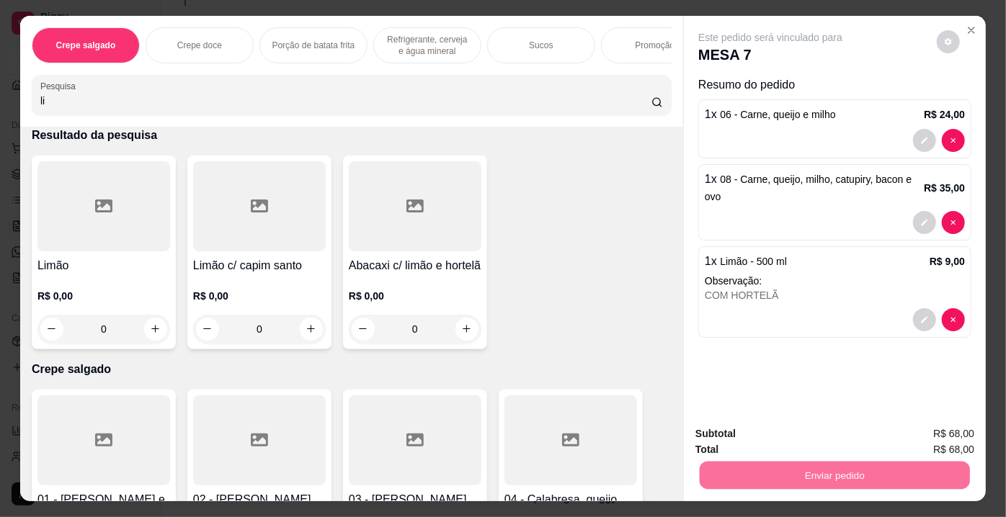
click at [756, 447] on button "Não registrar e enviar pedido" at bounding box center [788, 435] width 150 height 27
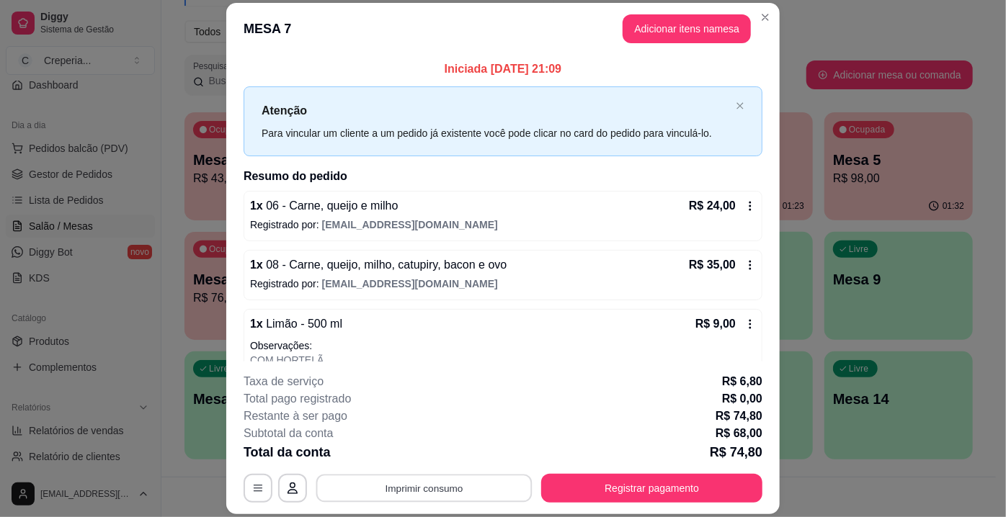
click at [427, 493] on button "Imprimir consumo" at bounding box center [424, 489] width 216 height 28
click at [434, 455] on button "IMPRESSORA" at bounding box center [424, 456] width 104 height 23
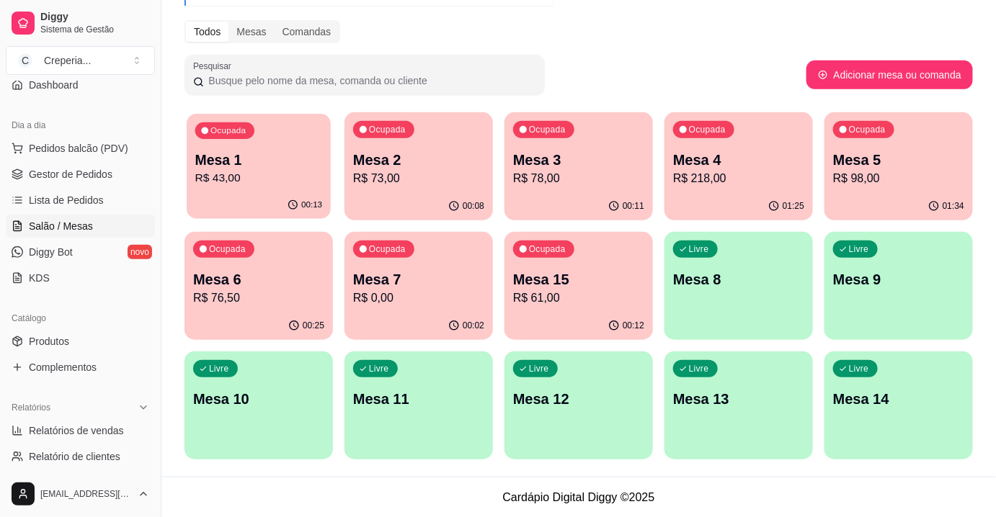
click at [293, 183] on p "R$ 43,00" at bounding box center [259, 178] width 128 height 17
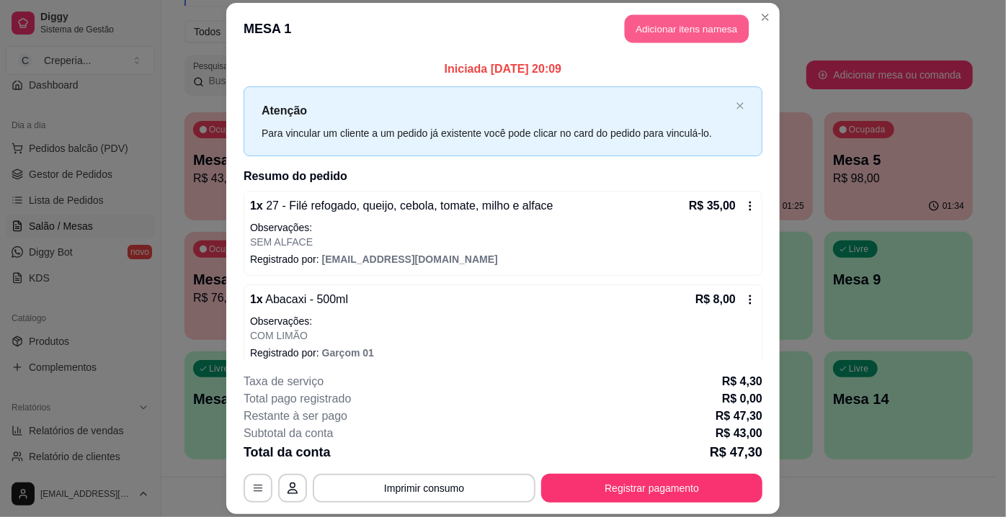
click at [682, 27] on button "Adicionar itens na mesa" at bounding box center [687, 28] width 124 height 28
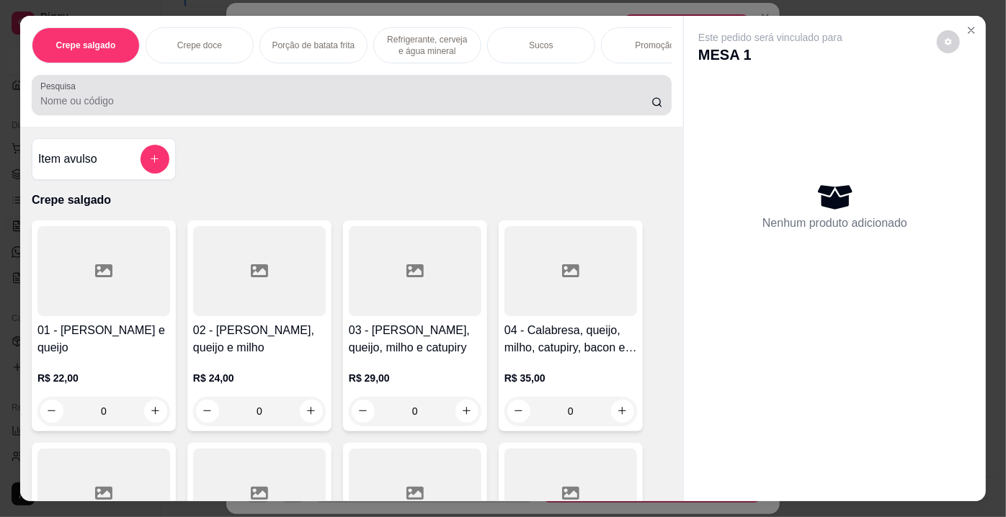
click at [452, 86] on div at bounding box center [351, 95] width 623 height 29
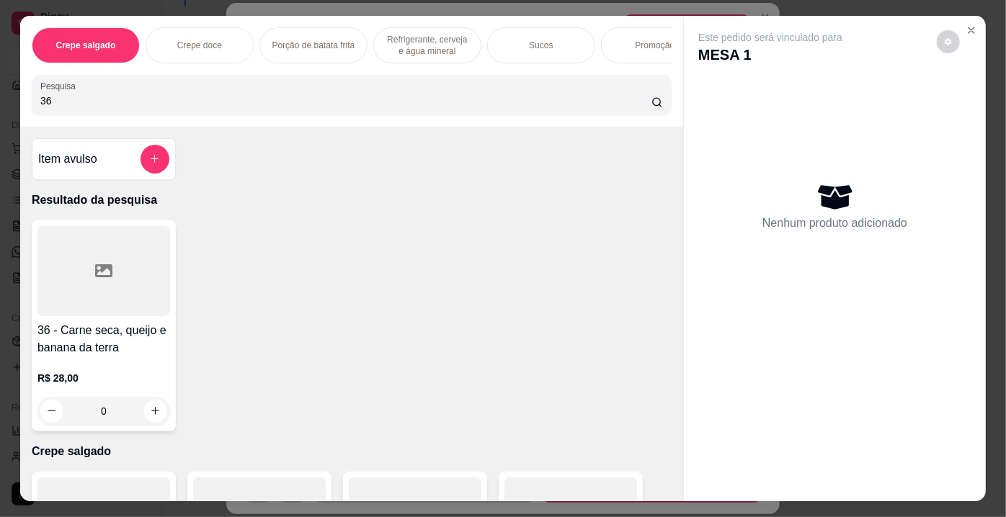
type input "36"
click at [138, 261] on div at bounding box center [103, 271] width 133 height 90
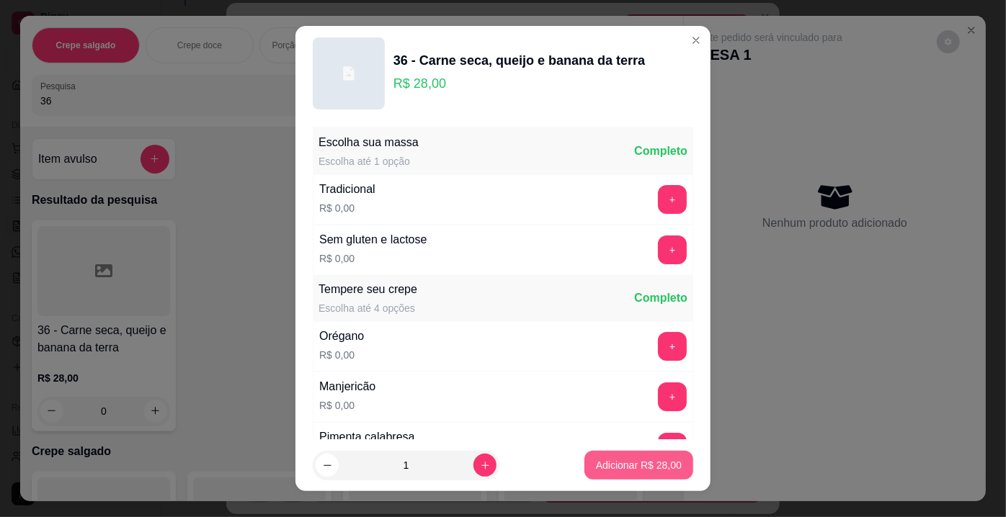
click at [653, 458] on p "Adicionar R$ 28,00" at bounding box center [639, 465] width 86 height 14
type input "1"
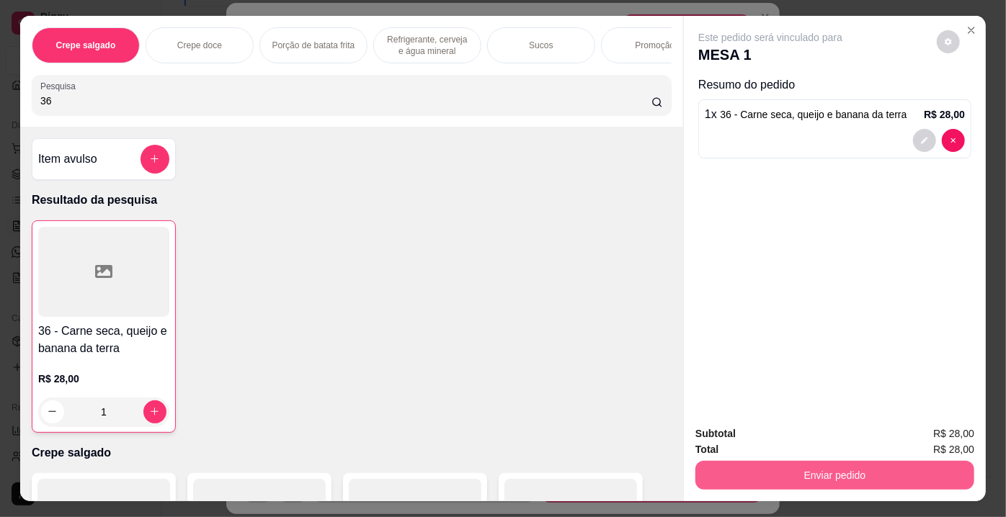
click at [781, 473] on button "Enviar pedido" at bounding box center [834, 475] width 279 height 29
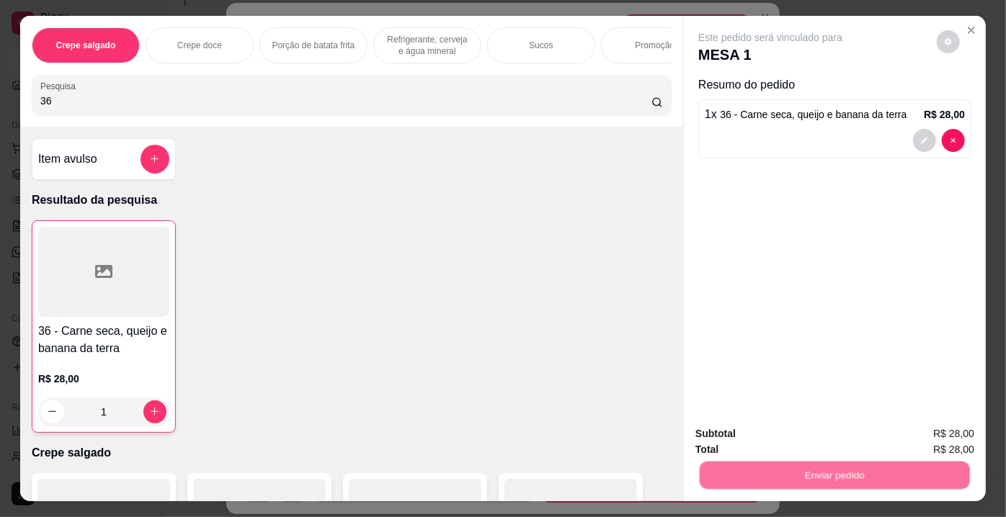
click at [743, 440] on button "Não registrar e enviar pedido" at bounding box center [788, 435] width 146 height 27
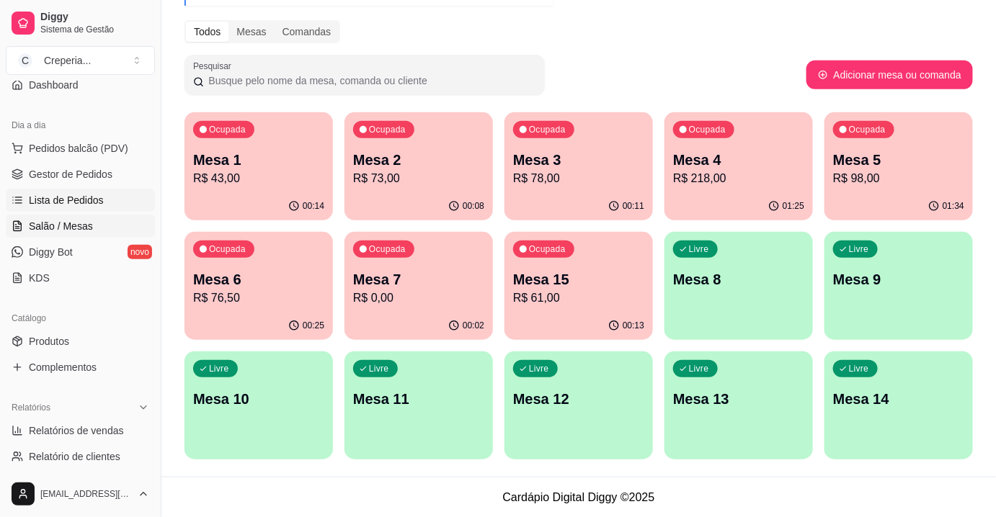
click at [93, 197] on span "Lista de Pedidos" at bounding box center [66, 200] width 75 height 14
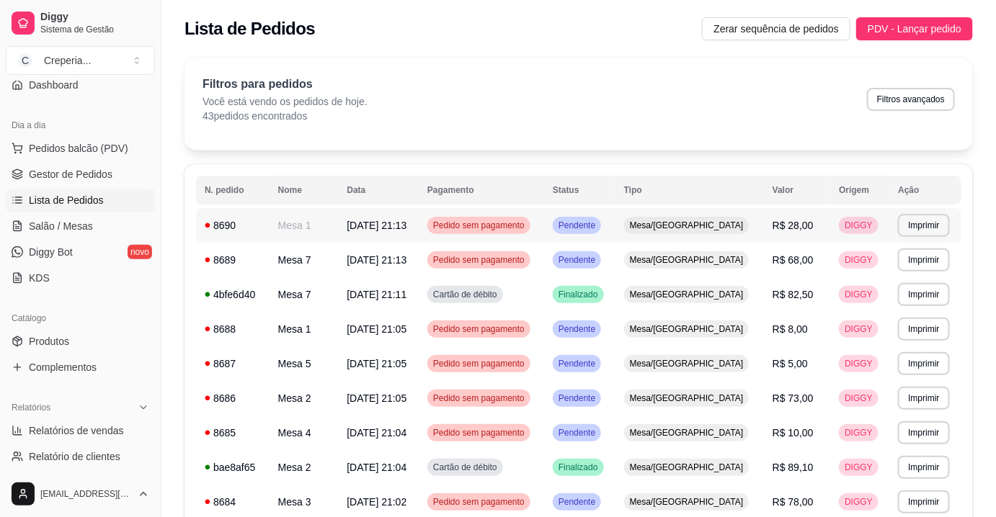
click at [381, 221] on span "[DATE] 21:13" at bounding box center [377, 226] width 60 height 12
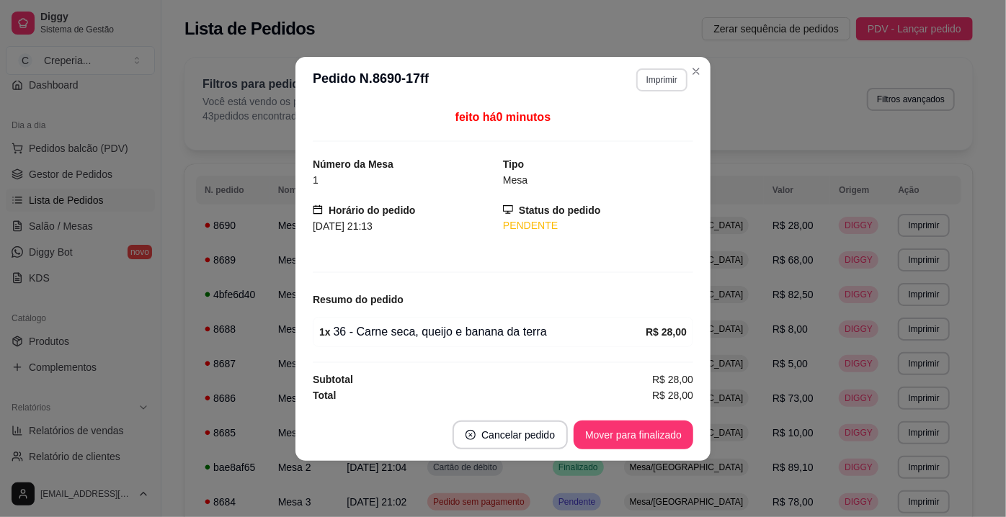
click at [664, 86] on button "Imprimir" at bounding box center [661, 79] width 51 height 23
click at [636, 135] on button "IMPRESSORA" at bounding box center [636, 131] width 104 height 23
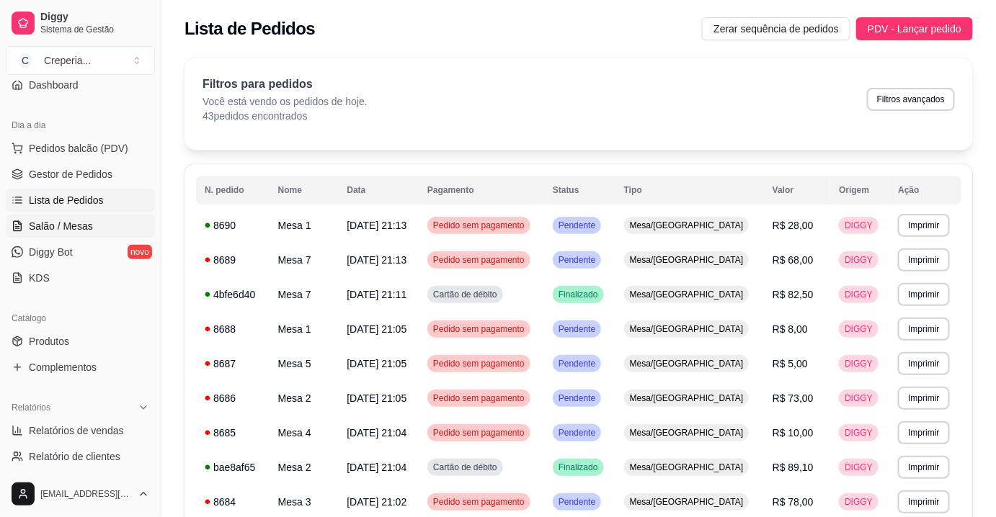
click at [74, 229] on span "Salão / Mesas" at bounding box center [61, 226] width 64 height 14
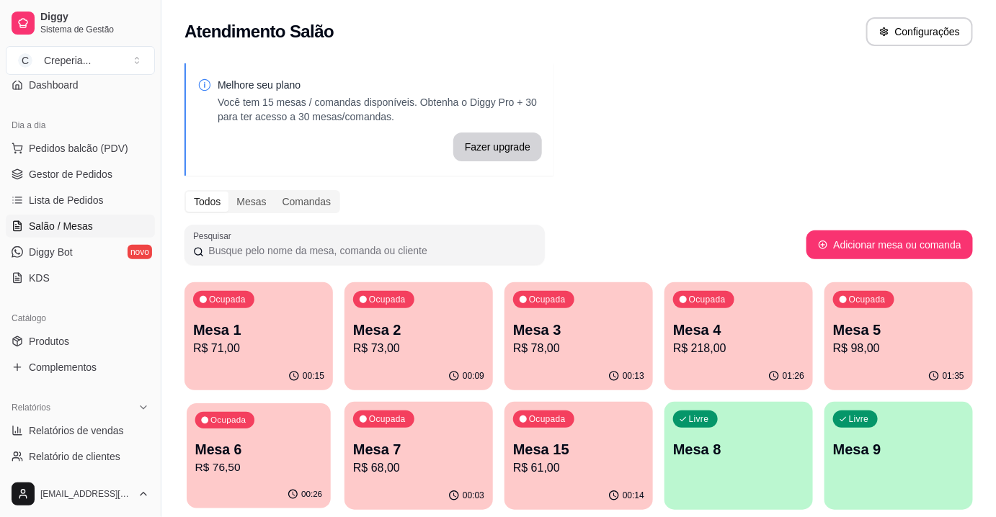
click at [288, 446] on p "Mesa 6" at bounding box center [259, 449] width 128 height 19
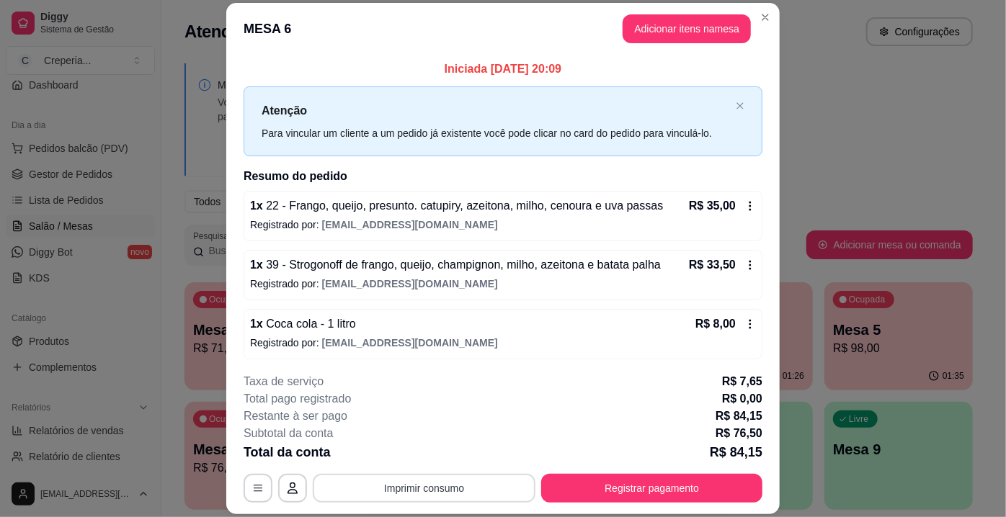
click at [416, 486] on button "Imprimir consumo" at bounding box center [424, 488] width 223 height 29
click at [411, 455] on button "IMPRESSORA" at bounding box center [424, 456] width 104 height 23
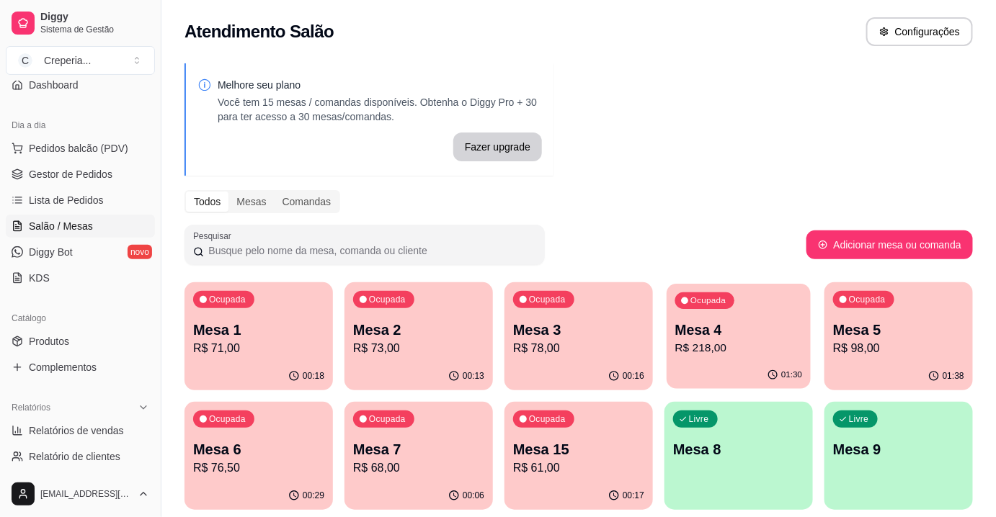
click at [713, 321] on p "Mesa 4" at bounding box center [739, 330] width 128 height 19
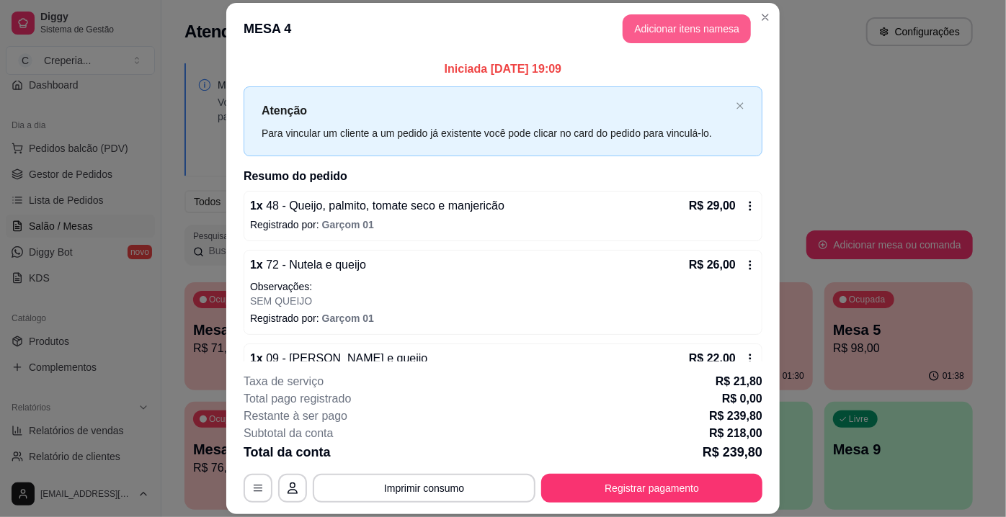
click at [672, 22] on button "Adicionar itens na mesa" at bounding box center [687, 28] width 128 height 29
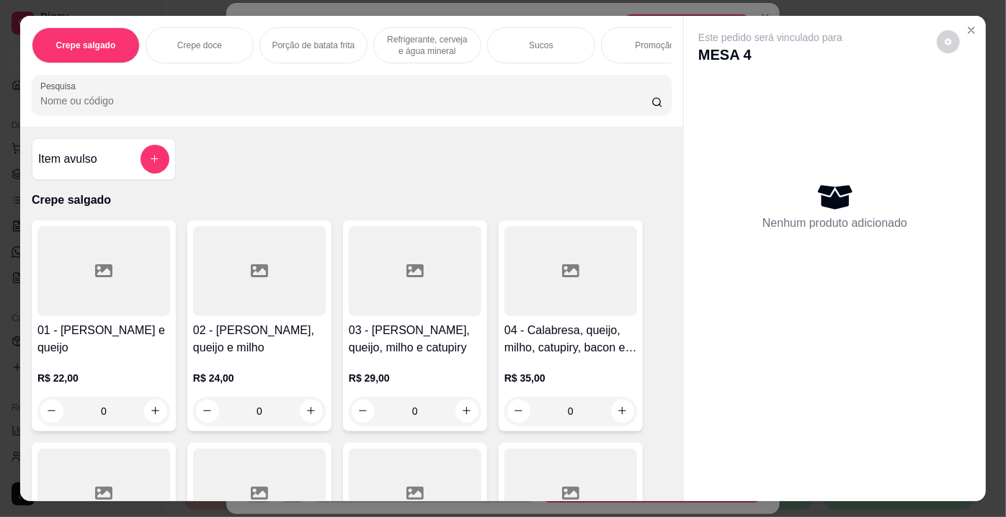
click at [219, 108] on input "Pesquisa" at bounding box center [345, 101] width 611 height 14
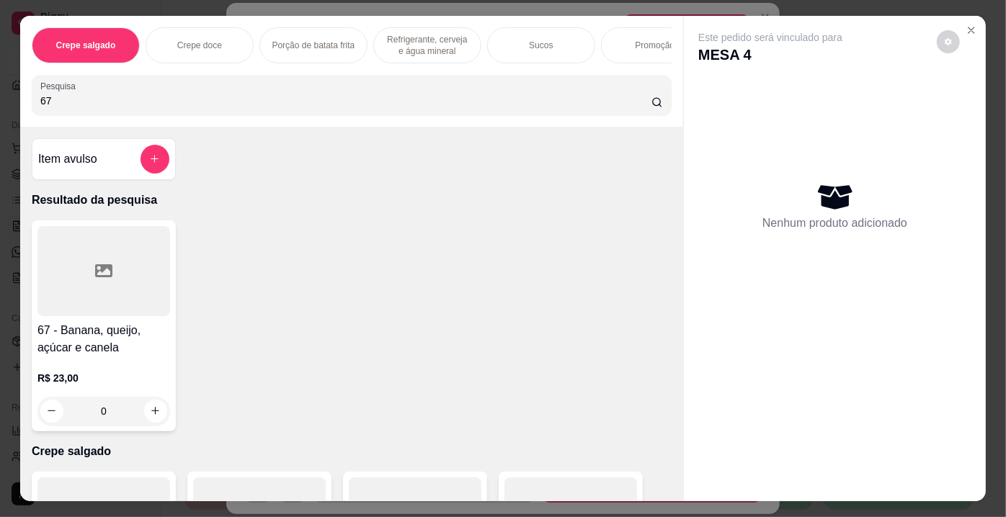
type input "67"
click at [81, 333] on h4 "67 - Banana, queijo, açúcar e canela" at bounding box center [103, 339] width 133 height 35
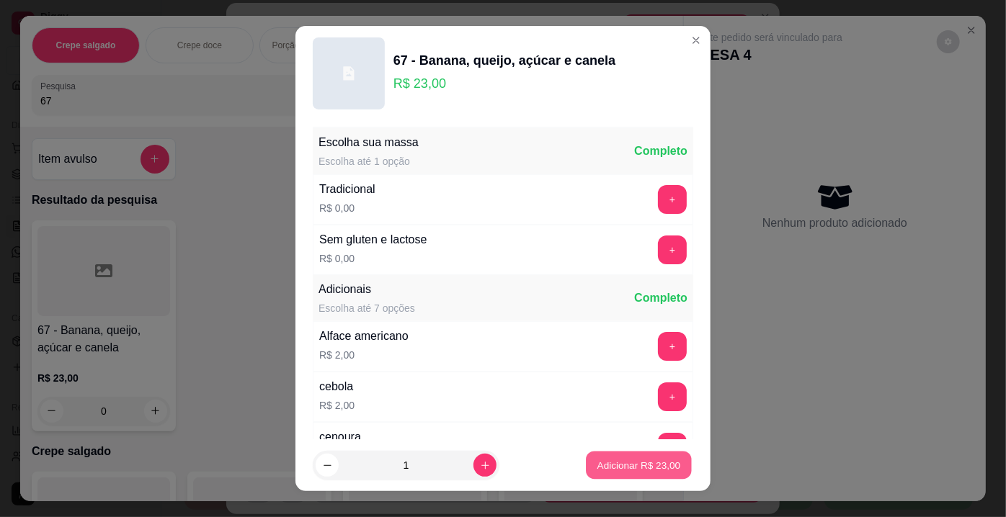
click at [598, 467] on p "Adicionar R$ 23,00" at bounding box center [639, 465] width 84 height 14
type input "1"
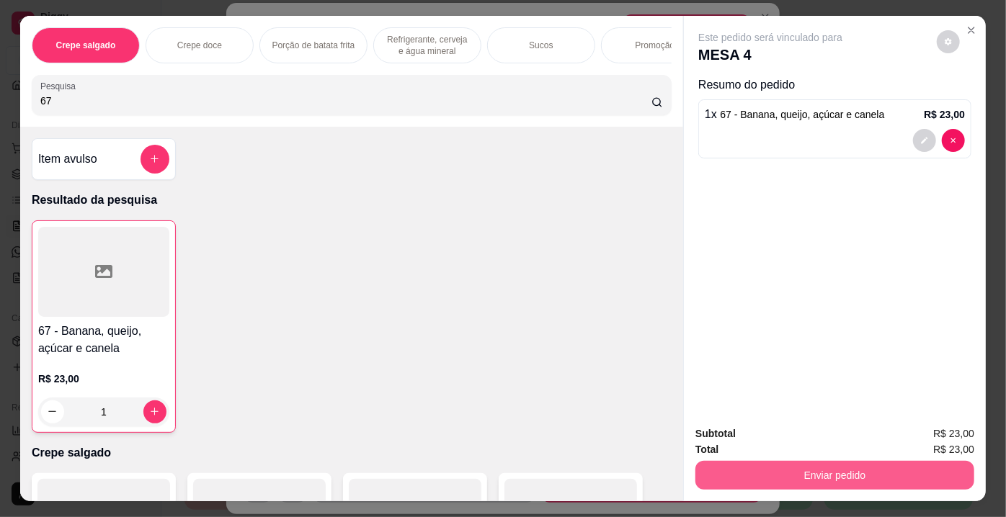
click at [820, 470] on button "Enviar pedido" at bounding box center [834, 475] width 279 height 29
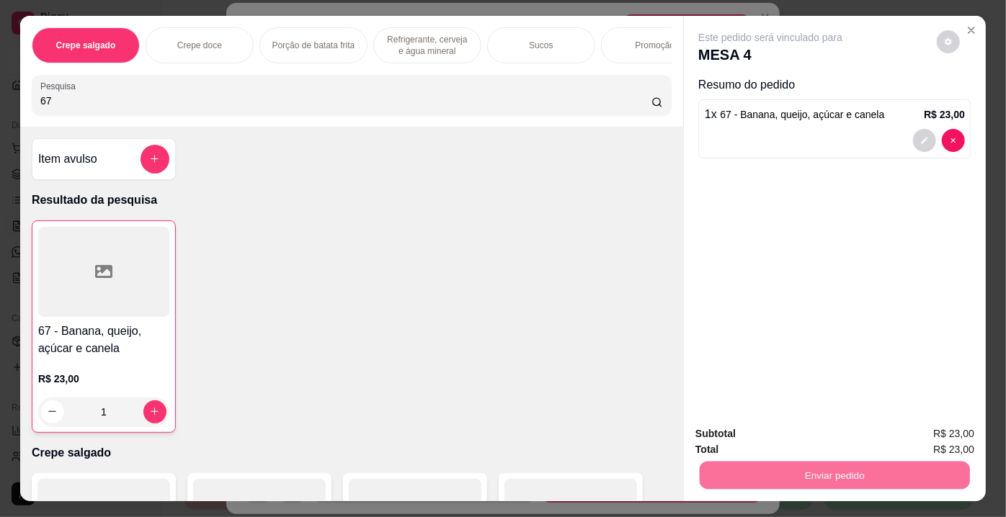
click at [746, 433] on button "Não registrar e enviar pedido" at bounding box center [788, 435] width 150 height 27
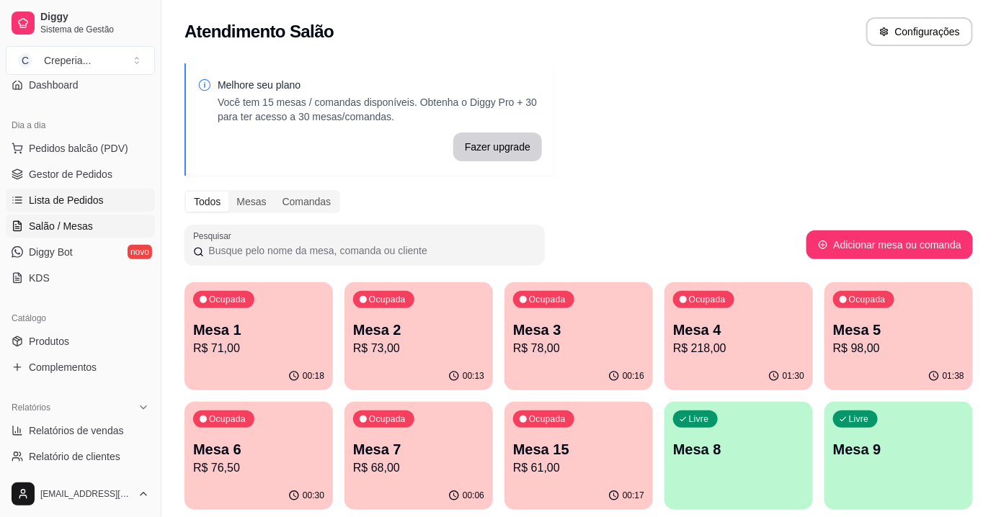
click at [59, 210] on link "Lista de Pedidos" at bounding box center [80, 200] width 149 height 23
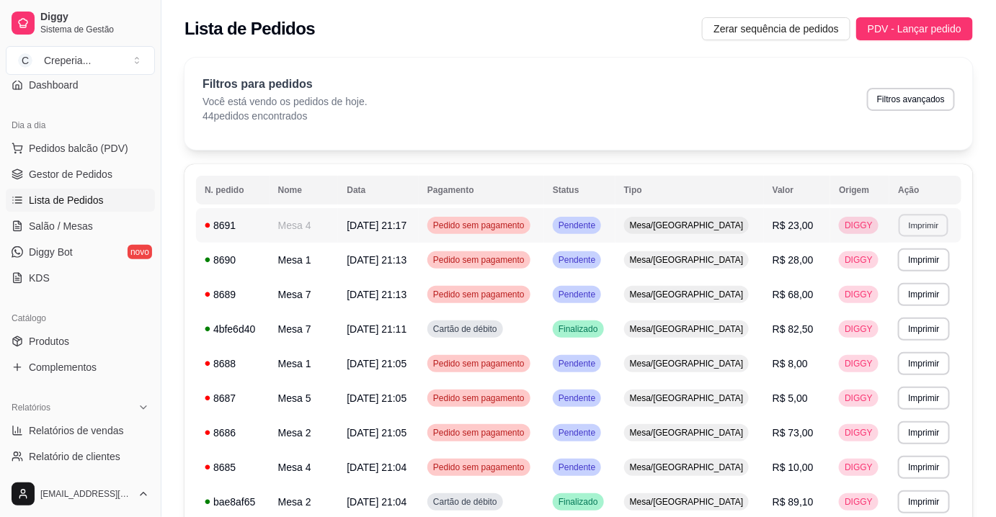
click at [926, 228] on button "Imprimir" at bounding box center [924, 225] width 50 height 22
click at [892, 280] on button "IMPRESSORA" at bounding box center [894, 275] width 104 height 23
drag, startPoint x: 639, startPoint y: 170, endPoint x: 628, endPoint y: 137, distance: 34.9
click at [66, 223] on span "Salão / Mesas" at bounding box center [61, 226] width 64 height 14
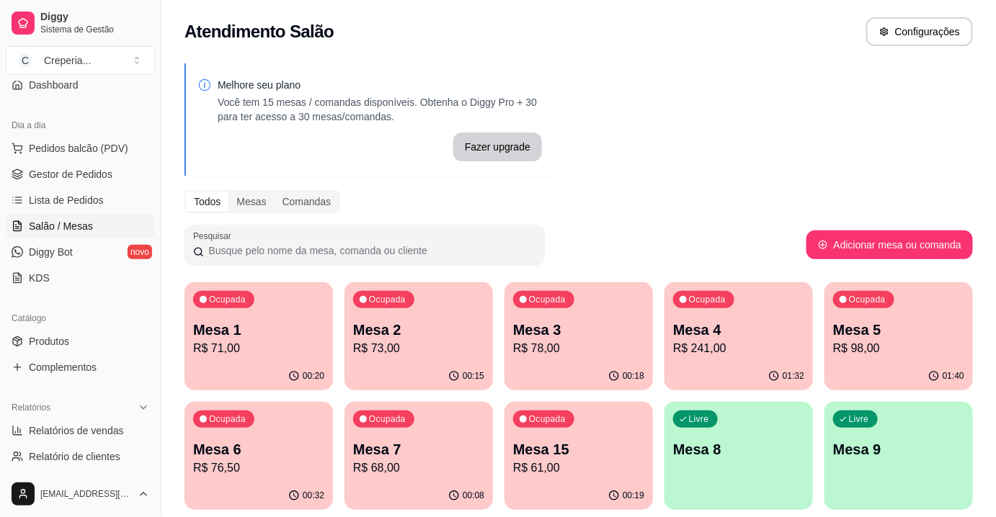
click at [569, 435] on div "Ocupada Mesa 15 R$ 61,00" at bounding box center [578, 442] width 148 height 80
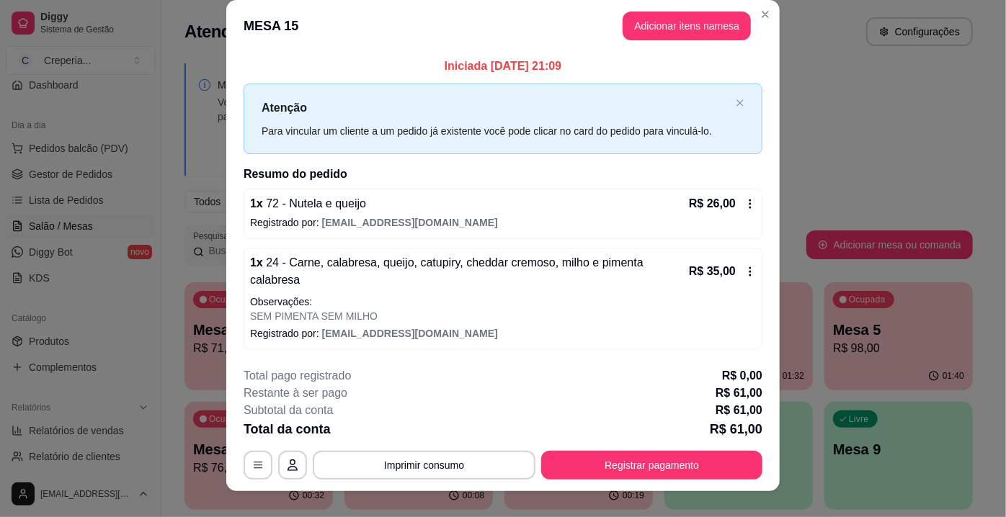
scroll to position [23, 0]
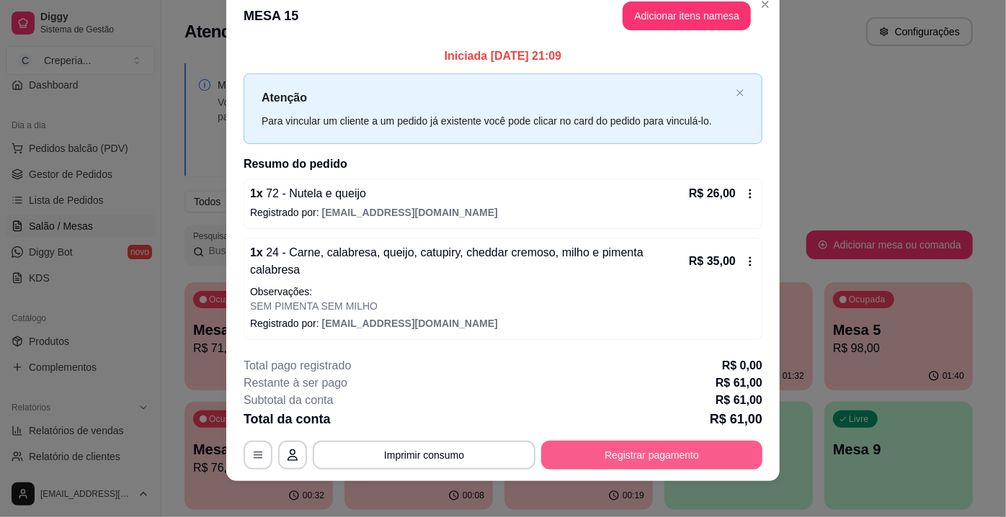
click at [649, 448] on button "Registrar pagamento" at bounding box center [651, 455] width 221 height 29
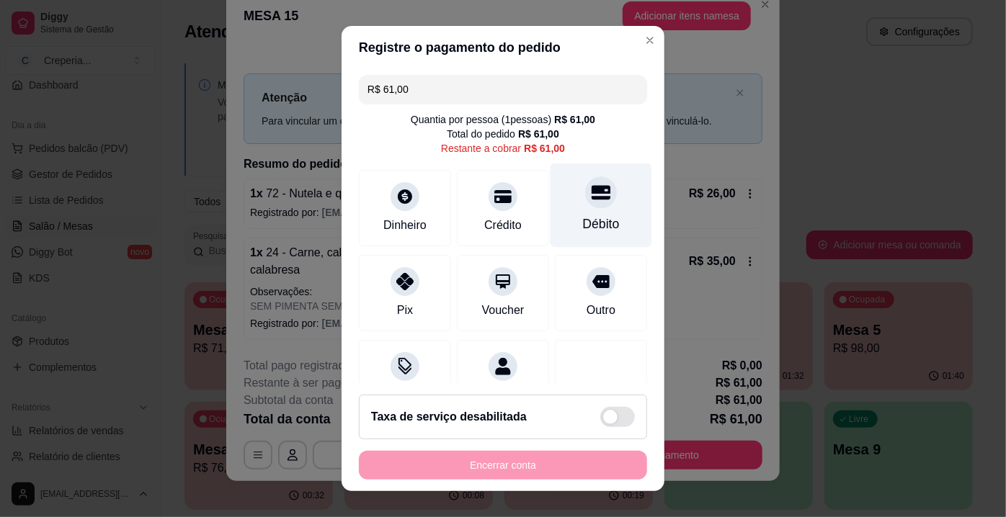
click at [592, 200] on icon at bounding box center [601, 192] width 19 height 19
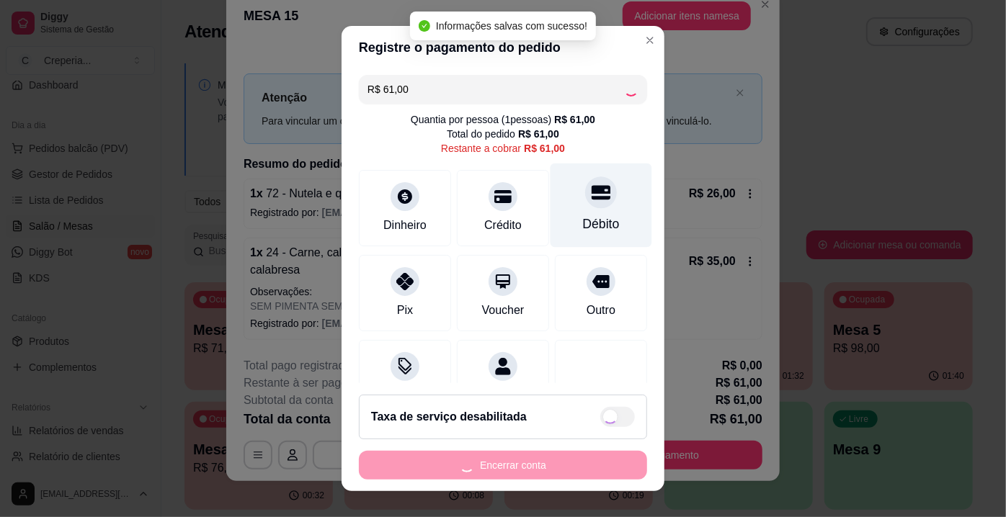
type input "R$ 0,00"
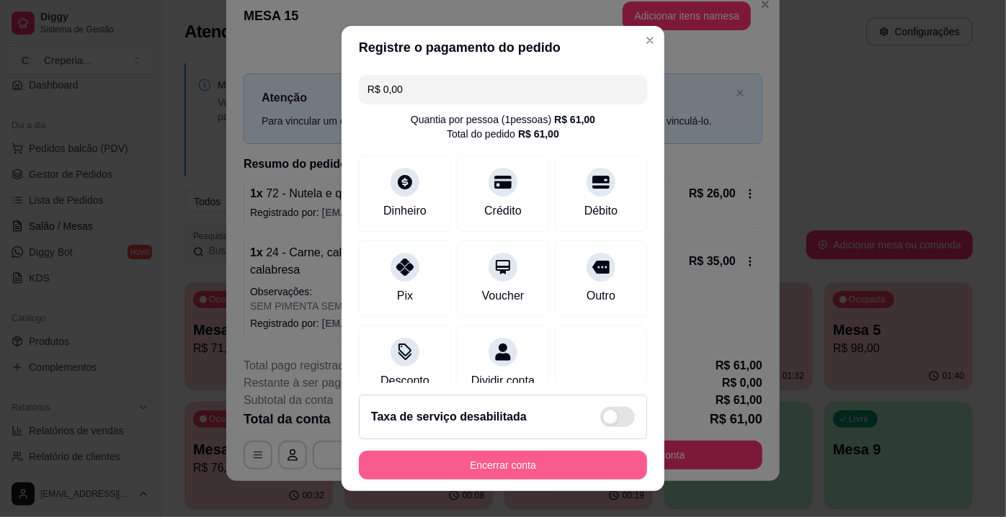
click at [486, 463] on button "Encerrar conta" at bounding box center [503, 465] width 288 height 29
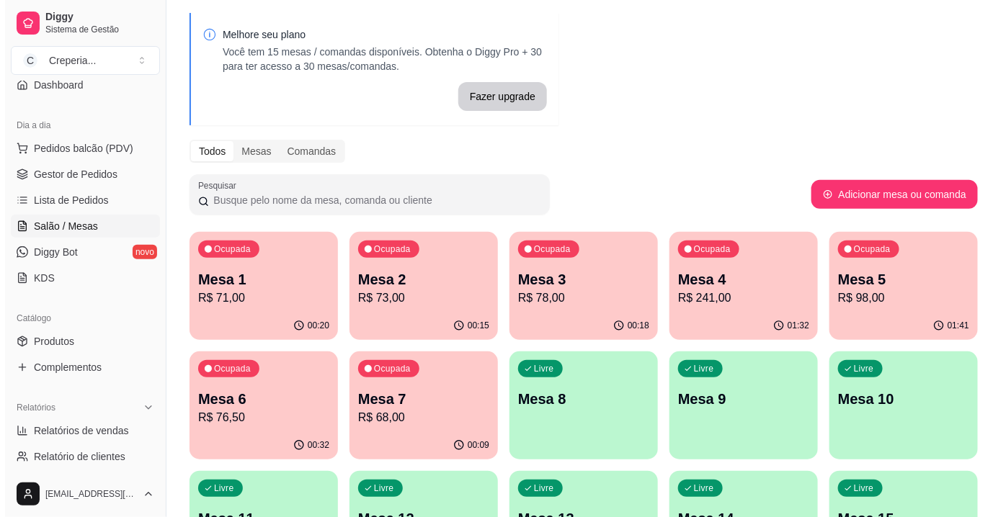
scroll to position [170, 0]
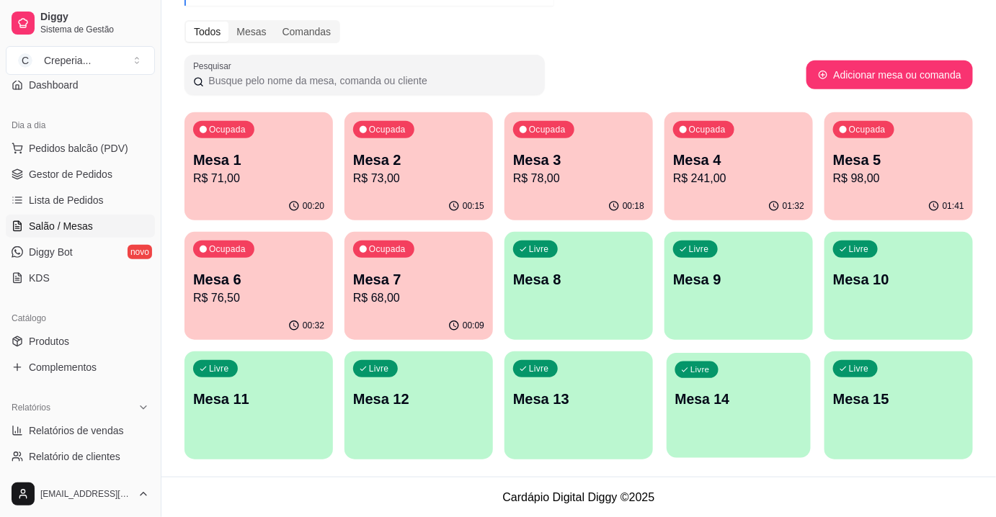
click at [718, 396] on p "Mesa 14" at bounding box center [739, 399] width 128 height 19
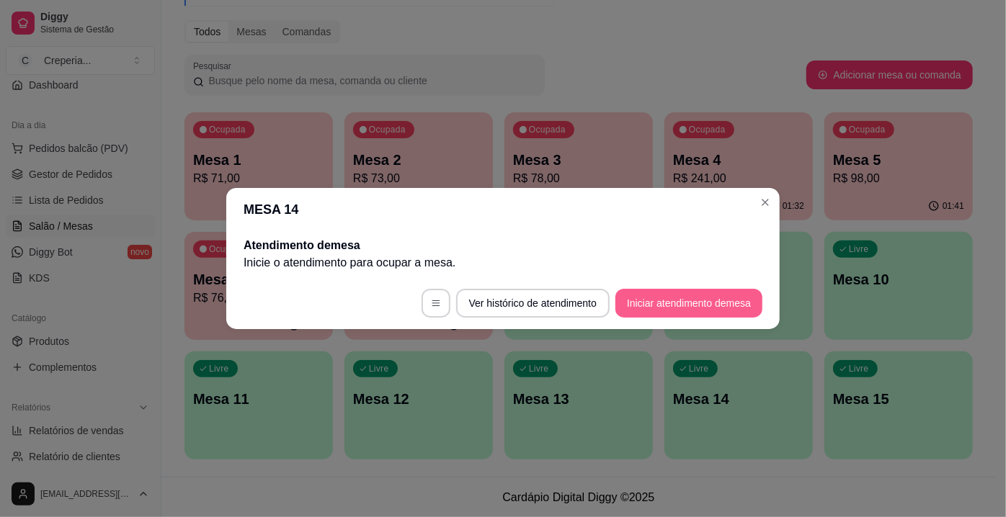
click at [667, 298] on button "Iniciar atendimento de mesa" at bounding box center [688, 303] width 147 height 29
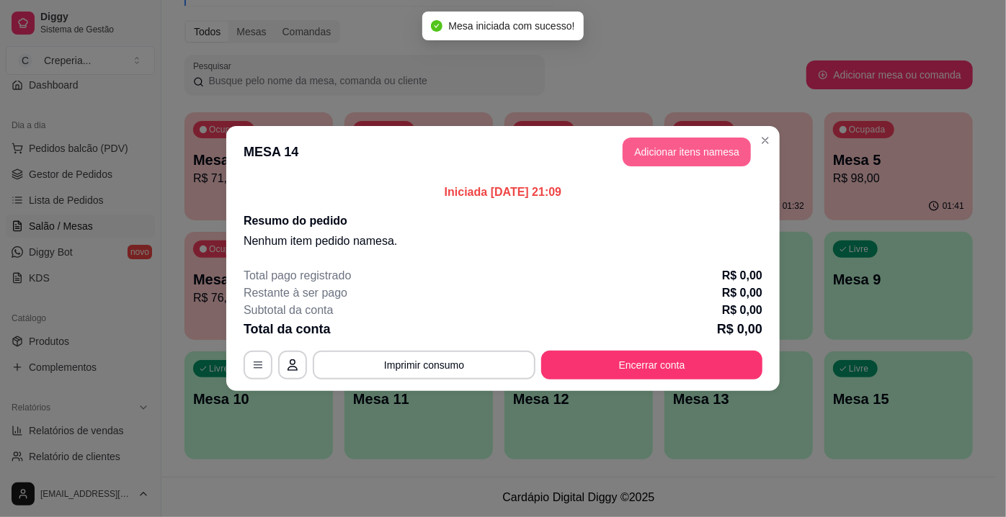
click at [644, 150] on button "Adicionar itens na mesa" at bounding box center [687, 152] width 128 height 29
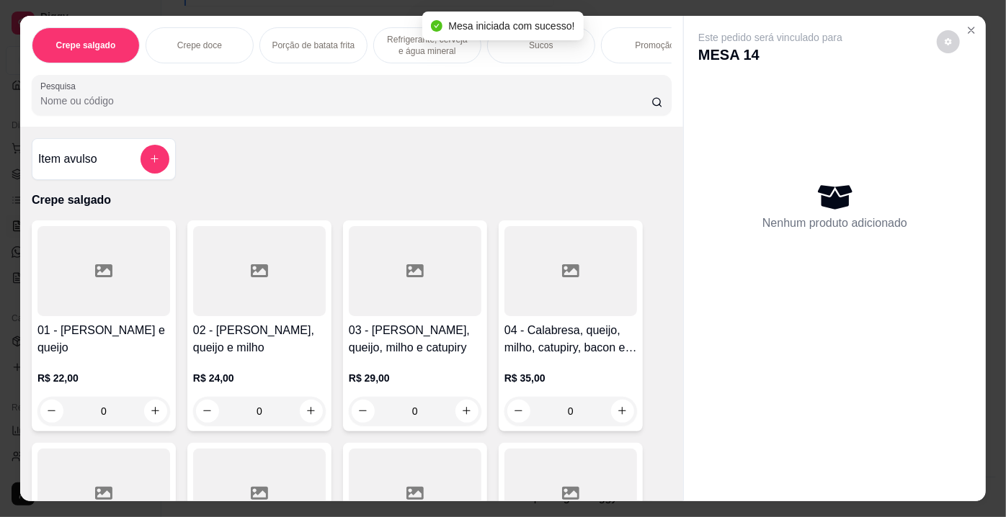
click at [476, 108] on input "Pesquisa" at bounding box center [345, 101] width 611 height 14
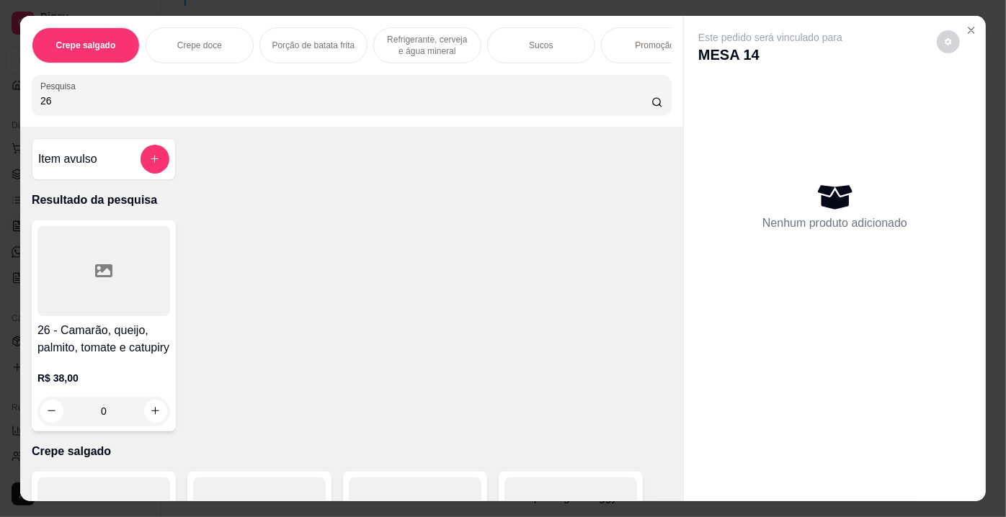
type input "26"
click at [118, 275] on div at bounding box center [103, 271] width 133 height 90
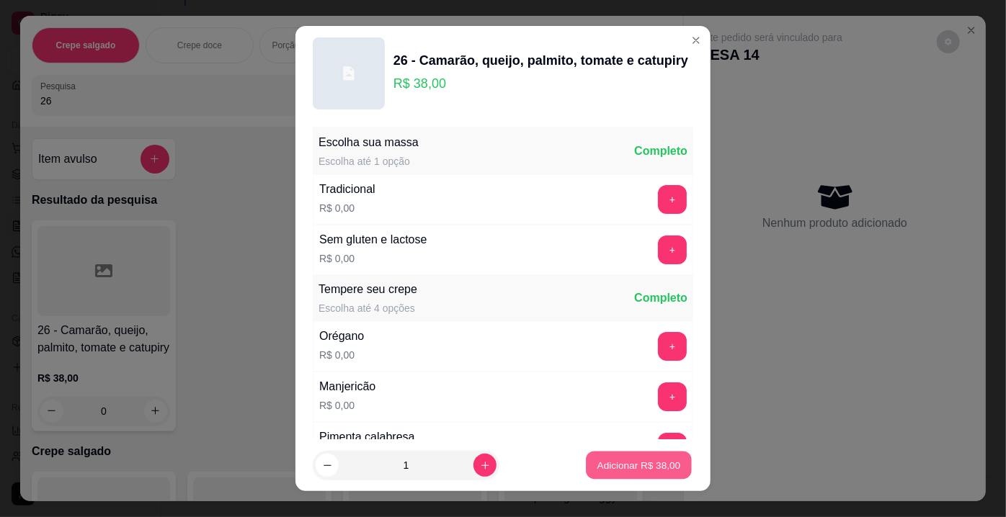
click at [605, 471] on p "Adicionar R$ 38,00" at bounding box center [639, 465] width 84 height 14
type input "1"
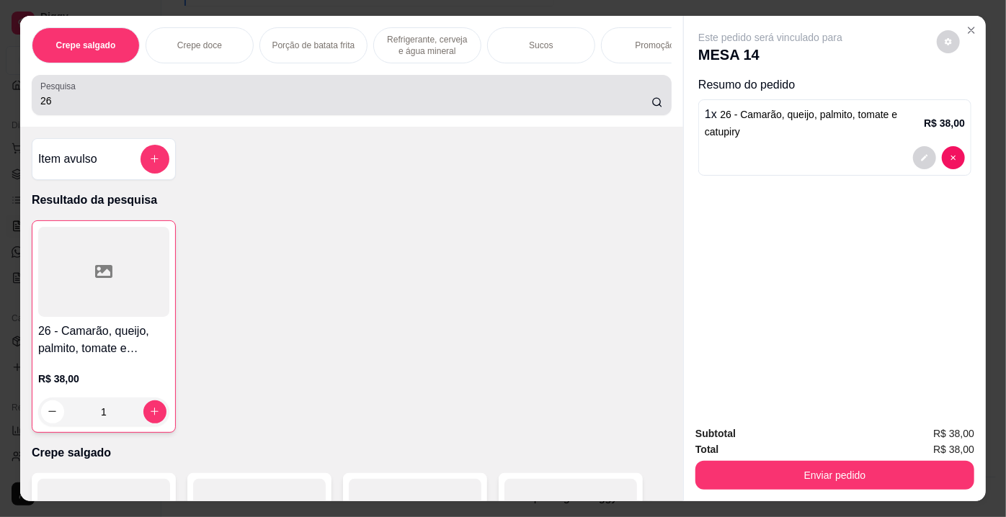
click at [55, 102] on input "26" at bounding box center [345, 101] width 611 height 14
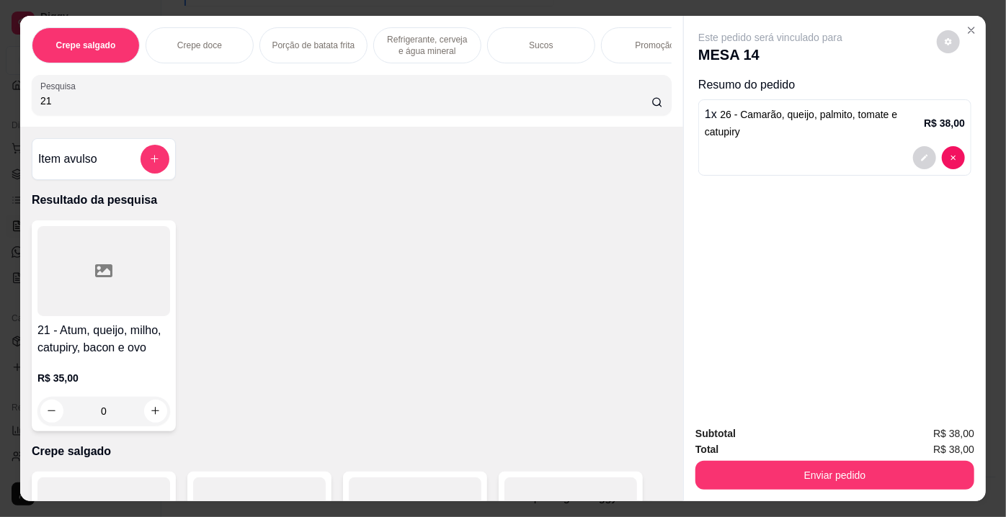
type input "21"
click at [78, 280] on div at bounding box center [103, 271] width 133 height 90
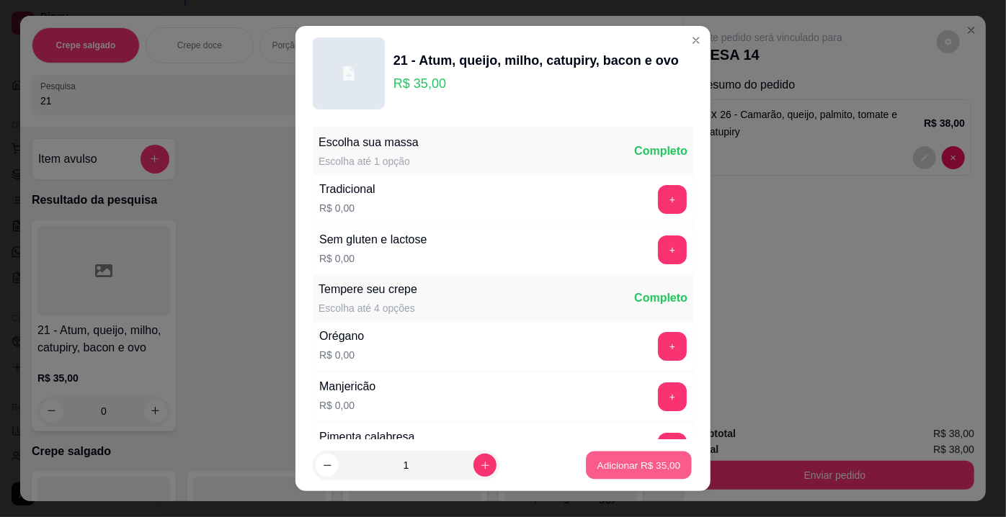
click at [597, 464] on p "Adicionar R$ 35,00" at bounding box center [639, 465] width 84 height 14
type input "1"
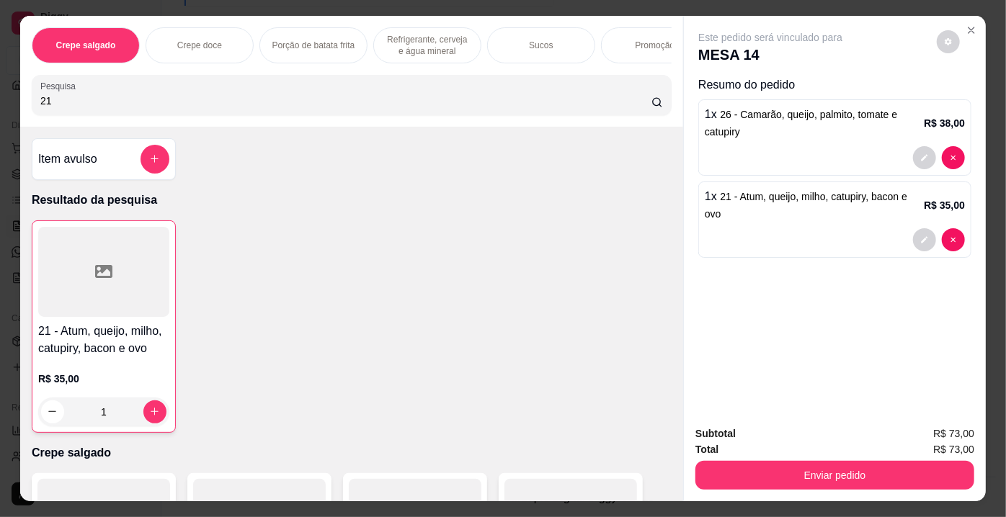
drag, startPoint x: 62, startPoint y: 107, endPoint x: 21, endPoint y: 109, distance: 41.1
click at [21, 109] on div "Crepe salgado Crepe doce Porção de batata frita Refrigerante, cerveja e água mi…" at bounding box center [351, 71] width 663 height 111
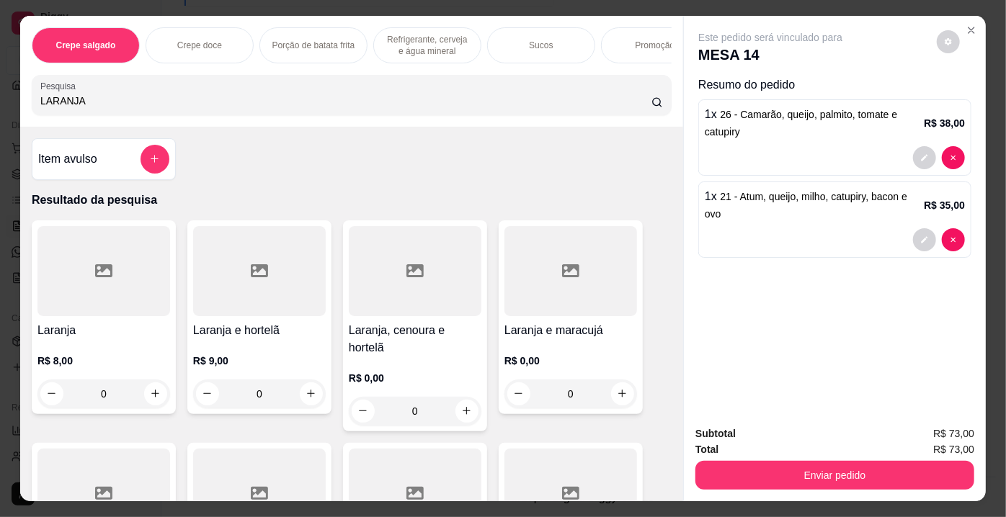
type input "LARANJA"
click at [272, 282] on div at bounding box center [259, 271] width 133 height 90
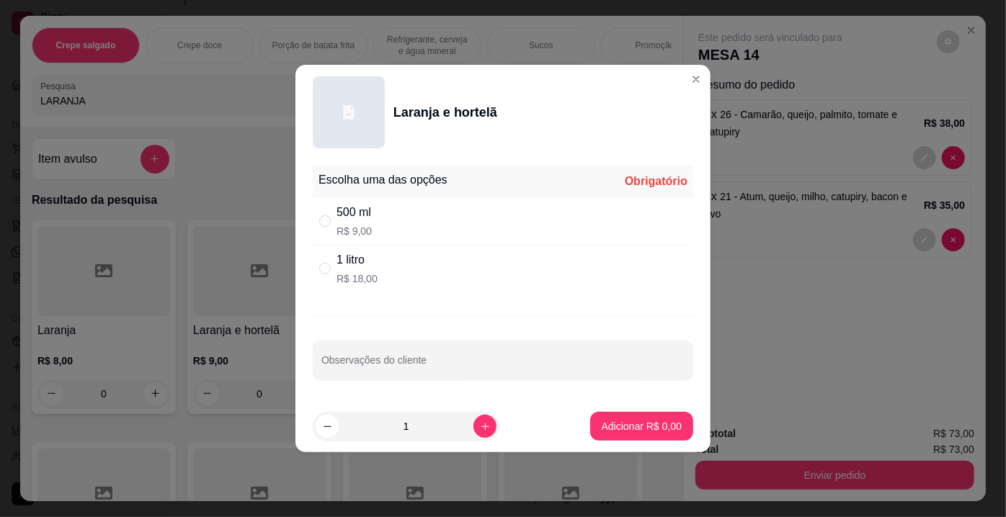
click at [378, 233] on div "500 ml R$ 9,00" at bounding box center [503, 221] width 380 height 48
radio input "true"
click at [390, 365] on input "Observações do cliente" at bounding box center [502, 366] width 363 height 14
type input "SEM AÇUCAR"
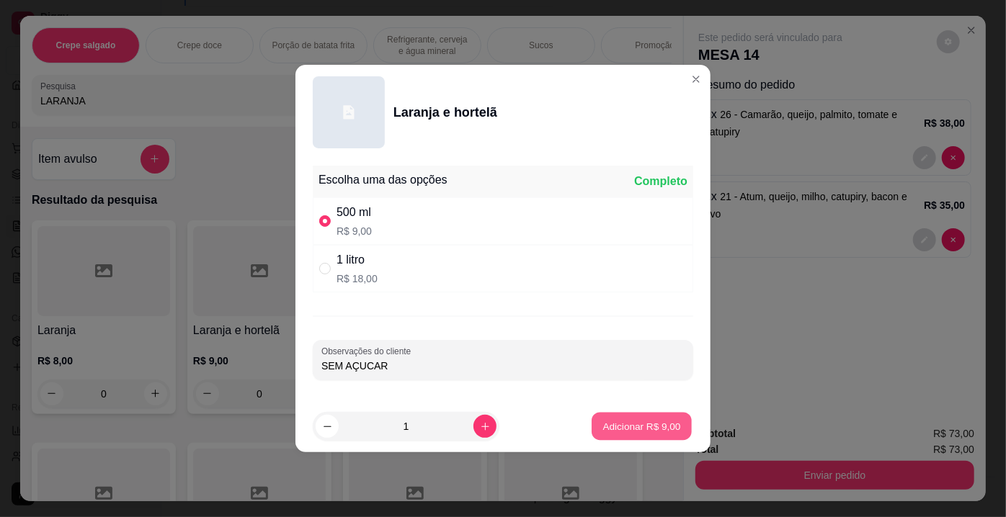
click at [638, 429] on p "Adicionar R$ 9,00" at bounding box center [641, 426] width 78 height 14
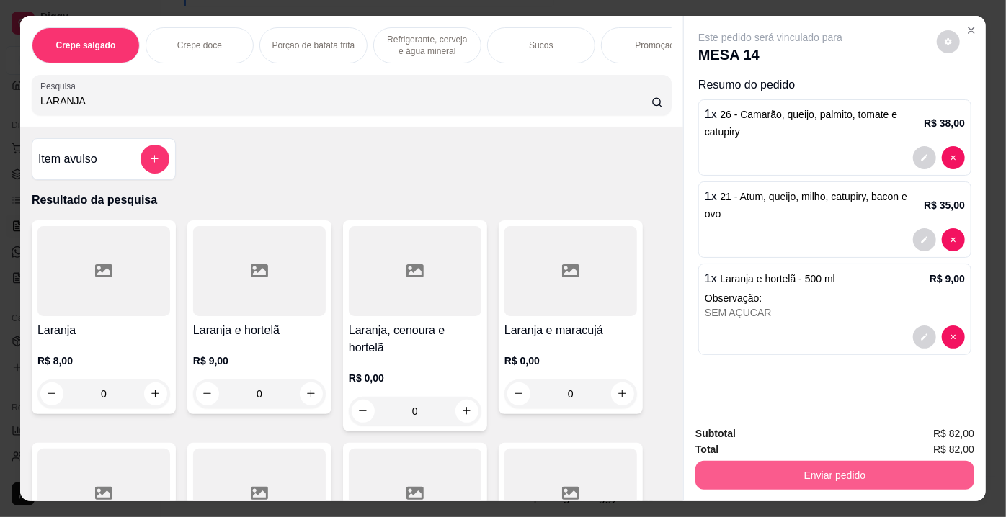
click at [825, 472] on button "Enviar pedido" at bounding box center [834, 475] width 279 height 29
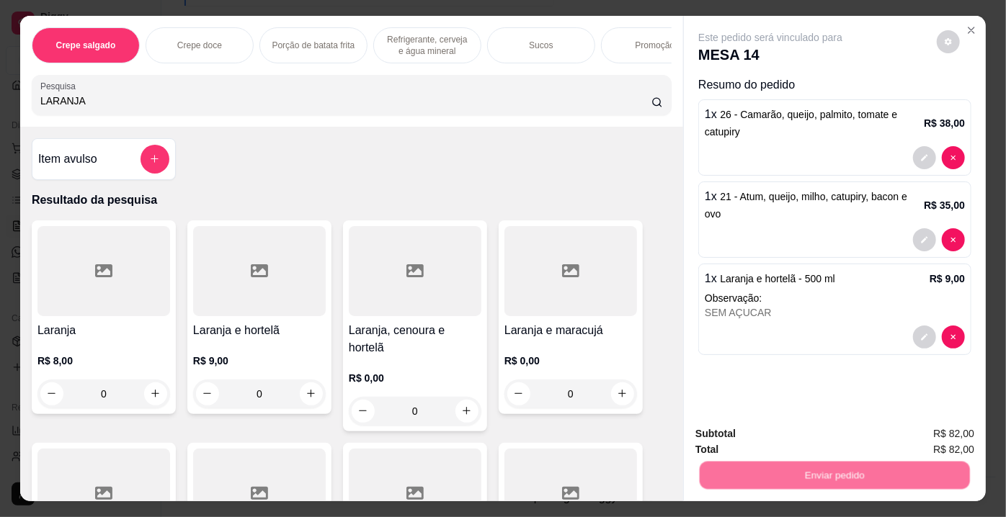
click at [777, 435] on button "Não registrar e enviar pedido" at bounding box center [788, 435] width 146 height 27
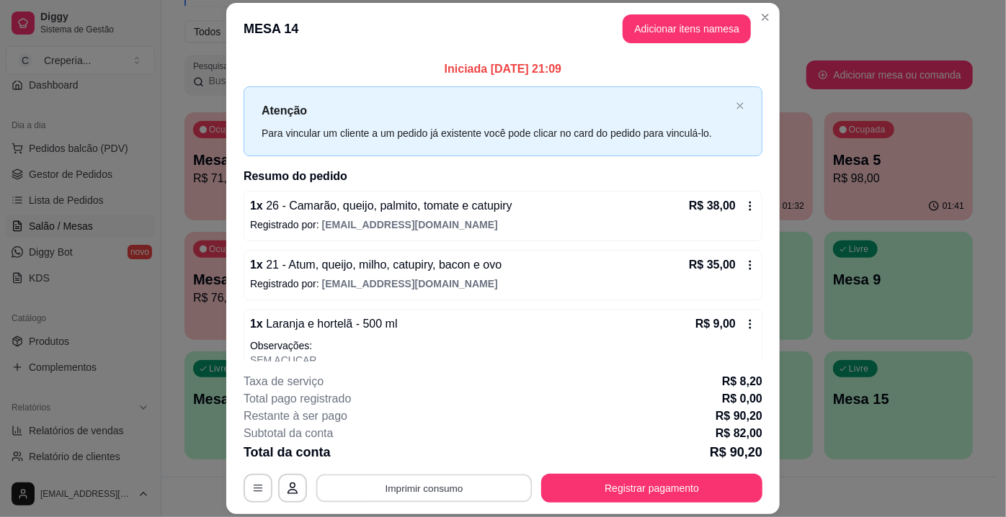
click at [475, 476] on button "Imprimir consumo" at bounding box center [424, 489] width 216 height 28
click at [453, 462] on button "IMPRESSORA" at bounding box center [424, 456] width 104 height 23
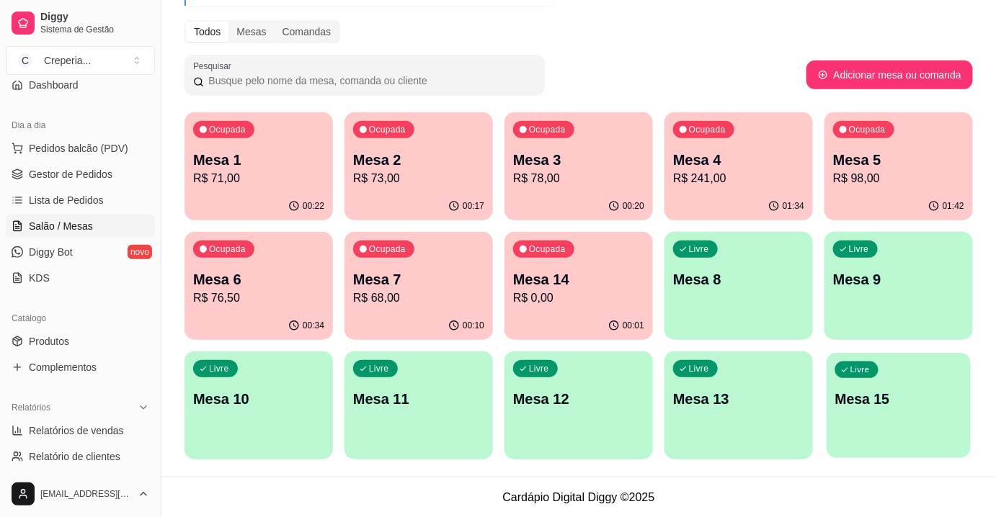
click at [876, 417] on div "Livre Mesa 15" at bounding box center [899, 397] width 144 height 88
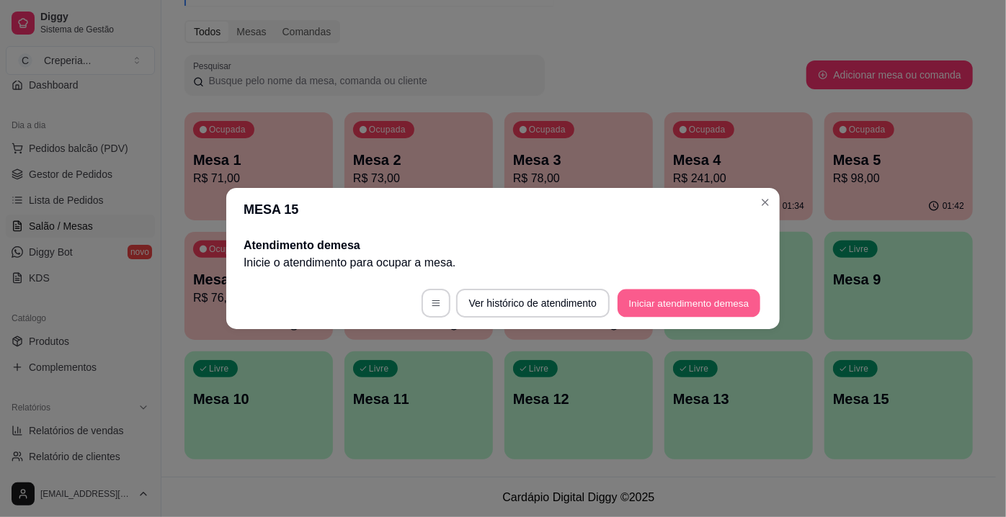
click at [698, 309] on button "Iniciar atendimento de mesa" at bounding box center [689, 304] width 143 height 28
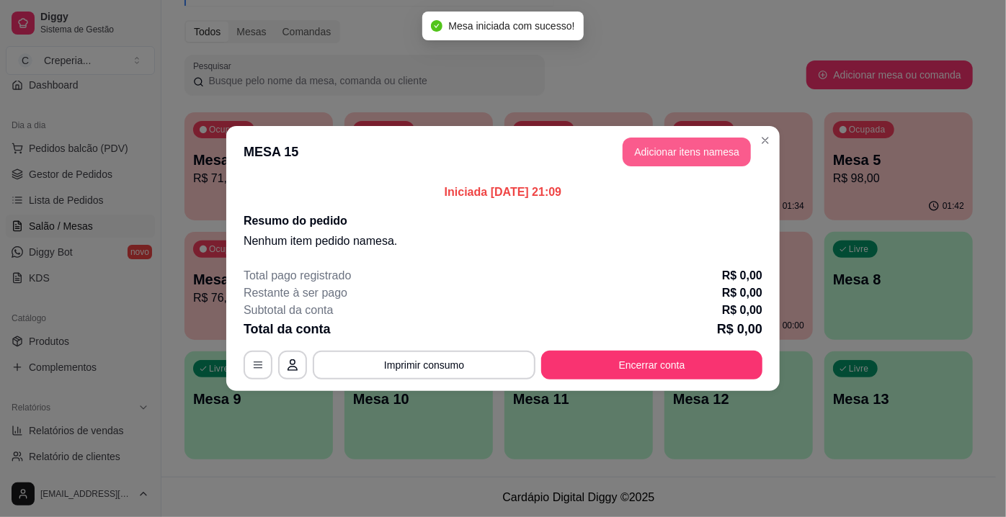
click at [655, 155] on button "Adicionar itens na mesa" at bounding box center [687, 152] width 128 height 29
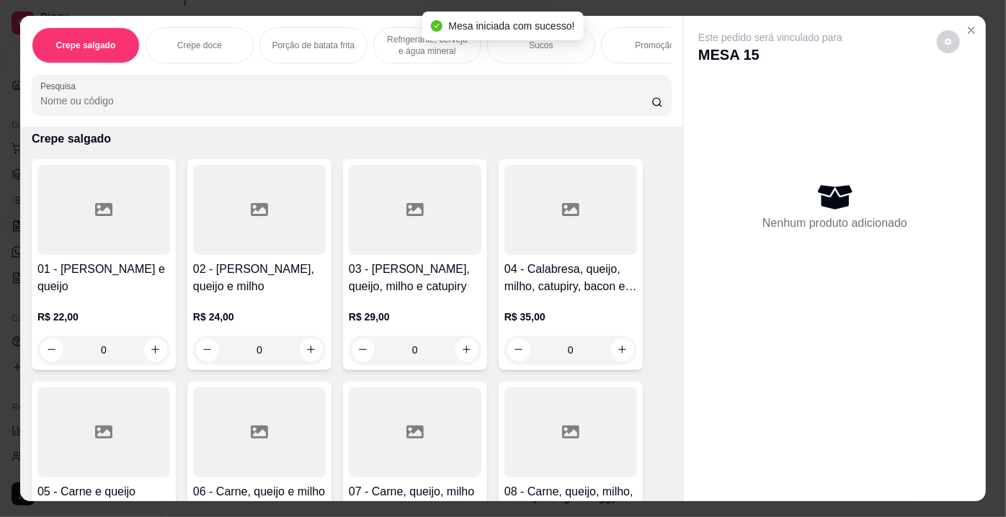
scroll to position [130, 0]
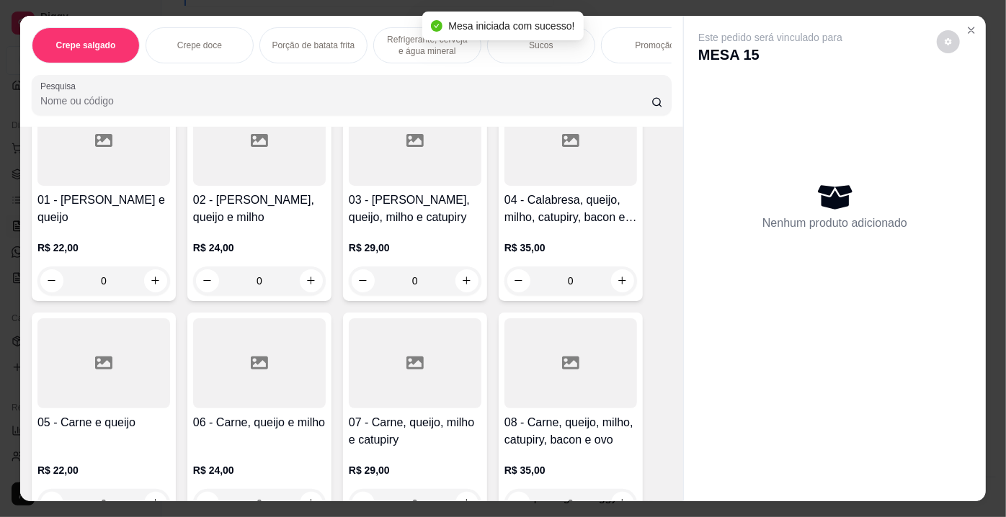
click at [588, 356] on div at bounding box center [570, 364] width 133 height 90
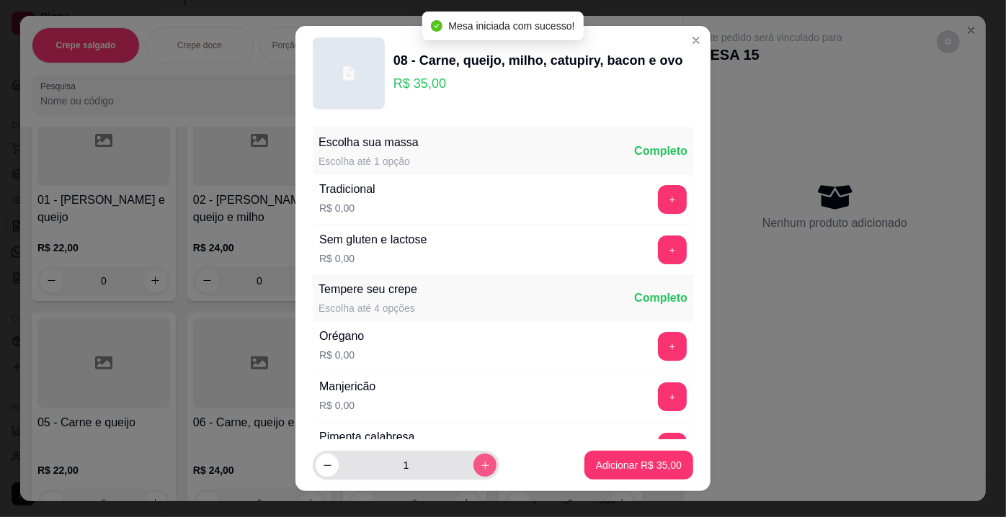
click at [480, 464] on icon "increase-product-quantity" at bounding box center [485, 465] width 11 height 11
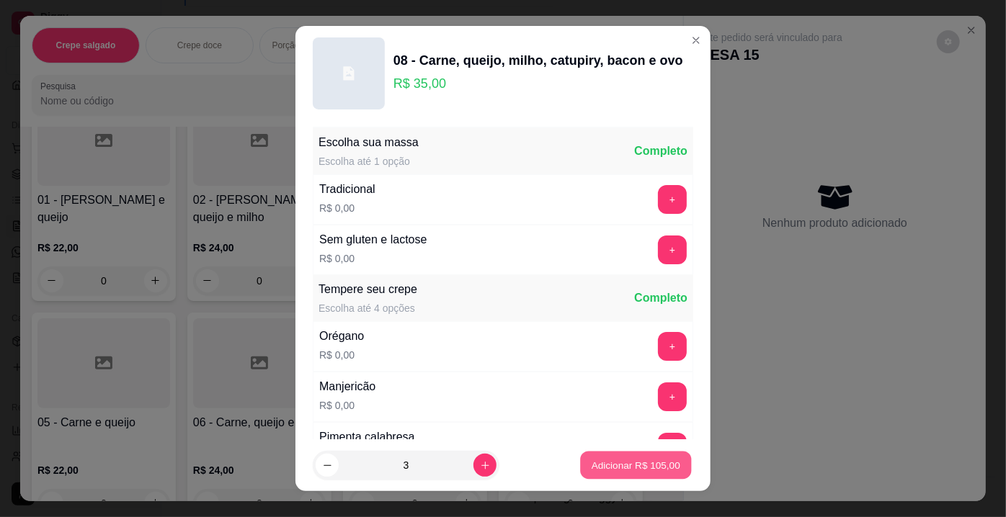
click at [592, 462] on p "Adicionar R$ 105,00" at bounding box center [636, 465] width 89 height 14
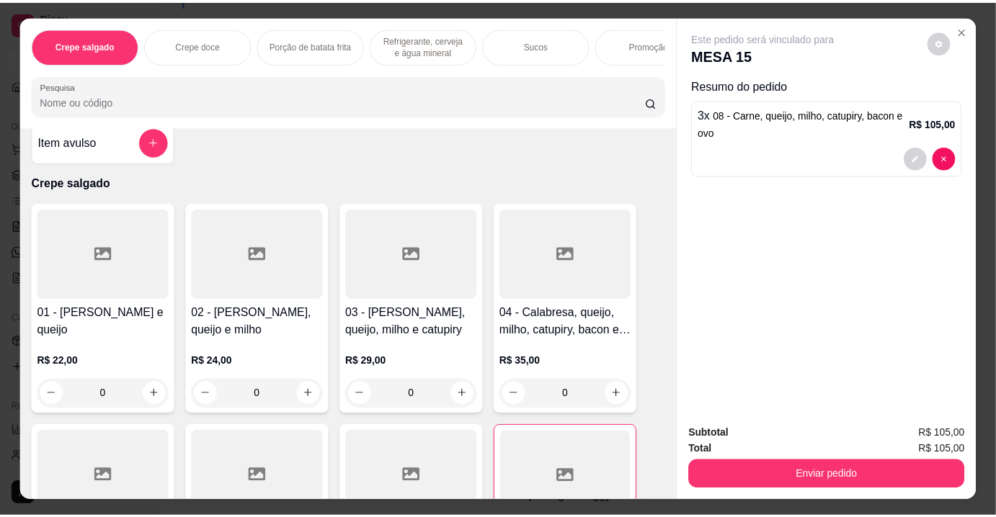
scroll to position [0, 0]
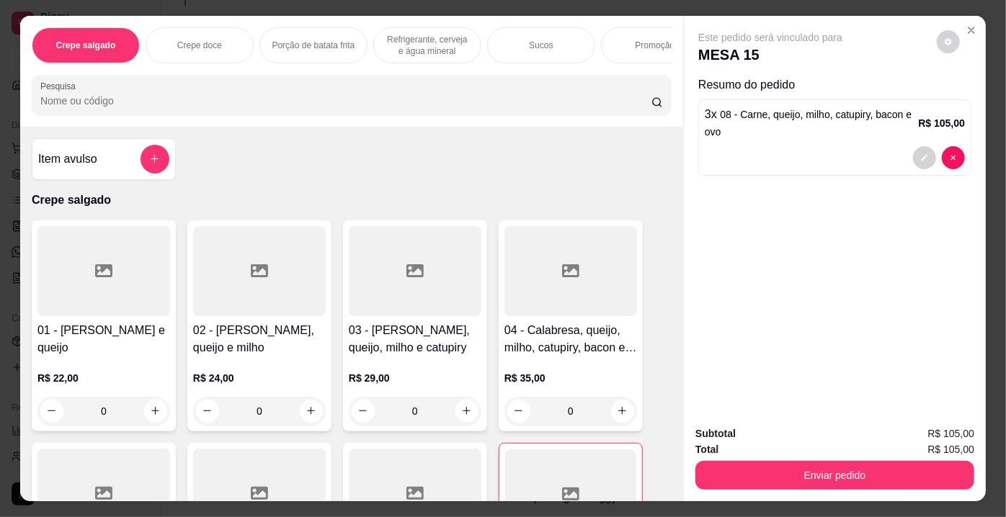
click at [86, 284] on div at bounding box center [103, 271] width 133 height 90
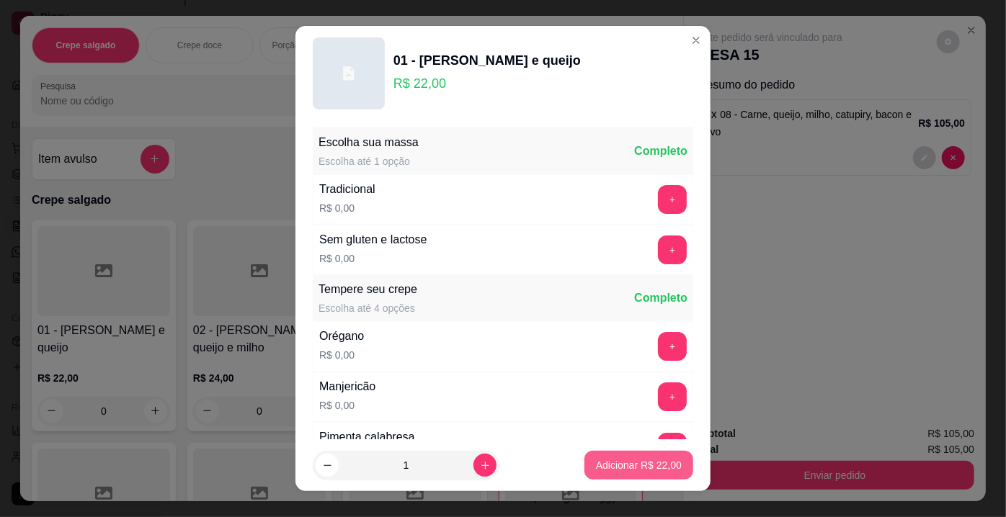
click at [611, 467] on p "Adicionar R$ 22,00" at bounding box center [639, 465] width 86 height 14
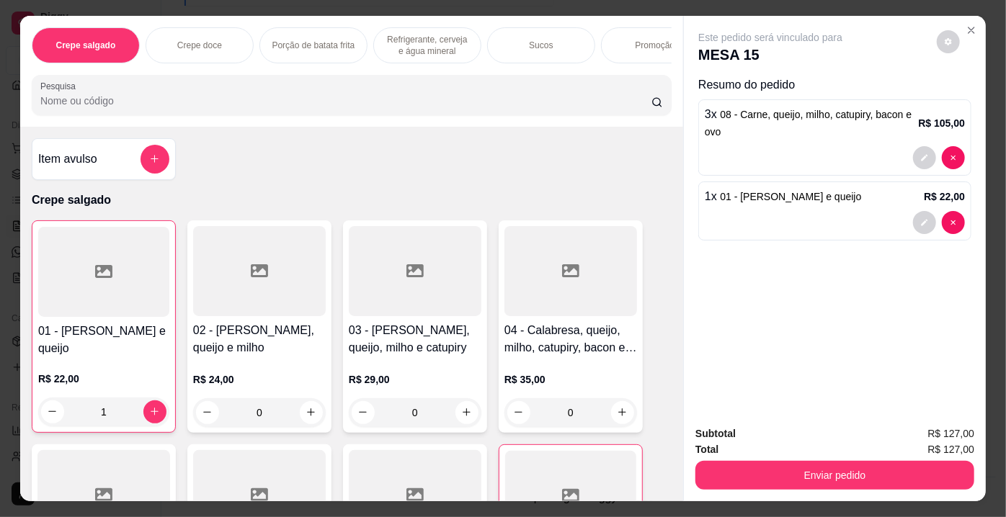
click at [139, 108] on input "Pesquisa" at bounding box center [345, 101] width 611 height 14
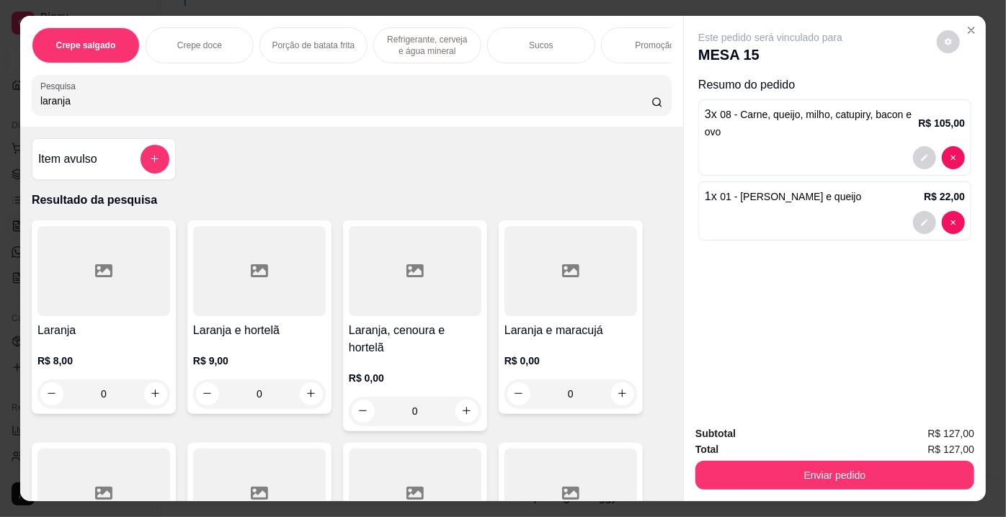
click at [125, 281] on div at bounding box center [103, 271] width 133 height 90
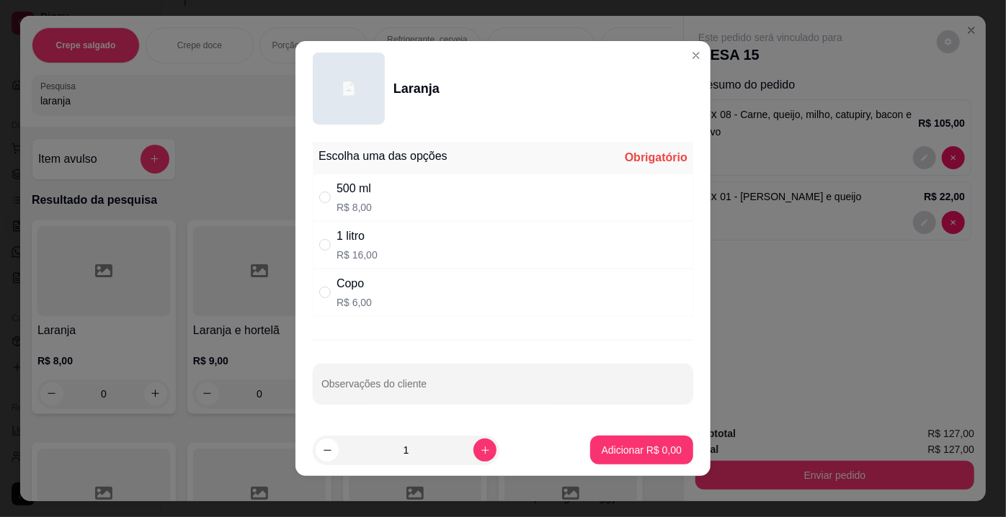
click at [367, 200] on div "500 ml R$ 8,00" at bounding box center [503, 198] width 380 height 48
click at [620, 443] on p "Adicionar R$ 8,00" at bounding box center [642, 450] width 80 height 14
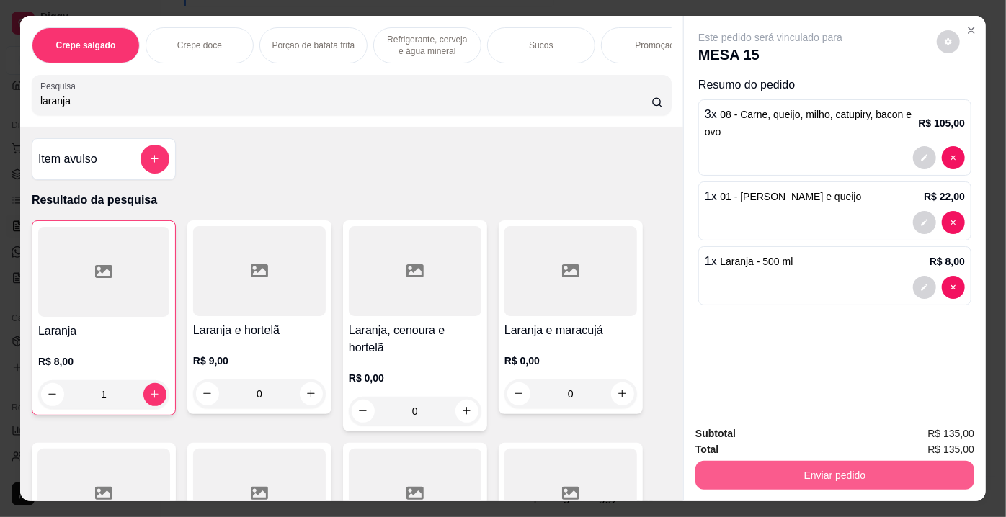
click at [756, 477] on button "Enviar pedido" at bounding box center [834, 475] width 279 height 29
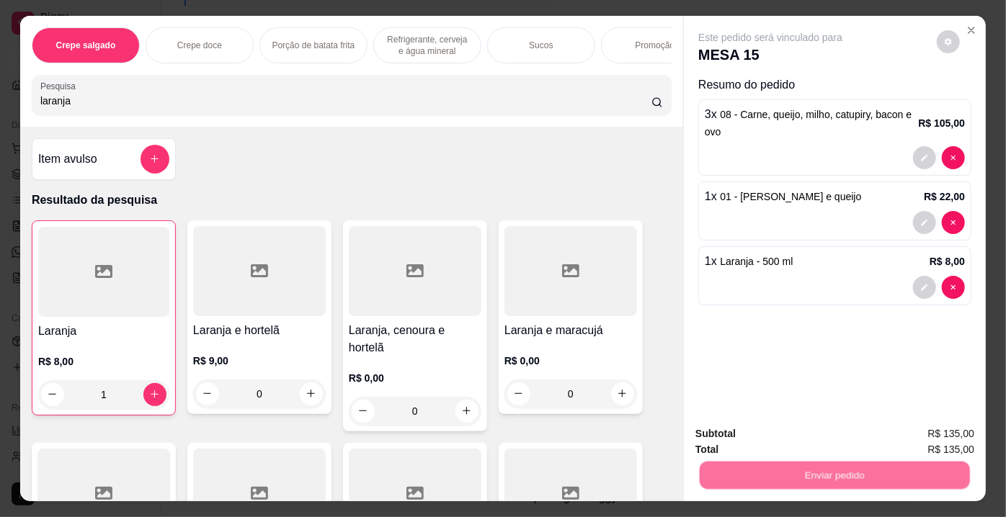
click at [745, 438] on button "Não registrar e enviar pedido" at bounding box center [788, 435] width 146 height 27
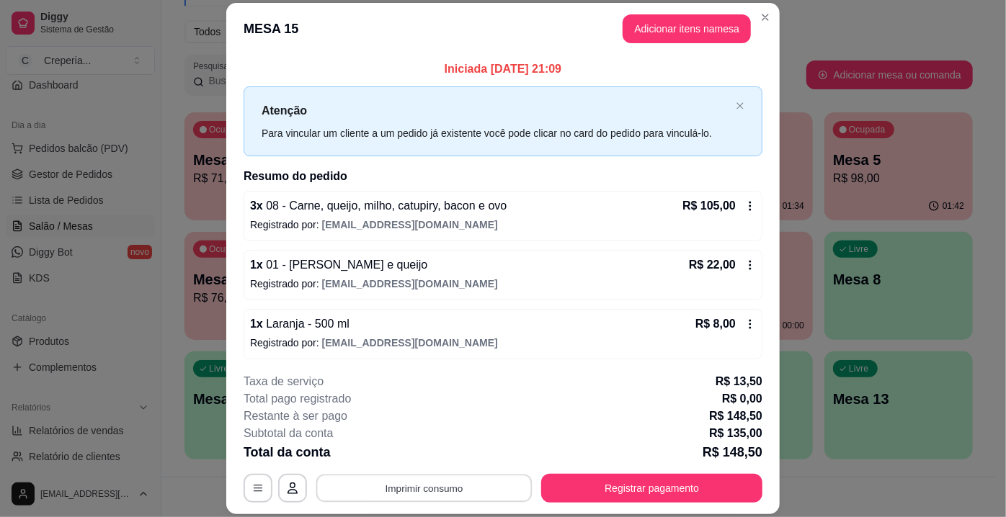
click at [468, 494] on button "Imprimir consumo" at bounding box center [424, 489] width 216 height 28
click at [423, 451] on button "IMPRESSORA" at bounding box center [424, 456] width 104 height 23
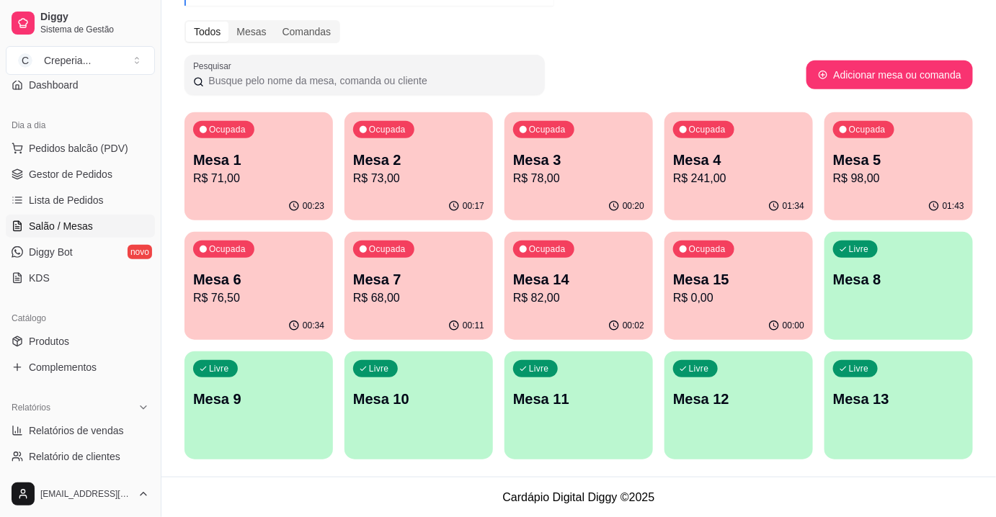
click at [277, 301] on p "R$ 76,50" at bounding box center [258, 298] width 131 height 17
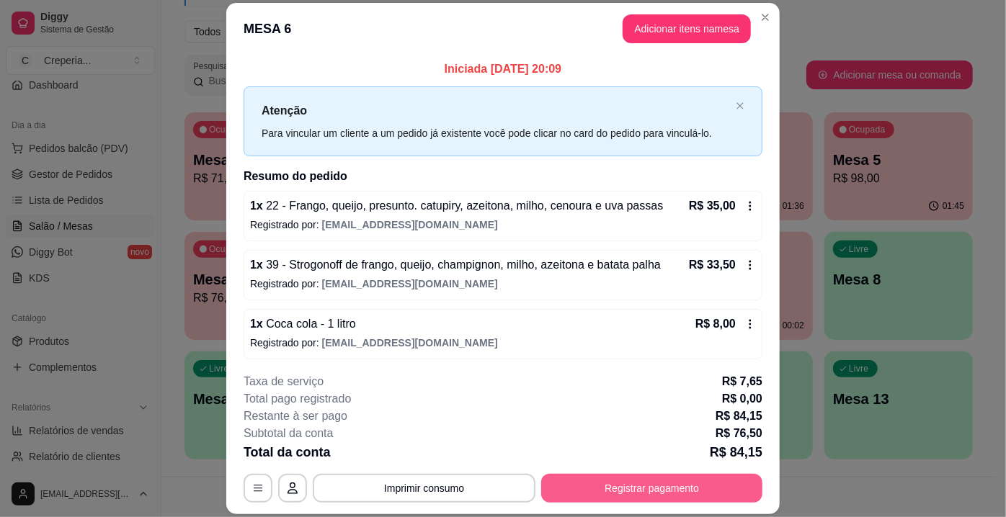
click at [625, 499] on button "Registrar pagamento" at bounding box center [651, 488] width 221 height 29
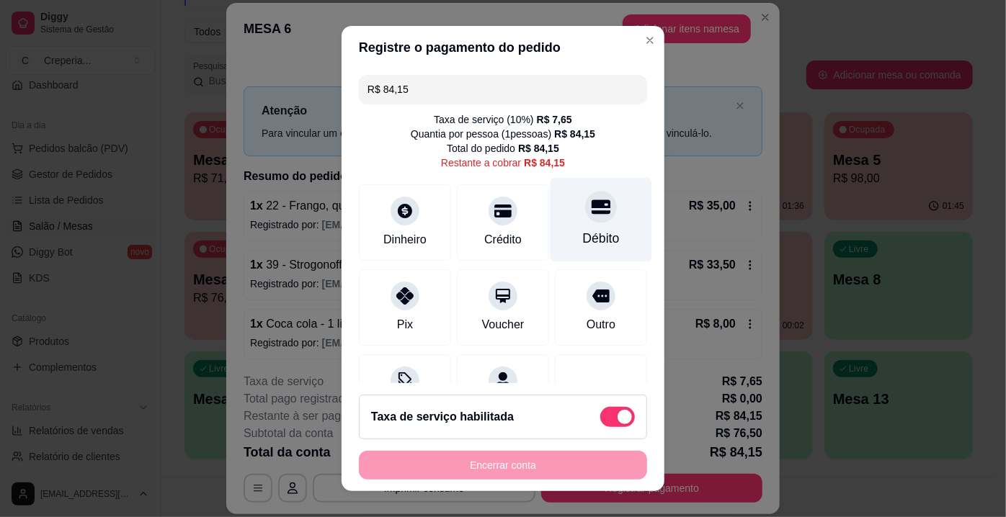
click at [589, 233] on div "Débito" at bounding box center [601, 238] width 37 height 19
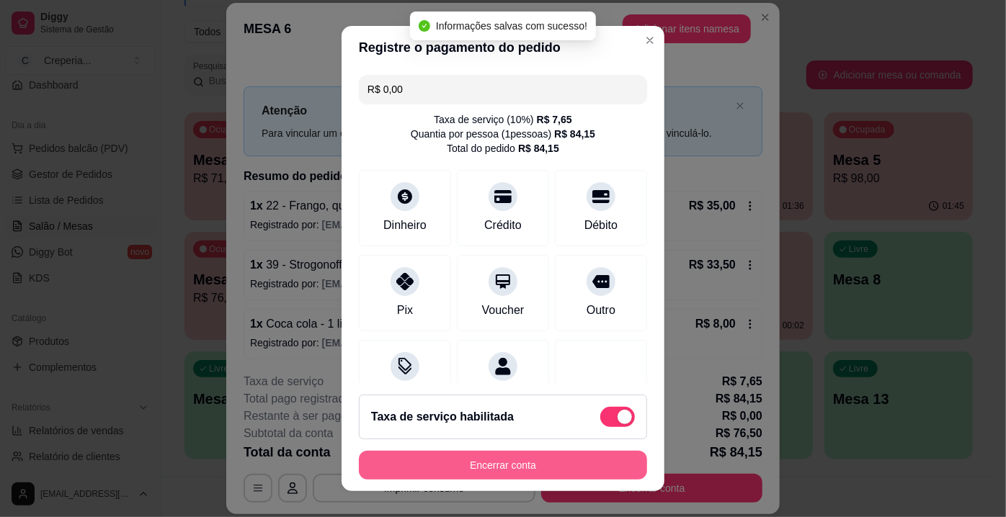
click at [561, 464] on button "Encerrar conta" at bounding box center [503, 465] width 288 height 29
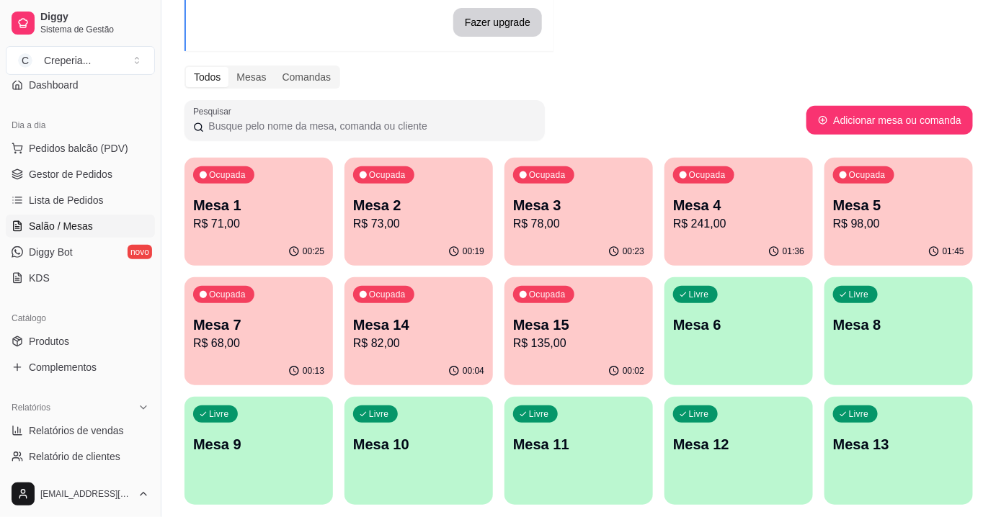
scroll to position [104, 0]
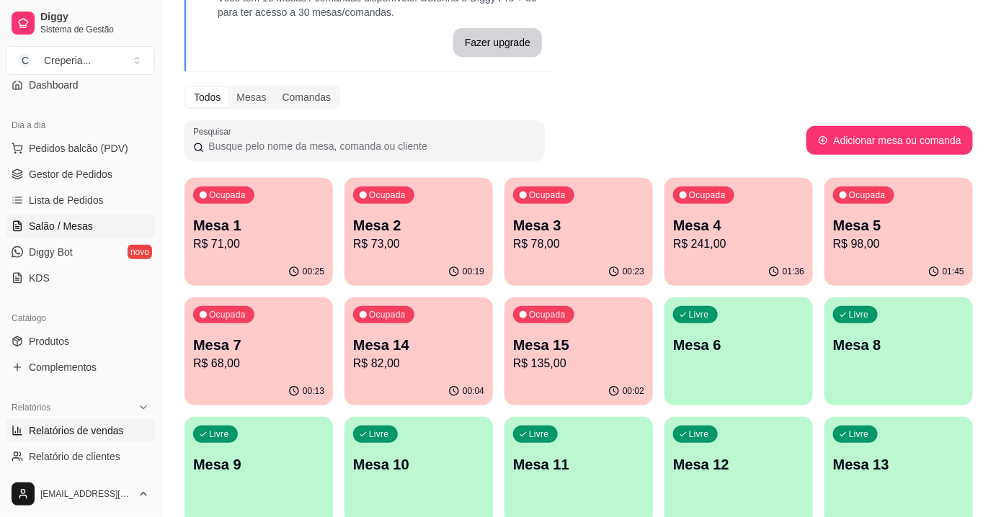
click at [82, 422] on link "Relatórios de vendas" at bounding box center [80, 430] width 149 height 23
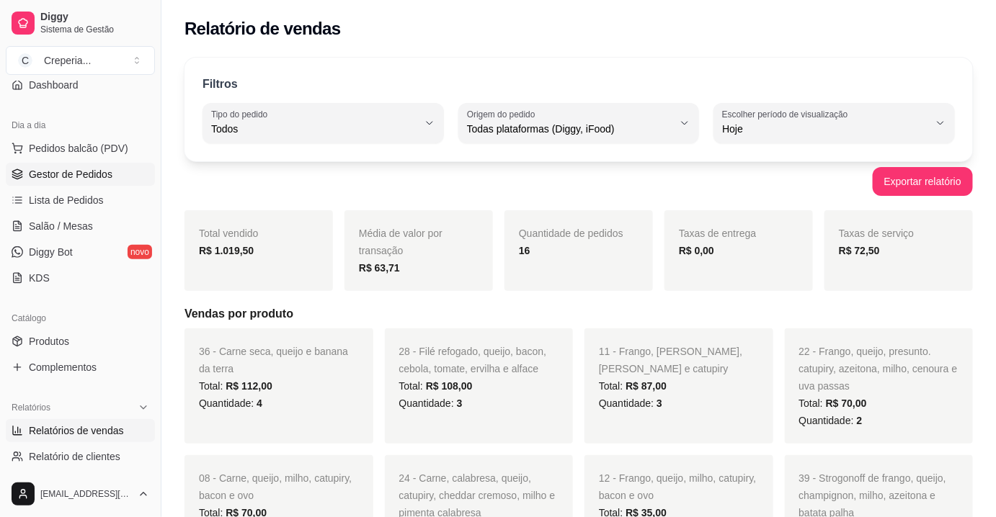
click at [85, 175] on span "Gestor de Pedidos" at bounding box center [71, 174] width 84 height 14
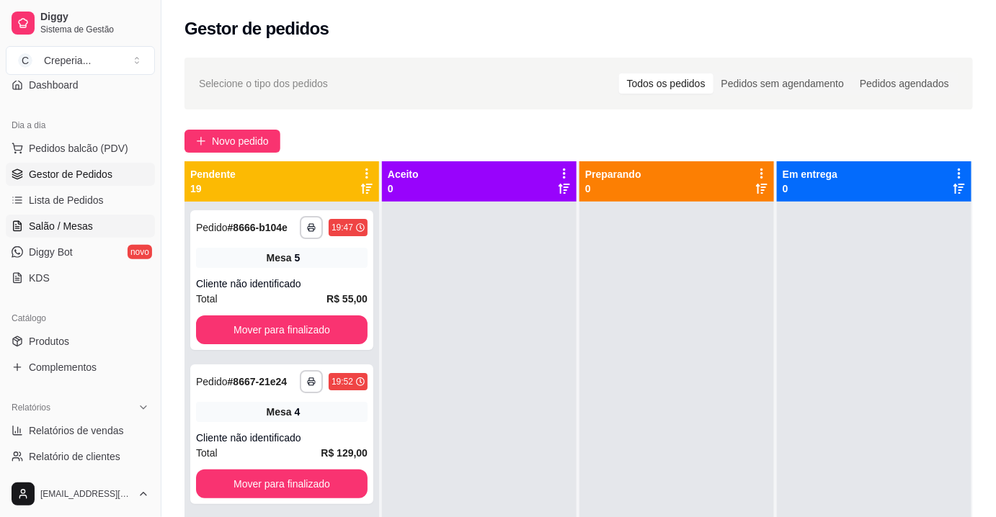
click at [84, 226] on span "Salão / Mesas" at bounding box center [61, 226] width 64 height 14
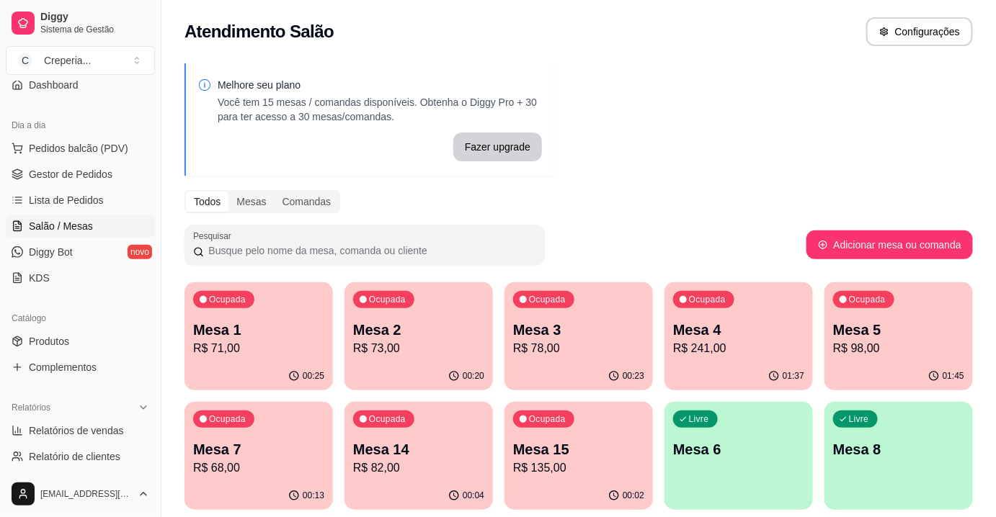
click at [762, 453] on p "Mesa 6" at bounding box center [738, 450] width 131 height 20
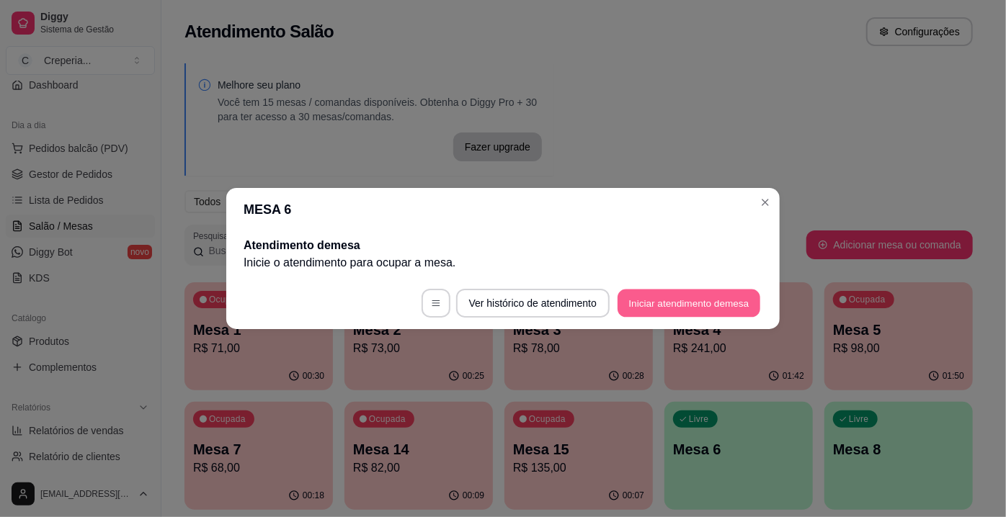
click at [671, 308] on button "Iniciar atendimento de mesa" at bounding box center [689, 304] width 143 height 28
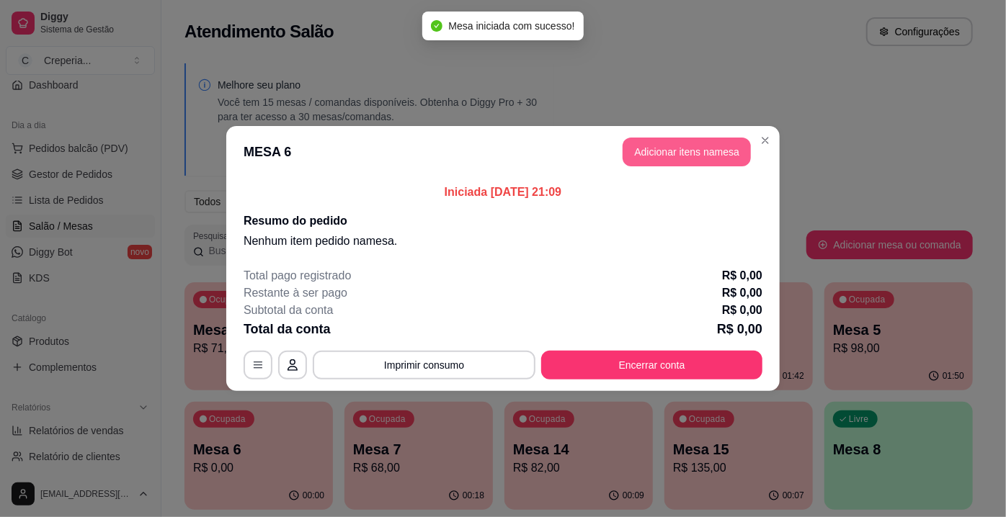
click at [699, 148] on button "Adicionar itens na mesa" at bounding box center [687, 152] width 128 height 29
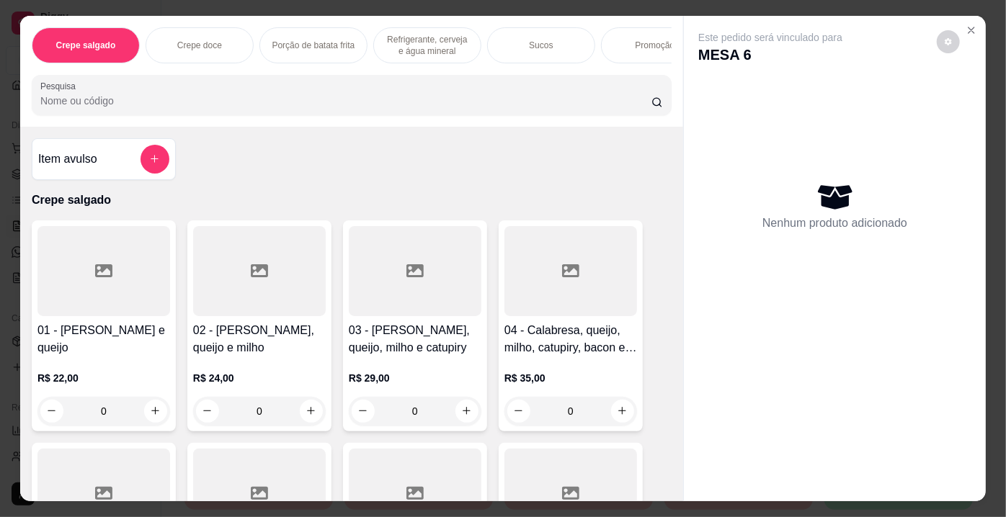
click at [500, 103] on input "Pesquisa" at bounding box center [345, 101] width 611 height 14
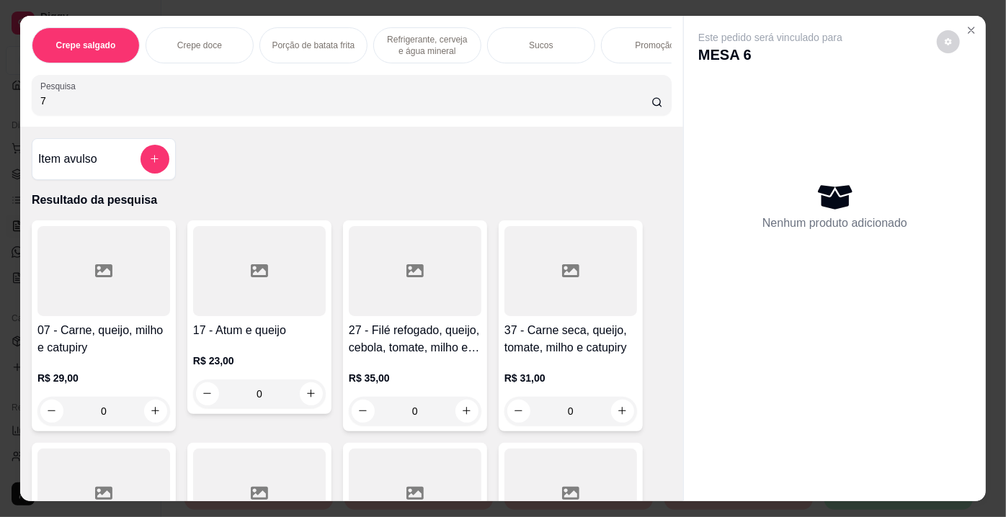
click at [119, 272] on div at bounding box center [103, 271] width 133 height 90
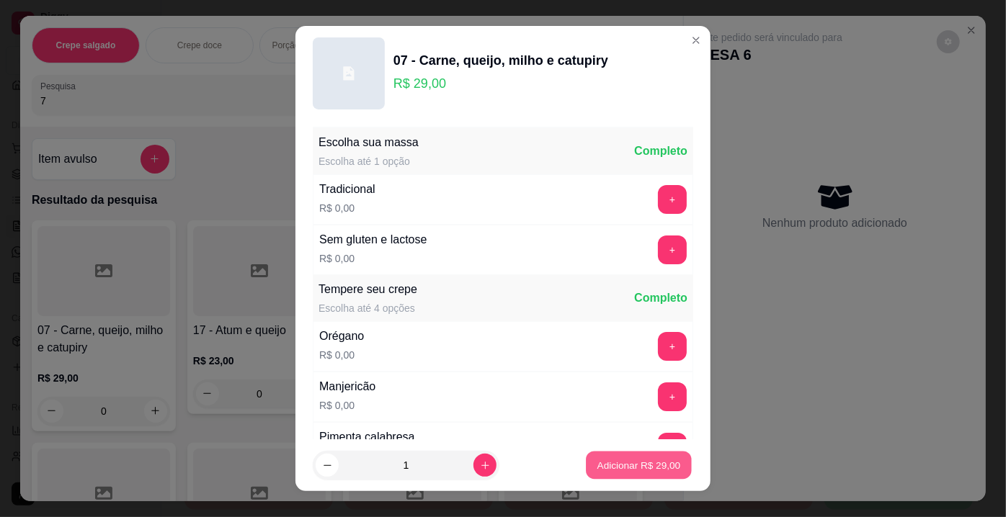
click at [597, 467] on p "Adicionar R$ 29,00" at bounding box center [639, 465] width 84 height 14
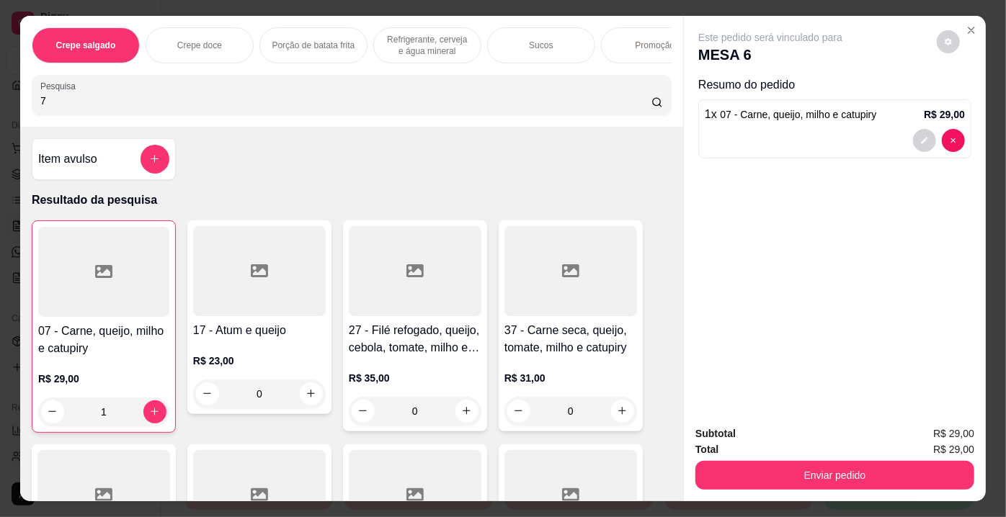
drag, startPoint x: 52, startPoint y: 107, endPoint x: 0, endPoint y: 107, distance: 51.9
click at [0, 107] on div "Crepe salgado Crepe doce Porção de batata frita Refrigerante, cerveja e água mi…" at bounding box center [503, 258] width 1006 height 517
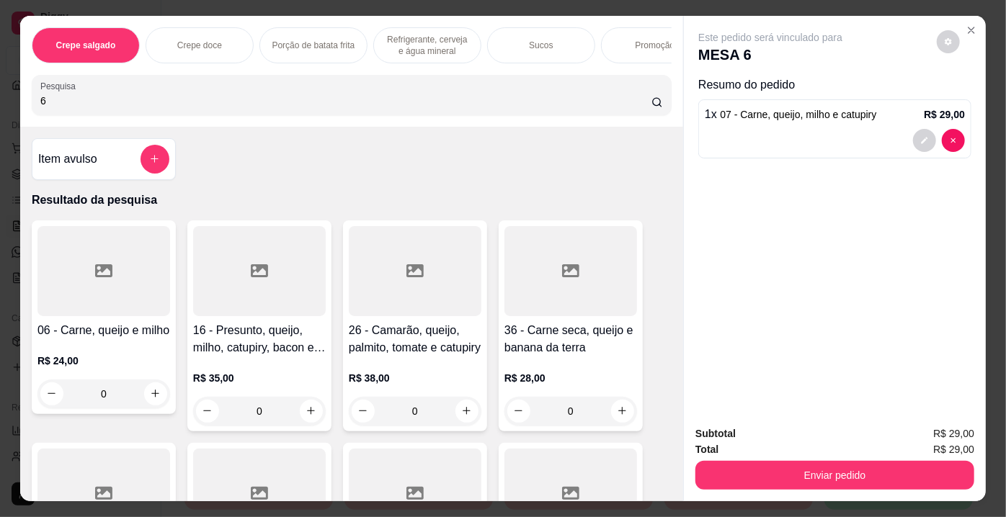
click at [102, 297] on div at bounding box center [103, 271] width 133 height 90
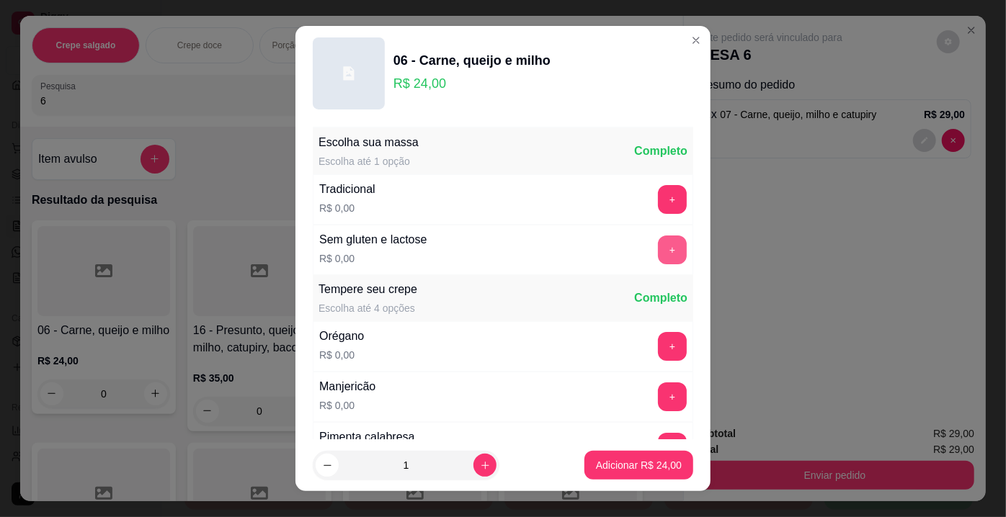
click at [658, 247] on button "+" at bounding box center [672, 250] width 29 height 29
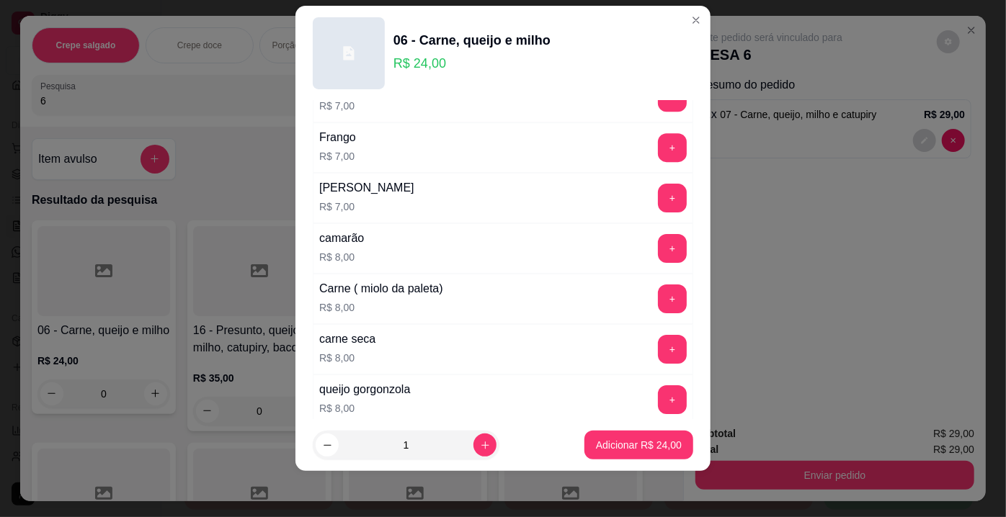
scroll to position [2586, 0]
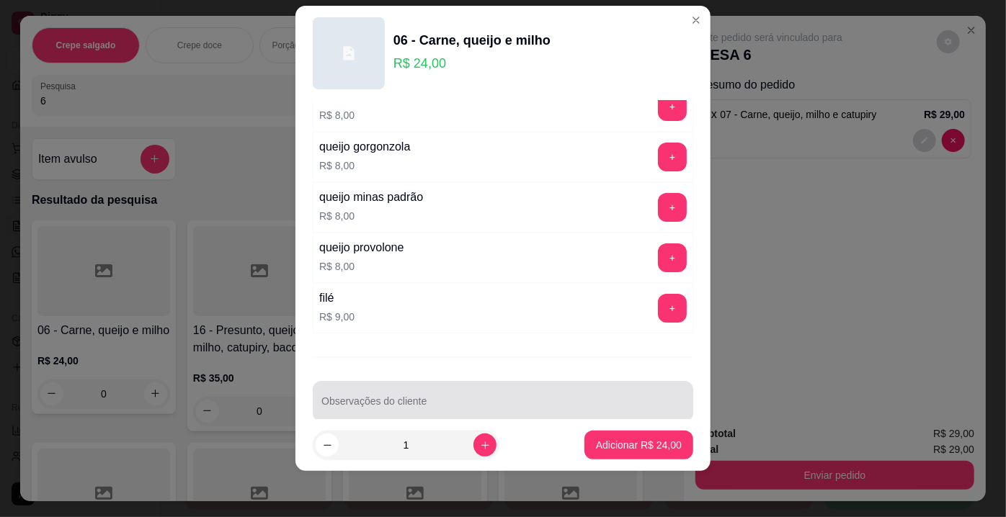
click at [528, 400] on input "Observações do cliente" at bounding box center [502, 407] width 363 height 14
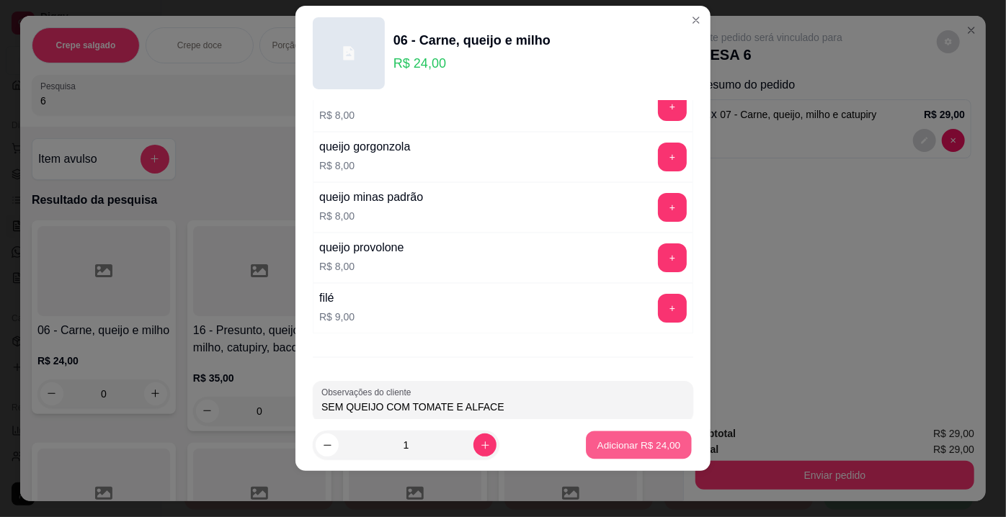
click at [621, 445] on p "Adicionar R$ 24,00" at bounding box center [639, 445] width 84 height 14
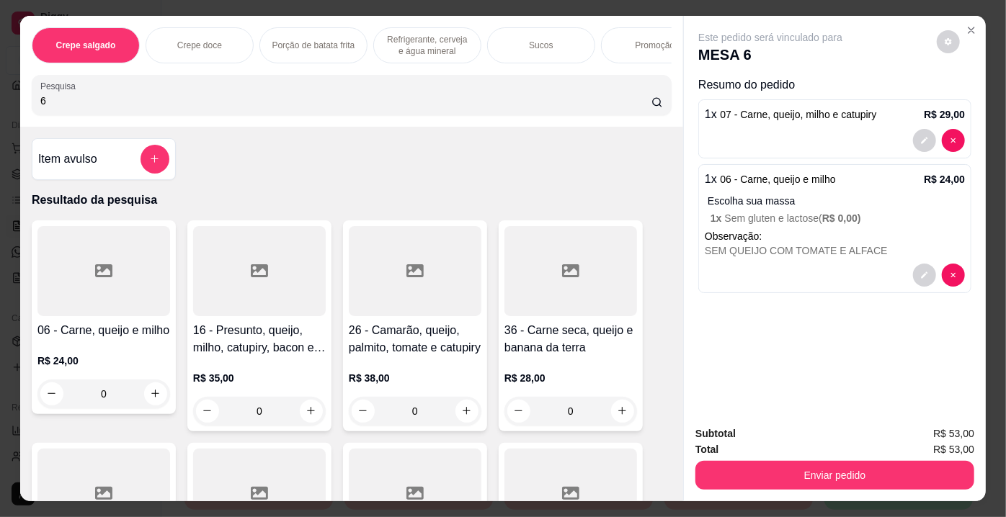
drag, startPoint x: 49, startPoint y: 100, endPoint x: 0, endPoint y: 97, distance: 49.1
click at [0, 97] on div "Crepe salgado Crepe doce Porção de batata frita Refrigerante, cerveja e água mi…" at bounding box center [503, 258] width 1006 height 517
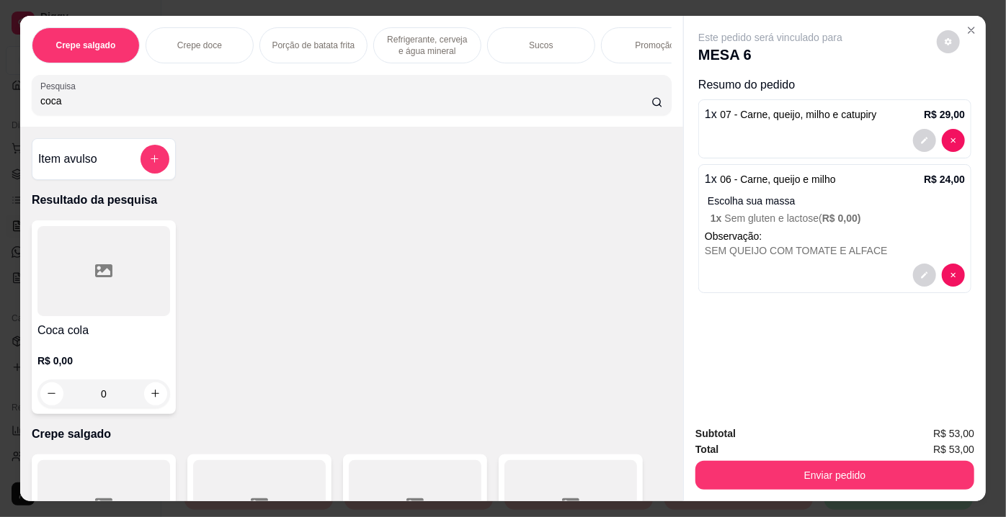
click at [73, 296] on div at bounding box center [103, 271] width 133 height 90
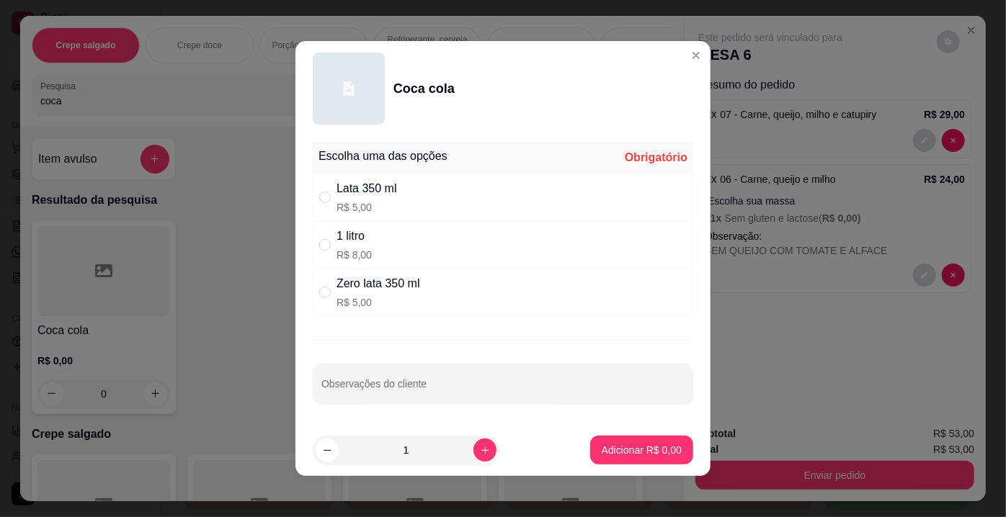
click at [368, 247] on div "1 litro R$ 8,00" at bounding box center [503, 245] width 380 height 48
click at [630, 446] on p "Adicionar R$ 8,00" at bounding box center [641, 450] width 78 height 14
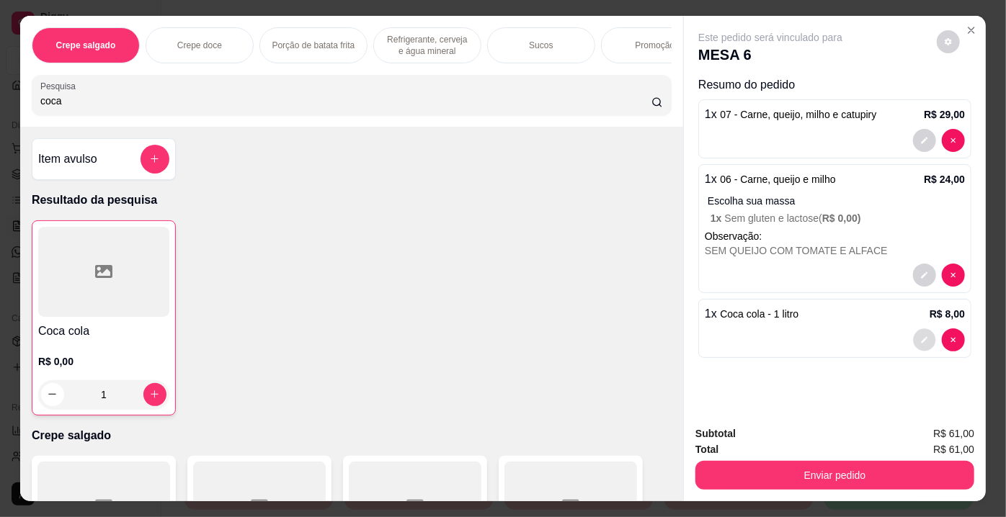
click at [922, 336] on icon "decrease-product-quantity" at bounding box center [924, 340] width 9 height 9
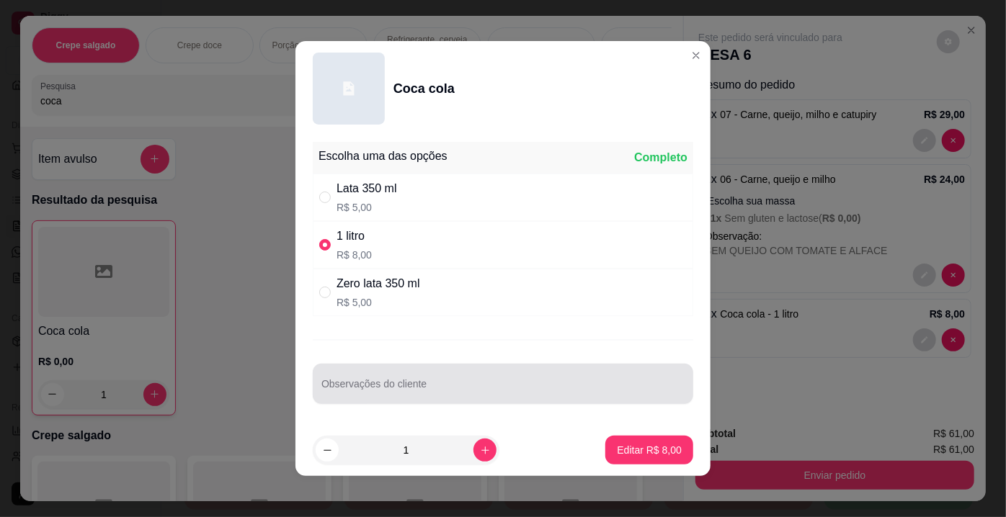
click at [357, 386] on input "Observações do cliente" at bounding box center [502, 390] width 363 height 14
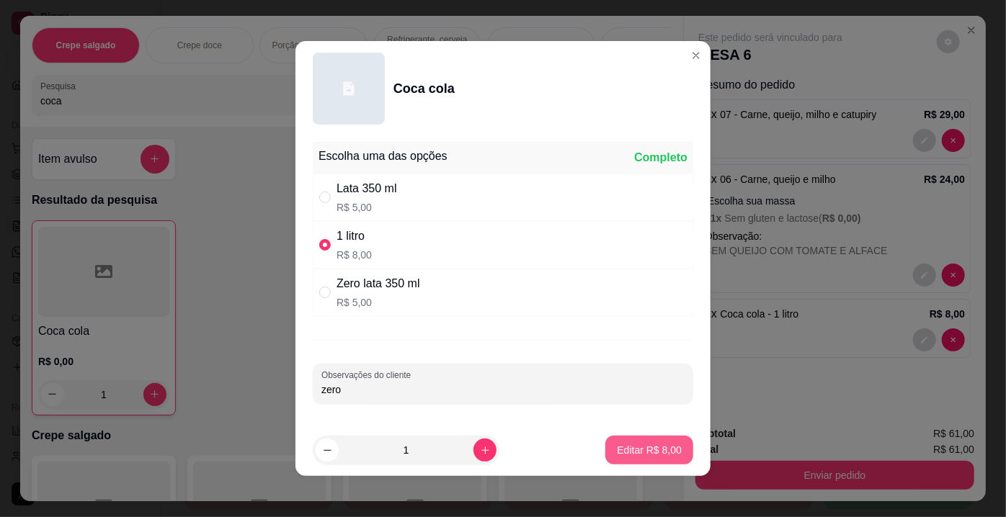
click at [626, 445] on p "Editar R$ 8,00" at bounding box center [649, 450] width 65 height 14
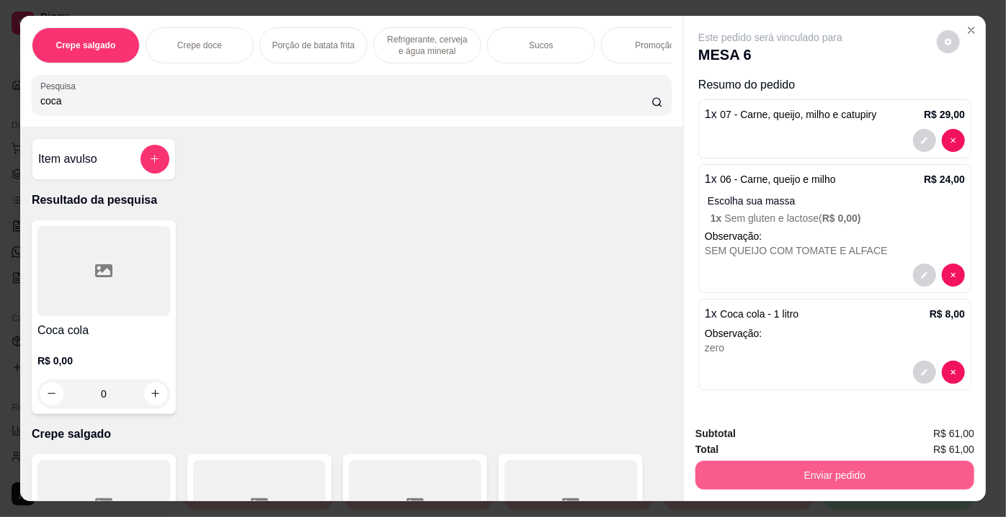
click at [756, 468] on button "Enviar pedido" at bounding box center [834, 475] width 279 height 29
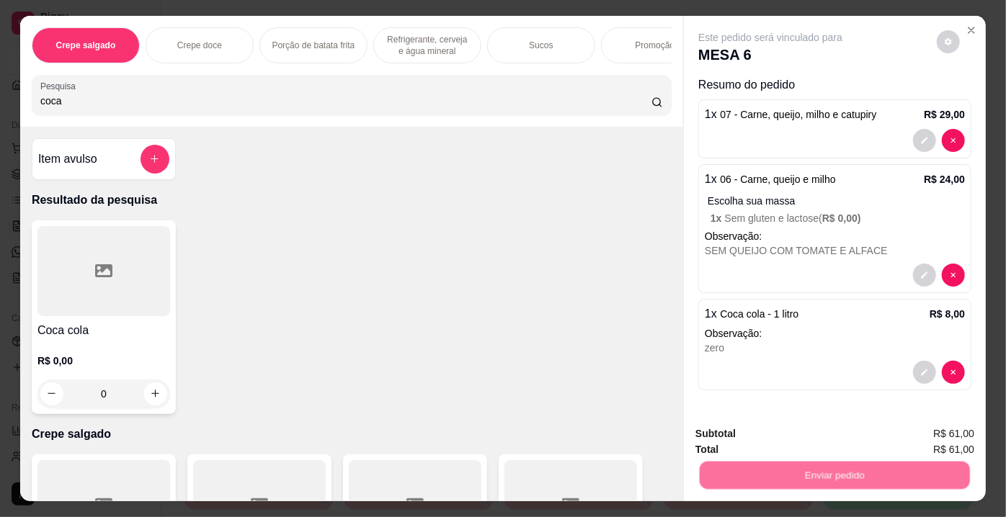
click at [757, 435] on button "Não registrar e enviar pedido" at bounding box center [788, 435] width 150 height 27
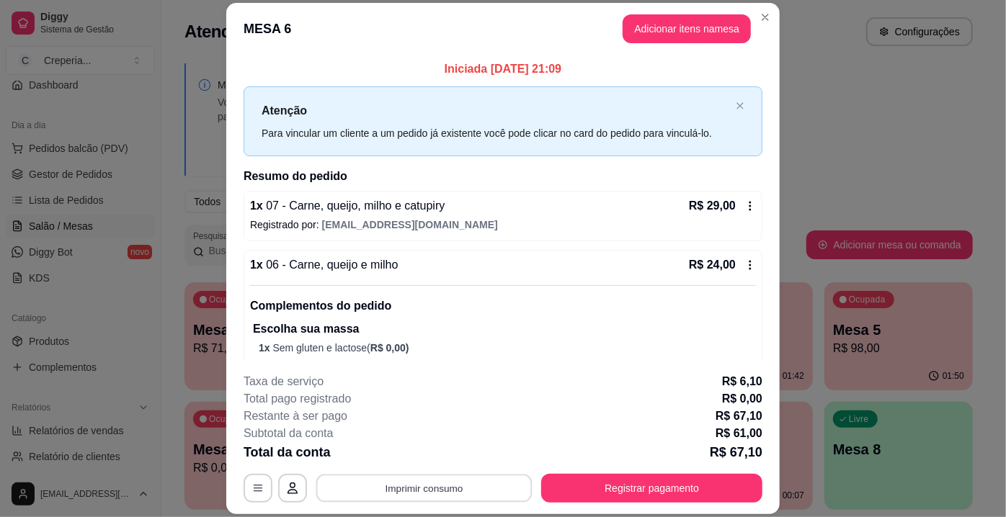
click at [458, 490] on button "Imprimir consumo" at bounding box center [424, 489] width 216 height 28
click at [440, 456] on button "IMPRESSORA" at bounding box center [423, 456] width 101 height 22
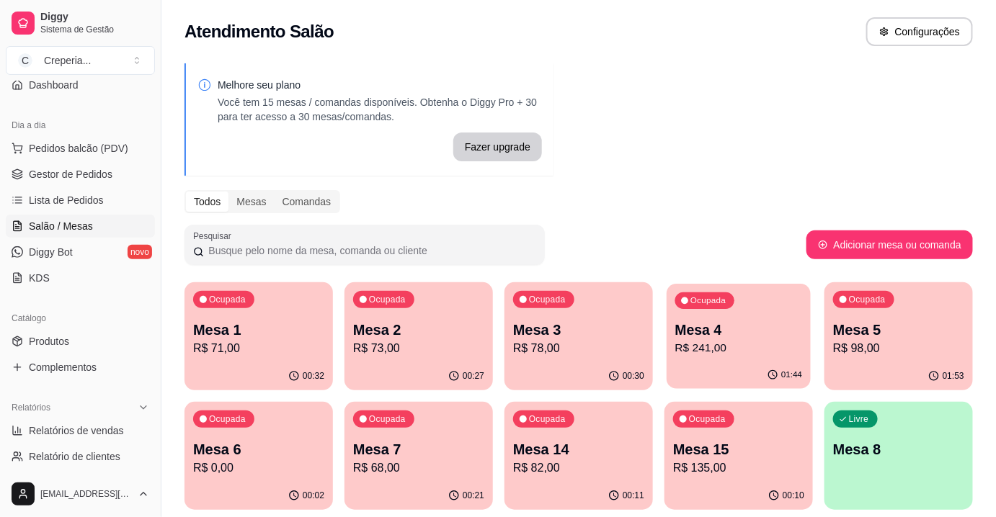
click at [730, 326] on p "Mesa 4" at bounding box center [739, 330] width 128 height 19
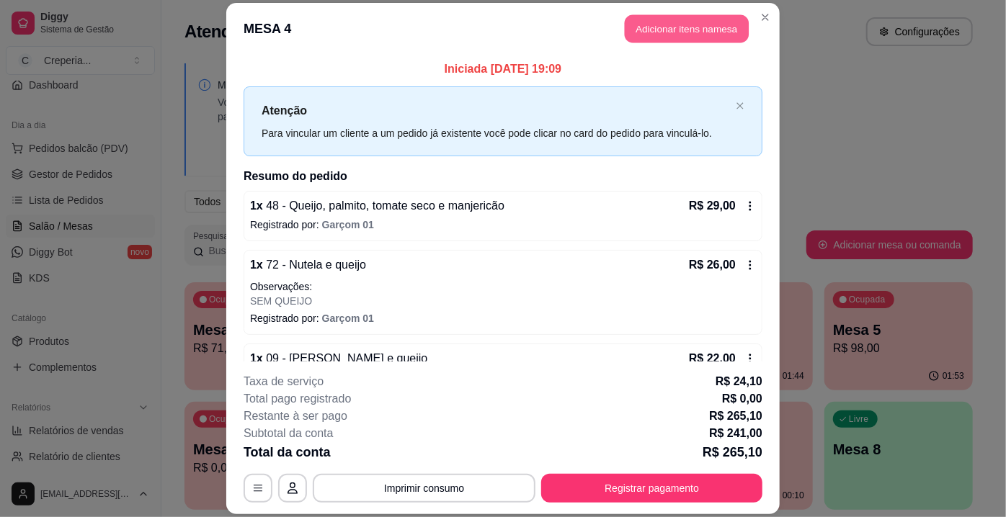
click at [691, 35] on button "Adicionar itens na mesa" at bounding box center [687, 28] width 124 height 28
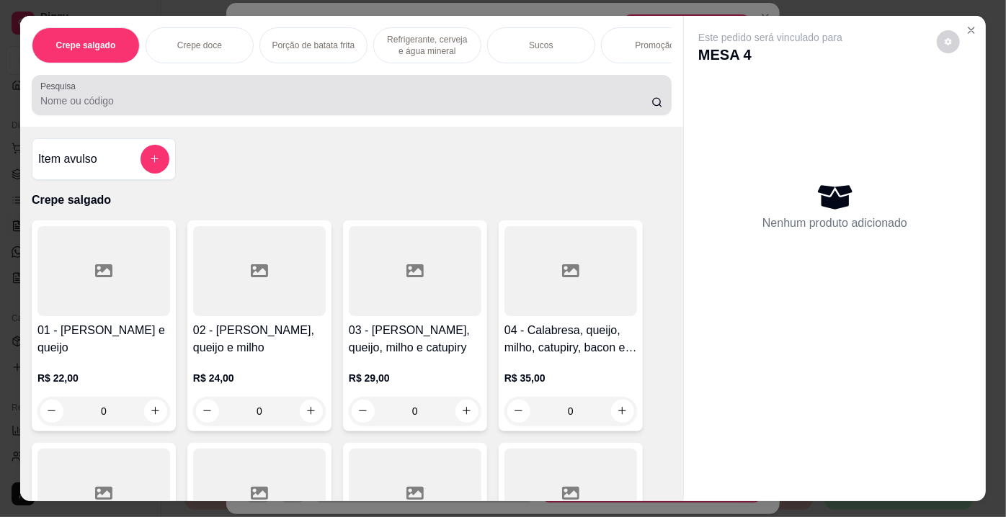
click at [429, 80] on div "Pesquisa" at bounding box center [352, 95] width 640 height 40
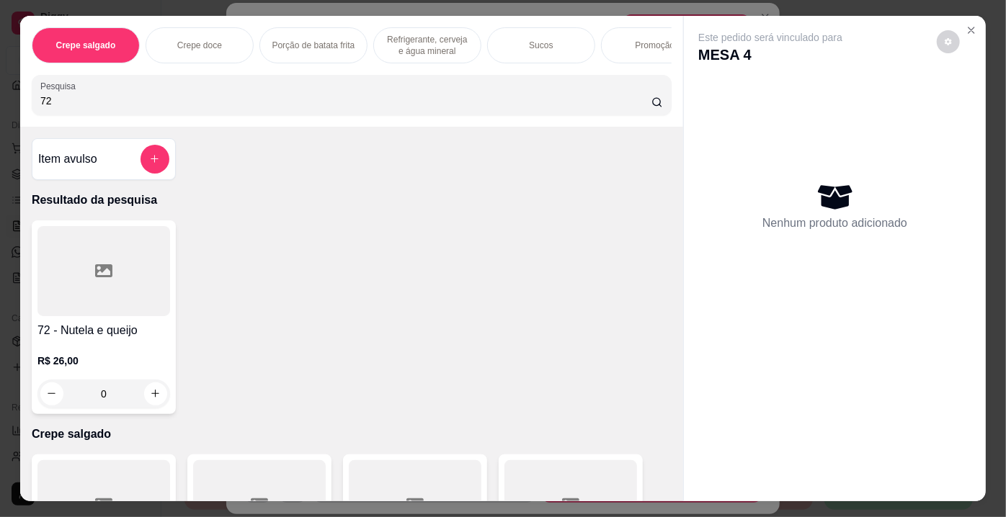
click at [142, 291] on div at bounding box center [103, 271] width 133 height 90
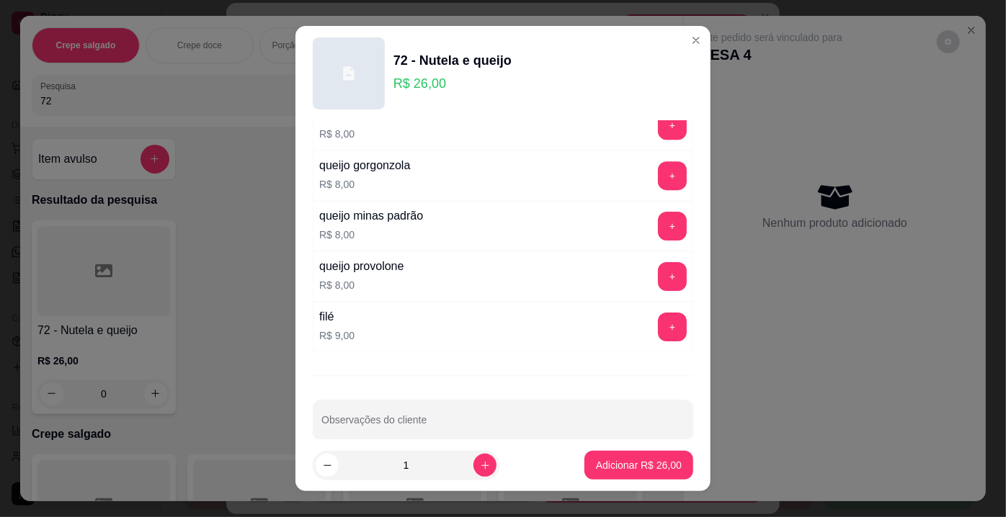
scroll to position [20, 0]
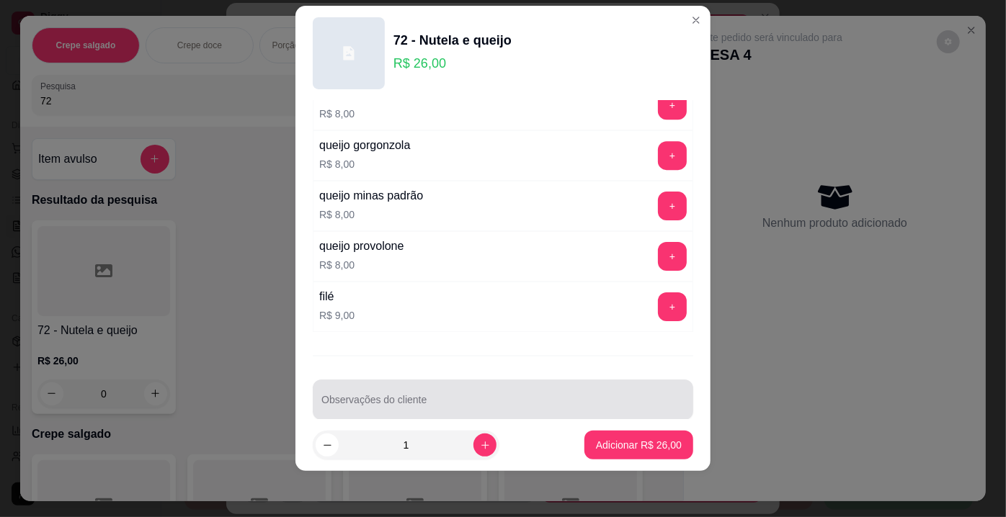
click at [445, 386] on div at bounding box center [502, 400] width 363 height 29
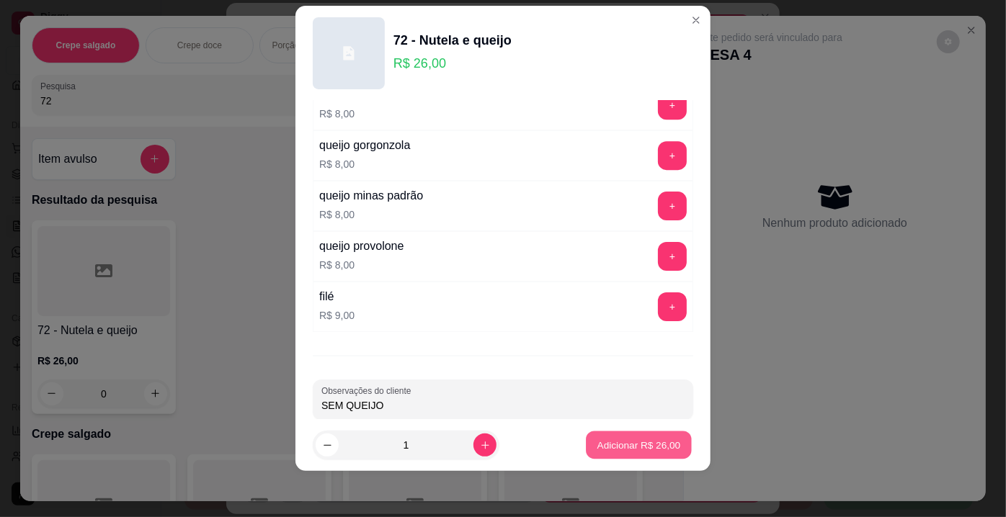
click at [605, 453] on button "Adicionar R$ 26,00" at bounding box center [639, 446] width 106 height 28
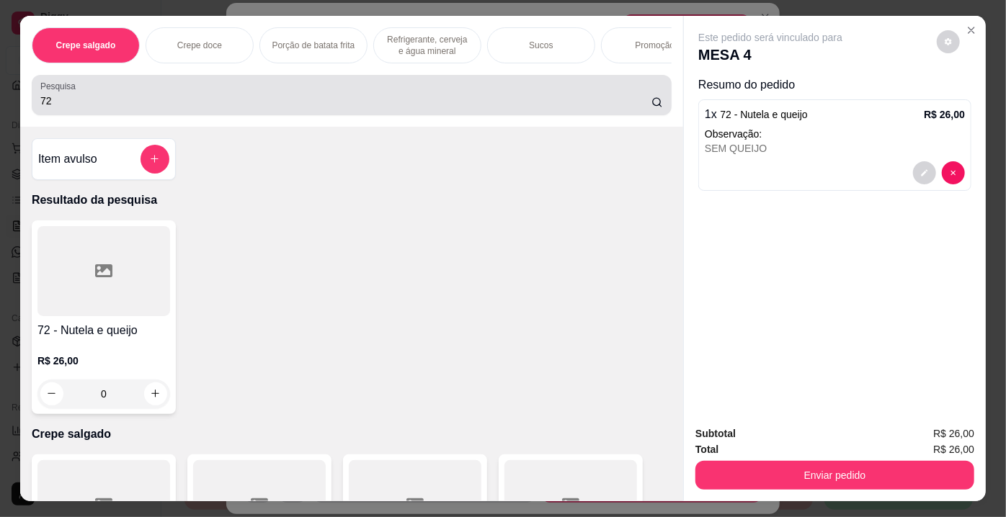
click at [205, 102] on input "72" at bounding box center [345, 101] width 611 height 14
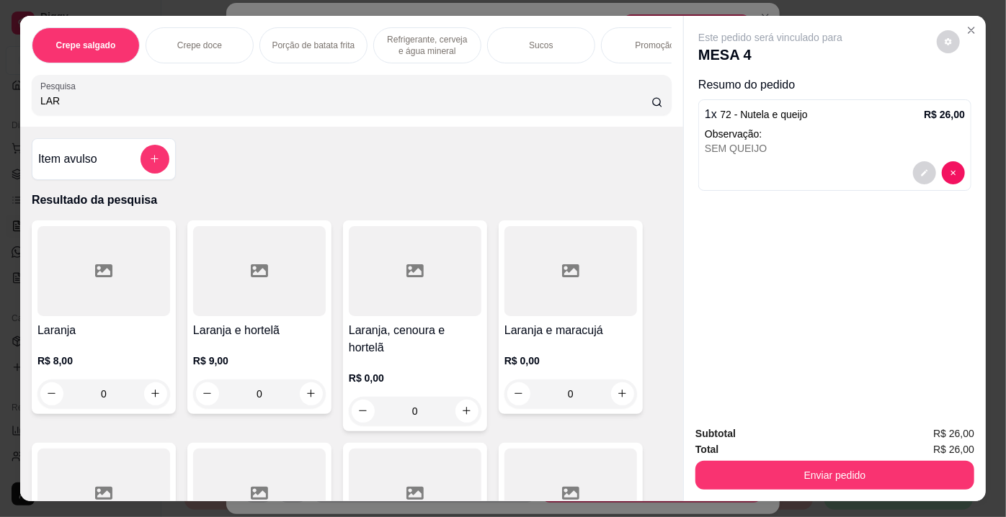
click at [84, 288] on div at bounding box center [103, 271] width 133 height 90
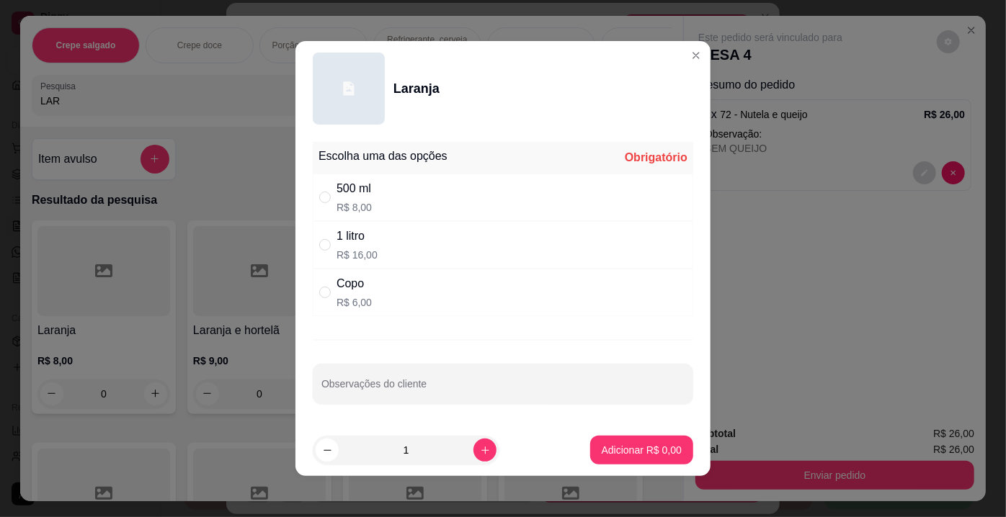
click at [313, 294] on div "Copo R$ 6,00" at bounding box center [503, 293] width 380 height 48
click at [642, 443] on p "Adicionar R$ 6,00" at bounding box center [642, 450] width 80 height 14
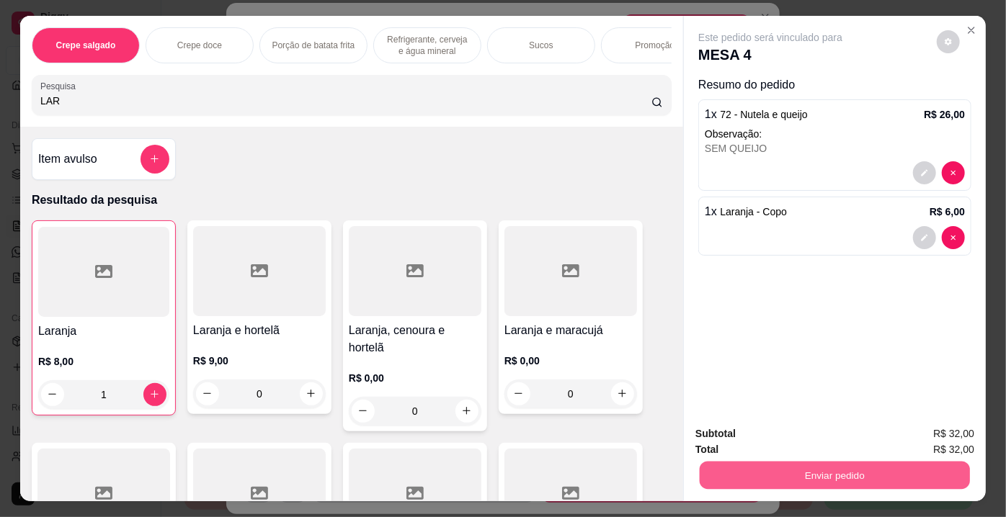
click at [816, 462] on button "Enviar pedido" at bounding box center [835, 476] width 270 height 28
click at [795, 443] on button "Não registrar e enviar pedido" at bounding box center [788, 435] width 150 height 27
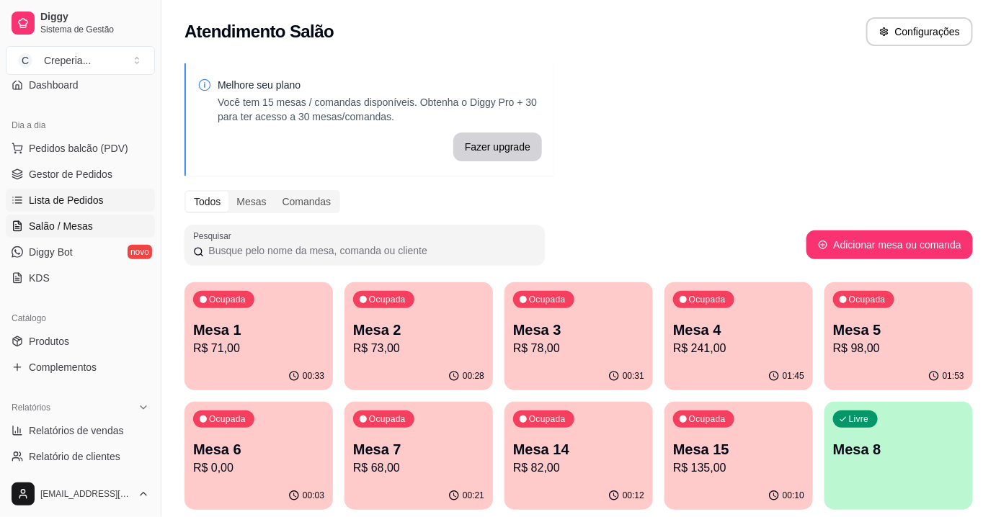
click at [75, 202] on span "Lista de Pedidos" at bounding box center [66, 200] width 75 height 14
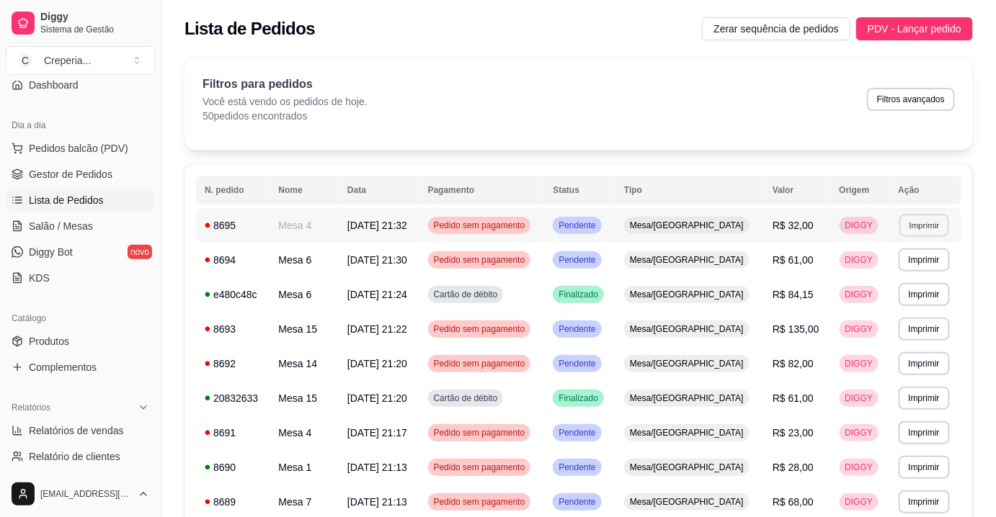
click at [914, 221] on button "Imprimir" at bounding box center [924, 225] width 50 height 22
click at [853, 281] on button "IMPRESSORA" at bounding box center [894, 275] width 104 height 23
click at [105, 228] on link "Salão / Mesas" at bounding box center [80, 226] width 149 height 23
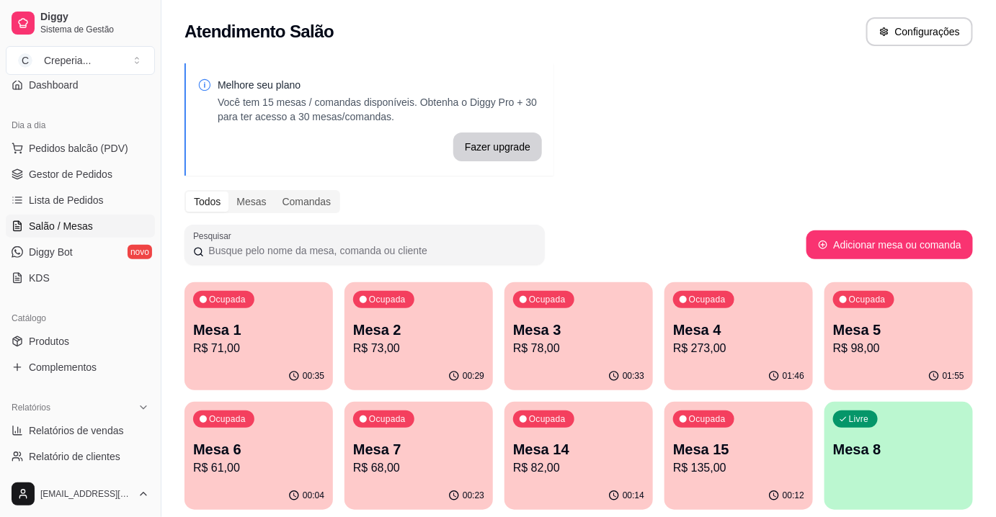
click at [251, 303] on div "Ocupada" at bounding box center [223, 299] width 61 height 17
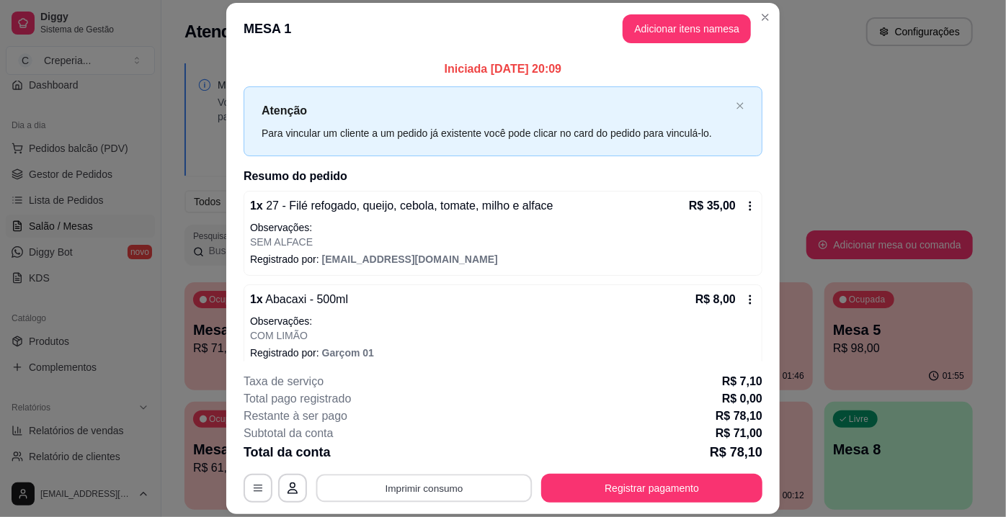
click at [443, 486] on button "Imprimir consumo" at bounding box center [424, 489] width 216 height 28
click at [405, 460] on button "IMPRESSORA" at bounding box center [424, 456] width 104 height 23
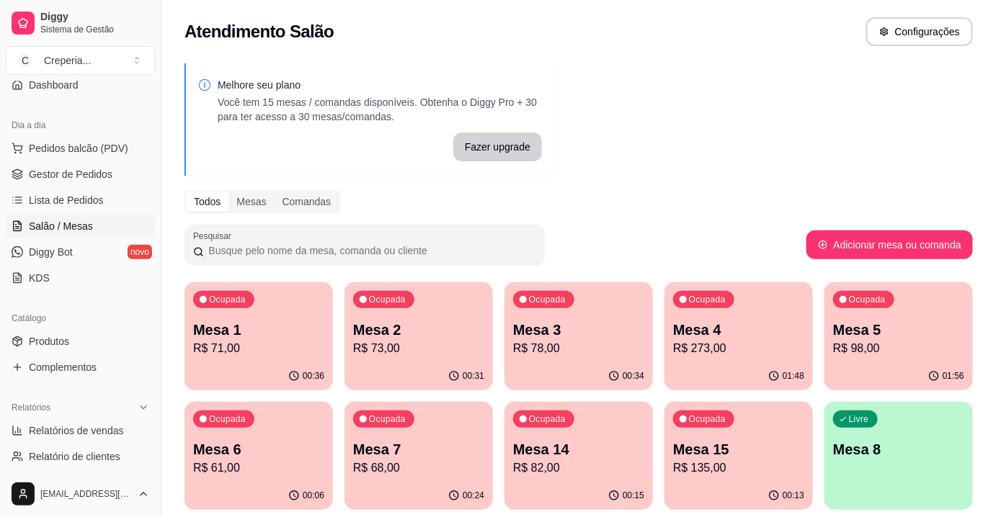
click at [417, 350] on p "R$ 73,00" at bounding box center [418, 348] width 131 height 17
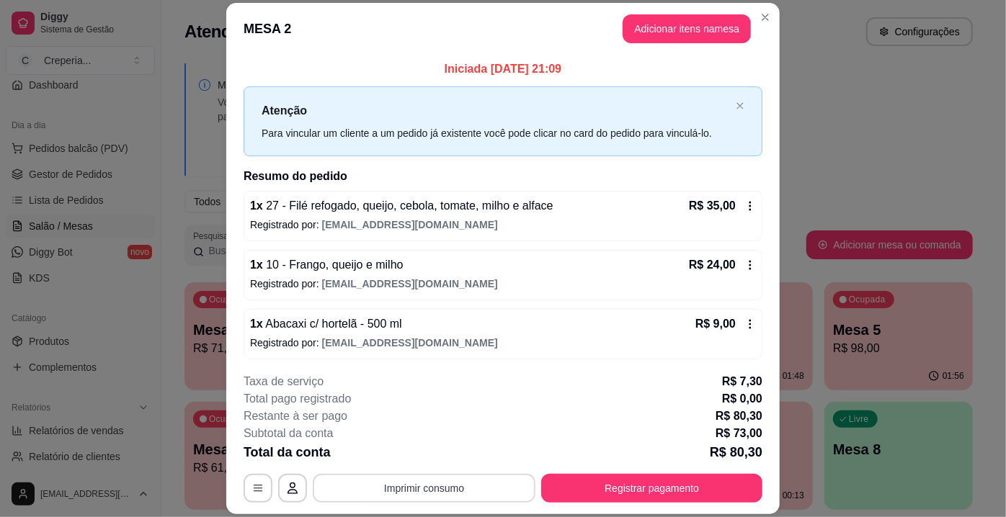
click at [435, 496] on button "Imprimir consumo" at bounding box center [424, 488] width 223 height 29
click at [428, 458] on button "IMPRESSORA" at bounding box center [423, 456] width 101 height 22
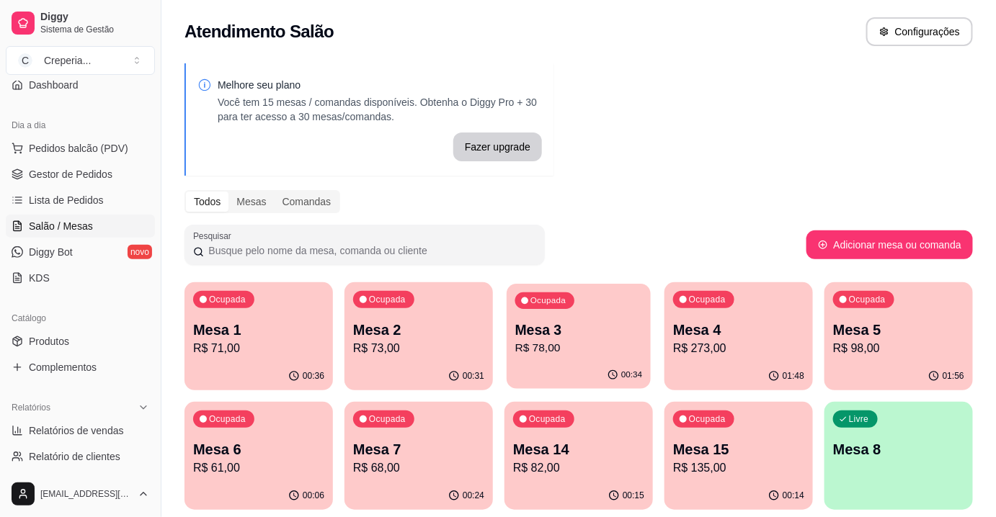
click at [566, 316] on div "Ocupada Mesa 3 R$ 78,00" at bounding box center [579, 323] width 144 height 78
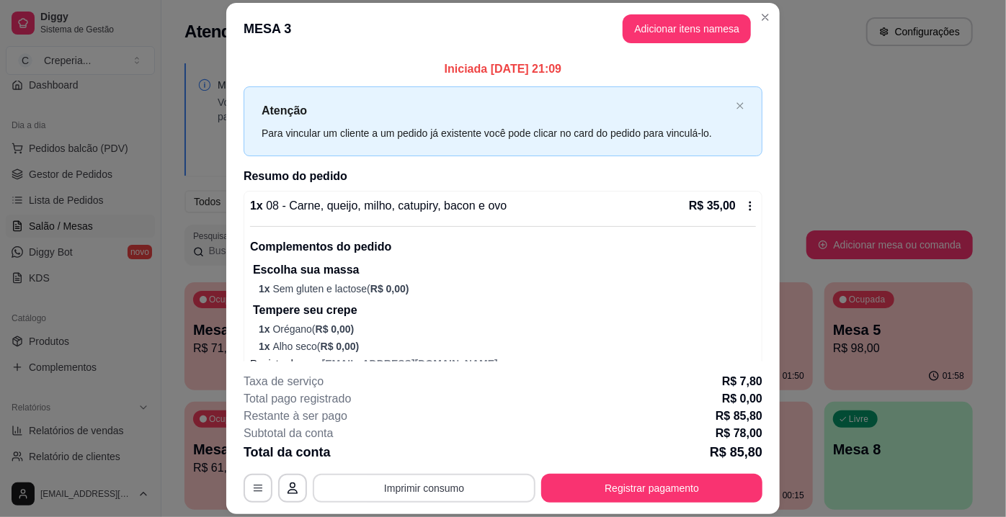
click at [470, 479] on button "Imprimir consumo" at bounding box center [424, 488] width 223 height 29
click at [435, 453] on button "IMPRESSORA" at bounding box center [424, 456] width 104 height 23
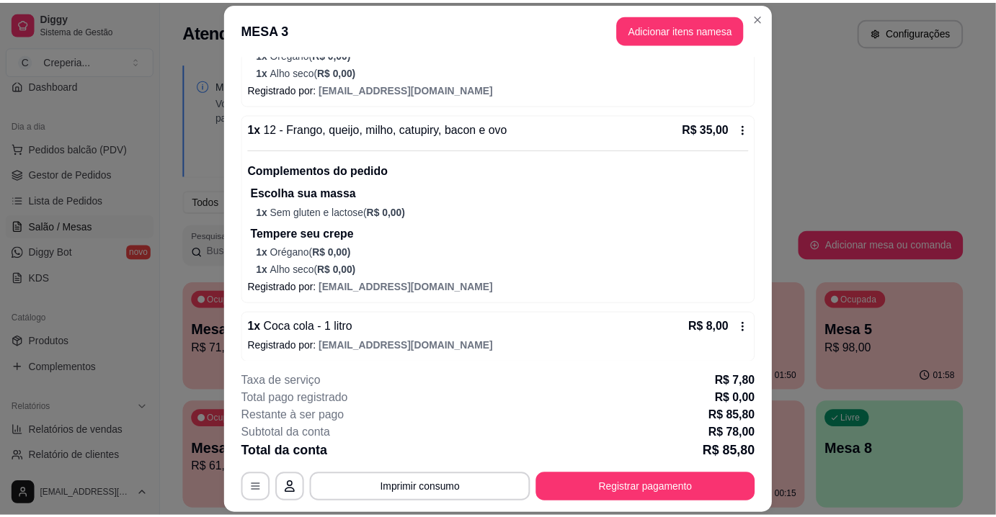
scroll to position [279, 0]
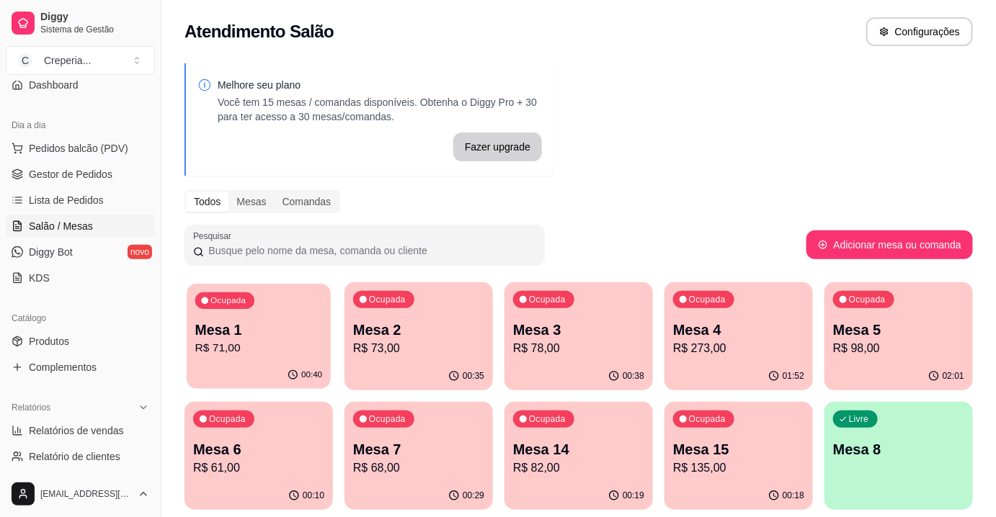
click at [202, 310] on div "Ocupada Mesa 1 R$ 71,00" at bounding box center [259, 323] width 144 height 78
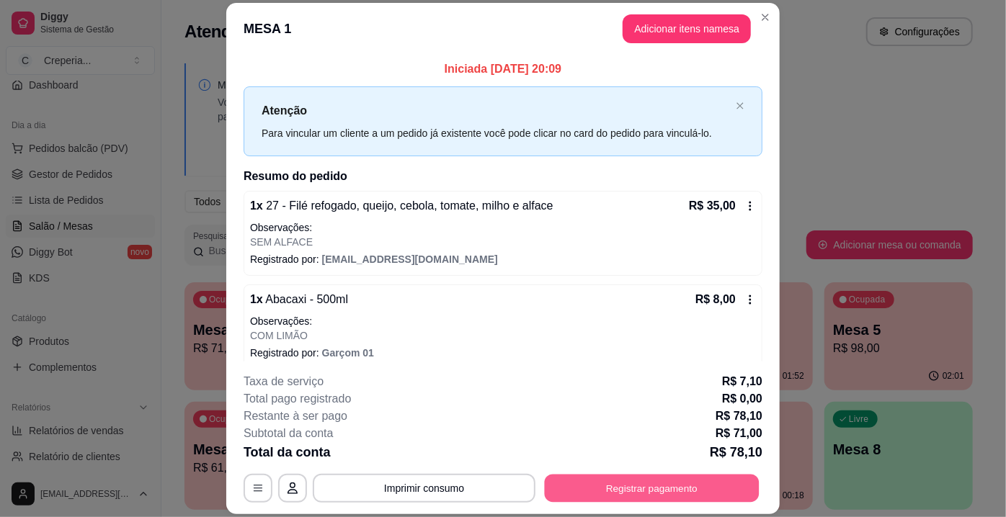
click at [636, 485] on button "Registrar pagamento" at bounding box center [652, 489] width 215 height 28
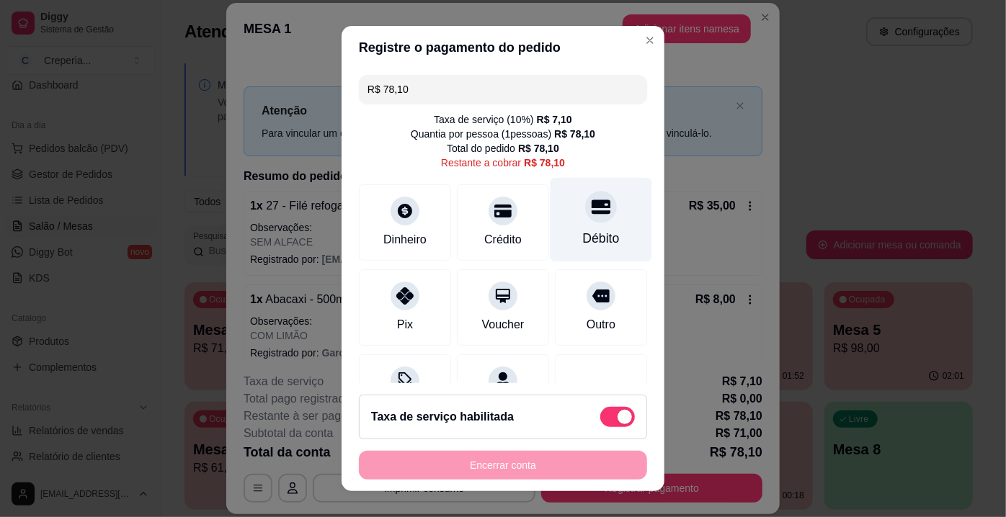
click at [592, 236] on div "Débito" at bounding box center [601, 238] width 37 height 19
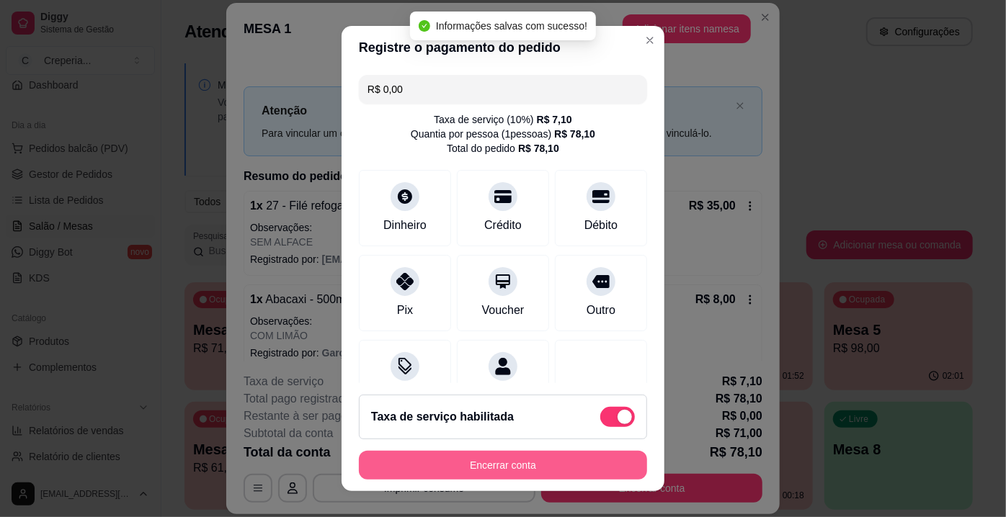
click at [484, 466] on button "Encerrar conta" at bounding box center [503, 465] width 288 height 29
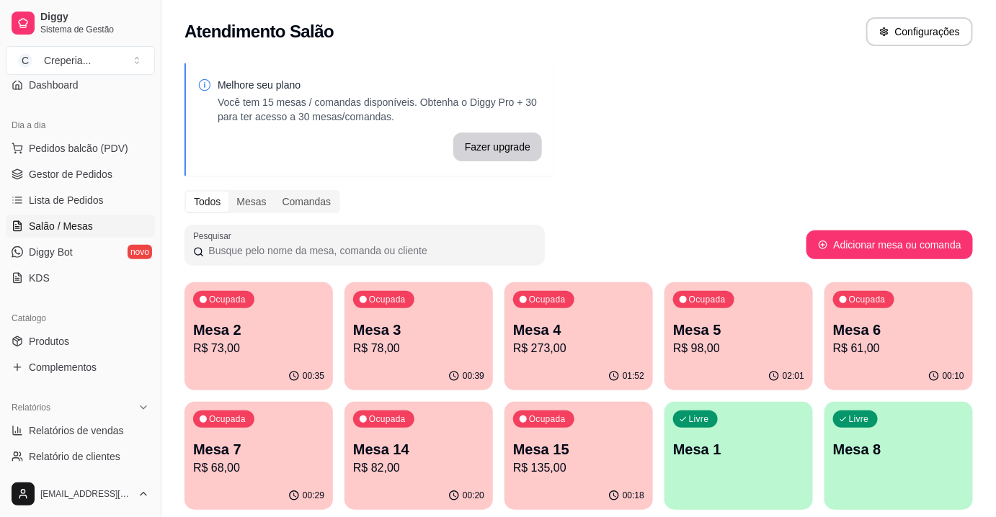
click at [272, 314] on div "Ocupada Mesa 2 R$ 73,00" at bounding box center [258, 322] width 148 height 80
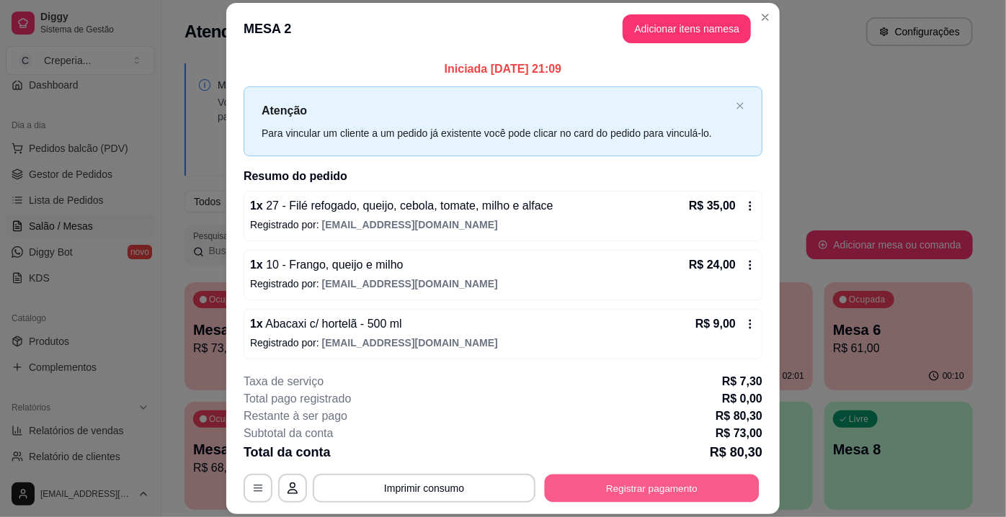
click at [580, 480] on button "Registrar pagamento" at bounding box center [652, 489] width 215 height 28
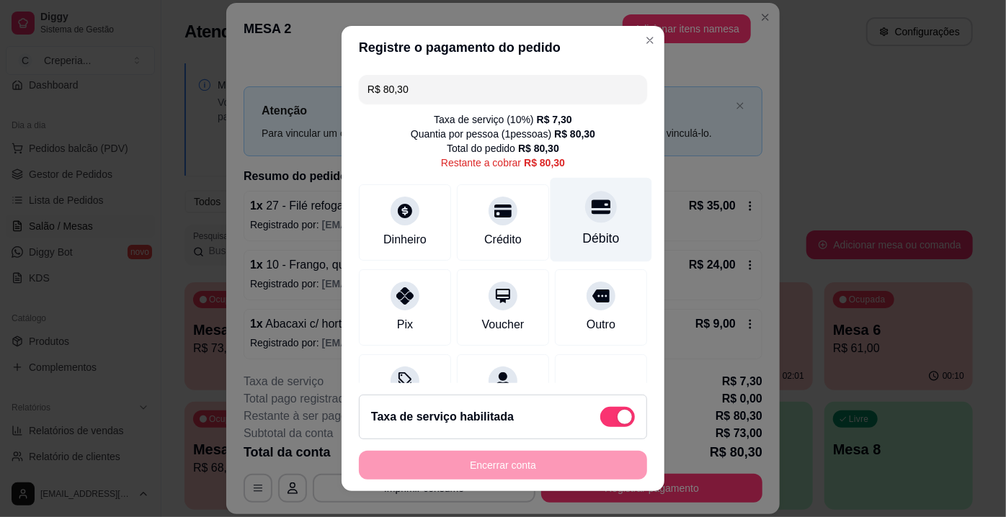
click at [585, 226] on div "Débito" at bounding box center [602, 220] width 102 height 84
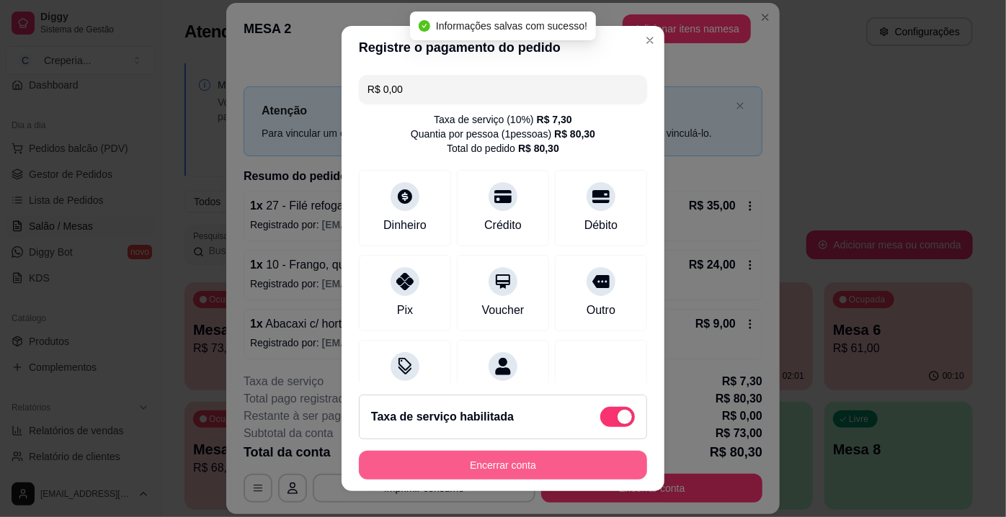
click at [546, 460] on button "Encerrar conta" at bounding box center [503, 465] width 288 height 29
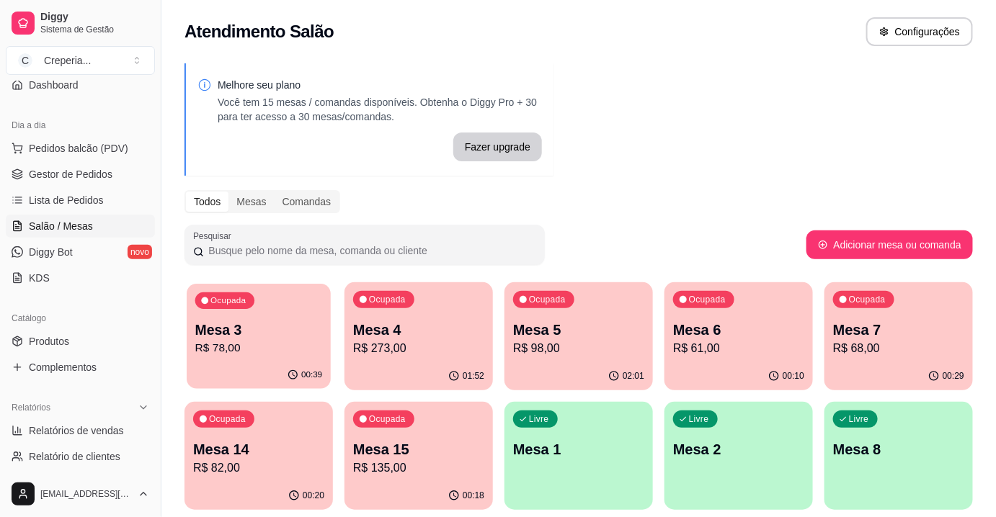
click at [303, 321] on p "Mesa 3" at bounding box center [259, 330] width 128 height 19
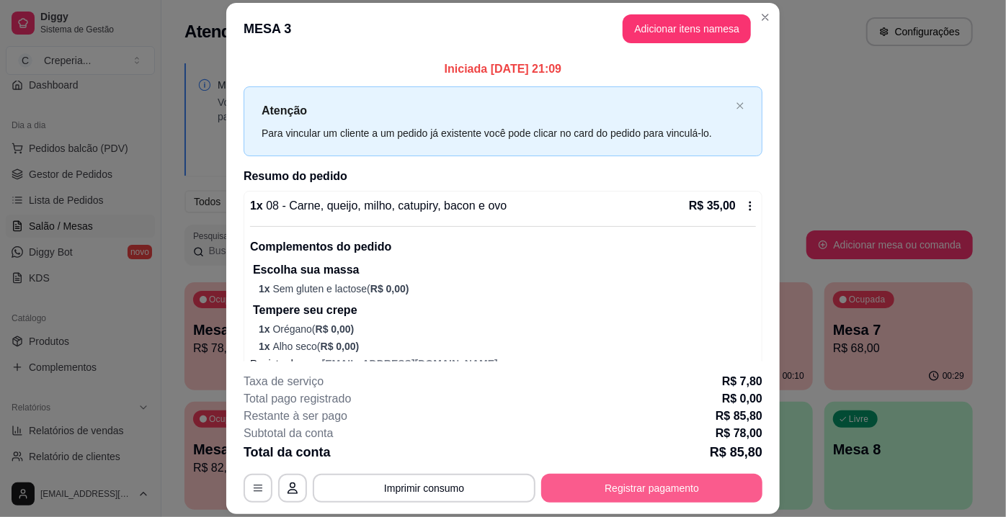
click at [615, 476] on button "Registrar pagamento" at bounding box center [651, 488] width 221 height 29
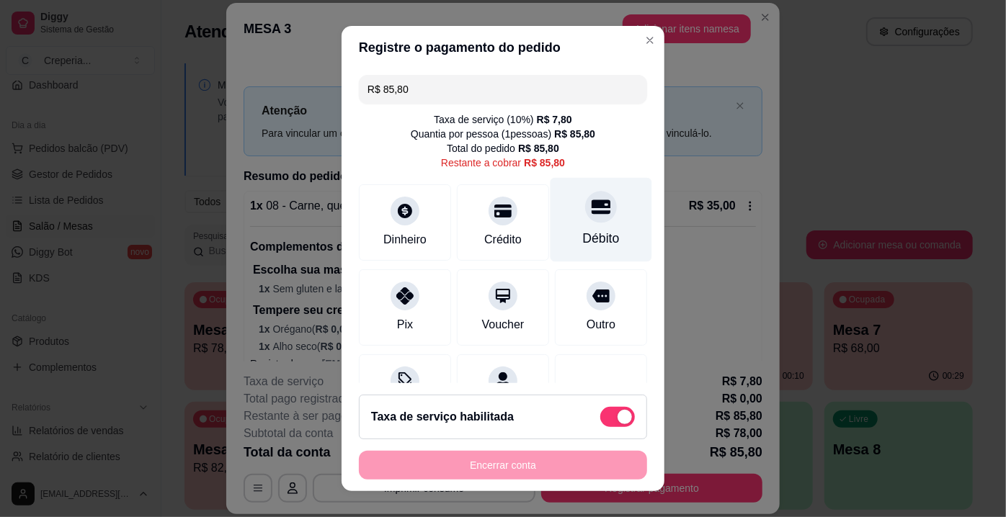
click at [585, 221] on div at bounding box center [601, 207] width 32 height 32
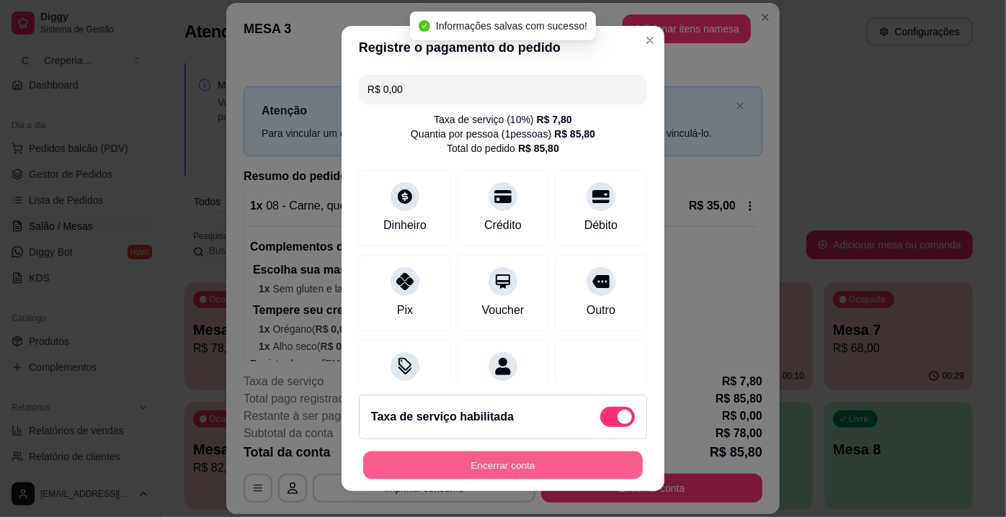
click at [461, 478] on button "Encerrar conta" at bounding box center [503, 466] width 280 height 28
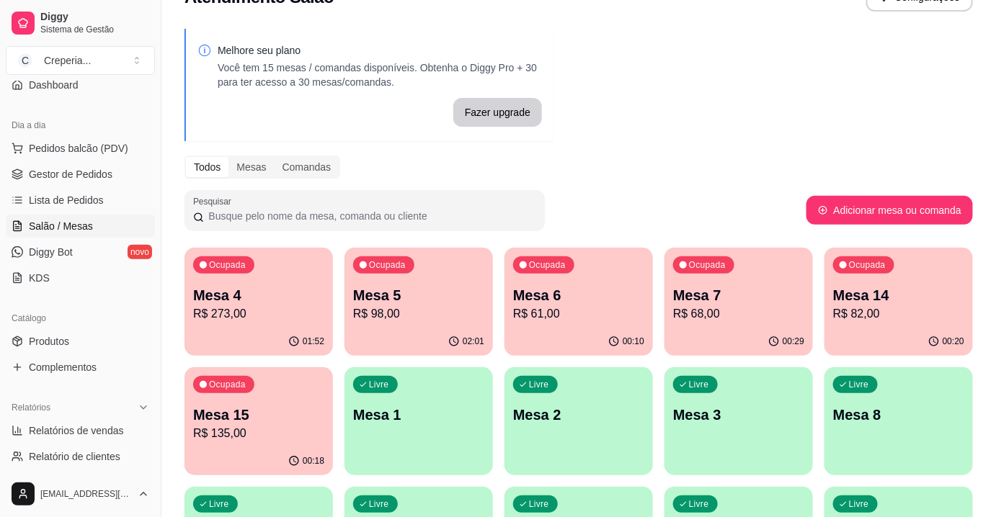
scroll to position [65, 0]
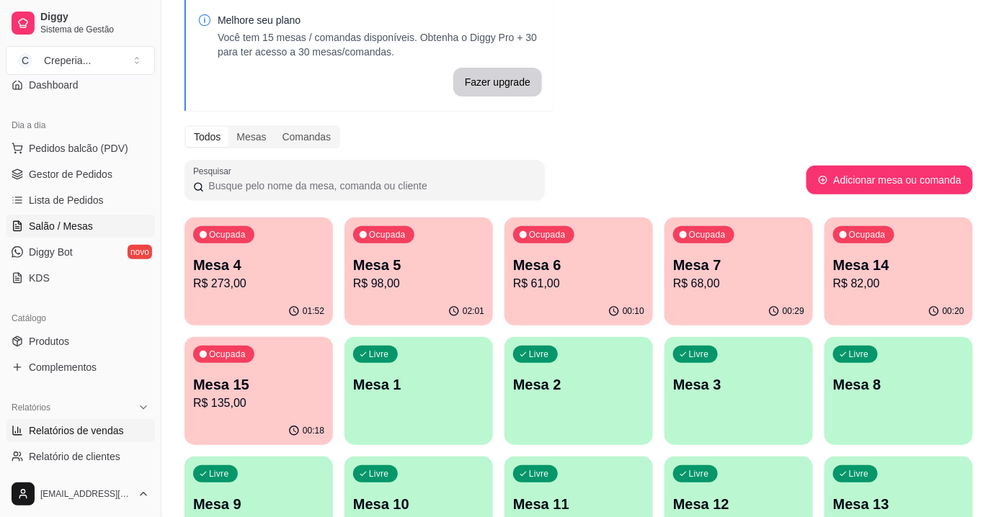
click at [63, 431] on span "Relatórios de vendas" at bounding box center [76, 431] width 95 height 14
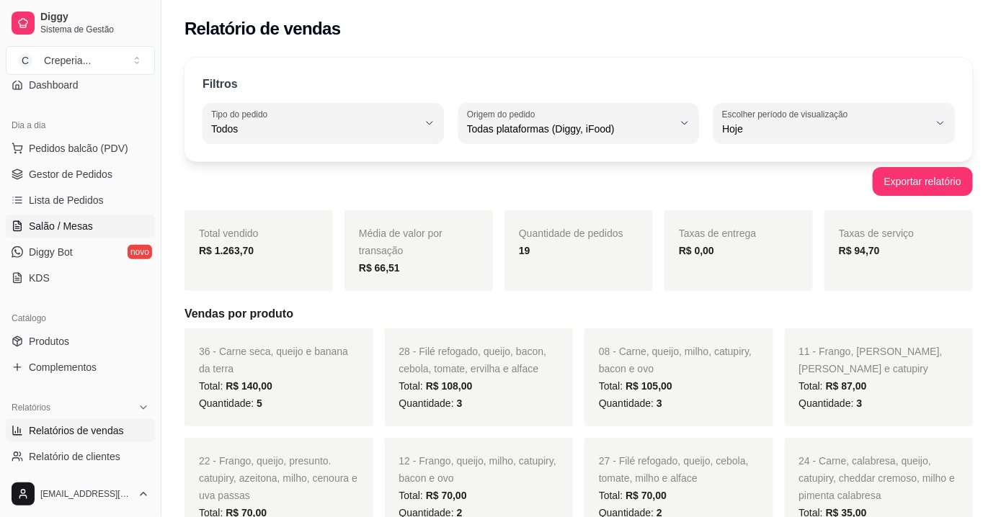
click at [76, 226] on span "Salão / Mesas" at bounding box center [61, 226] width 64 height 14
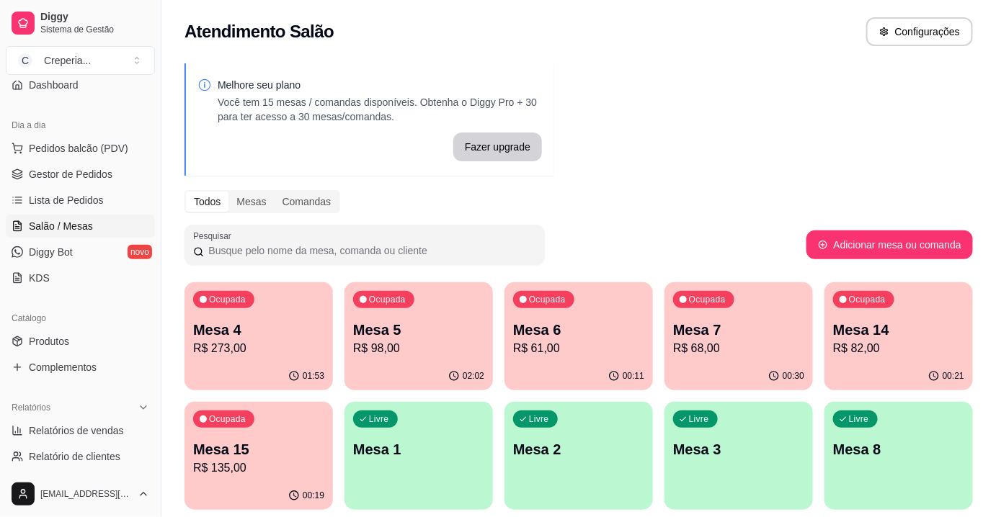
click at [681, 241] on div "Pesquisar" at bounding box center [495, 245] width 622 height 40
click at [715, 326] on p "Mesa 7" at bounding box center [738, 330] width 131 height 20
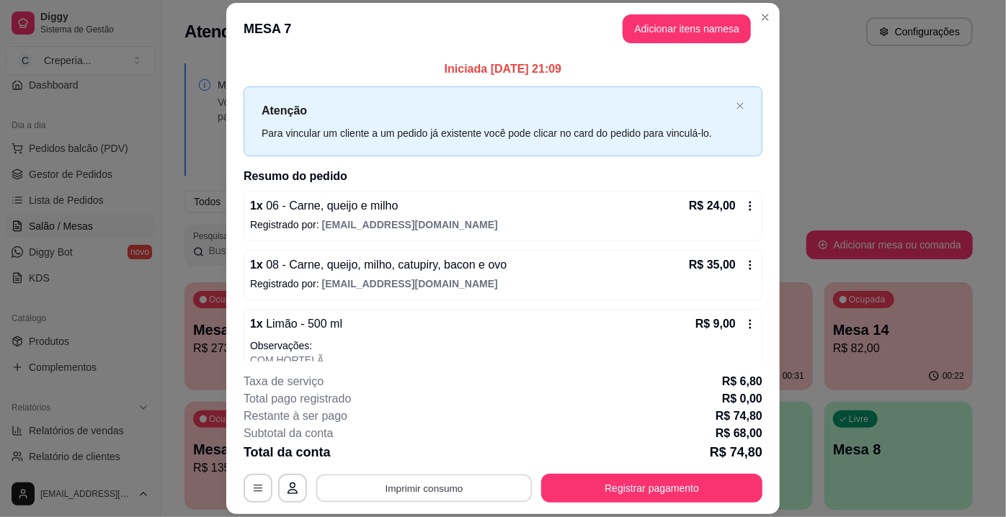
click at [496, 492] on button "Imprimir consumo" at bounding box center [424, 489] width 216 height 28
click at [446, 453] on button "IMPRESSORA" at bounding box center [423, 456] width 101 height 22
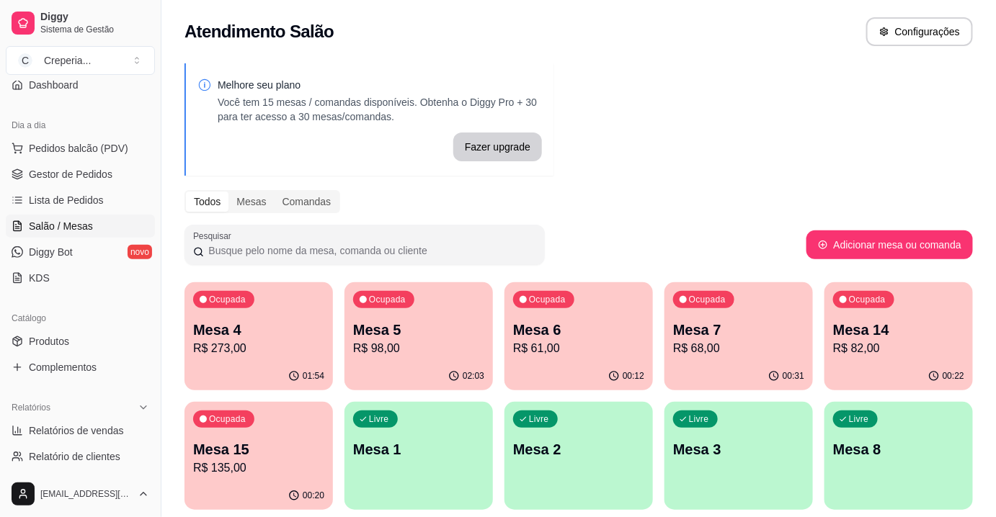
click at [747, 344] on p "R$ 68,00" at bounding box center [738, 348] width 131 height 17
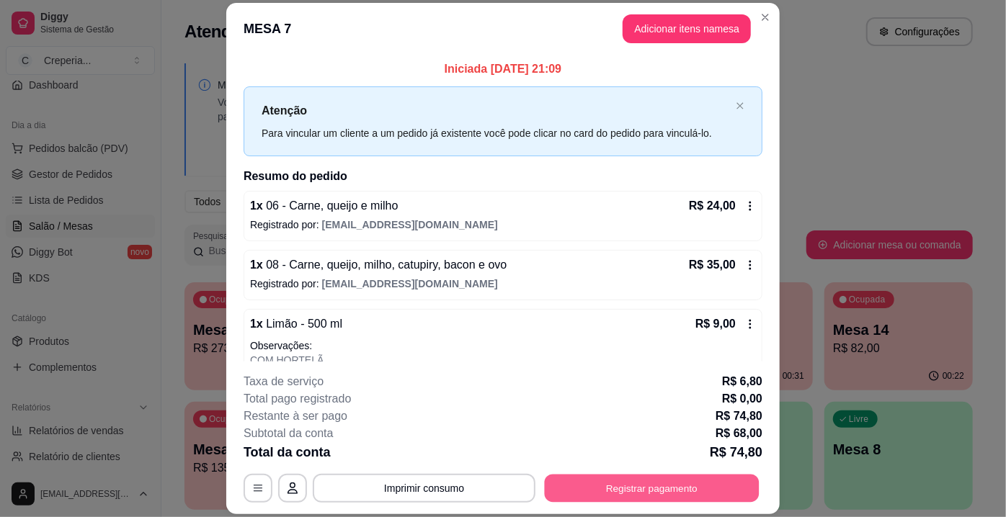
click at [630, 487] on button "Registrar pagamento" at bounding box center [652, 489] width 215 height 28
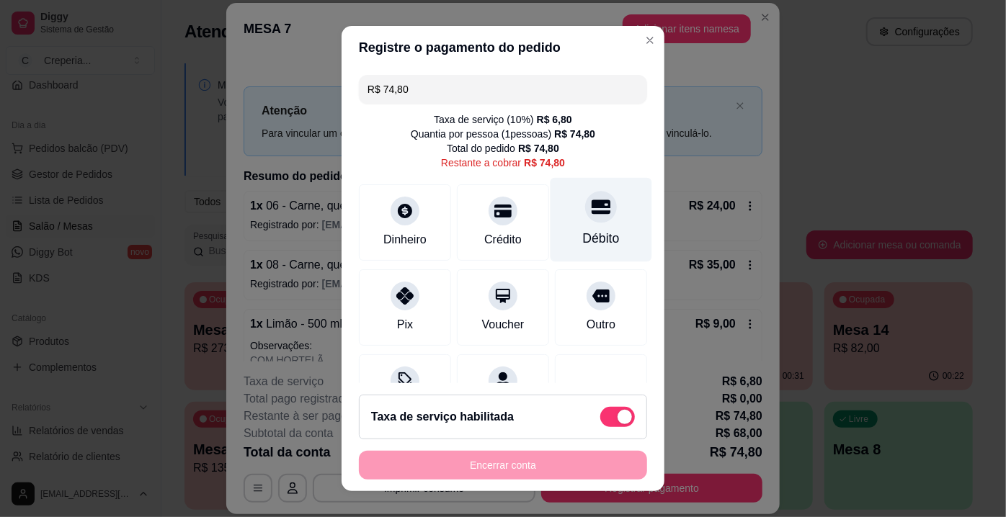
click at [589, 216] on div at bounding box center [601, 207] width 32 height 32
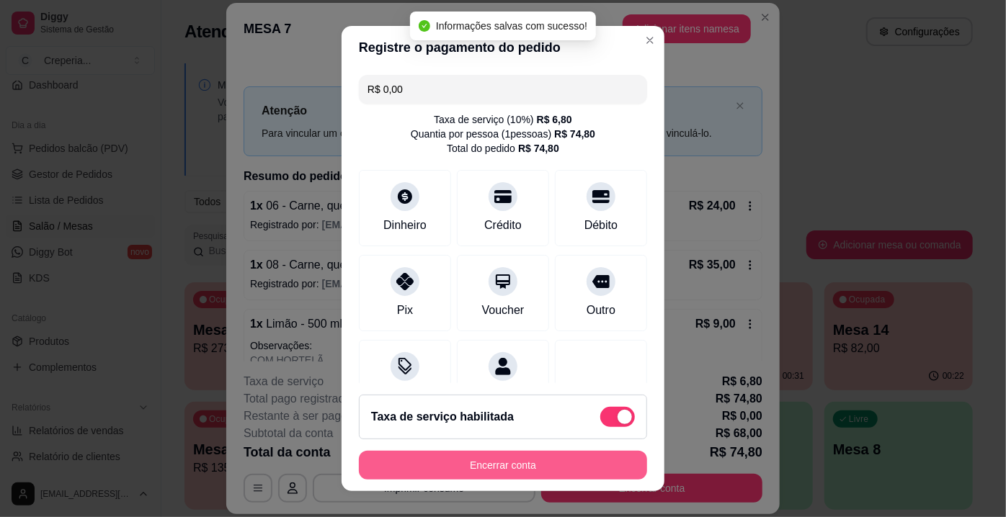
click at [561, 460] on button "Encerrar conta" at bounding box center [503, 465] width 288 height 29
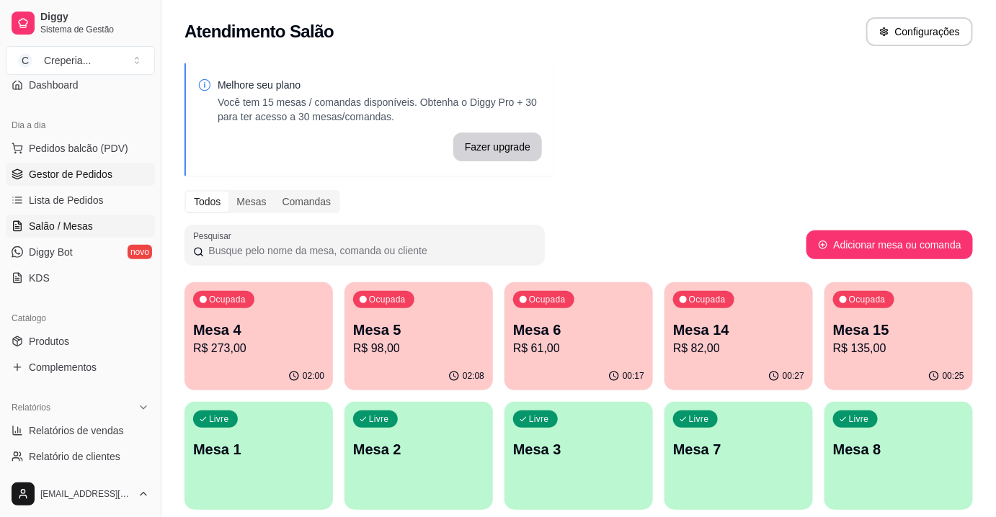
click at [94, 170] on span "Gestor de Pedidos" at bounding box center [71, 174] width 84 height 14
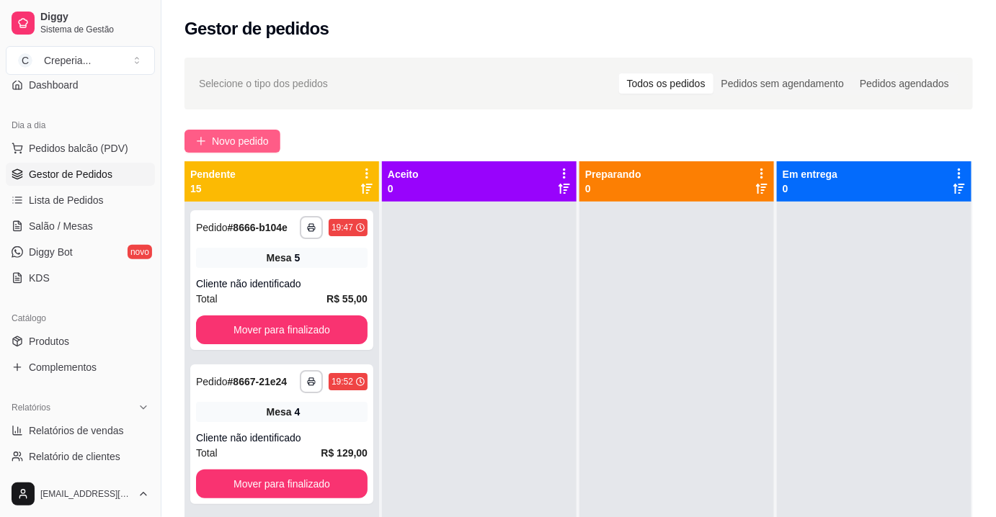
click at [246, 142] on span "Novo pedido" at bounding box center [240, 141] width 57 height 16
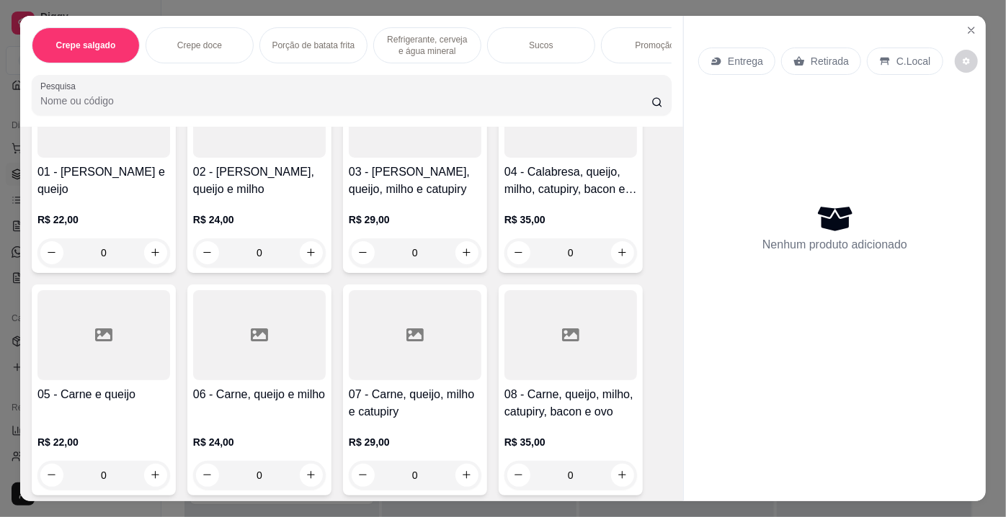
scroll to position [196, 0]
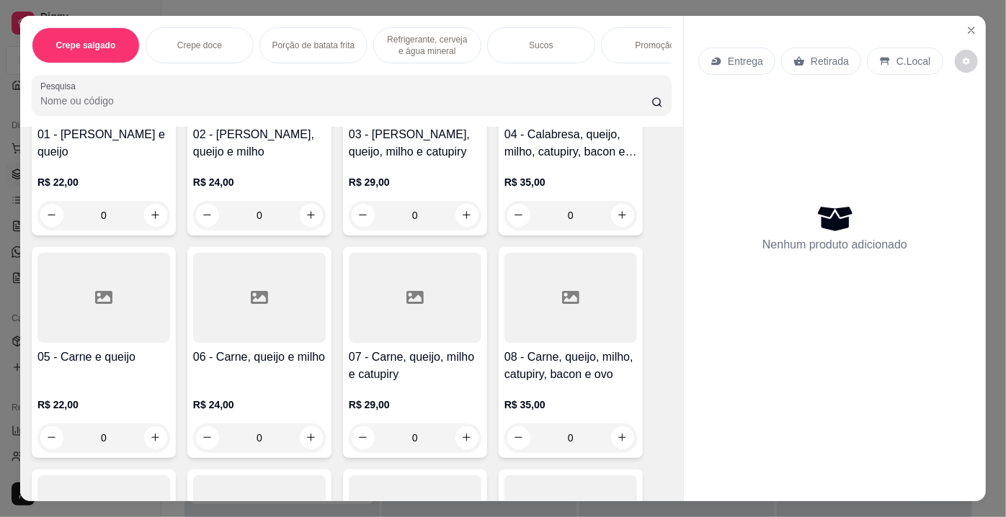
click at [277, 298] on div at bounding box center [259, 298] width 133 height 90
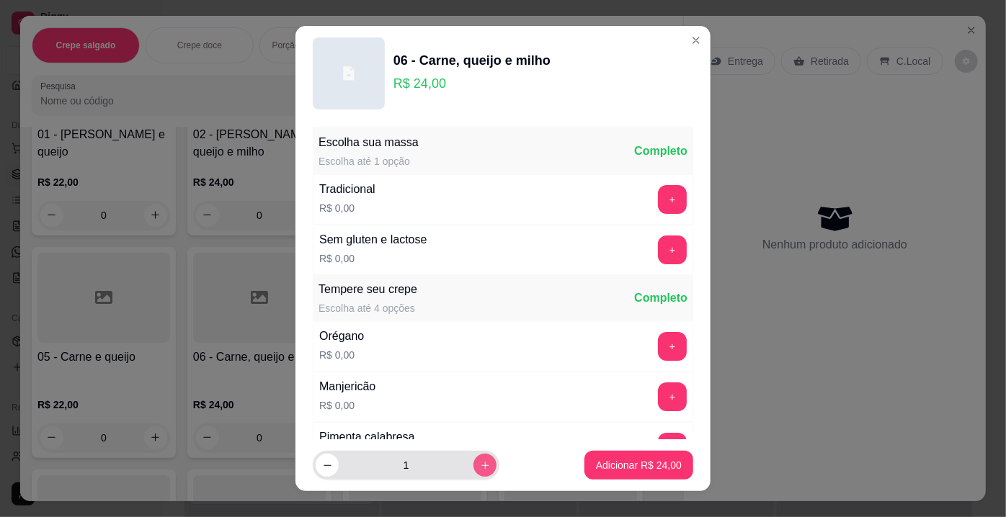
click at [473, 473] on button "increase-product-quantity" at bounding box center [484, 465] width 23 height 23
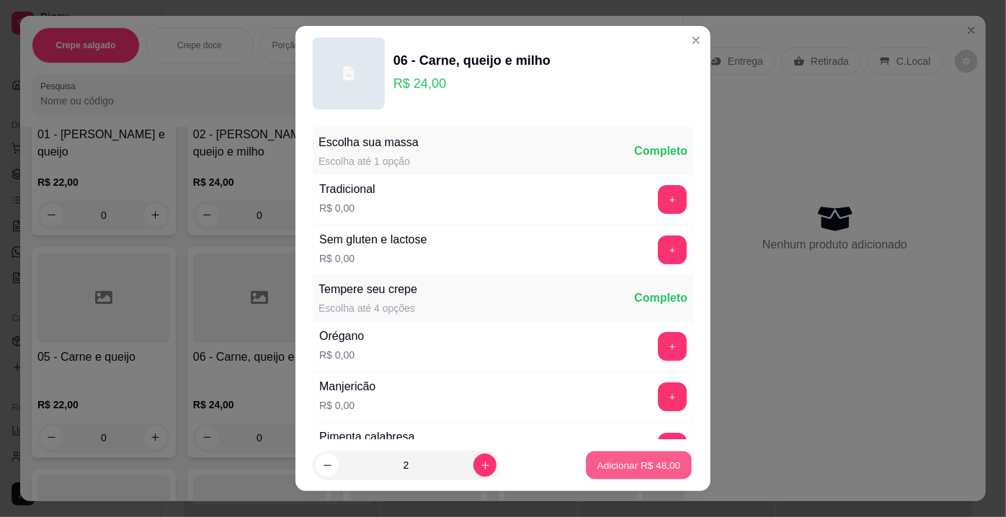
click at [597, 461] on p "Adicionar R$ 48,00" at bounding box center [639, 465] width 84 height 14
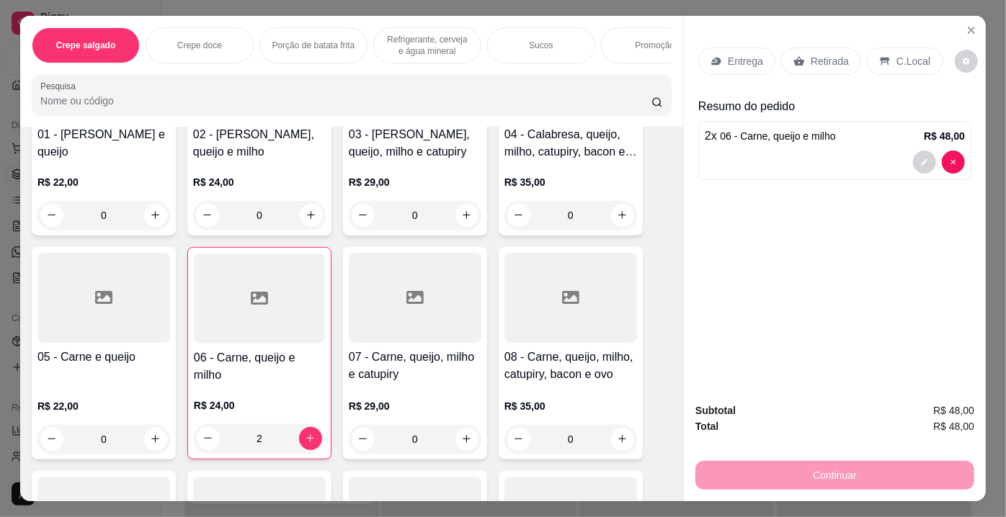
scroll to position [0, 0]
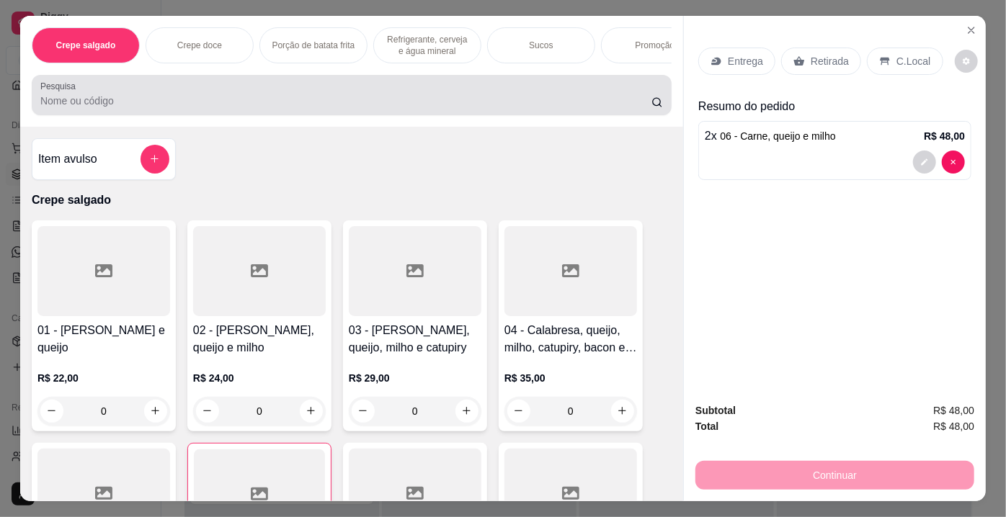
click at [89, 108] on input "Pesquisa" at bounding box center [345, 101] width 611 height 14
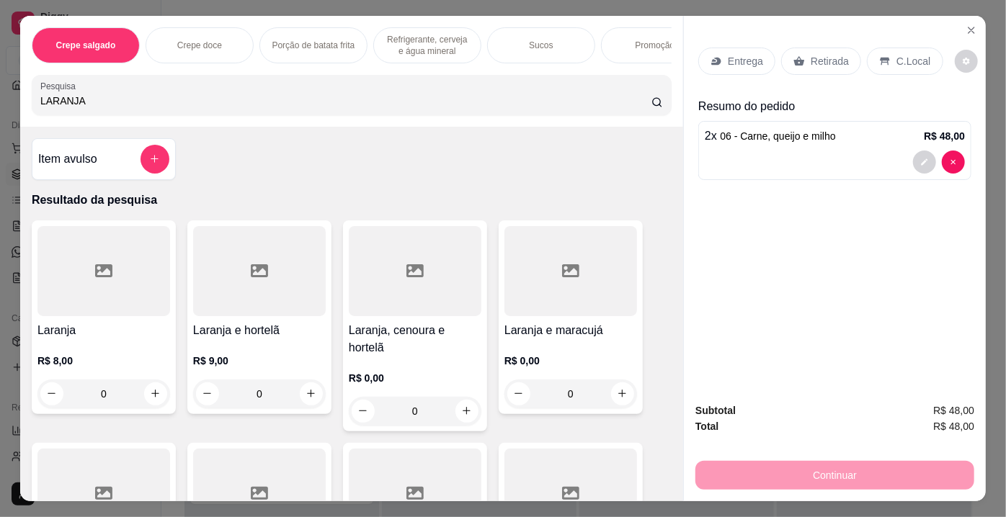
click at [79, 295] on div at bounding box center [103, 271] width 133 height 90
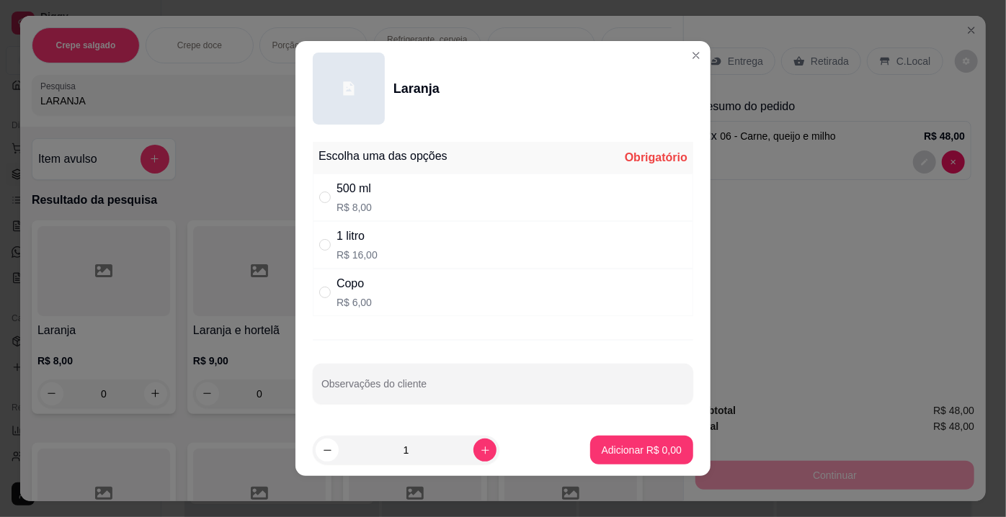
click at [384, 195] on div "500 ml R$ 8,00" at bounding box center [503, 198] width 380 height 48
drag, startPoint x: 357, startPoint y: 249, endPoint x: 370, endPoint y: 338, distance: 90.3
click at [357, 249] on p "R$ 16,00" at bounding box center [357, 255] width 41 height 14
click at [615, 454] on p "Adicionar R$ 16,00" at bounding box center [639, 450] width 86 height 14
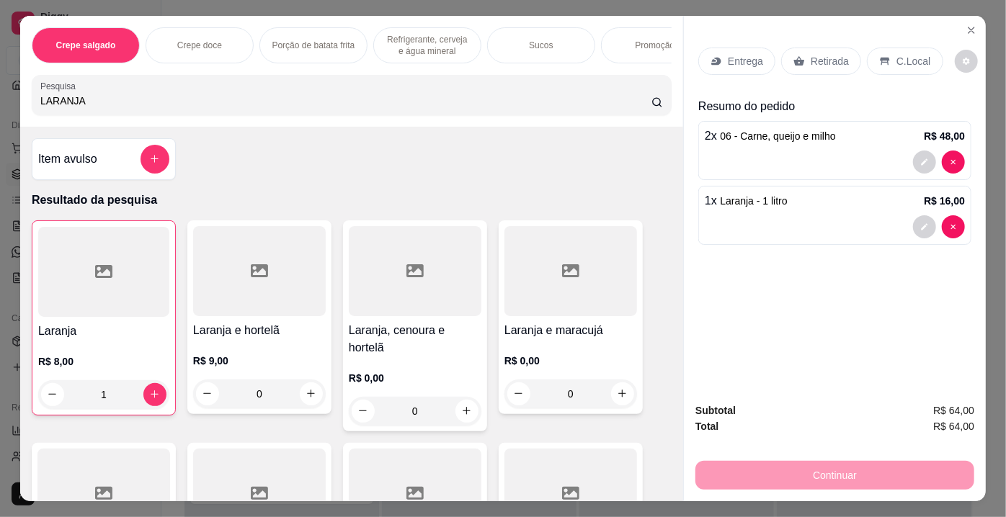
click at [824, 55] on p "Retirada" at bounding box center [830, 61] width 38 height 14
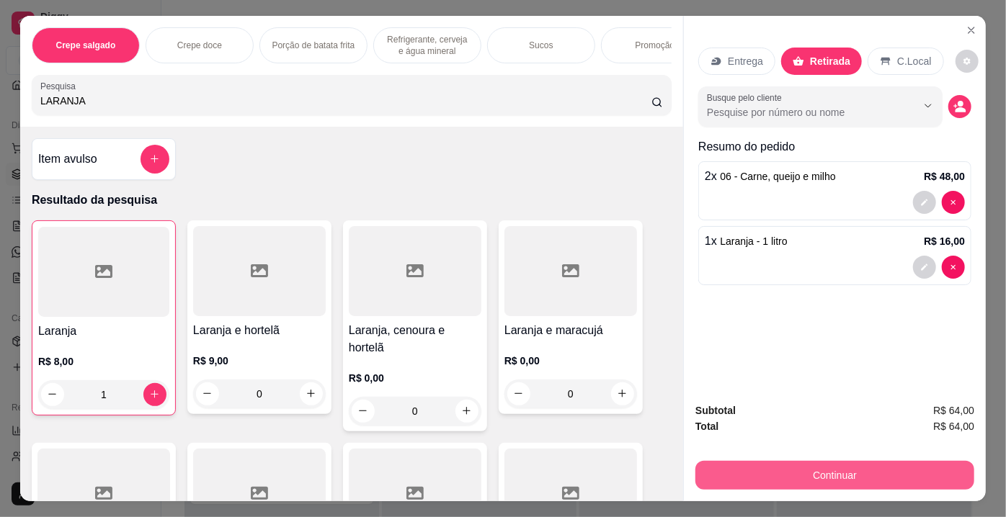
click at [819, 465] on button "Continuar" at bounding box center [834, 475] width 279 height 29
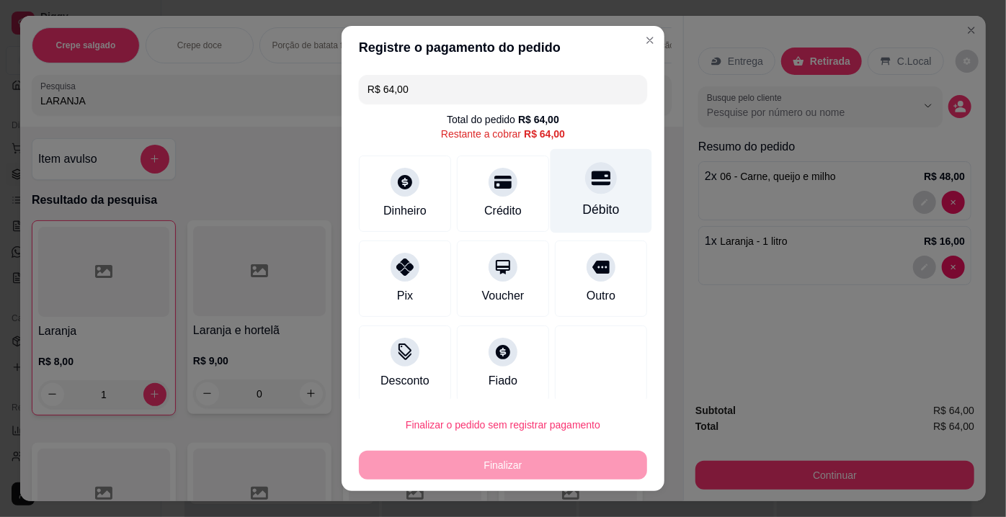
click at [592, 185] on icon at bounding box center [601, 178] width 19 height 19
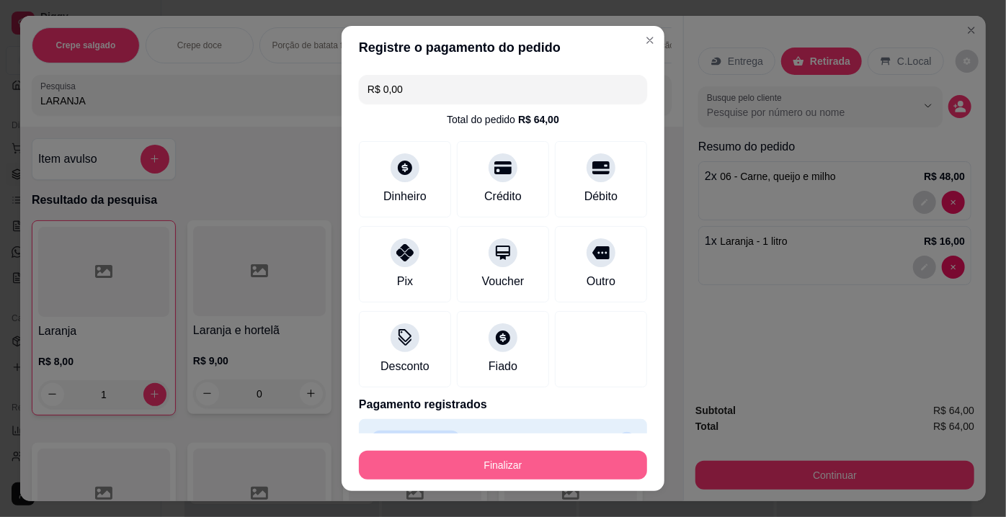
click at [484, 468] on button "Finalizar" at bounding box center [503, 465] width 288 height 29
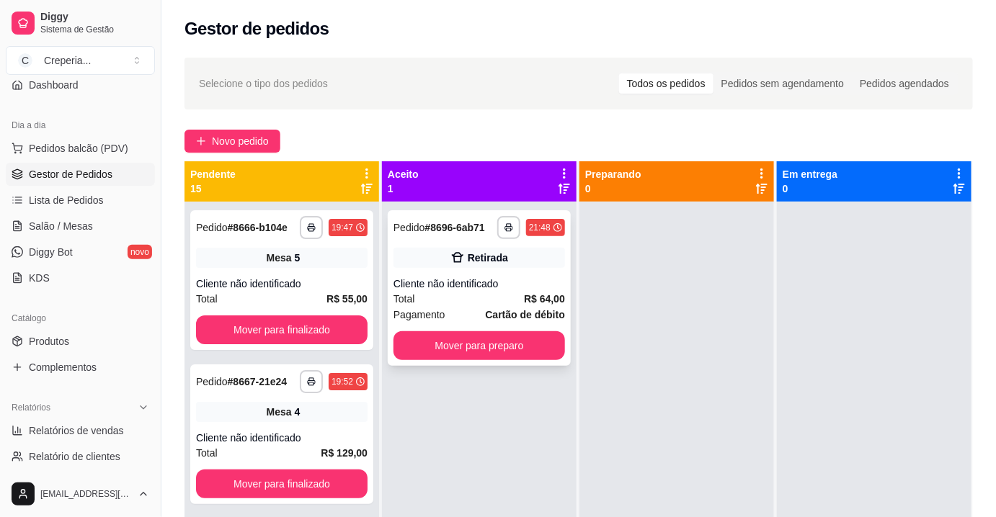
click at [505, 283] on div "Cliente não identificado" at bounding box center [479, 284] width 172 height 14
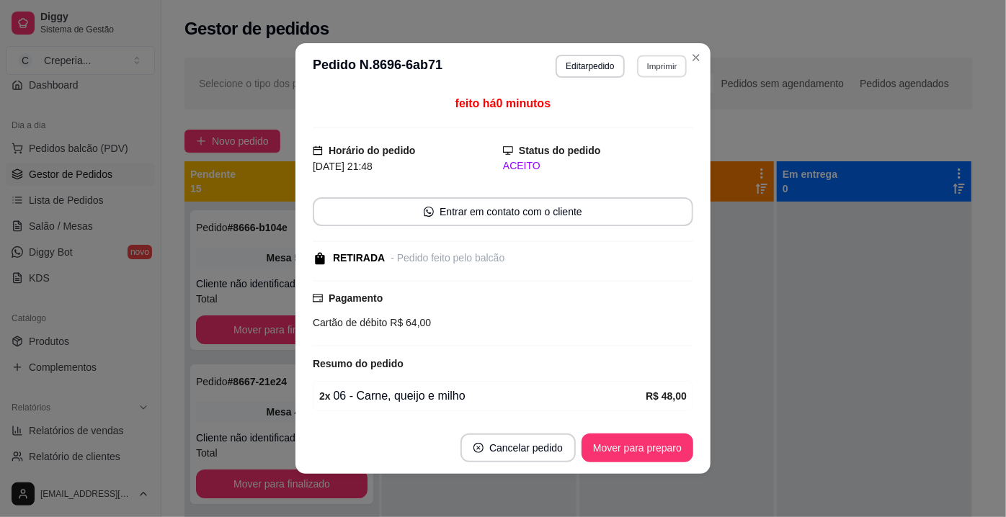
click at [646, 68] on button "Imprimir" at bounding box center [662, 66] width 50 height 22
click at [622, 116] on button "IMPRESSORA" at bounding box center [631, 116] width 104 height 23
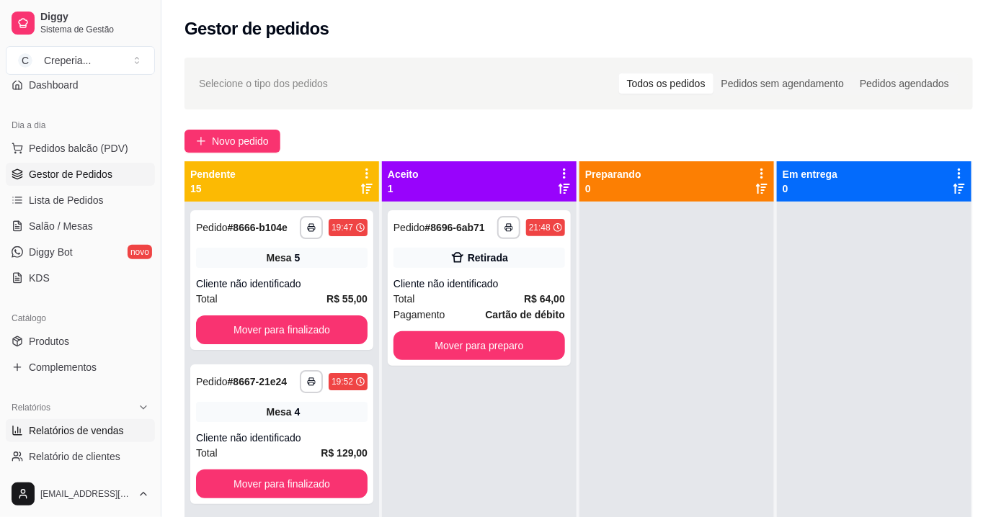
click at [92, 427] on span "Relatórios de vendas" at bounding box center [76, 431] width 95 height 14
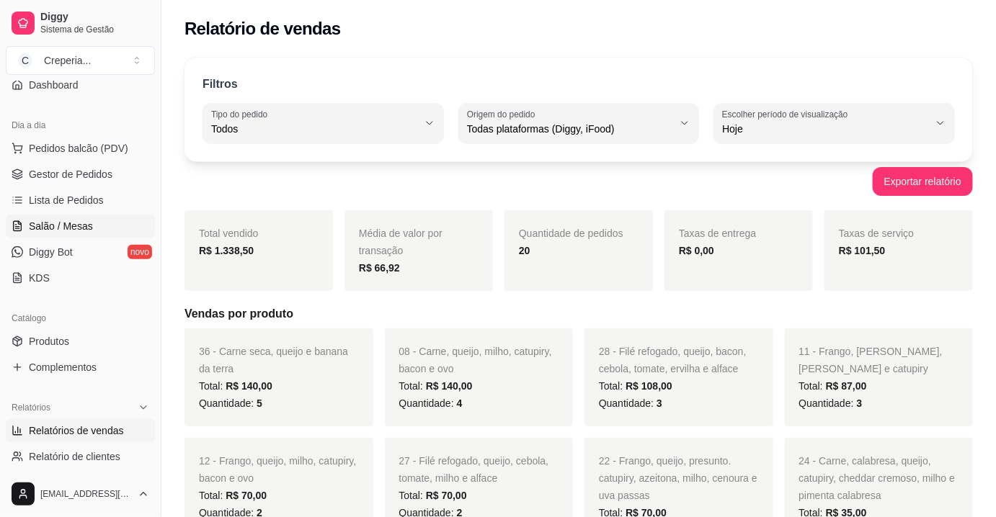
click at [96, 229] on link "Salão / Mesas" at bounding box center [80, 226] width 149 height 23
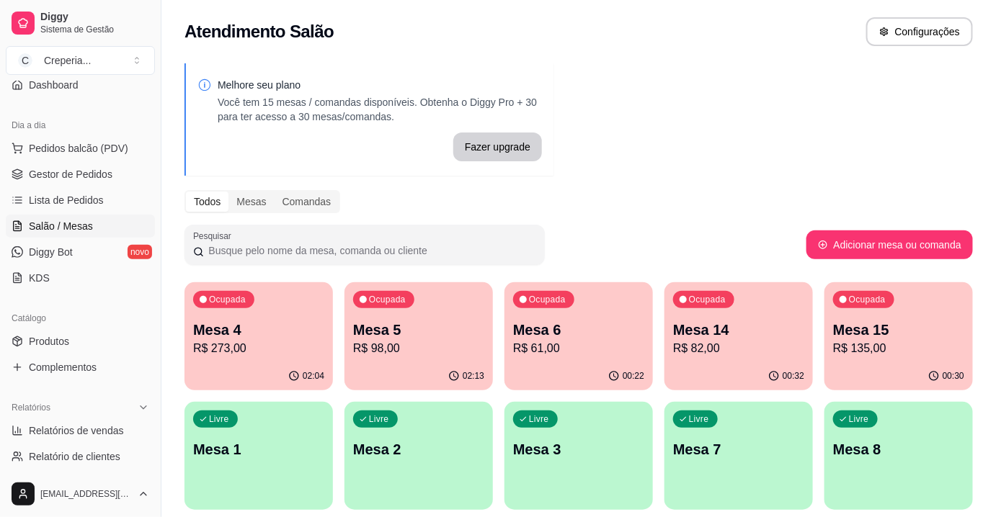
click at [757, 358] on div "Ocupada Mesa 14 R$ 82,00" at bounding box center [738, 322] width 148 height 80
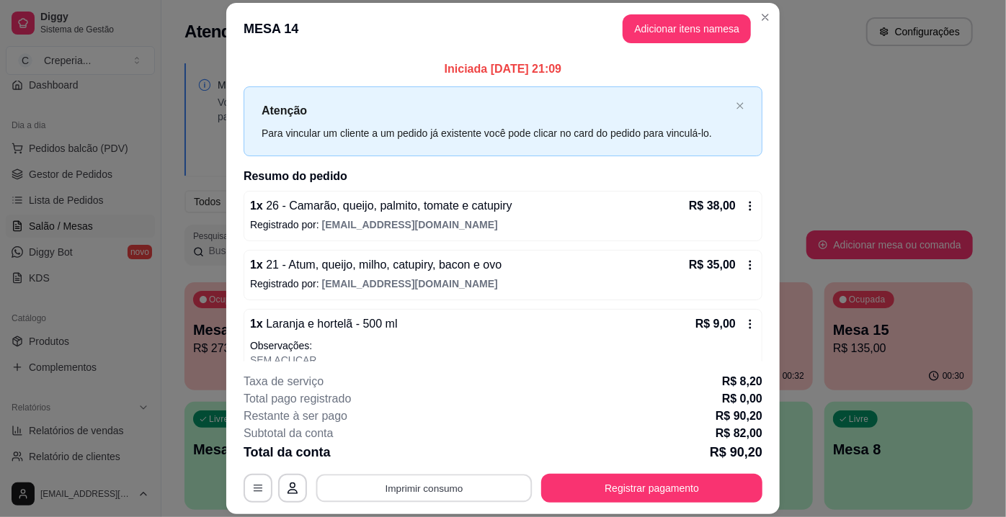
click at [459, 496] on button "Imprimir consumo" at bounding box center [424, 489] width 216 height 28
click at [423, 455] on button "IMPRESSORA" at bounding box center [424, 456] width 104 height 23
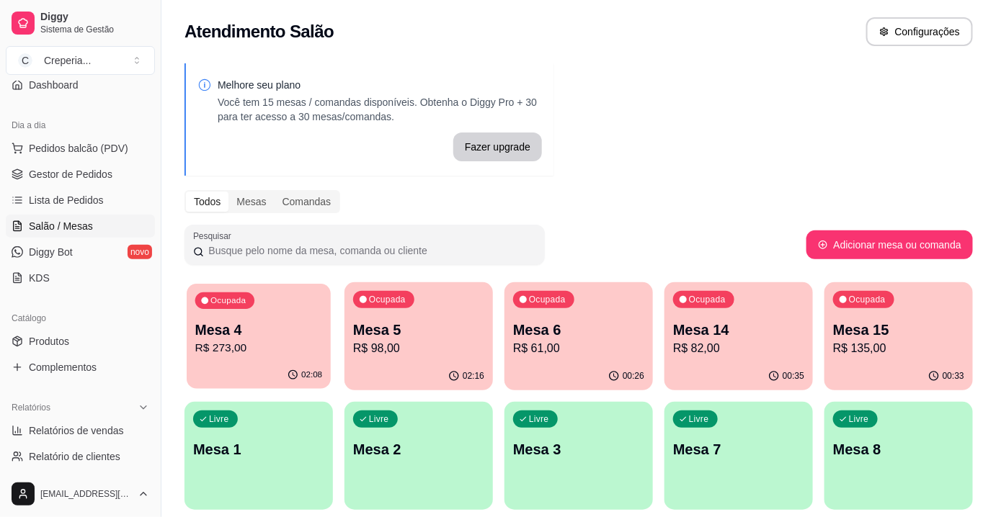
click at [288, 349] on p "R$ 273,00" at bounding box center [259, 348] width 128 height 17
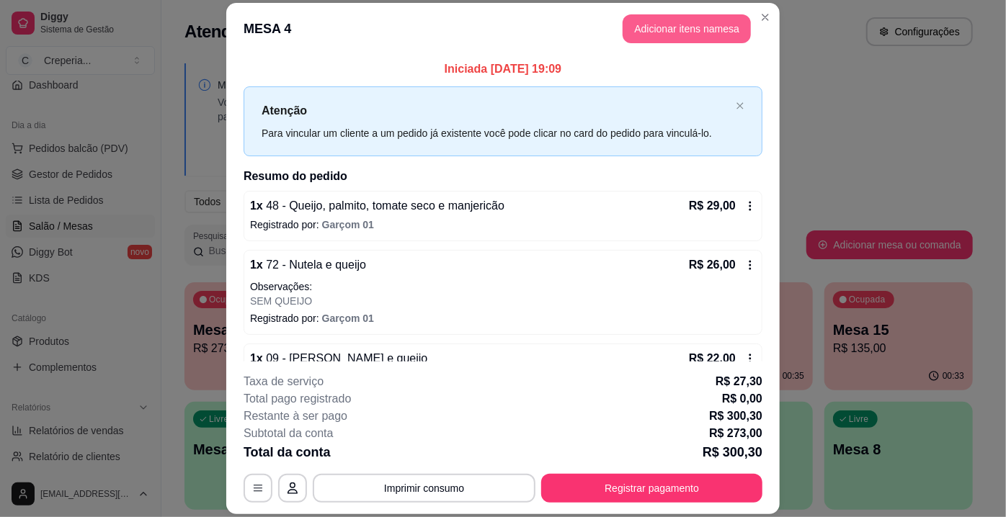
click at [661, 36] on button "Adicionar itens na mesa" at bounding box center [687, 28] width 128 height 29
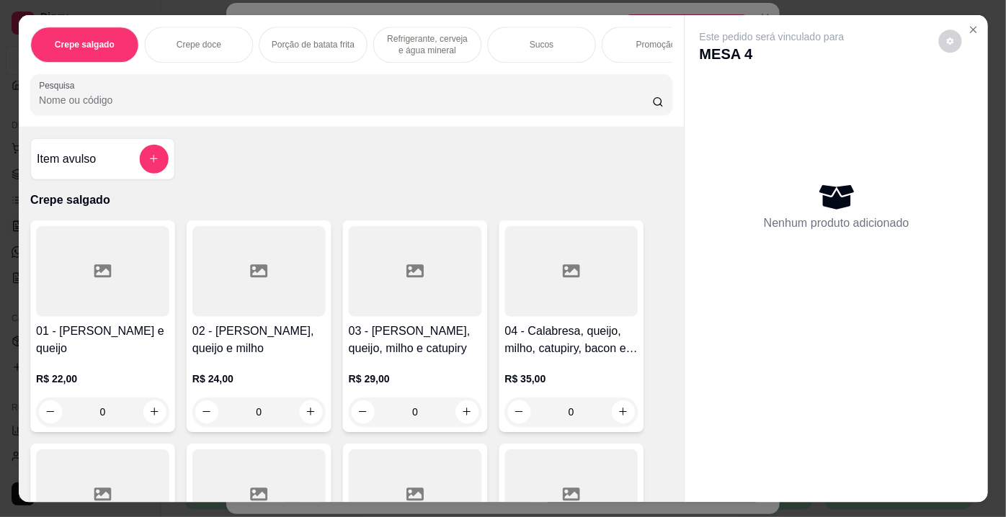
click at [661, 38] on p "Promoção" at bounding box center [656, 44] width 40 height 12
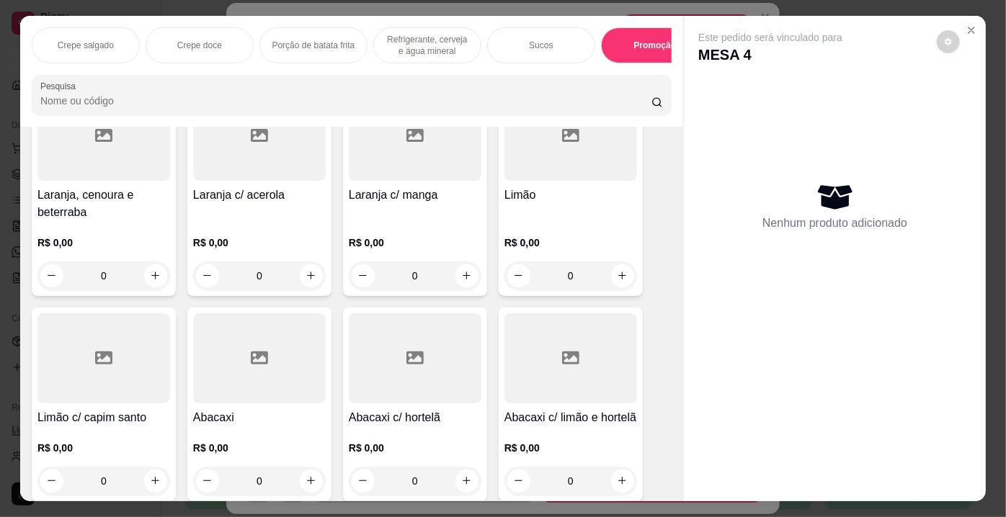
click at [88, 43] on p "Crepe salgado" at bounding box center [86, 46] width 56 height 12
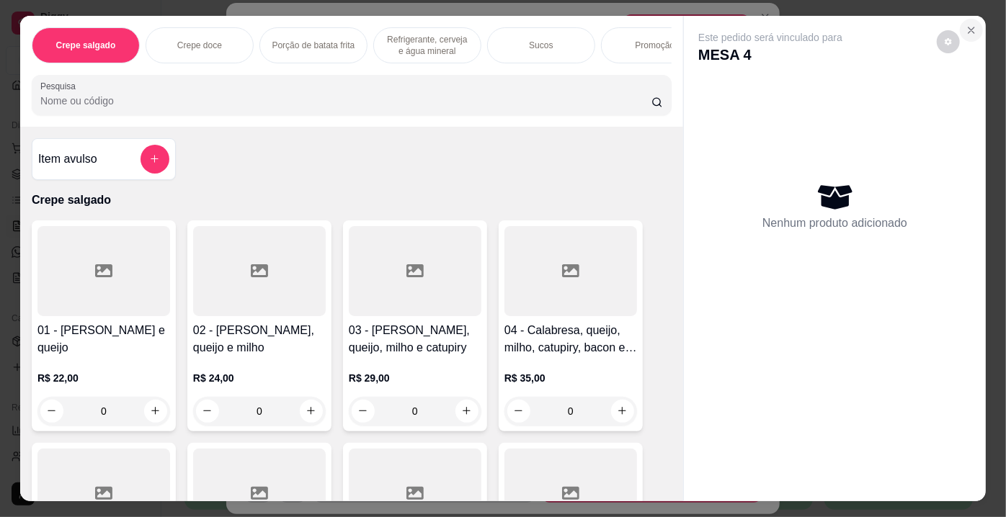
click at [954, 49] on section "Crepe salgado Crepe doce Porção de batata frita Refrigerante, cerveja e água mi…" at bounding box center [503, 259] width 966 height 486
click at [969, 27] on icon "Close" at bounding box center [972, 30] width 6 height 6
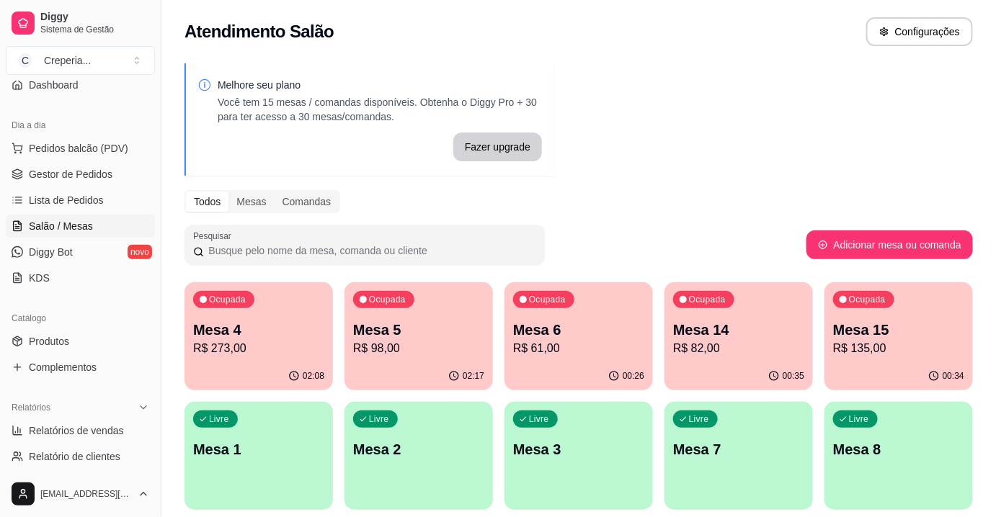
click at [233, 345] on p "R$ 273,00" at bounding box center [258, 348] width 131 height 17
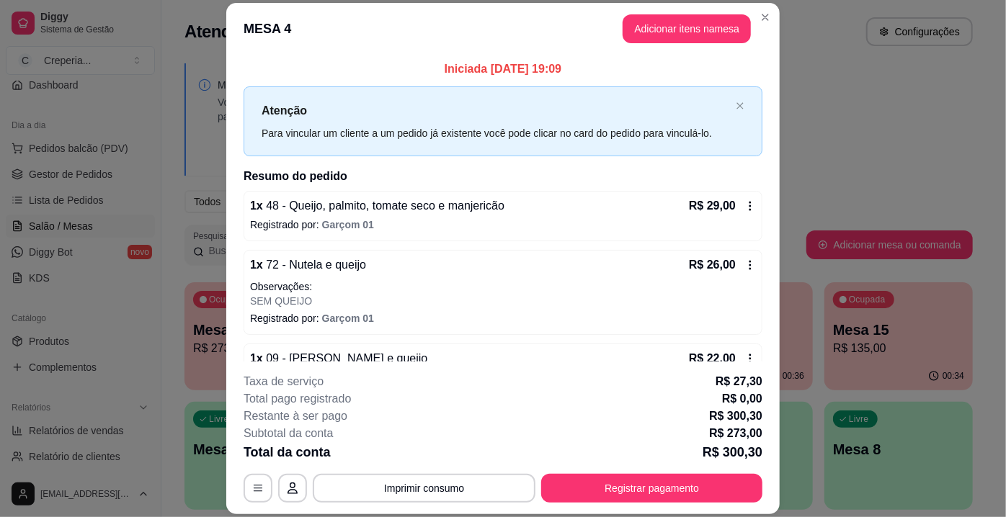
click at [695, 46] on header "MESA 4 Adicionar itens na mesa" at bounding box center [502, 29] width 553 height 52
click at [687, 37] on button "Adicionar itens na mesa" at bounding box center [687, 28] width 128 height 29
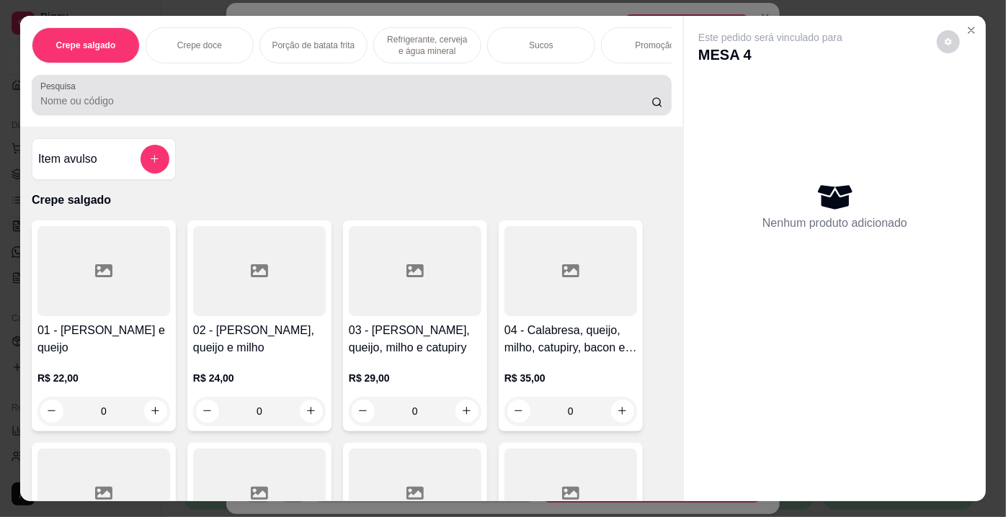
click at [186, 91] on div at bounding box center [351, 95] width 623 height 29
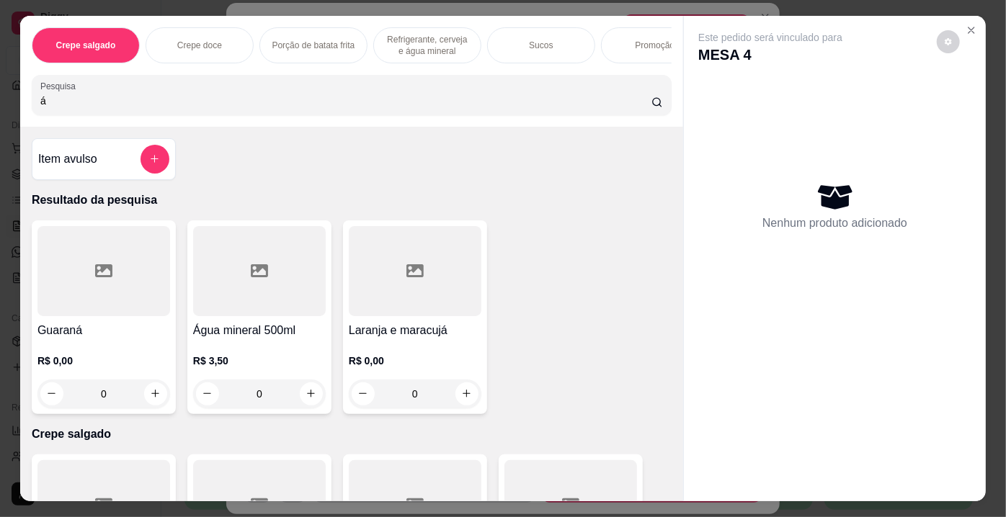
click at [194, 291] on div at bounding box center [259, 271] width 133 height 90
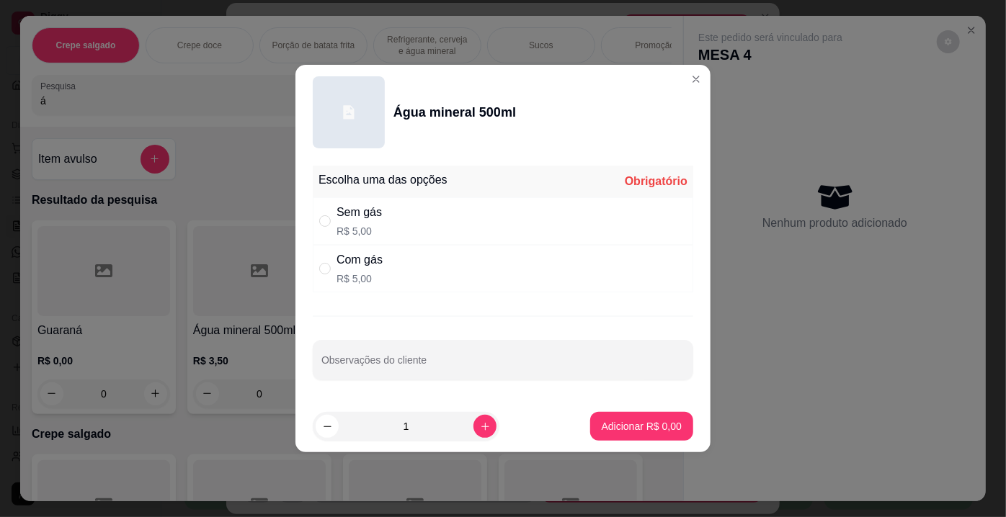
click at [338, 226] on p "R$ 5,00" at bounding box center [359, 231] width 45 height 14
click at [641, 429] on p "Adicionar R$ 5,00" at bounding box center [641, 426] width 78 height 14
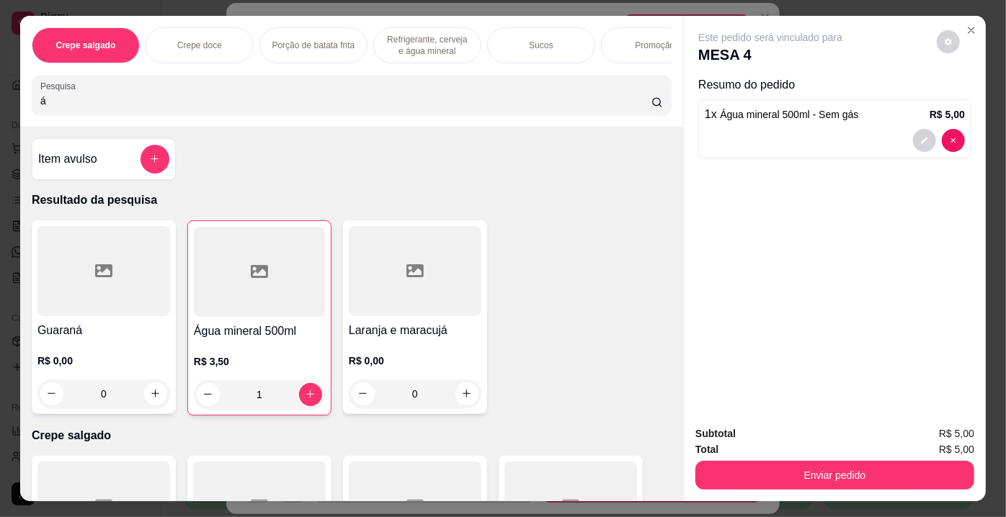
drag, startPoint x: 854, startPoint y: 486, endPoint x: 804, endPoint y: 447, distance: 63.7
click at [848, 479] on div "Subtotal R$ 5,00 Total R$ 5,00 Enviar pedido" at bounding box center [835, 457] width 302 height 87
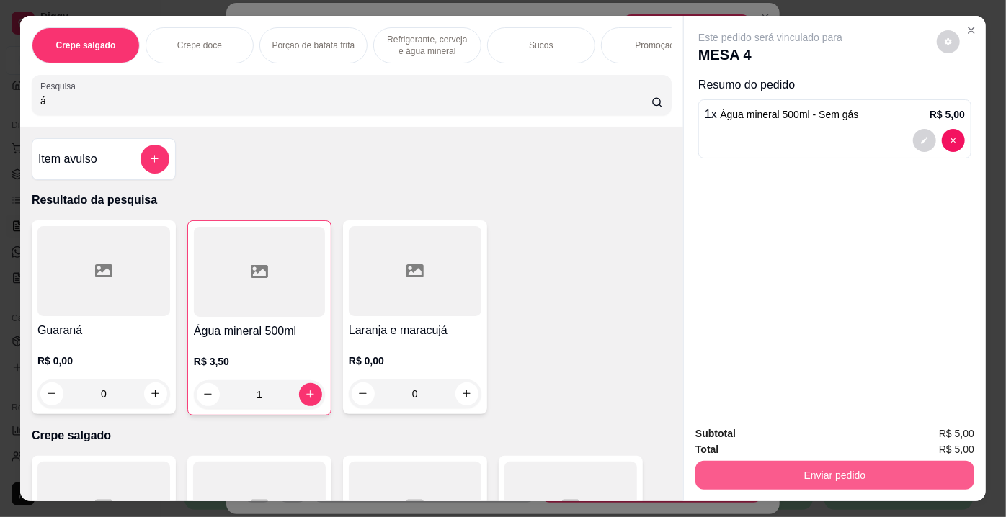
click at [811, 473] on button "Enviar pedido" at bounding box center [834, 475] width 279 height 29
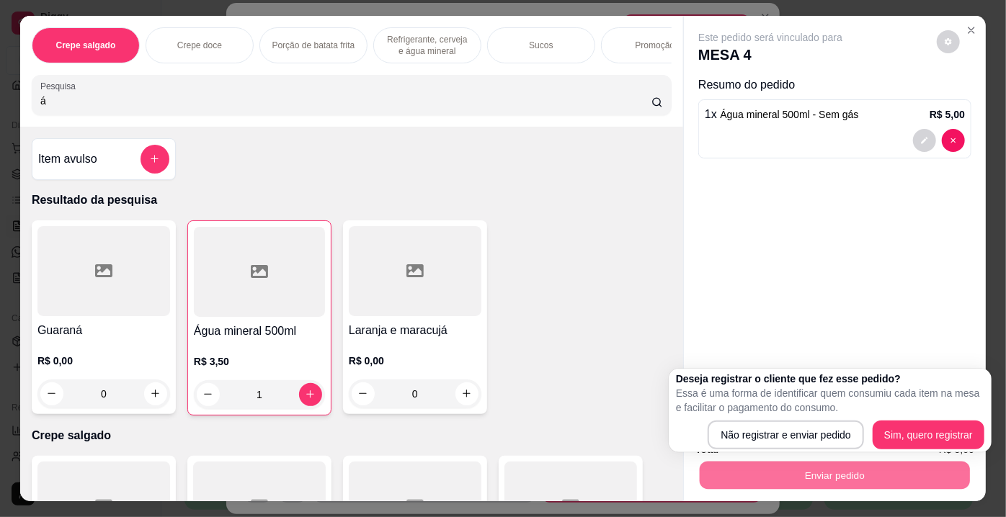
drag, startPoint x: 746, startPoint y: 409, endPoint x: 753, endPoint y: 448, distance: 40.3
click at [746, 417] on div "Deseja registrar o cliente que fez esse pedido? Essa é uma forma de identificar…" at bounding box center [830, 411] width 308 height 78
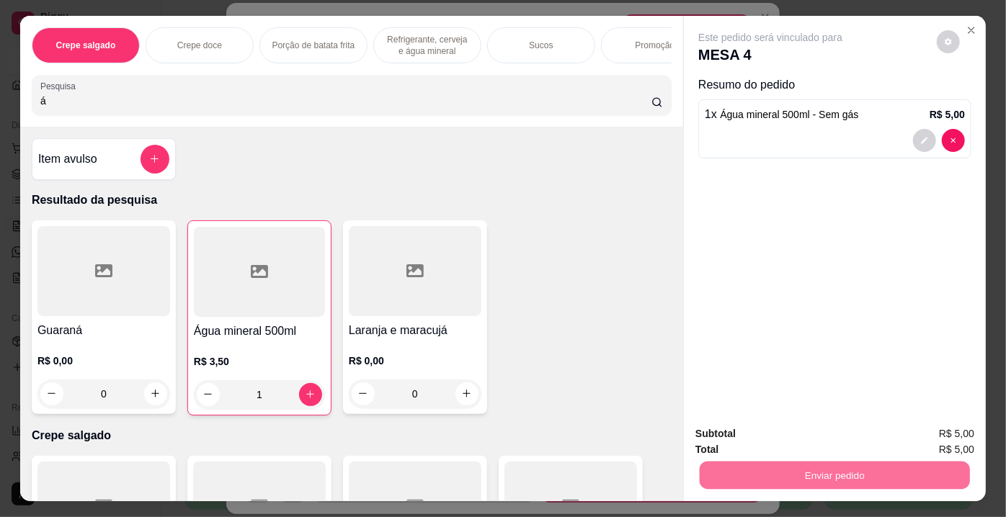
click at [751, 443] on button "Não registrar e enviar pedido" at bounding box center [788, 435] width 146 height 27
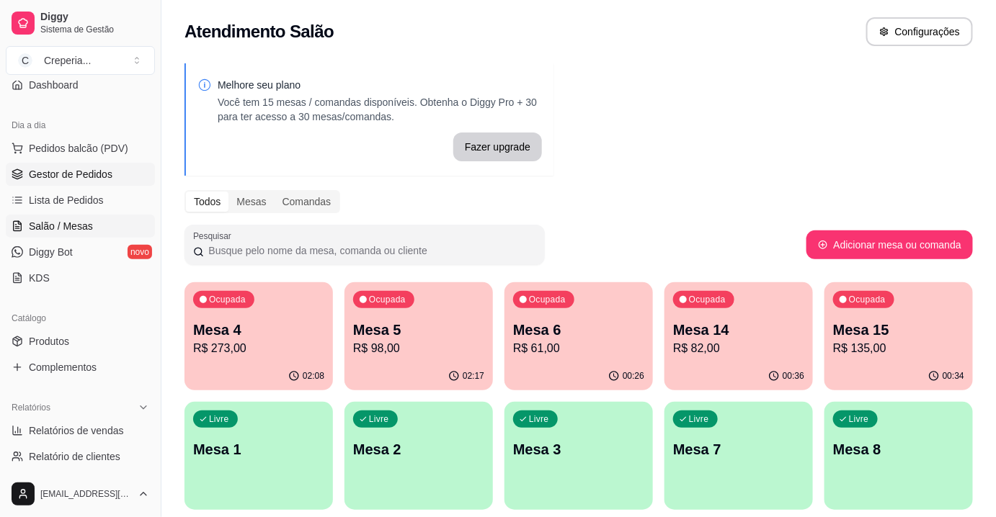
click at [84, 181] on link "Gestor de Pedidos" at bounding box center [80, 174] width 149 height 23
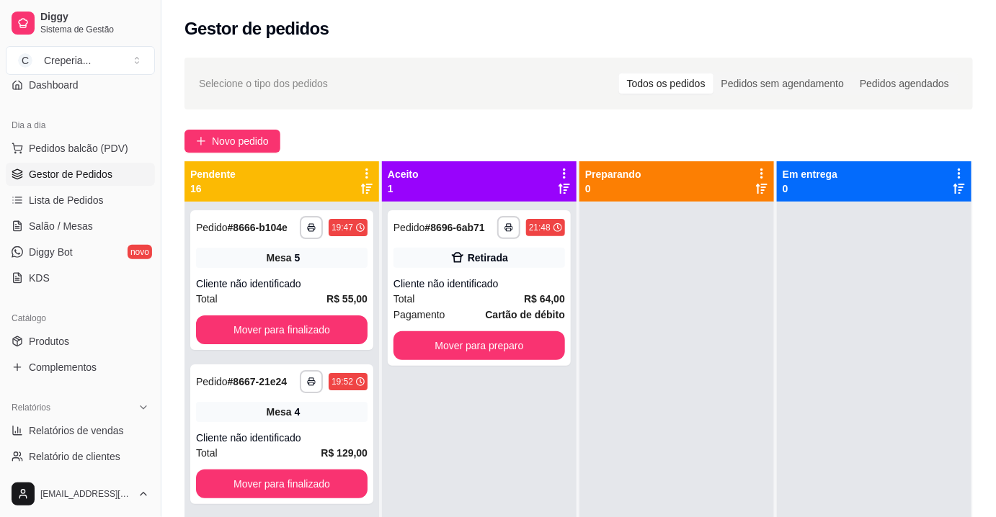
click at [540, 200] on div "Aceito 1" at bounding box center [479, 181] width 195 height 40
click at [508, 256] on div "Retirada" at bounding box center [479, 258] width 172 height 20
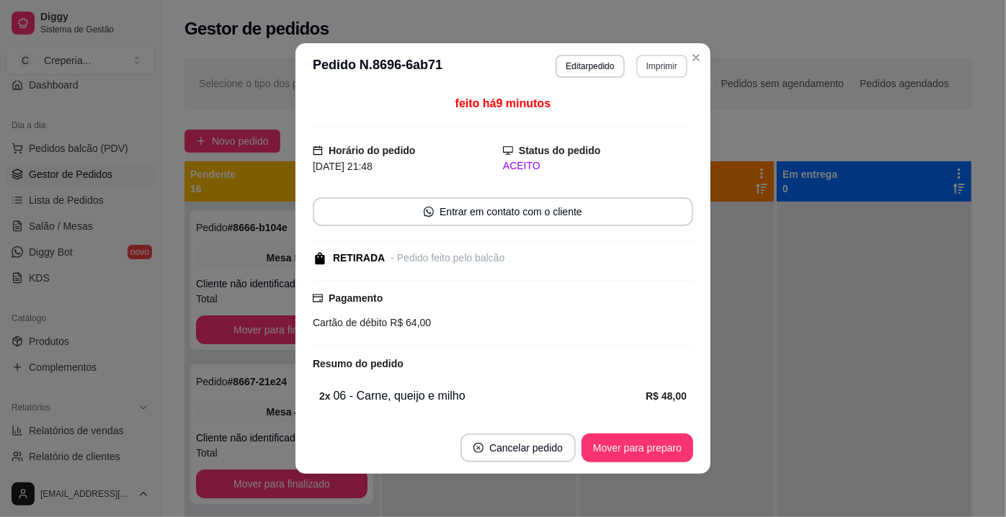
click at [657, 68] on button "Imprimir" at bounding box center [661, 66] width 51 height 23
click at [624, 109] on button "IMPRESSORA" at bounding box center [631, 116] width 104 height 23
click at [688, 236] on div "feito há 12 minutos Horário do pedido [DATE] 21:48 Status do pedido ACEITO Entr…" at bounding box center [502, 255] width 415 height 333
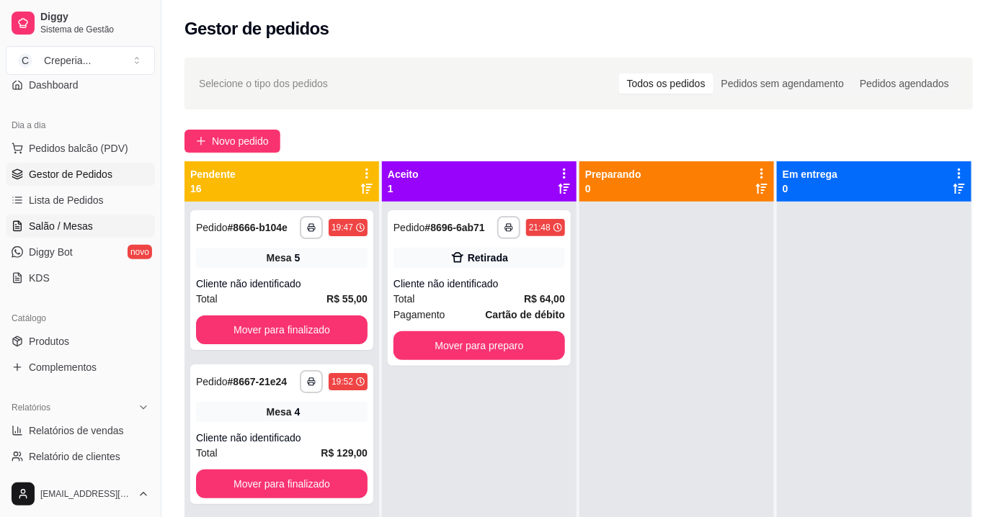
click at [82, 219] on span "Salão / Mesas" at bounding box center [61, 226] width 64 height 14
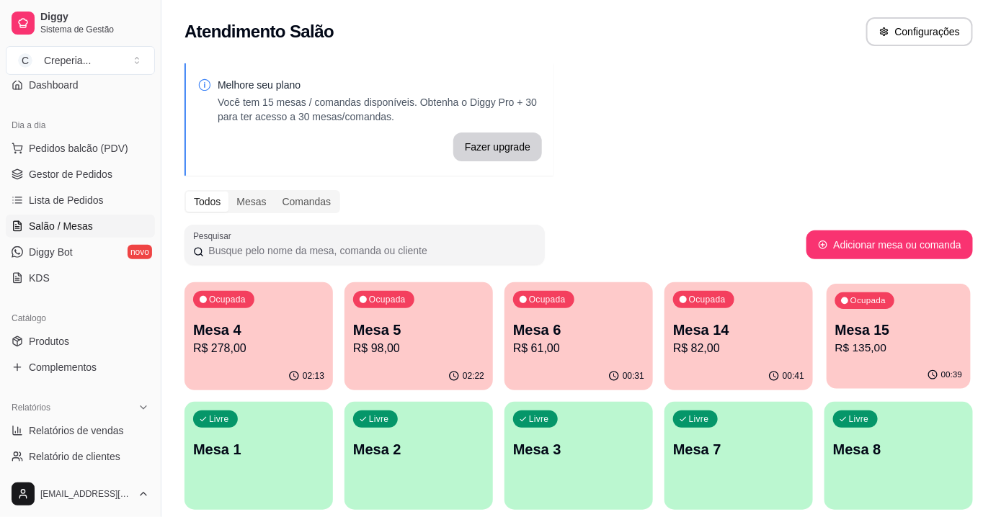
click at [873, 337] on p "Mesa 15" at bounding box center [899, 330] width 128 height 19
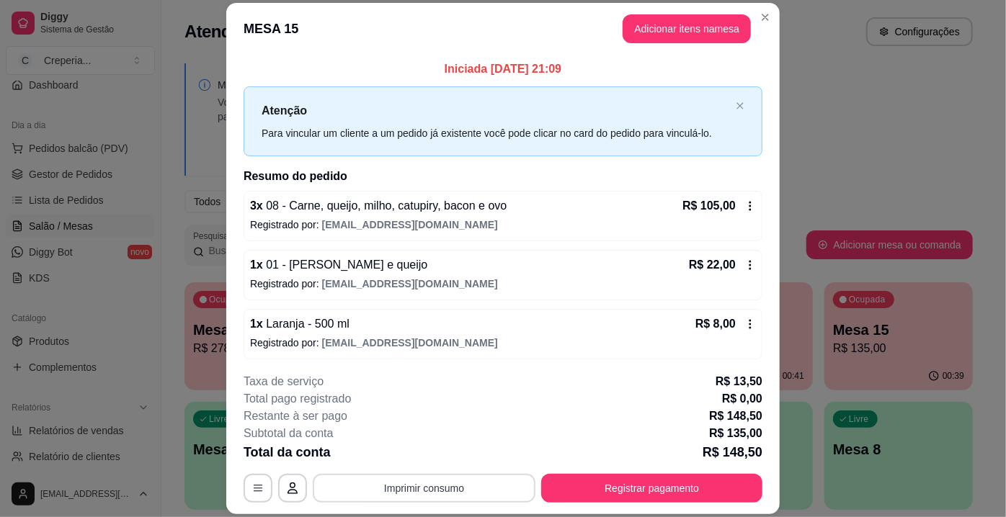
click at [439, 489] on button "Imprimir consumo" at bounding box center [424, 488] width 223 height 29
click at [498, 357] on div "1 x Laranja - 500 ml R$ 8,00 Registrado por: [EMAIL_ADDRESS][DOMAIN_NAME]" at bounding box center [503, 334] width 519 height 50
click at [358, 492] on button "Imprimir consumo" at bounding box center [424, 488] width 223 height 29
click at [391, 448] on button "IMPRESSORA" at bounding box center [423, 456] width 101 height 22
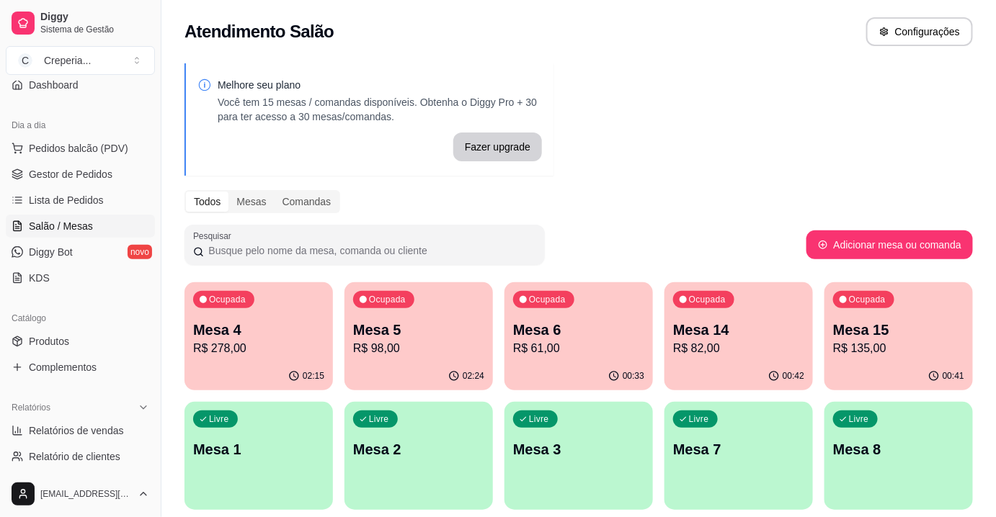
click at [894, 344] on p "R$ 135,00" at bounding box center [898, 348] width 131 height 17
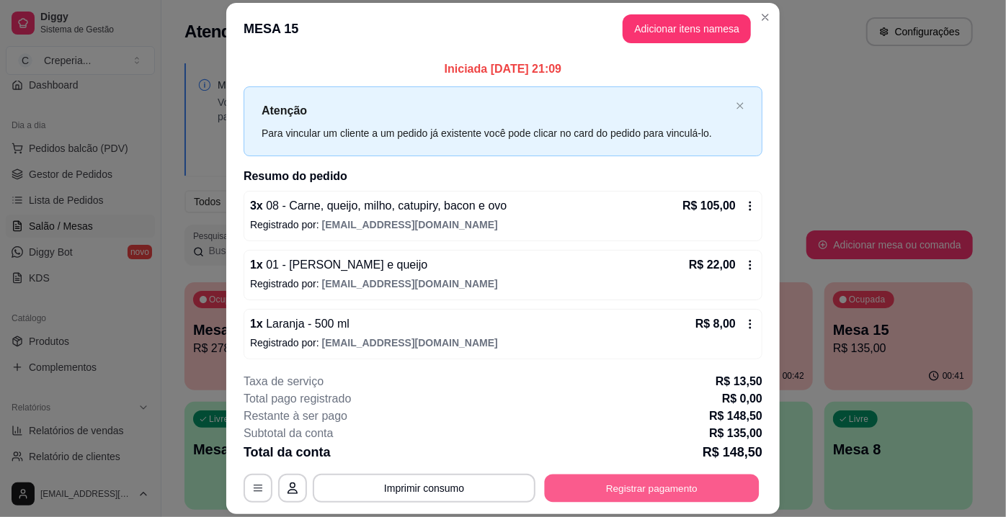
click at [597, 493] on button "Registrar pagamento" at bounding box center [652, 489] width 215 height 28
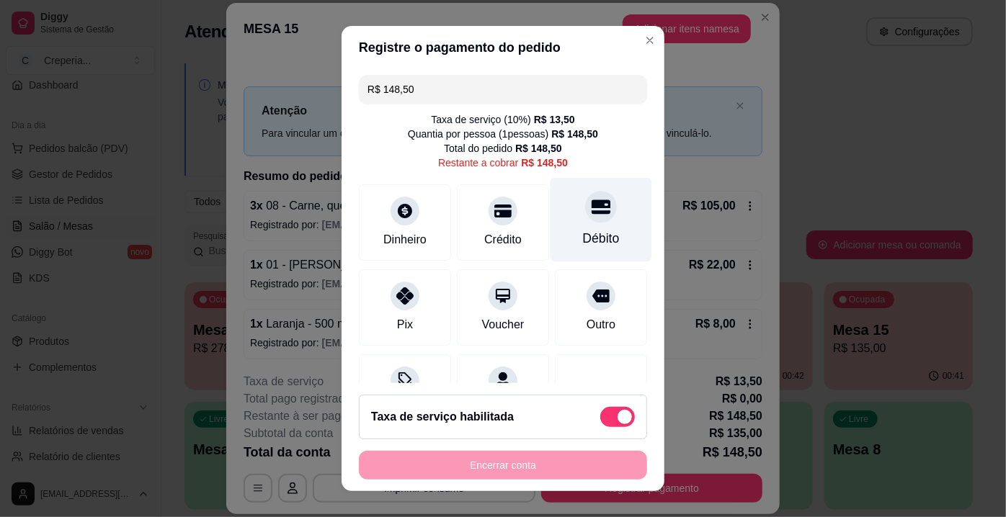
click at [583, 229] on div "Débito" at bounding box center [601, 238] width 37 height 19
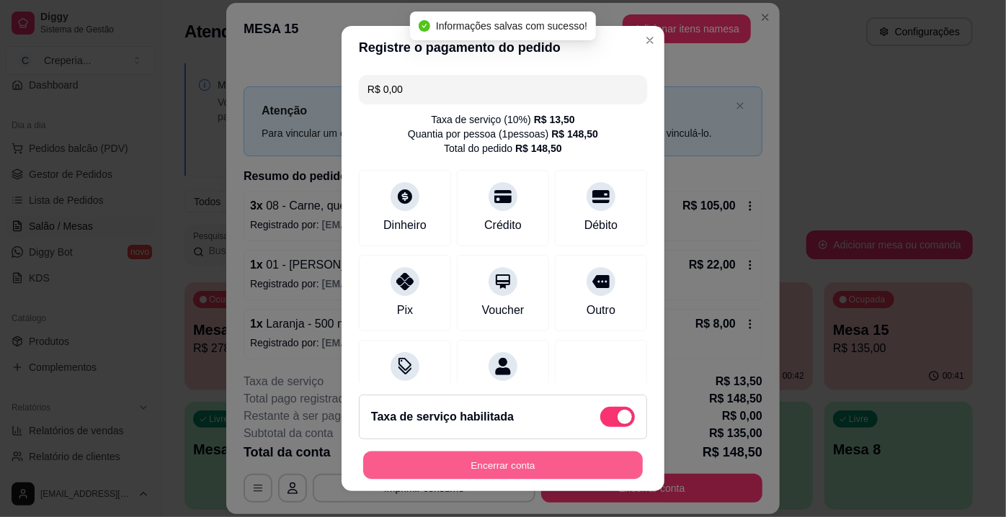
click at [476, 457] on button "Encerrar conta" at bounding box center [503, 466] width 280 height 28
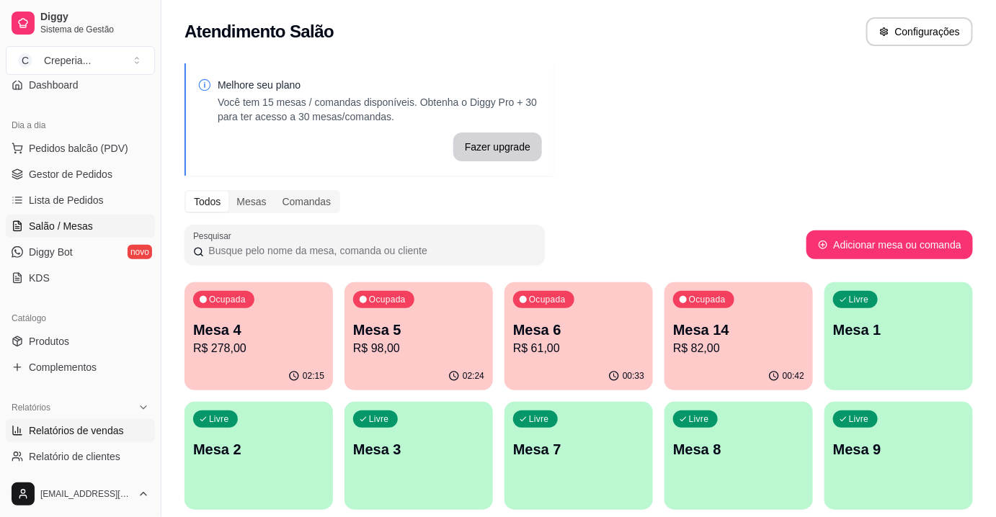
click at [101, 435] on span "Relatórios de vendas" at bounding box center [76, 431] width 95 height 14
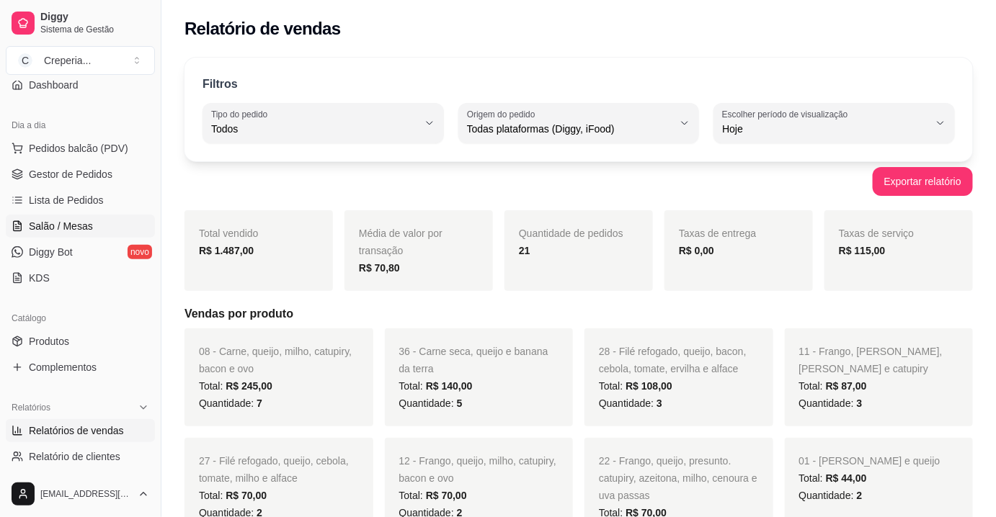
click at [42, 230] on span "Salão / Mesas" at bounding box center [61, 226] width 64 height 14
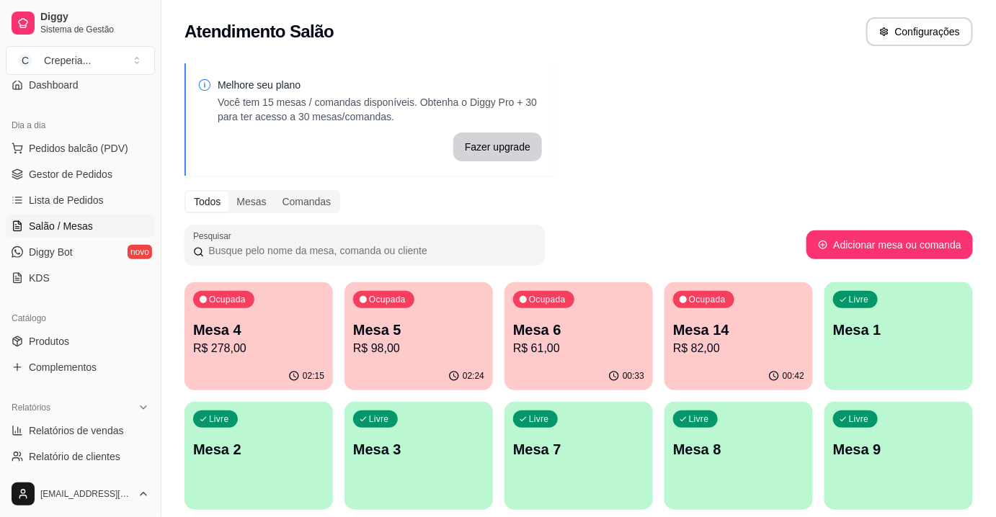
click at [700, 354] on p "R$ 82,00" at bounding box center [738, 348] width 131 height 17
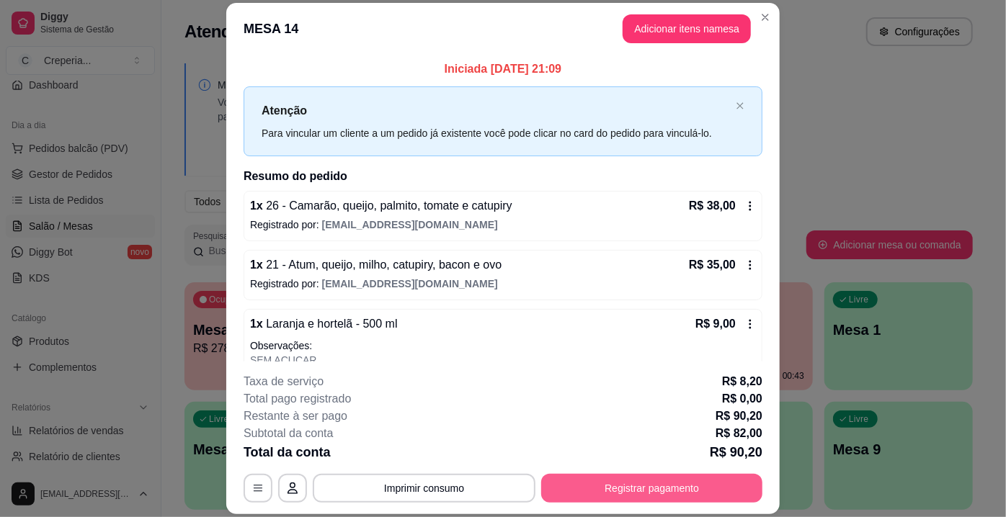
click at [628, 491] on button "Registrar pagamento" at bounding box center [651, 488] width 221 height 29
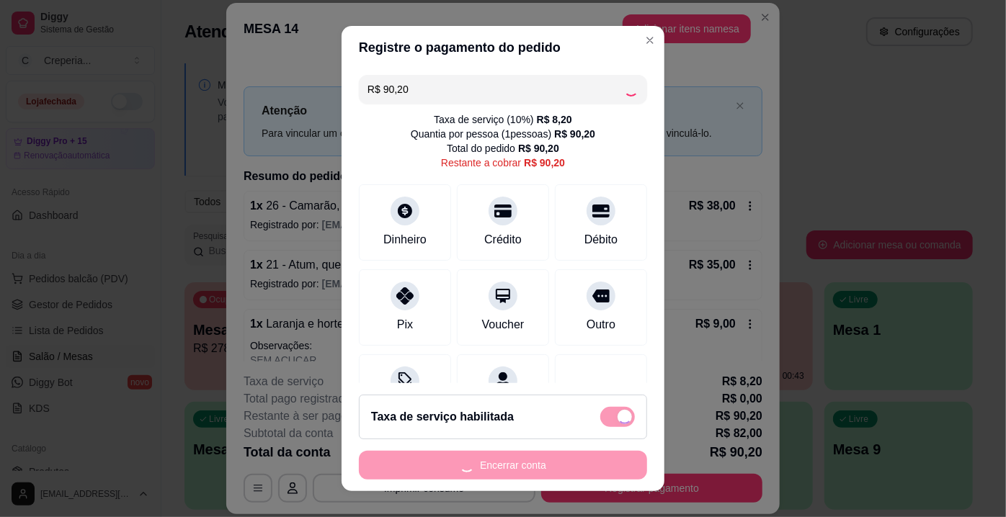
scroll to position [130, 0]
type input "R$ 0,00"
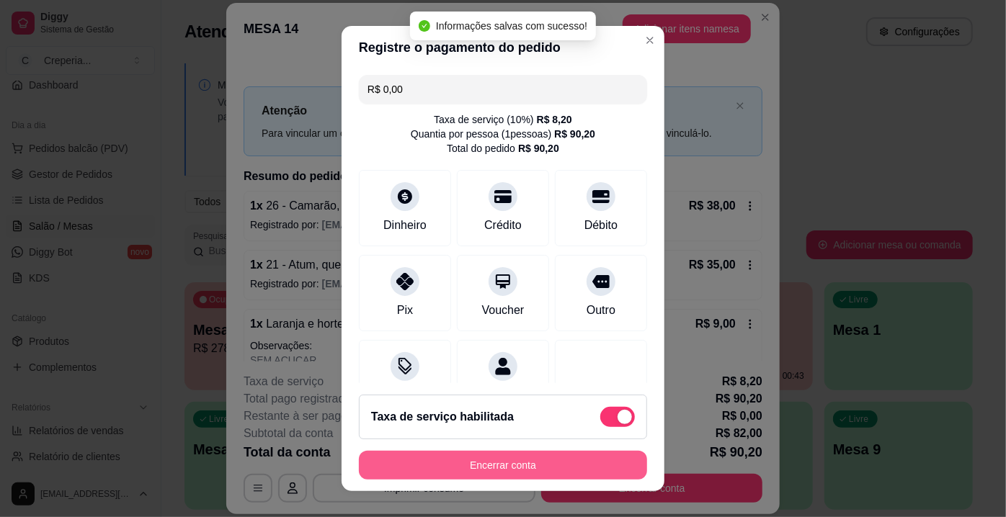
click at [485, 473] on button "Encerrar conta" at bounding box center [503, 465] width 288 height 29
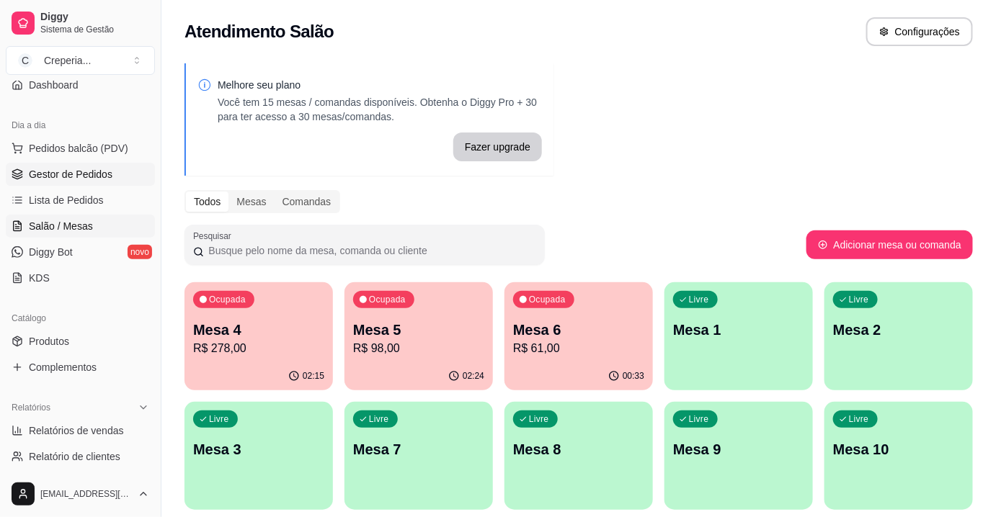
click at [73, 177] on span "Gestor de Pedidos" at bounding box center [71, 174] width 84 height 14
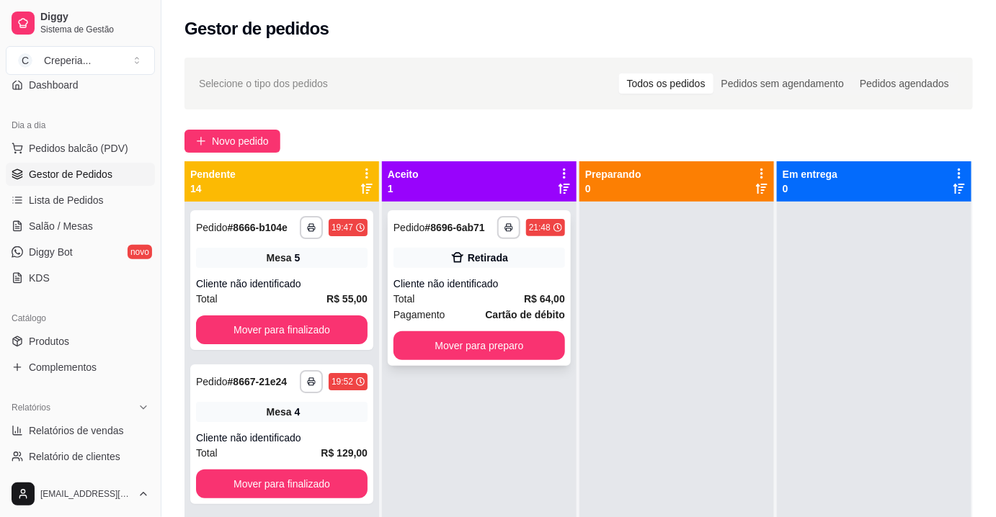
click at [455, 280] on div "Cliente não identificado" at bounding box center [479, 284] width 172 height 14
click at [437, 337] on button "Mover para preparo" at bounding box center [479, 346] width 166 height 28
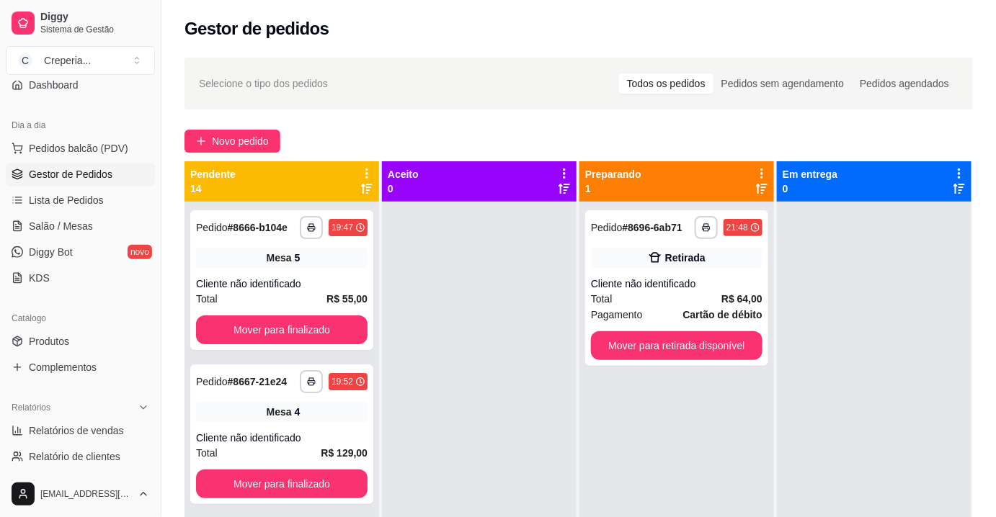
click at [512, 302] on div at bounding box center [479, 460] width 195 height 517
click at [698, 346] on button "Mover para retirada disponível" at bounding box center [677, 345] width 172 height 29
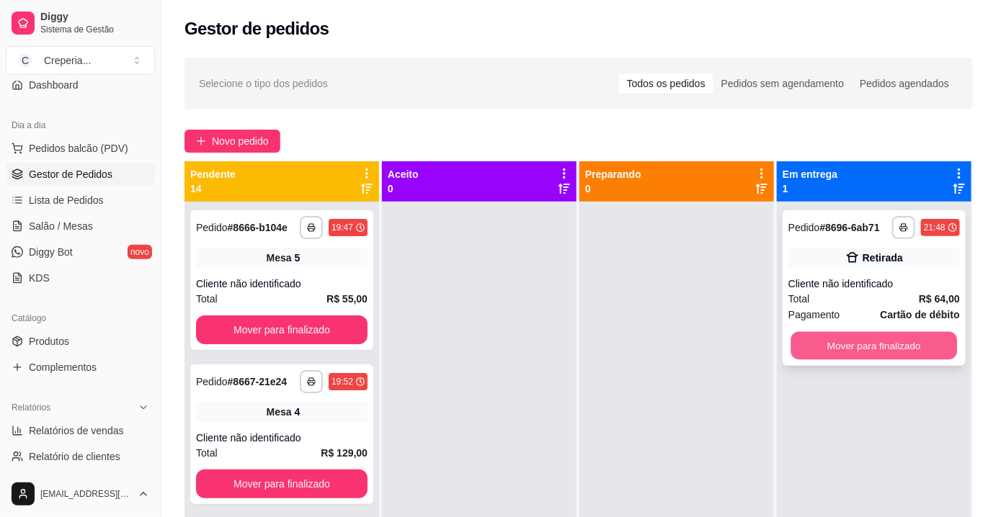
click at [814, 344] on button "Mover para finalizado" at bounding box center [874, 346] width 166 height 28
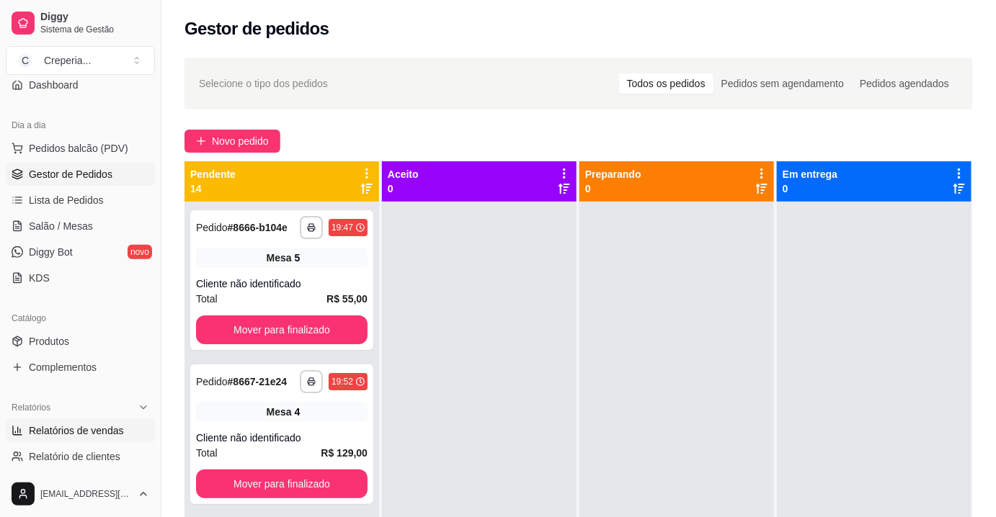
click at [69, 429] on span "Relatórios de vendas" at bounding box center [76, 431] width 95 height 14
select select "ALL"
select select "0"
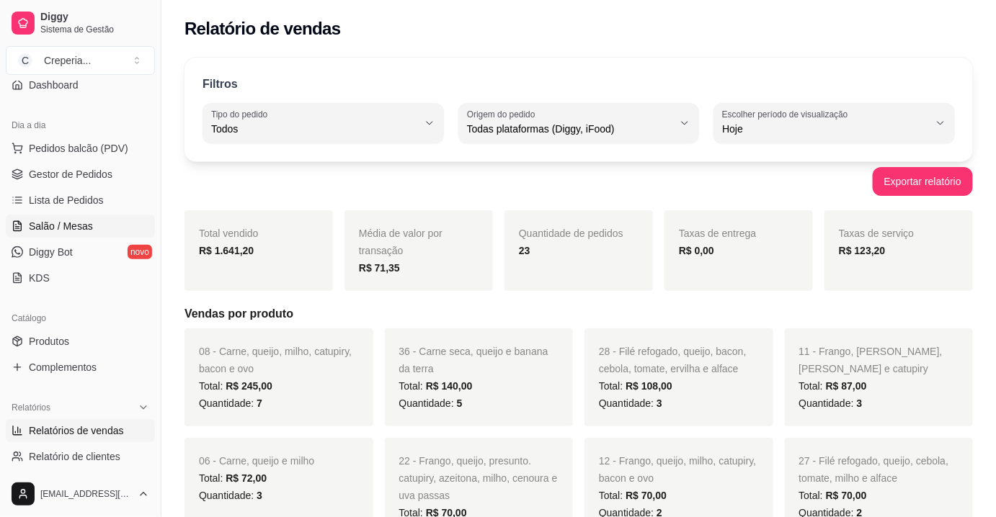
click at [71, 223] on span "Salão / Mesas" at bounding box center [61, 226] width 64 height 14
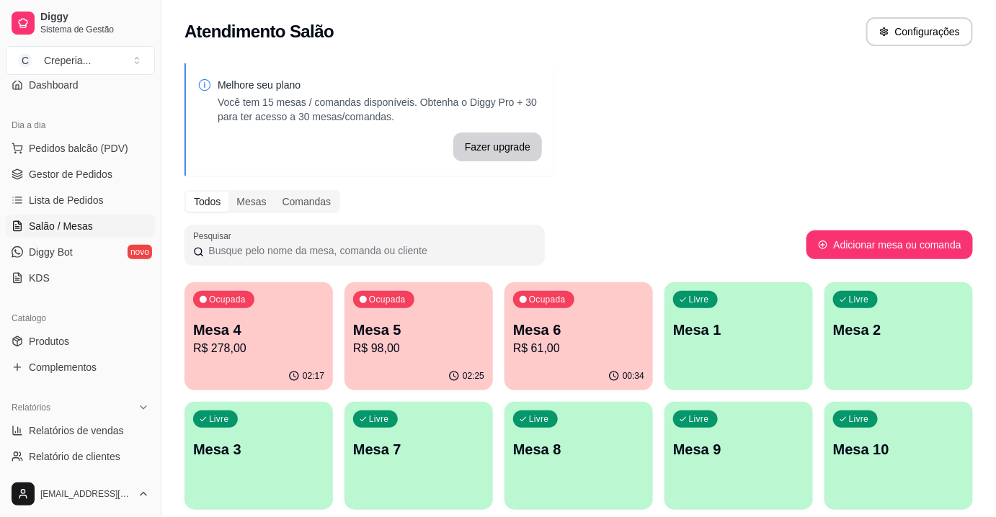
drag, startPoint x: 762, startPoint y: 145, endPoint x: 731, endPoint y: 176, distance: 43.3
click at [762, 145] on div "Melhore seu plano Você tem 15 mesas / comandas disponíveis. Obtenha o Diggy Pro…" at bounding box center [578, 351] width 834 height 592
click at [647, 138] on div "Melhore seu plano Você tem 15 mesas / comandas disponíveis. Obtenha o Diggy Pro…" at bounding box center [578, 351] width 834 height 592
click at [258, 344] on p "R$ 278,00" at bounding box center [259, 348] width 128 height 17
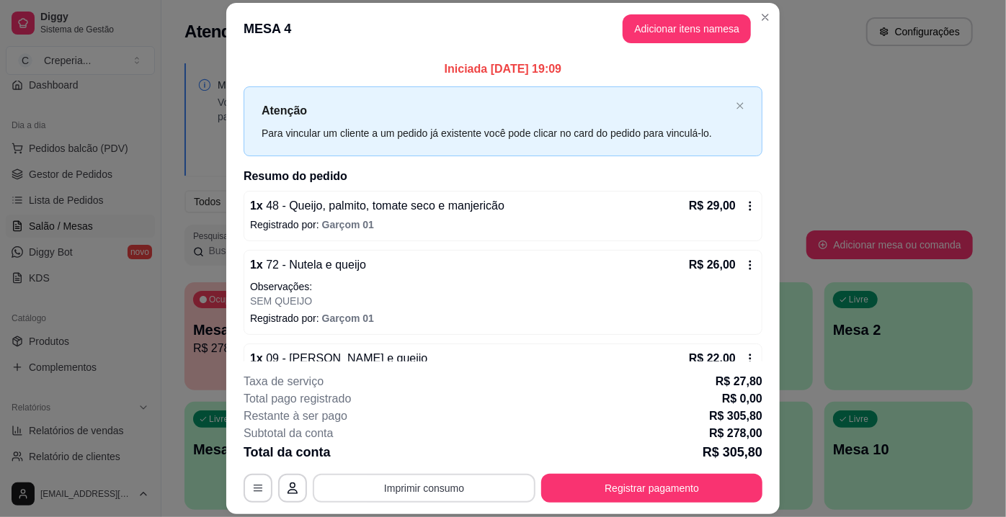
click at [444, 484] on button "Imprimir consumo" at bounding box center [424, 488] width 223 height 29
click at [437, 452] on button "IMPRESSORA" at bounding box center [423, 456] width 101 height 22
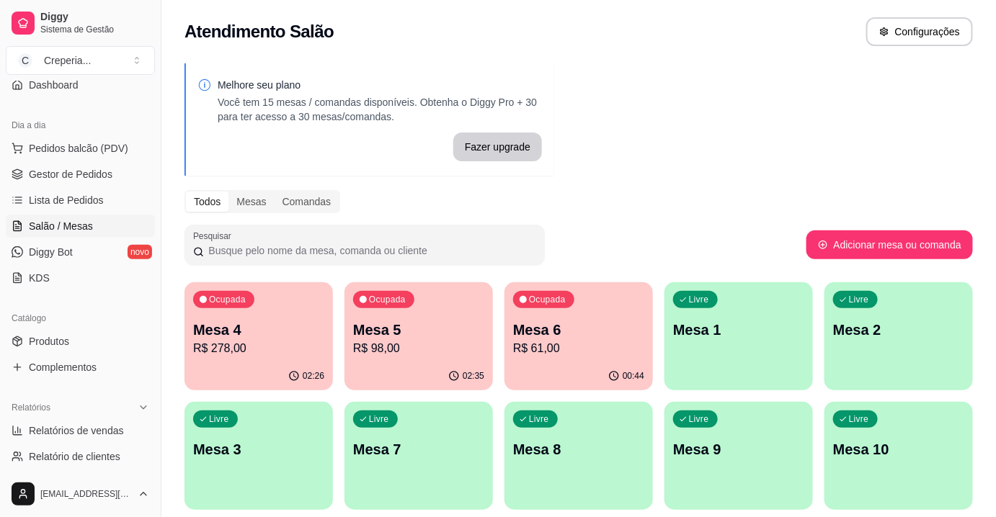
click at [408, 339] on p "Mesa 5" at bounding box center [418, 330] width 131 height 20
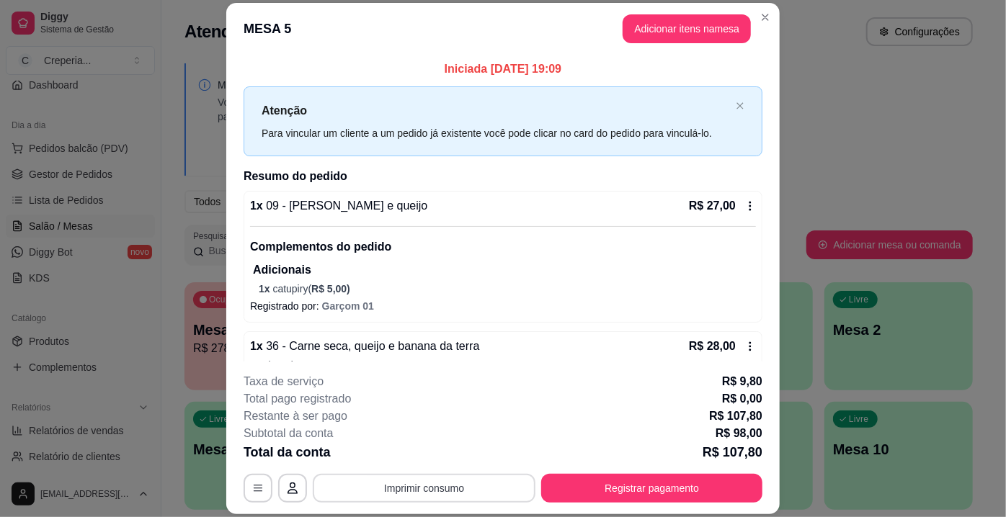
click at [419, 492] on button "Imprimir consumo" at bounding box center [424, 488] width 223 height 29
click at [417, 461] on button "IMPRESSORA" at bounding box center [424, 456] width 104 height 23
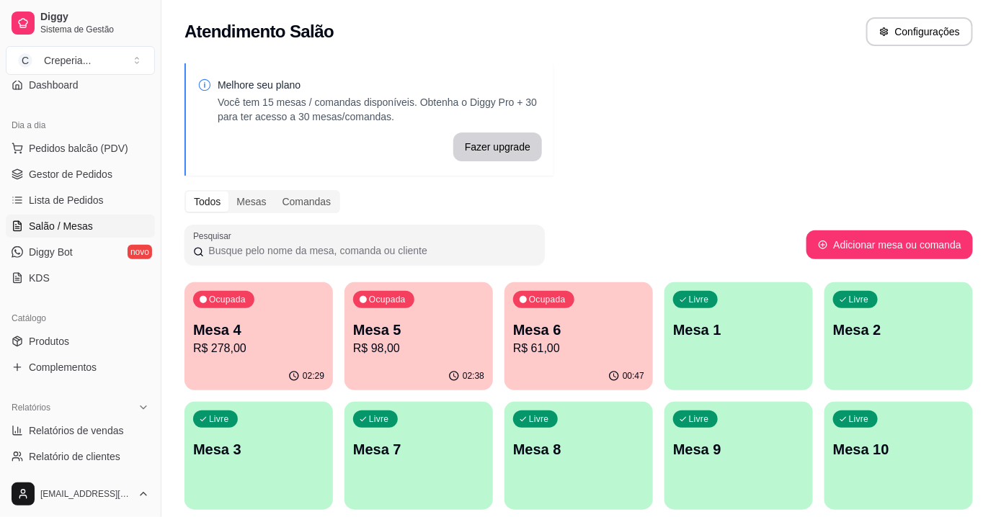
click at [326, 320] on div "Ocupada Mesa 4 R$ 278,00" at bounding box center [258, 322] width 148 height 80
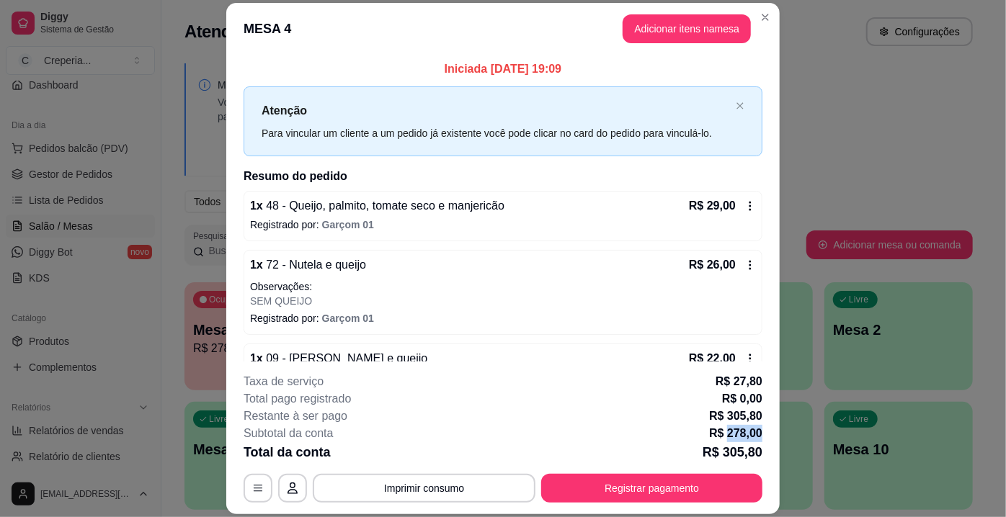
drag, startPoint x: 723, startPoint y: 435, endPoint x: 757, endPoint y: 439, distance: 34.8
click at [757, 439] on footer "**********" at bounding box center [502, 438] width 553 height 153
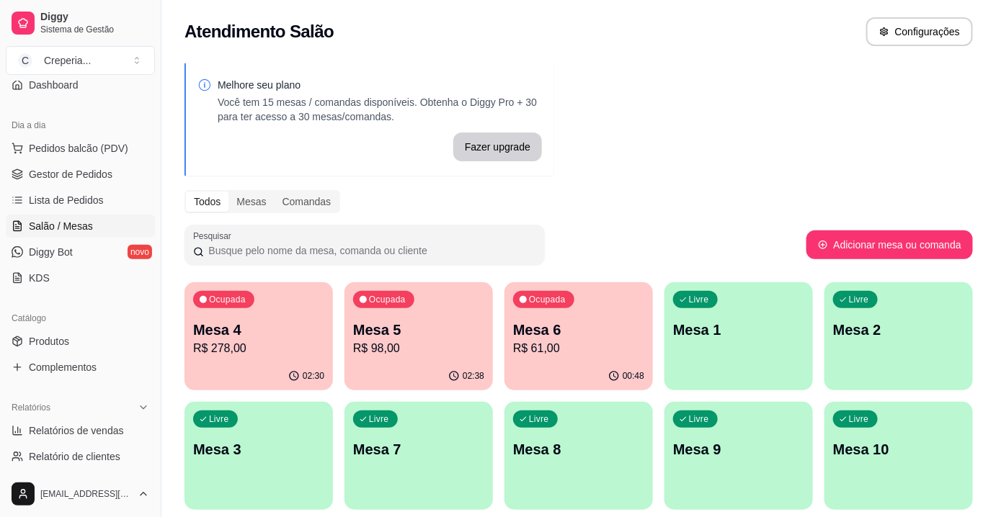
click at [613, 323] on p "Mesa 6" at bounding box center [578, 330] width 131 height 20
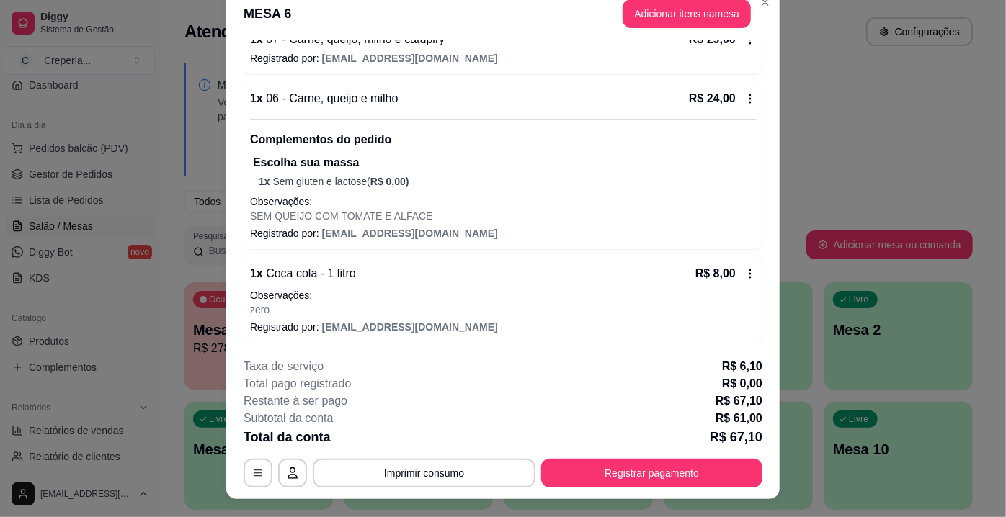
scroll to position [43, 0]
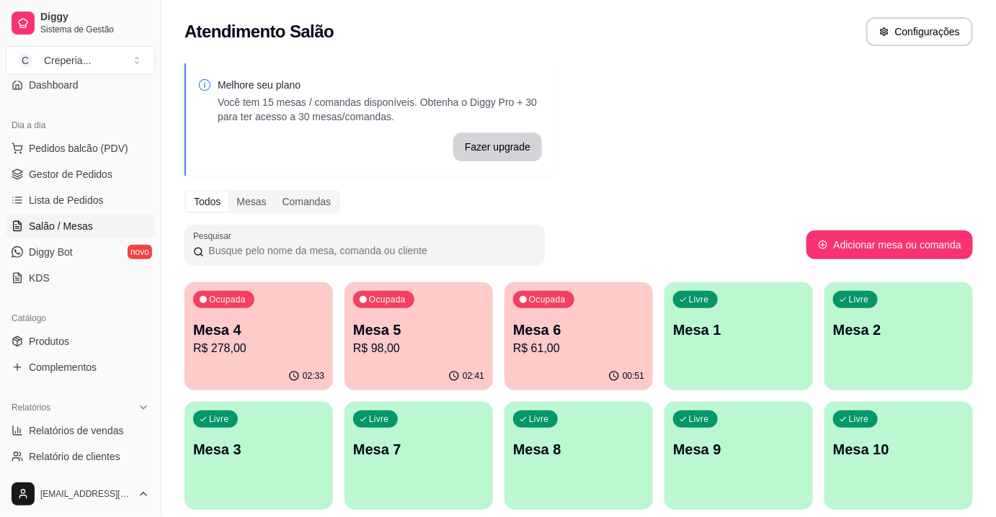
click at [555, 317] on div "Ocupada Mesa 6 R$ 61,00" at bounding box center [578, 322] width 148 height 80
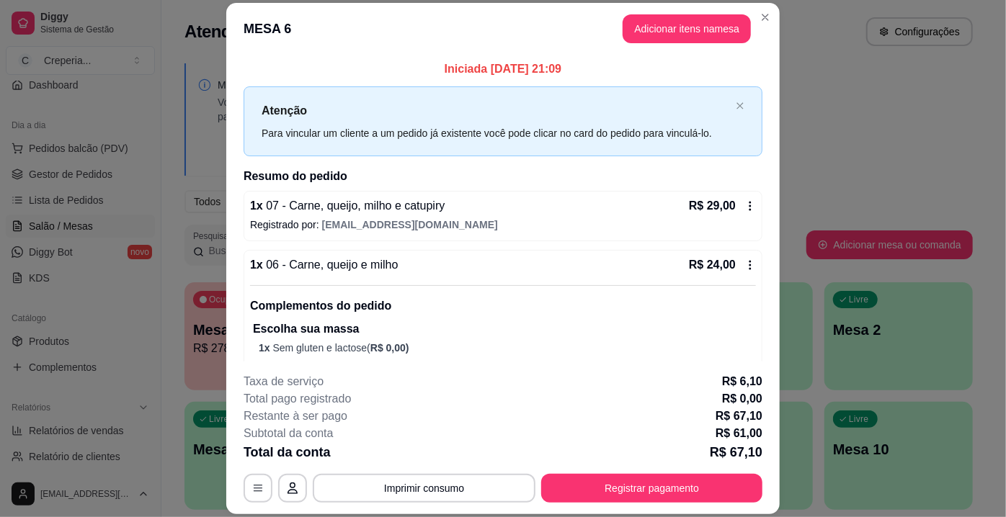
click at [448, 504] on footer "**********" at bounding box center [502, 438] width 553 height 153
click at [448, 500] on button "Imprimir consumo" at bounding box center [424, 488] width 223 height 29
click at [444, 455] on button "IMPRESSORA" at bounding box center [424, 456] width 104 height 23
click at [663, 476] on button "Registrar pagamento" at bounding box center [651, 488] width 221 height 29
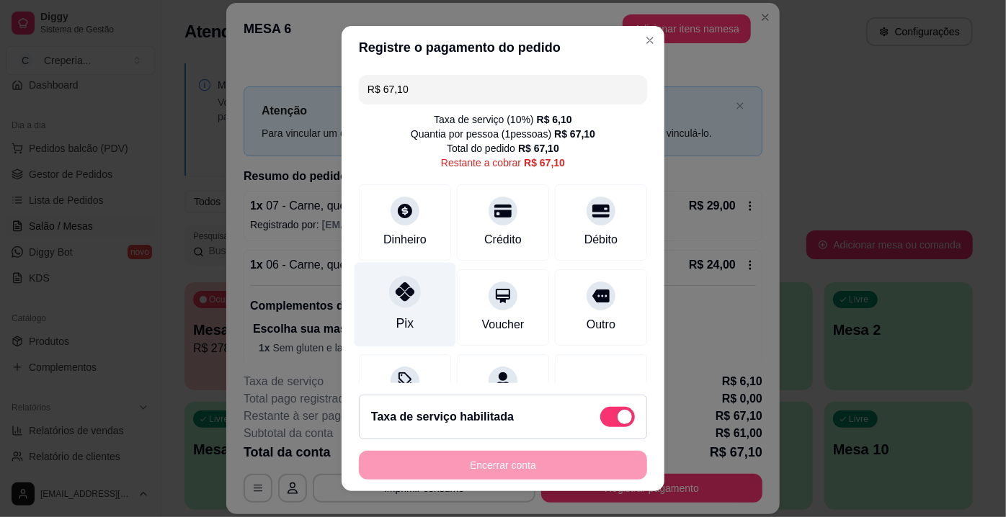
click at [415, 298] on div "Pix" at bounding box center [406, 305] width 102 height 84
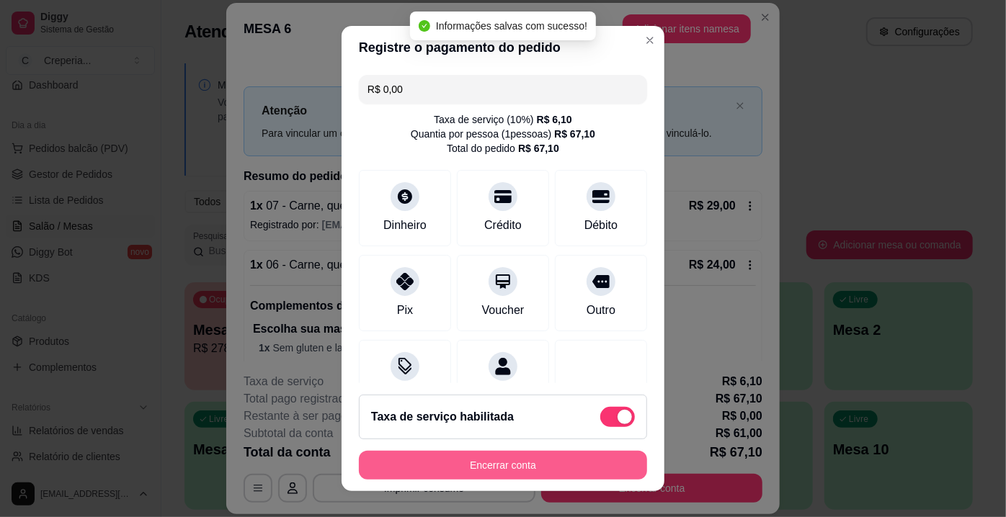
type input "R$ 0,00"
click at [517, 471] on button "Encerrar conta" at bounding box center [503, 466] width 280 height 28
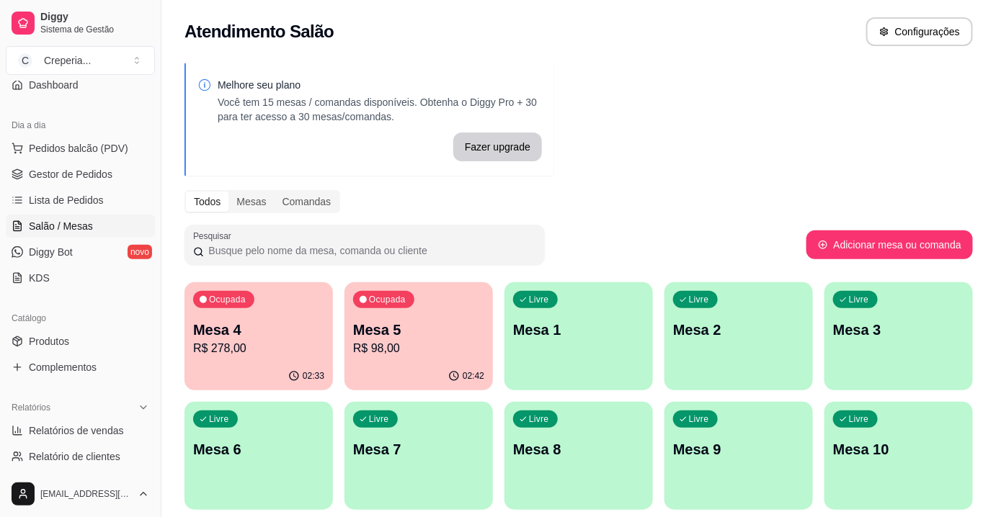
click at [448, 302] on div "Ocupada Mesa 5 R$ 98,00" at bounding box center [418, 322] width 148 height 80
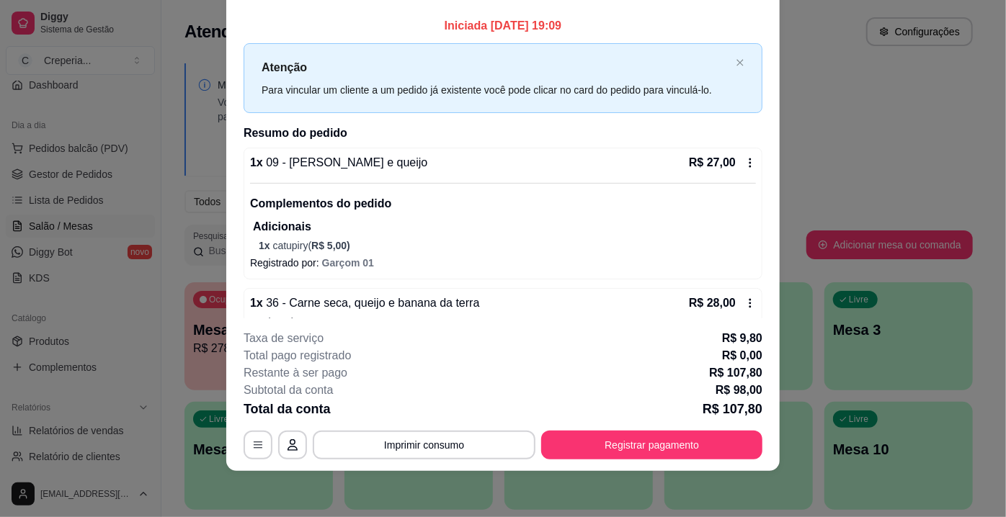
click at [574, 429] on div "**********" at bounding box center [503, 395] width 519 height 130
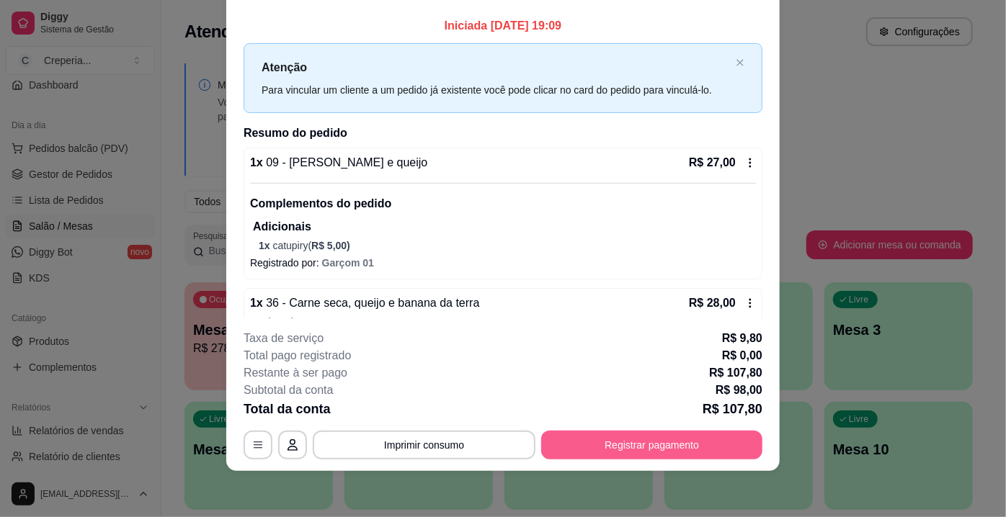
click at [577, 445] on button "Registrar pagamento" at bounding box center [651, 445] width 221 height 29
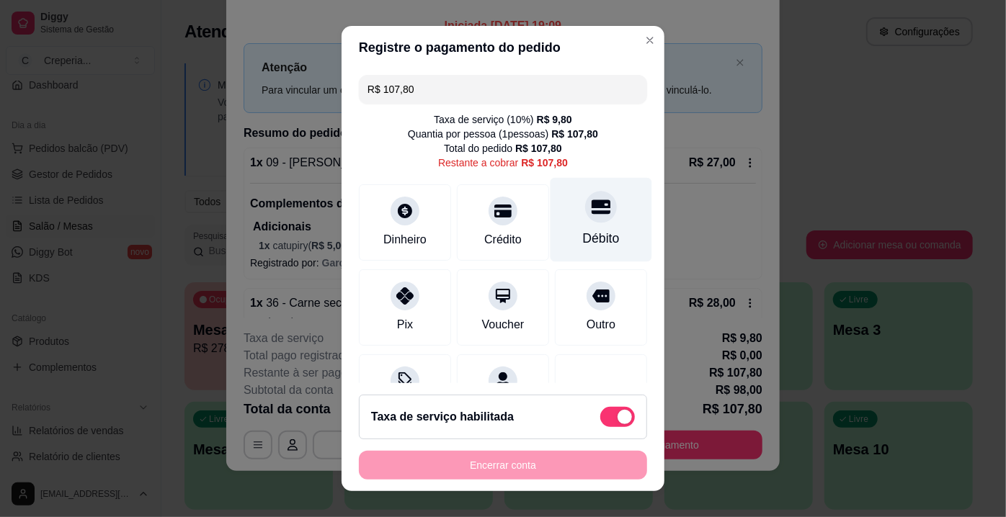
click at [585, 192] on div at bounding box center [601, 207] width 32 height 32
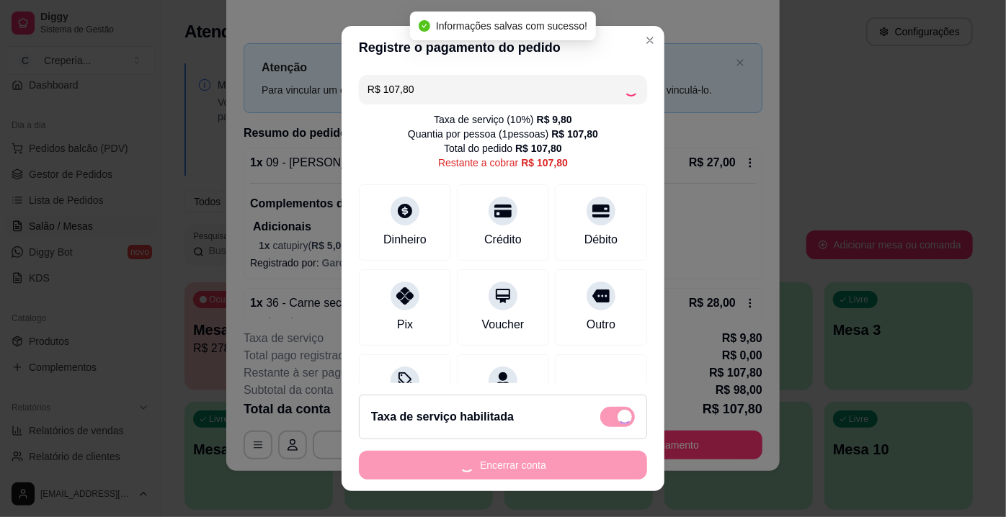
type input "R$ 0,00"
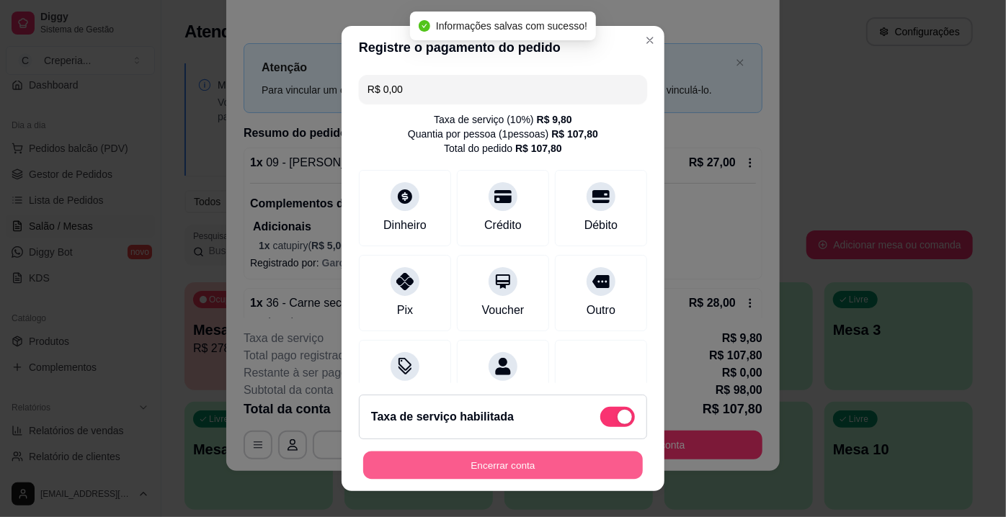
click at [485, 473] on button "Encerrar conta" at bounding box center [503, 466] width 280 height 28
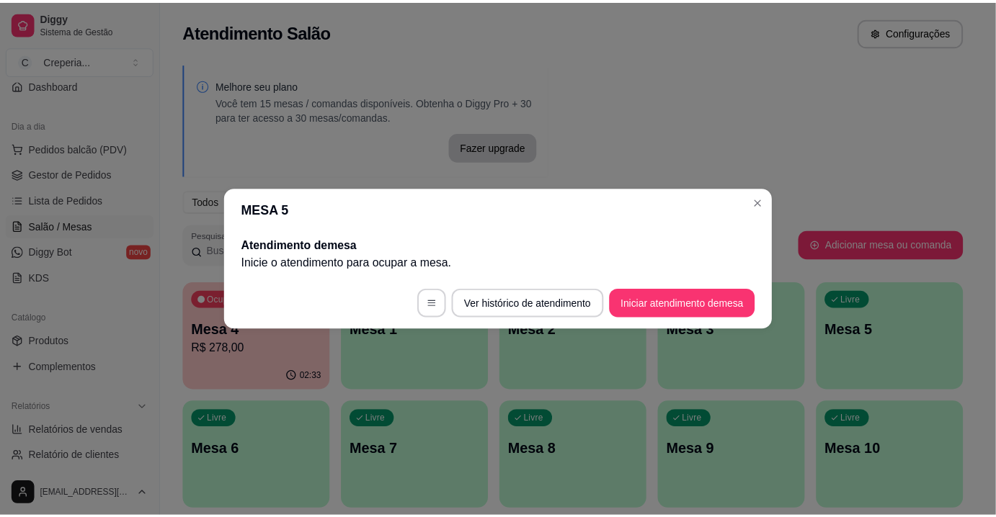
scroll to position [0, 0]
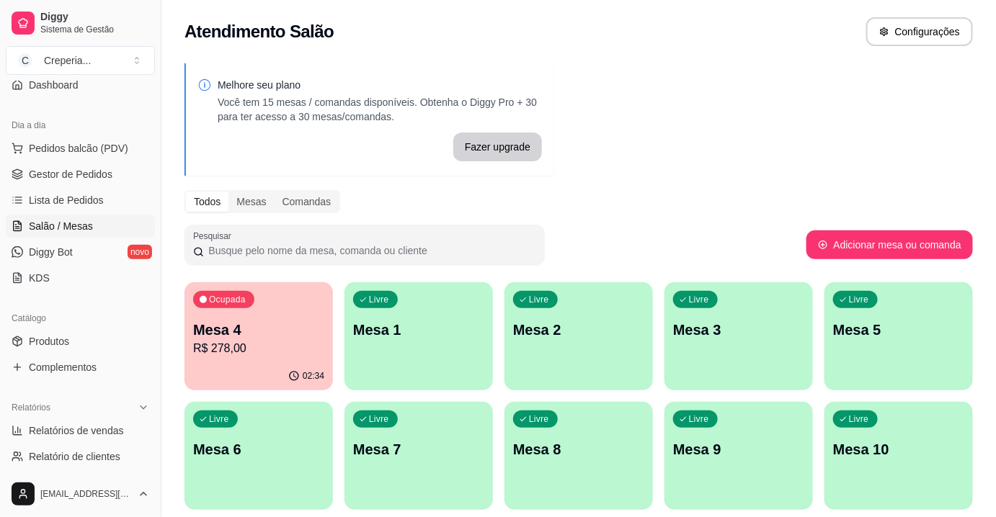
click at [205, 354] on p "R$ 278,00" at bounding box center [258, 348] width 131 height 17
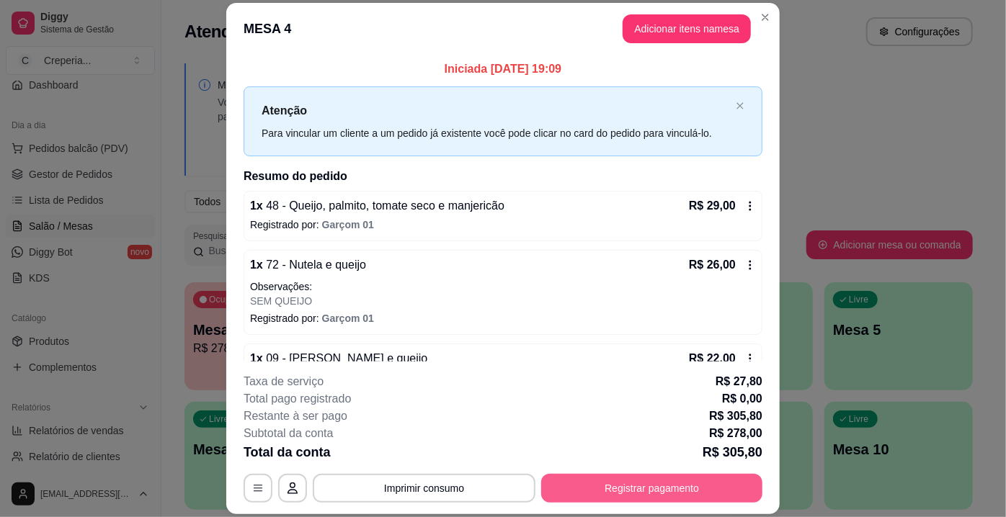
click at [599, 491] on button "Registrar pagamento" at bounding box center [651, 488] width 221 height 29
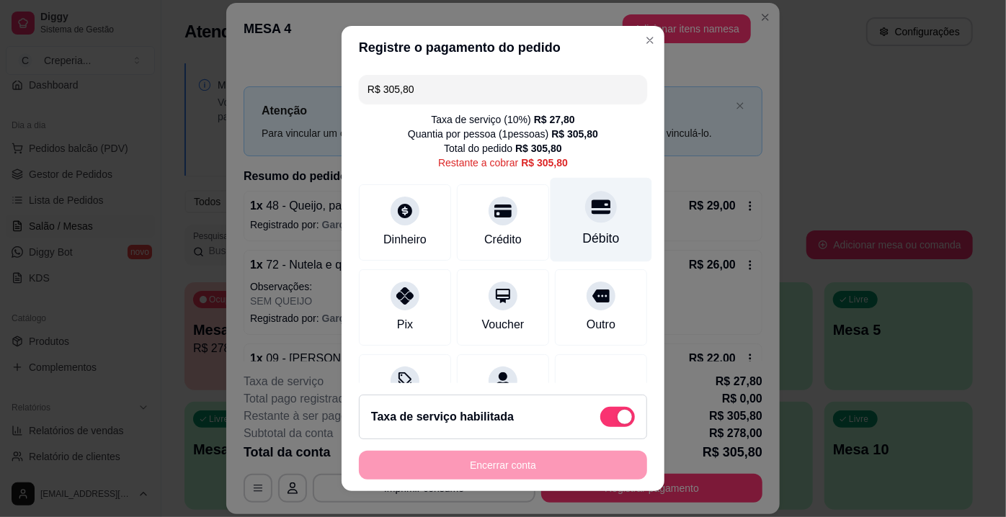
click at [584, 232] on div "Débito" at bounding box center [601, 238] width 37 height 19
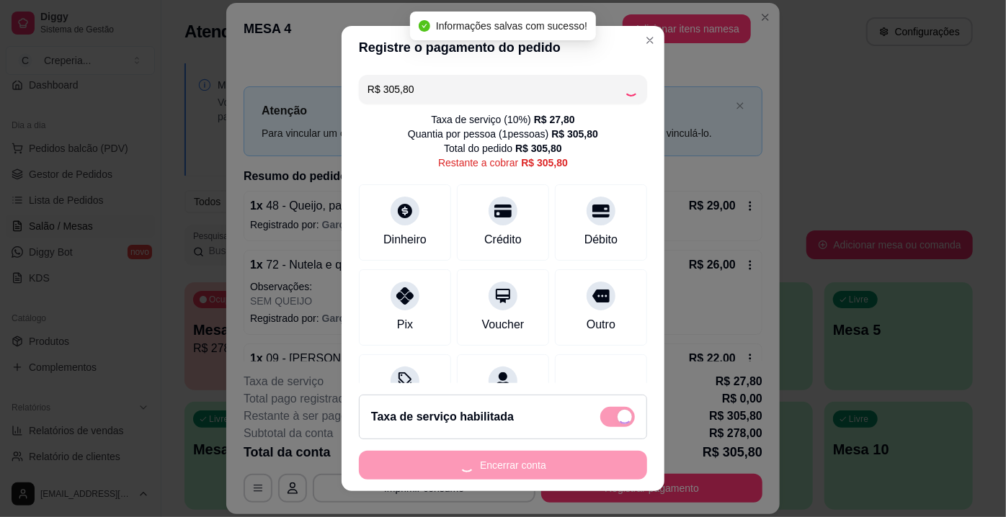
type input "R$ 0,00"
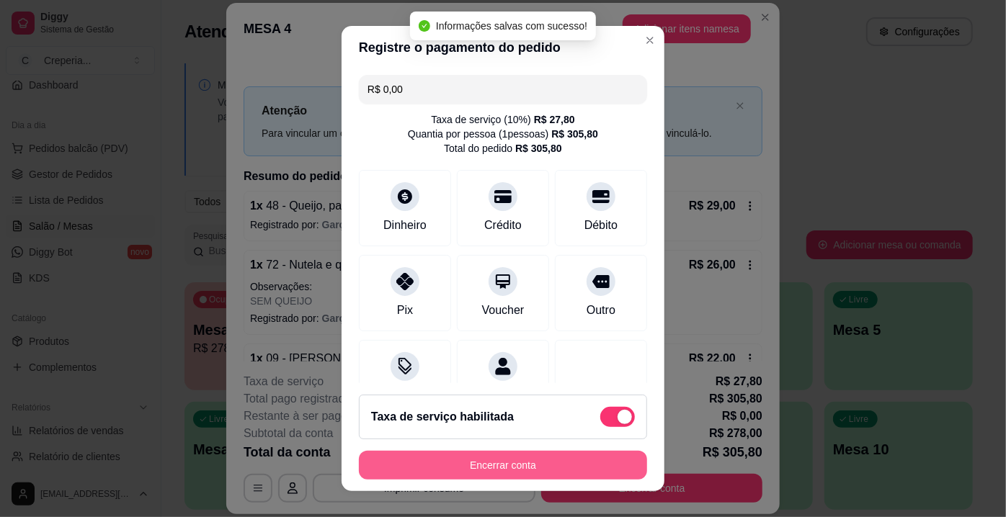
click at [529, 473] on button "Encerrar conta" at bounding box center [503, 465] width 288 height 29
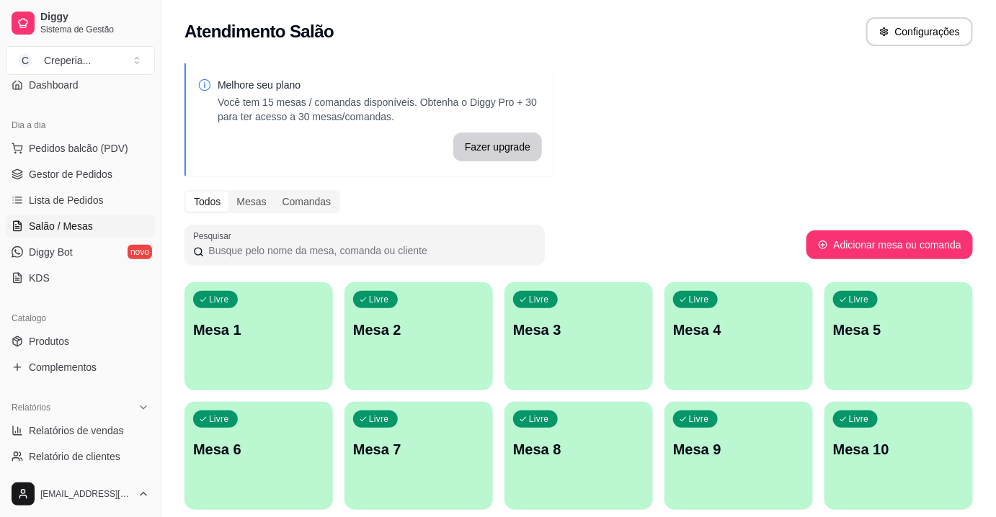
scroll to position [262, 0]
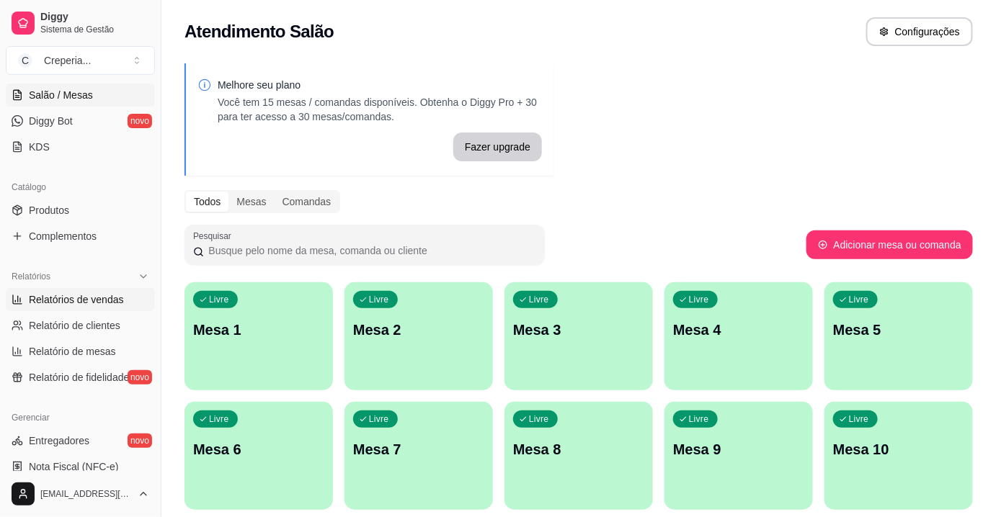
click at [84, 306] on link "Relatórios de vendas" at bounding box center [80, 299] width 149 height 23
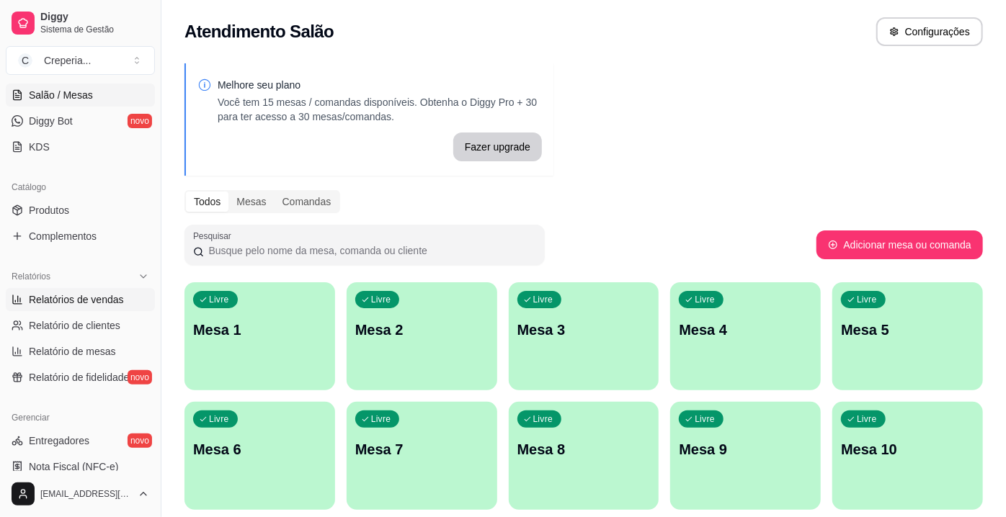
select select "ALL"
select select "0"
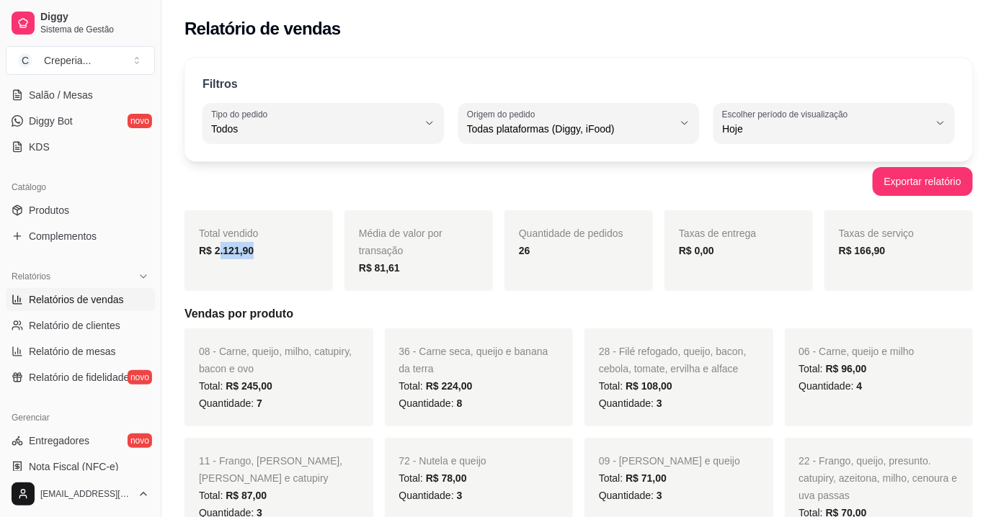
drag, startPoint x: 216, startPoint y: 252, endPoint x: 260, endPoint y: 258, distance: 44.3
click at [260, 258] on div "R$ 2.121,90" at bounding box center [259, 250] width 120 height 17
click at [357, 190] on div "Exportar relatório" at bounding box center [578, 181] width 788 height 29
click at [86, 202] on link "Produtos" at bounding box center [80, 210] width 149 height 23
